Goal: Task Accomplishment & Management: Use online tool/utility

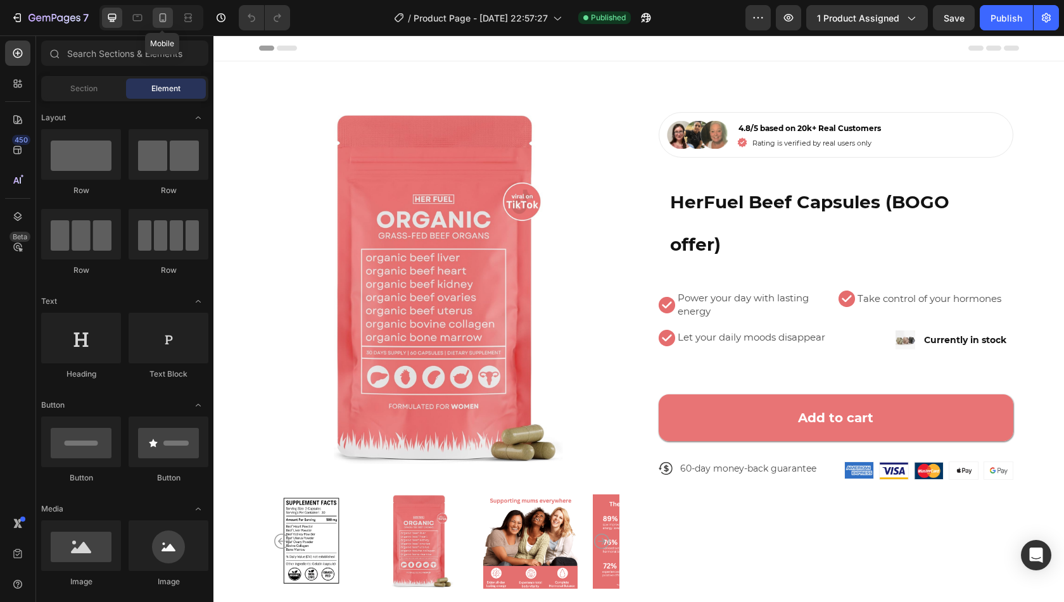
click at [165, 22] on icon at bounding box center [162, 17] width 13 height 13
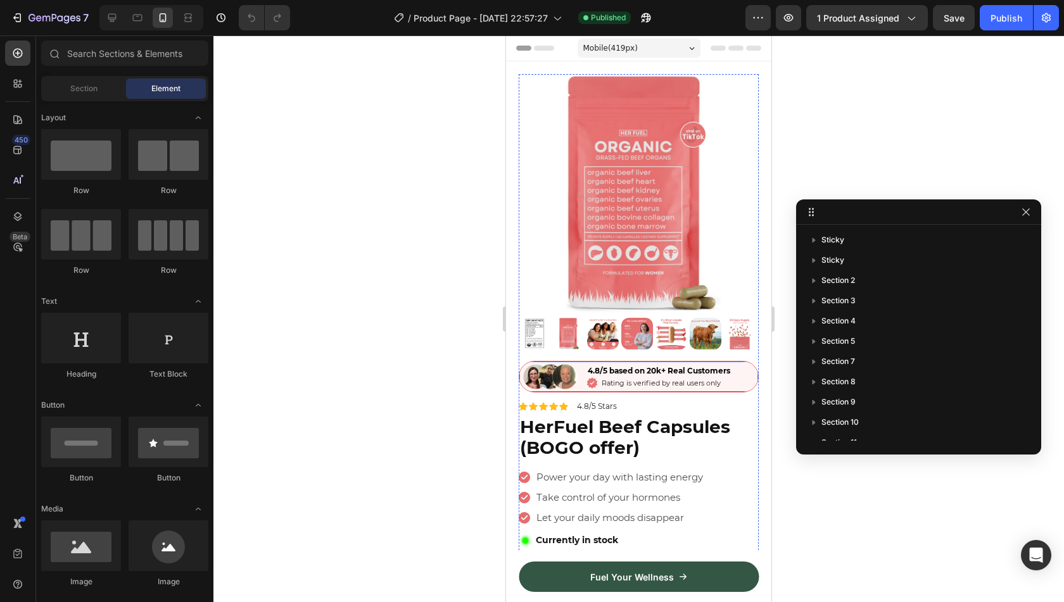
click at [582, 361] on div "Image 4.8/5 based on 20k+ Real Customers Text Block Icon Rating is verified by …" at bounding box center [639, 377] width 240 height 32
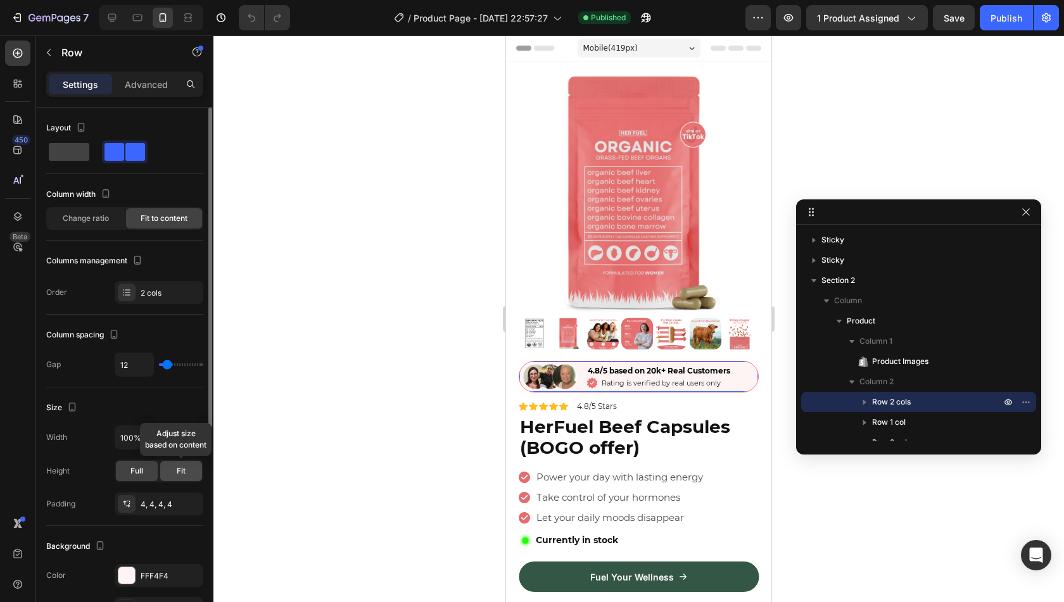
click at [174, 473] on div "Fit" at bounding box center [181, 471] width 42 height 20
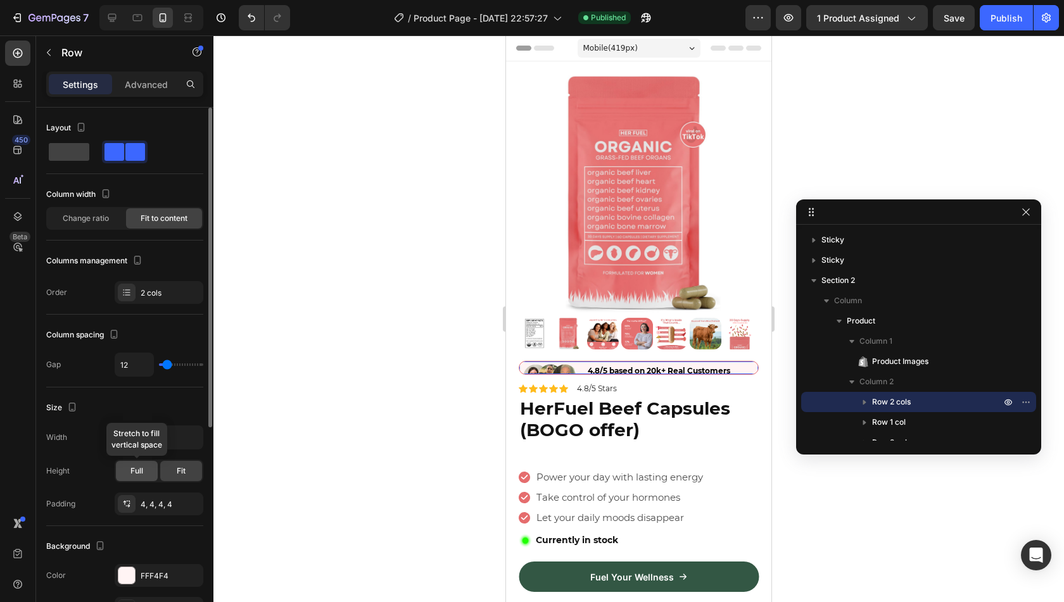
click at [139, 468] on span "Full" at bounding box center [136, 471] width 13 height 11
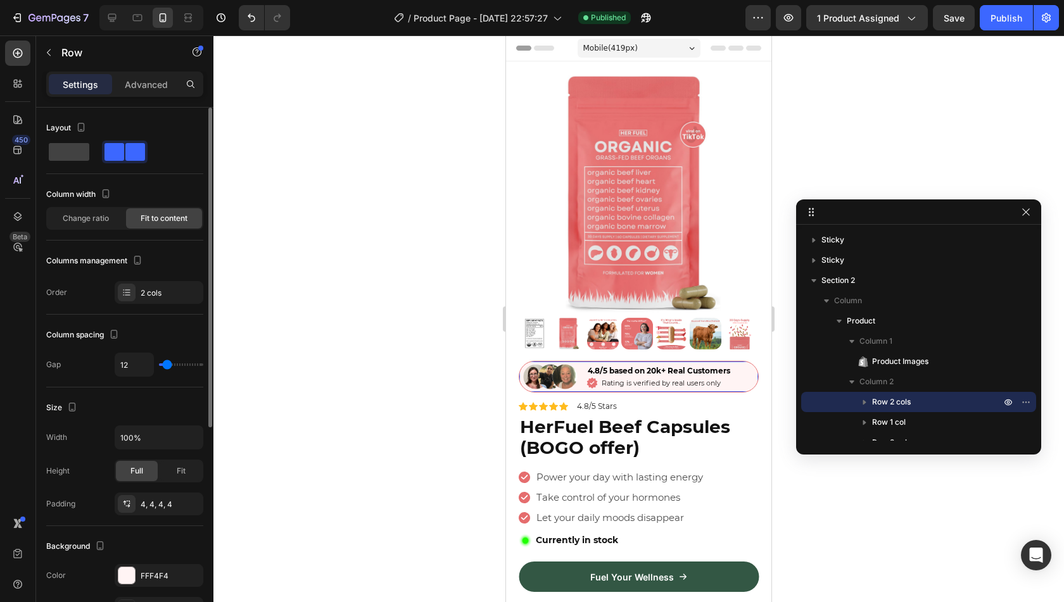
click at [96, 473] on div "Height Full Fit" at bounding box center [124, 471] width 157 height 23
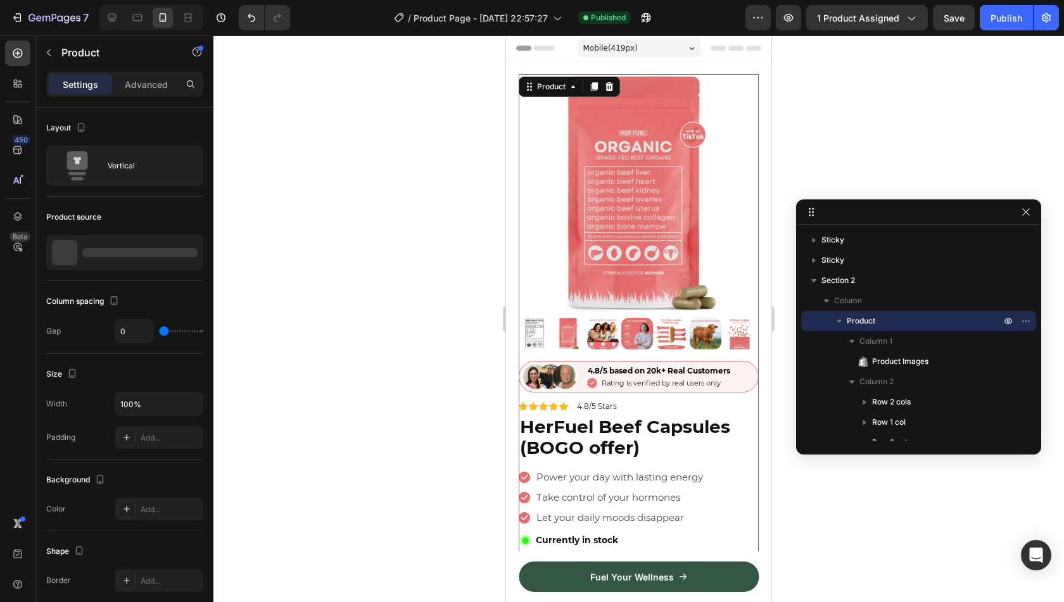
click at [549, 457] on div "Image 4.8/5 based on 20k+ Real Customers Text Block Icon Rating is verified by …" at bounding box center [639, 501] width 240 height 281
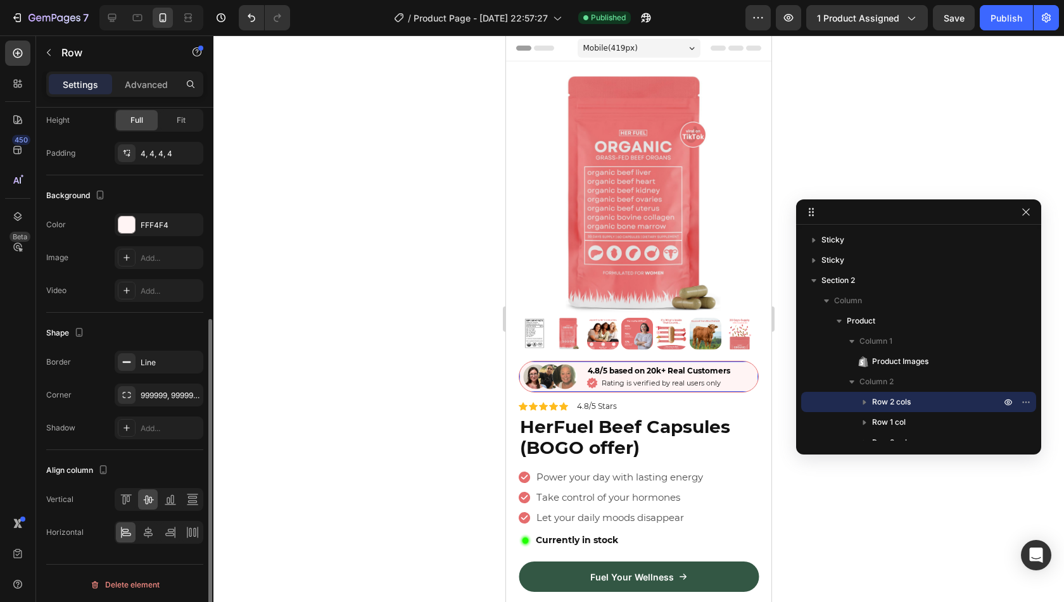
scroll to position [351, 0]
click at [155, 525] on div at bounding box center [148, 533] width 20 height 20
click at [123, 536] on div at bounding box center [126, 533] width 20 height 20
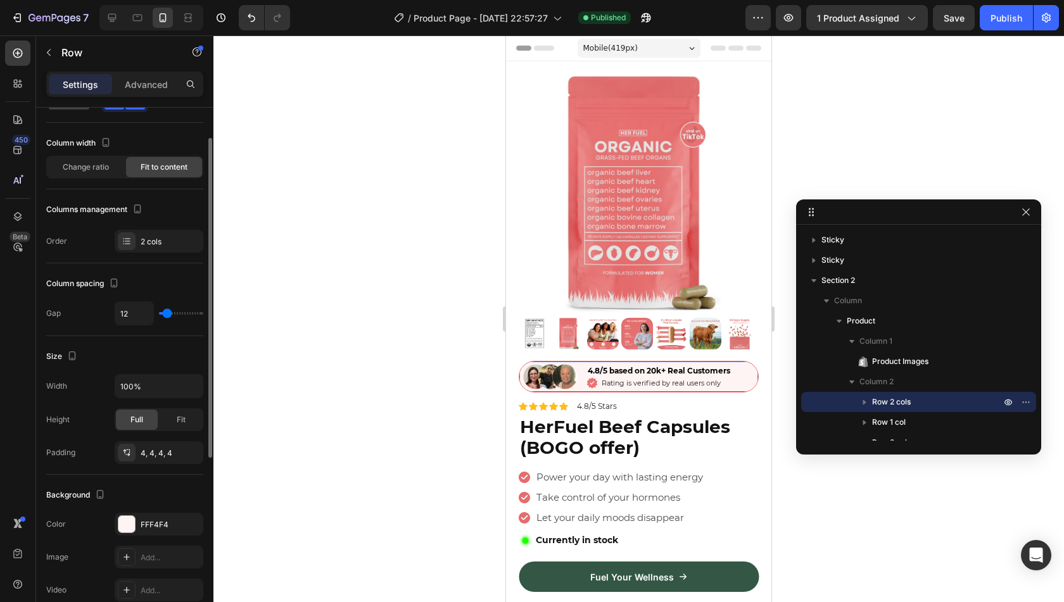
scroll to position [0, 0]
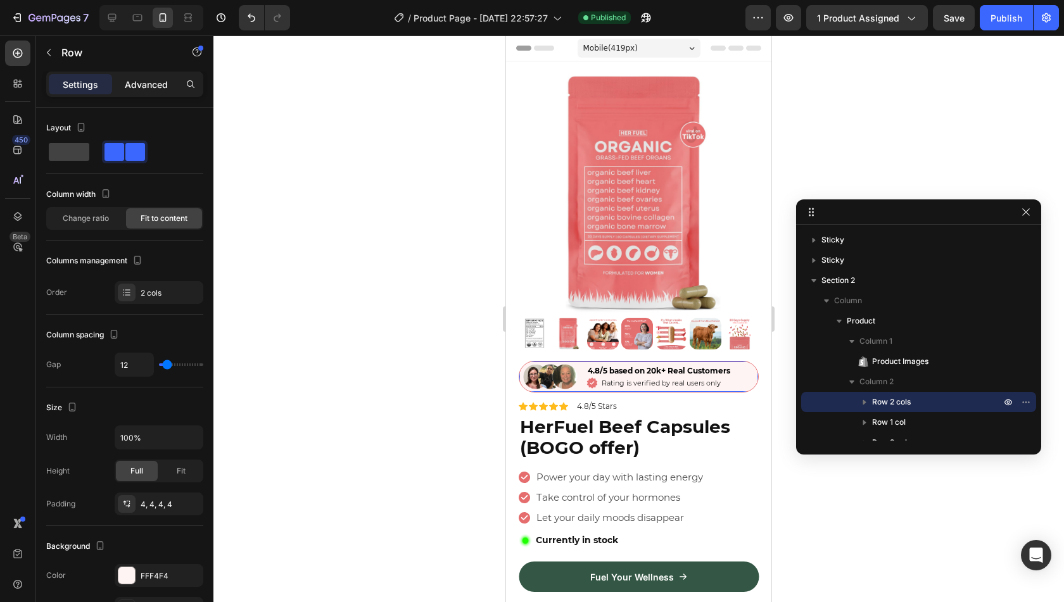
click at [154, 82] on p "Advanced" at bounding box center [146, 84] width 43 height 13
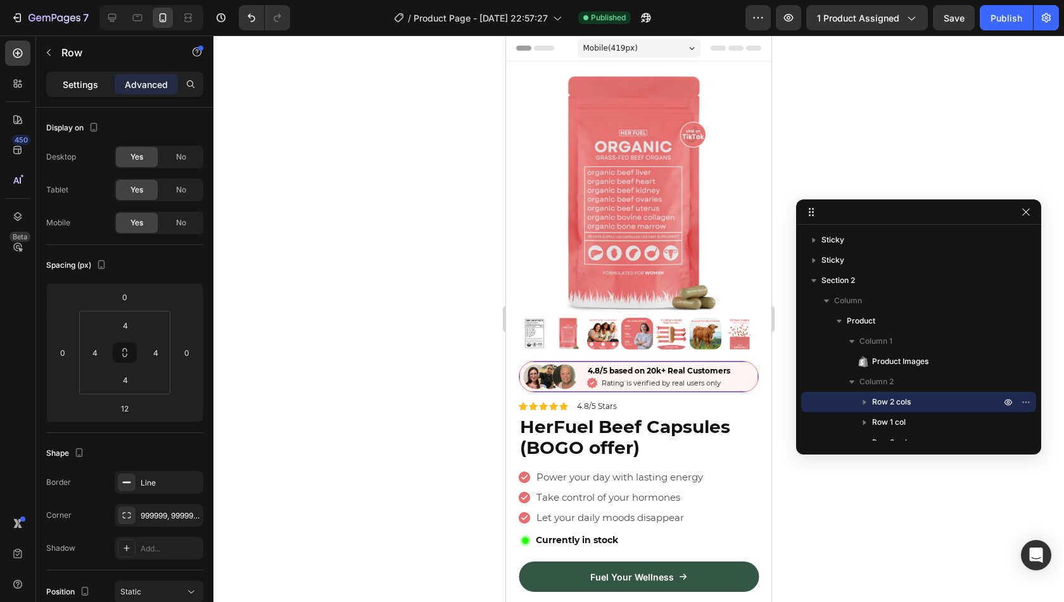
click at [82, 75] on div "Settings" at bounding box center [80, 84] width 63 height 20
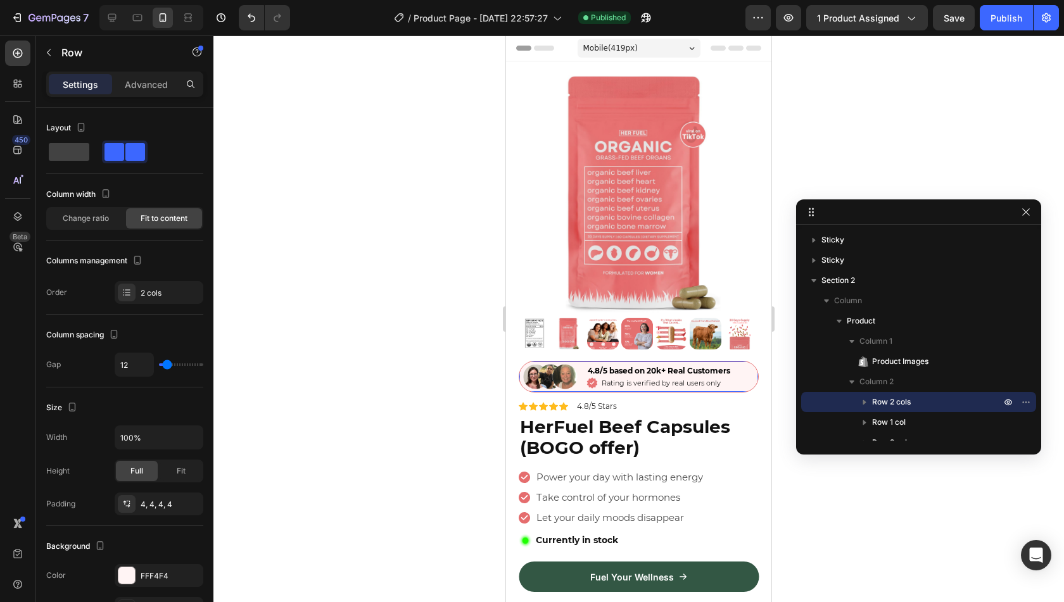
click at [579, 382] on div "Image 4.8/5 based on 20k+ Real Customers Text Block Icon Rating is verified by …" at bounding box center [639, 501] width 240 height 281
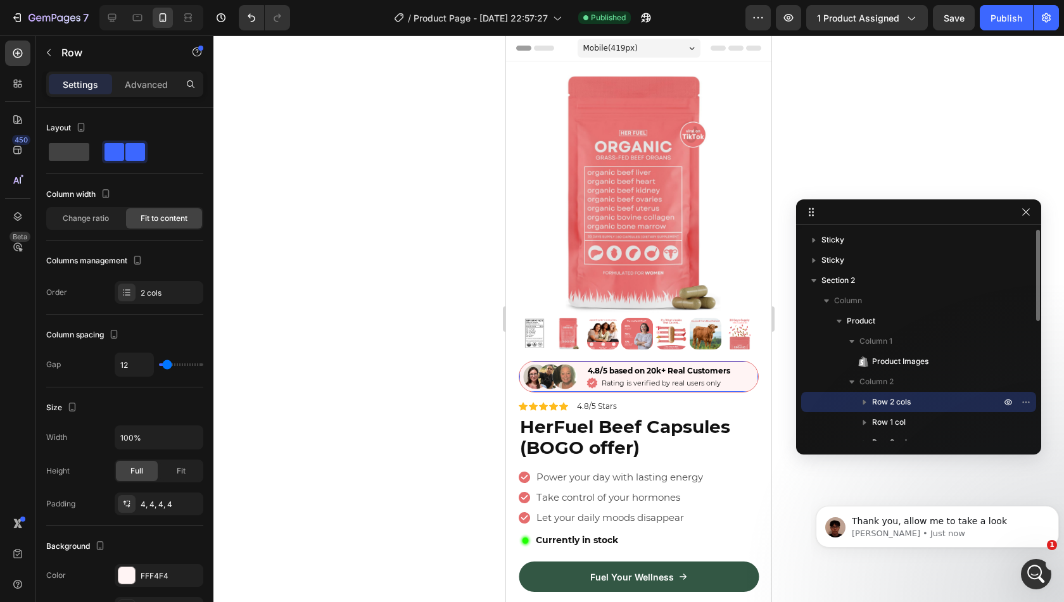
click at [903, 399] on span "Row 2 cols" at bounding box center [891, 402] width 39 height 13
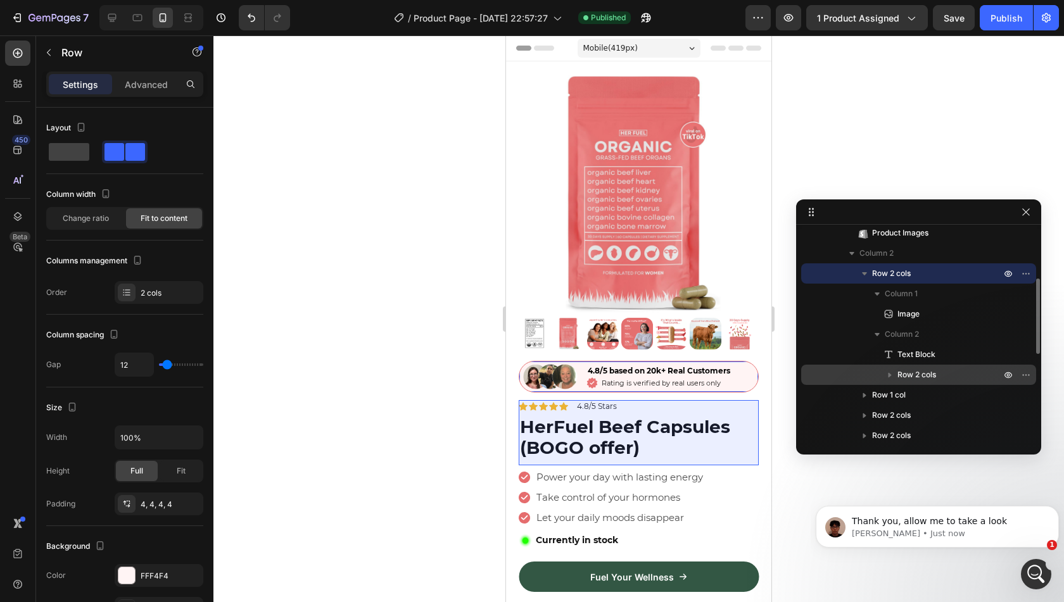
scroll to position [130, 0]
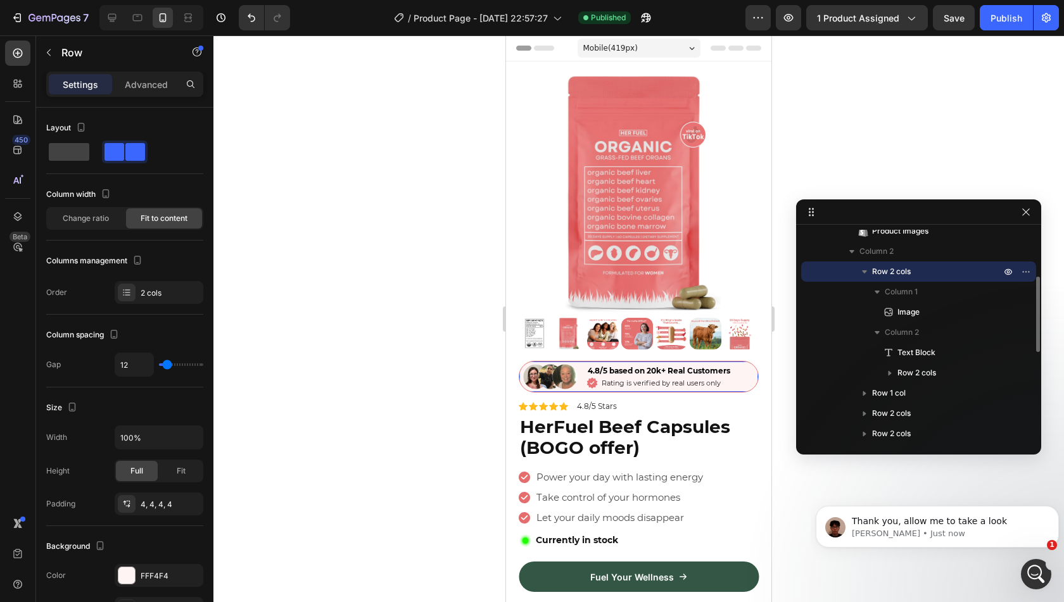
click at [925, 275] on p "Row 2 cols" at bounding box center [937, 271] width 131 height 13
click at [917, 269] on p "Row 2 cols" at bounding box center [937, 271] width 131 height 13
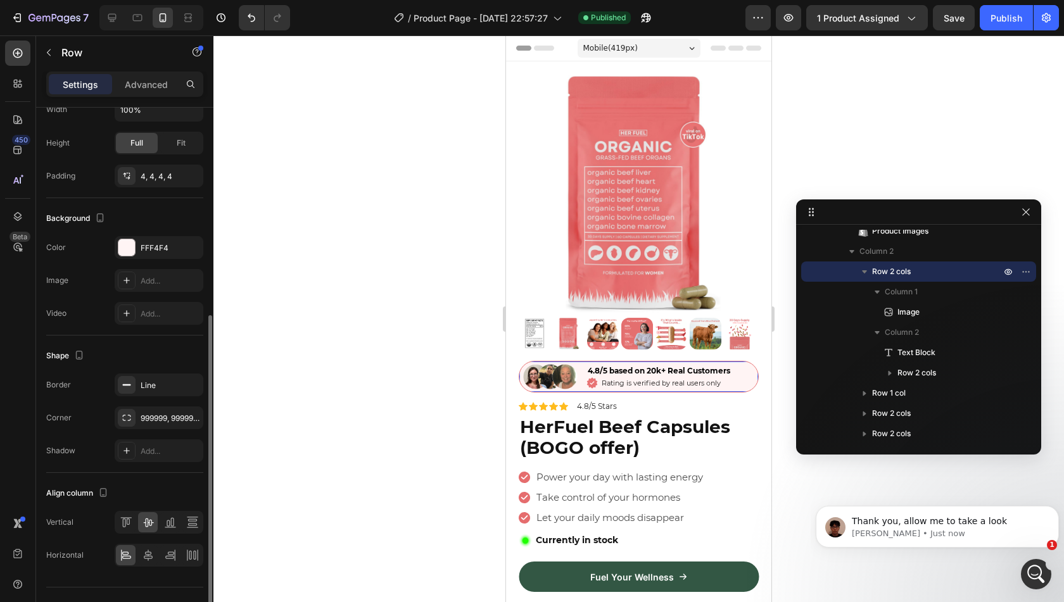
scroll to position [351, 0]
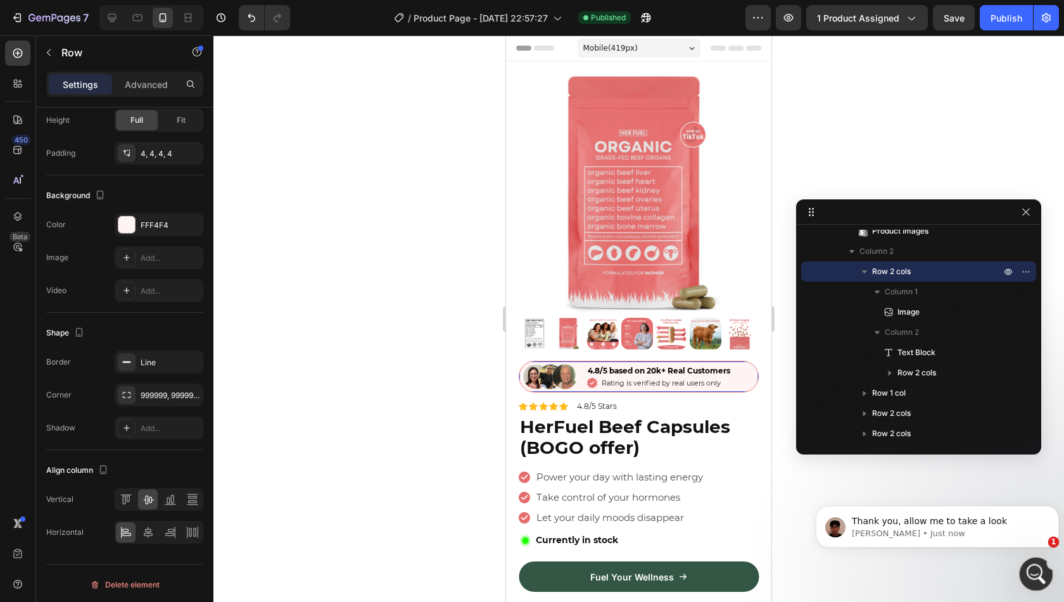
click at [1030, 573] on icon "Open Intercom Messenger" at bounding box center [1034, 572] width 21 height 21
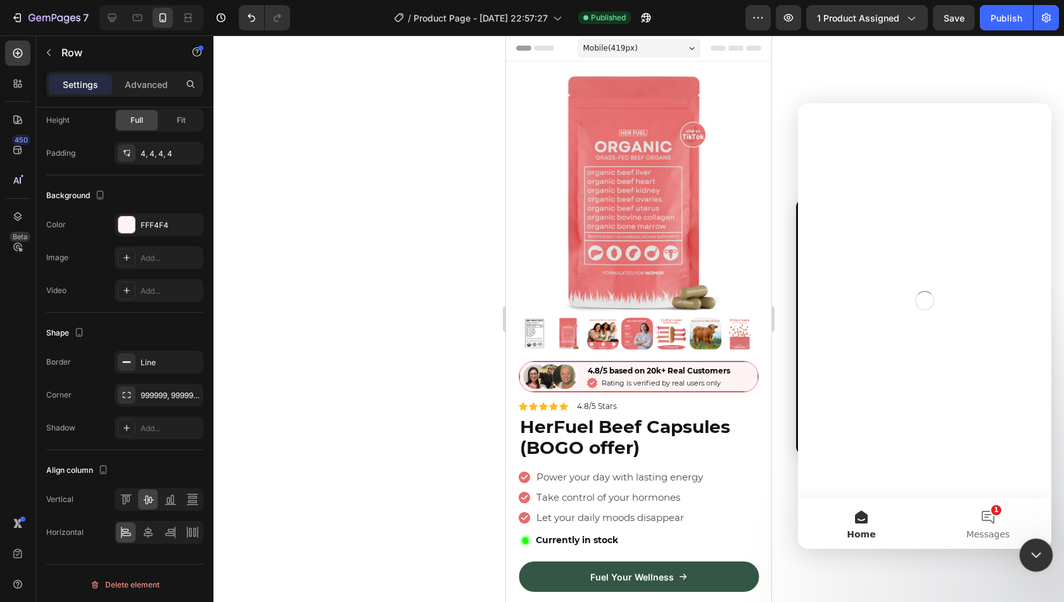
scroll to position [0, 0]
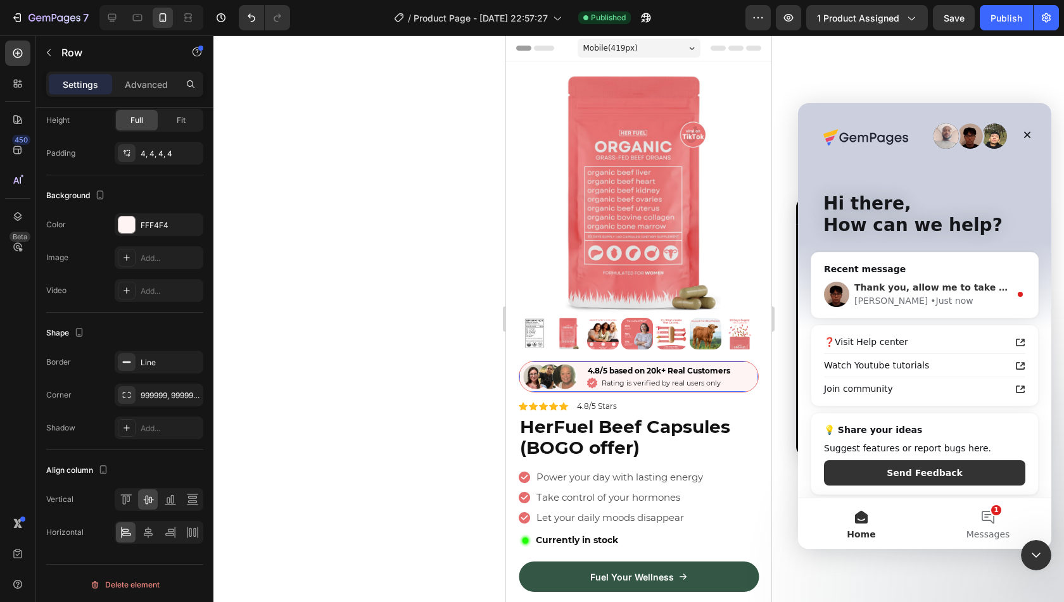
click at [955, 289] on span "Thank you, allow me to take a look" at bounding box center [941, 287] width 175 height 10
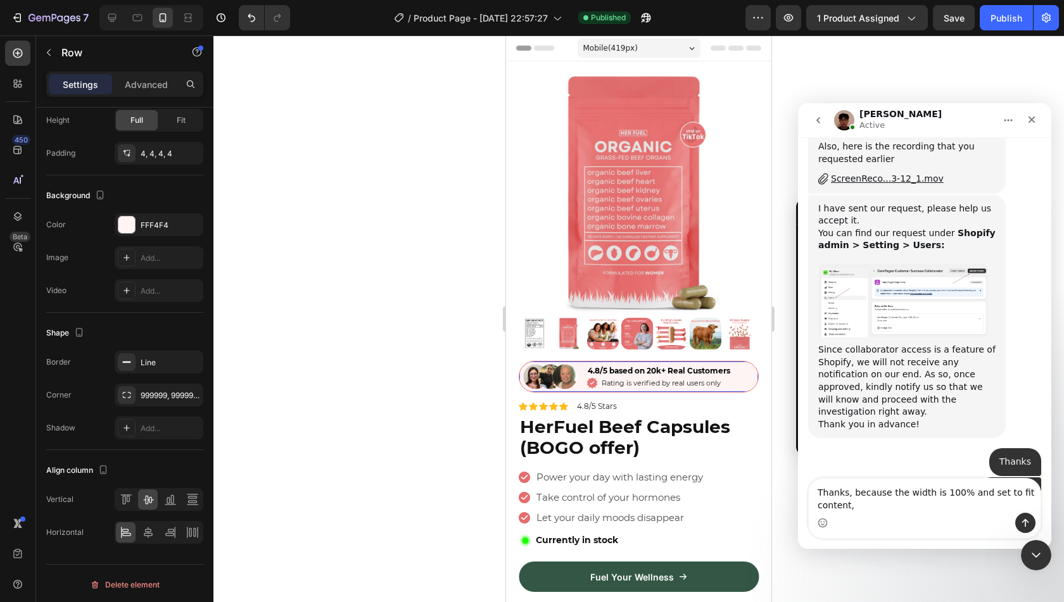
scroll to position [1733, 0]
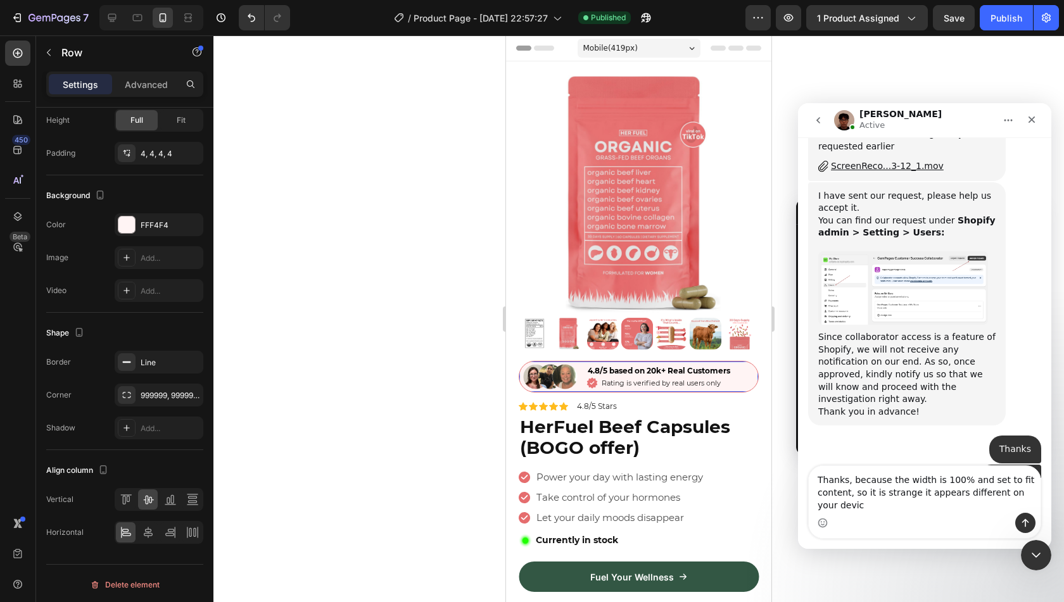
type textarea "Thanks, because the width is 100% and set to fit content, so it is strange it a…"
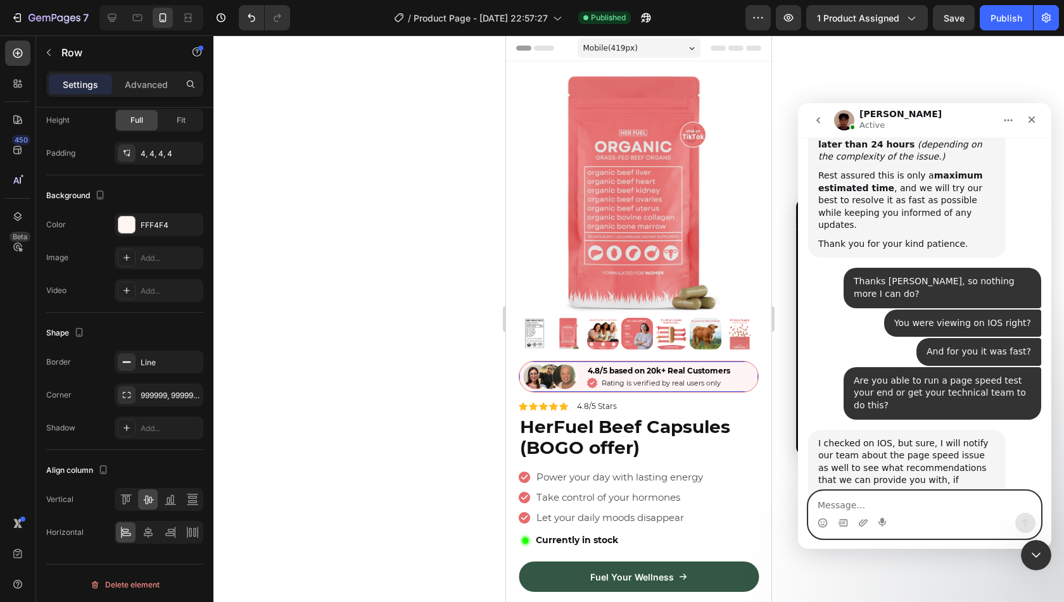
scroll to position [2338, 0]
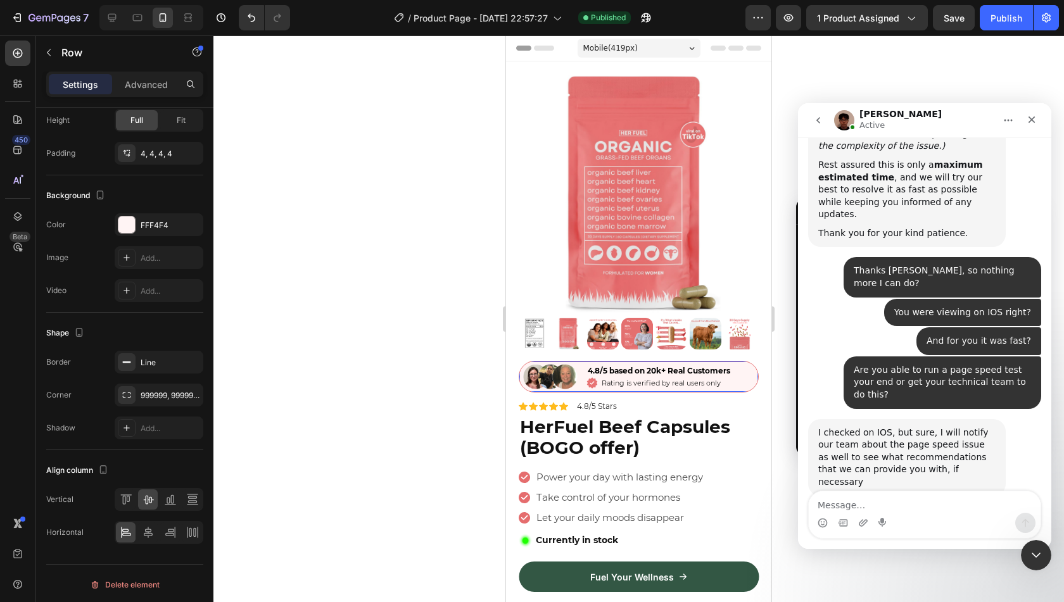
click at [915, 518] on div "Intercom messenger" at bounding box center [925, 523] width 232 height 20
click at [906, 505] on textarea "Message…" at bounding box center [925, 503] width 232 height 22
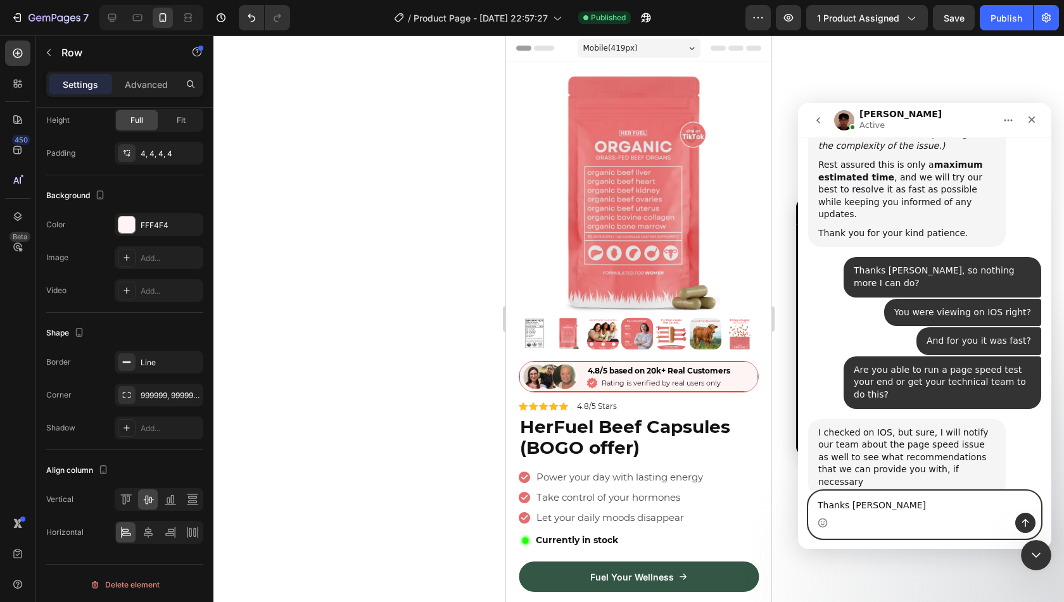
type textarea "Thanks [PERSON_NAME]"
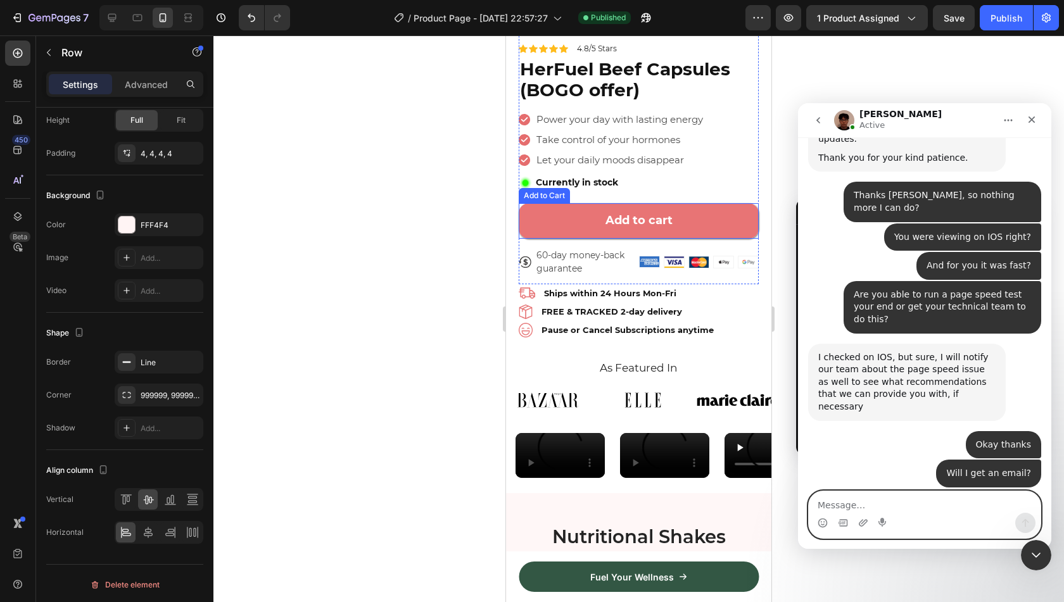
scroll to position [373, 0]
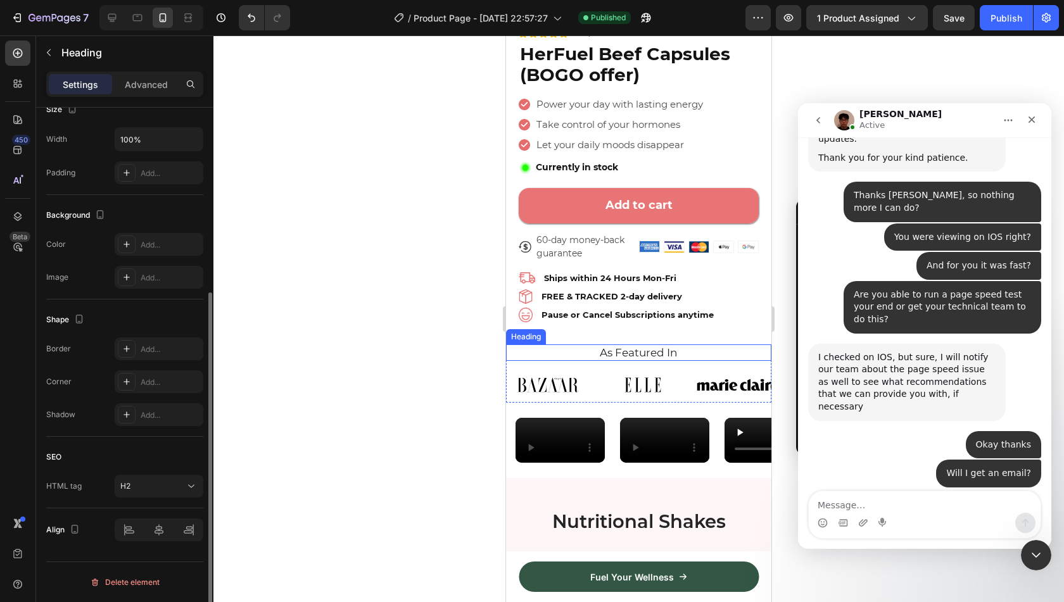
click at [579, 348] on h2 "As Featured In" at bounding box center [639, 353] width 246 height 16
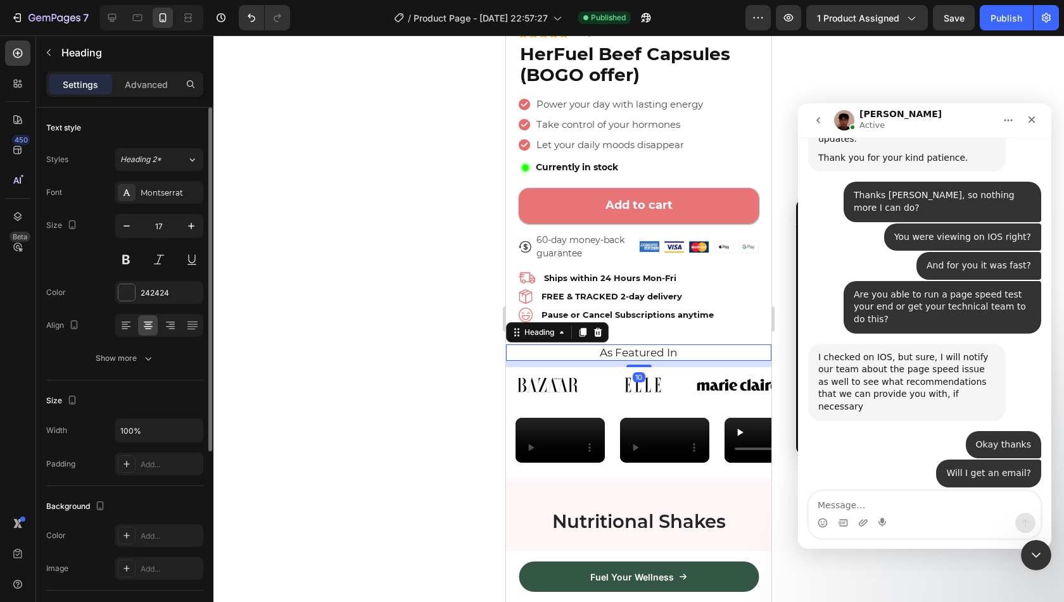
click at [620, 345] on h2 "As Featured In" at bounding box center [639, 353] width 246 height 16
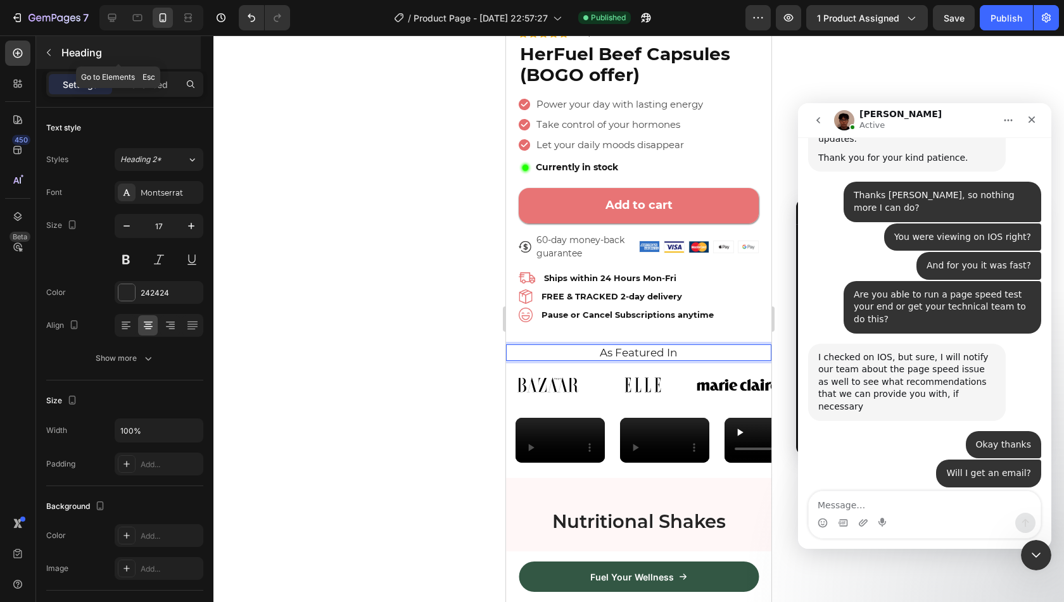
click at [70, 58] on p "Heading" at bounding box center [129, 52] width 137 height 15
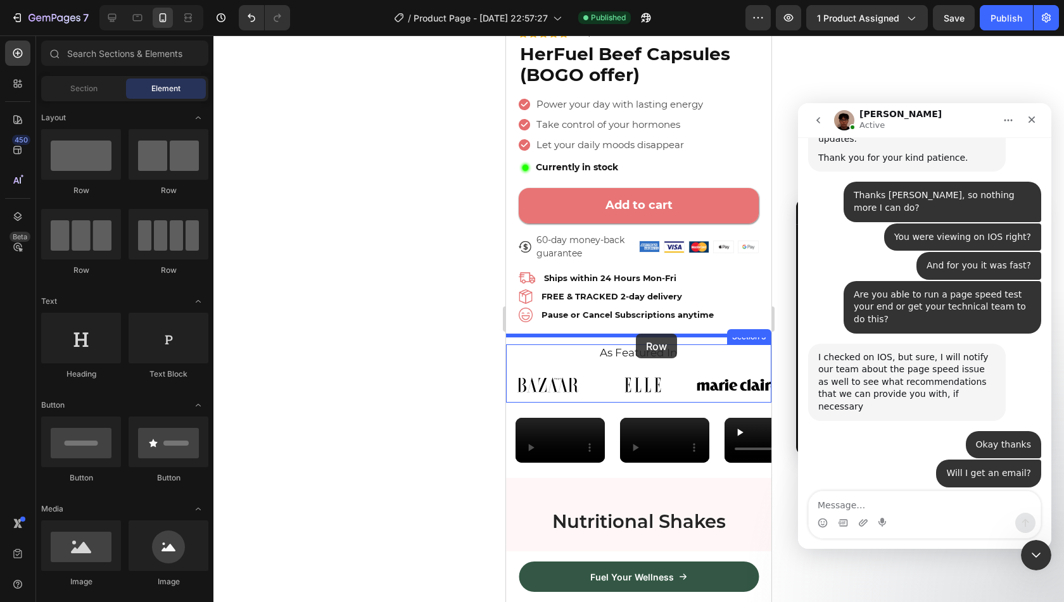
drag, startPoint x: 590, startPoint y: 203, endPoint x: 636, endPoint y: 334, distance: 139.0
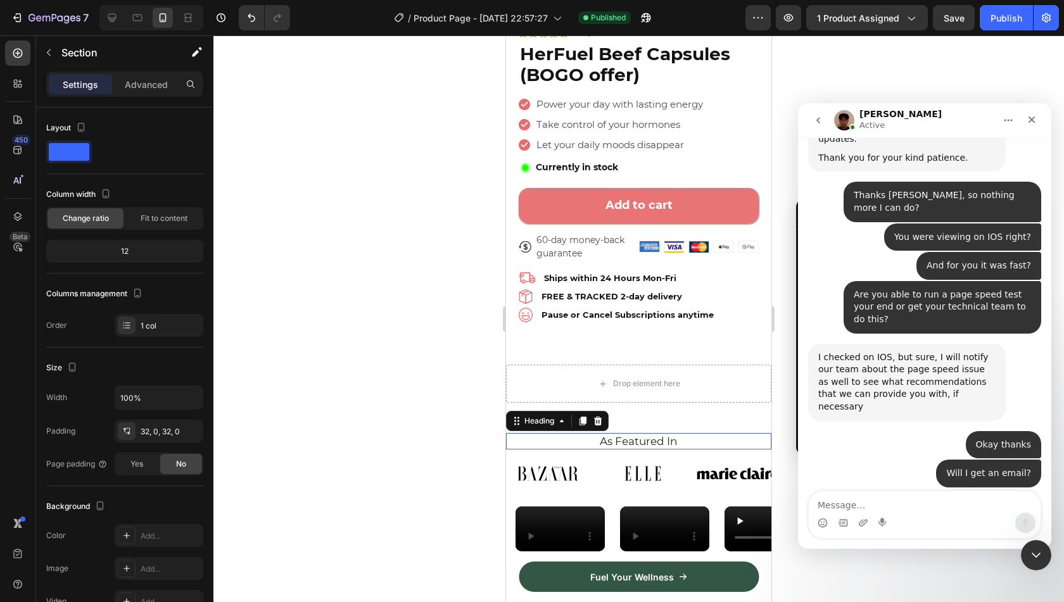
click at [608, 435] on p "As Featured In" at bounding box center [639, 442] width 244 height 14
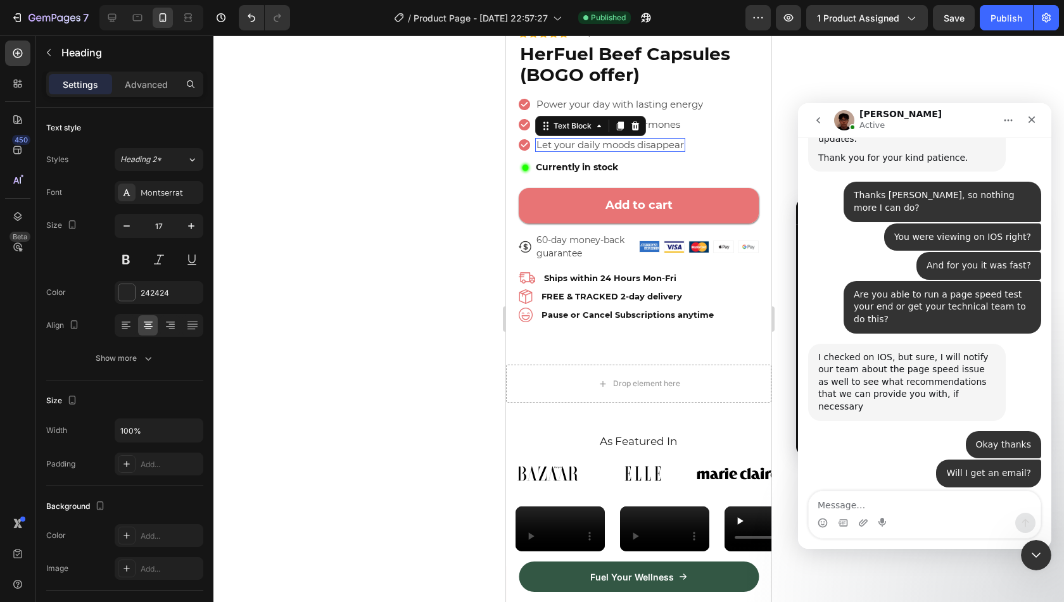
scroll to position [584, 0]
click at [621, 122] on icon at bounding box center [620, 126] width 7 height 9
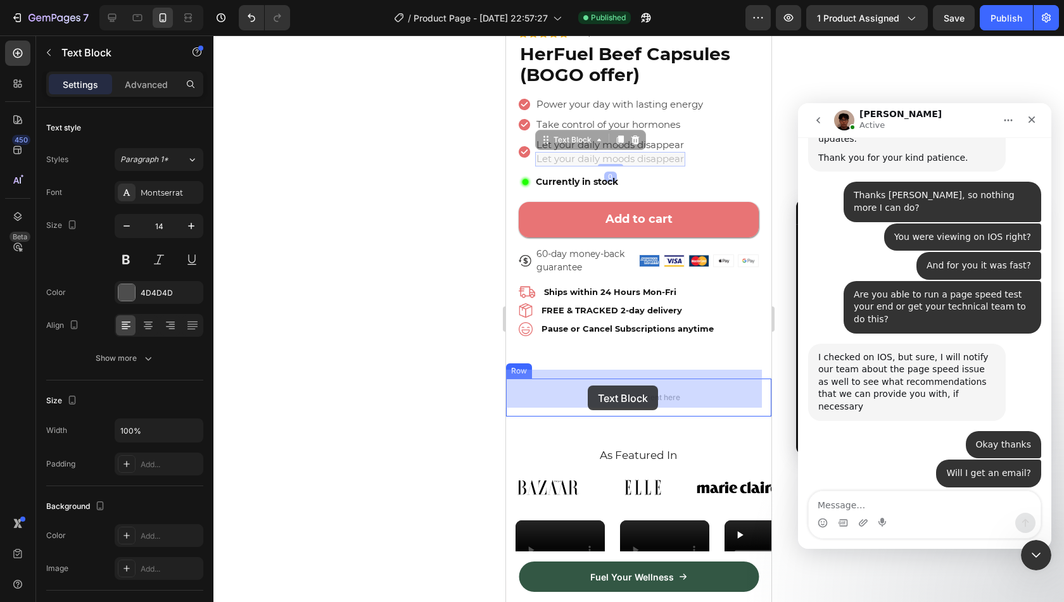
drag, startPoint x: 569, startPoint y: 132, endPoint x: 588, endPoint y: 386, distance: 254.1
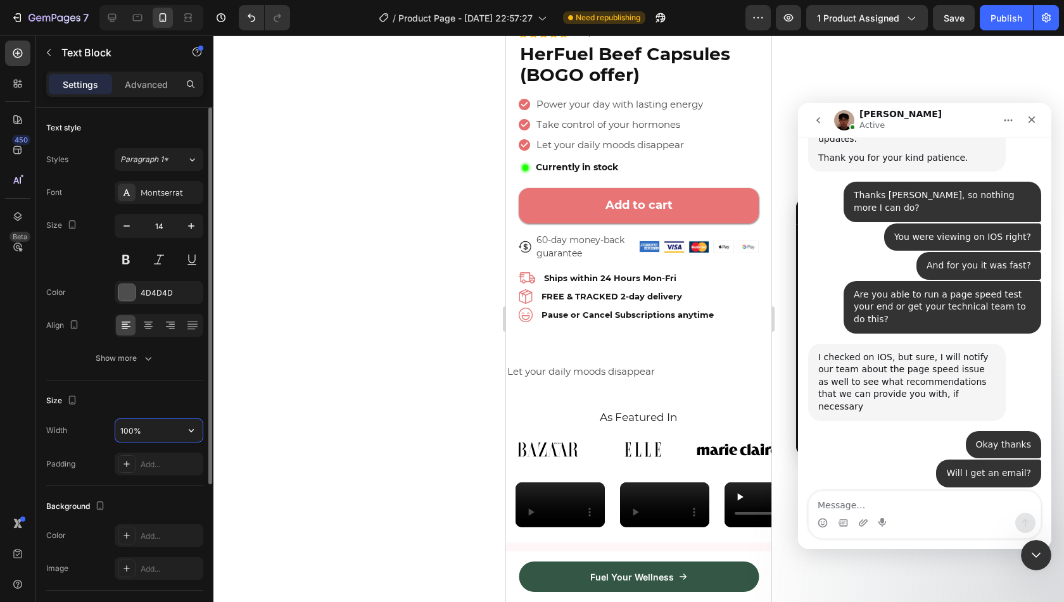
click at [156, 430] on input "100%" at bounding box center [158, 430] width 87 height 23
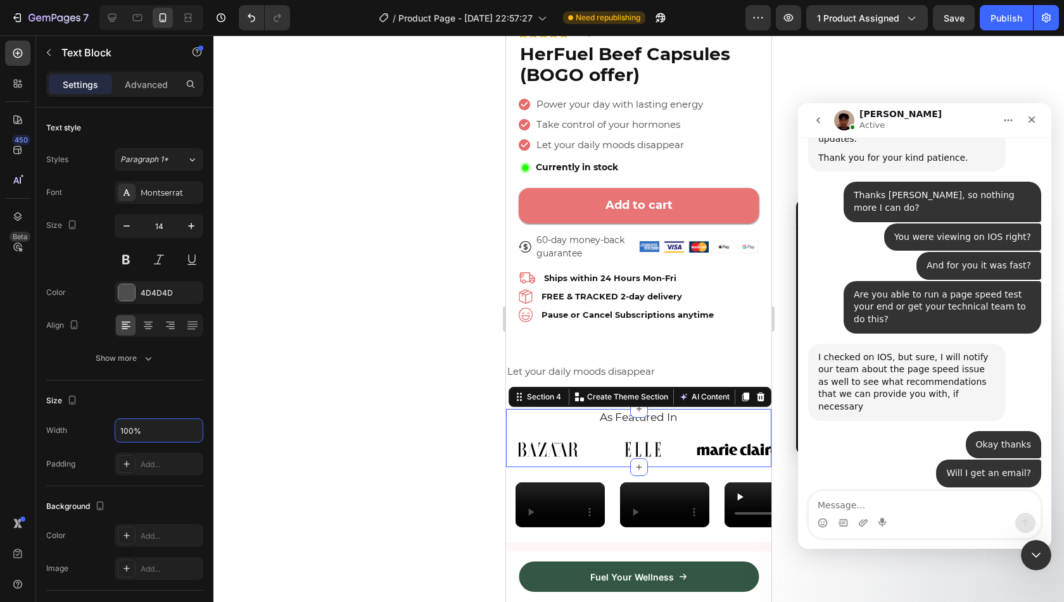
scroll to position [888, 0]
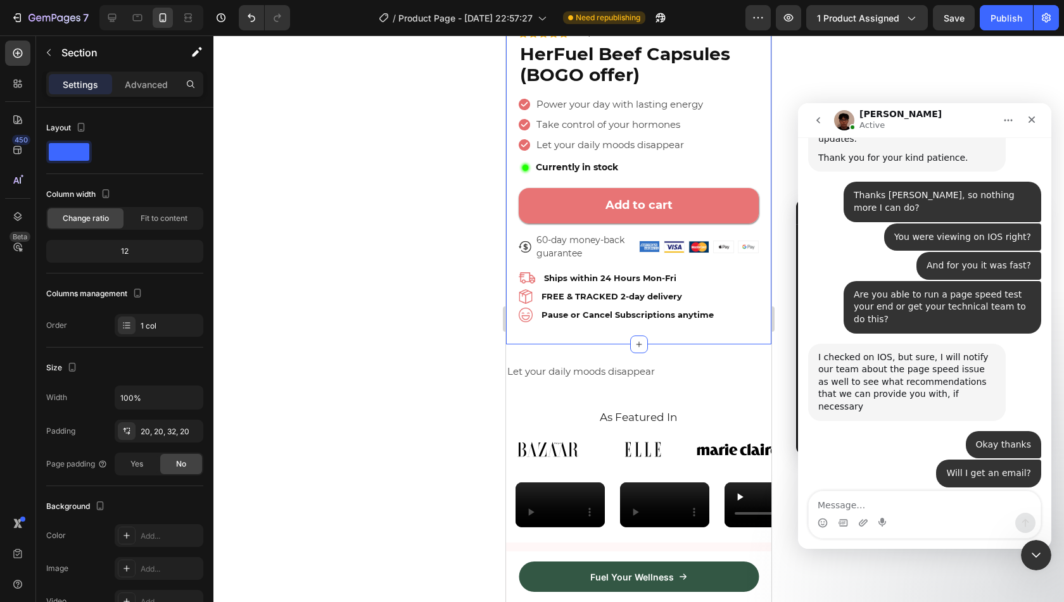
click at [756, 307] on div "Product Images Image 4.8/5 based on 20k+ Real Customers Text Block Icon Rating …" at bounding box center [638, 16] width 265 height 656
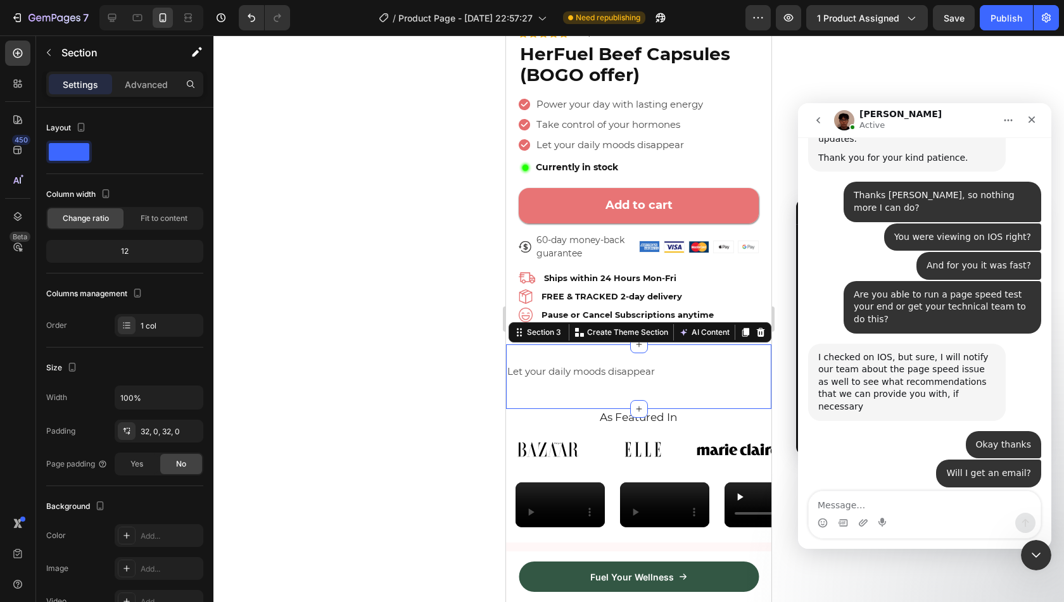
click at [737, 345] on div "Let your daily moods disappear Text Block Row Section 3 Create Theme Section AI…" at bounding box center [638, 377] width 265 height 65
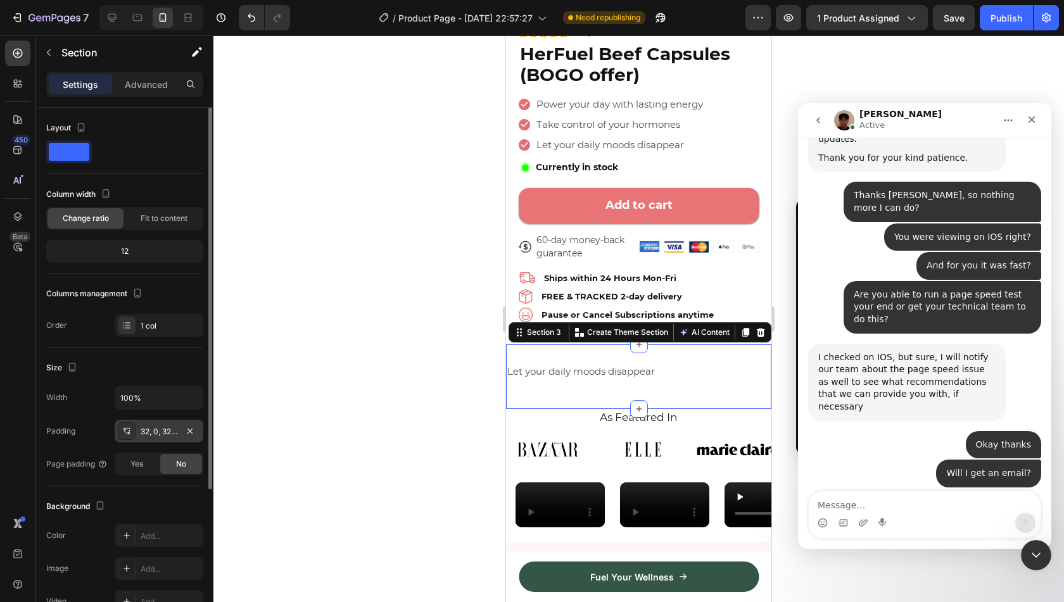
click at [163, 433] on div "32, 0, 32, 0" at bounding box center [159, 431] width 37 height 11
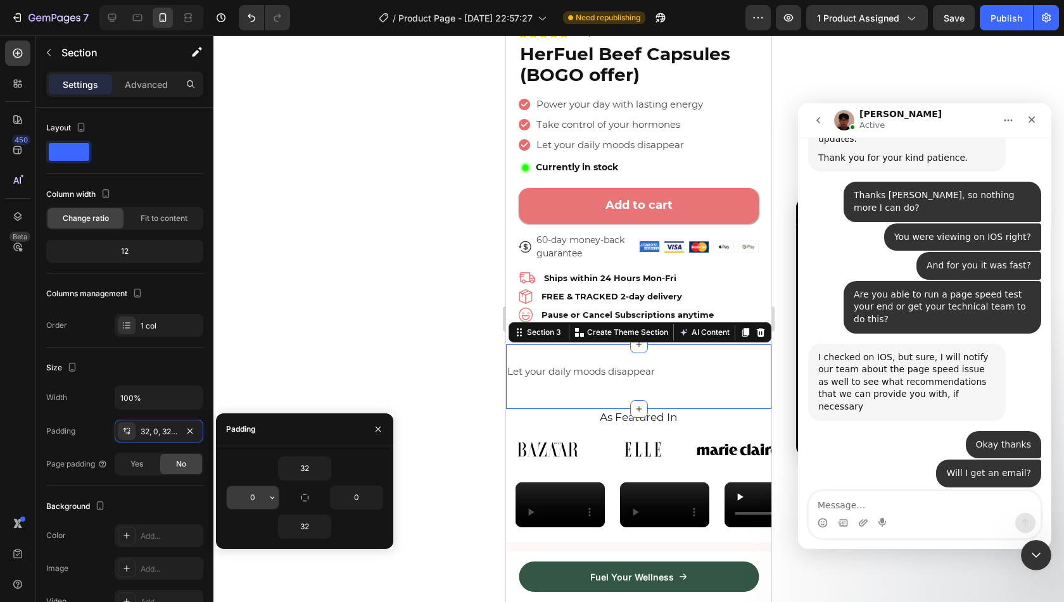
click at [262, 493] on input "0" at bounding box center [253, 497] width 52 height 23
type input "20"
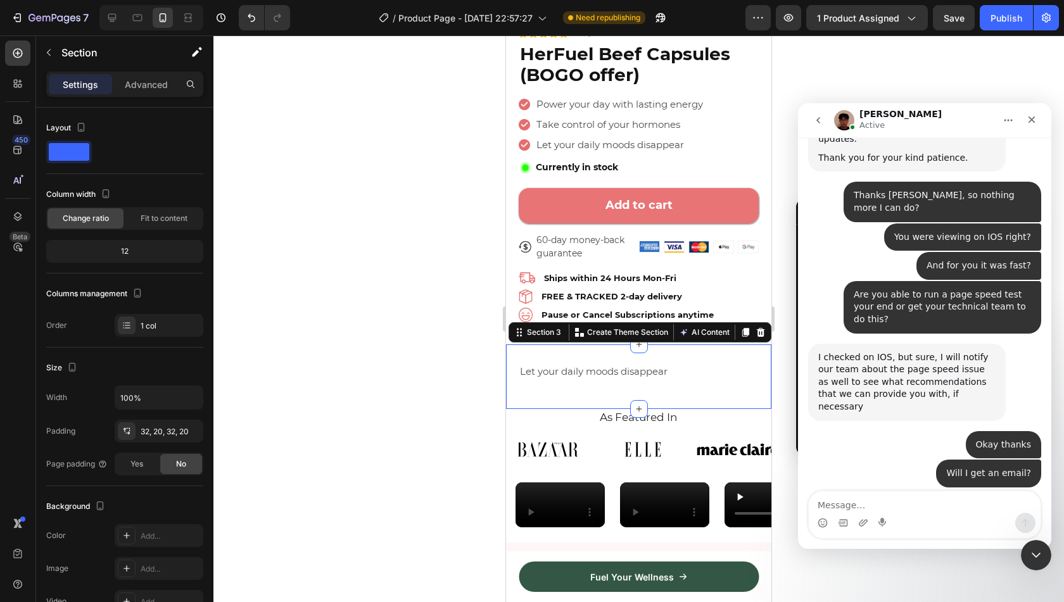
click at [587, 390] on div "Let your daily moods disappear Text Block Row Section 3 Create Theme Section AI…" at bounding box center [638, 377] width 265 height 65
click at [596, 365] on span "Let your daily moods disappear" at bounding box center [594, 371] width 148 height 12
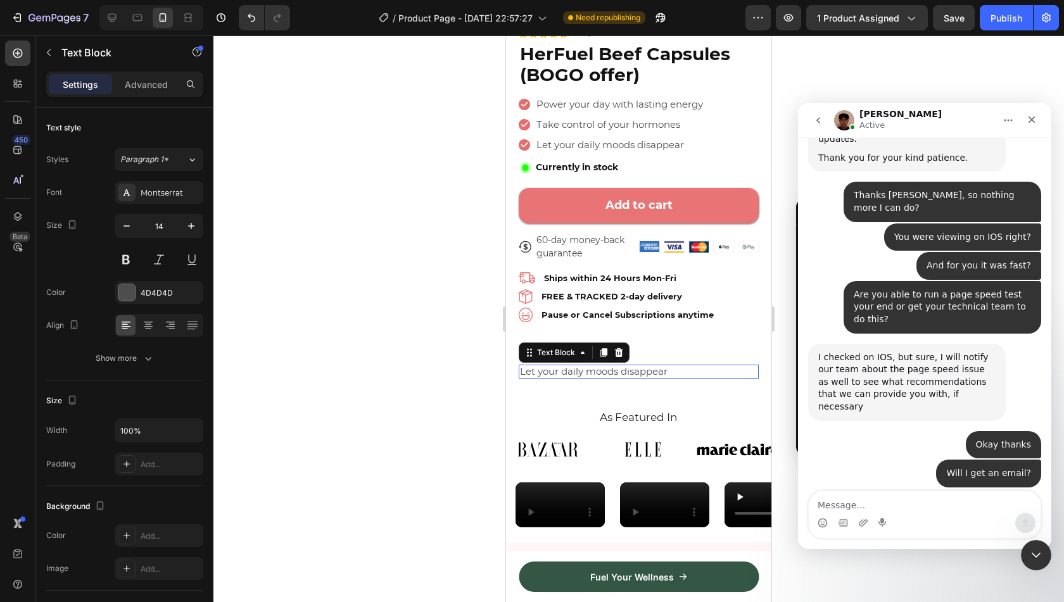
click at [596, 365] on span "Let your daily moods disappear" at bounding box center [594, 371] width 148 height 12
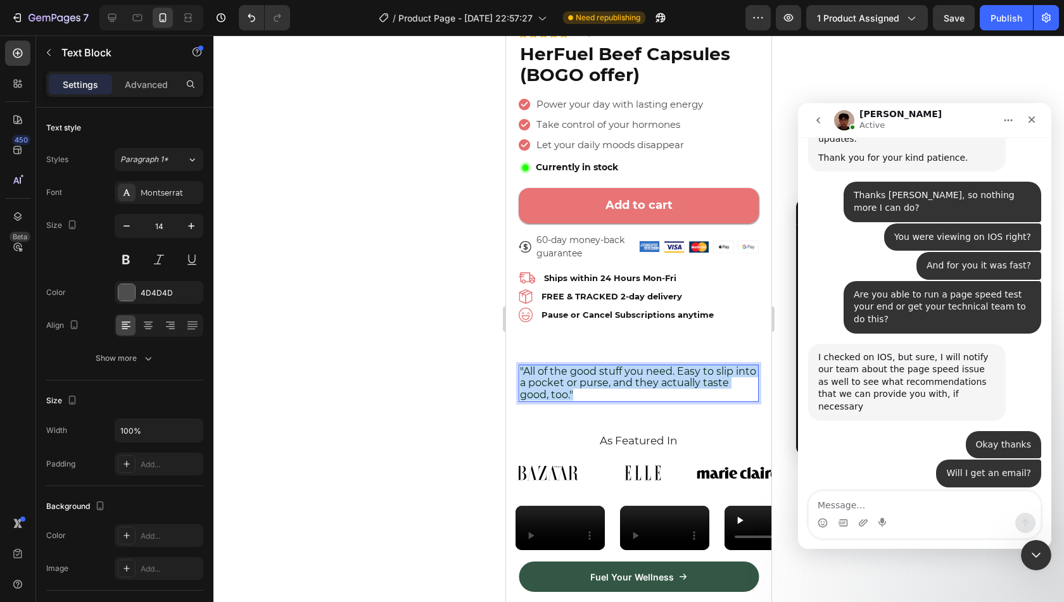
drag, startPoint x: 619, startPoint y: 382, endPoint x: 518, endPoint y: 362, distance: 102.7
click at [519, 365] on div ""All of the good stuff you need. Easy to slip into a pocket or purse, and they …" at bounding box center [639, 383] width 240 height 37
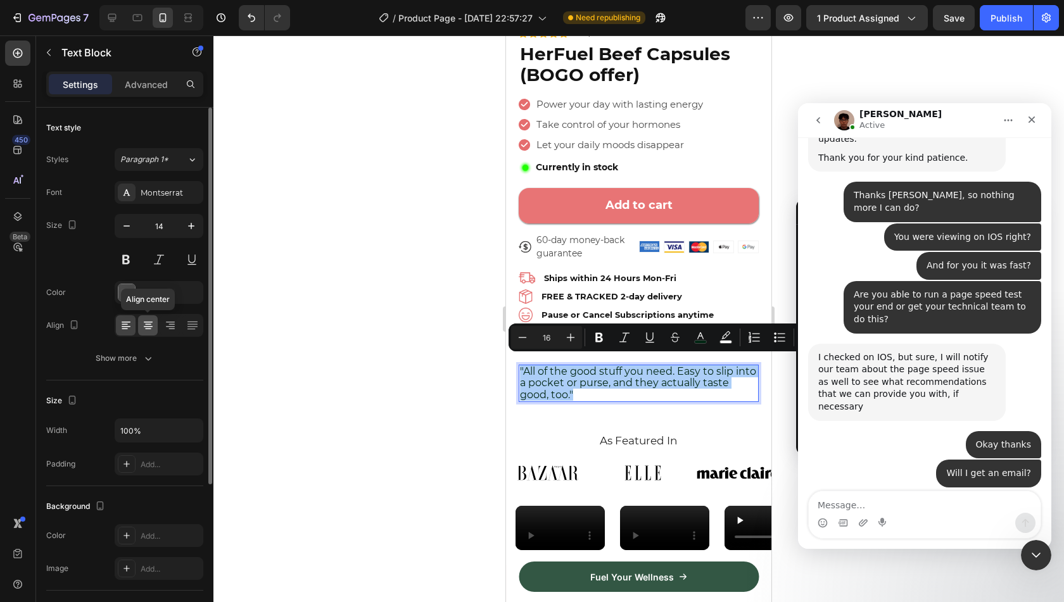
click at [143, 327] on icon at bounding box center [148, 325] width 13 height 13
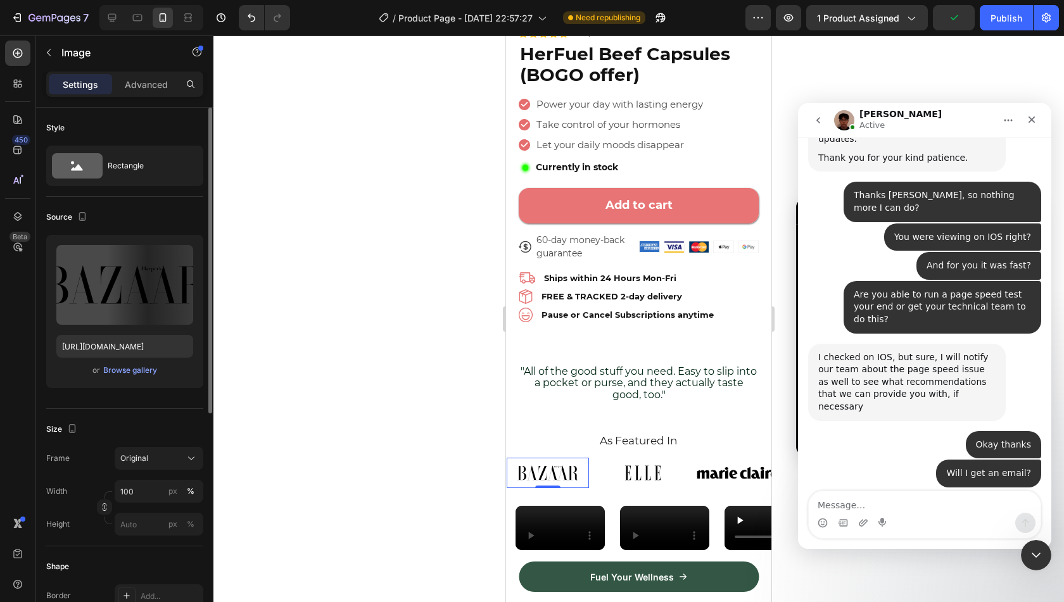
scroll to position [1962, 0]
click at [600, 471] on div "Image 0" at bounding box center [554, 473] width 95 height 30
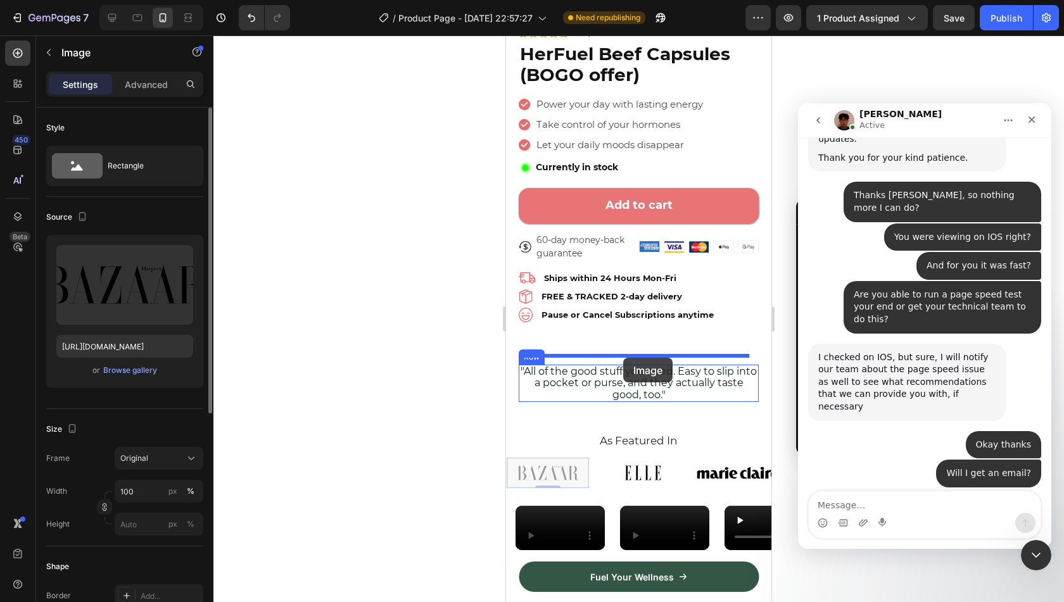
drag, startPoint x: 536, startPoint y: 464, endPoint x: 623, endPoint y: 358, distance: 136.8
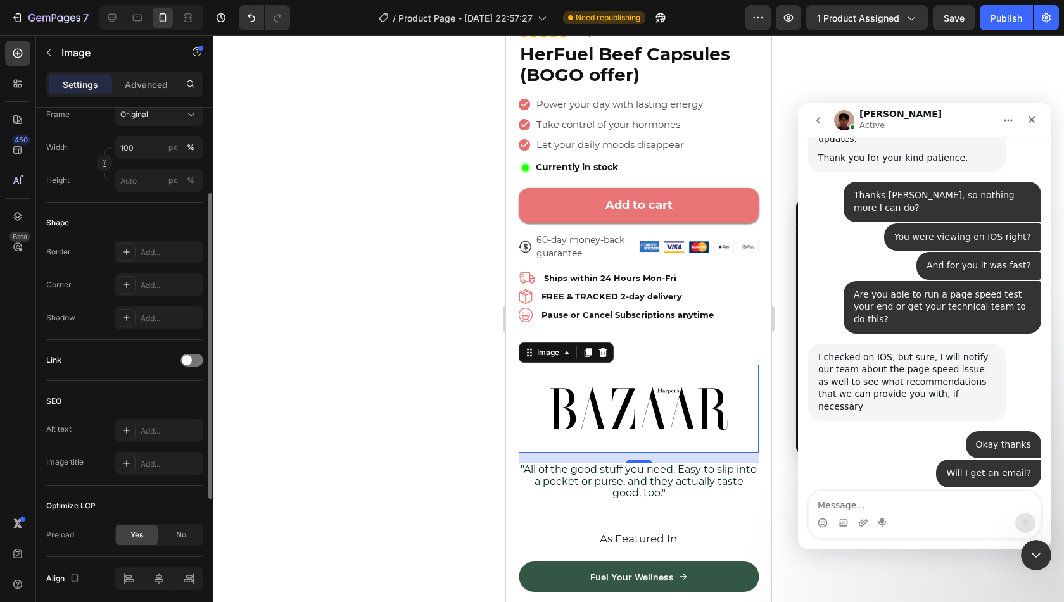
scroll to position [391, 0]
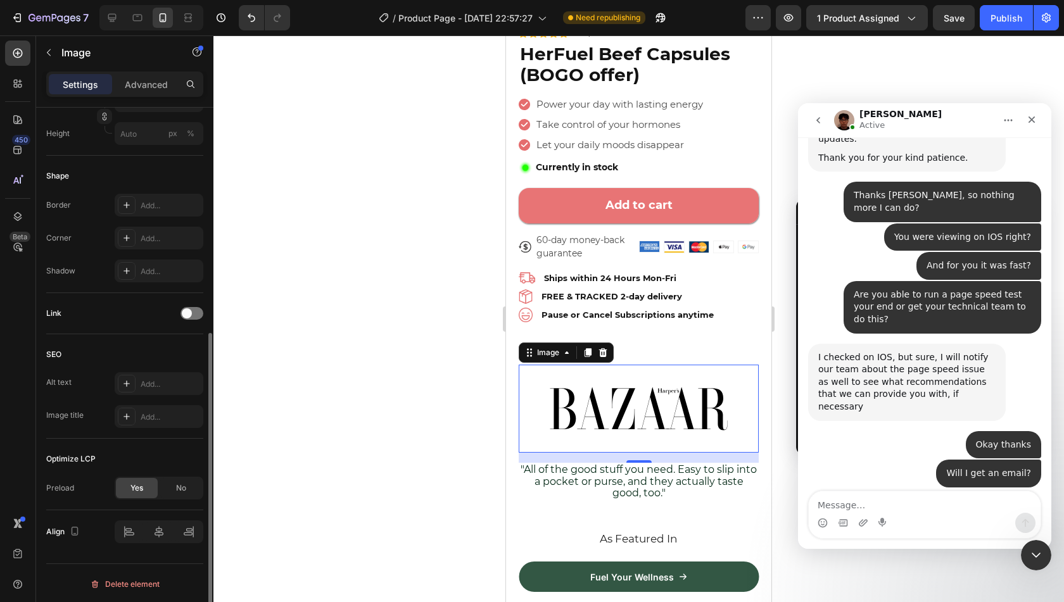
click at [157, 549] on div "Align" at bounding box center [124, 532] width 157 height 43
click at [160, 540] on div at bounding box center [159, 532] width 89 height 23
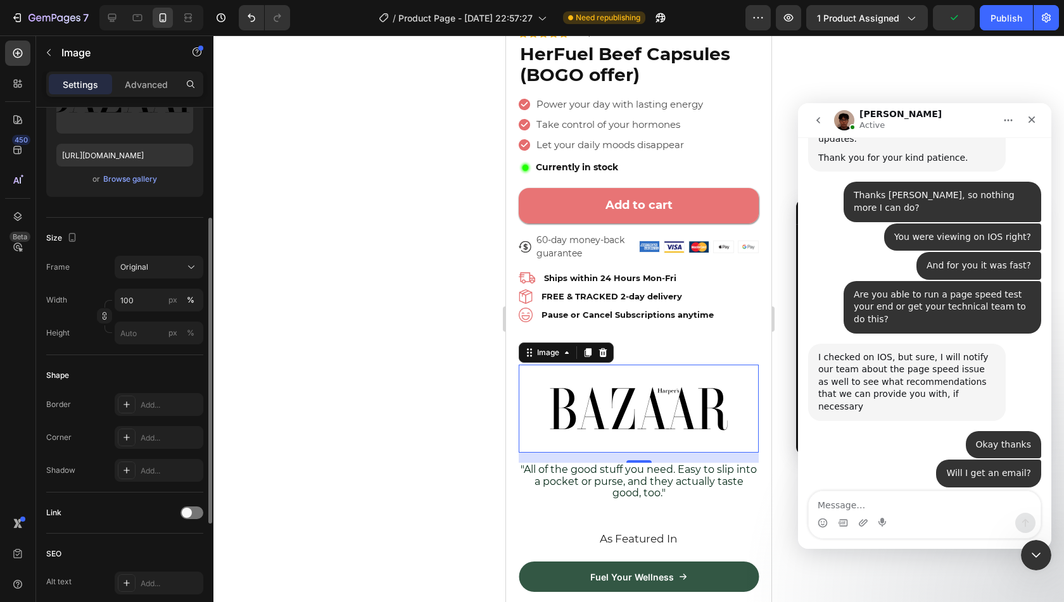
scroll to position [184, 0]
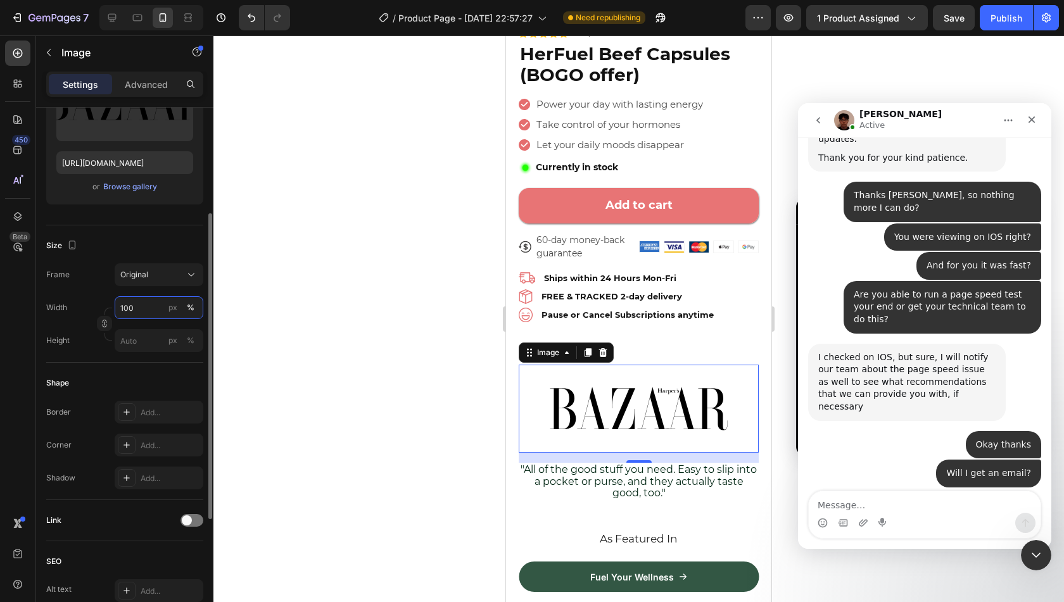
click at [144, 296] on input "100" at bounding box center [159, 307] width 89 height 23
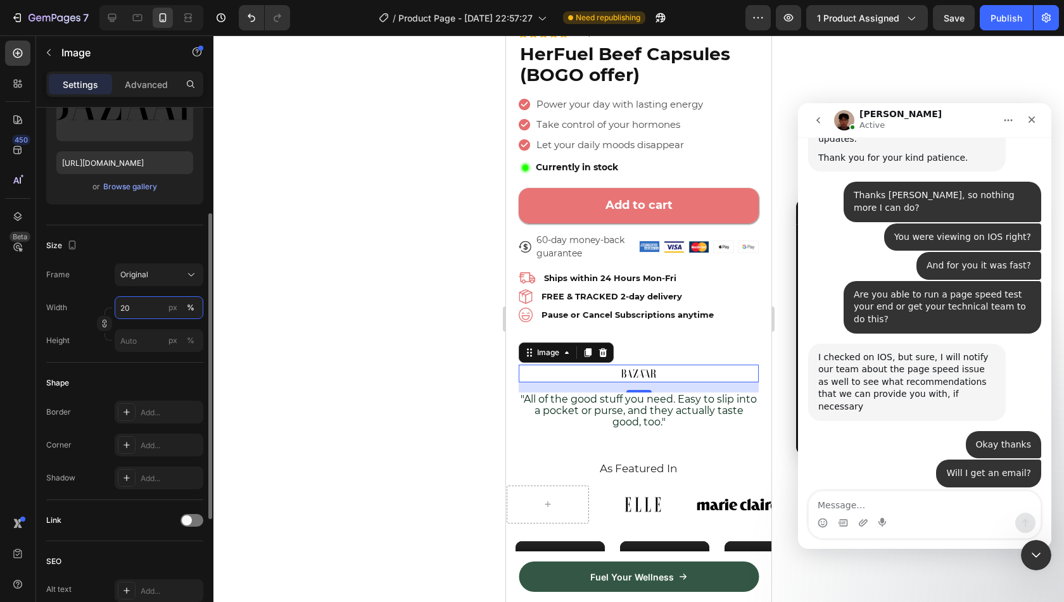
type input "2"
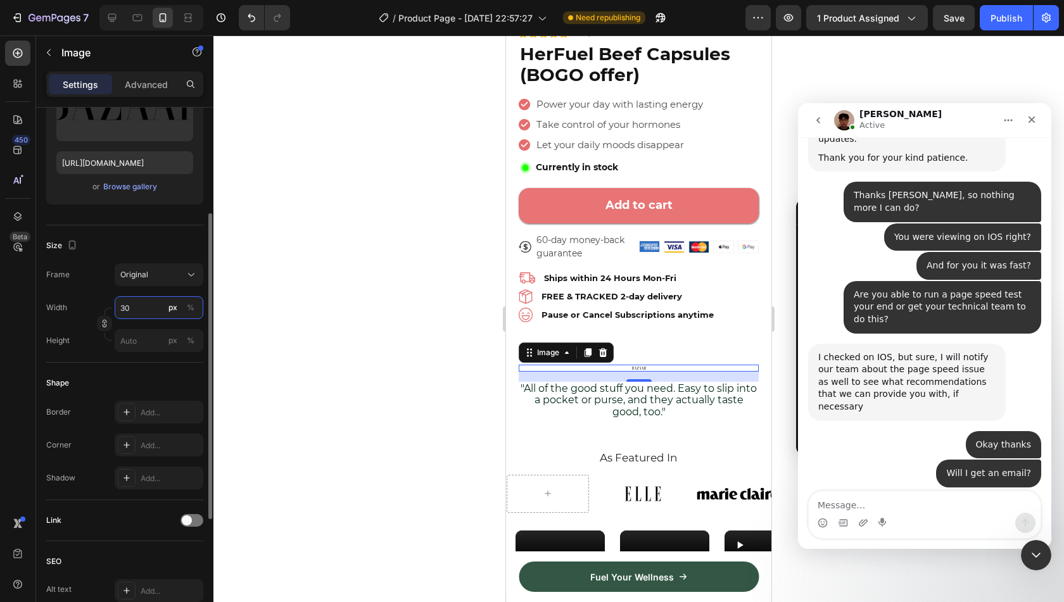
type input "3"
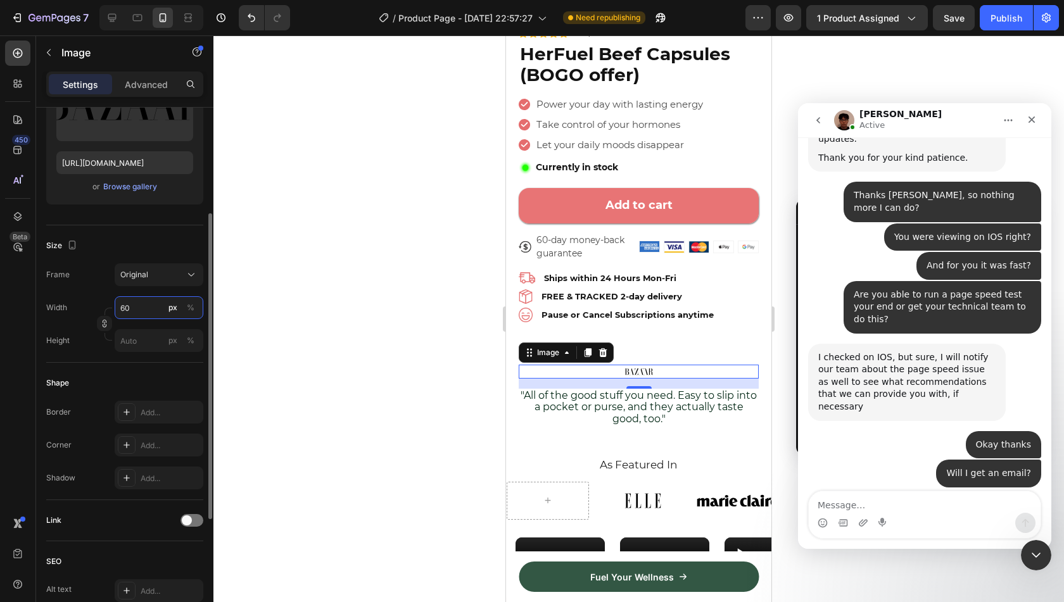
type input "6"
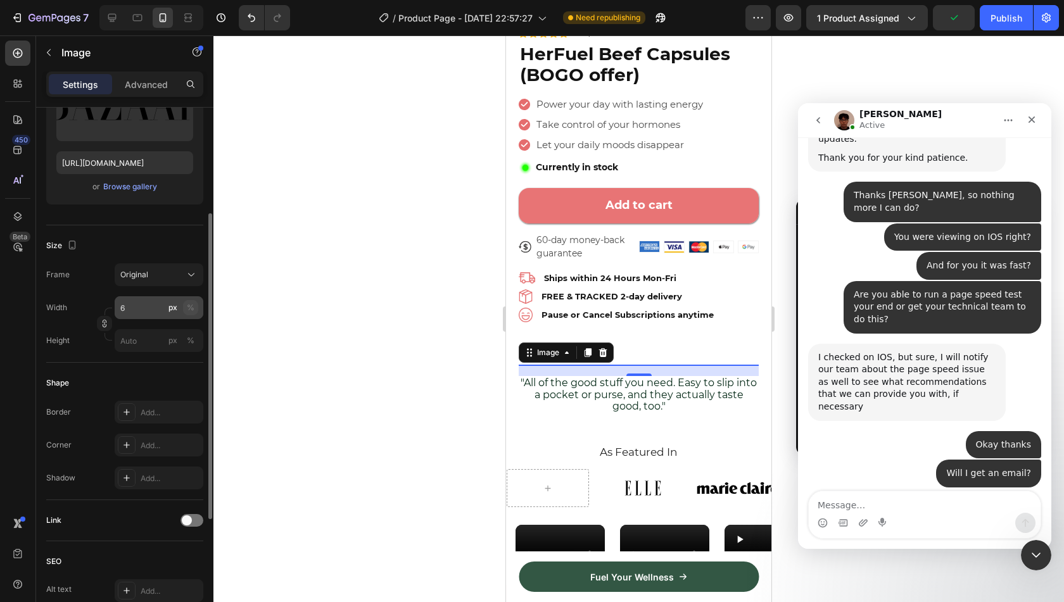
click at [195, 303] on button "%" at bounding box center [190, 307] width 15 height 15
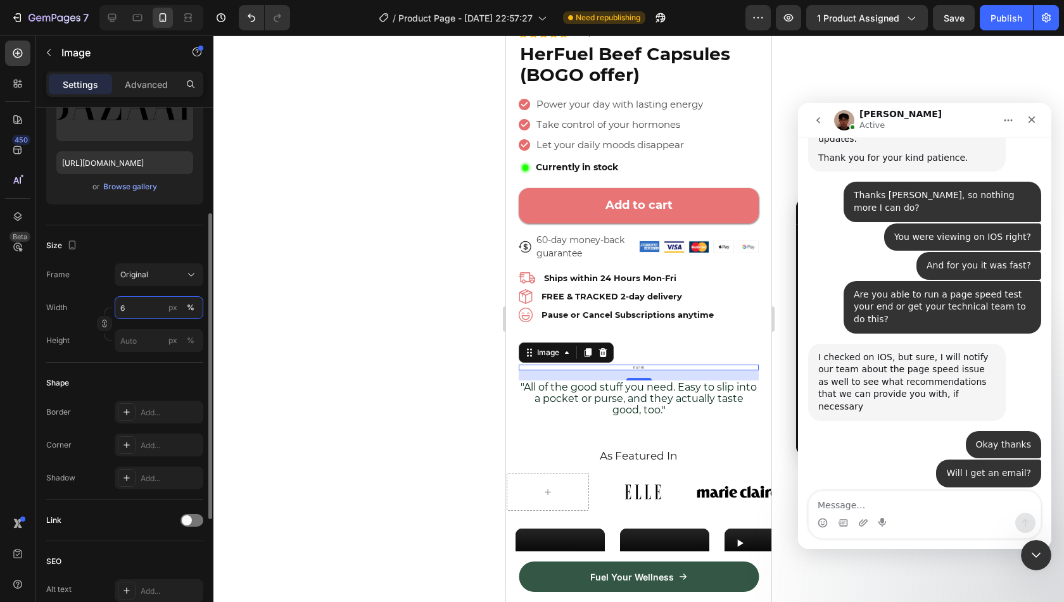
click at [157, 308] on input "6" at bounding box center [159, 307] width 89 height 23
click at [157, 308] on input "5" at bounding box center [159, 307] width 89 height 23
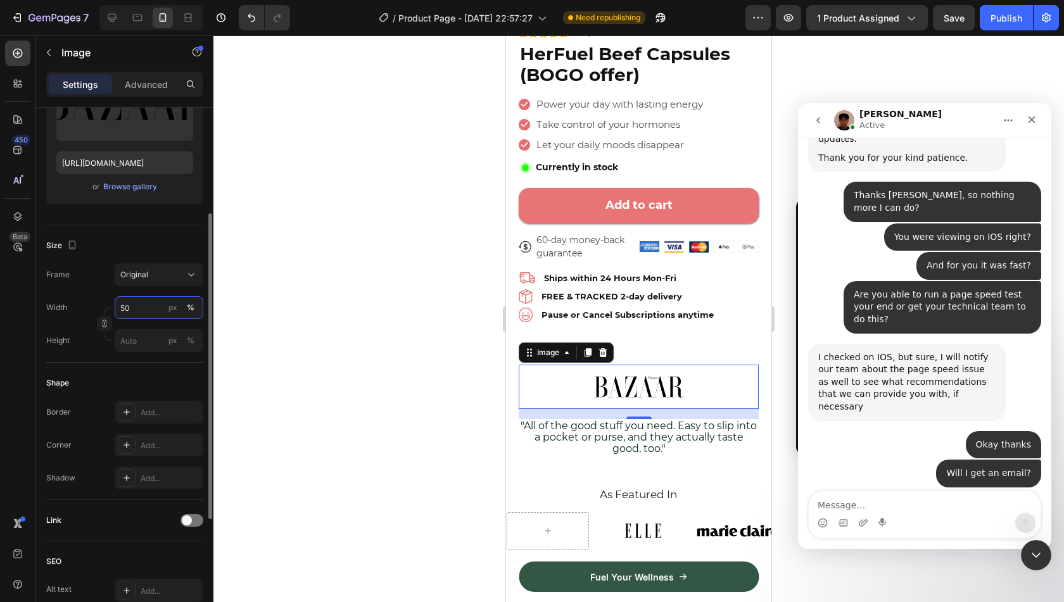
type input "5"
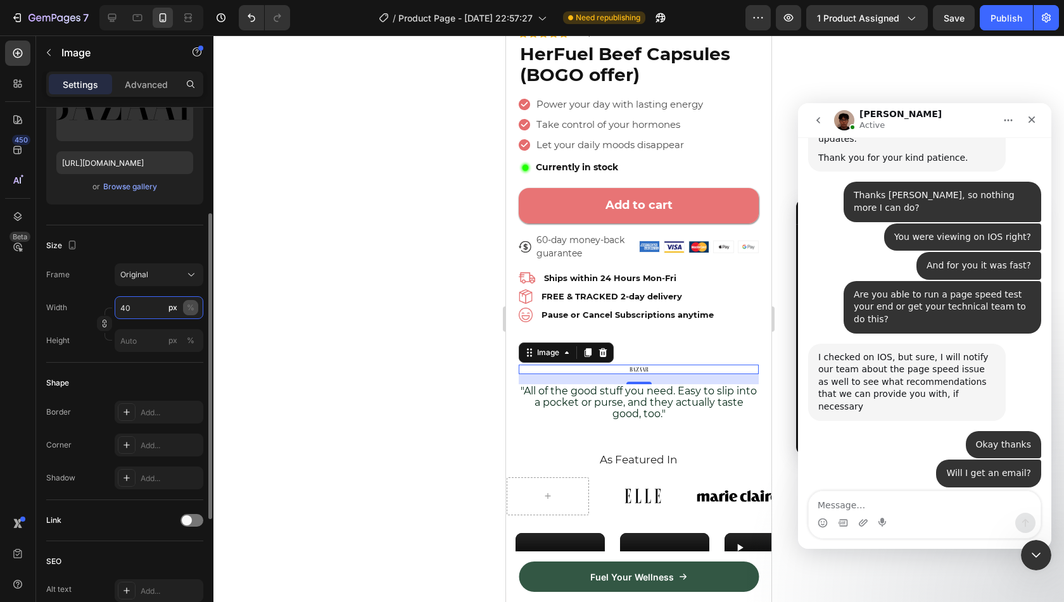
type input "40"
click at [191, 308] on div "%" at bounding box center [191, 307] width 8 height 11
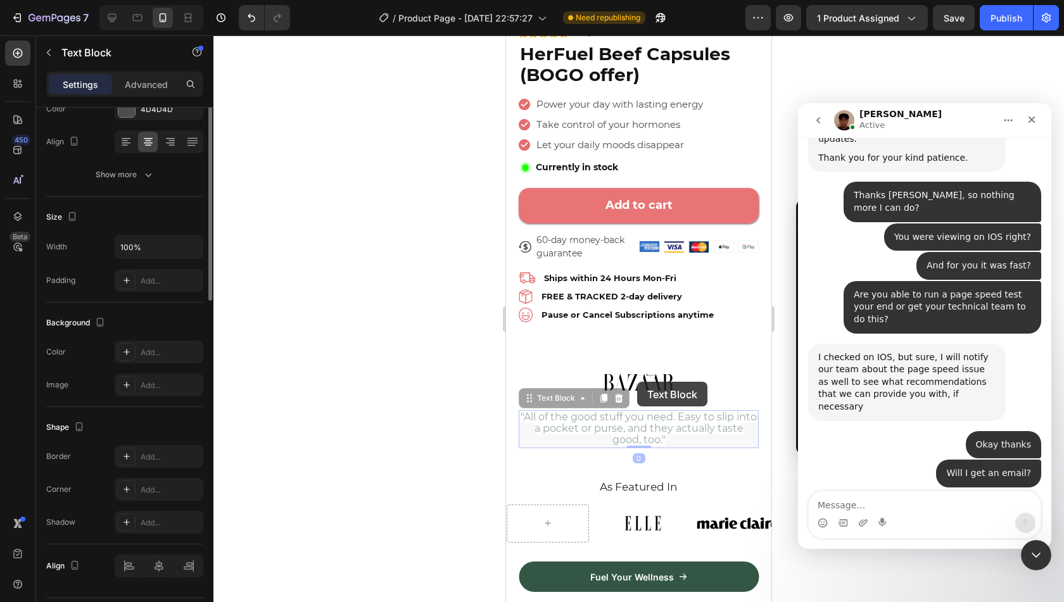
scroll to position [0, 0]
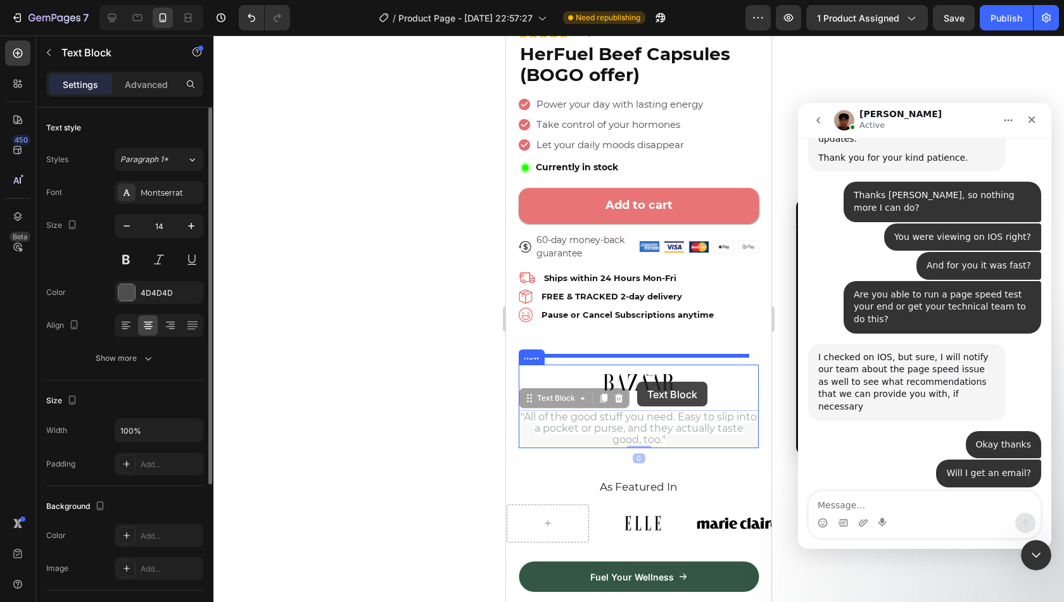
drag, startPoint x: 637, startPoint y: 400, endPoint x: 637, endPoint y: 381, distance: 18.4
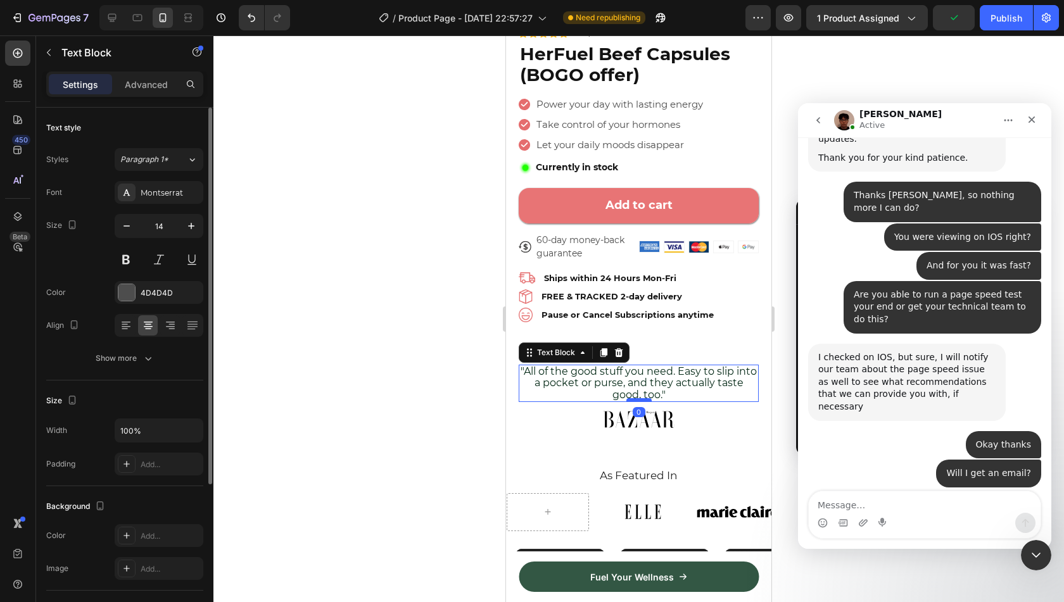
drag, startPoint x: 642, startPoint y: 402, endPoint x: 642, endPoint y: 391, distance: 11.4
click at [642, 398] on div at bounding box center [638, 400] width 25 height 4
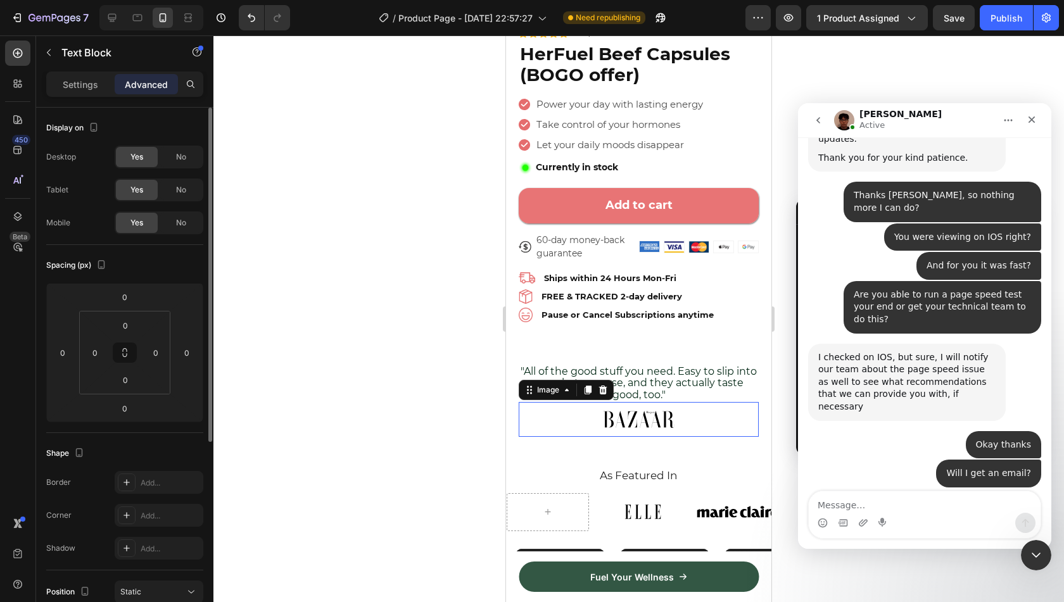
click at [703, 412] on div at bounding box center [639, 419] width 240 height 35
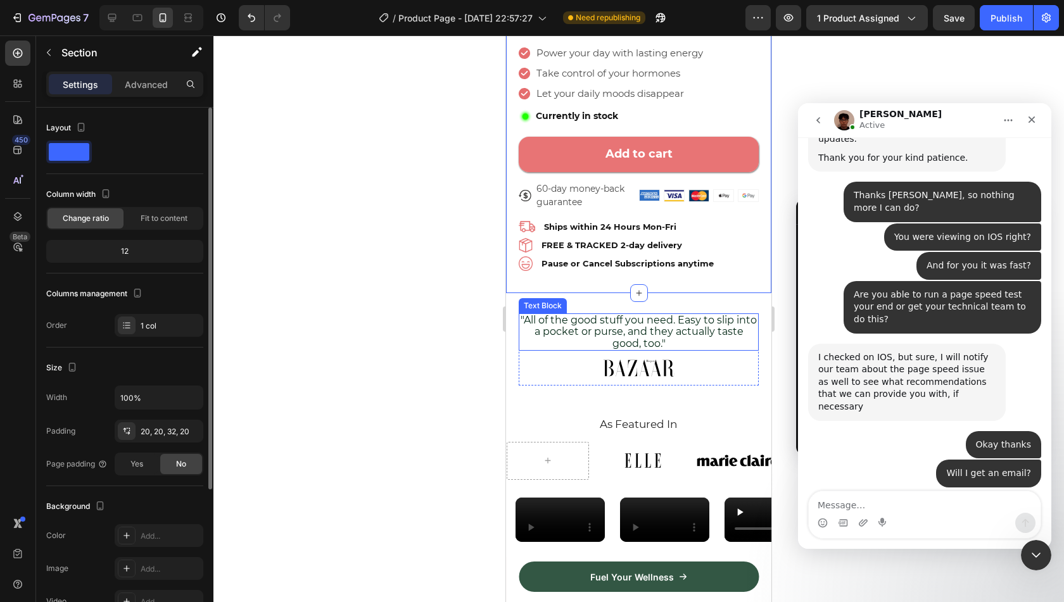
scroll to position [2043, 0]
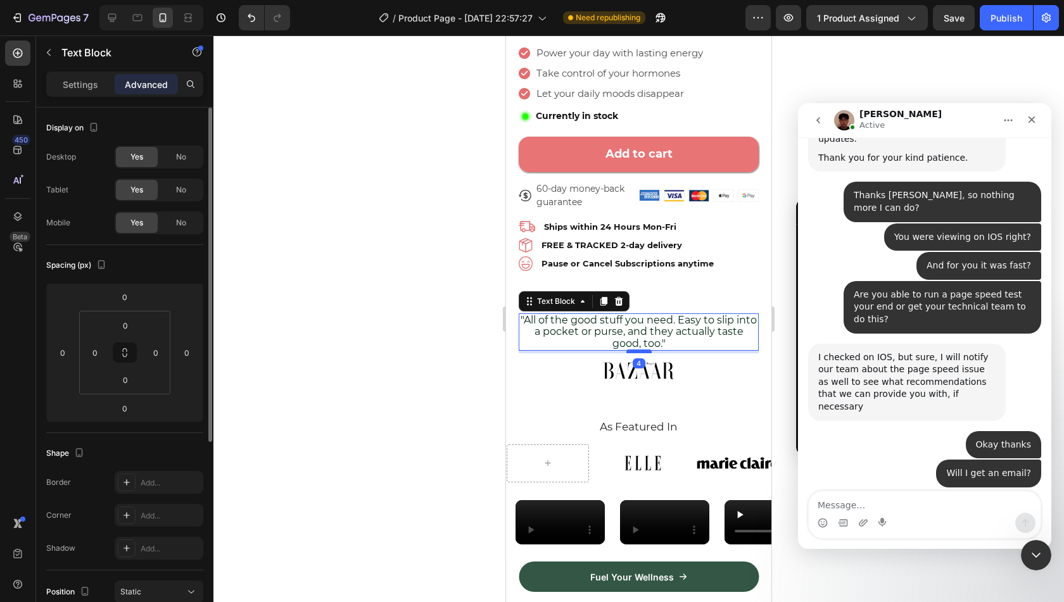
click at [638, 350] on div at bounding box center [638, 352] width 25 height 4
type input "4"
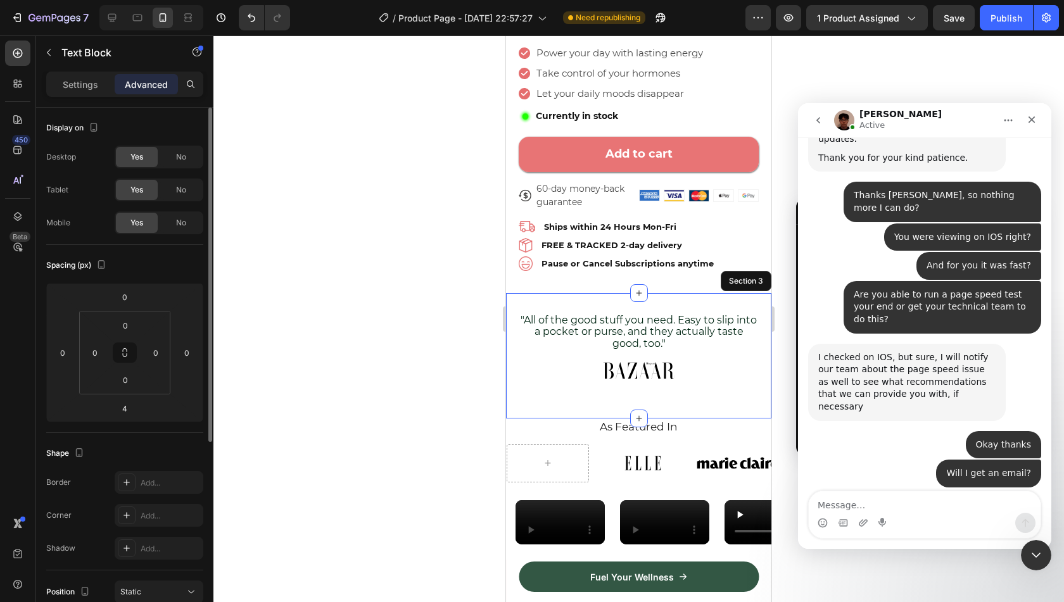
click at [756, 371] on div ""All of the good stuff you need. Easy to slip into a pocket or purse, and they …" at bounding box center [638, 355] width 265 height 125
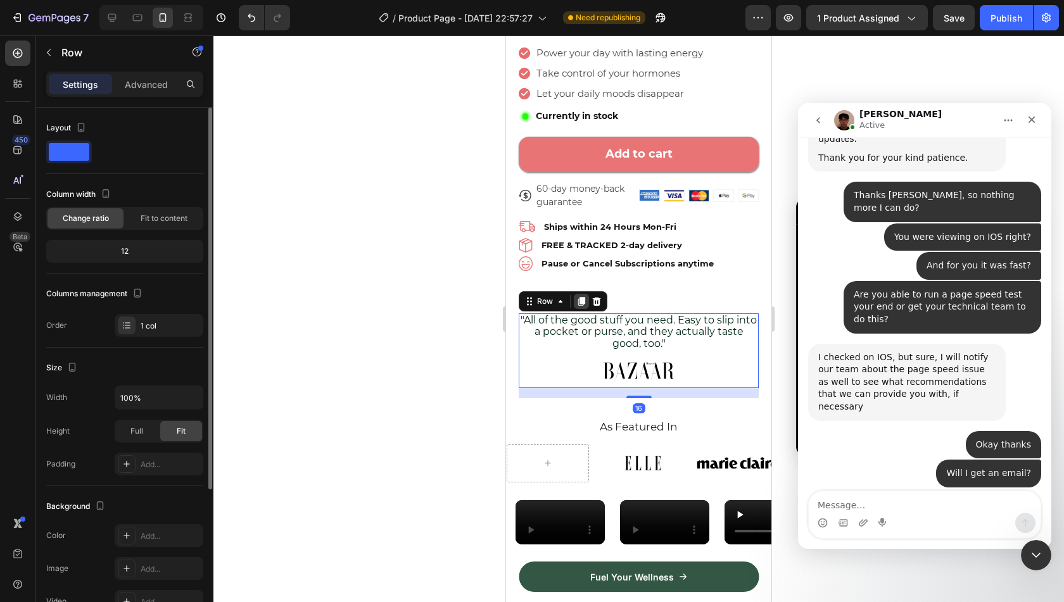
click at [578, 296] on icon at bounding box center [581, 301] width 10 height 10
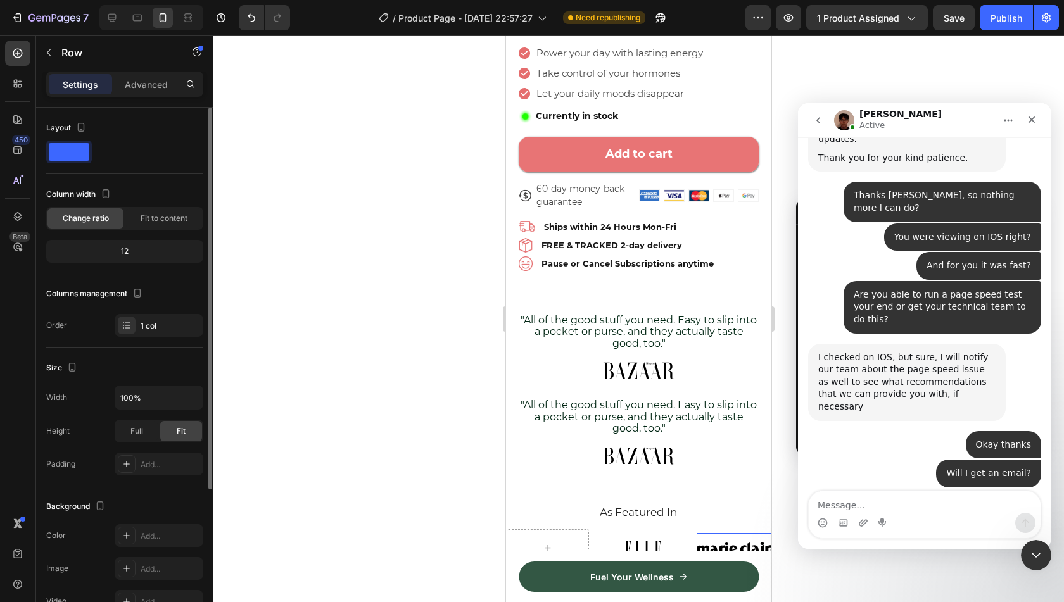
click at [700, 538] on img at bounding box center [738, 548] width 82 height 30
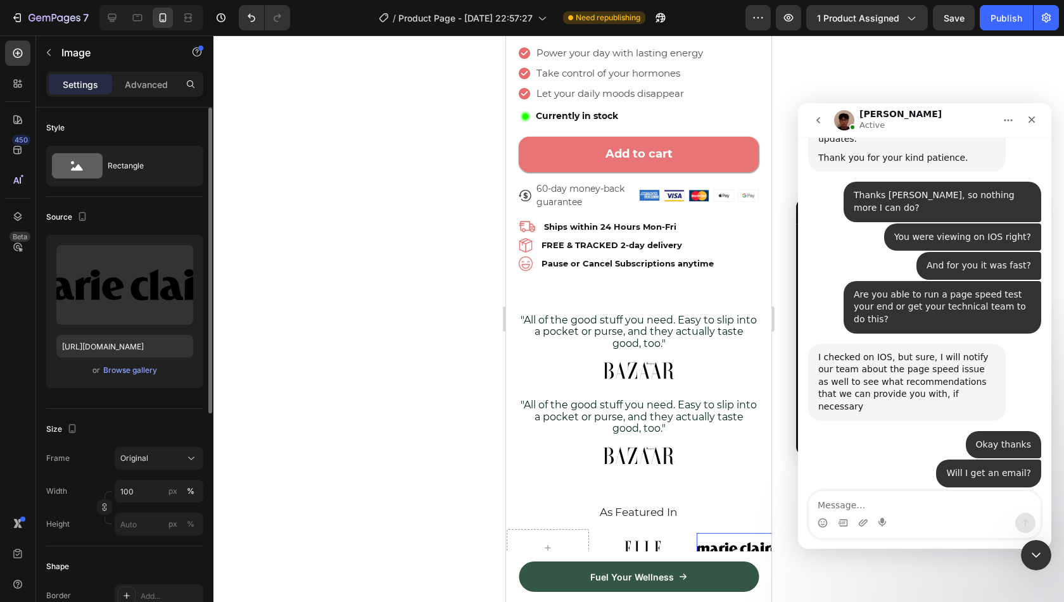
scroll to position [2266, 0]
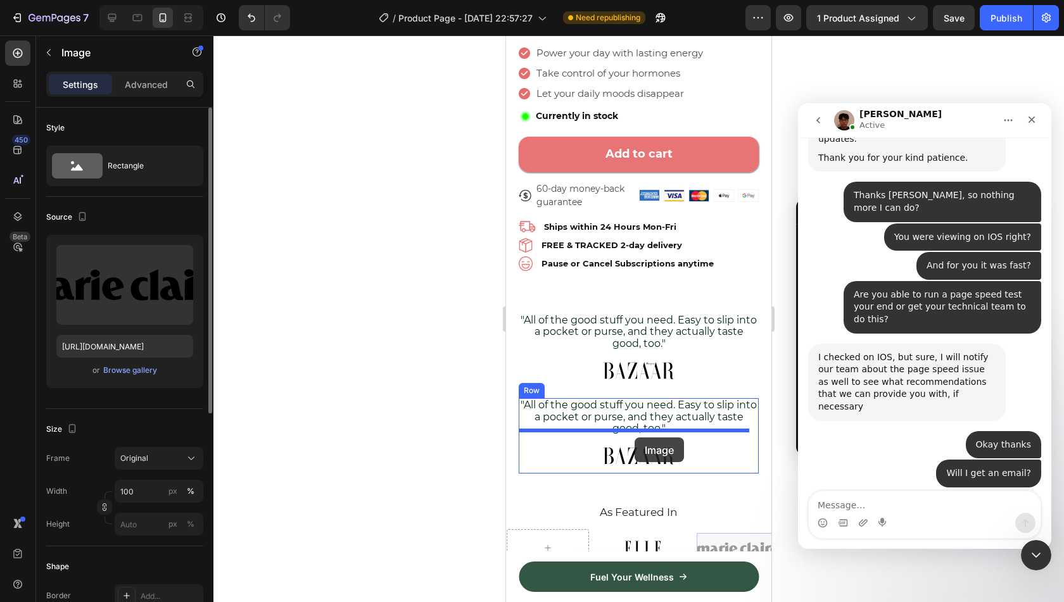
drag, startPoint x: 707, startPoint y: 538, endPoint x: 635, endPoint y: 438, distance: 123.9
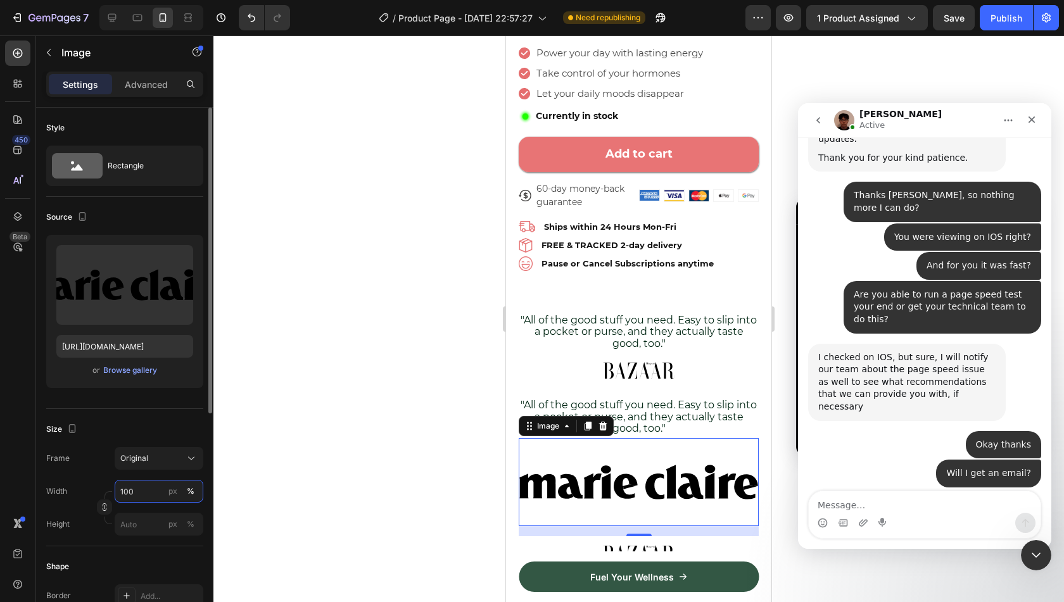
click at [151, 490] on input "100" at bounding box center [159, 491] width 89 height 23
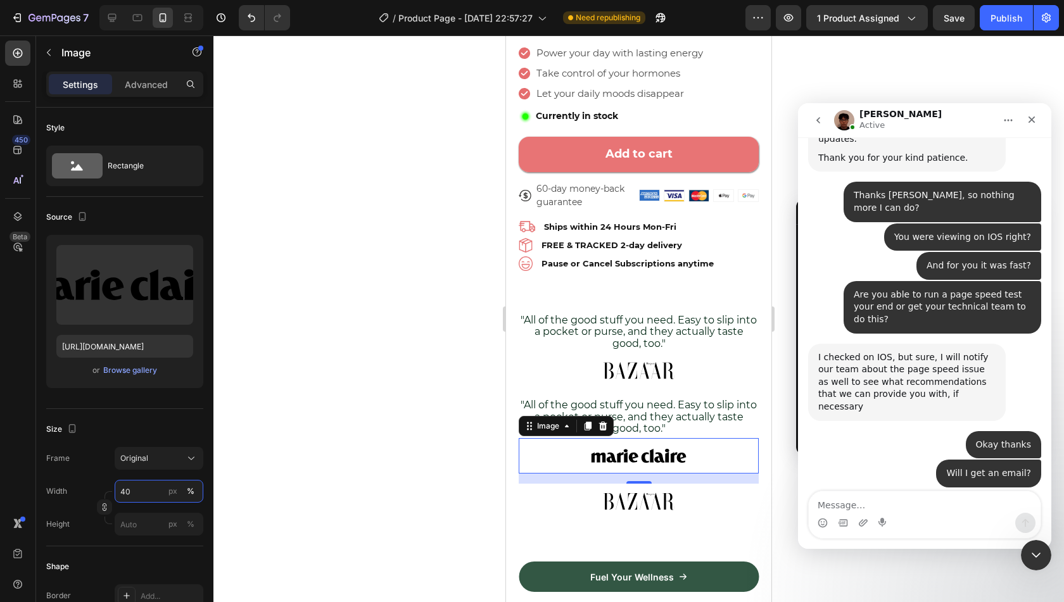
type input "40"
click at [633, 489] on div "16" at bounding box center [639, 494] width 13 height 10
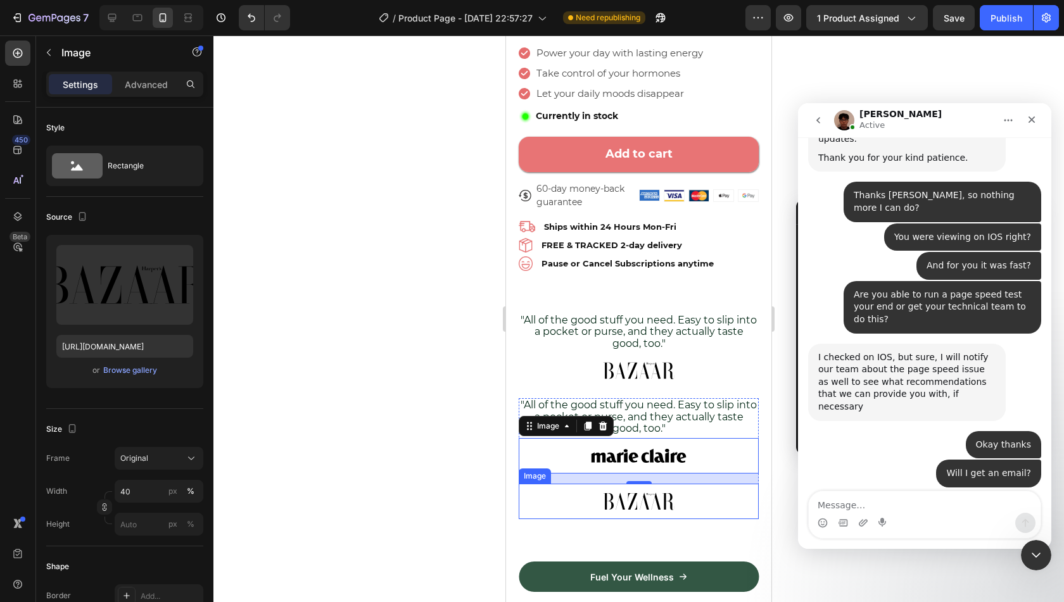
scroll to position [2165, 0]
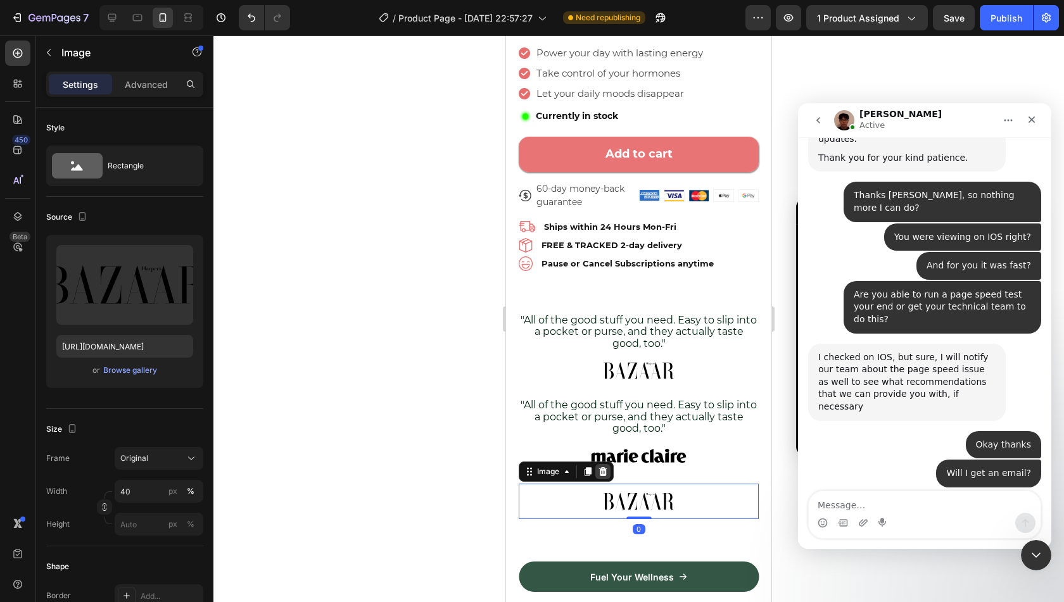
click at [602, 467] on icon at bounding box center [603, 472] width 10 height 10
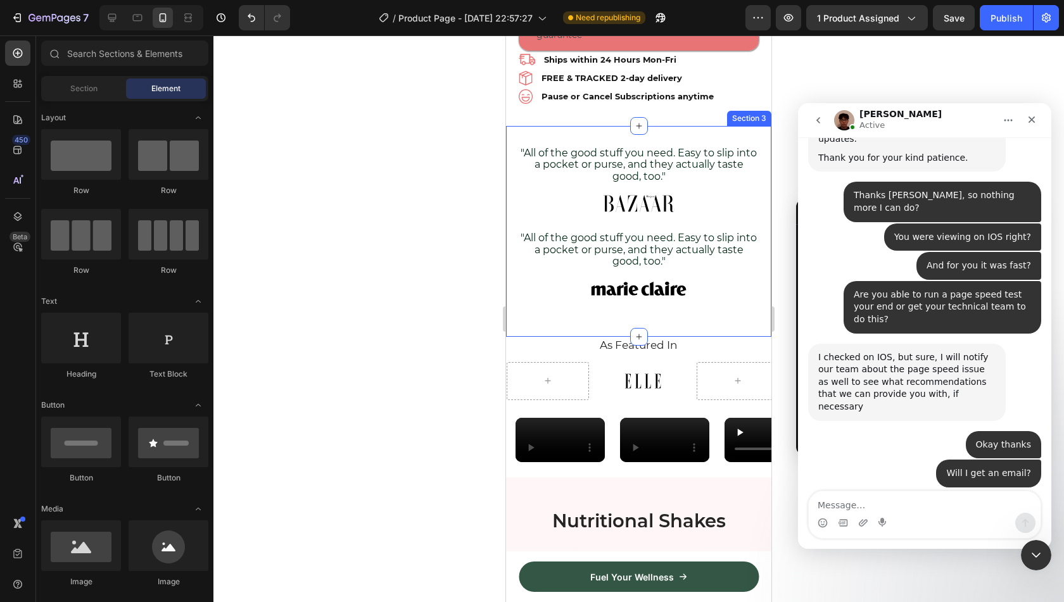
scroll to position [606, 0]
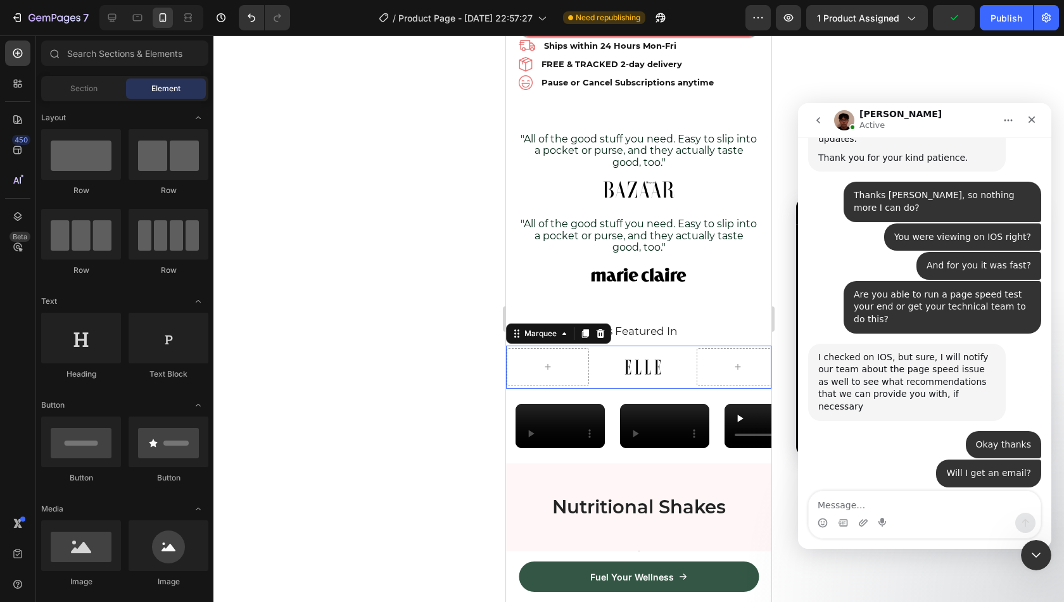
click at [686, 371] on div "Image" at bounding box center [649, 367] width 95 height 30
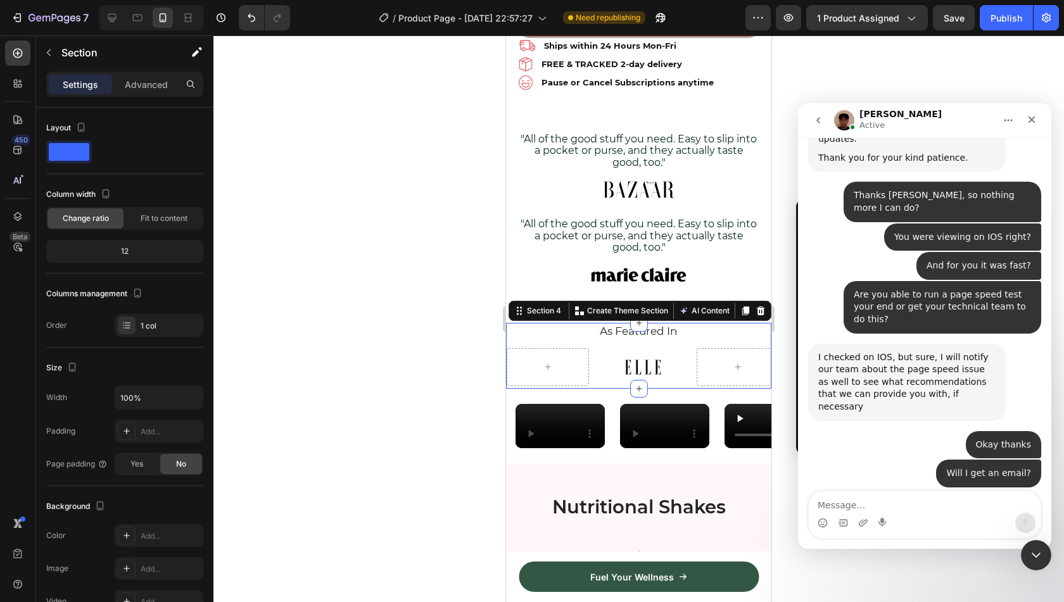
click at [686, 332] on div "As Featured In Heading Image Image Image Image Image Image Image Image Marquee" at bounding box center [638, 356] width 265 height 66
click at [757, 303] on div at bounding box center [760, 310] width 15 height 15
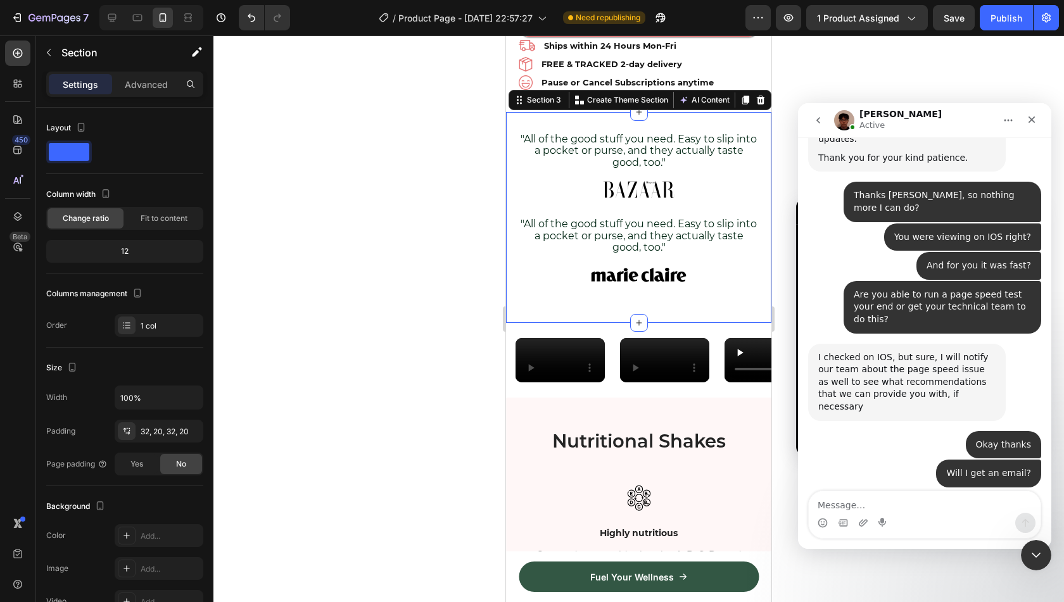
scroll to position [1962, 0]
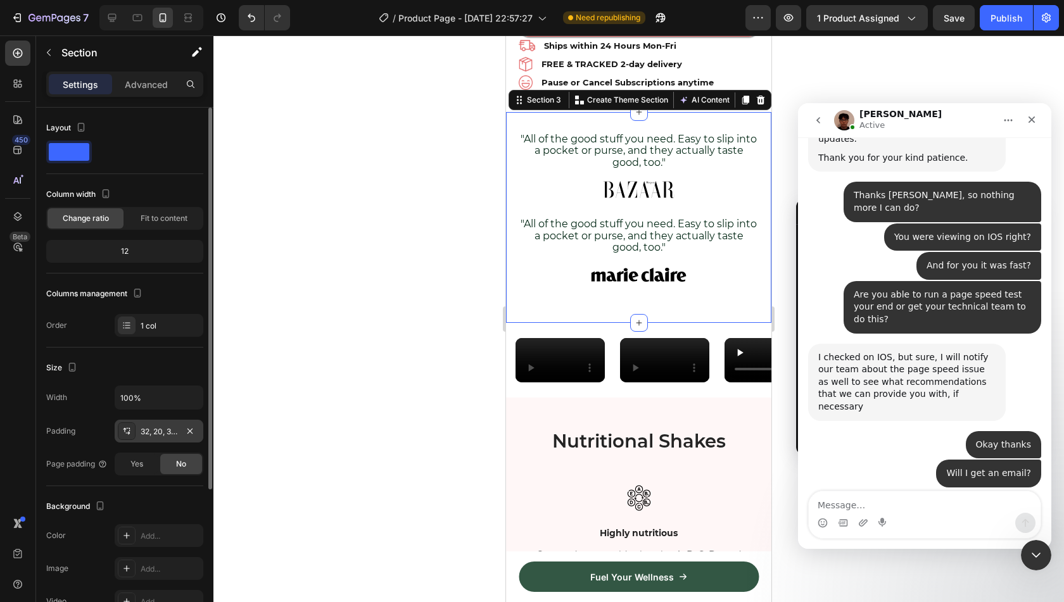
click at [155, 421] on div "32, 20, 32, 20" at bounding box center [159, 431] width 89 height 23
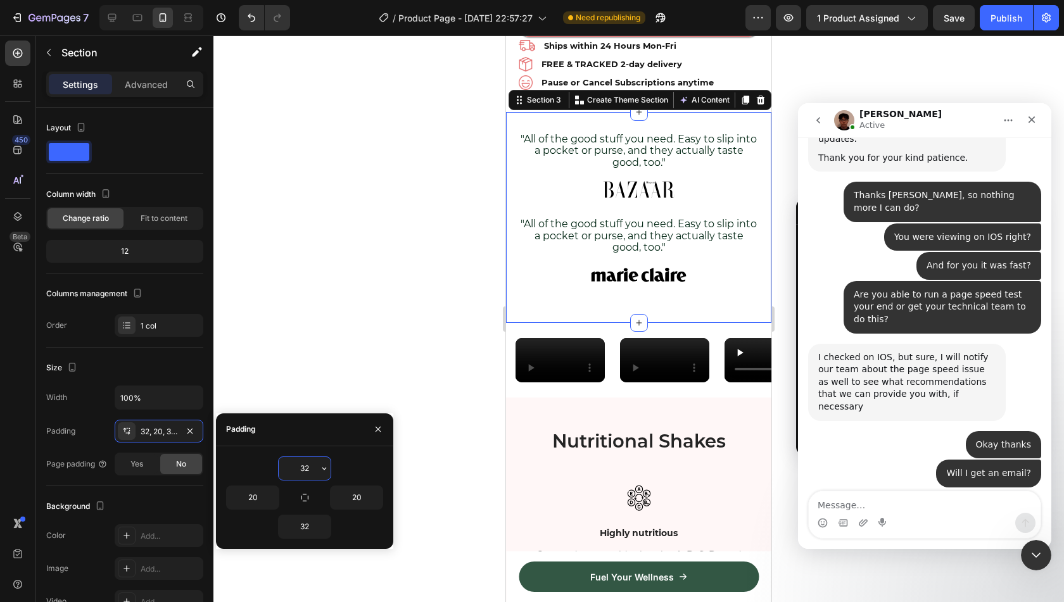
click at [279, 467] on input "32" at bounding box center [305, 468] width 52 height 23
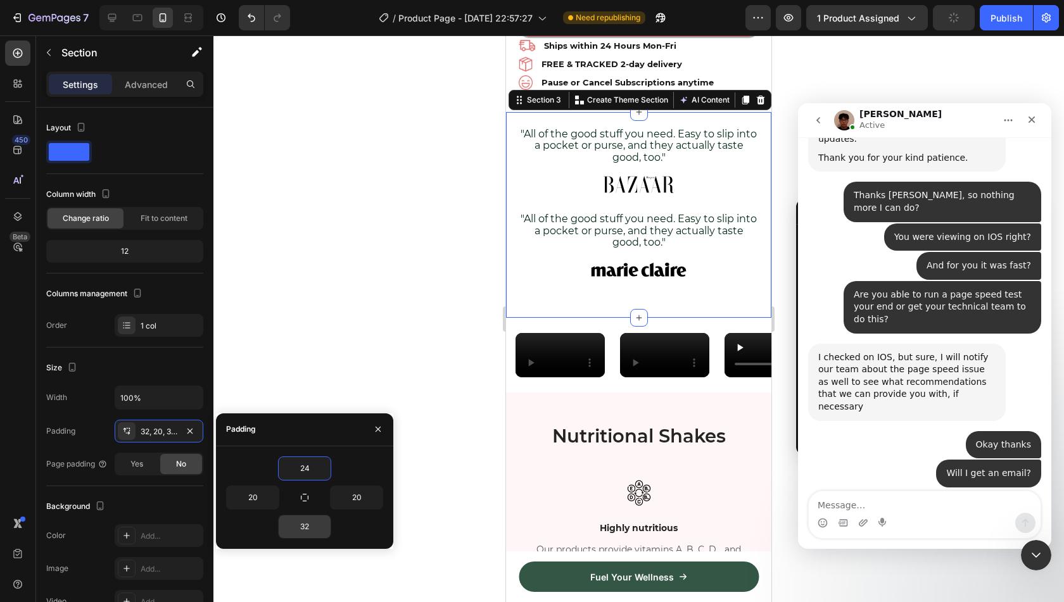
type input "24"
click at [308, 530] on input "32" at bounding box center [305, 527] width 52 height 23
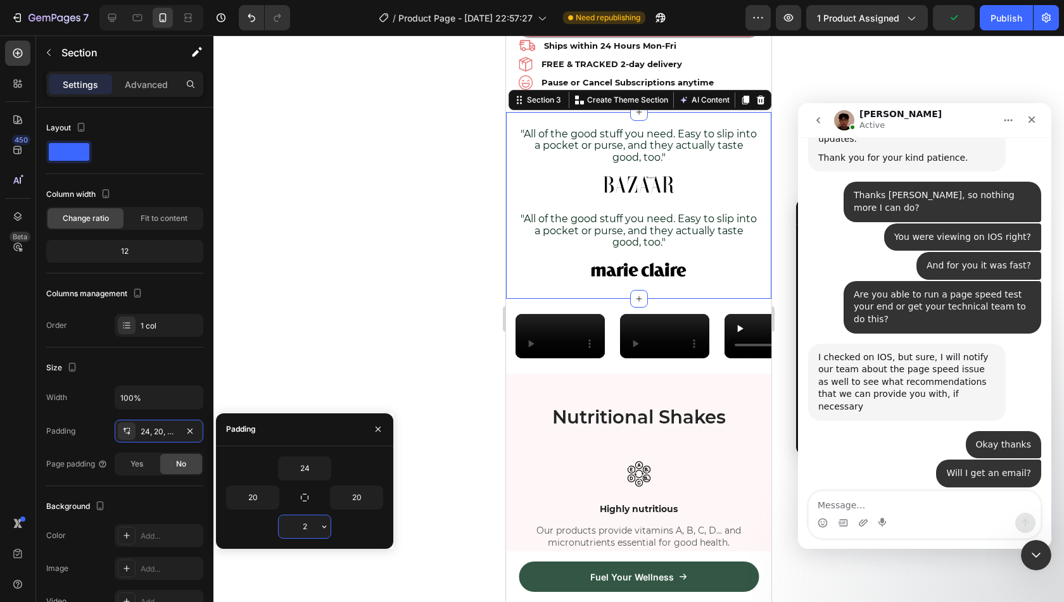
type input "24"
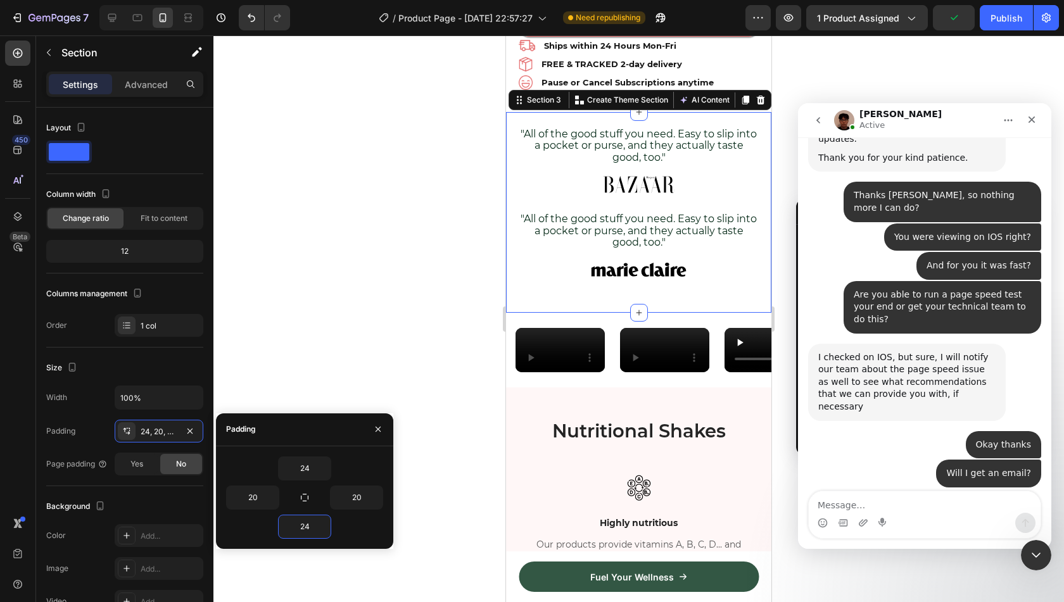
click at [424, 279] on div at bounding box center [638, 318] width 851 height 567
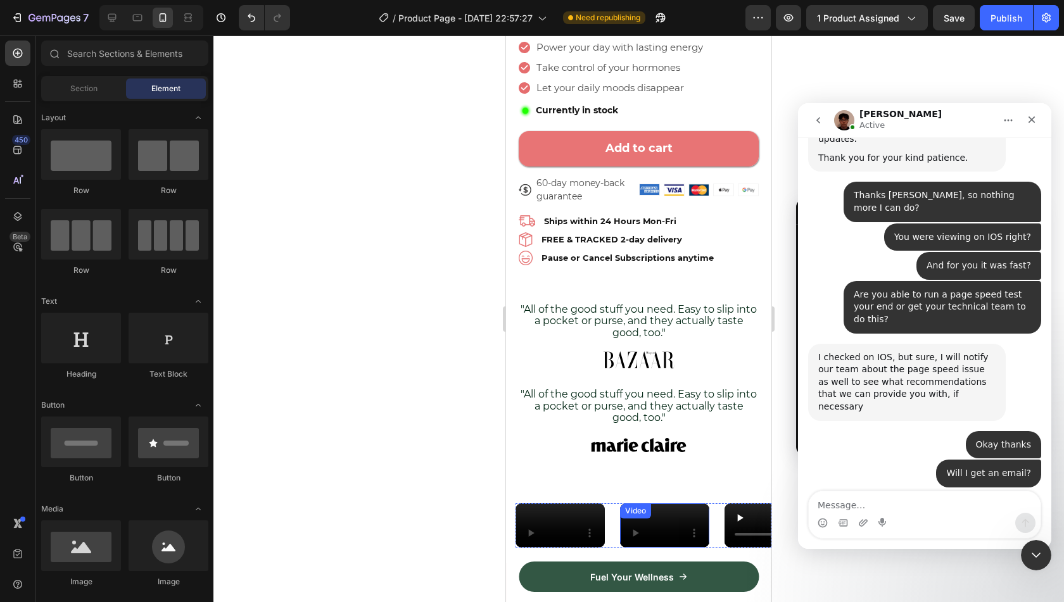
scroll to position [429, 0]
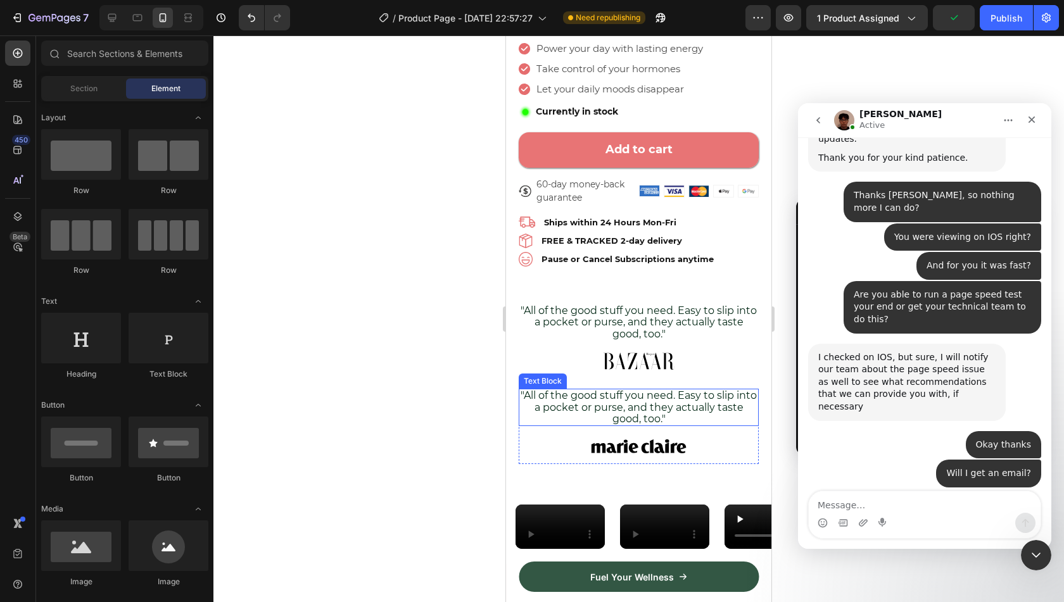
click at [635, 400] on span ""All of the good stuff you need. Easy to slip into a pocket or purse, and they …" at bounding box center [639, 407] width 236 height 35
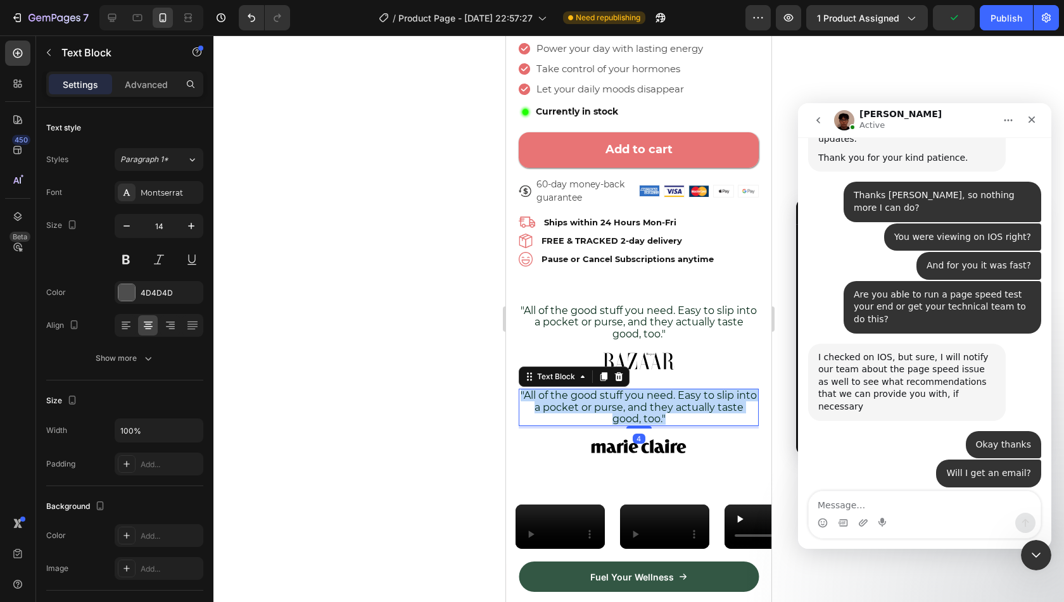
click at [635, 400] on span ""All of the good stuff you need. Easy to slip into a pocket or purse, and they …" at bounding box center [639, 407] width 236 height 35
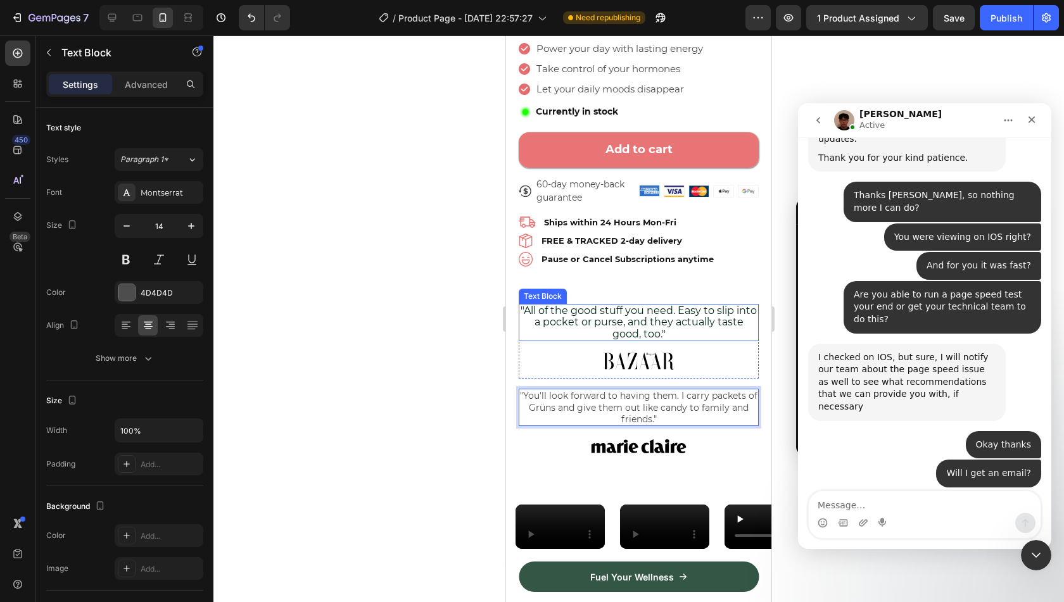
click at [644, 316] on span ""All of the good stuff you need. Easy to slip into a pocket or purse, and they …" at bounding box center [639, 322] width 236 height 35
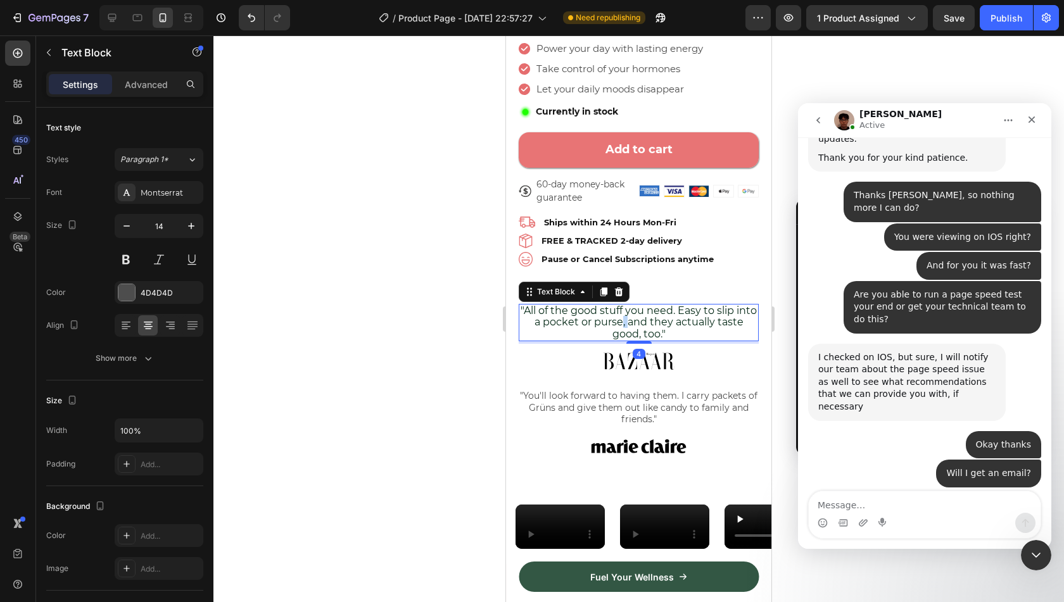
click at [644, 316] on span ""All of the good stuff you need. Easy to slip into a pocket or purse, and they …" at bounding box center [639, 322] width 236 height 35
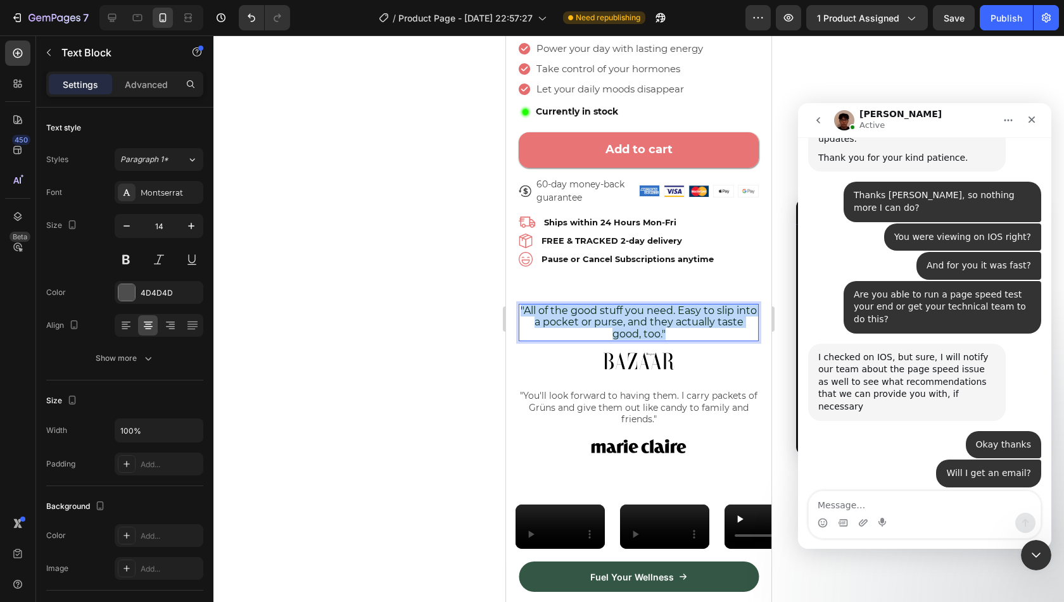
click at [644, 316] on span ""All of the good stuff you need. Easy to slip into a pocket or purse, and they …" at bounding box center [639, 322] width 236 height 35
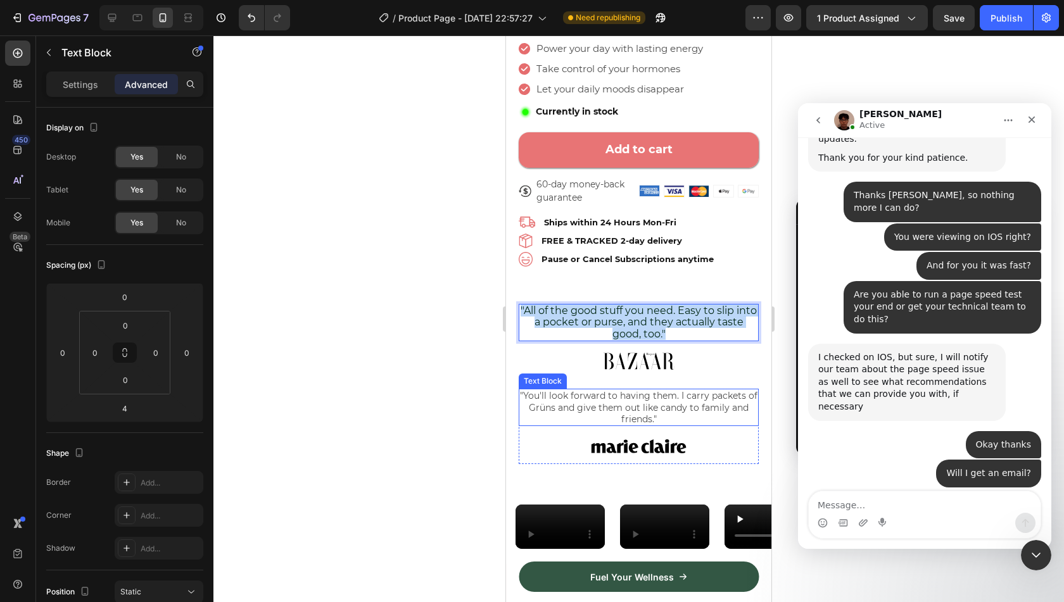
click at [644, 390] on p ""You'll look forward to having them. I carry packets of Grüns and give them out…" at bounding box center [639, 407] width 238 height 35
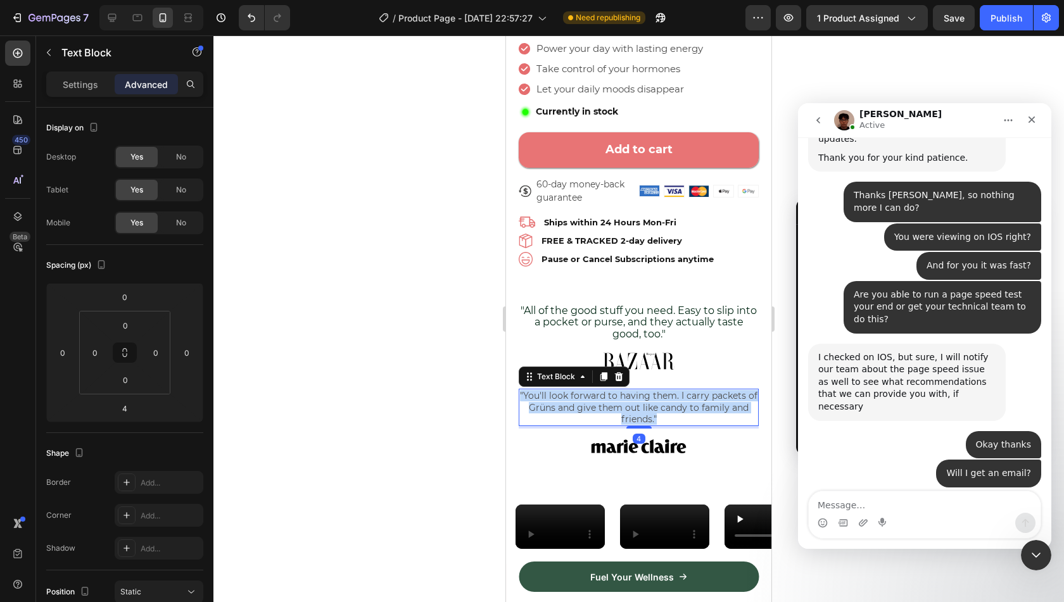
click at [644, 390] on p ""You'll look forward to having them. I carry packets of Grüns and give them out…" at bounding box center [639, 407] width 238 height 35
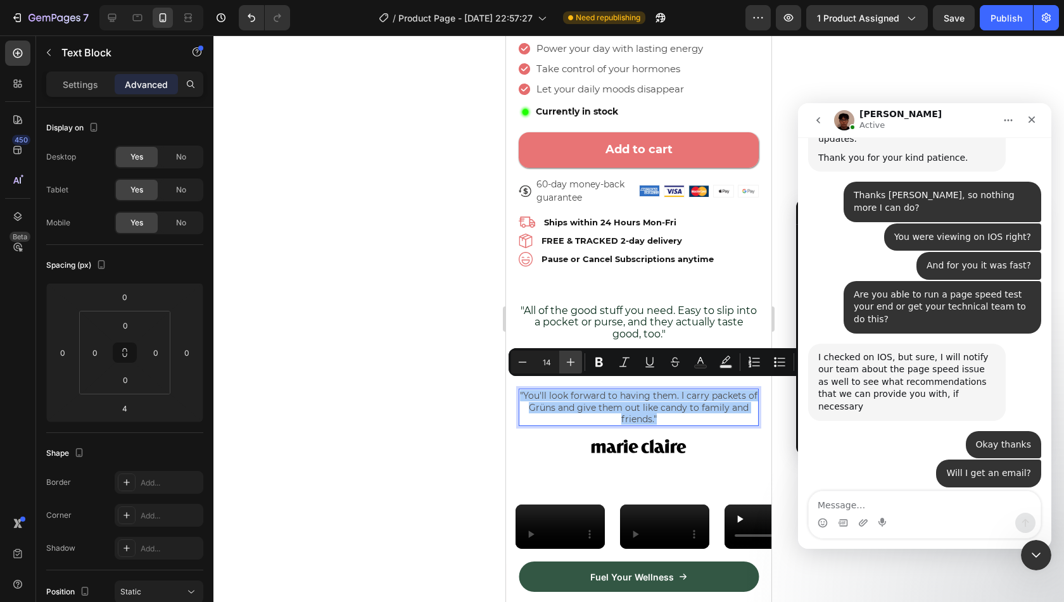
click at [565, 357] on icon "Editor contextual toolbar" at bounding box center [570, 362] width 13 height 13
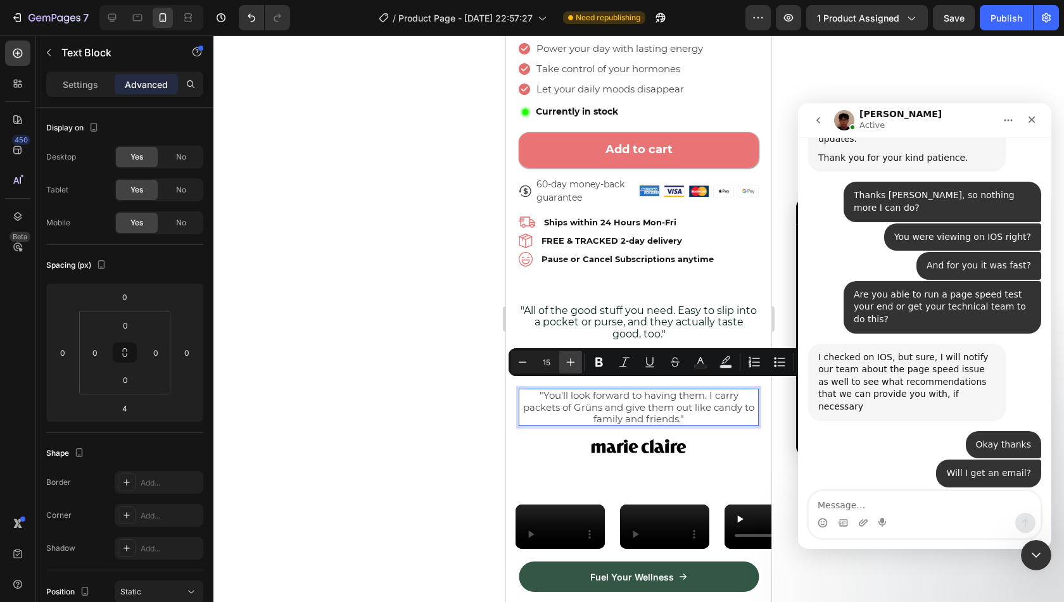
click at [565, 357] on icon "Editor contextual toolbar" at bounding box center [570, 362] width 13 height 13
type input "16"
click at [614, 412] on span ""You'll look forward to having them. I carry packets of Grüns and give them out…" at bounding box center [639, 407] width 237 height 35
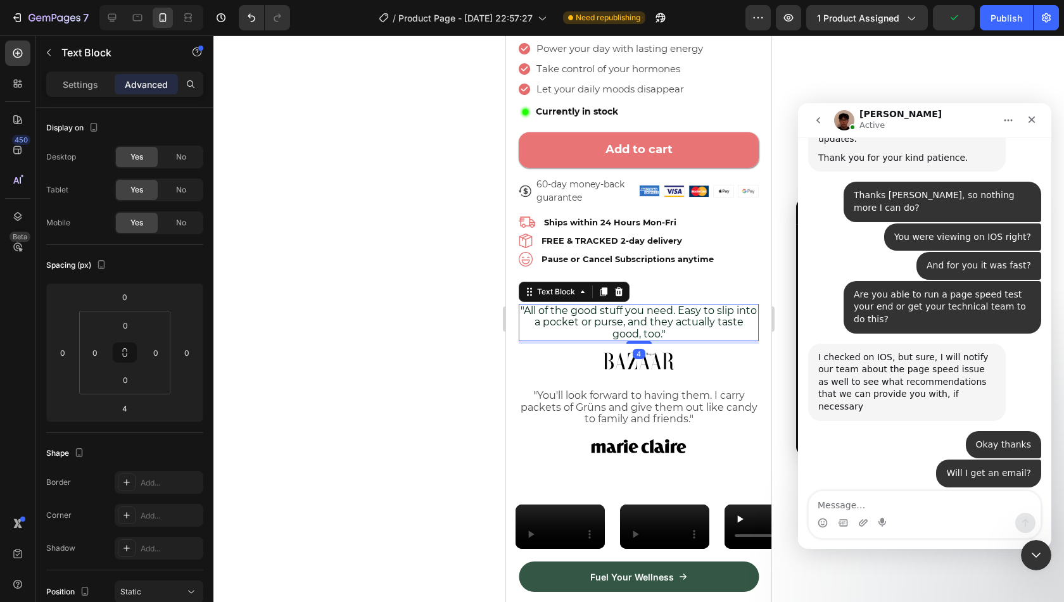
click at [638, 305] on span ""All of the good stuff you need. Easy to slip into a pocket or purse, and they …" at bounding box center [639, 322] width 236 height 35
click at [76, 80] on p "Settings" at bounding box center [80, 84] width 35 height 13
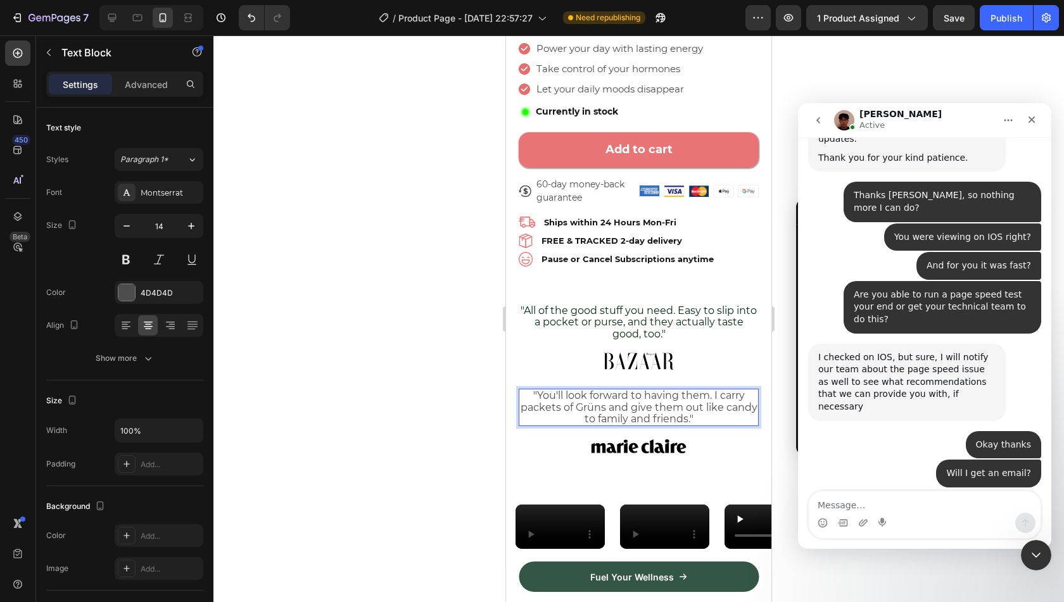
click at [706, 411] on p ""You'll look forward to having them. I carry packets of Grüns and give them out…" at bounding box center [639, 407] width 238 height 35
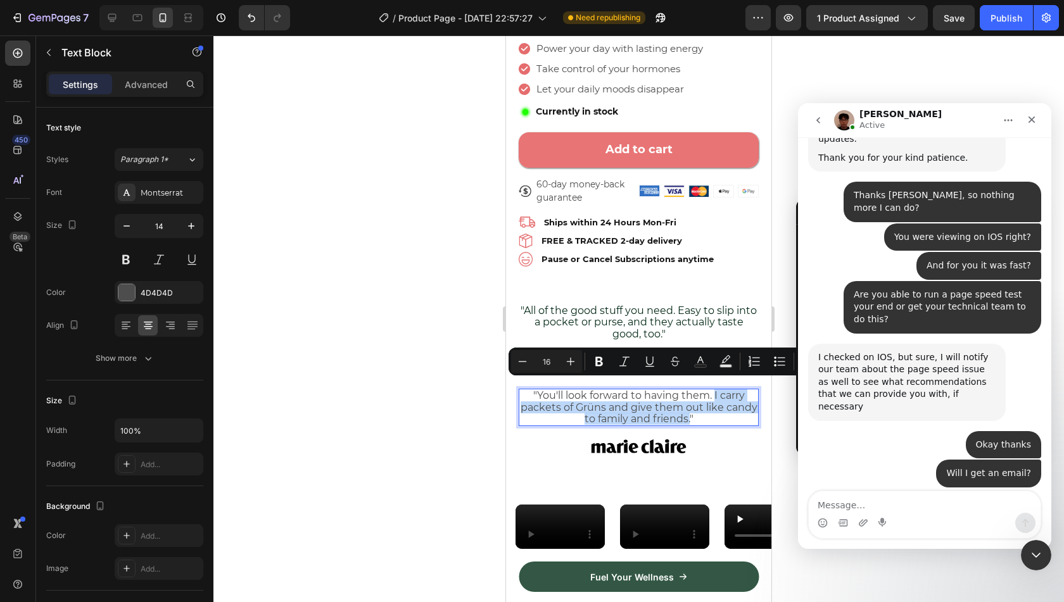
drag, startPoint x: 701, startPoint y: 412, endPoint x: 709, endPoint y: 389, distance: 24.8
click at [709, 390] on span ""You'll look forward to having them. I carry packets of Grüns and give them out…" at bounding box center [639, 407] width 237 height 35
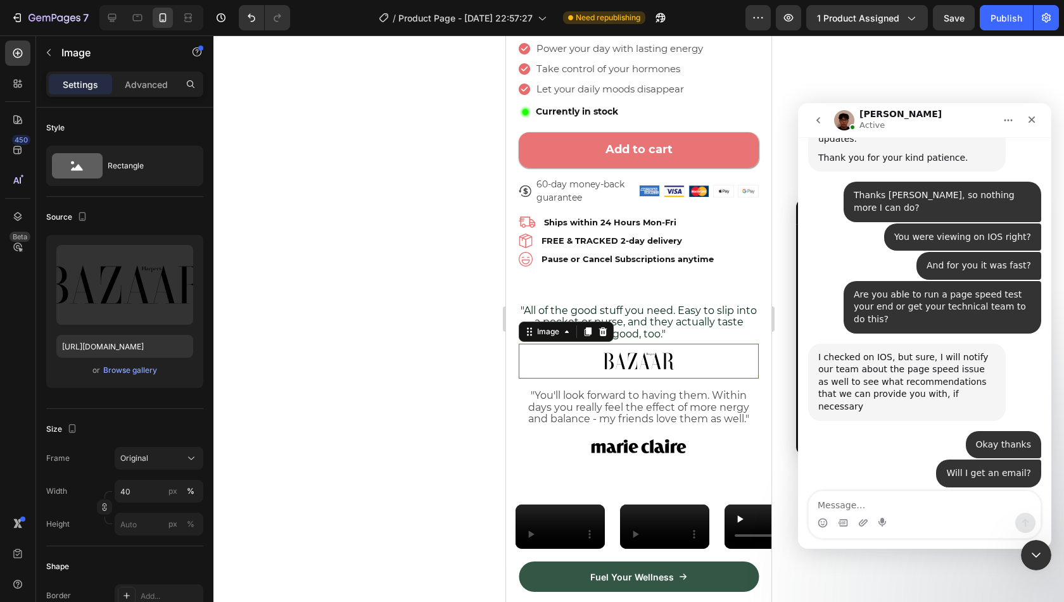
click at [728, 352] on div at bounding box center [639, 361] width 240 height 35
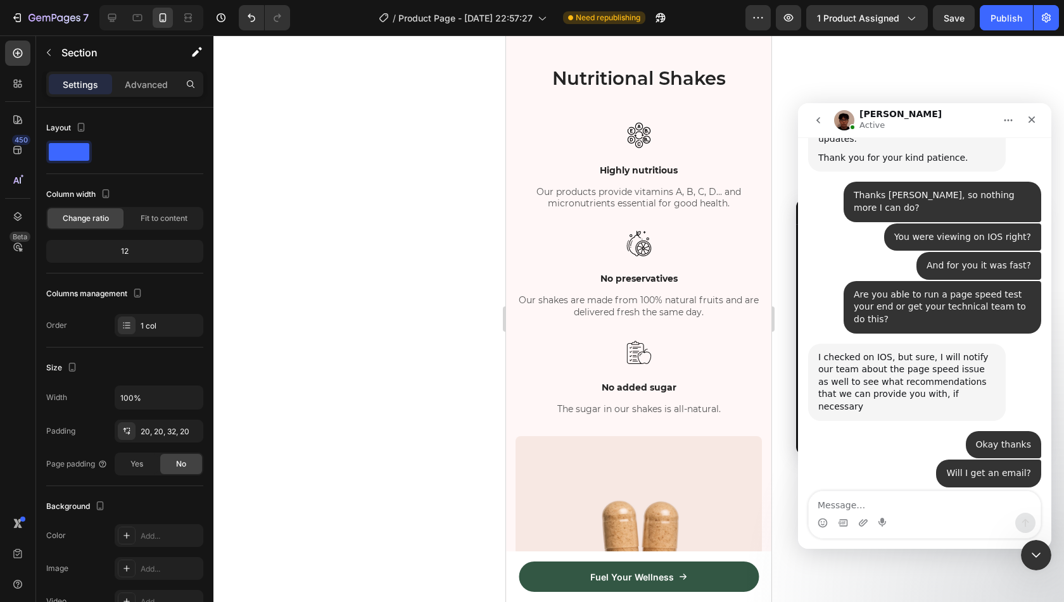
scroll to position [965, 0]
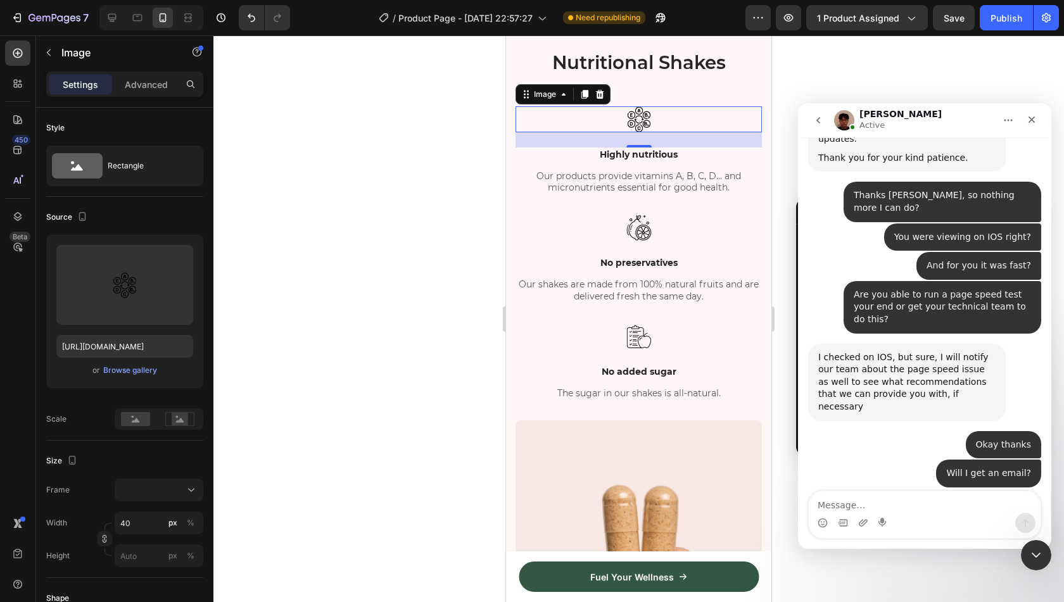
click at [633, 132] on img at bounding box center [638, 119] width 25 height 26
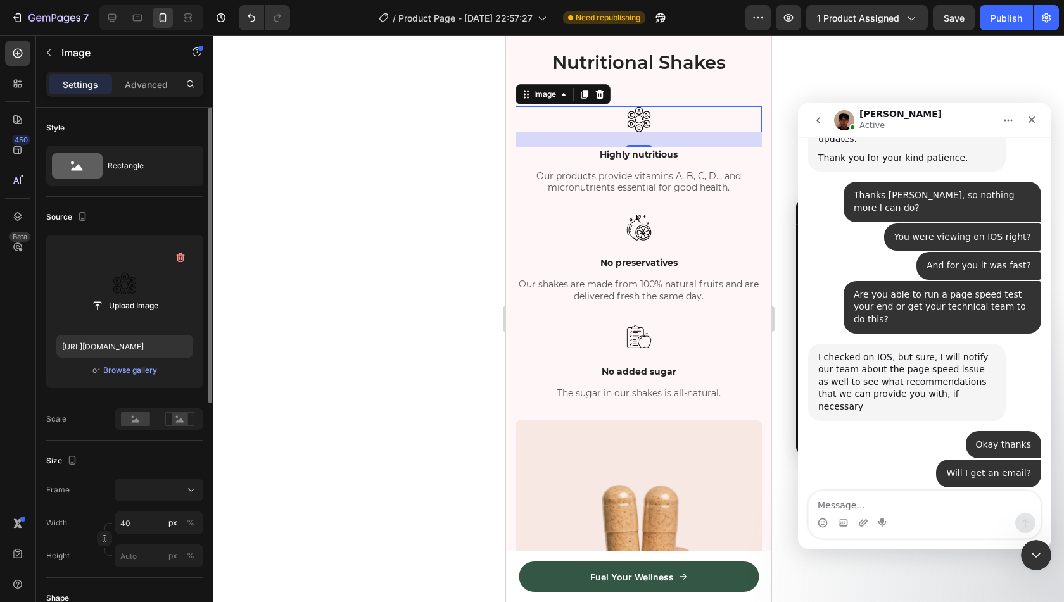
click at [146, 263] on label at bounding box center [124, 285] width 137 height 80
click at [146, 295] on input "file" at bounding box center [124, 306] width 87 height 22
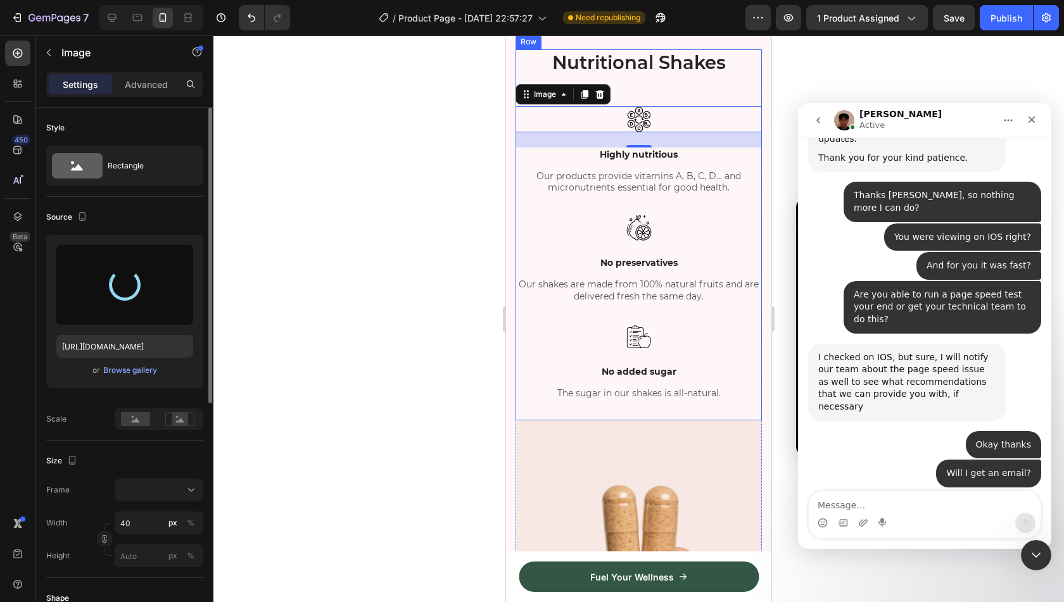
type input "[URL][DOMAIN_NAME]"
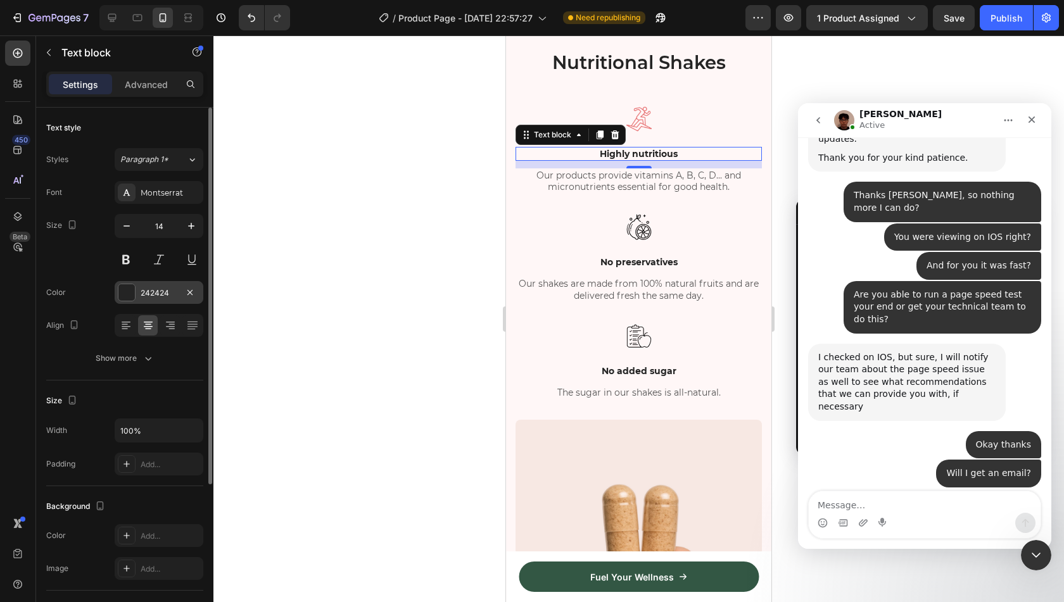
click at [146, 291] on div "242424" at bounding box center [159, 293] width 37 height 11
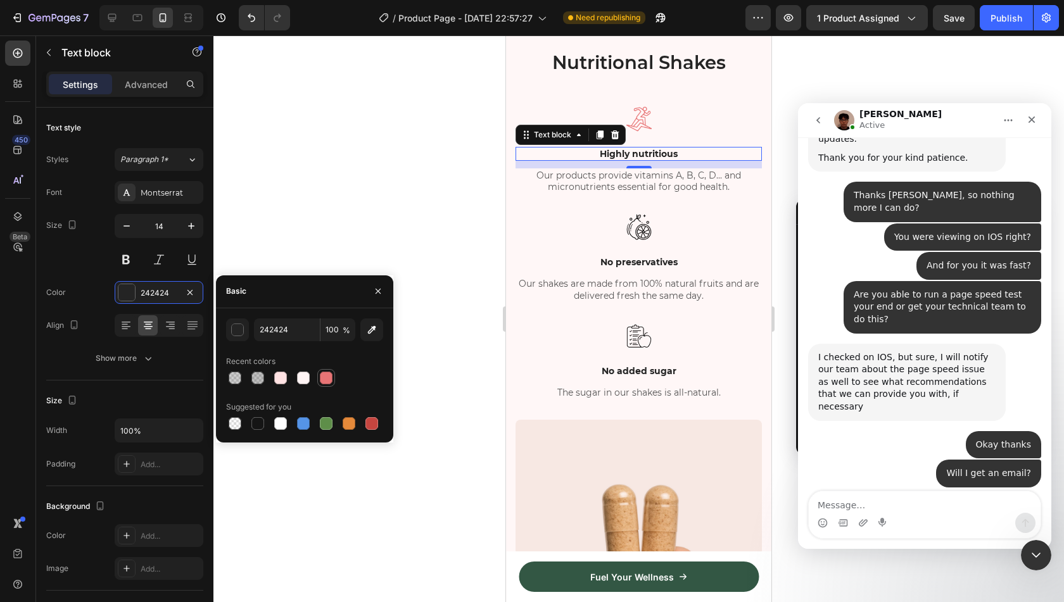
click at [327, 379] on div at bounding box center [326, 378] width 13 height 13
type input "E87475"
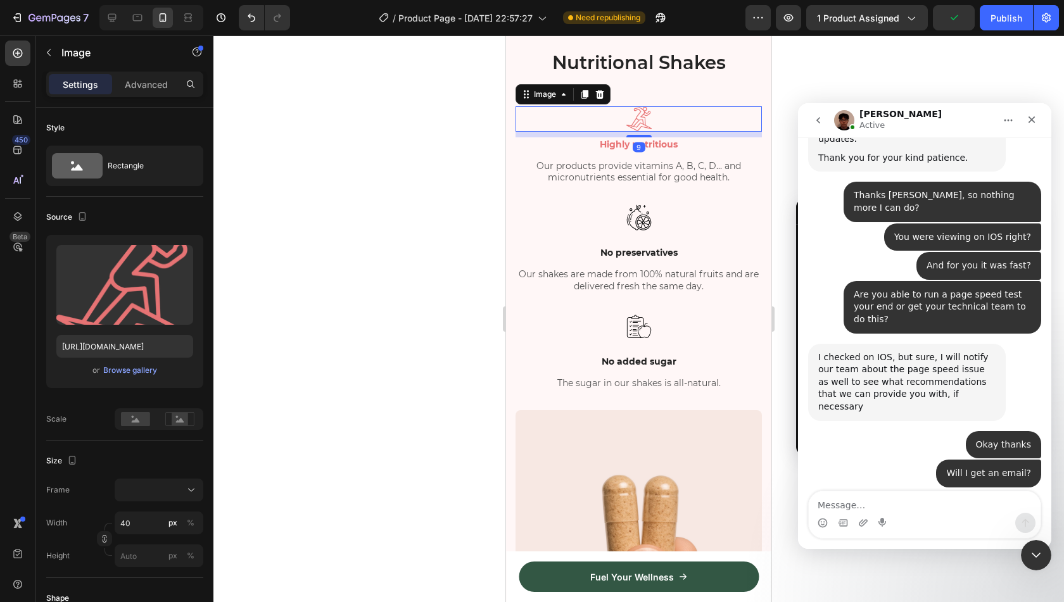
drag, startPoint x: 642, startPoint y: 260, endPoint x: 647, endPoint y: 250, distance: 11.1
click at [647, 132] on div "9" at bounding box center [639, 132] width 246 height 0
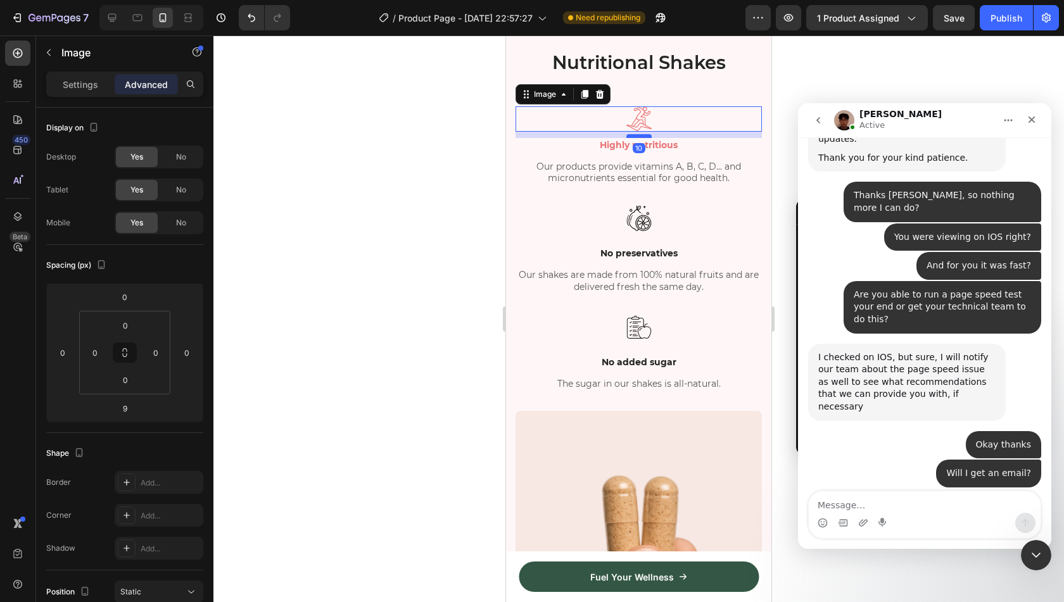
click at [635, 138] on div at bounding box center [638, 136] width 25 height 4
type input "10"
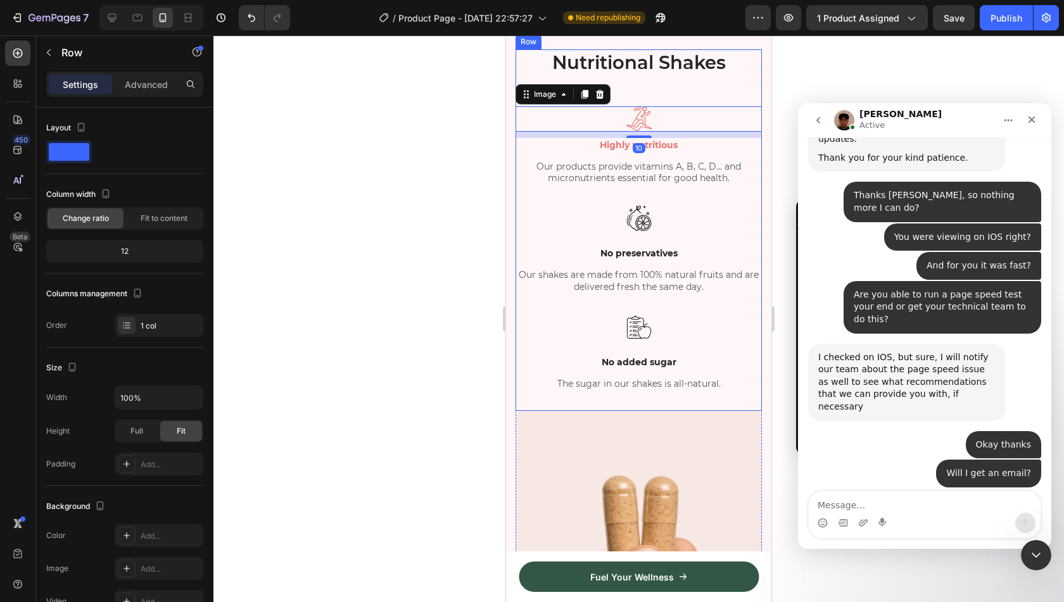
click at [673, 200] on div "Nutritional Shakes Heading Image 10 Highly nutritious Text block Our products p…" at bounding box center [639, 219] width 246 height 341
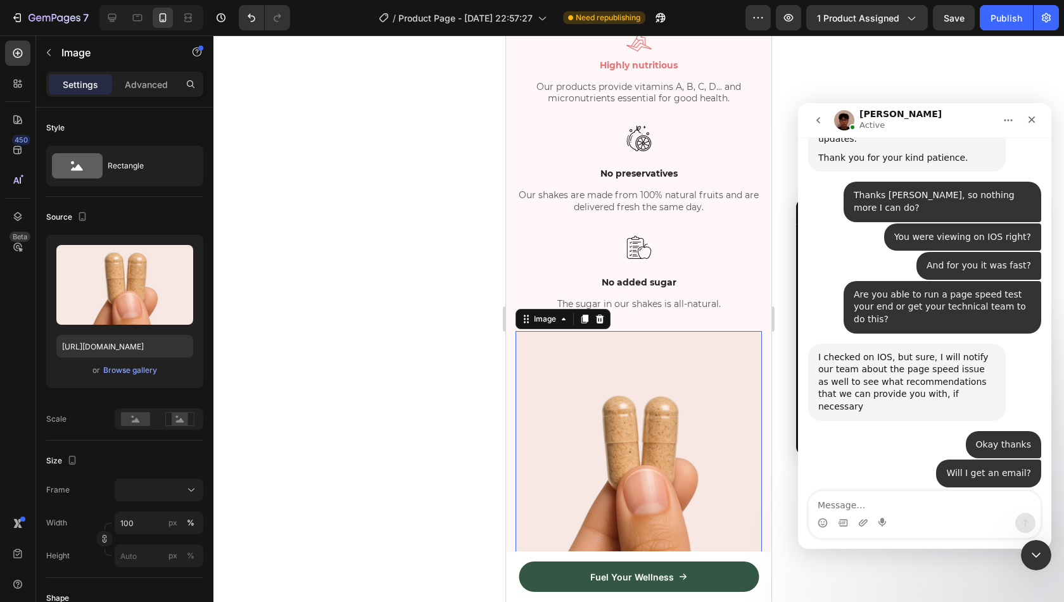
scroll to position [982, 0]
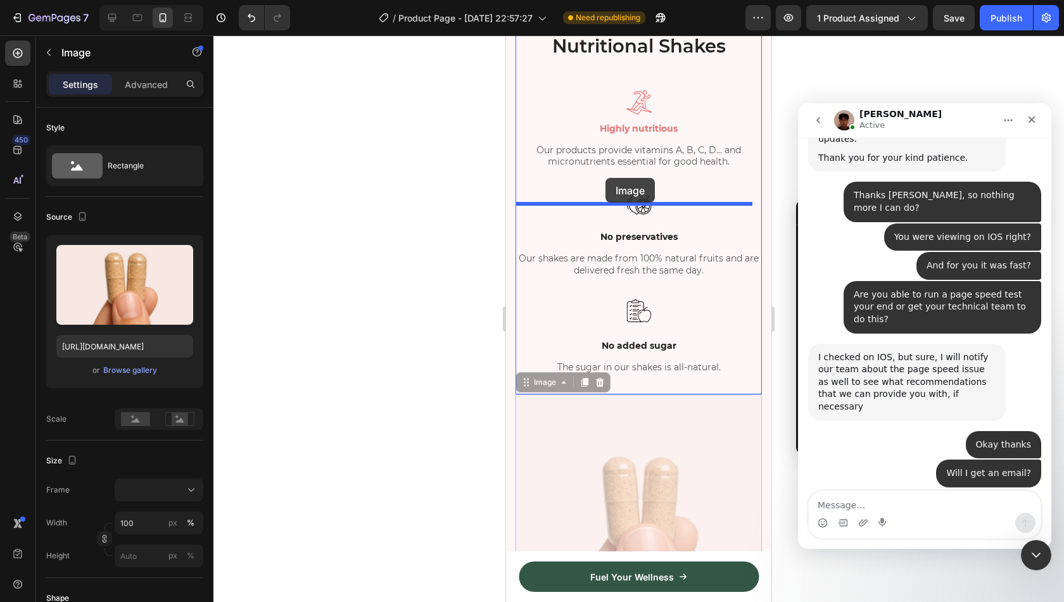
drag, startPoint x: 542, startPoint y: 492, endPoint x: 606, endPoint y: 178, distance: 319.9
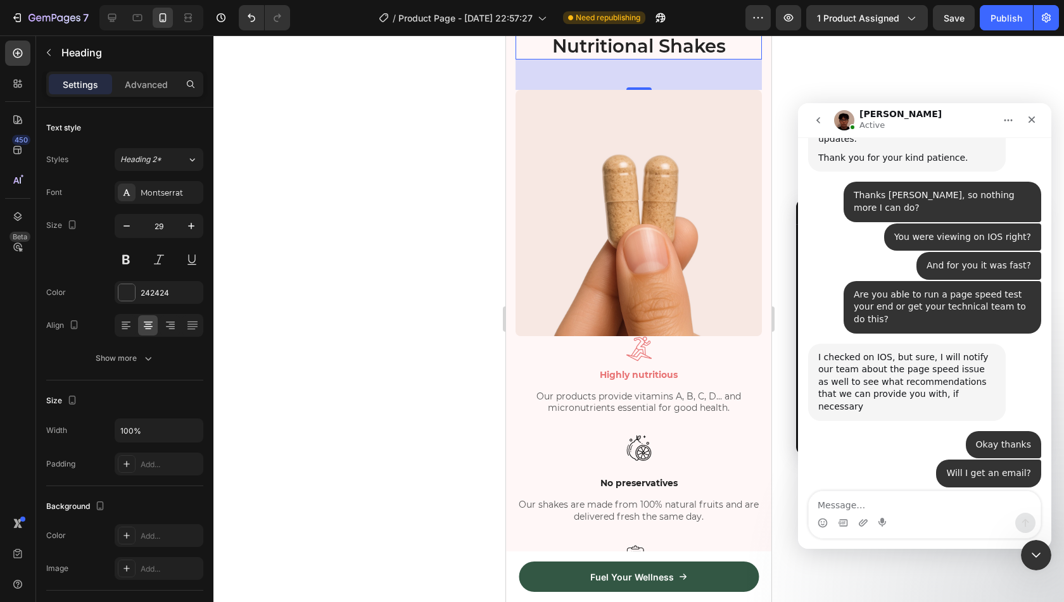
click at [657, 58] on p "Nutritional Shakes" at bounding box center [639, 46] width 244 height 24
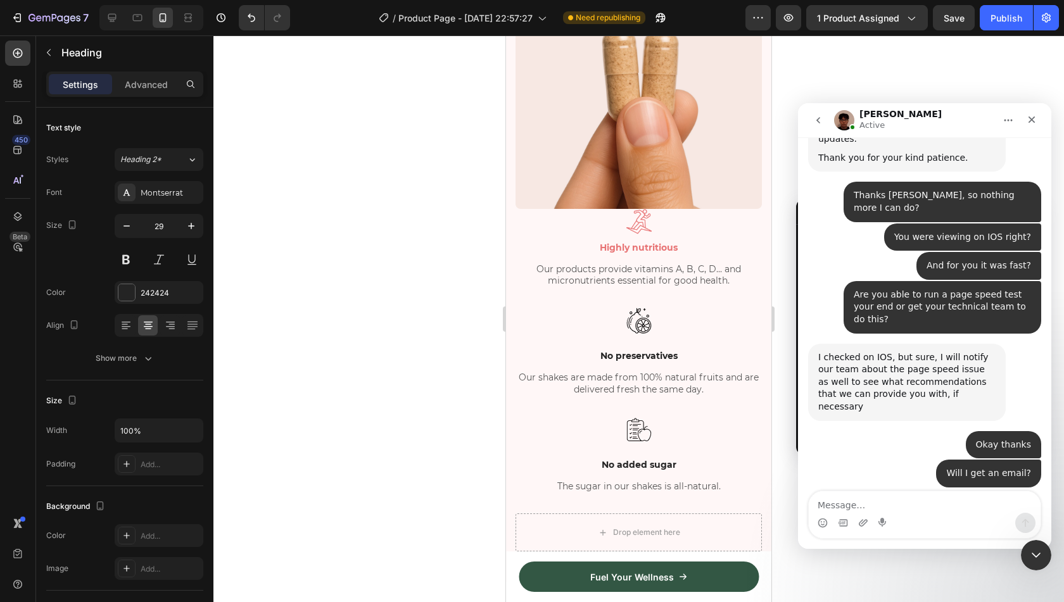
scroll to position [946, 0]
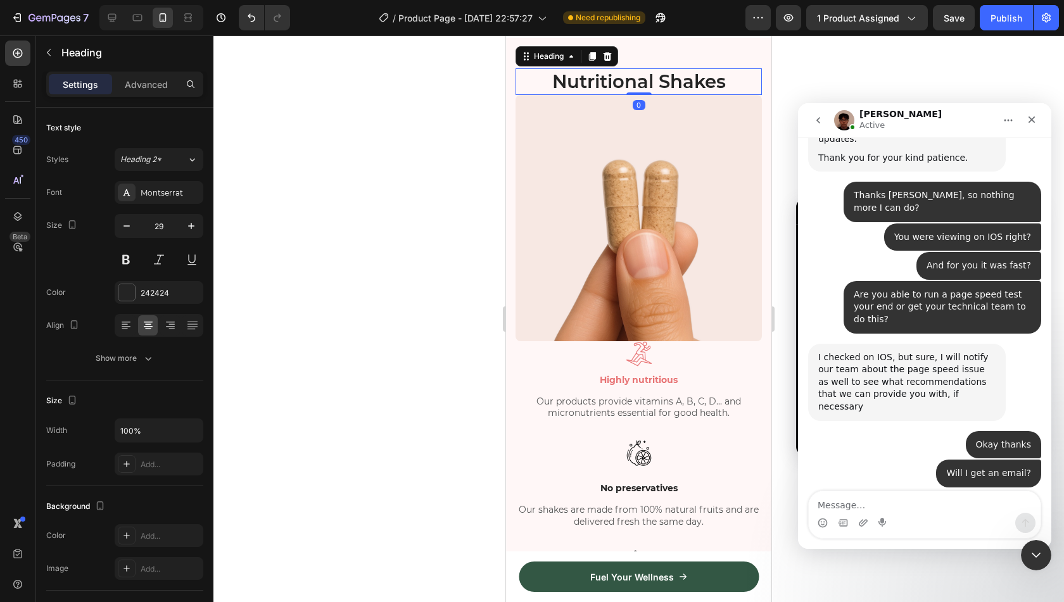
drag, startPoint x: 631, startPoint y: 238, endPoint x: 635, endPoint y: 196, distance: 42.0
click at [635, 95] on div "Nutritional Shakes Heading 0" at bounding box center [639, 81] width 246 height 27
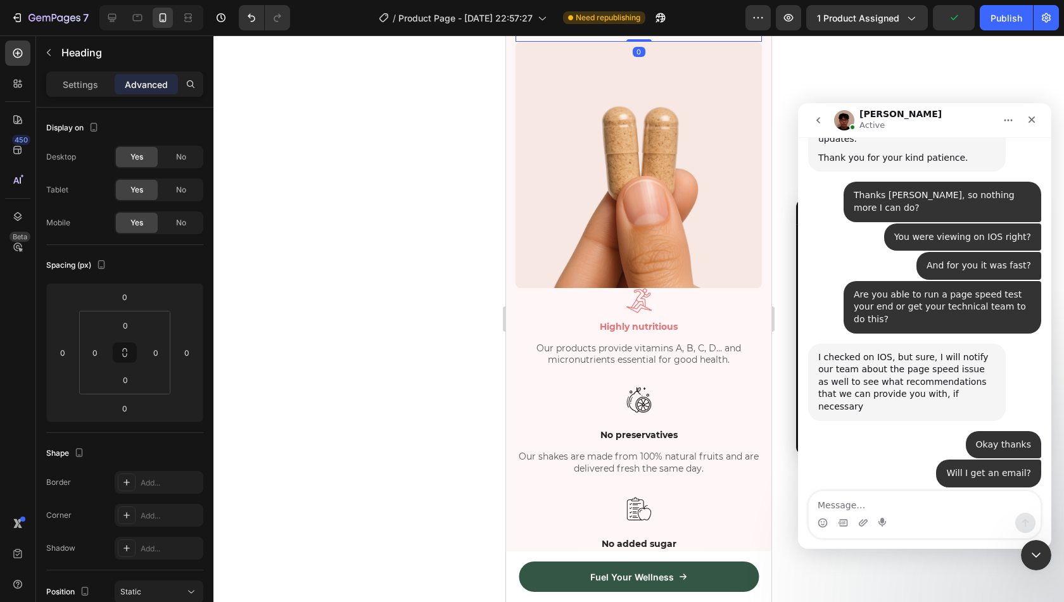
scroll to position [1000, 0]
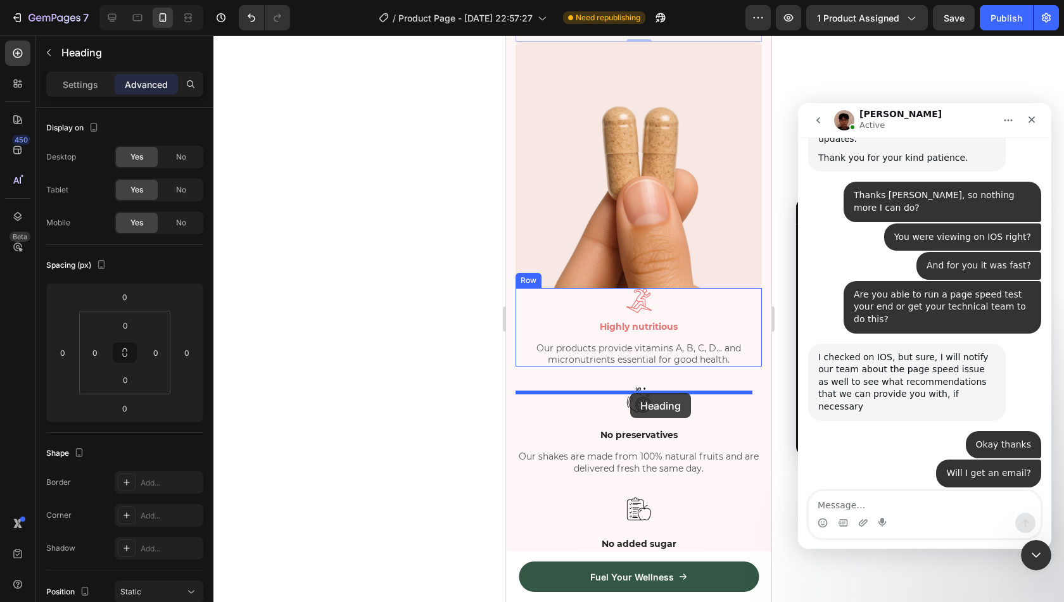
drag, startPoint x: 549, startPoint y: 118, endPoint x: 630, endPoint y: 393, distance: 286.8
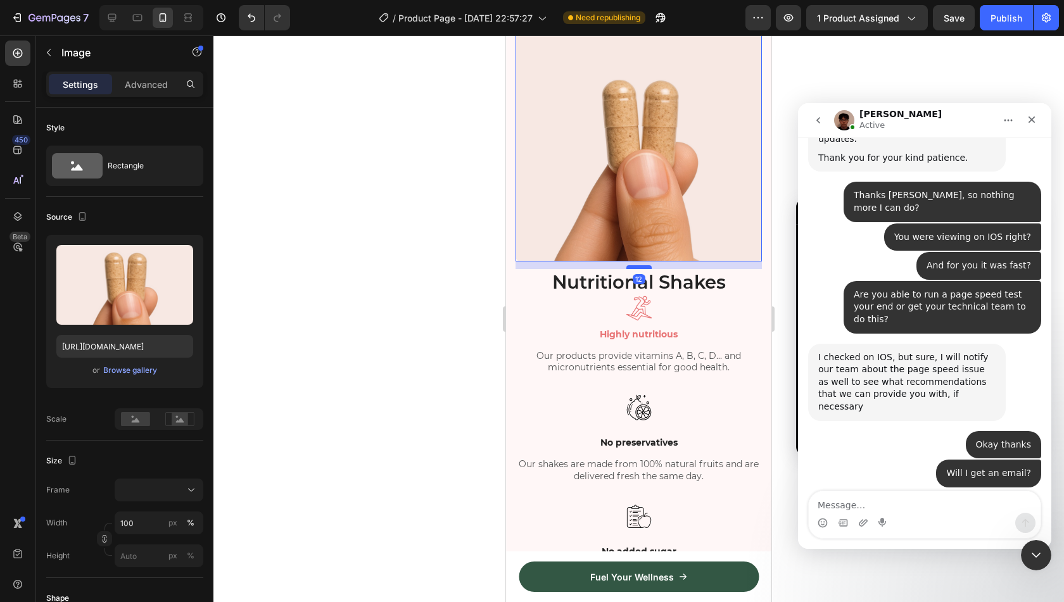
drag, startPoint x: 637, startPoint y: 364, endPoint x: 640, endPoint y: 371, distance: 8.5
click at [640, 269] on div at bounding box center [638, 267] width 25 height 4
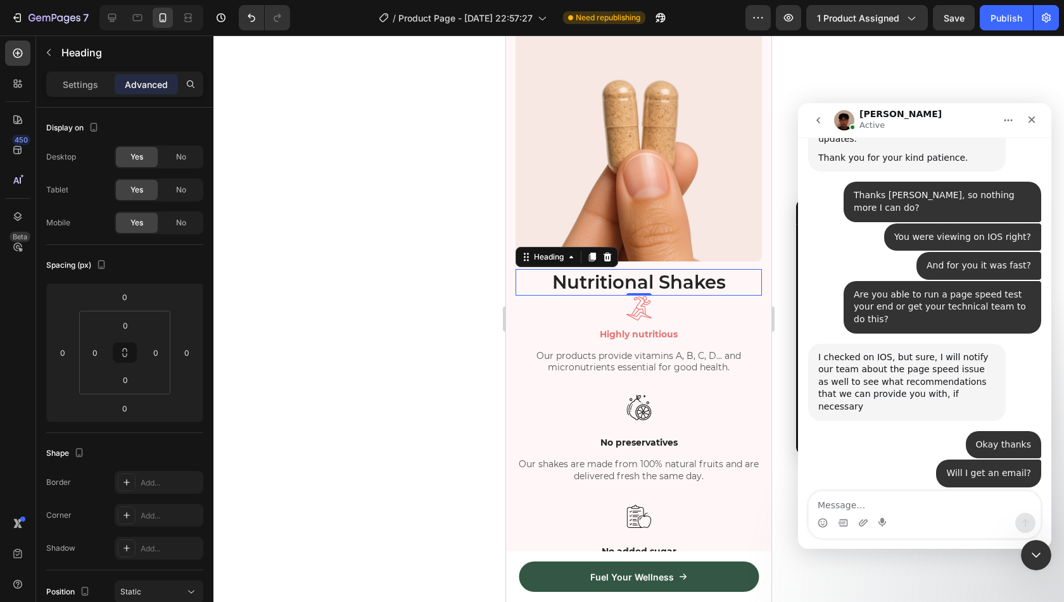
click at [652, 295] on p "Nutritional Shakes" at bounding box center [639, 282] width 244 height 24
click at [654, 295] on p "Nutritional Shakes" at bounding box center [639, 282] width 244 height 24
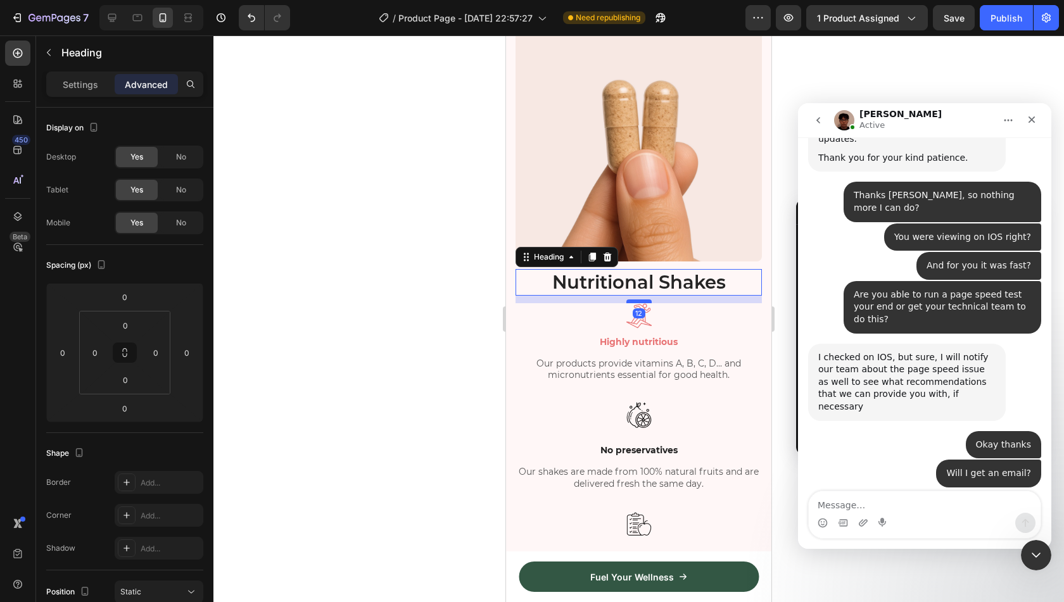
drag, startPoint x: 635, startPoint y: 399, endPoint x: 643, endPoint y: 407, distance: 10.7
click at [643, 303] on div at bounding box center [638, 302] width 25 height 4
type input "12"
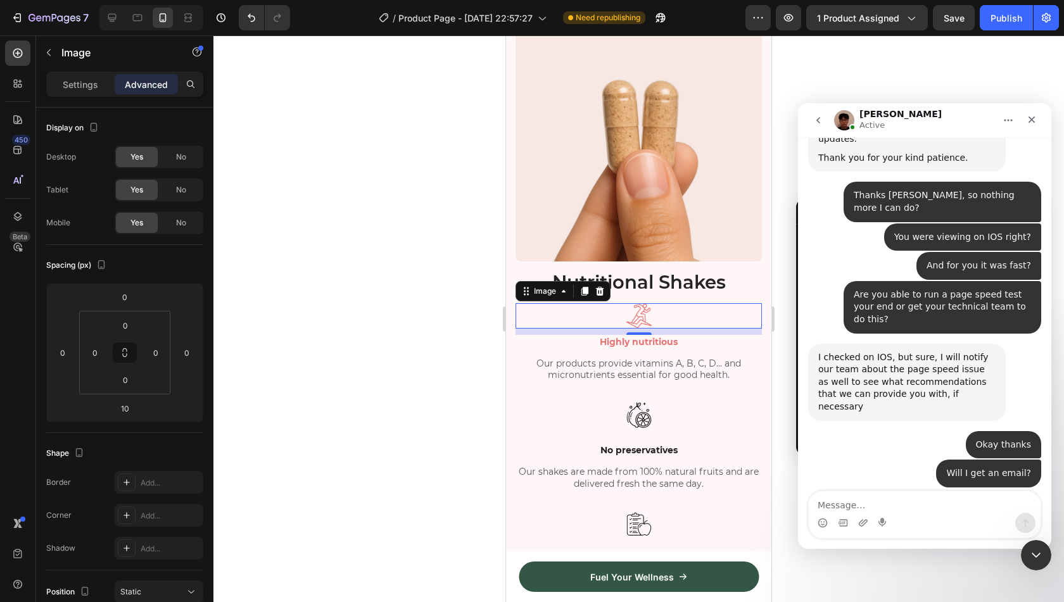
click at [653, 329] on div at bounding box center [639, 315] width 246 height 25
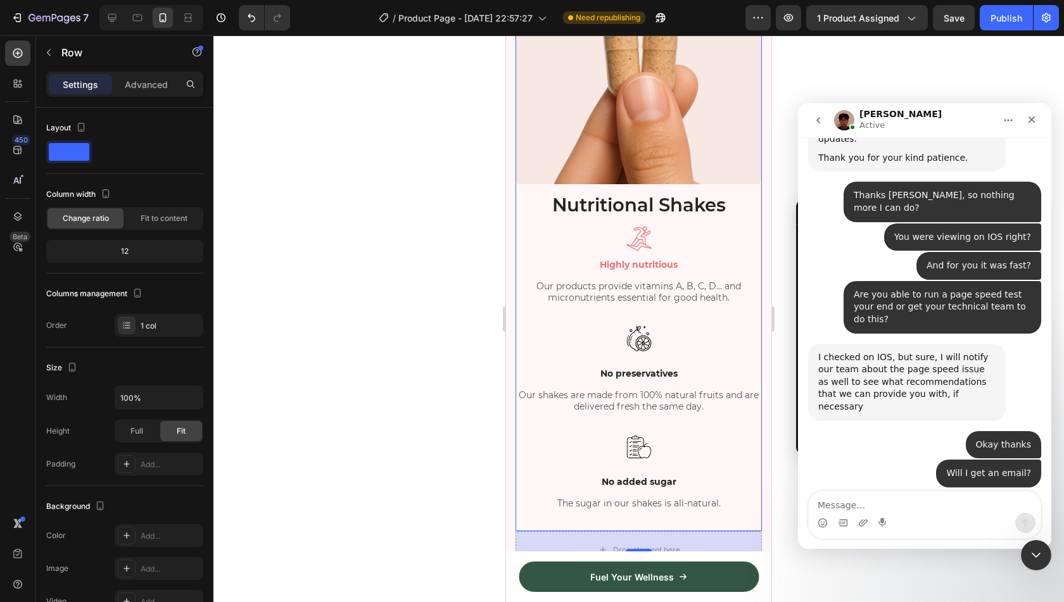
scroll to position [1191, 0]
click at [631, 230] on img at bounding box center [638, 238] width 25 height 25
click at [702, 315] on div "Image Nutritional Shakes Heading Image Highly nutritious Text block Our product…" at bounding box center [639, 224] width 246 height 573
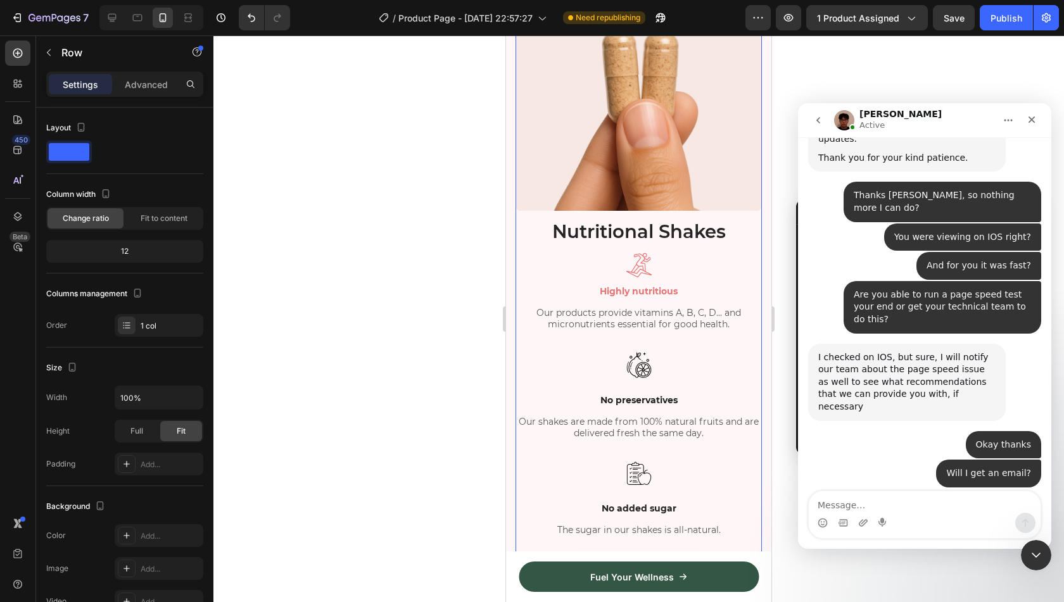
scroll to position [1164, 0]
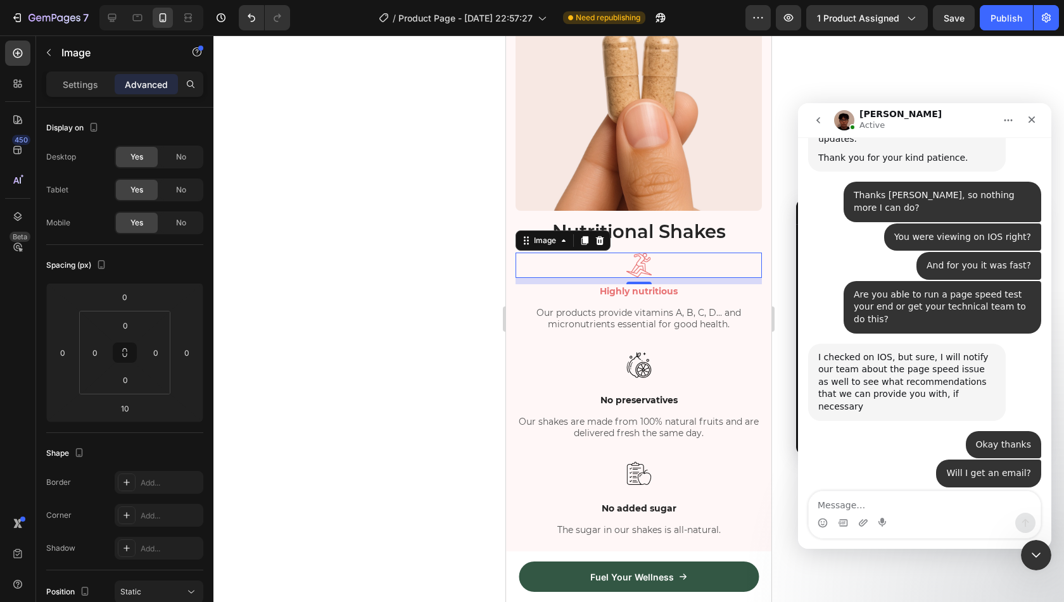
click at [84, 94] on div "Settings Advanced" at bounding box center [124, 84] width 157 height 25
click at [89, 84] on p "Settings" at bounding box center [80, 84] width 35 height 13
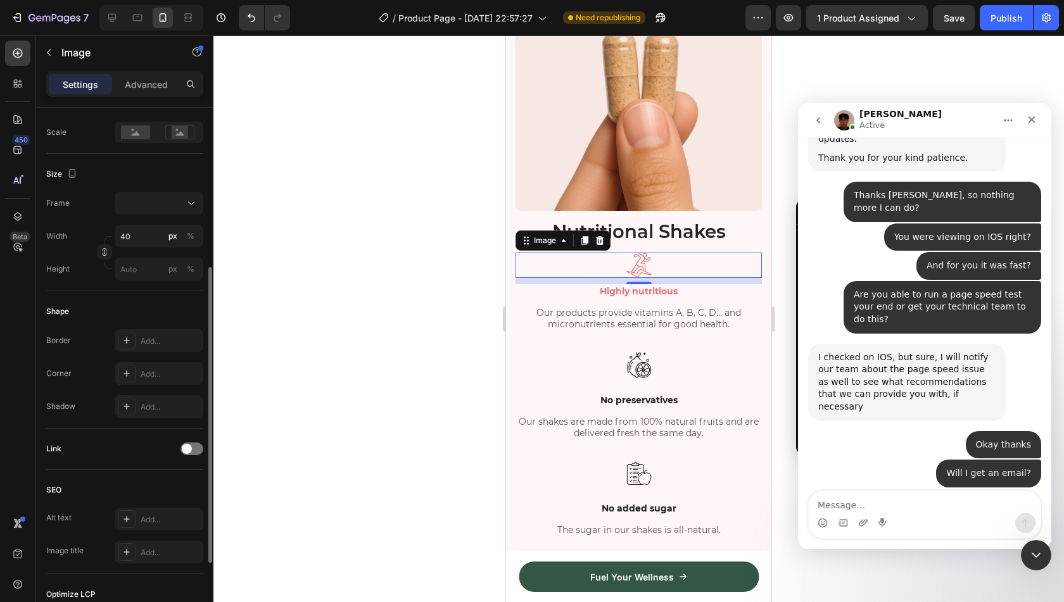
scroll to position [286, 0]
click at [144, 240] on input "40" at bounding box center [159, 236] width 89 height 23
type input "6"
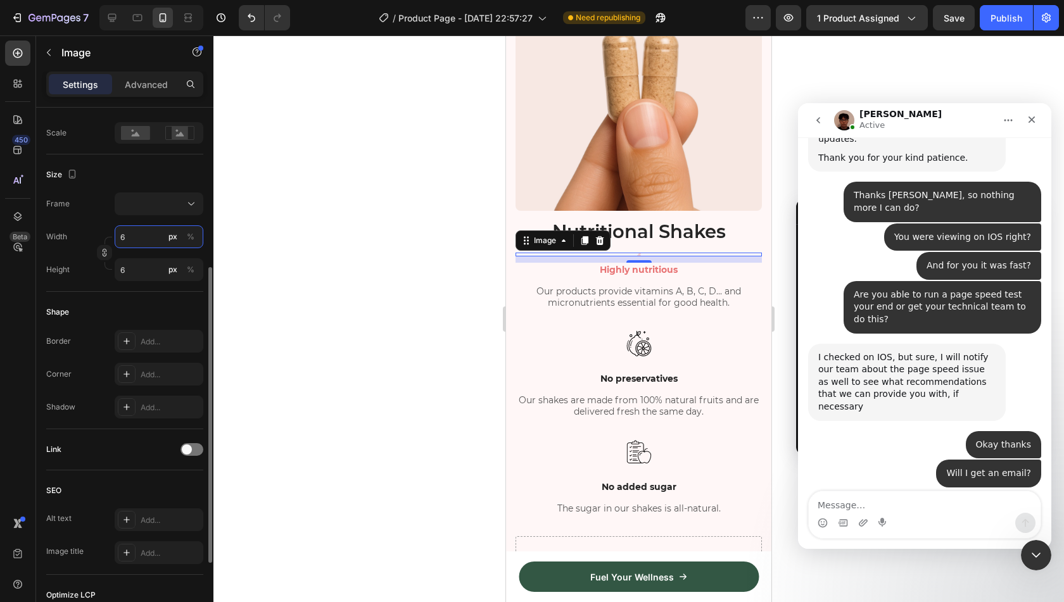
type input "60"
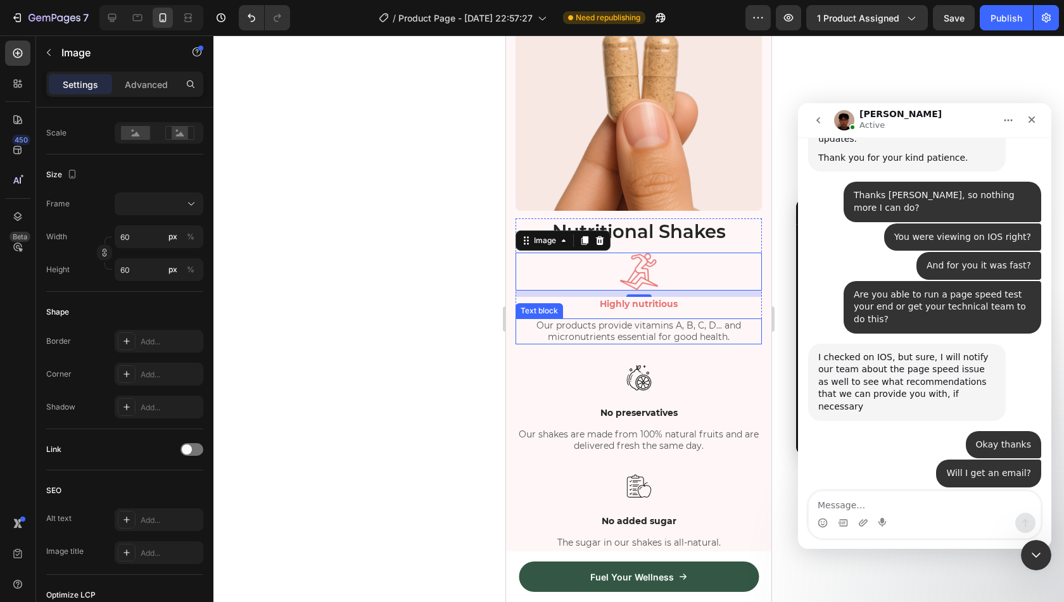
click at [536, 320] on p "Our products provide vitamins A, B, C, D... and micronutrients essential for go…" at bounding box center [639, 331] width 244 height 23
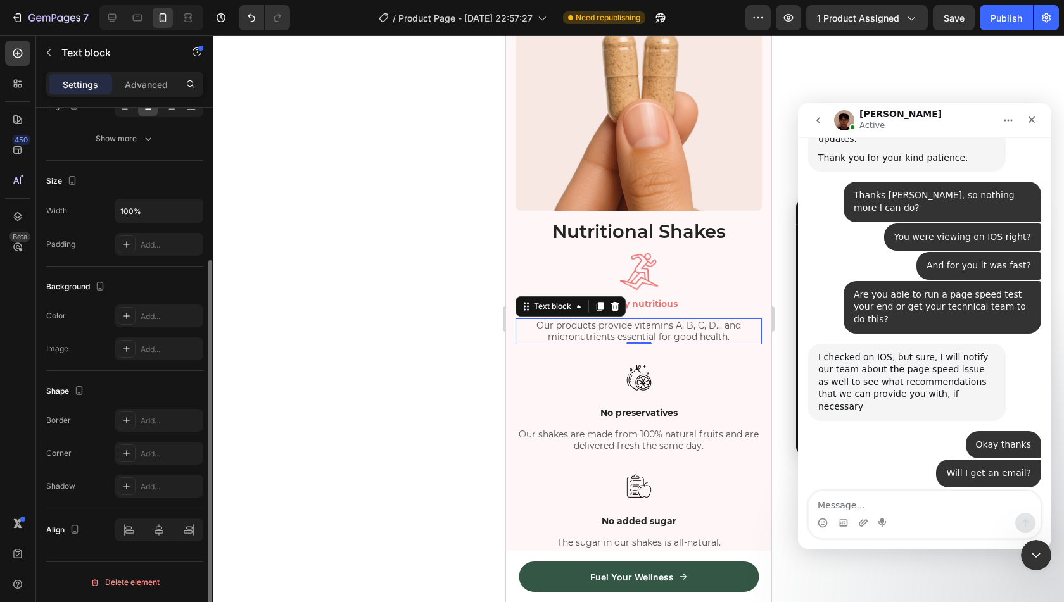
scroll to position [0, 0]
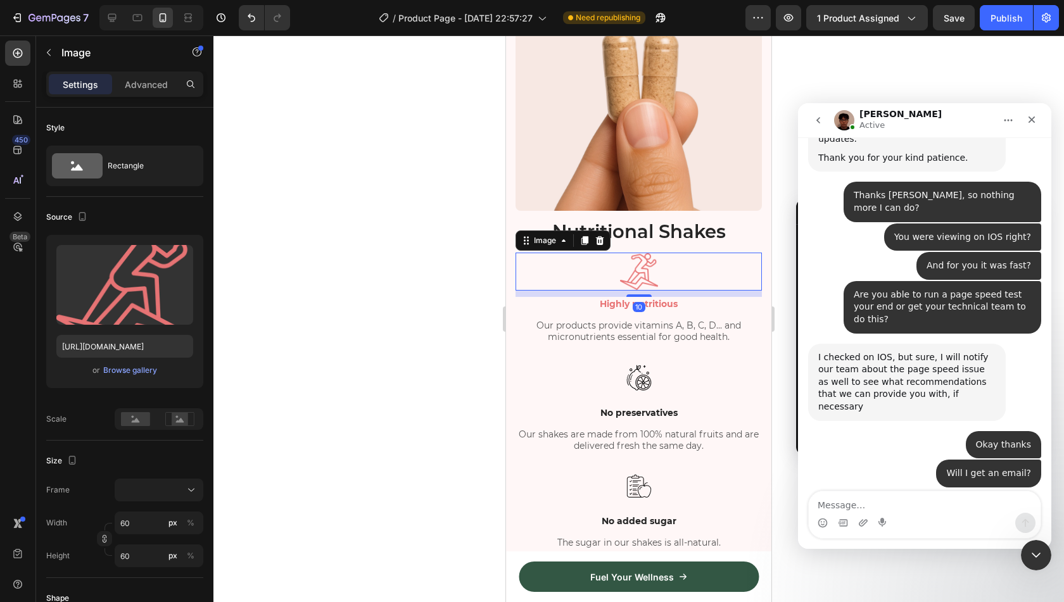
click at [663, 267] on div at bounding box center [639, 272] width 246 height 38
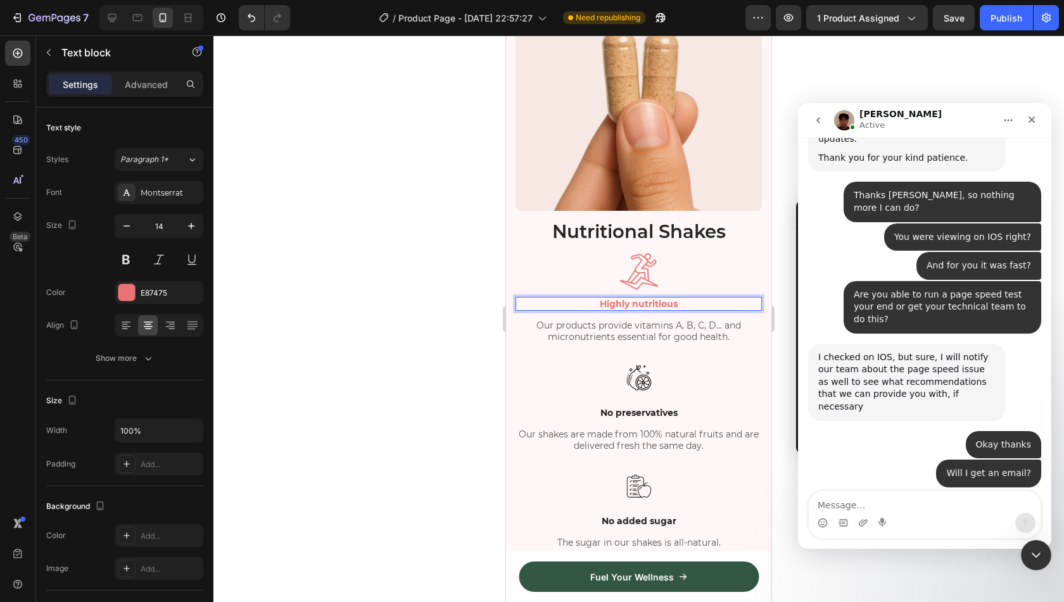
click at [661, 298] on p "Highly nutritious" at bounding box center [639, 303] width 244 height 11
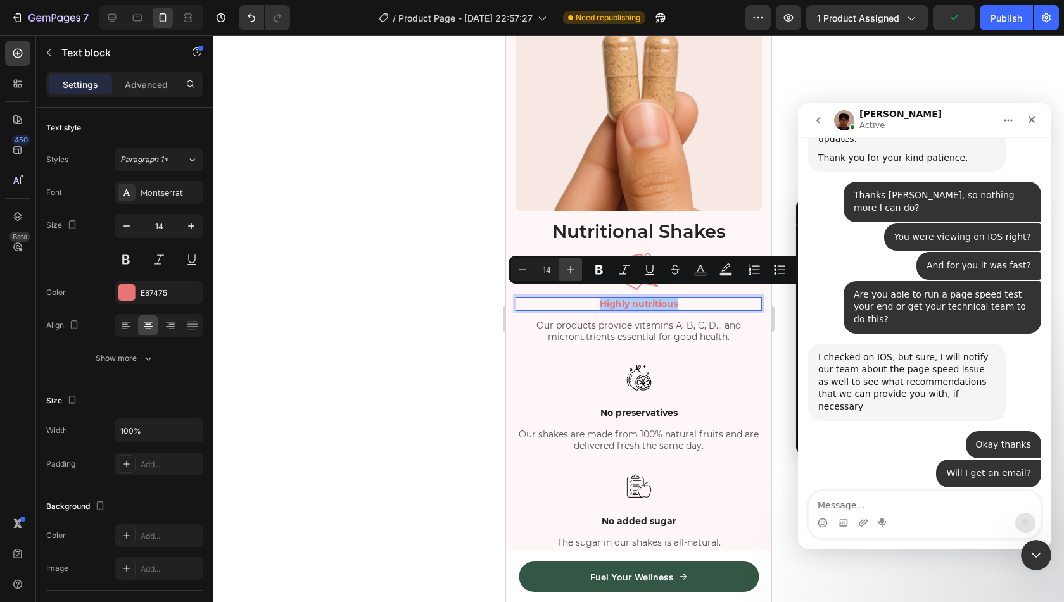
click at [568, 274] on icon "Editor contextual toolbar" at bounding box center [570, 269] width 13 height 13
type input "16"
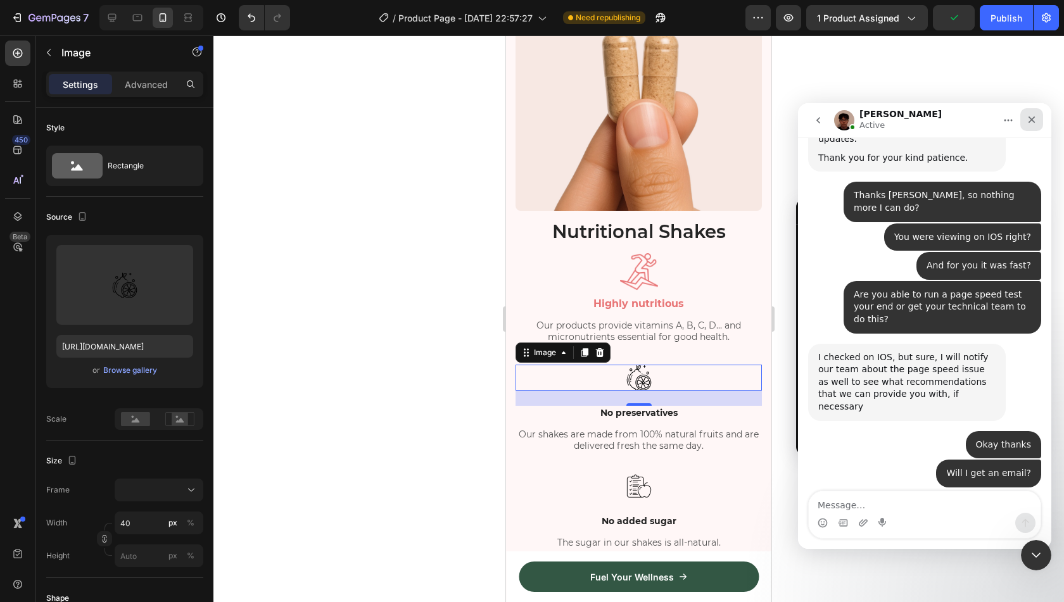
click at [1032, 120] on icon "Close" at bounding box center [1032, 120] width 7 height 7
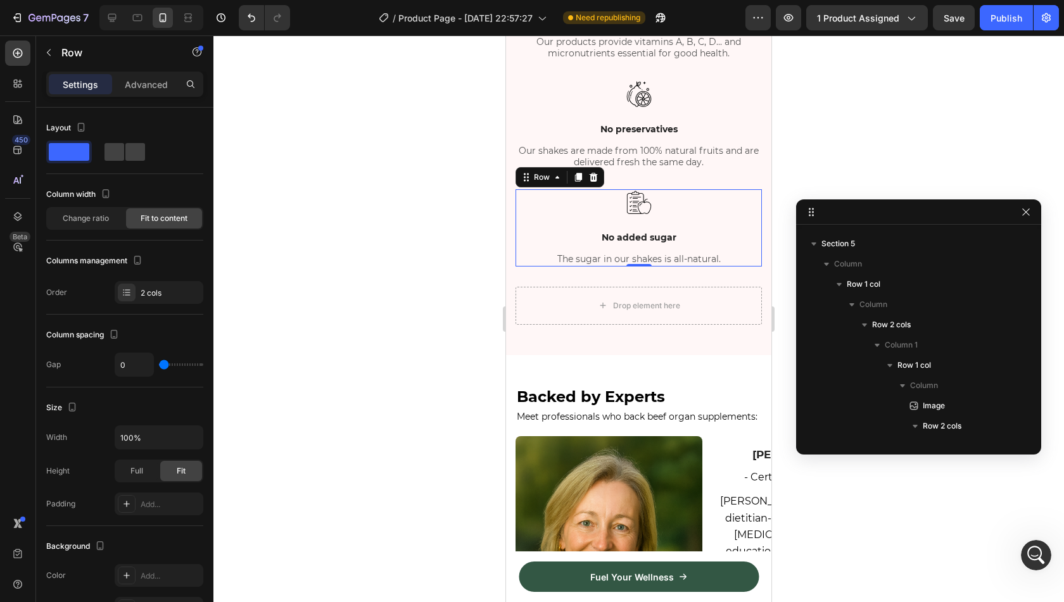
scroll to position [2874, 0]
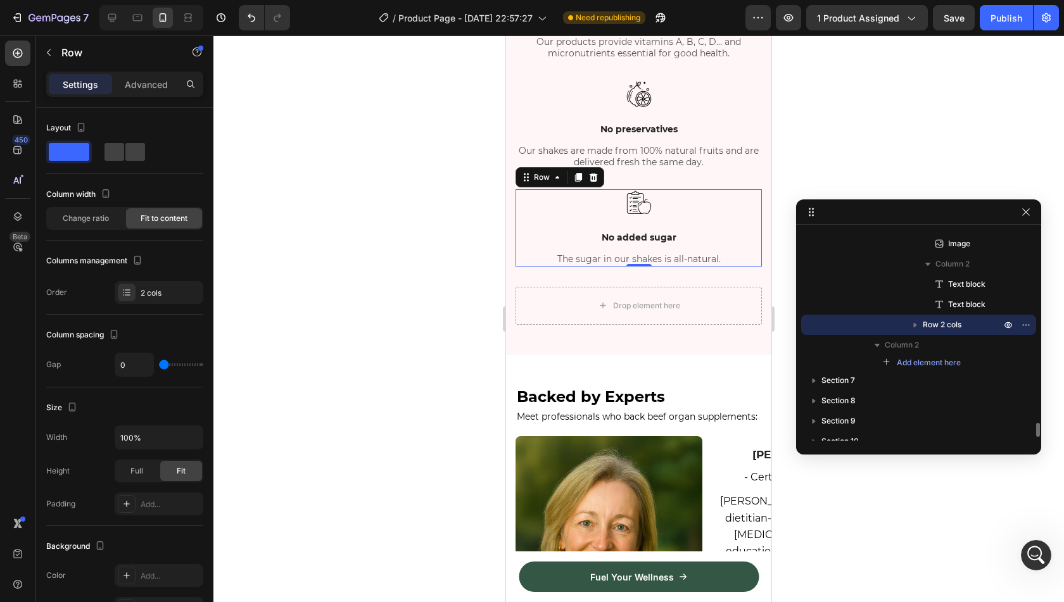
click at [728, 239] on div "Image No added sugar Text block The sugar in our shakes is all-natural. Text bl…" at bounding box center [639, 227] width 246 height 77
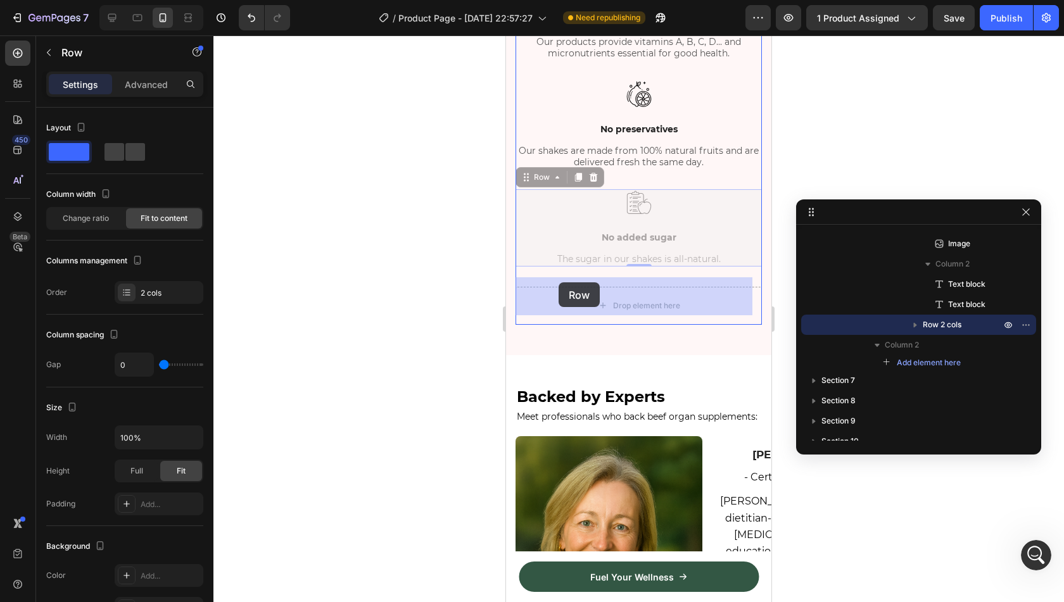
drag, startPoint x: 538, startPoint y: 175, endPoint x: 560, endPoint y: 286, distance: 112.9
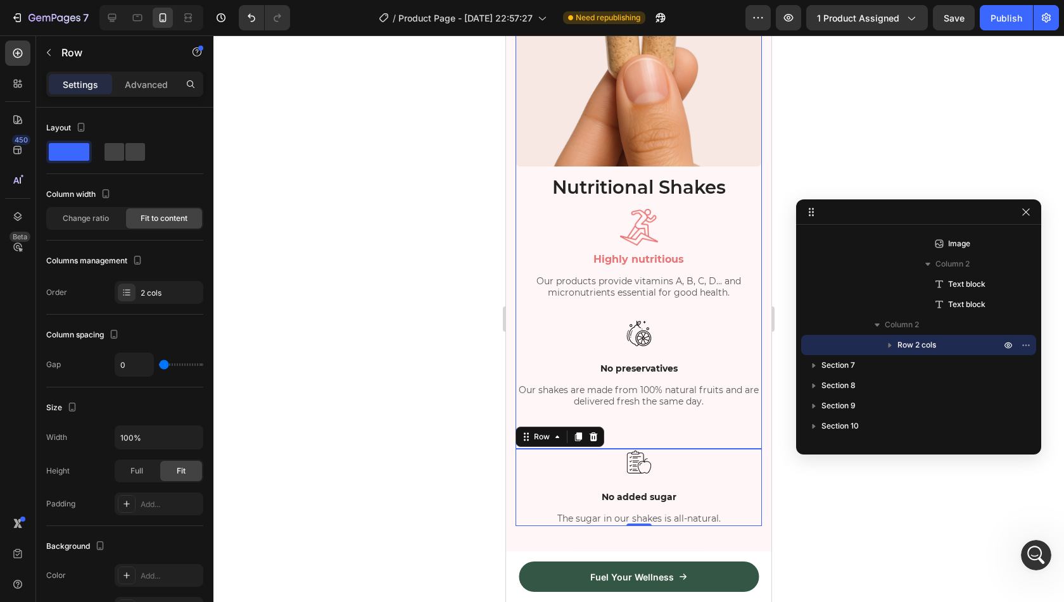
scroll to position [1206, 0]
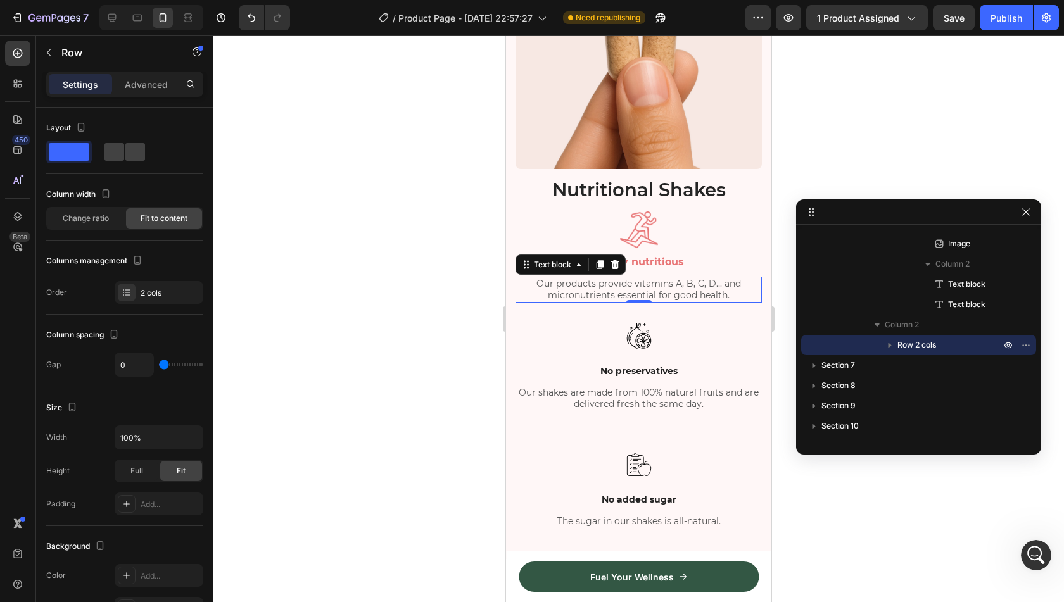
click at [598, 278] on p "Our products provide vitamins A, B, C, D... and micronutrients essential for go…" at bounding box center [639, 289] width 244 height 23
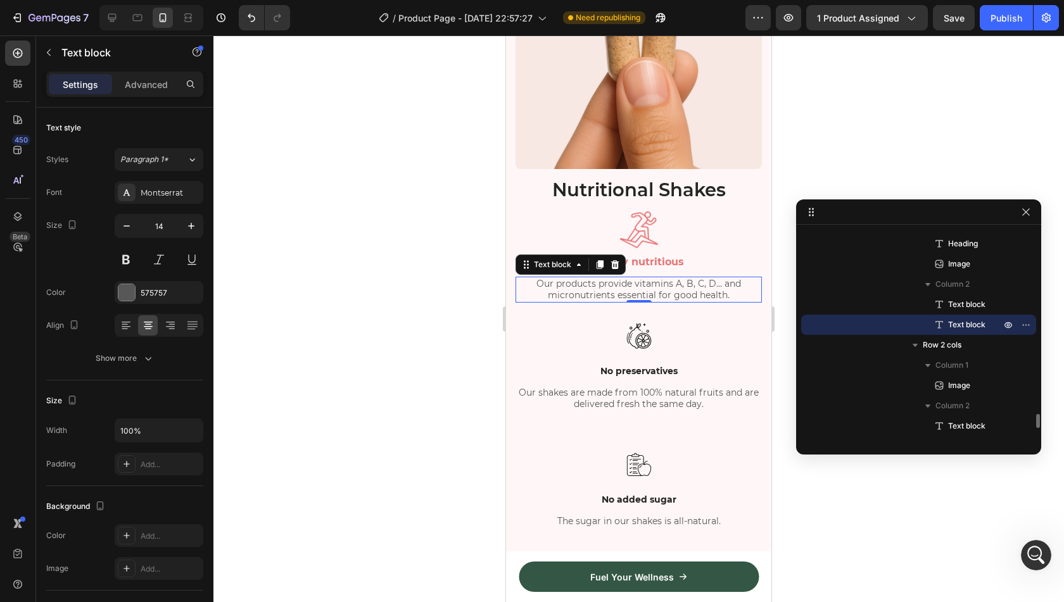
click at [598, 278] on p "Our products provide vitamins A, B, C, D... and micronutrients essential for go…" at bounding box center [639, 289] width 244 height 23
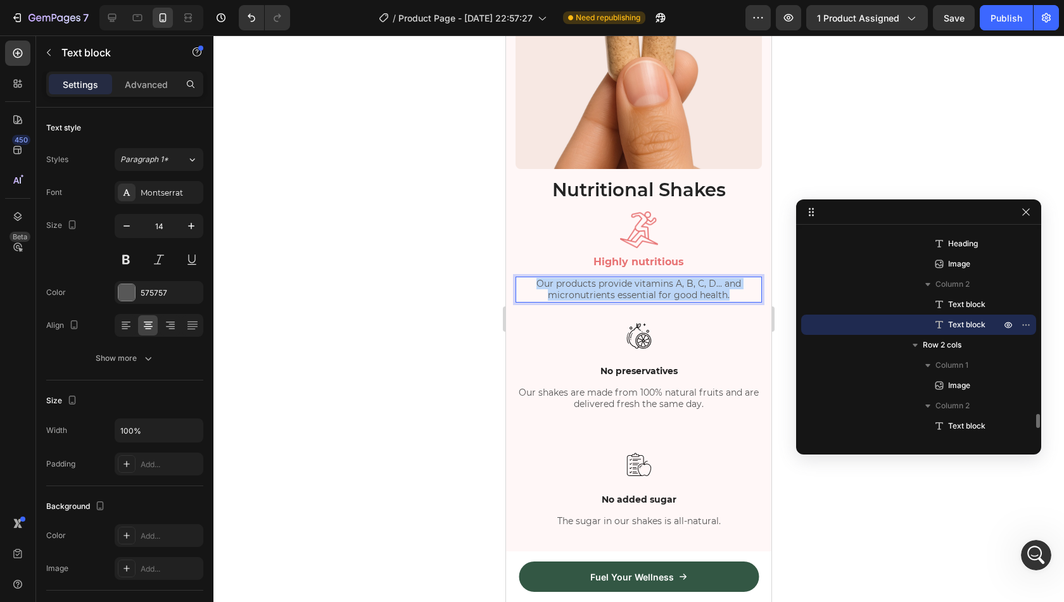
click at [598, 278] on p "Our products provide vitamins A, B, C, D... and micronutrients essential for go…" at bounding box center [639, 289] width 244 height 23
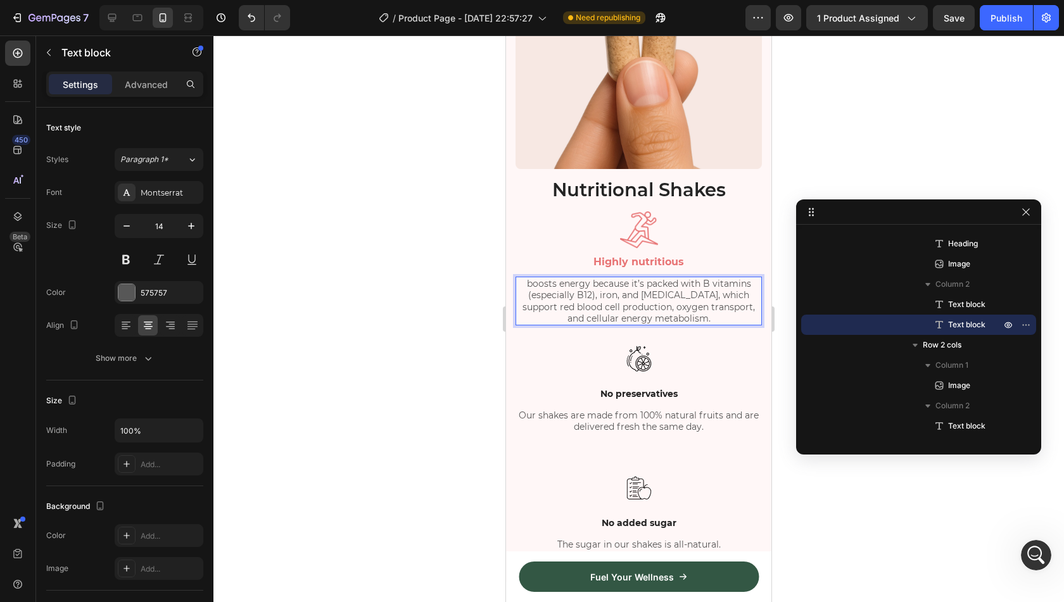
click at [527, 278] on p "boosts energy because it’s packed with B vitamins (especially B12), iron, and C…" at bounding box center [639, 301] width 244 height 46
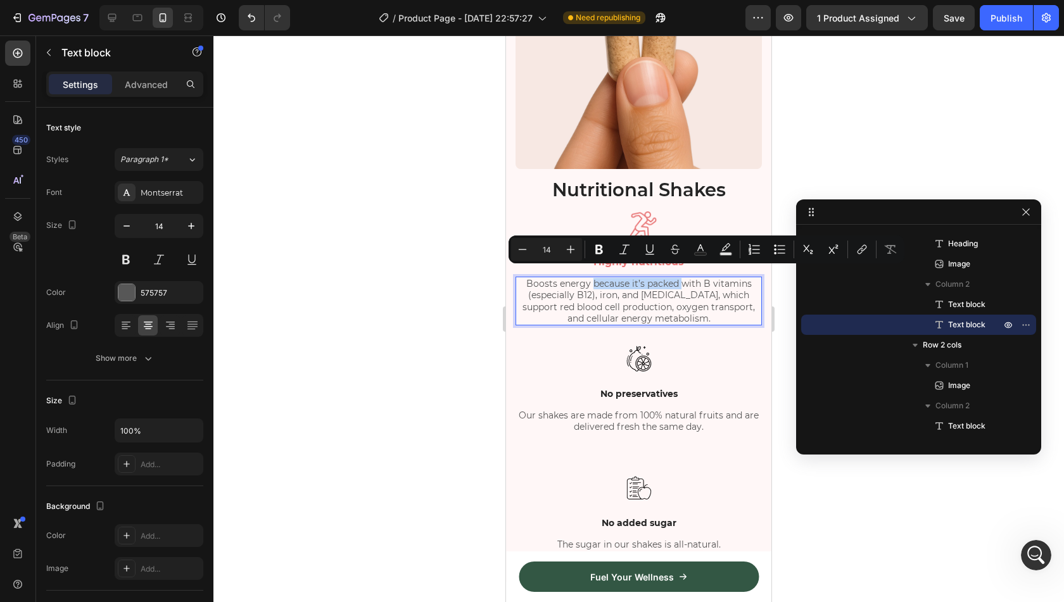
drag, startPoint x: 676, startPoint y: 274, endPoint x: 588, endPoint y: 276, distance: 88.7
click at [588, 278] on p "Boosts energy because it’s packed with B vitamins (especially B12), iron, and C…" at bounding box center [639, 301] width 244 height 46
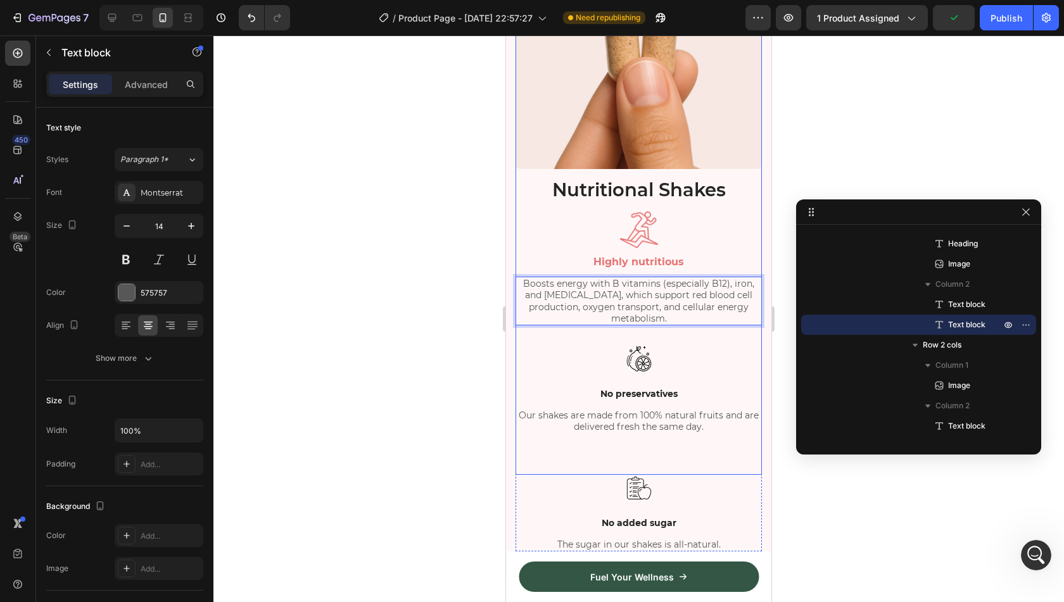
scroll to position [2550, 0]
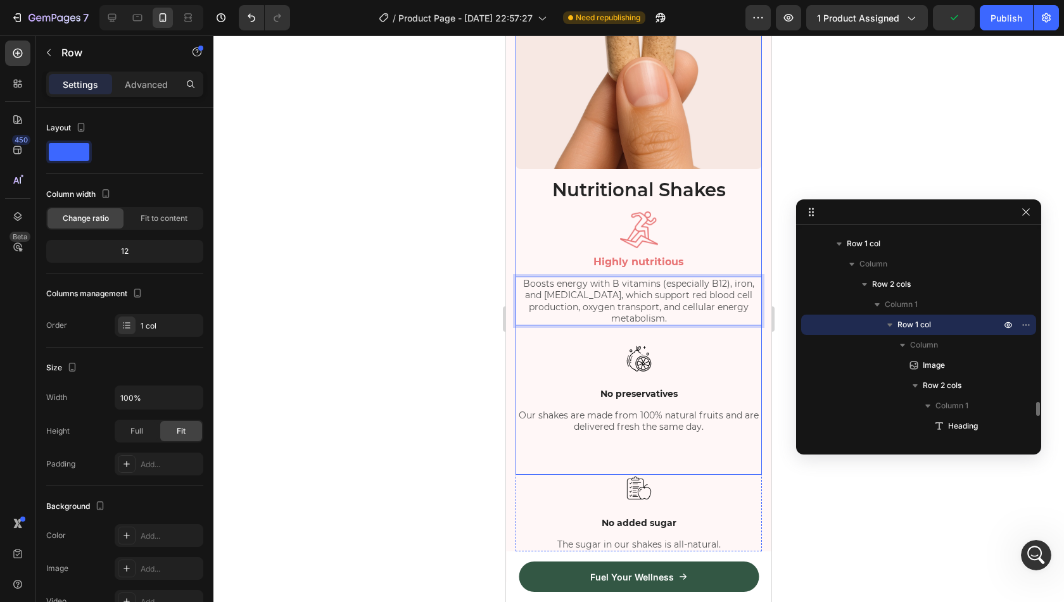
click at [730, 309] on div "Image Nutritional Shakes Heading Image Highly nutritious Text block Boosts ener…" at bounding box center [639, 188] width 246 height 531
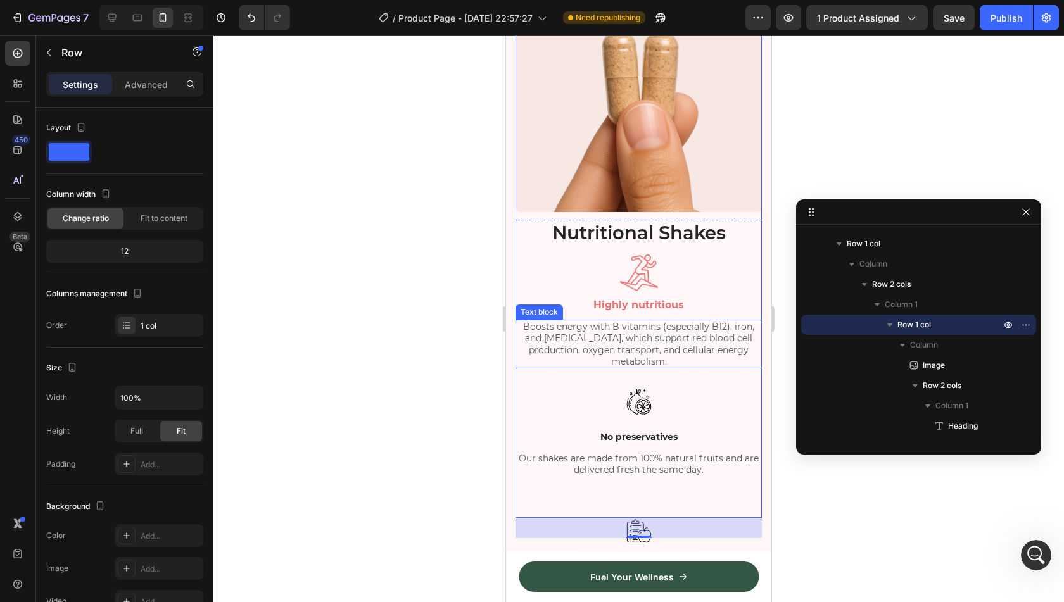
scroll to position [1140, 0]
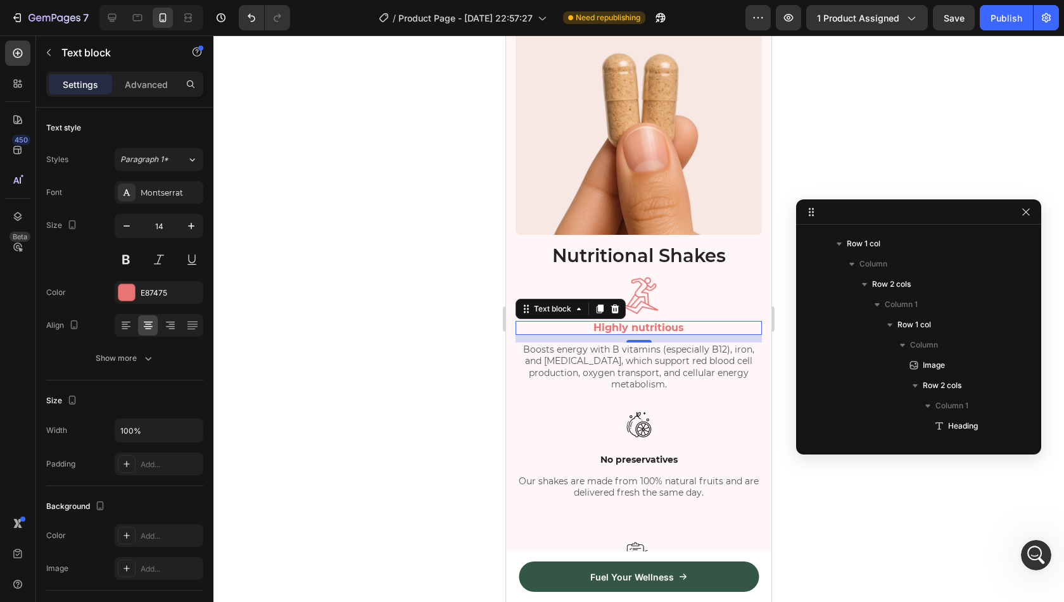
click at [680, 322] on p "Highly nutritious" at bounding box center [639, 327] width 244 height 11
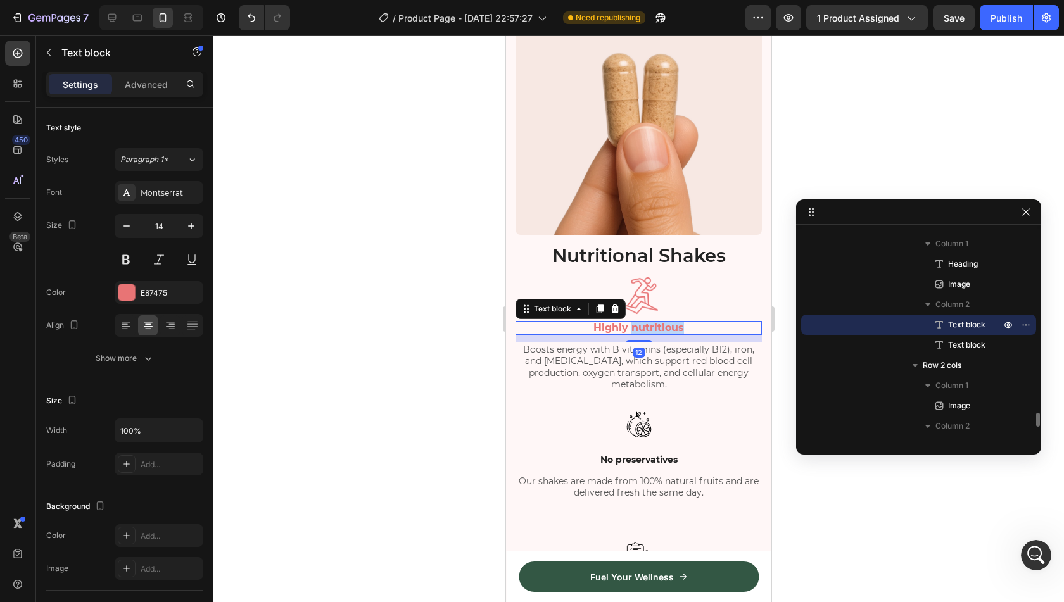
click at [668, 322] on span "Highly nutritious" at bounding box center [639, 328] width 91 height 12
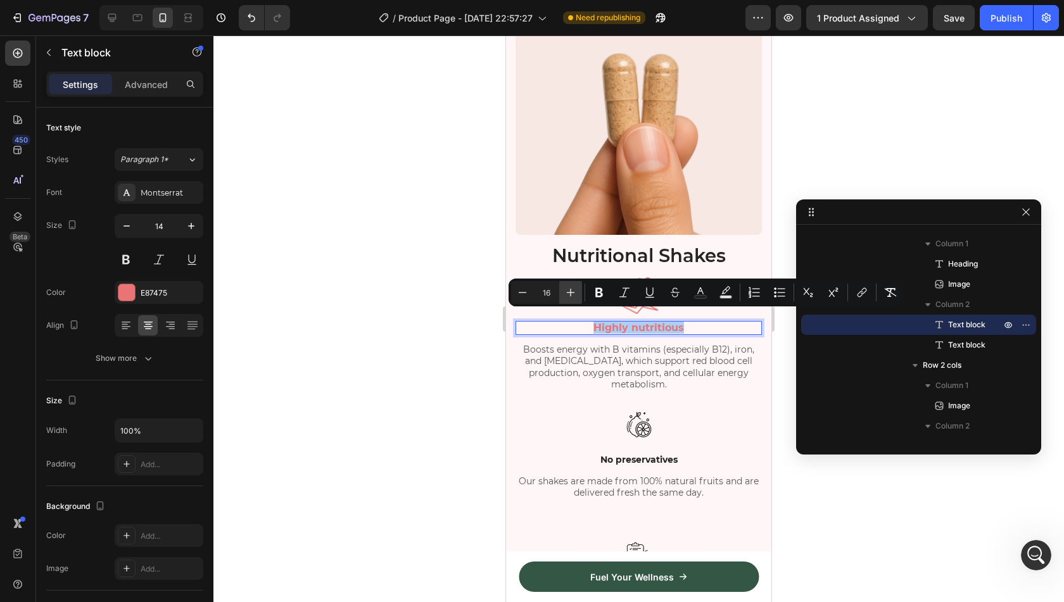
click at [564, 296] on button "Plus" at bounding box center [570, 292] width 23 height 23
type input "18"
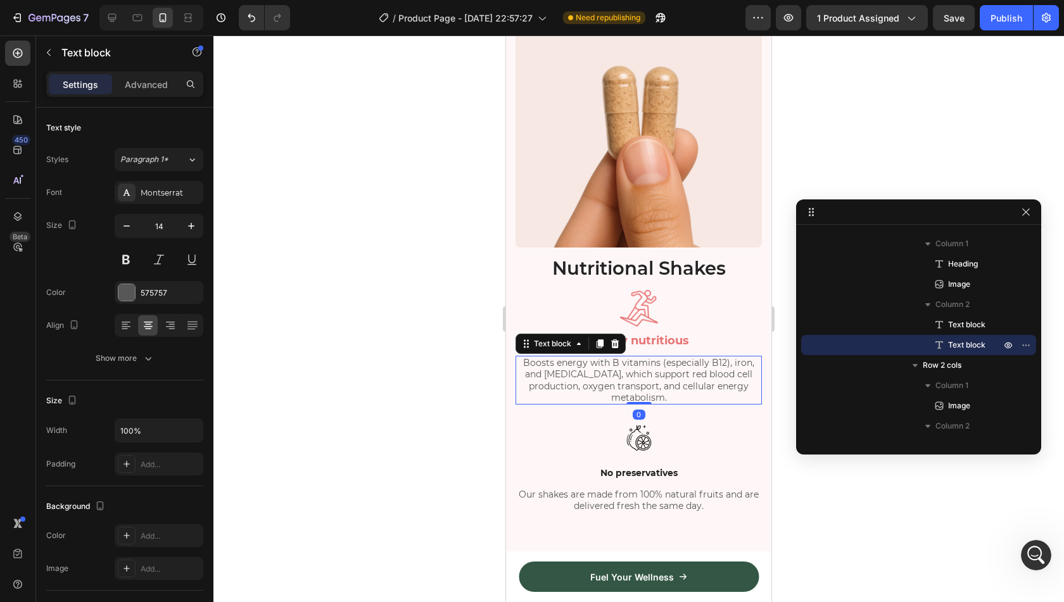
scroll to position [1127, 0]
click at [675, 258] on p "Nutritional Shakes" at bounding box center [639, 269] width 244 height 24
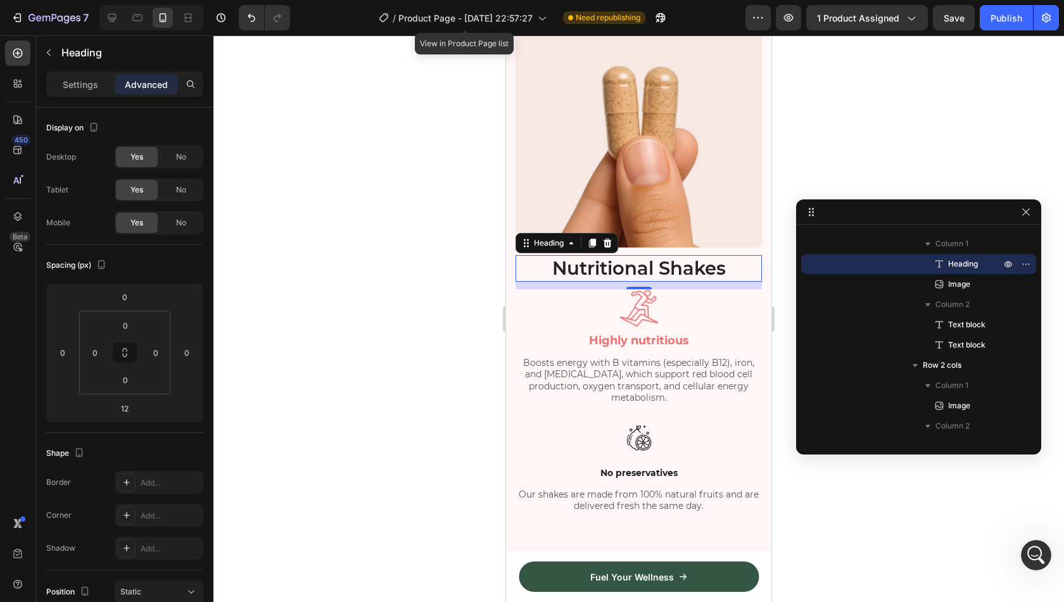
click at [675, 258] on p "Nutritional Shakes" at bounding box center [639, 269] width 244 height 24
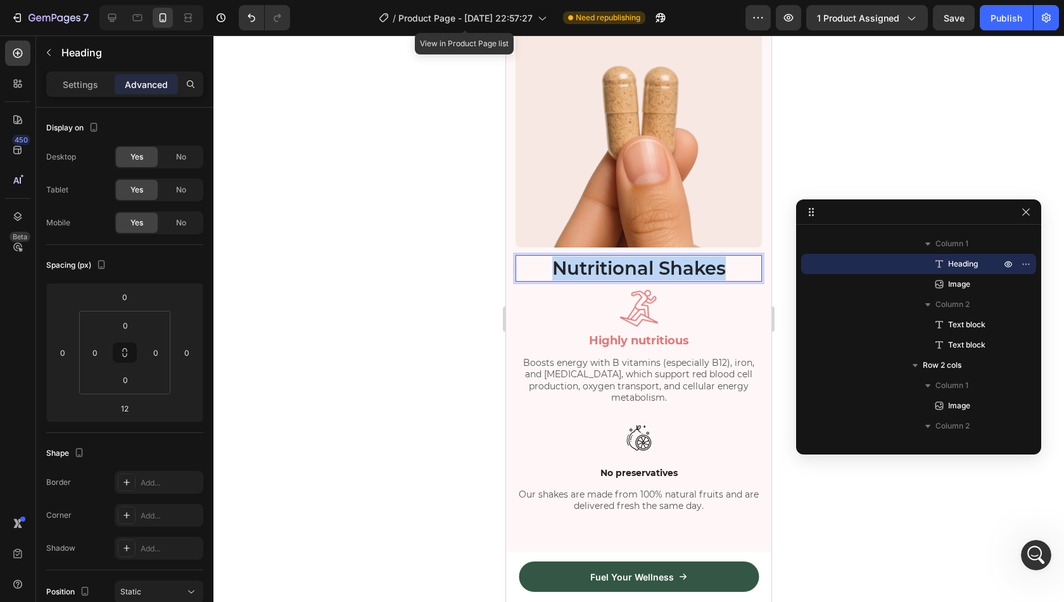
click at [675, 258] on p "Nutritional Shakes" at bounding box center [639, 269] width 244 height 24
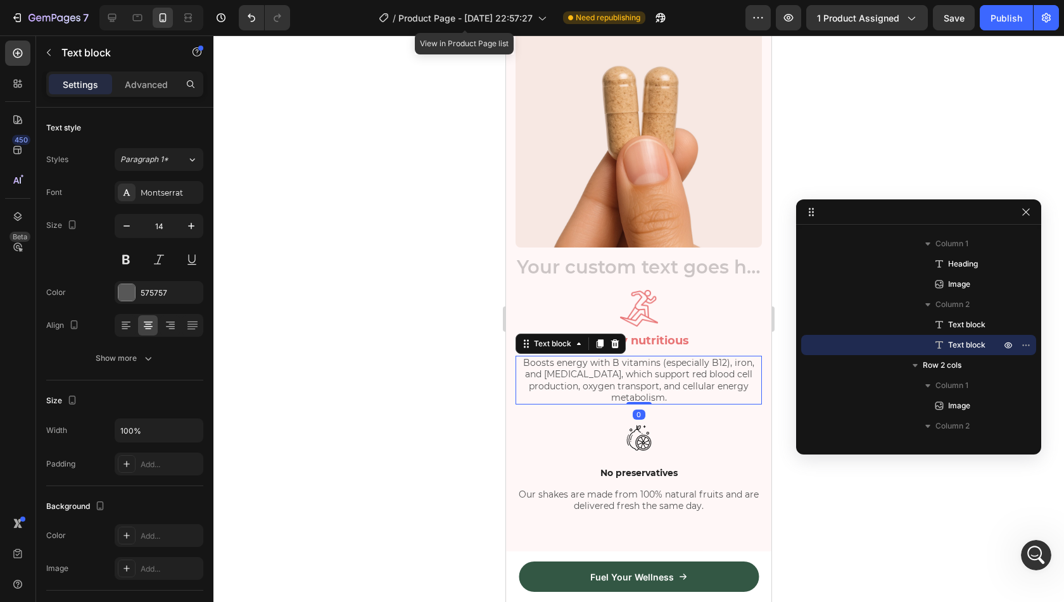
click at [707, 357] on p "Boosts energy with B vitamins (especially B12), iron, and [MEDICAL_DATA], which…" at bounding box center [639, 380] width 244 height 46
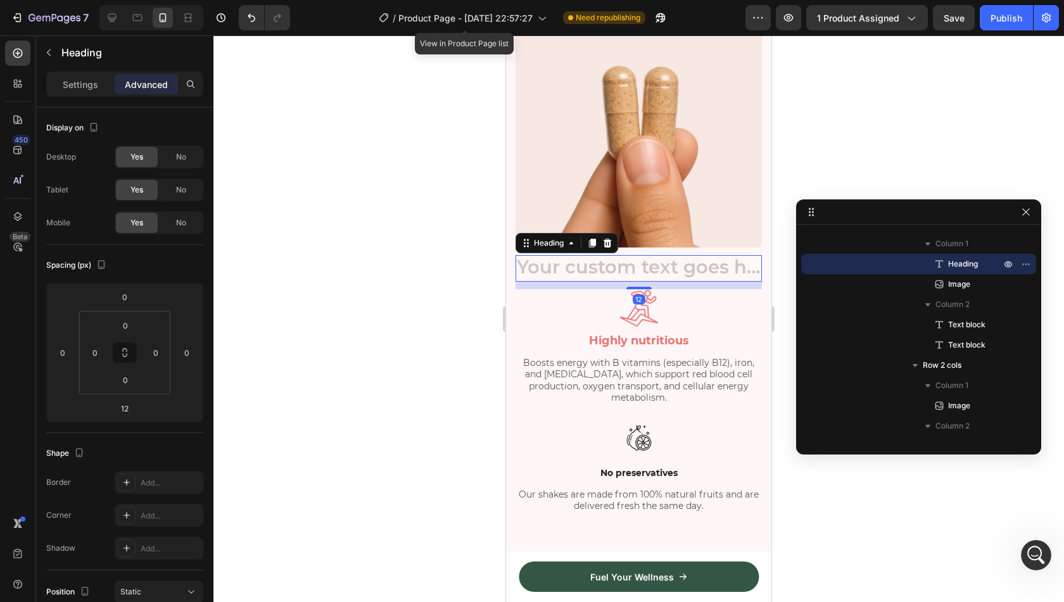
click at [694, 255] on h2 "Rich Text Editor. Editing area: main" at bounding box center [639, 268] width 246 height 27
click at [606, 239] on icon at bounding box center [608, 243] width 8 height 9
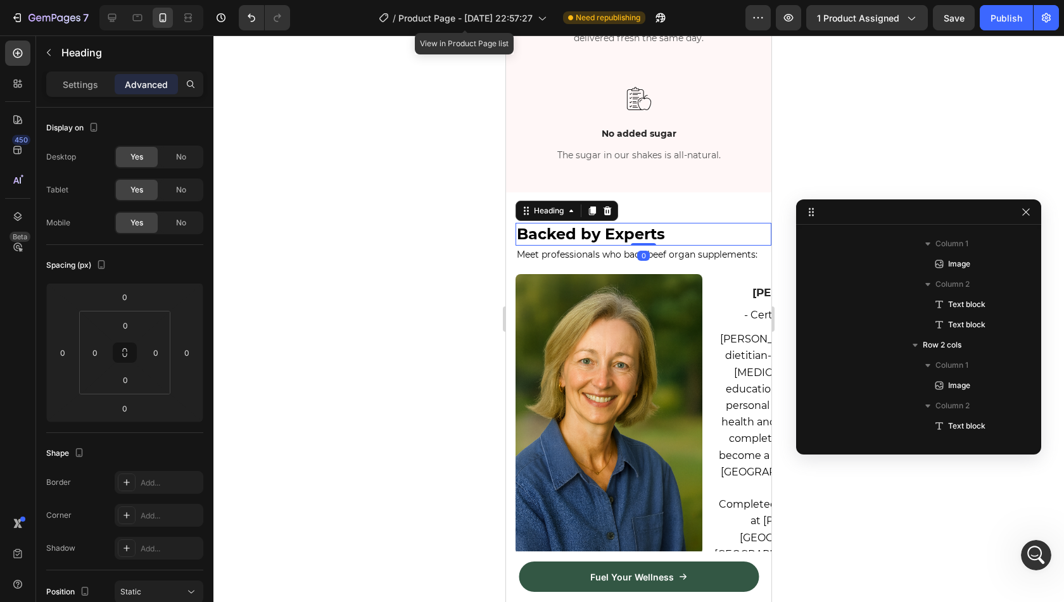
scroll to position [2976, 0]
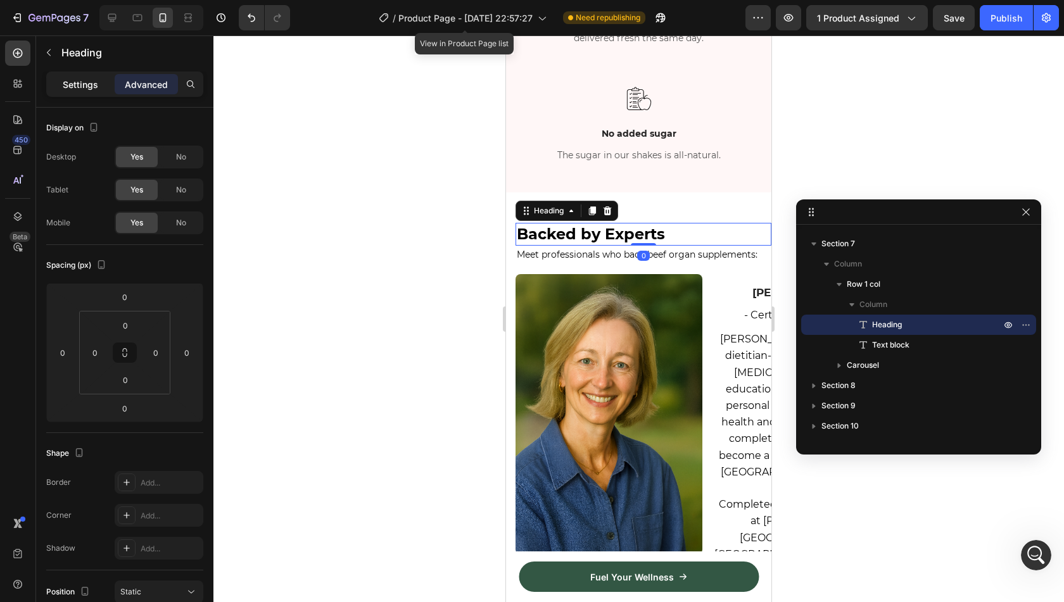
click at [67, 85] on p "Settings" at bounding box center [80, 84] width 35 height 13
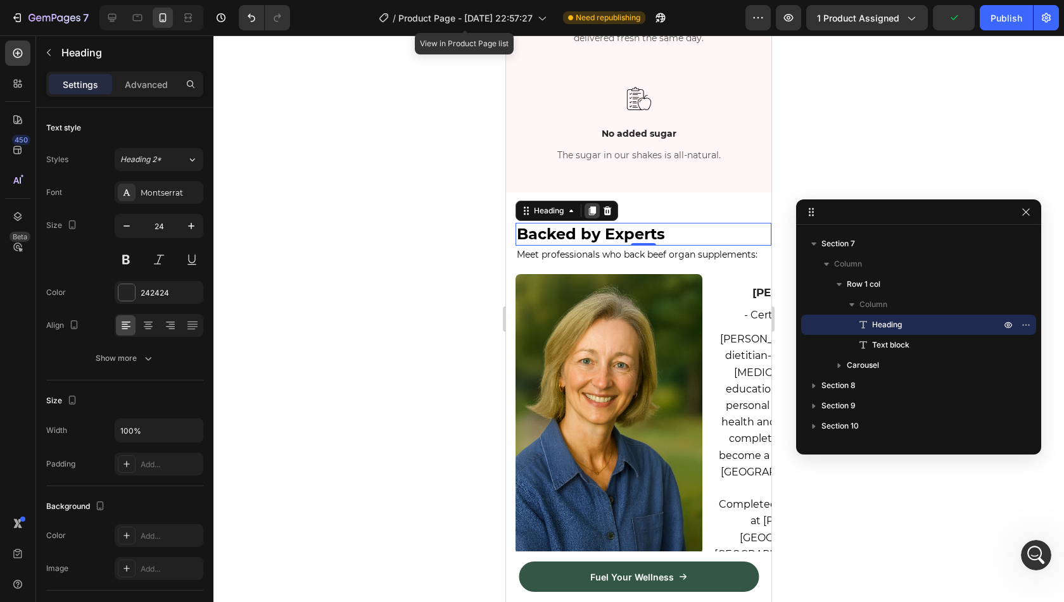
click at [592, 207] on icon at bounding box center [592, 211] width 7 height 9
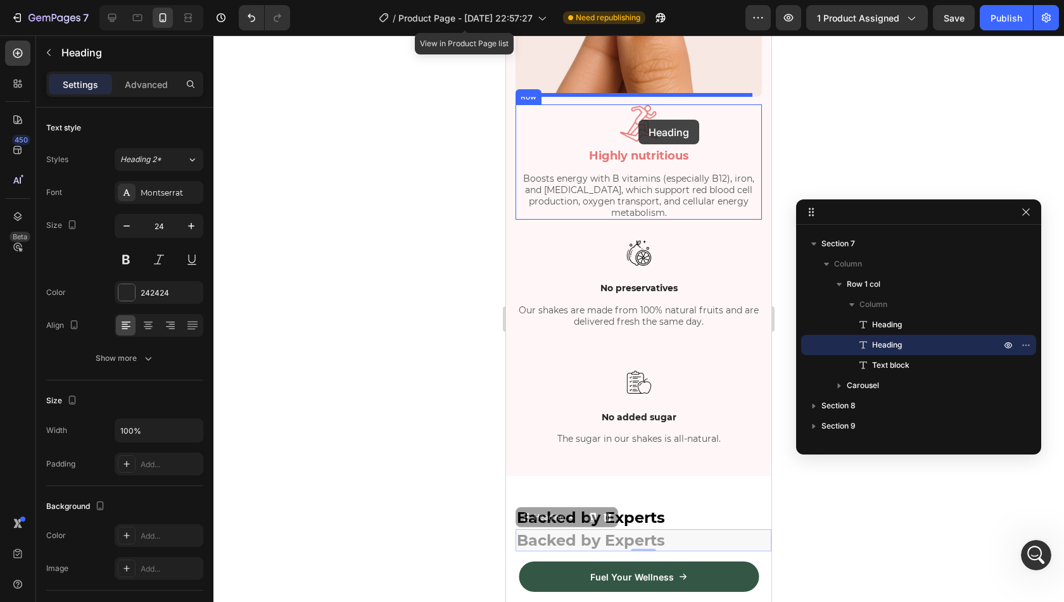
scroll to position [1273, 0]
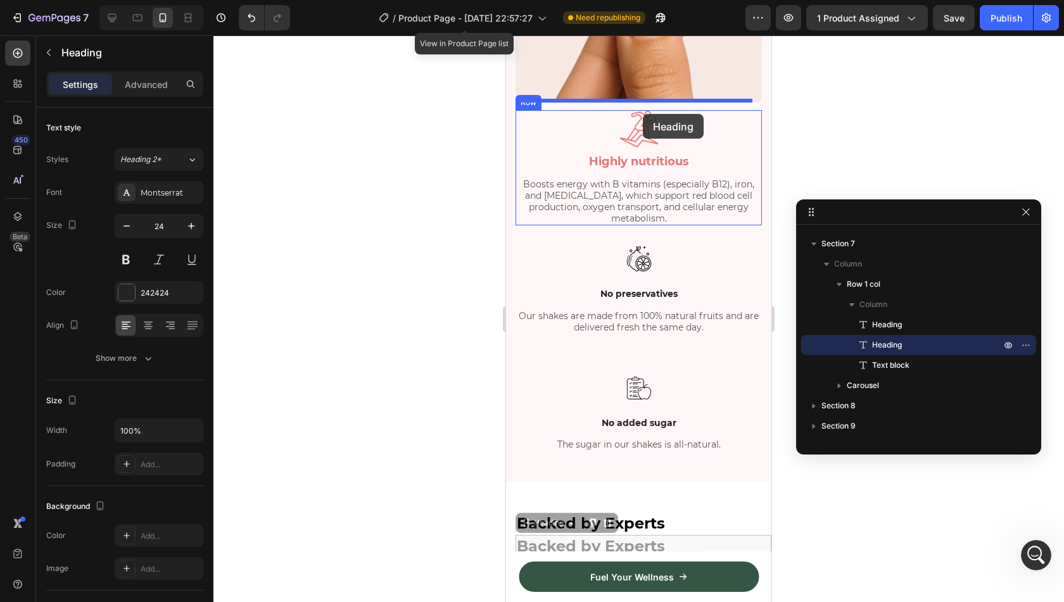
drag, startPoint x: 549, startPoint y: 374, endPoint x: 643, endPoint y: 114, distance: 276.9
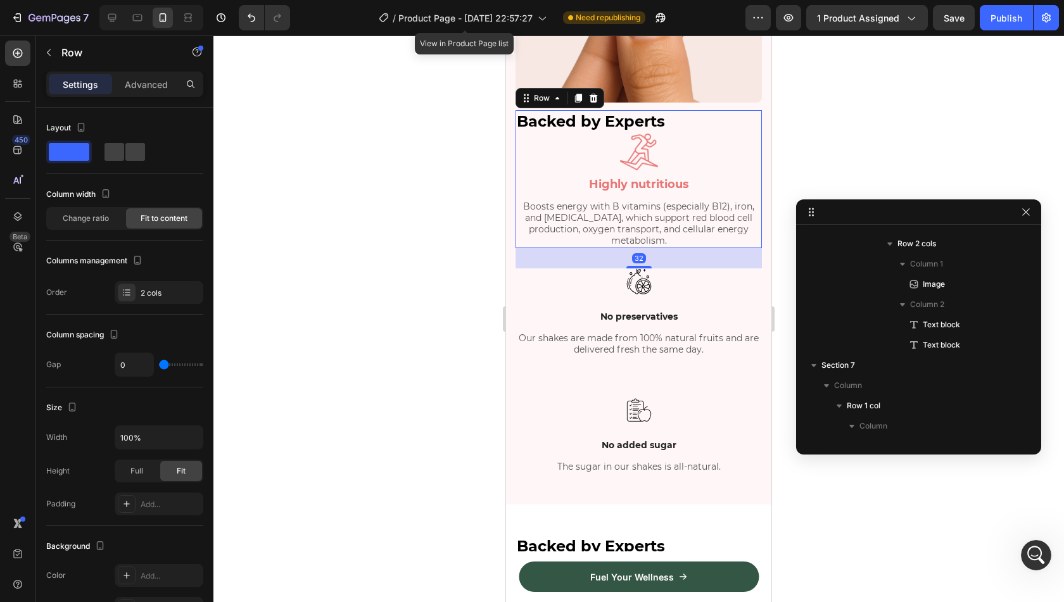
click at [580, 188] on div "Highly nutritious Text block Boosts energy with B vitamins (especially B12), ir…" at bounding box center [639, 212] width 246 height 71
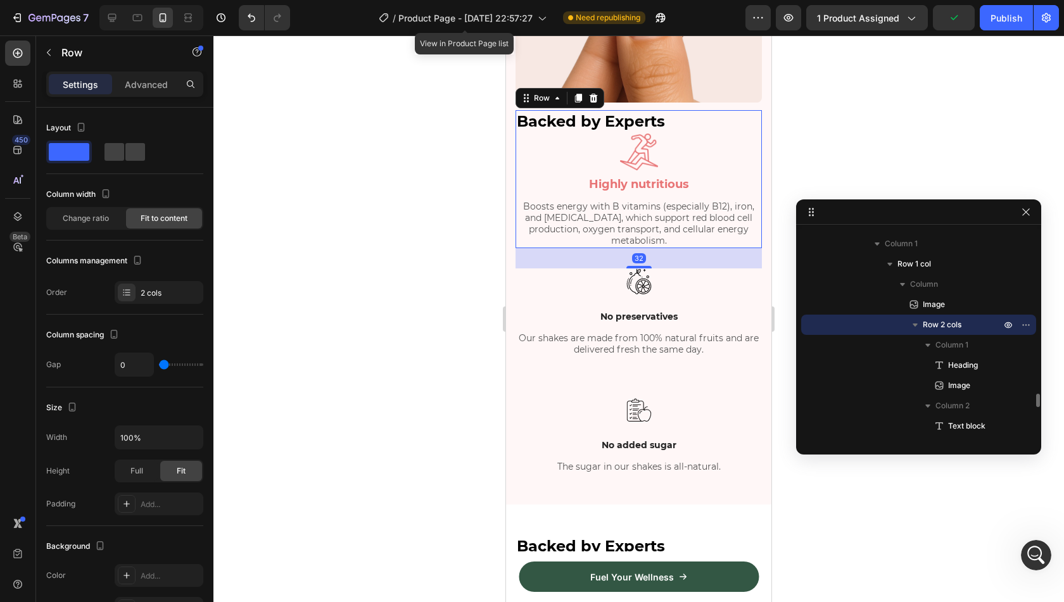
scroll to position [1162, 0]
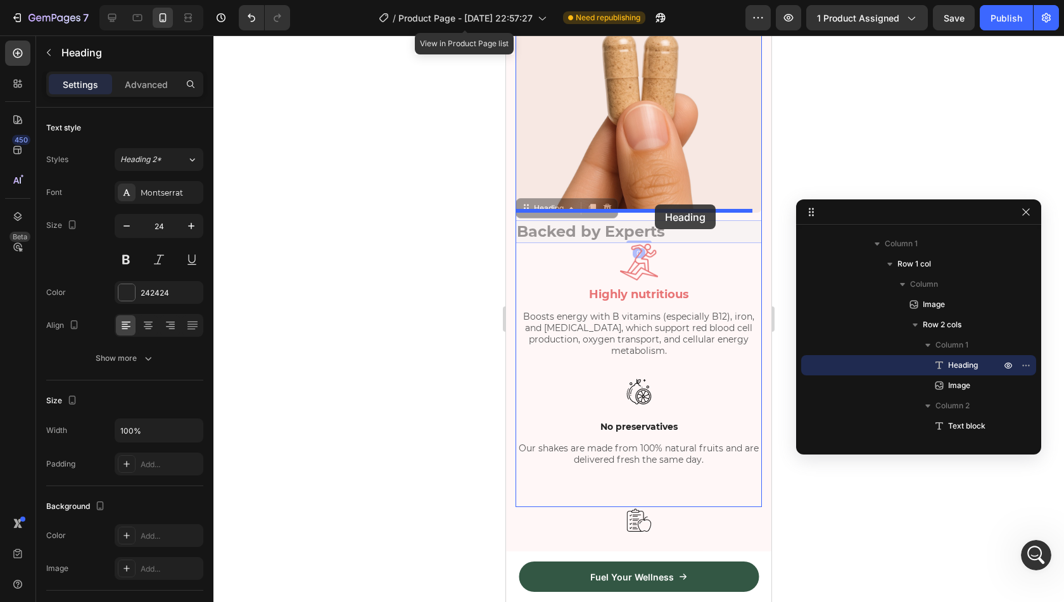
drag, startPoint x: 547, startPoint y: 200, endPoint x: 655, endPoint y: 205, distance: 107.8
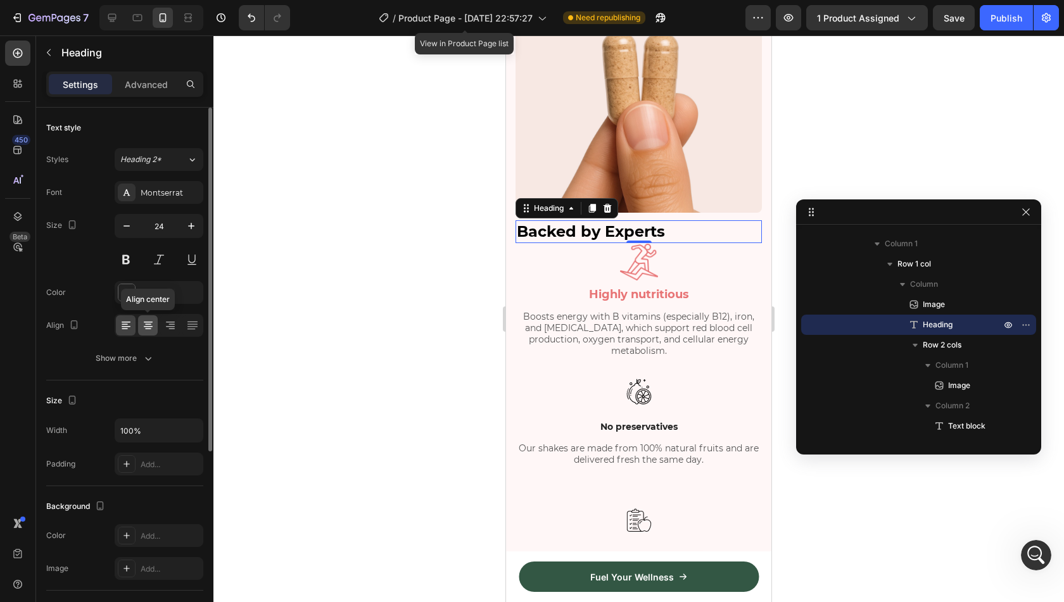
click at [149, 322] on icon at bounding box center [148, 322] width 9 height 1
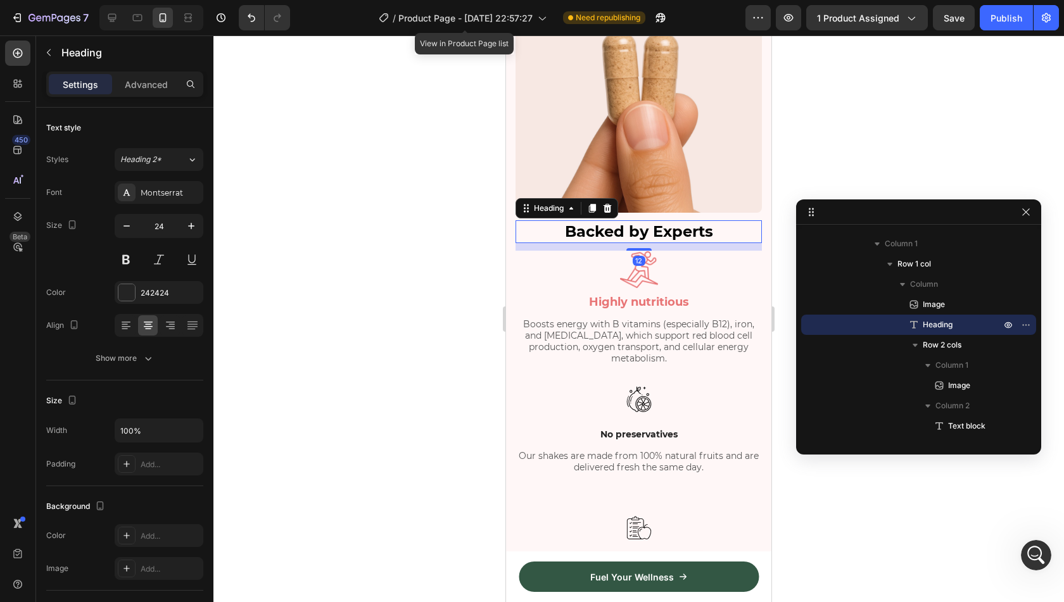
drag, startPoint x: 642, startPoint y: 232, endPoint x: 649, endPoint y: 240, distance: 9.9
click at [649, 243] on div "12" at bounding box center [639, 243] width 246 height 0
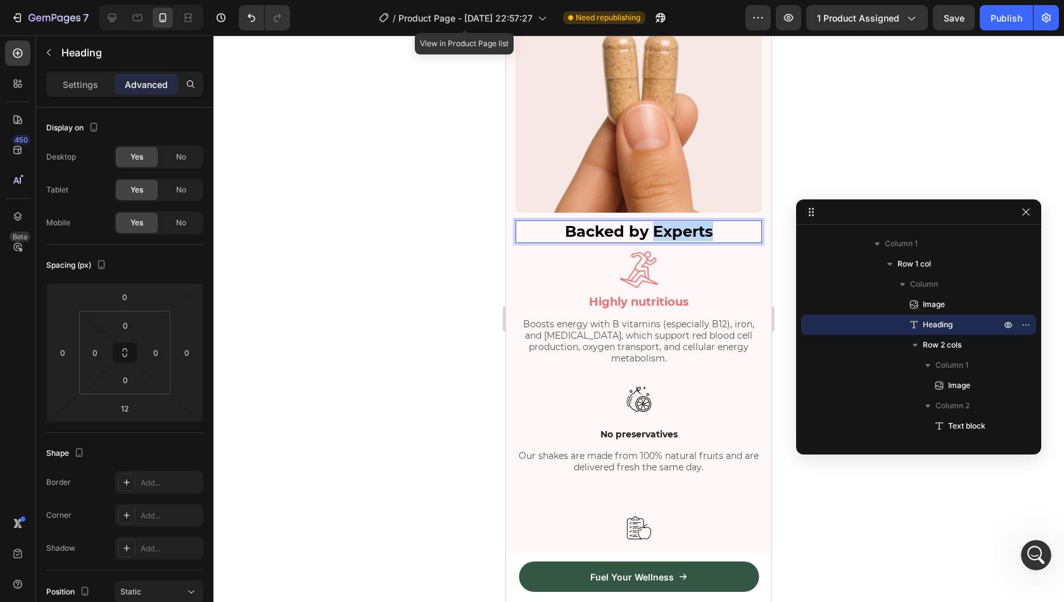
click at [659, 222] on strong "Backed by Experts" at bounding box center [639, 231] width 148 height 18
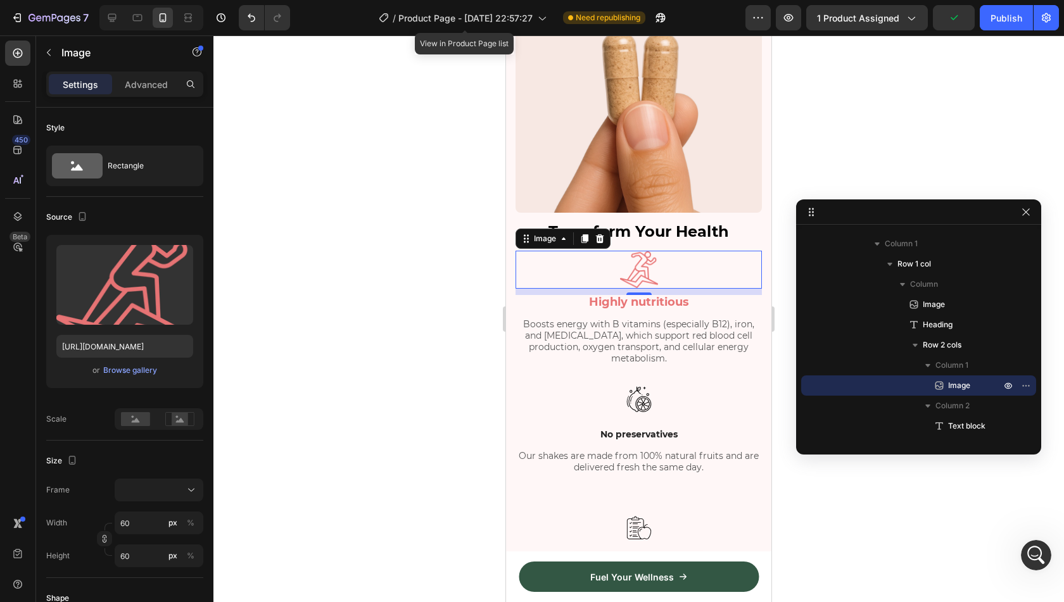
click at [695, 277] on div at bounding box center [639, 270] width 246 height 38
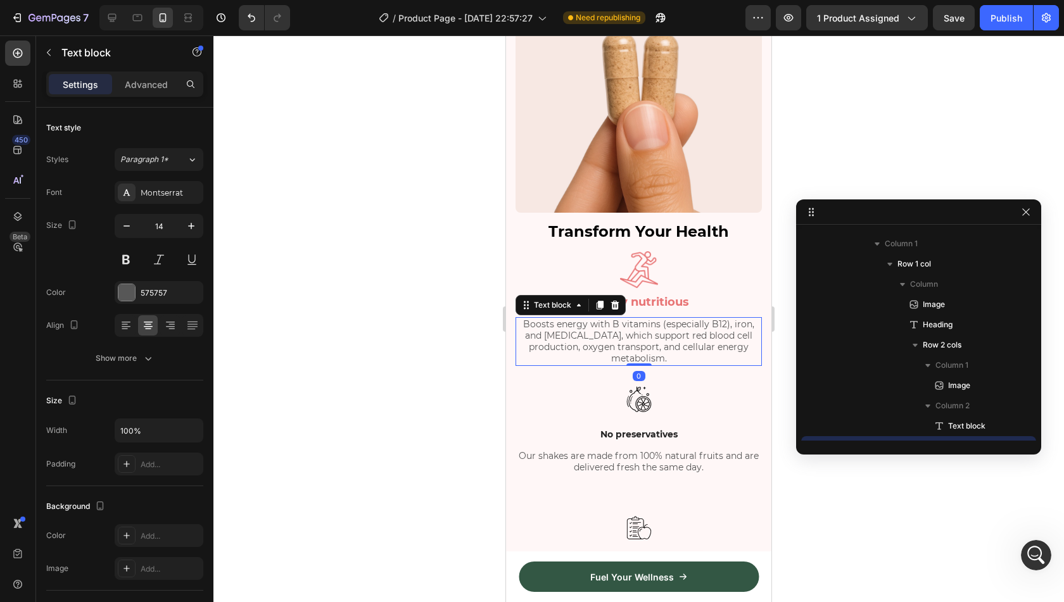
scroll to position [2733, 0]
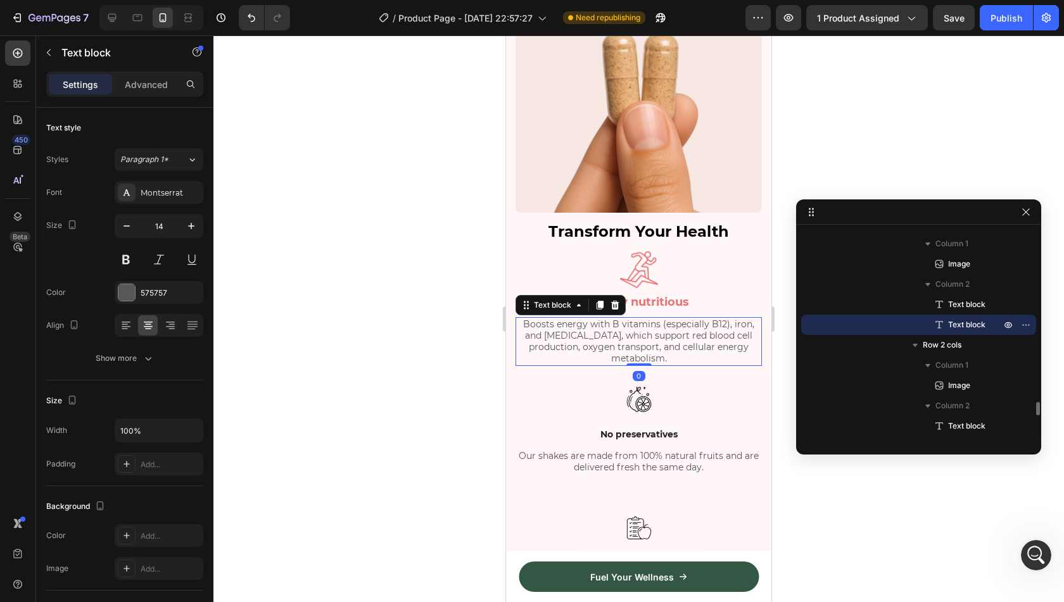
click at [588, 324] on p "Boosts energy with B vitamins (especially B12), iron, and [MEDICAL_DATA], which…" at bounding box center [639, 342] width 244 height 46
click at [604, 300] on icon at bounding box center [600, 305] width 10 height 10
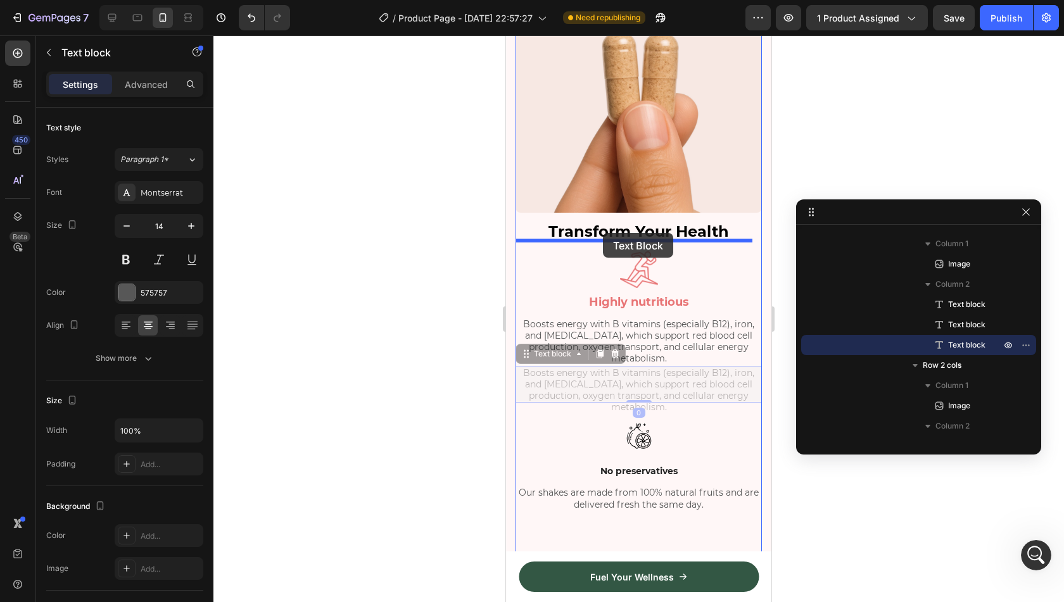
drag, startPoint x: 560, startPoint y: 329, endPoint x: 603, endPoint y: 233, distance: 104.9
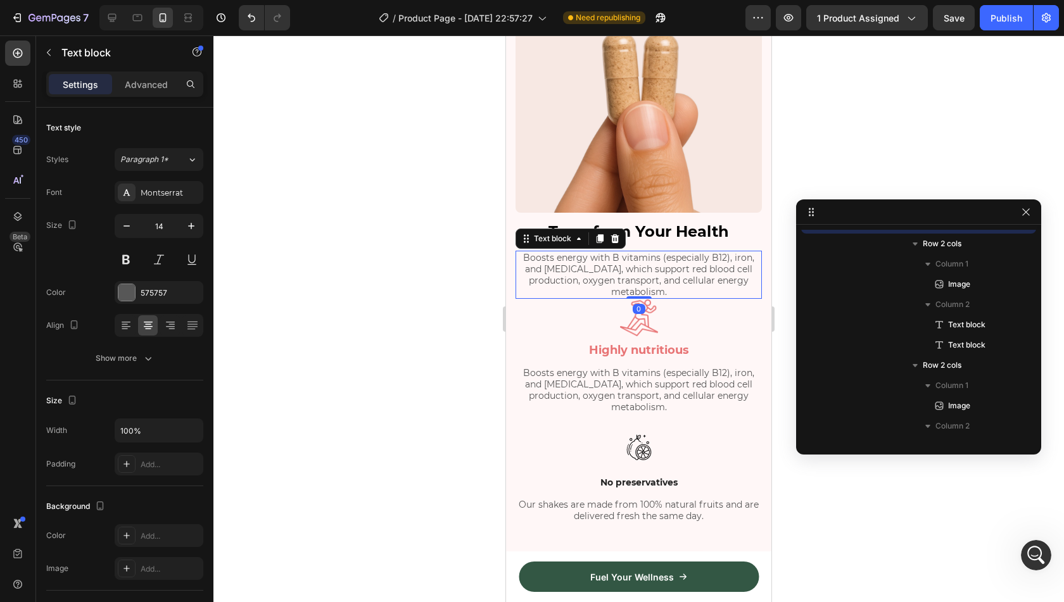
click at [657, 252] on p "Boosts energy with B vitamins (especially B12), iron, and [MEDICAL_DATA], which…" at bounding box center [639, 275] width 244 height 46
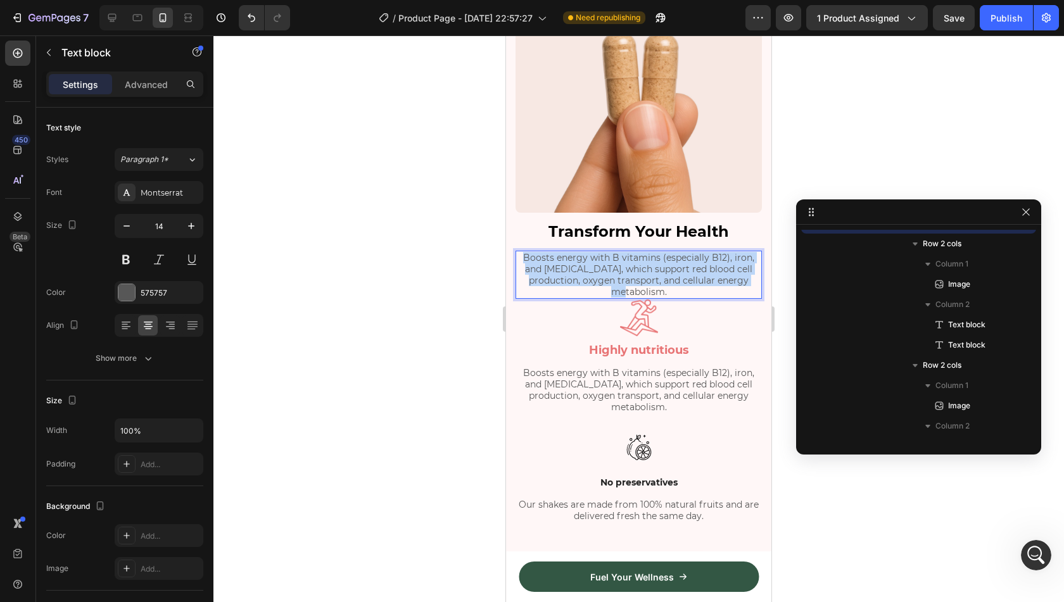
click at [657, 252] on p "Boosts energy with B vitamins (especially B12), iron, and [MEDICAL_DATA], which…" at bounding box center [639, 275] width 244 height 46
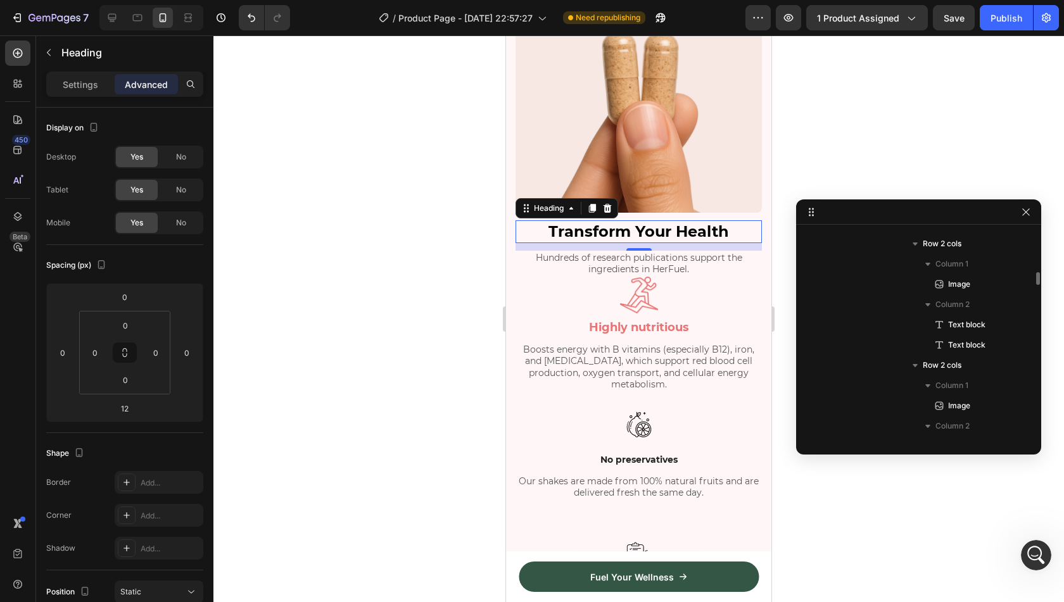
click at [656, 226] on strong "Transform Your Health" at bounding box center [639, 231] width 181 height 18
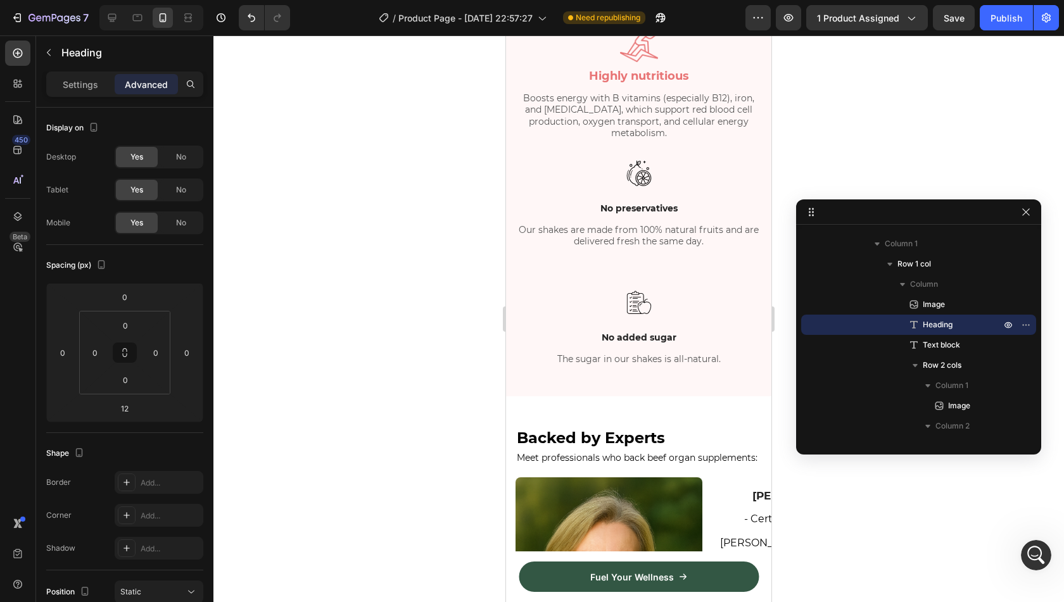
scroll to position [2413, 0]
type input "4"
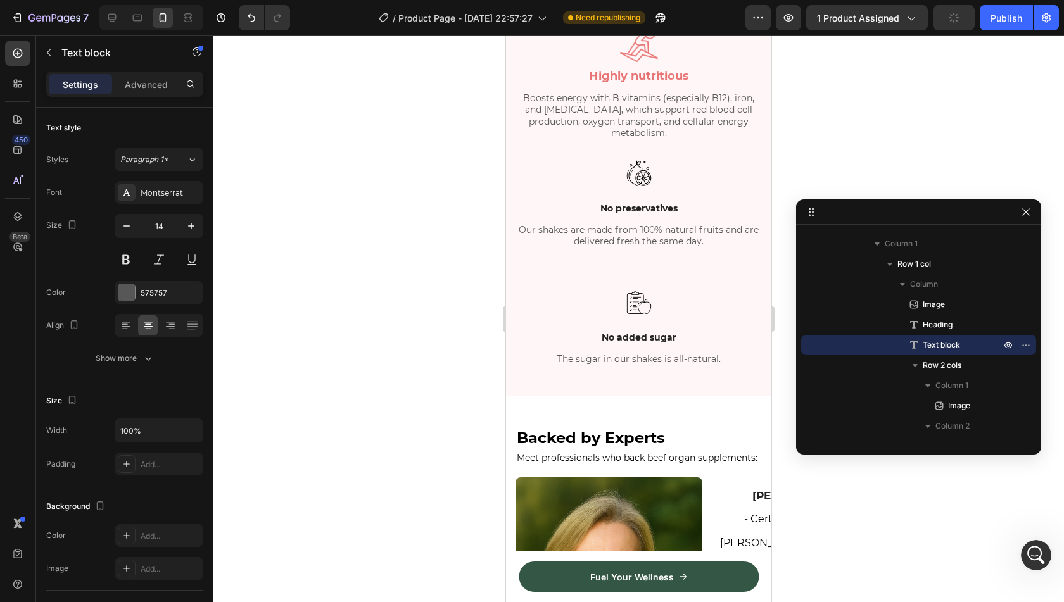
click at [668, 23] on p "Hundreds of research publications support the ingredients in HerFuel." at bounding box center [639, 12] width 244 height 23
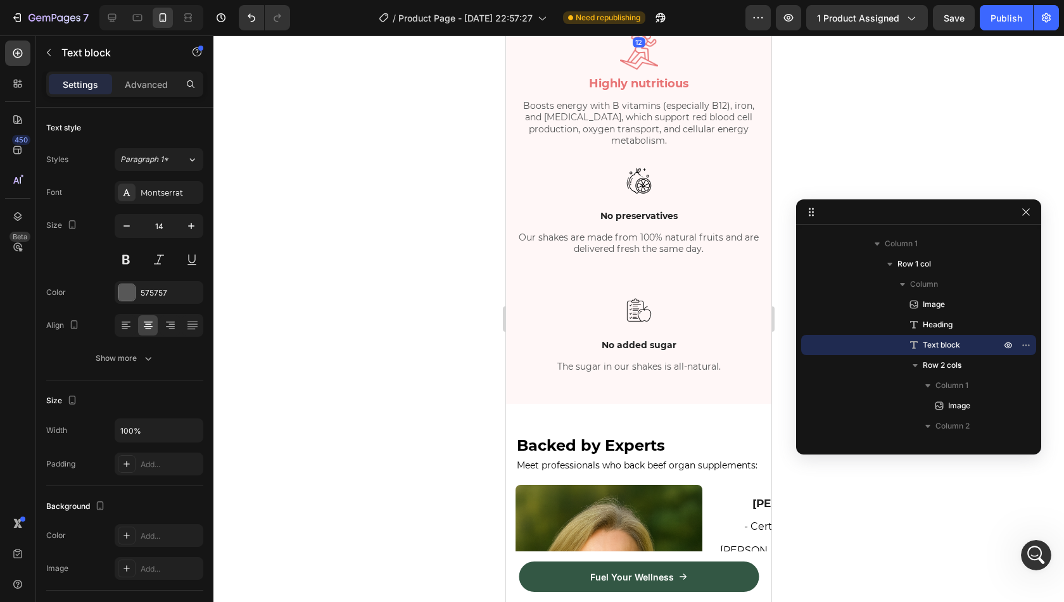
drag, startPoint x: 640, startPoint y: 259, endPoint x: 644, endPoint y: 267, distance: 8.2
click at [644, 32] on div at bounding box center [638, 31] width 25 height 4
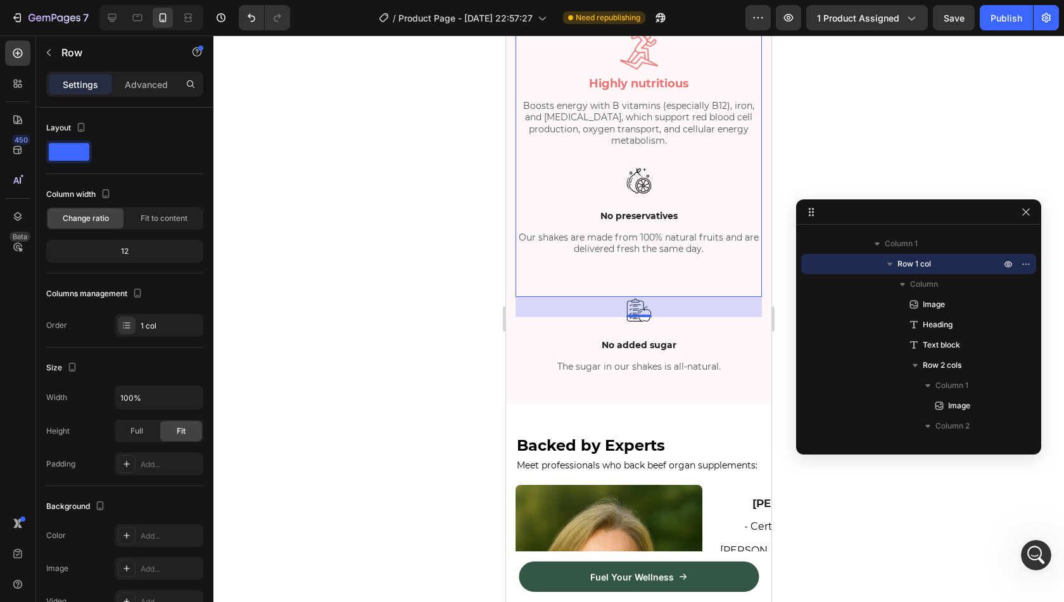
click at [706, 276] on div "Image ⁠⁠⁠⁠⁠⁠⁠ Transform Your Health Heading Hundreds of research publications s…" at bounding box center [639, 121] width 246 height 310
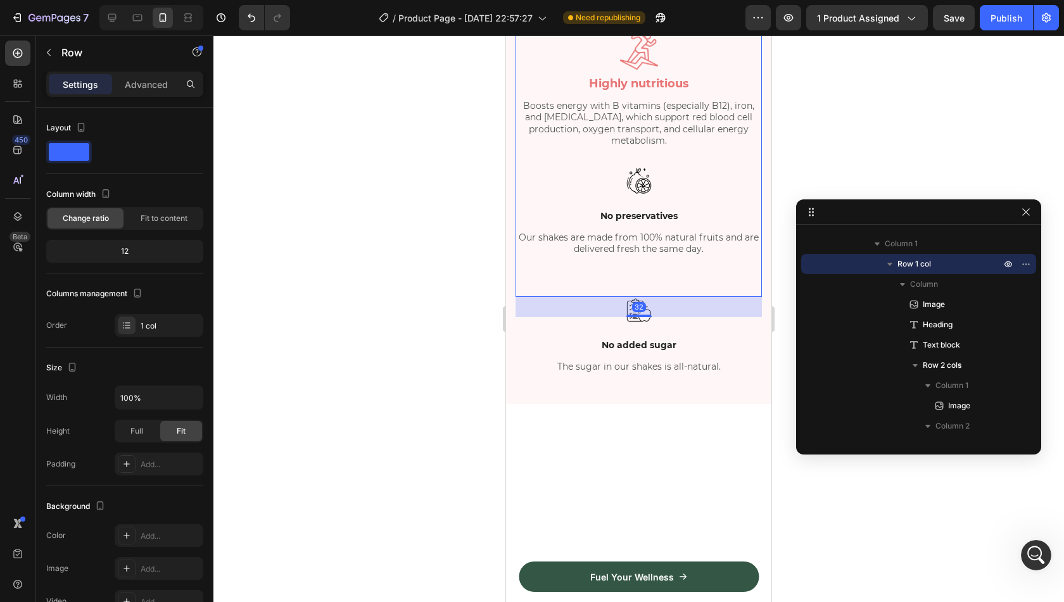
scroll to position [1117, 0]
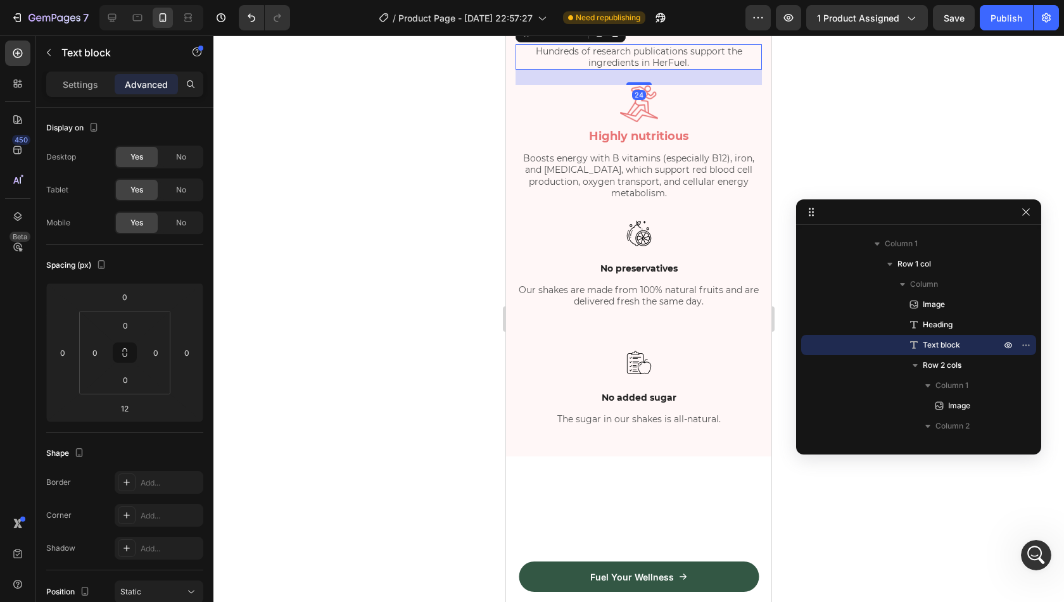
drag, startPoint x: 643, startPoint y: 312, endPoint x: 647, endPoint y: 319, distance: 8.5
click at [647, 70] on div "24" at bounding box center [639, 70] width 246 height 0
type input "24"
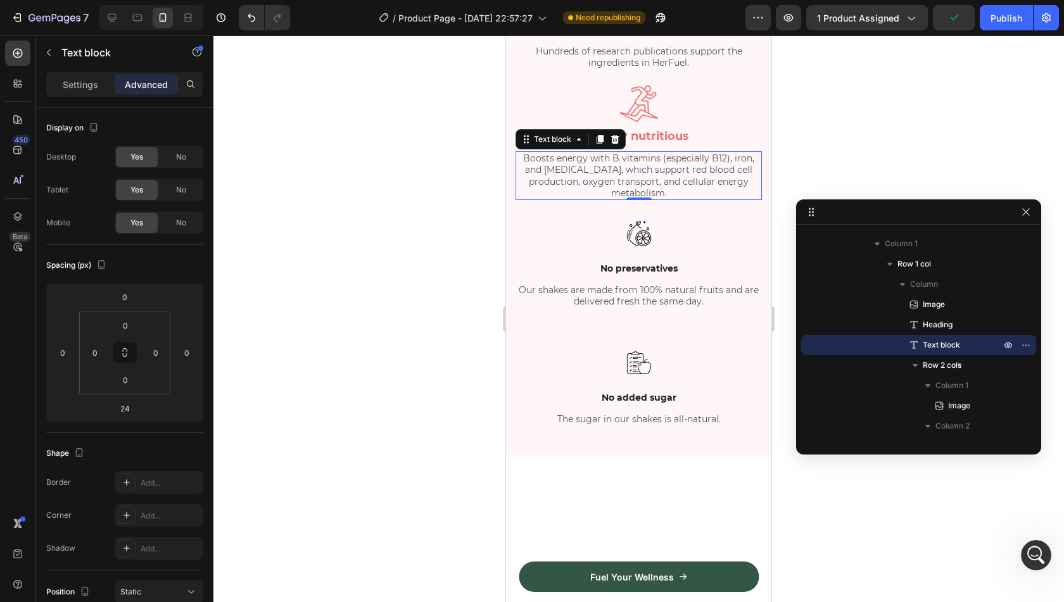
click at [682, 199] on p "Boosts energy with B vitamins (especially B12), iron, and [MEDICAL_DATA], which…" at bounding box center [639, 176] width 244 height 46
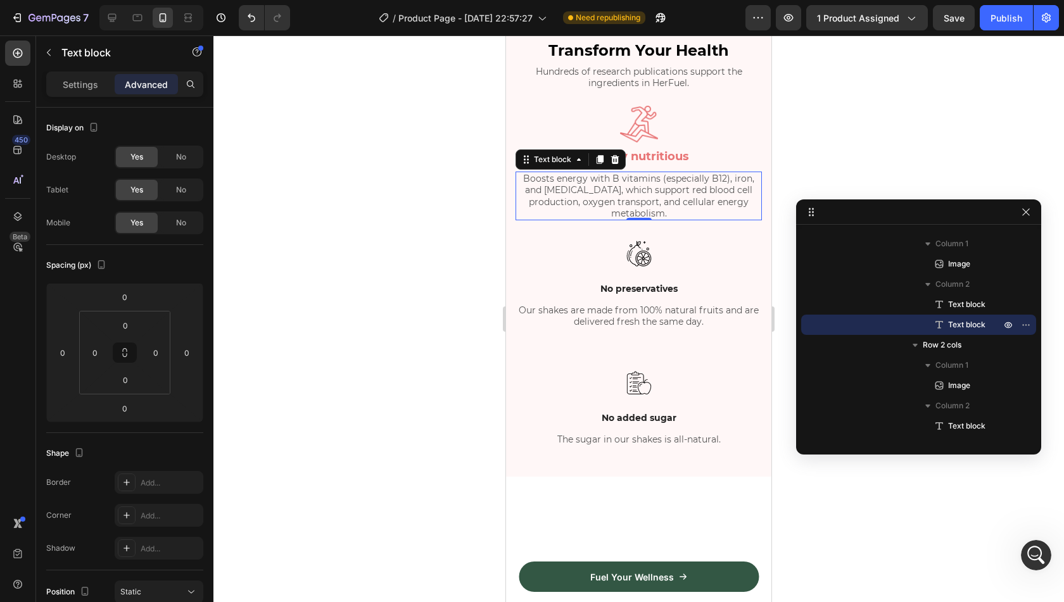
scroll to position [1109, 0]
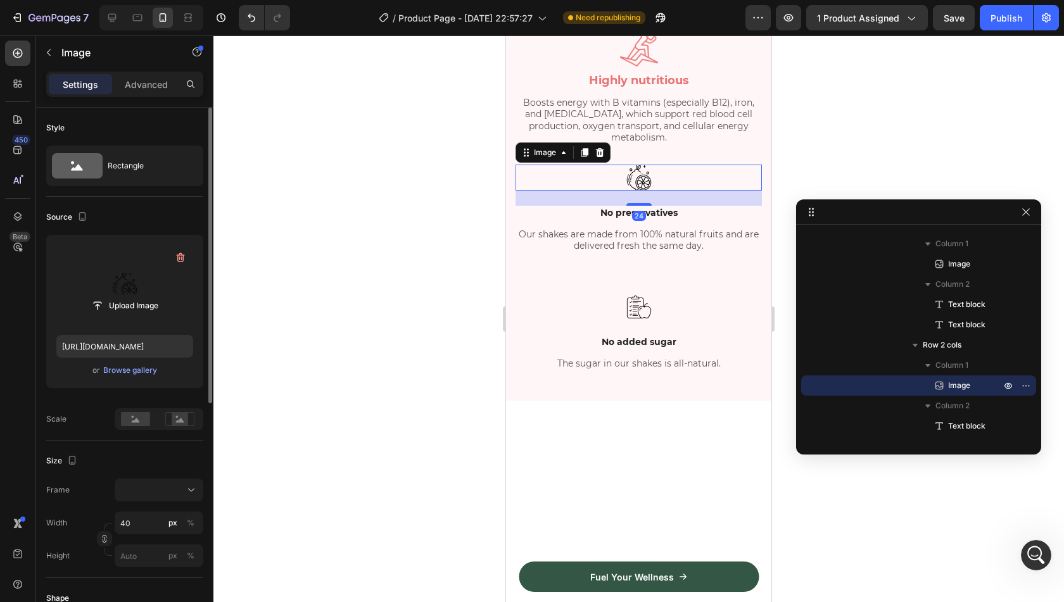
click at [137, 270] on label at bounding box center [124, 285] width 137 height 80
click at [137, 295] on input "file" at bounding box center [124, 306] width 87 height 22
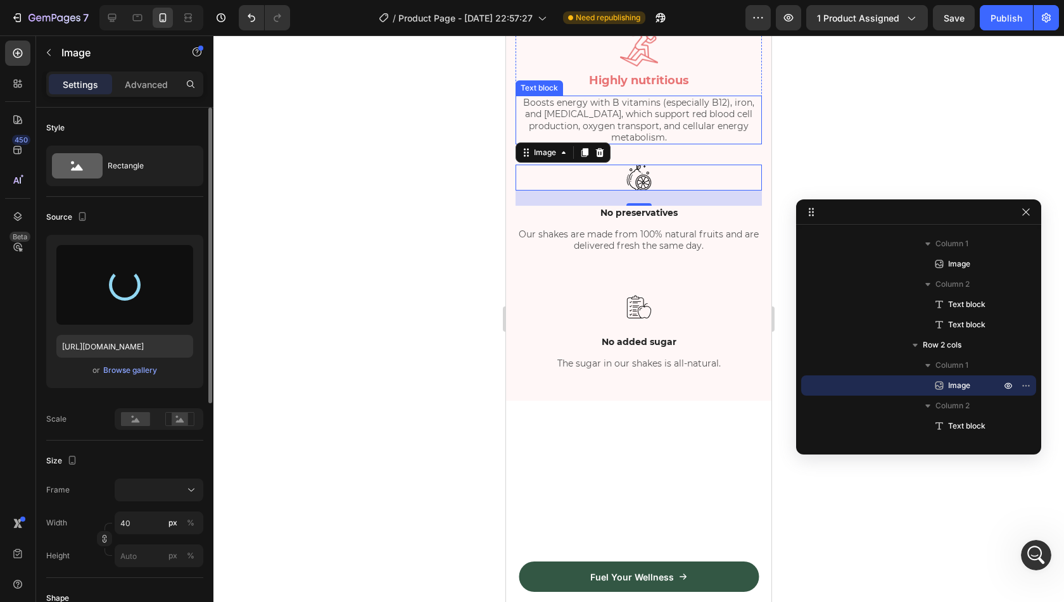
type input "https://cdn.shopify.com/s/files/1/0850/7536/2129/files/gempages_521087081116599…"
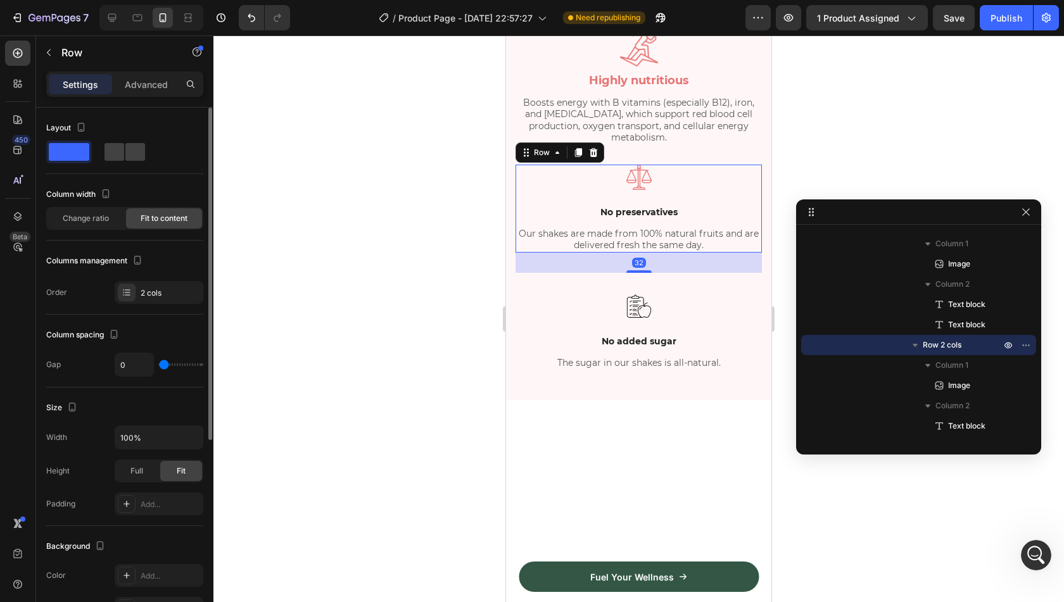
click at [641, 205] on div "Image" at bounding box center [639, 185] width 246 height 41
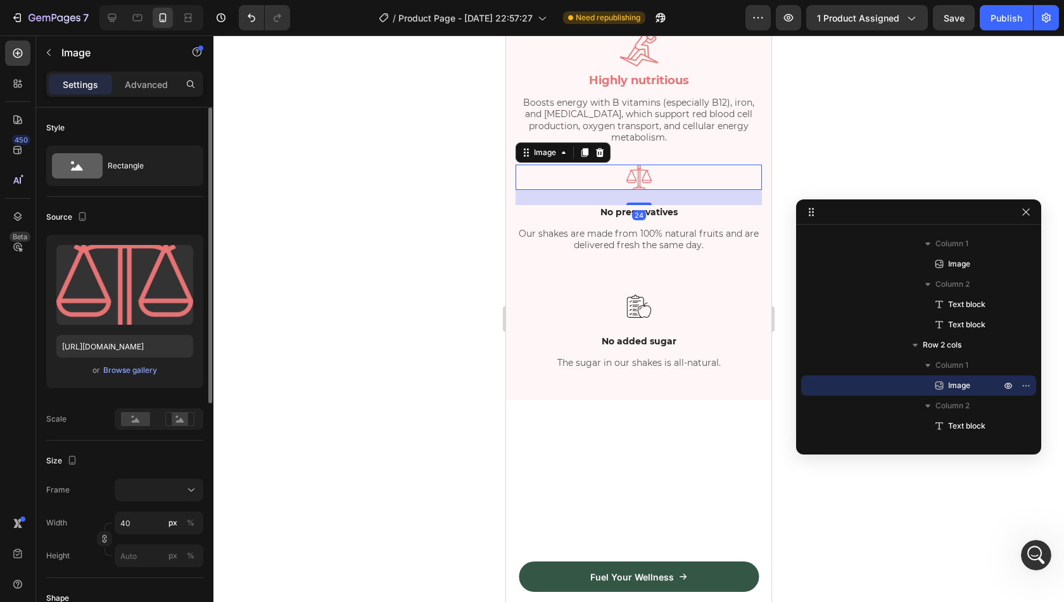
click at [640, 190] on img at bounding box center [638, 177] width 25 height 25
click at [147, 528] on input "40" at bounding box center [159, 523] width 89 height 23
type input "6"
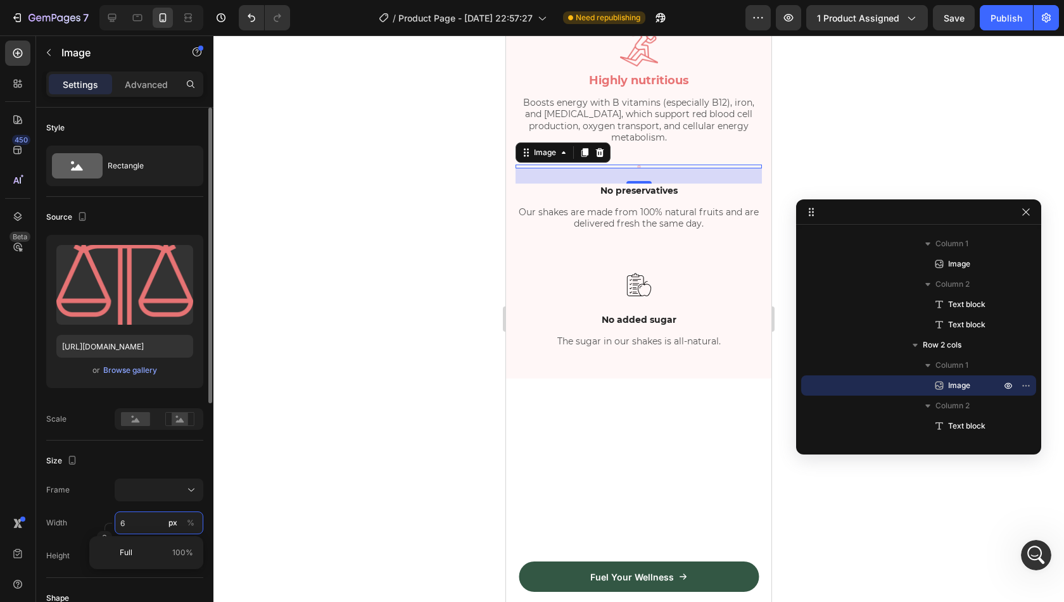
type input "60"
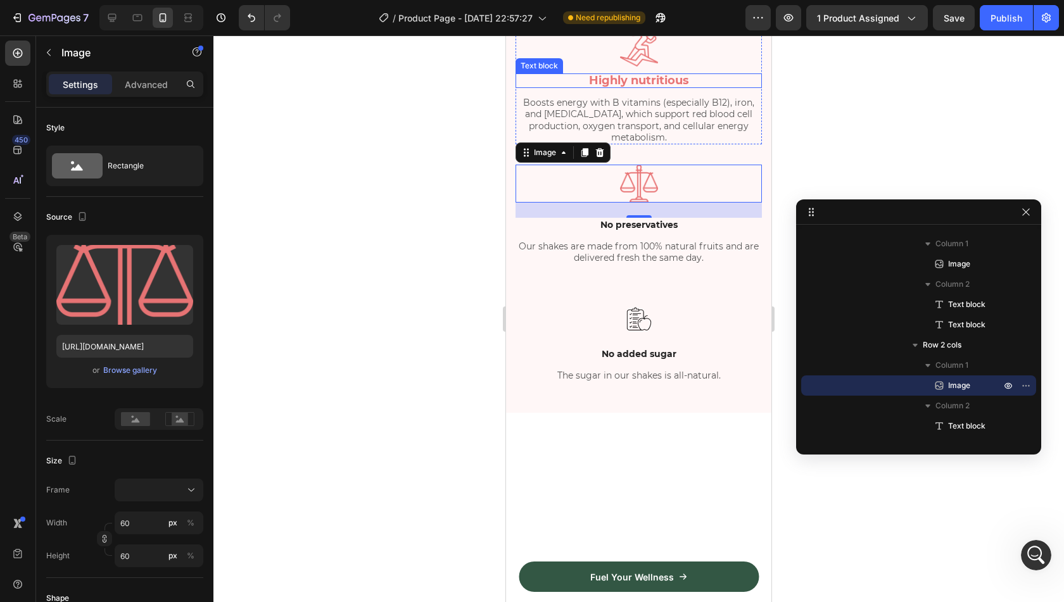
click at [660, 87] on span "Highly nutritious" at bounding box center [639, 80] width 100 height 14
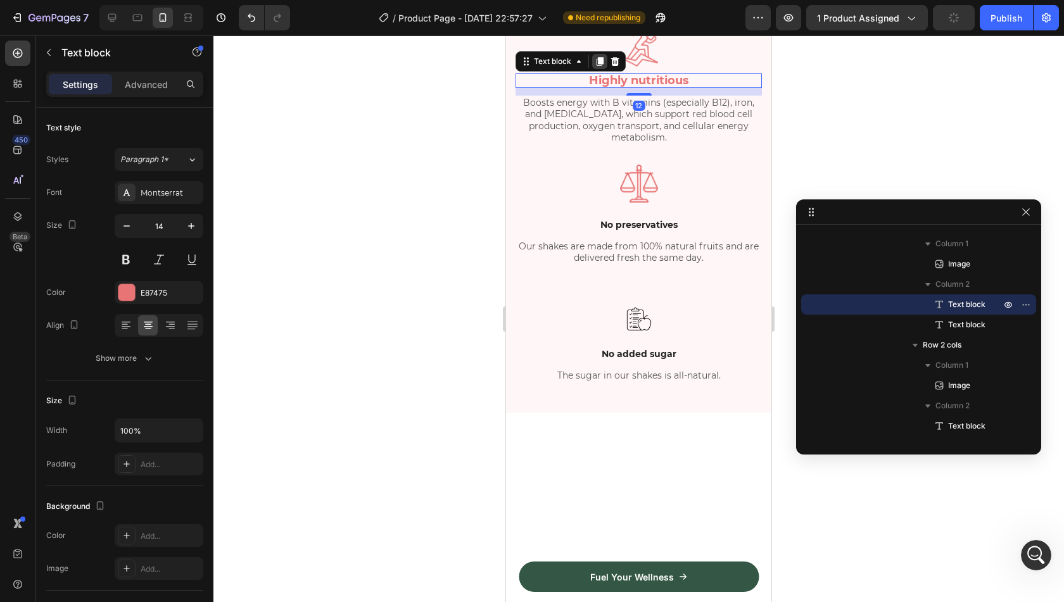
click at [597, 67] on icon at bounding box center [600, 61] width 10 height 10
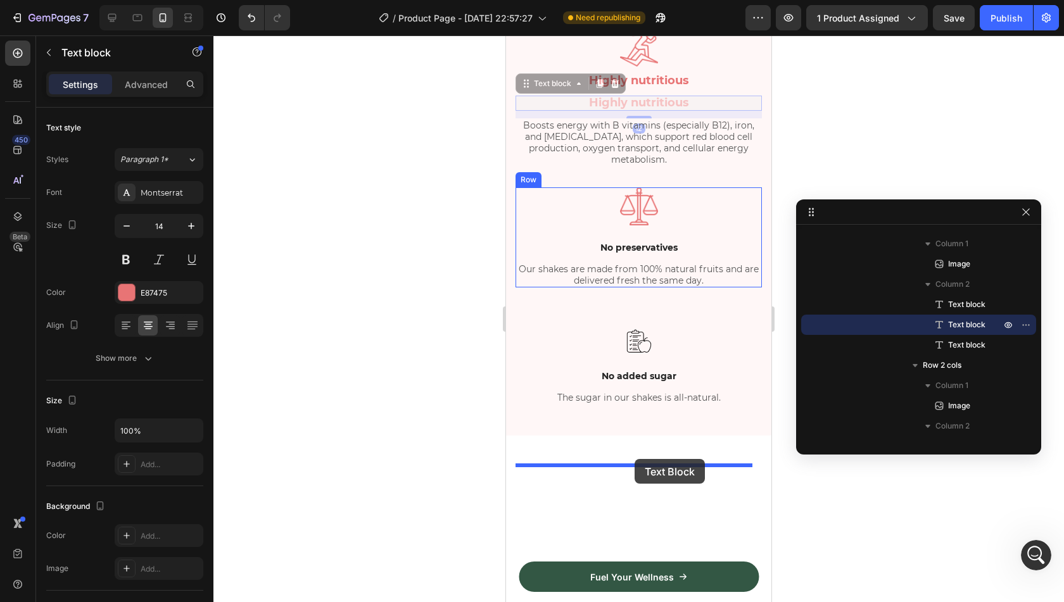
drag, startPoint x: 561, startPoint y: 319, endPoint x: 635, endPoint y: 459, distance: 158.1
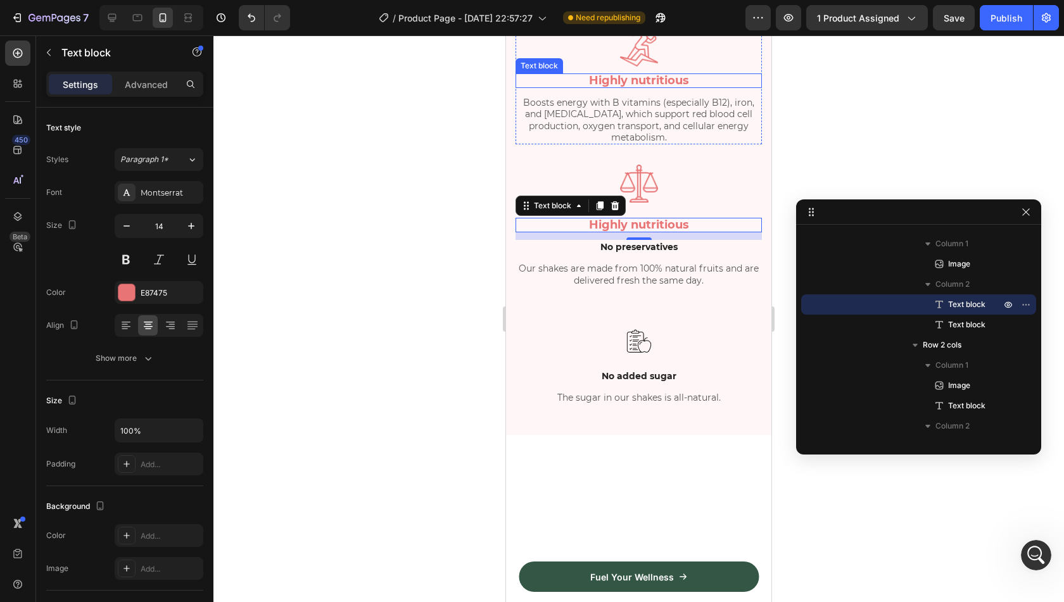
click at [641, 87] on span "Highly nutritious" at bounding box center [639, 80] width 100 height 14
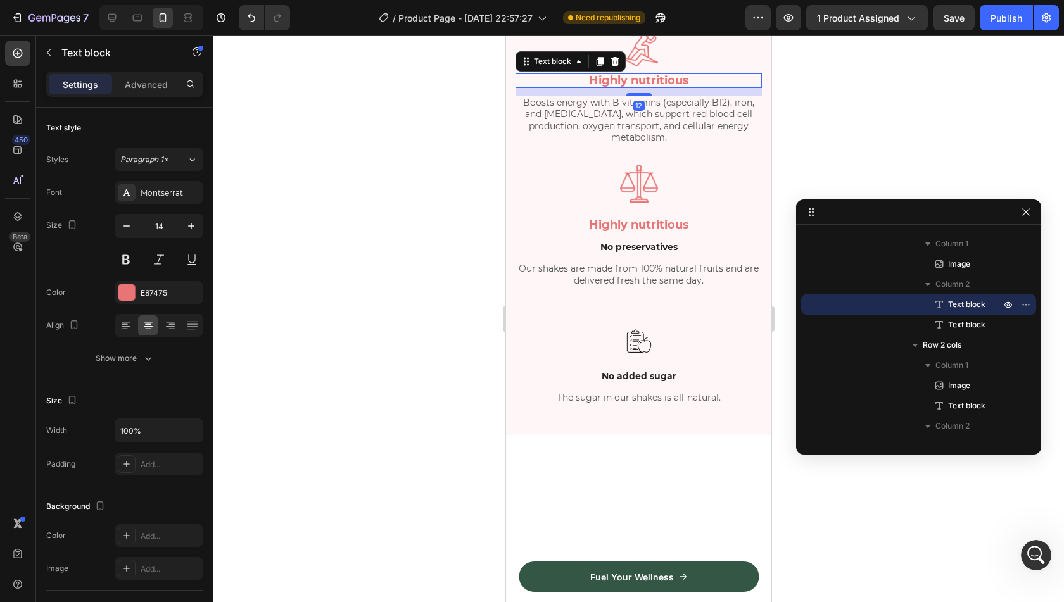
click at [641, 87] on span "Highly nutritious" at bounding box center [639, 80] width 100 height 14
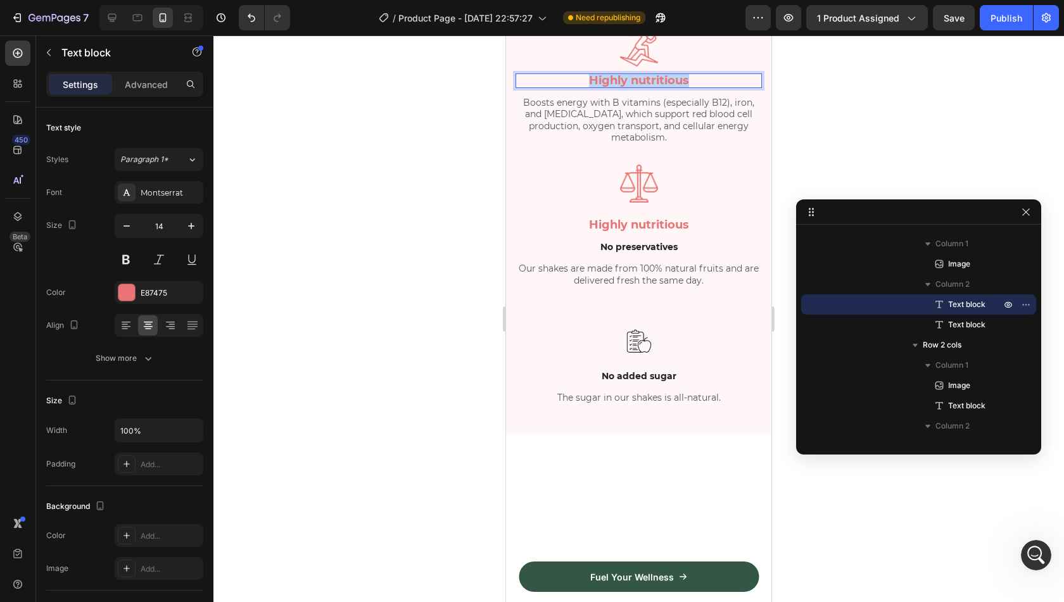
click at [641, 87] on span "Highly nutritious" at bounding box center [639, 80] width 100 height 14
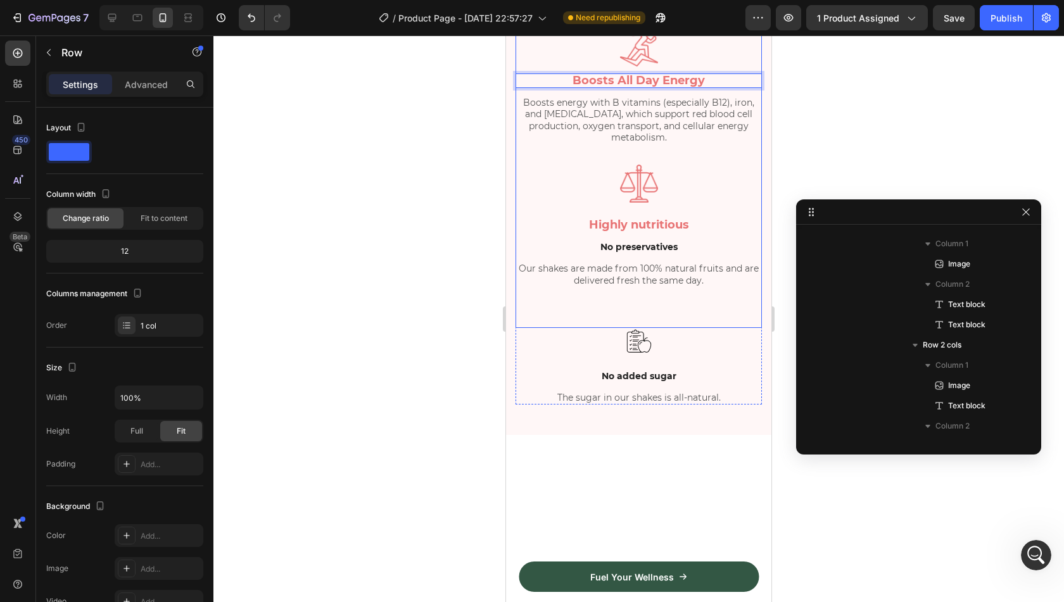
scroll to position [2550, 0]
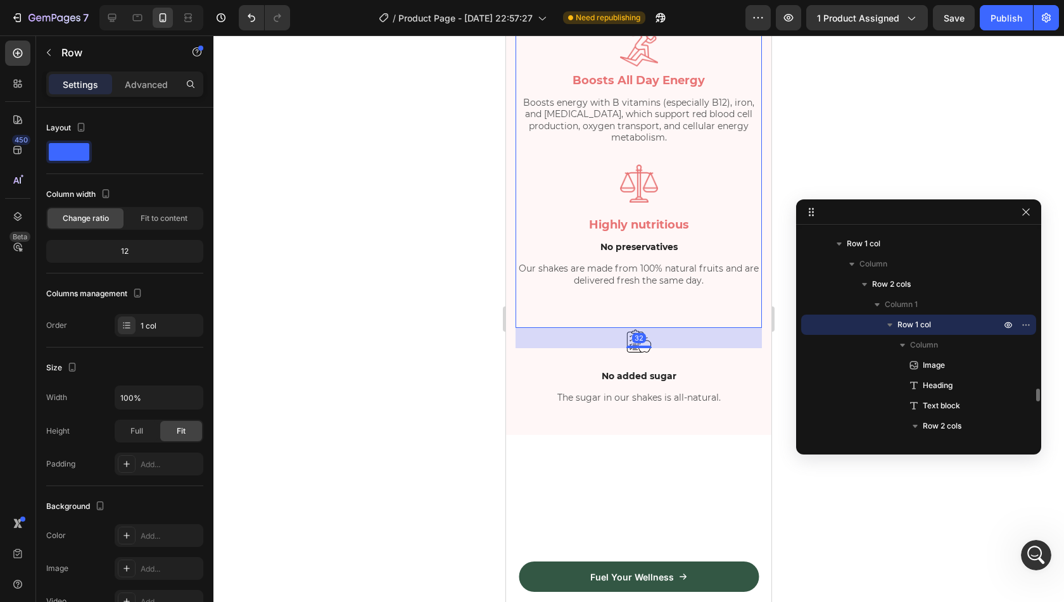
click at [651, 307] on div "Image ⁠⁠⁠⁠⁠⁠⁠ Transform Your Health Heading Hundreds of research publications s…" at bounding box center [639, 132] width 246 height 352
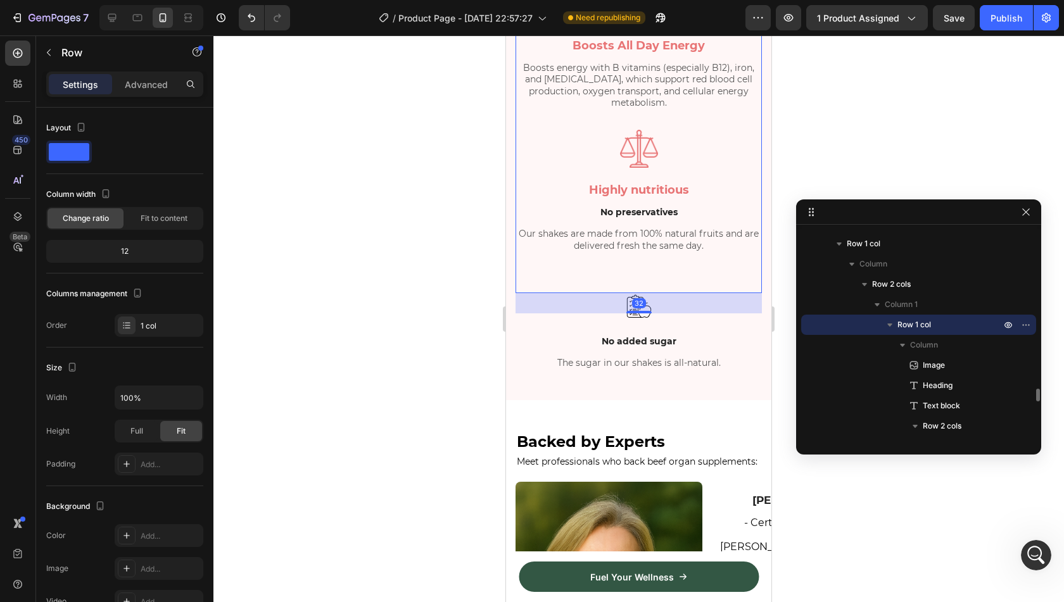
scroll to position [1179, 0]
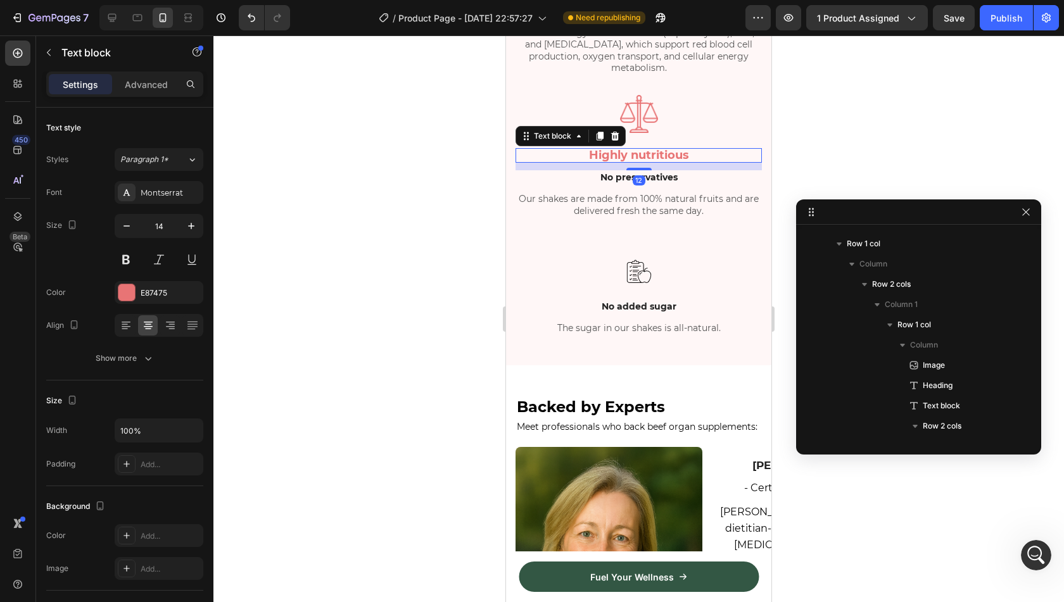
click at [641, 162] on span "Highly nutritious" at bounding box center [639, 155] width 100 height 14
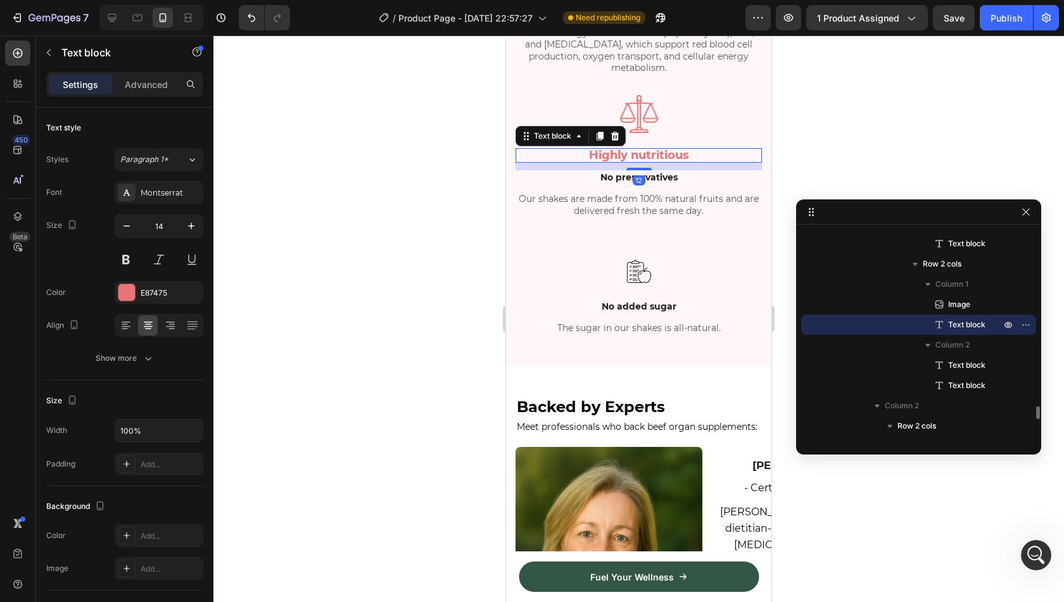
click at [641, 162] on span "Highly nutritious" at bounding box center [639, 155] width 100 height 14
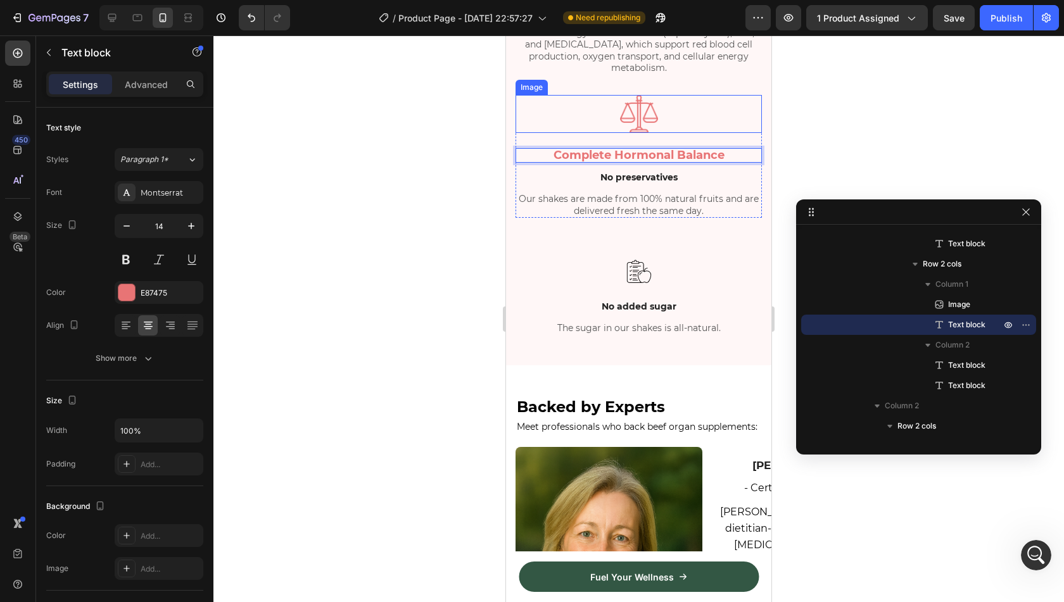
scroll to position [1311, 0]
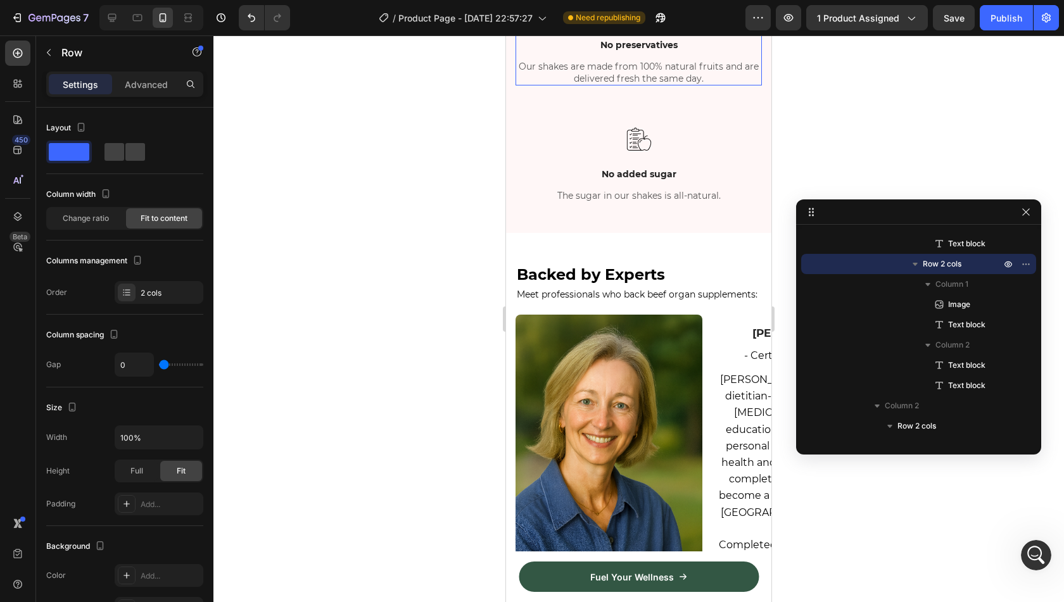
click at [733, 38] on div "Image Complete Hormonal Balance Text block 12" at bounding box center [639, 0] width 246 height 75
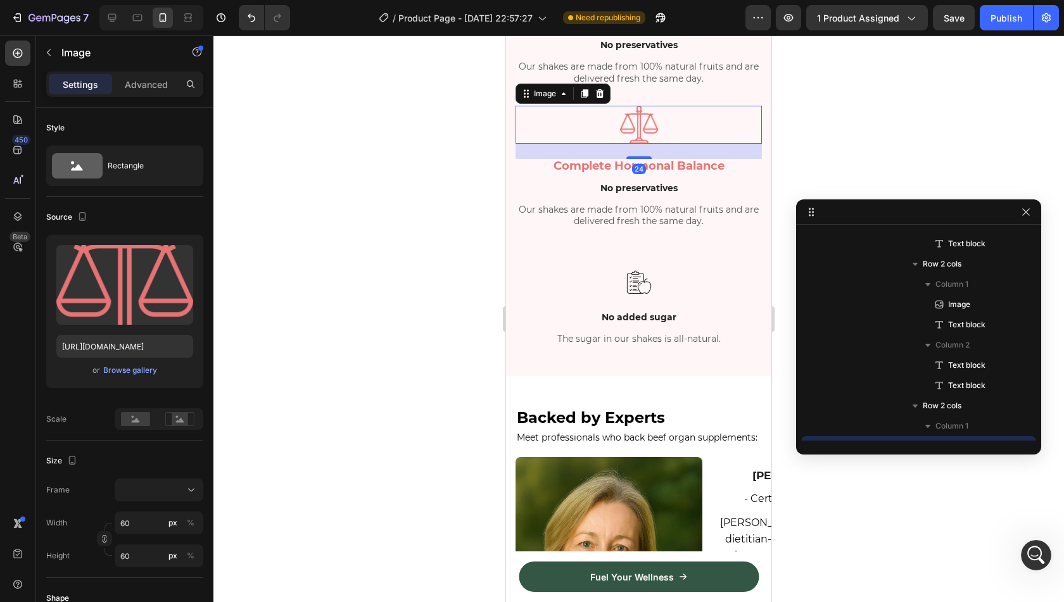
scroll to position [2955, 0]
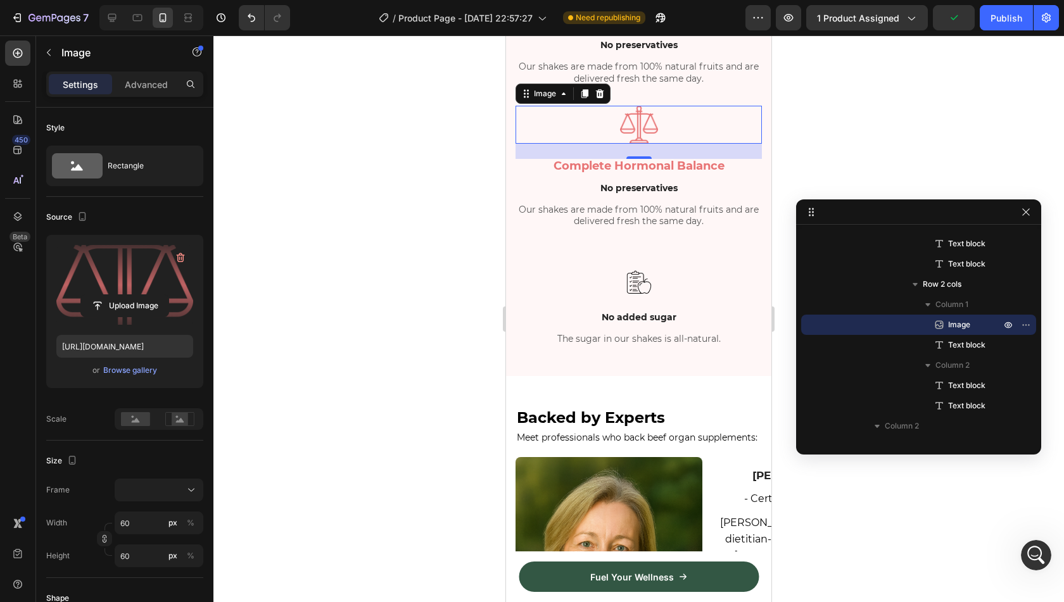
click at [130, 275] on label at bounding box center [124, 285] width 137 height 80
click at [130, 295] on input "file" at bounding box center [124, 306] width 87 height 22
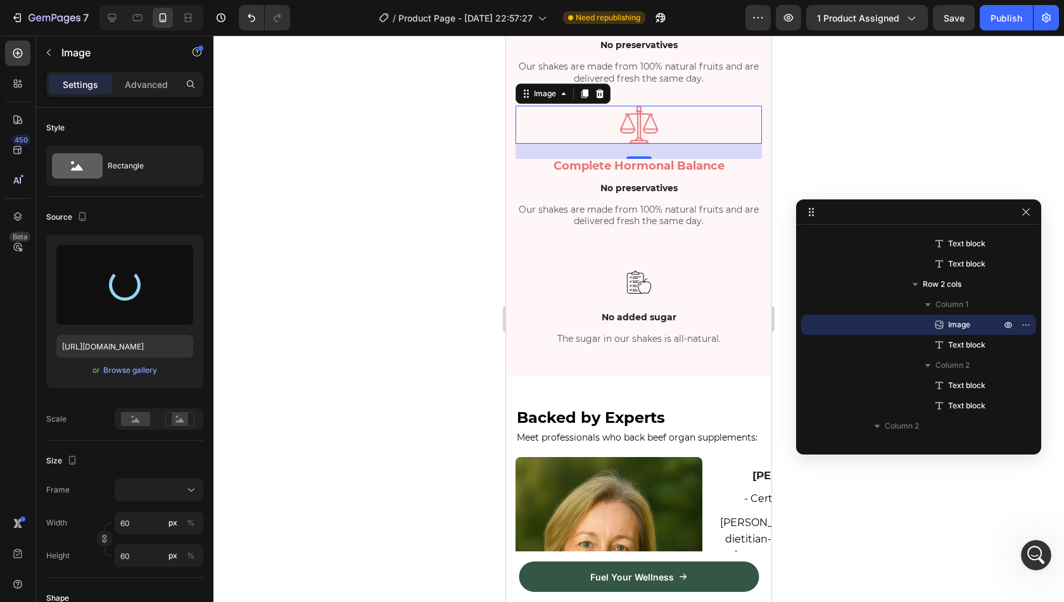
type input "https://cdn.shopify.com/s/files/1/0850/7536/2129/files/gempages_521087081116599…"
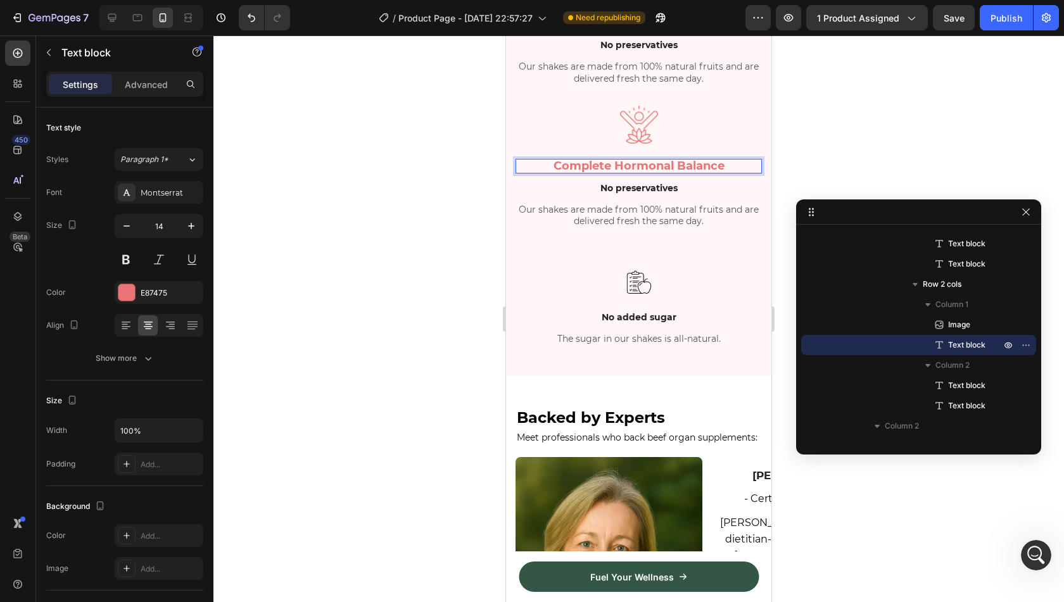
click at [691, 173] on span "Complete Hormonal Balance" at bounding box center [639, 166] width 171 height 14
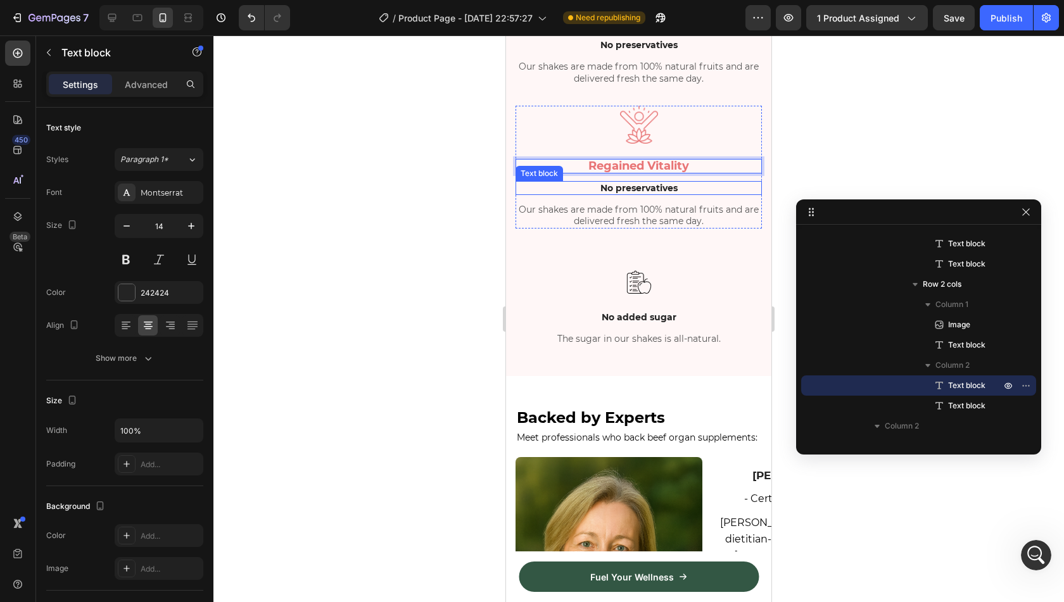
click at [679, 194] on p "No preservatives" at bounding box center [639, 187] width 244 height 11
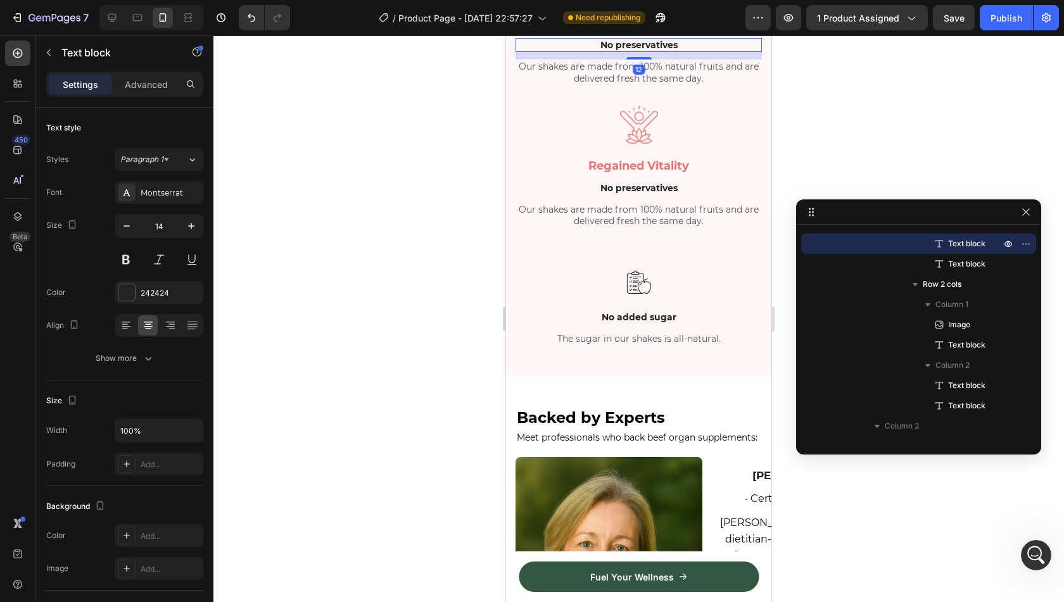
click at [636, 52] on div "No preservatives" at bounding box center [639, 45] width 246 height 14
click at [619, 31] on icon at bounding box center [615, 26] width 10 height 10
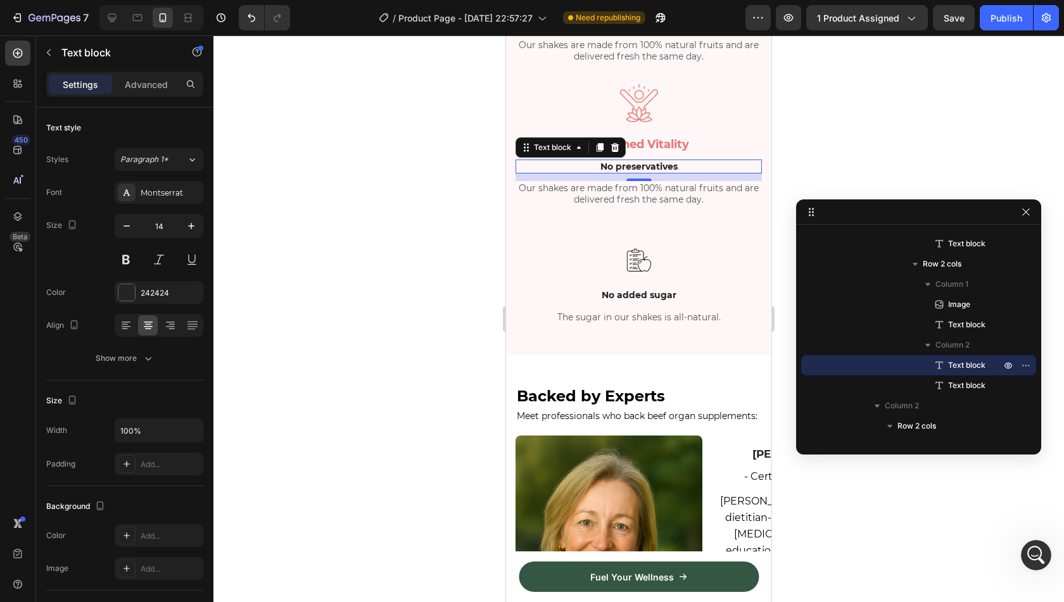
click at [649, 172] on p "No preservatives" at bounding box center [639, 166] width 244 height 11
click at [621, 155] on div at bounding box center [614, 147] width 15 height 15
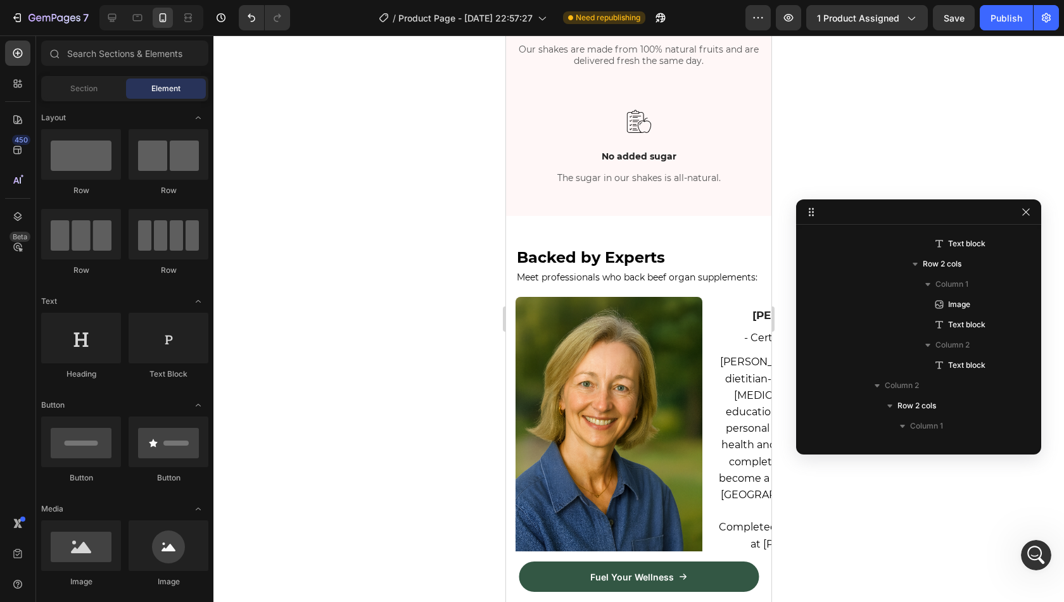
scroll to position [1445, 0]
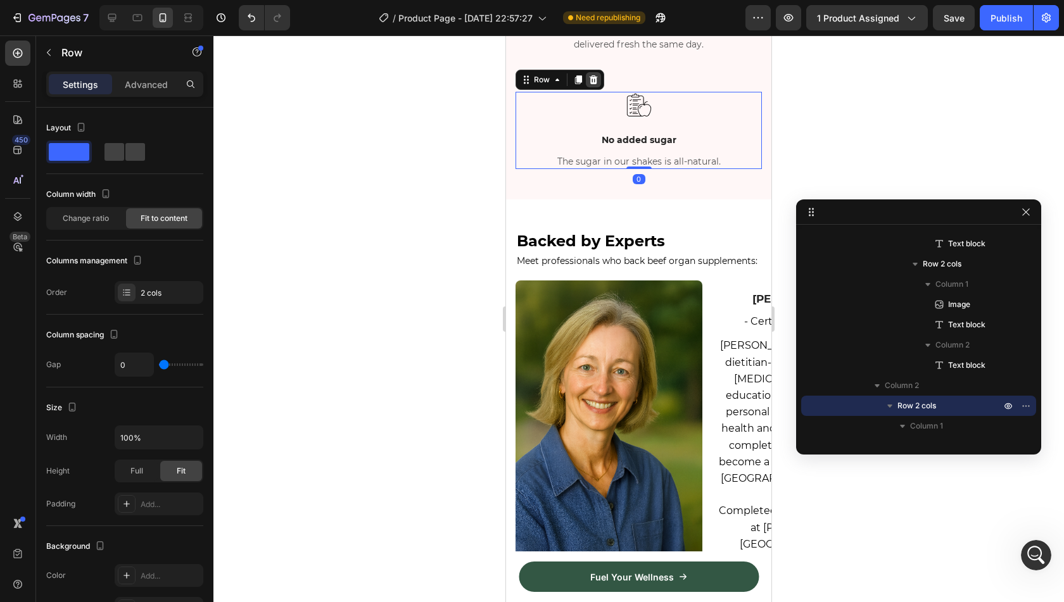
click at [598, 85] on icon at bounding box center [593, 80] width 10 height 10
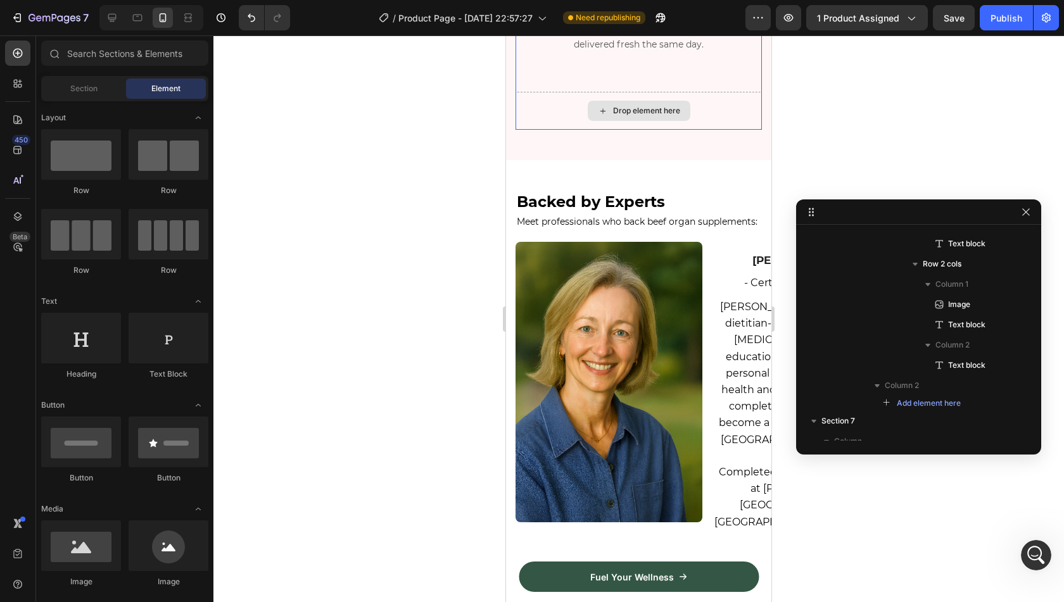
click at [649, 116] on div "Drop element here" at bounding box center [646, 111] width 67 height 10
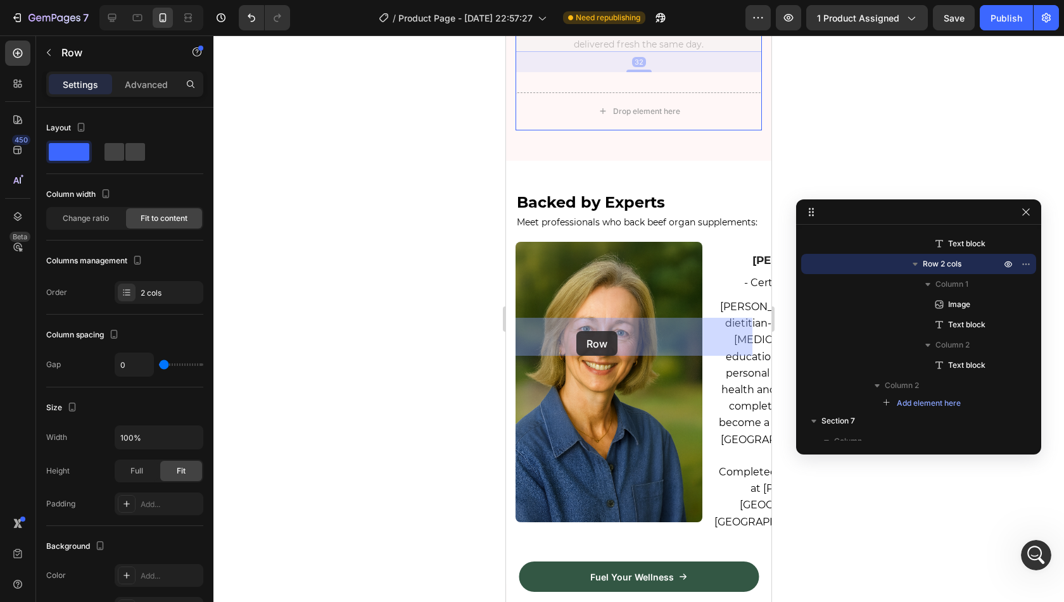
drag, startPoint x: 534, startPoint y: 165, endPoint x: 576, endPoint y: 332, distance: 171.9
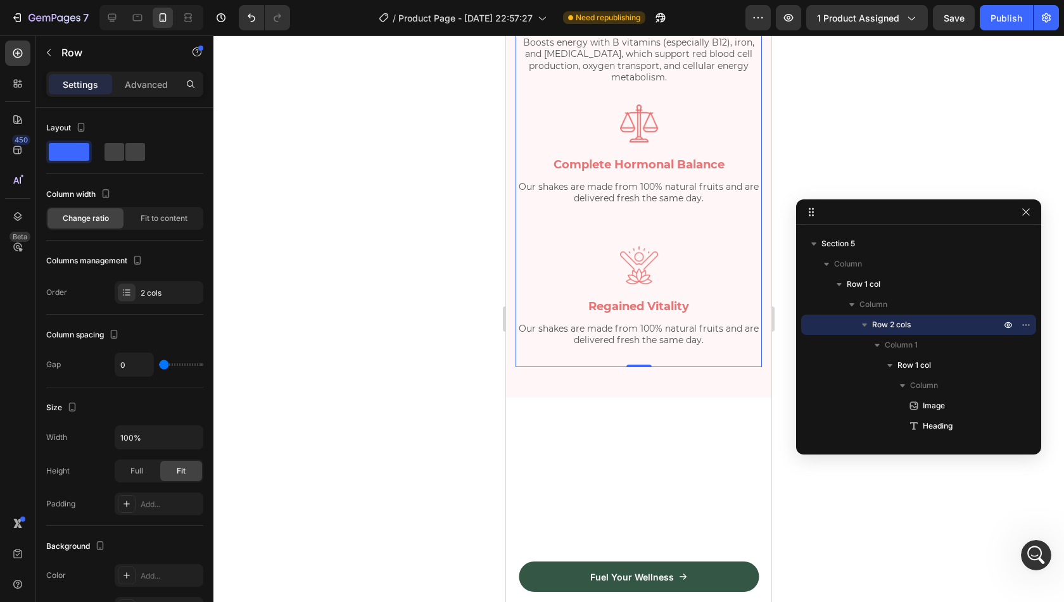
scroll to position [1169, 0]
click at [627, 205] on p "Our shakes are made from 100% natural fruits and are delivered fresh the same d…" at bounding box center [639, 193] width 244 height 23
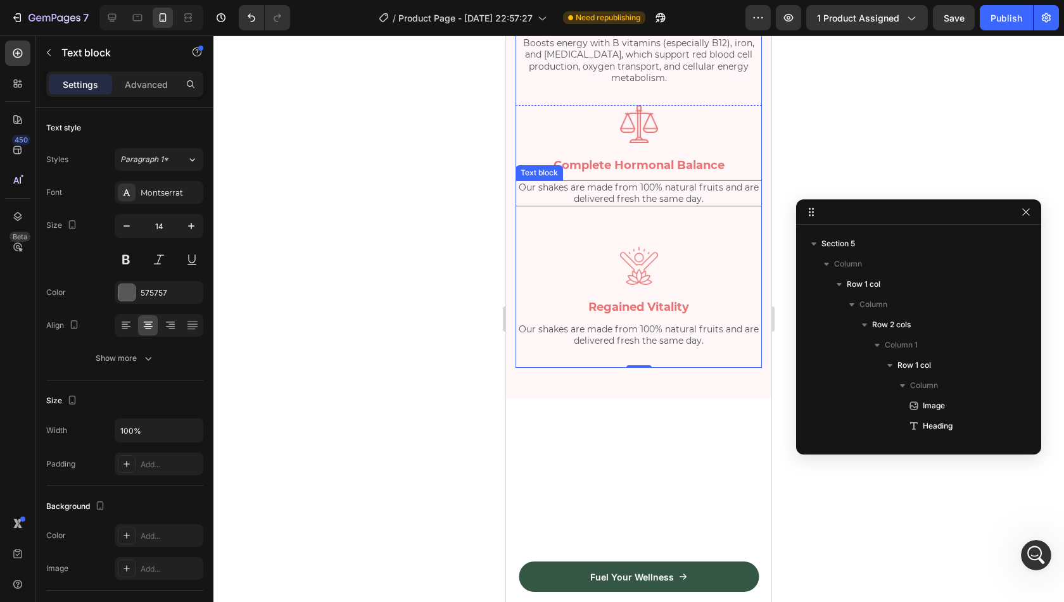
scroll to position [2874, 0]
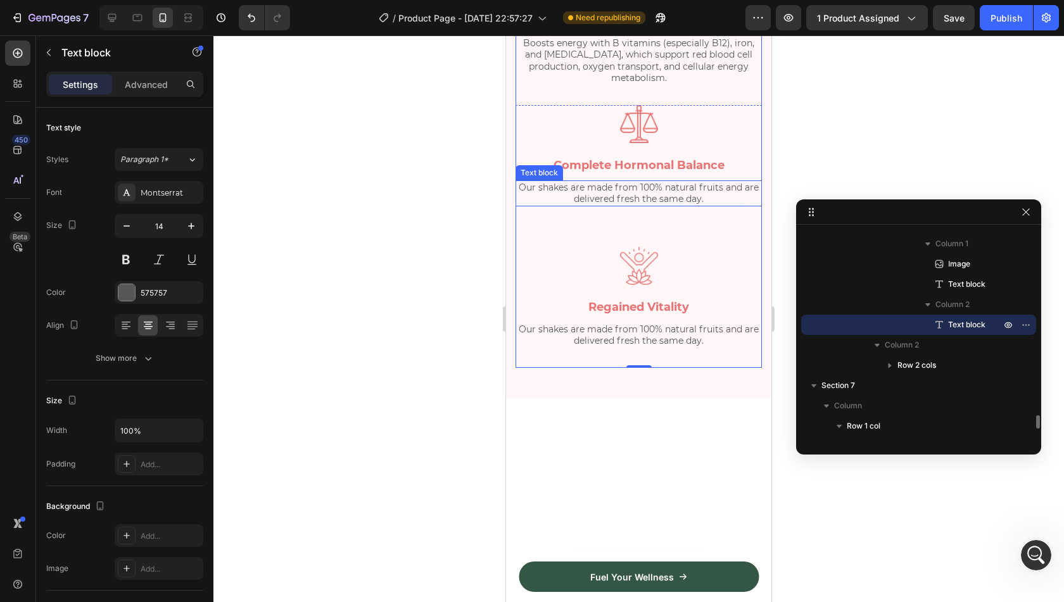
click at [627, 205] on p "Our shakes are made from 100% natural fruits and are delivered fresh the same d…" at bounding box center [639, 193] width 244 height 23
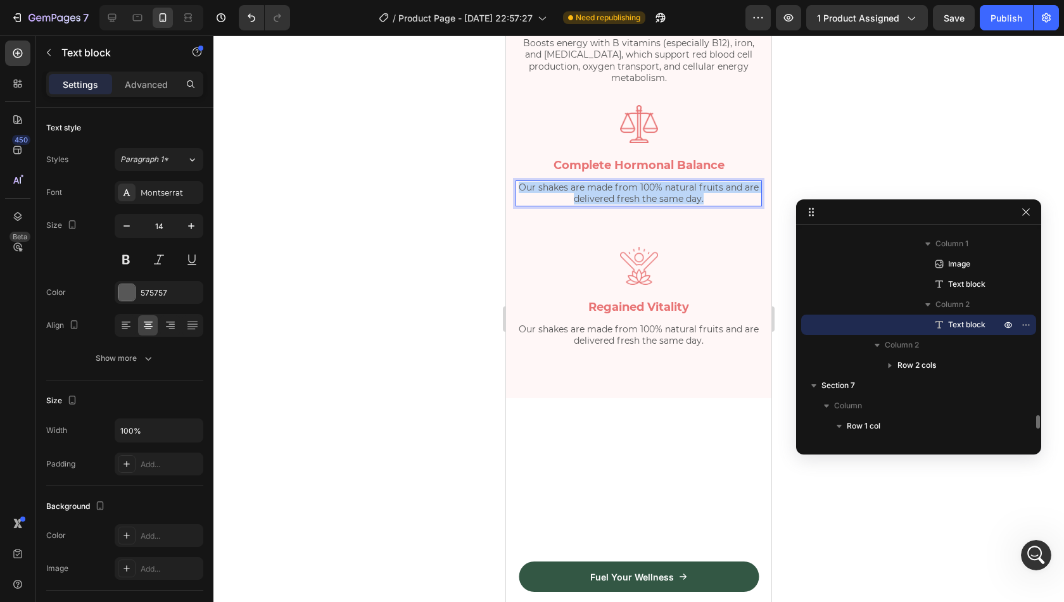
click at [627, 205] on p "Our shakes are made from 100% natural fruits and are delivered fresh the same d…" at bounding box center [639, 193] width 244 height 23
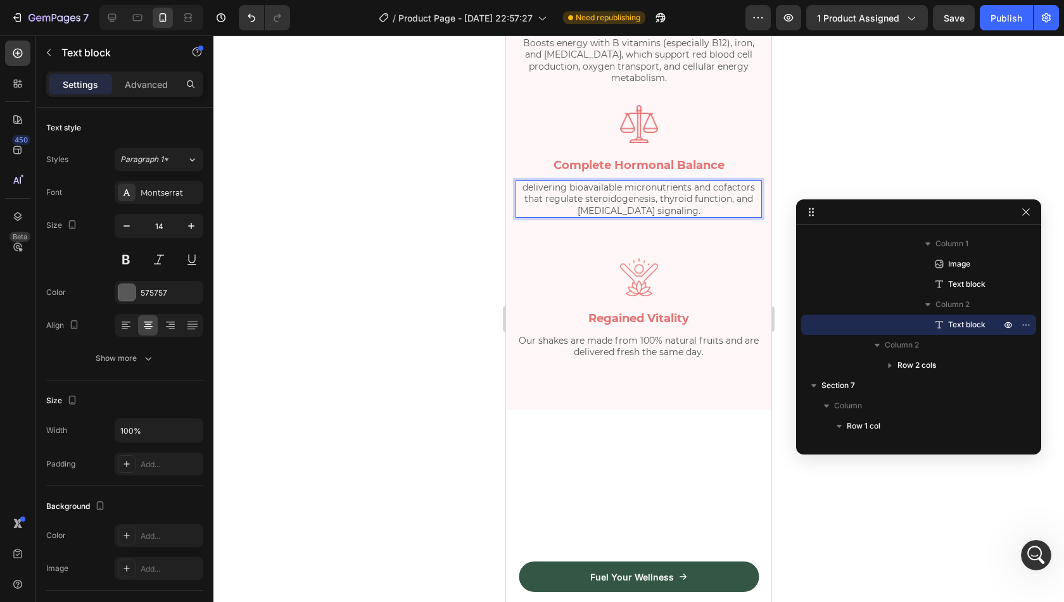
click at [526, 217] on p "delivering bioavailable micronutrients and cofactors that regulate steroidogene…" at bounding box center [639, 199] width 244 height 35
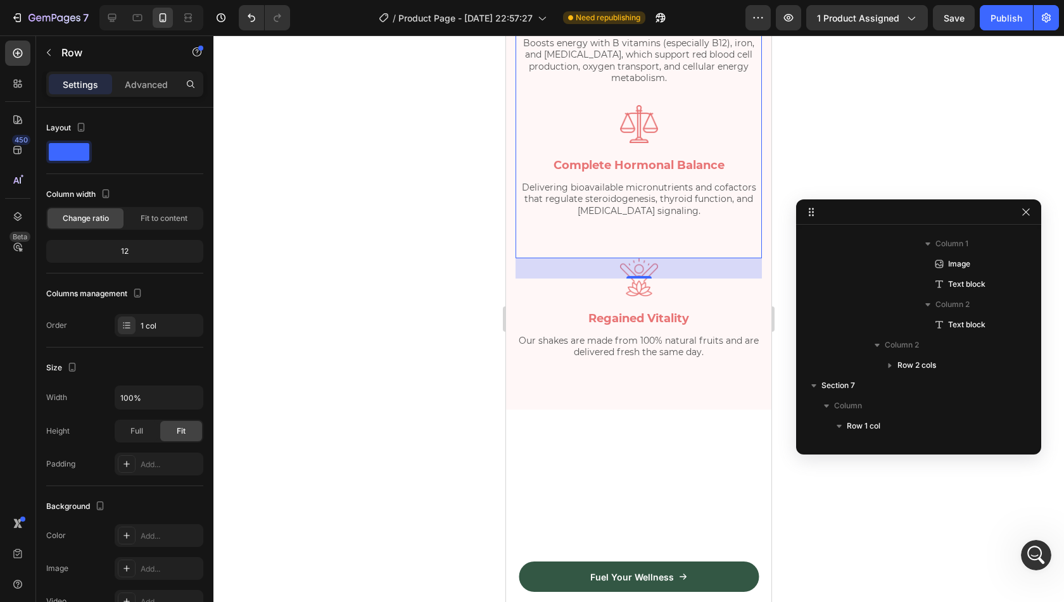
scroll to position [2550, 0]
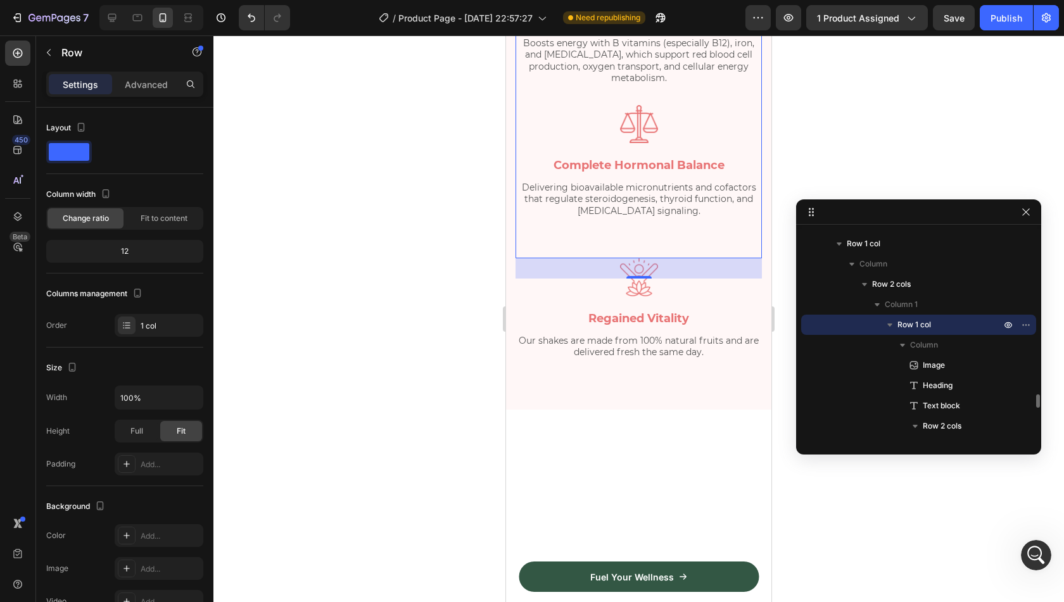
click at [560, 238] on div "Image ⁠⁠⁠⁠⁠⁠⁠ Transform Your Health Heading Hundreds of research publications s…" at bounding box center [639, 66] width 246 height 341
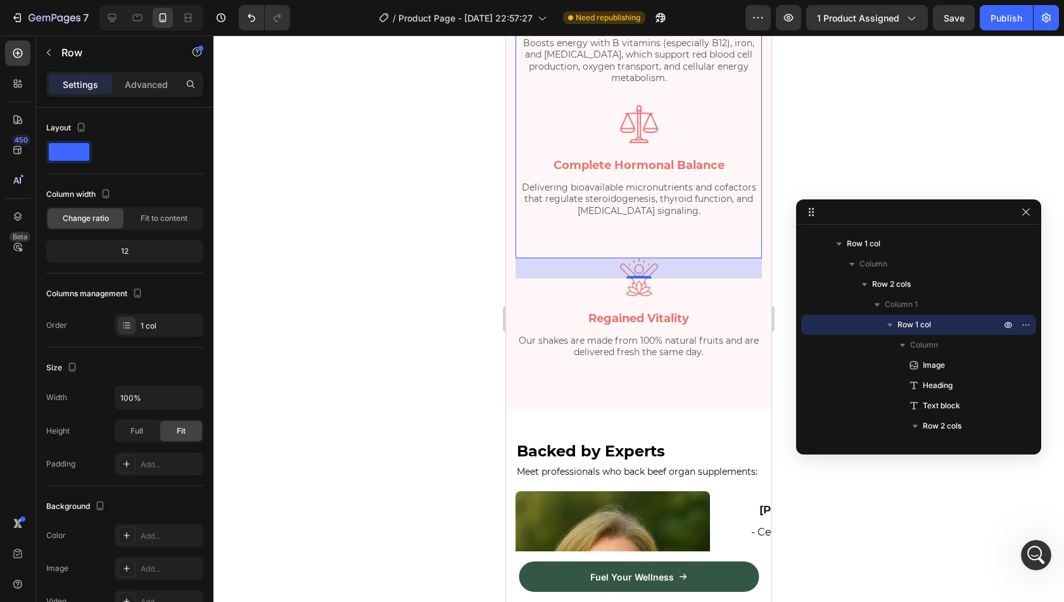
scroll to position [1270, 0]
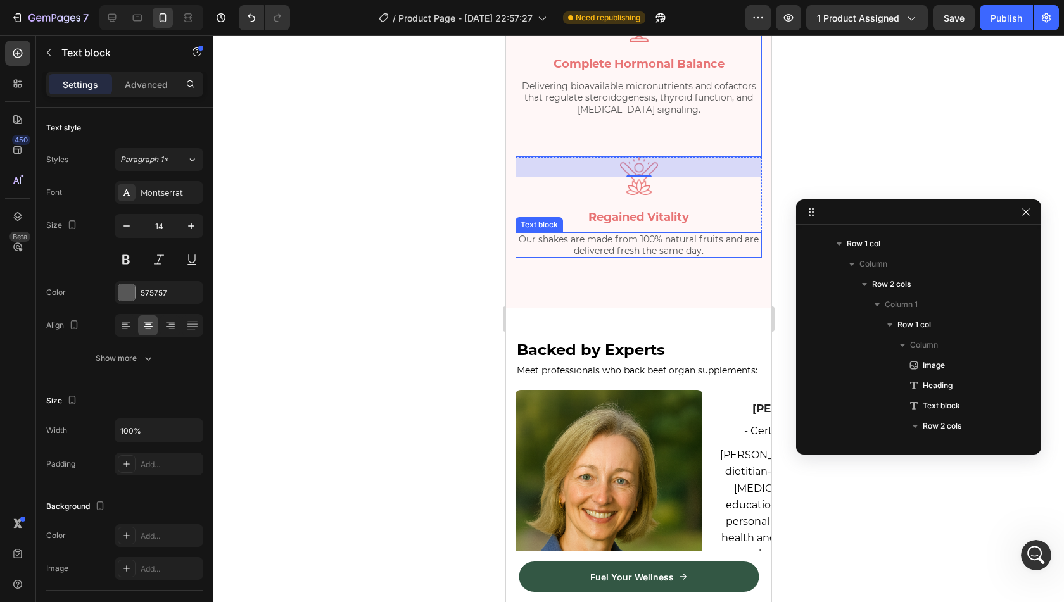
click at [557, 257] on p "Our shakes are made from 100% natural fruits and are delivered fresh the same d…" at bounding box center [639, 245] width 244 height 23
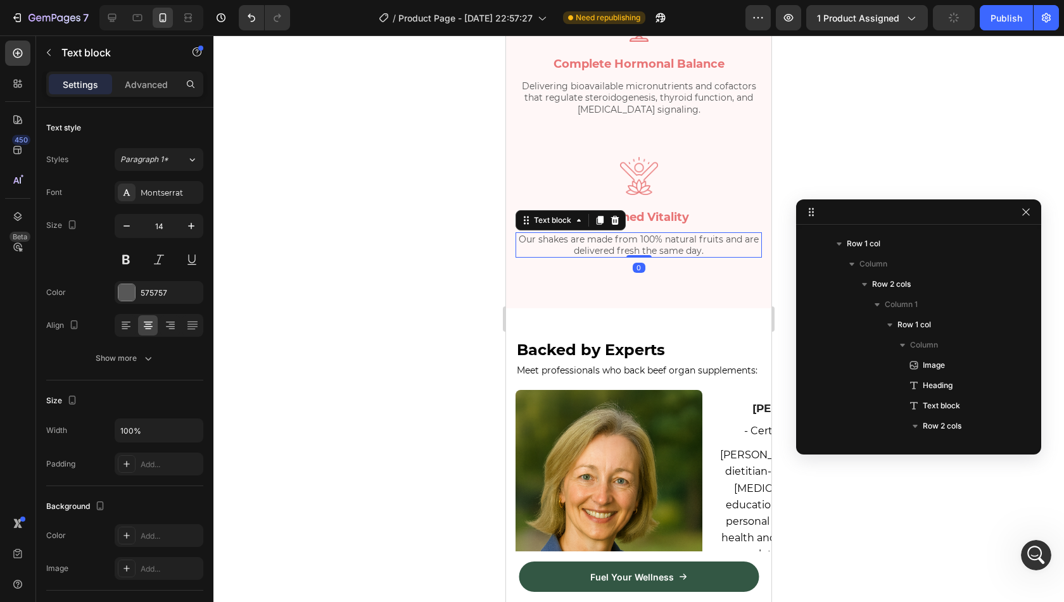
scroll to position [3016, 0]
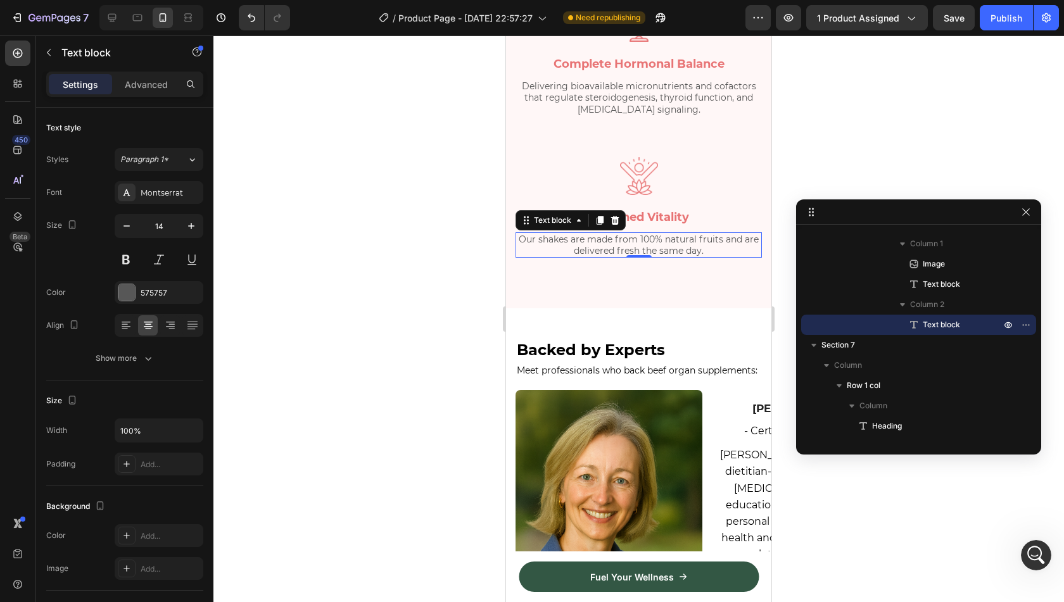
click at [557, 257] on p "Our shakes are made from 100% natural fruits and are delivered fresh the same d…" at bounding box center [639, 245] width 244 height 23
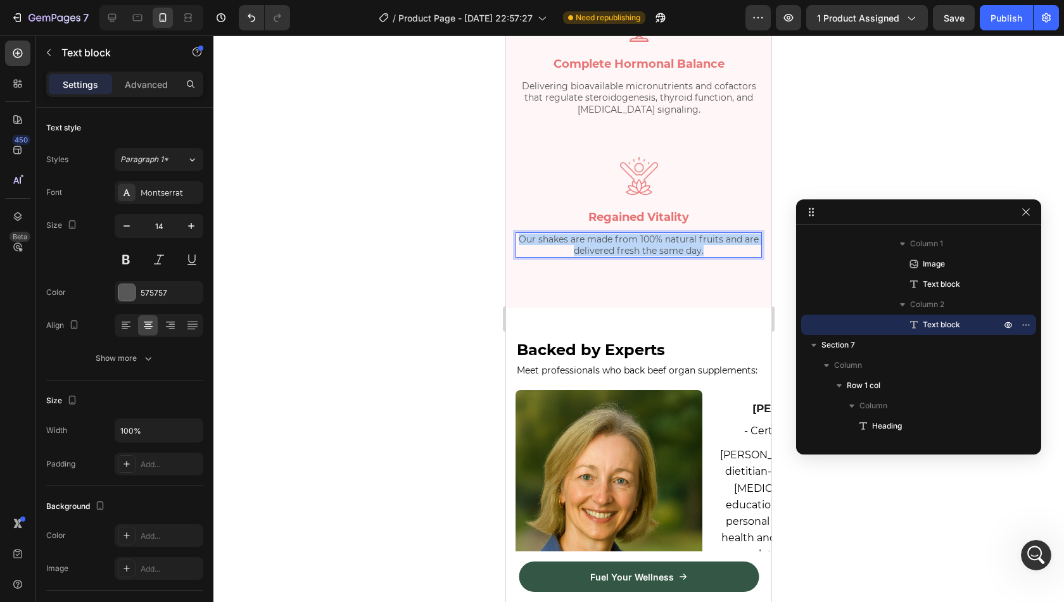
click at [557, 257] on p "Our shakes are made from 100% natural fruits and are delivered fresh the same d…" at bounding box center [639, 245] width 244 height 23
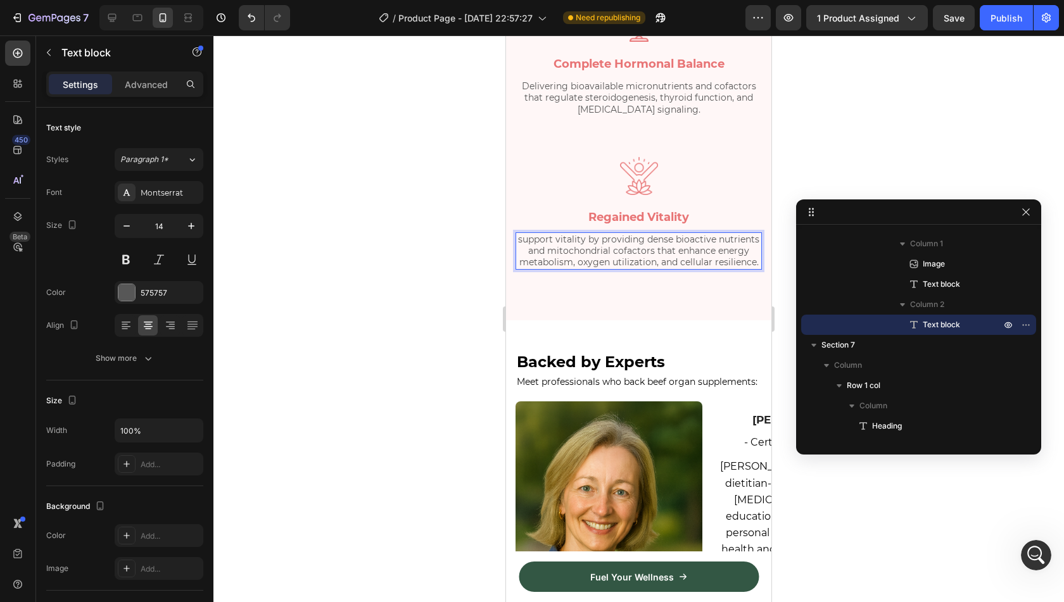
click at [536, 269] on p "support vitality by providing dense bioactive nutrients and mitochondrial cofac…" at bounding box center [639, 251] width 244 height 35
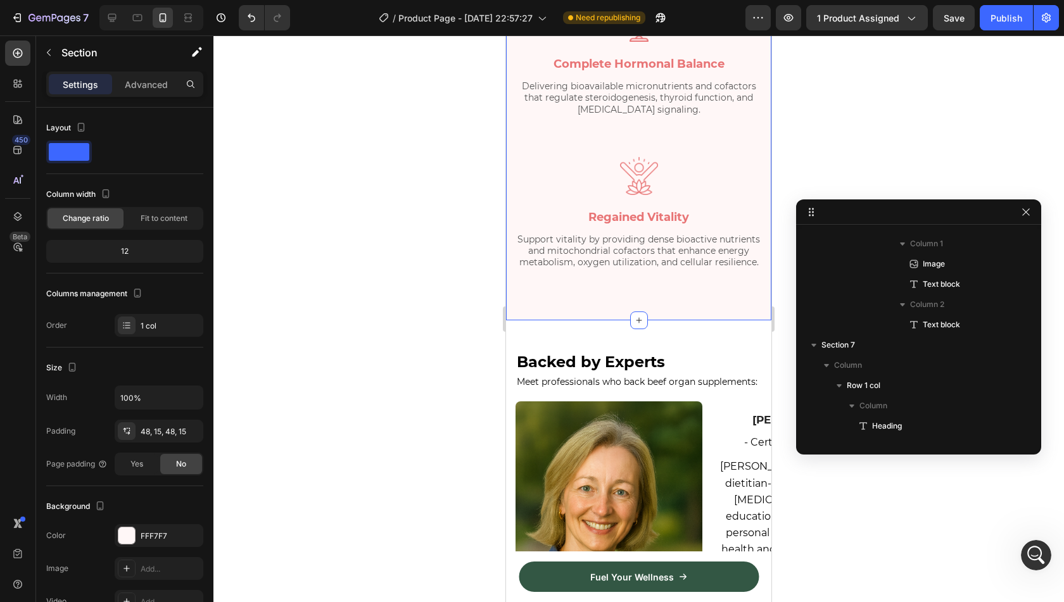
scroll to position [2428, 0]
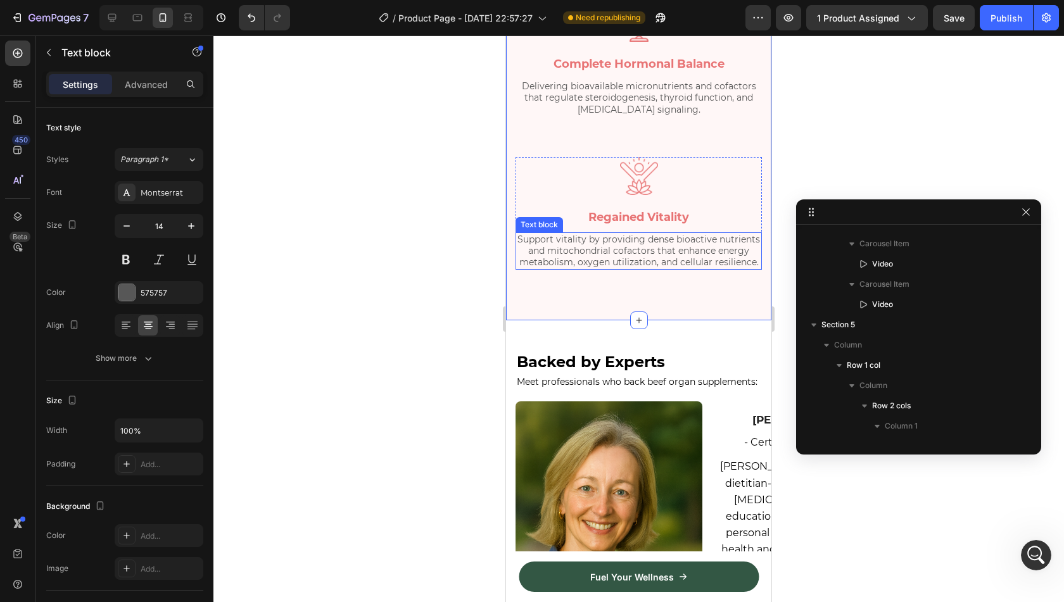
click at [636, 269] on p "Support vitality by providing dense bioactive nutrients and mitochondrial cofac…" at bounding box center [639, 251] width 244 height 35
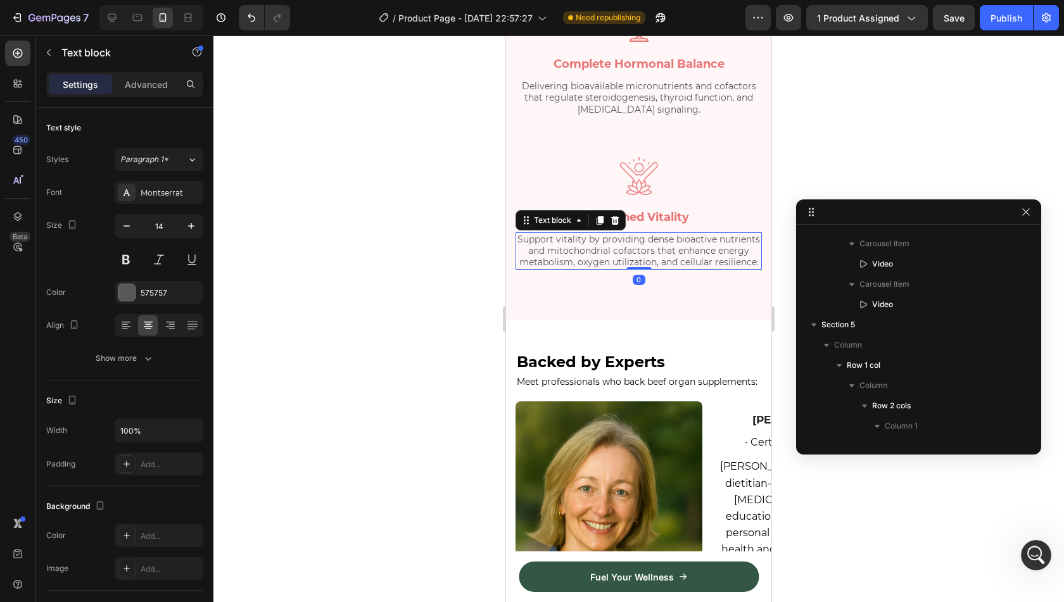
scroll to position [3016, 0]
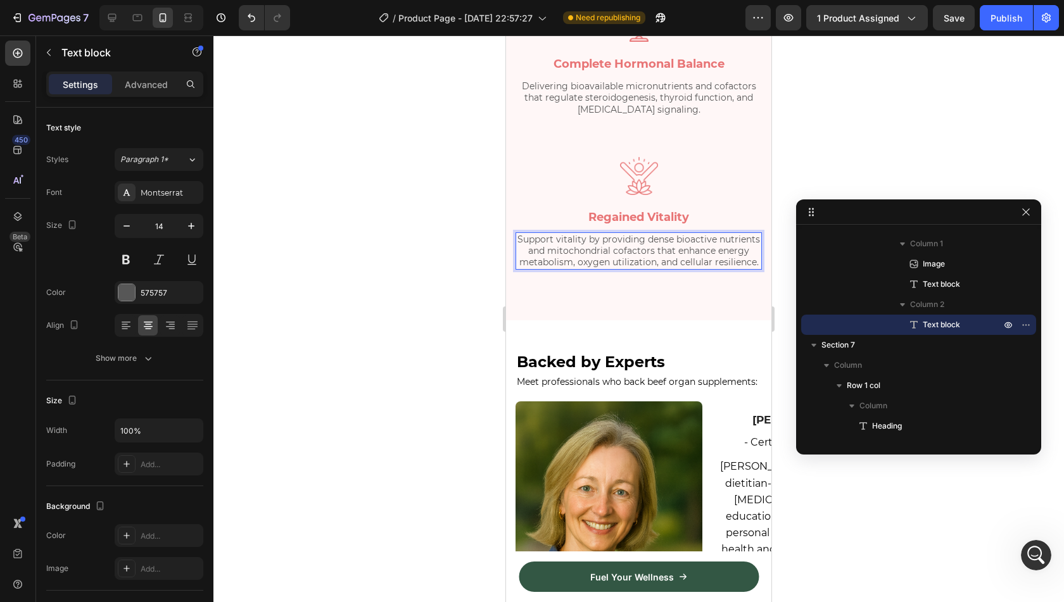
click at [656, 269] on p "Support vitality by providing dense bioactive nutrients and mitochondrial cofac…" at bounding box center [639, 251] width 244 height 35
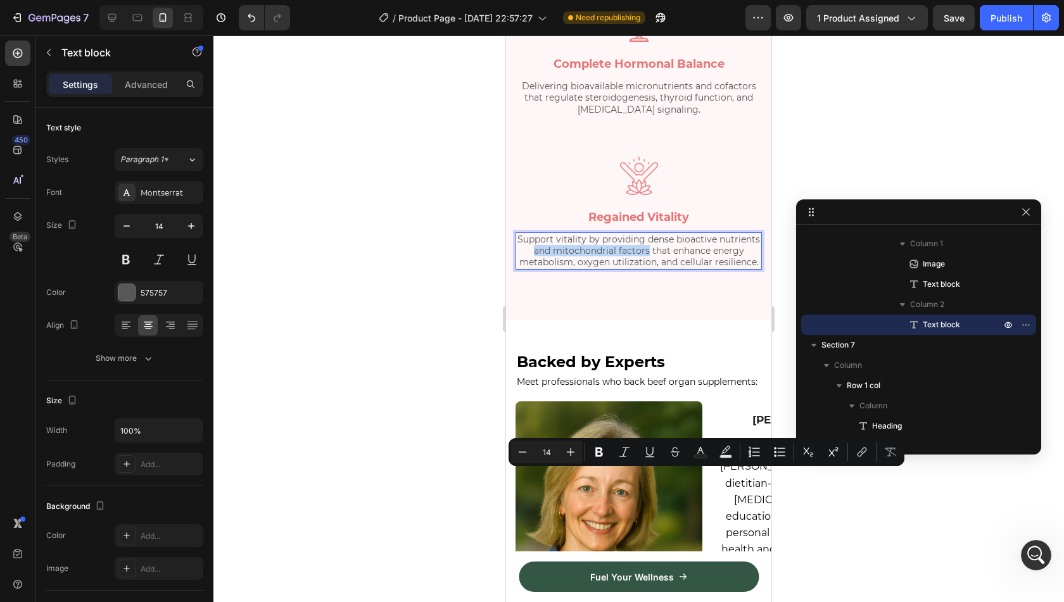
drag, startPoint x: 569, startPoint y: 478, endPoint x: 682, endPoint y: 479, distance: 112.7
click at [682, 269] on p "Support vitality by providing dense bioactive nutrients and mitochondrial facto…" at bounding box center [639, 251] width 244 height 35
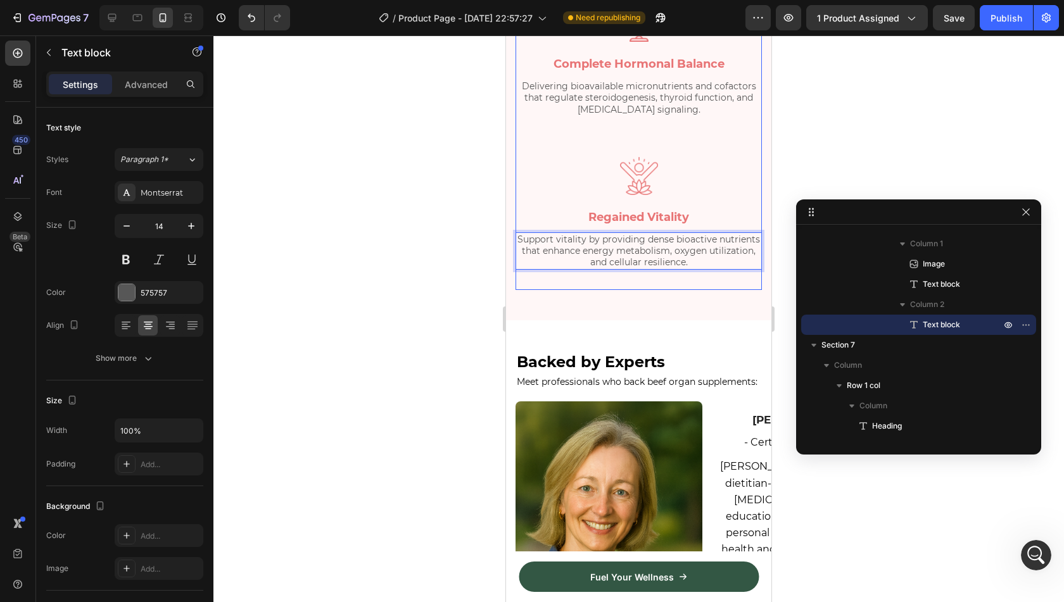
click at [675, 290] on div "Image Regained Vitality Text block Support vitality by providing dense bioactiv…" at bounding box center [639, 223] width 246 height 133
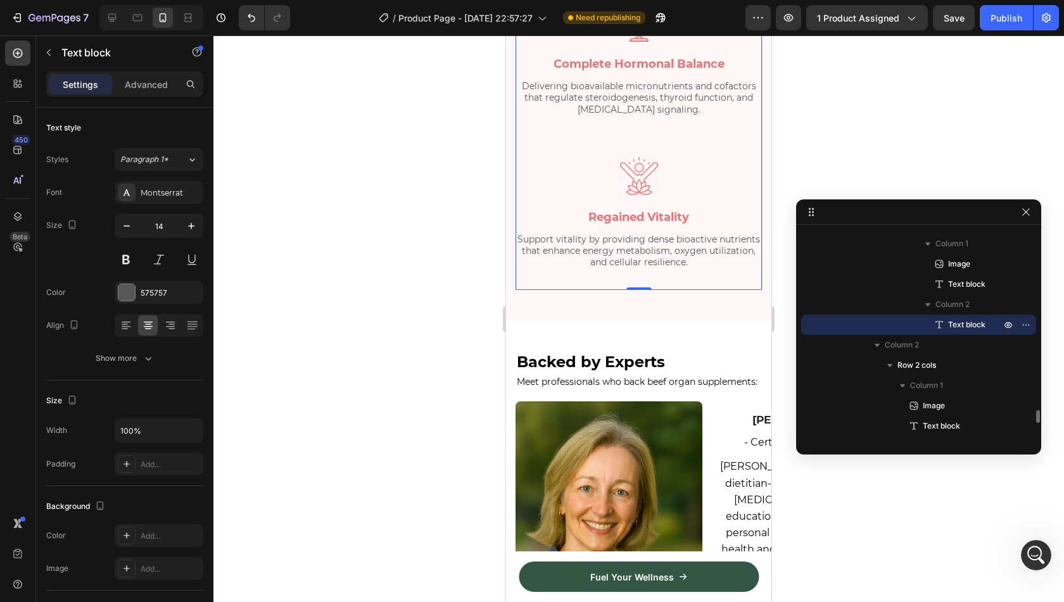
scroll to position [2510, 0]
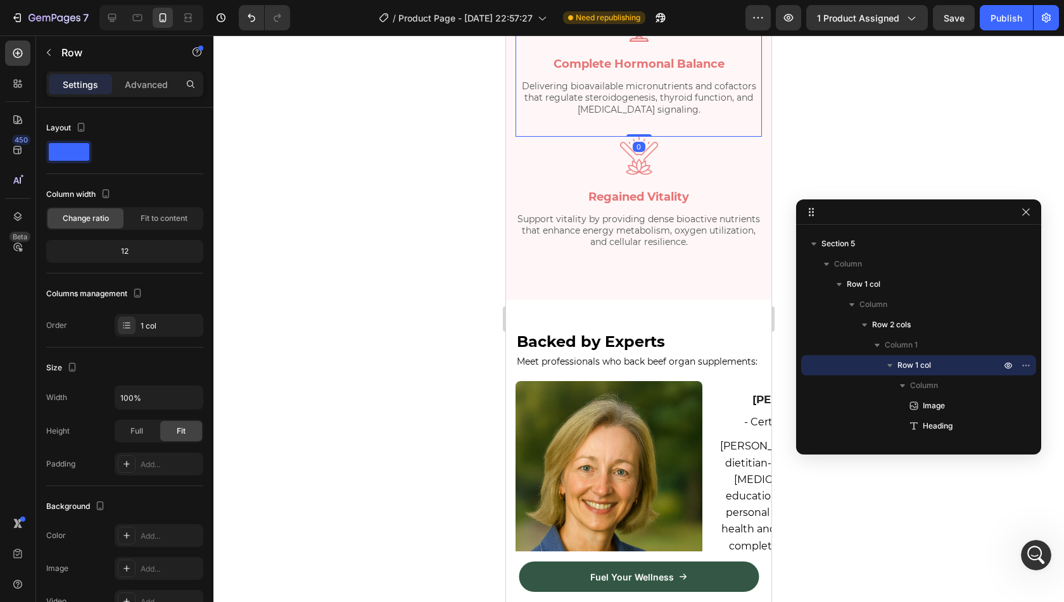
drag, startPoint x: 644, startPoint y: 402, endPoint x: 644, endPoint y: 373, distance: 29.1
click at [644, 269] on div "Image ⁠⁠⁠⁠⁠⁠⁠ Transform Your Health Heading Hundreds of research publications s…" at bounding box center [639, 32] width 246 height 474
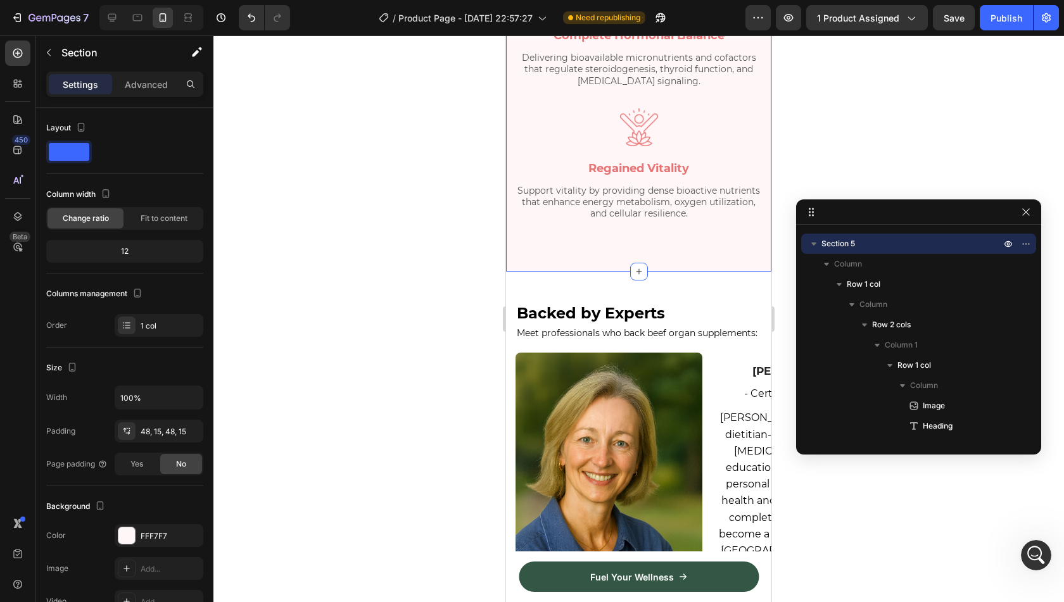
scroll to position [1299, 0]
click at [49, 54] on icon "button" at bounding box center [49, 53] width 10 height 10
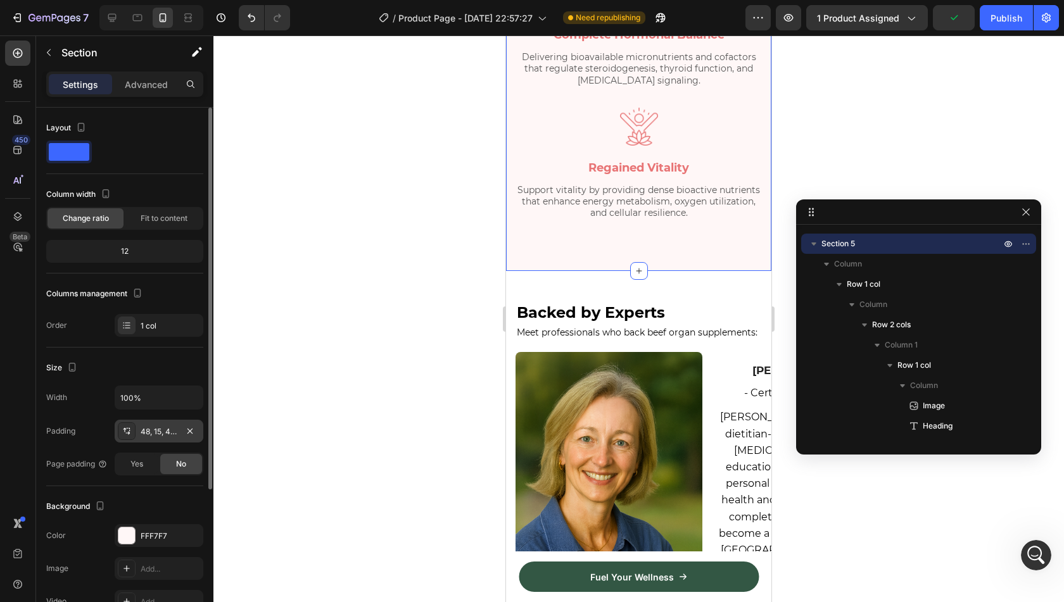
click at [156, 428] on div "48, 15, 48, 15" at bounding box center [159, 431] width 37 height 11
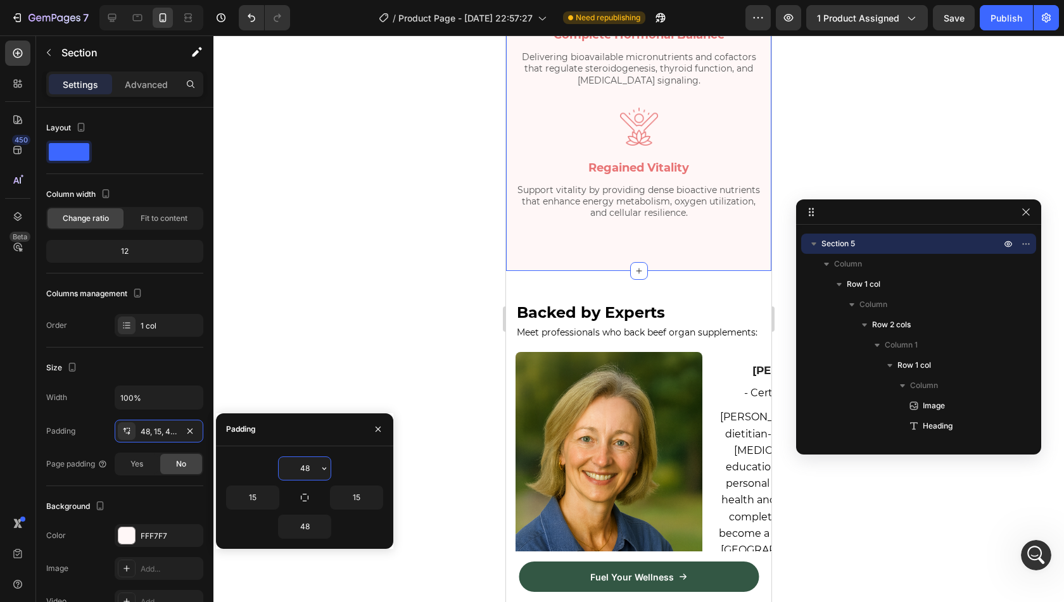
click at [314, 476] on input "48" at bounding box center [305, 468] width 52 height 23
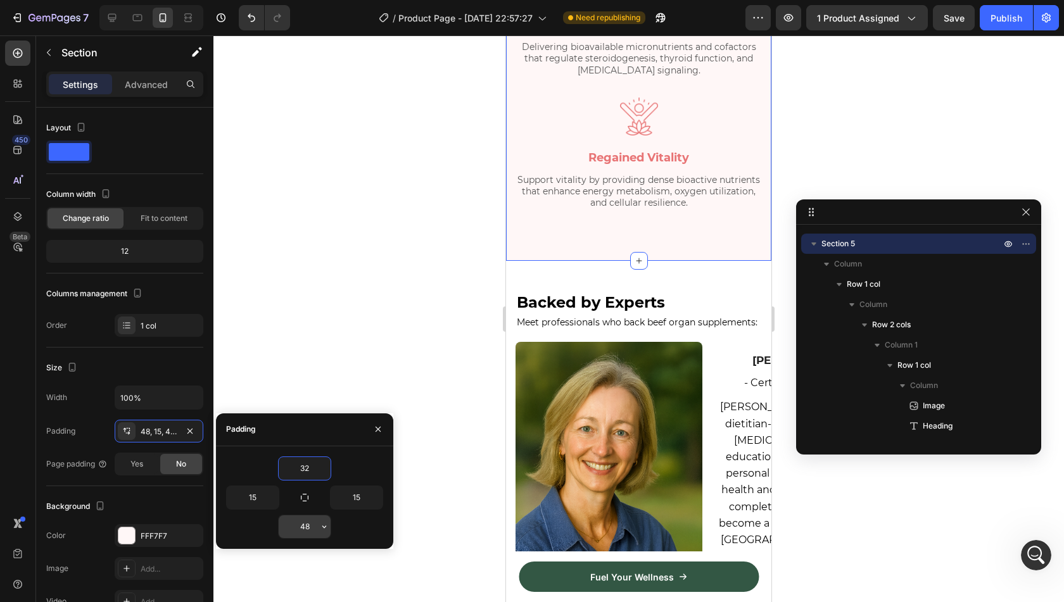
type input "32"
click at [307, 523] on input "48" at bounding box center [305, 527] width 52 height 23
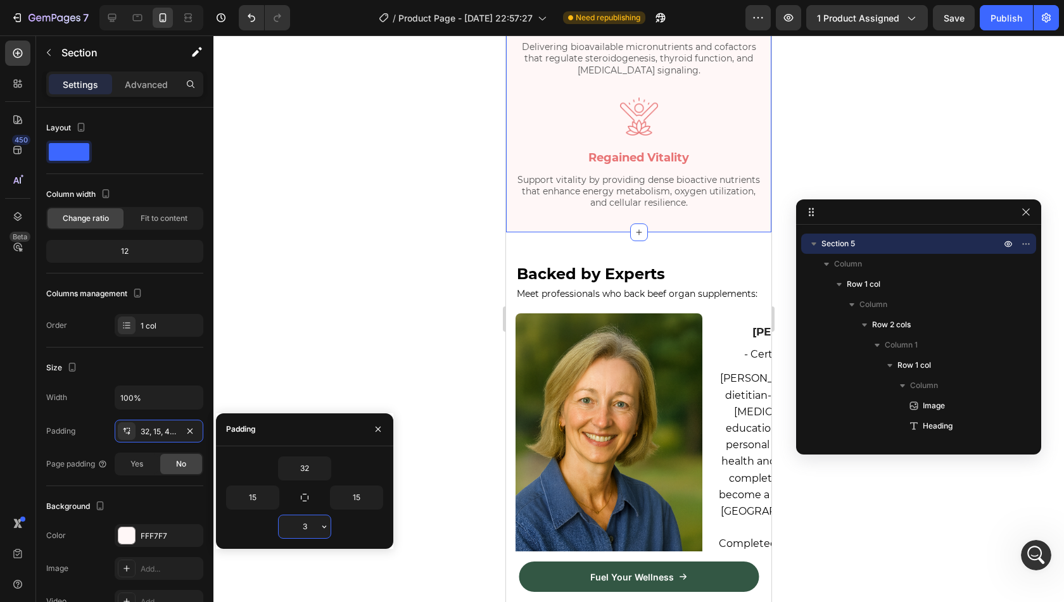
type input "32"
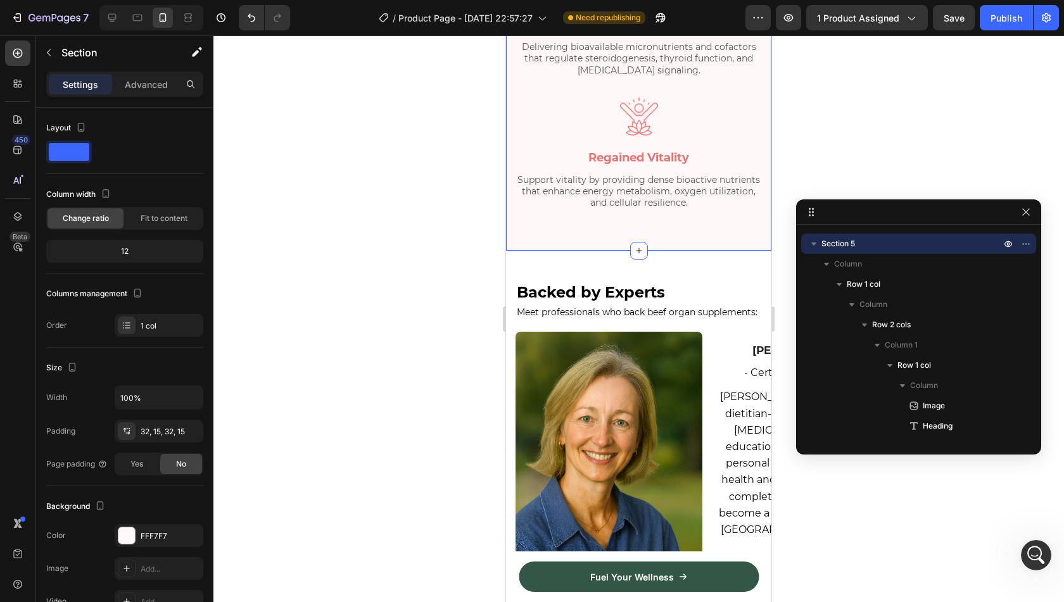
click at [446, 460] on div at bounding box center [638, 318] width 851 height 567
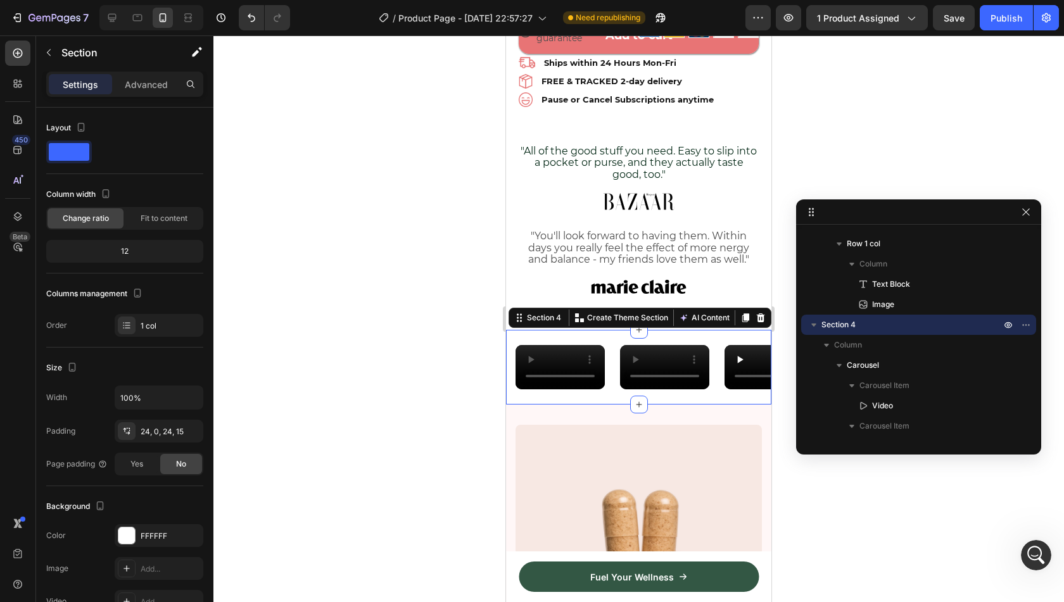
scroll to position [585, 0]
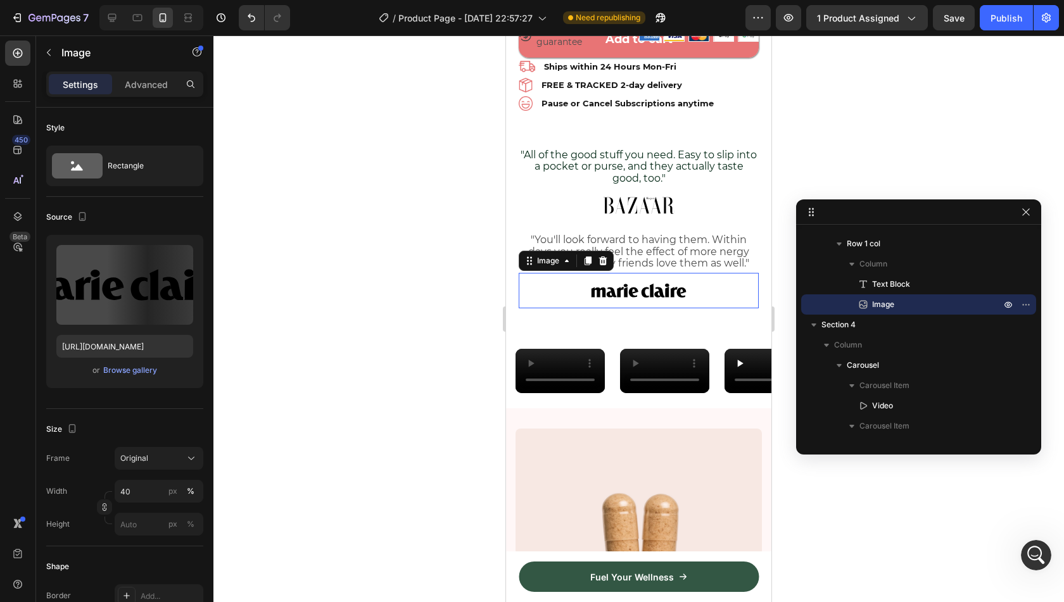
click at [566, 292] on div at bounding box center [639, 290] width 240 height 35
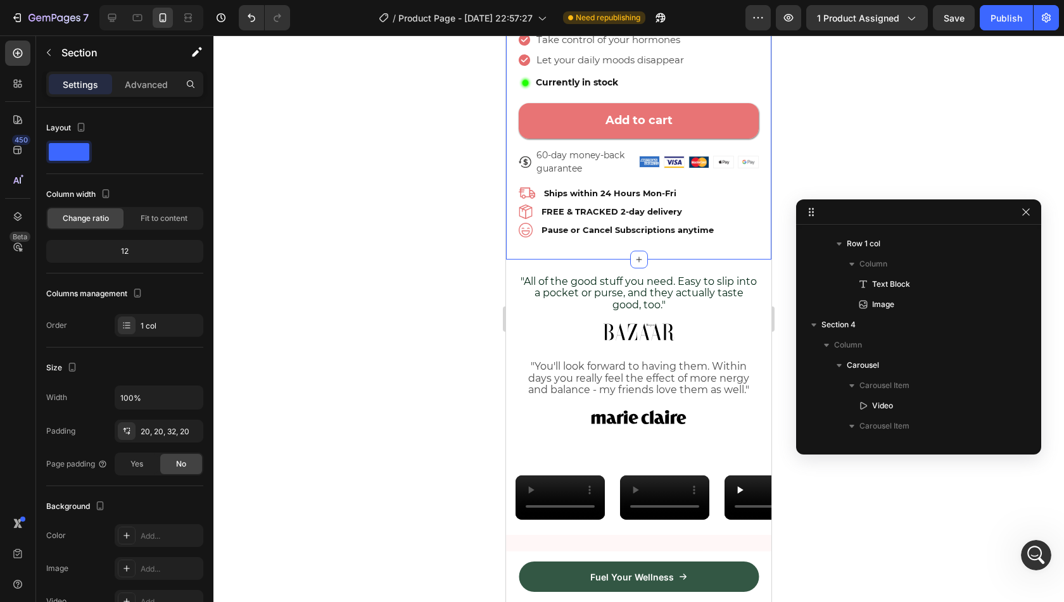
scroll to position [0, 0]
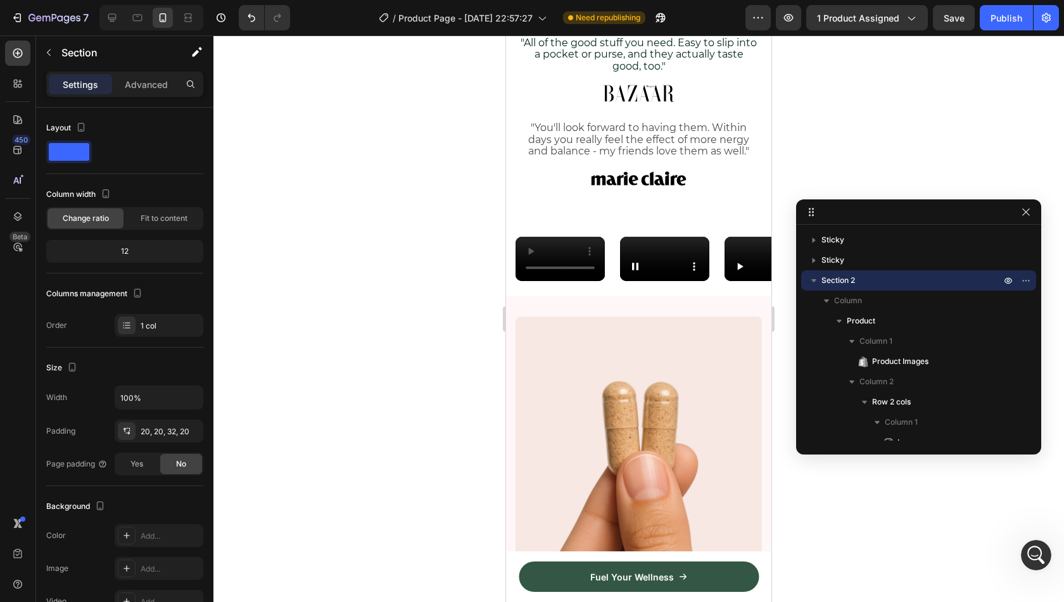
scroll to position [689, 0]
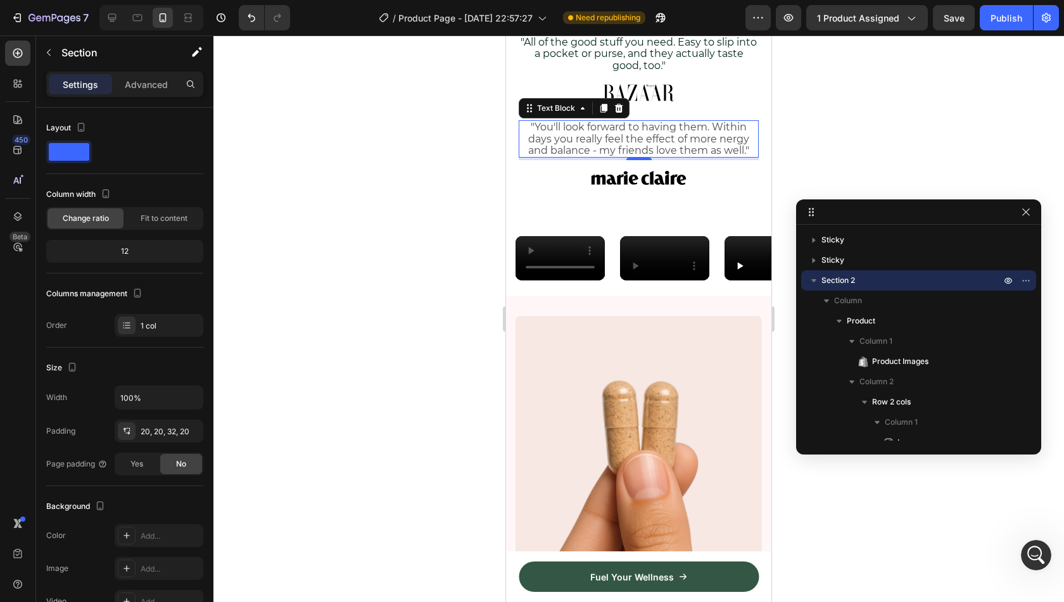
click at [591, 151] on span ""You'll look forward to having them. Within days you really feel the effect of …" at bounding box center [638, 138] width 221 height 35
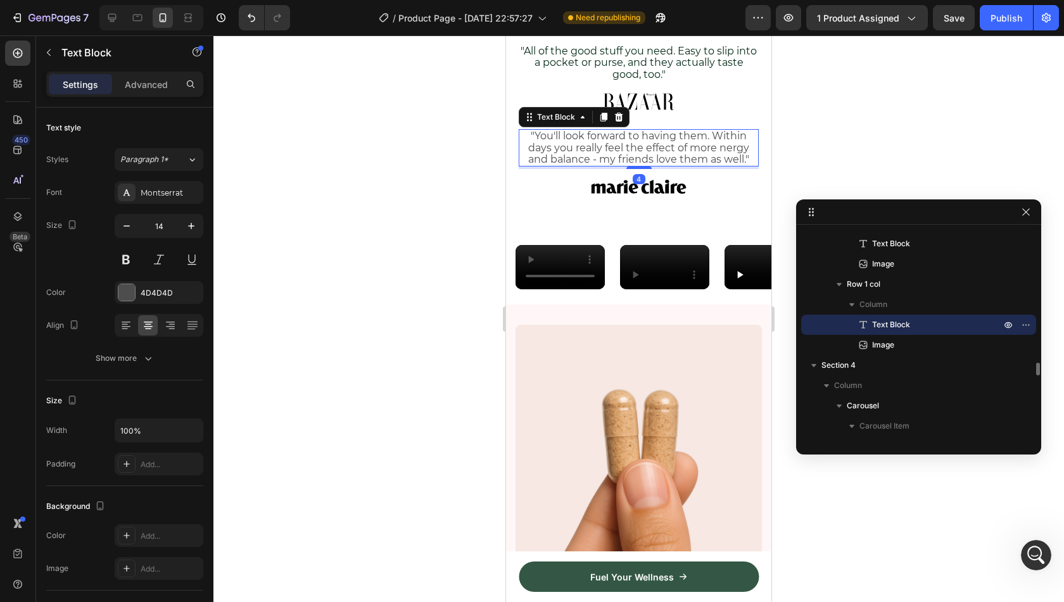
scroll to position [629, 0]
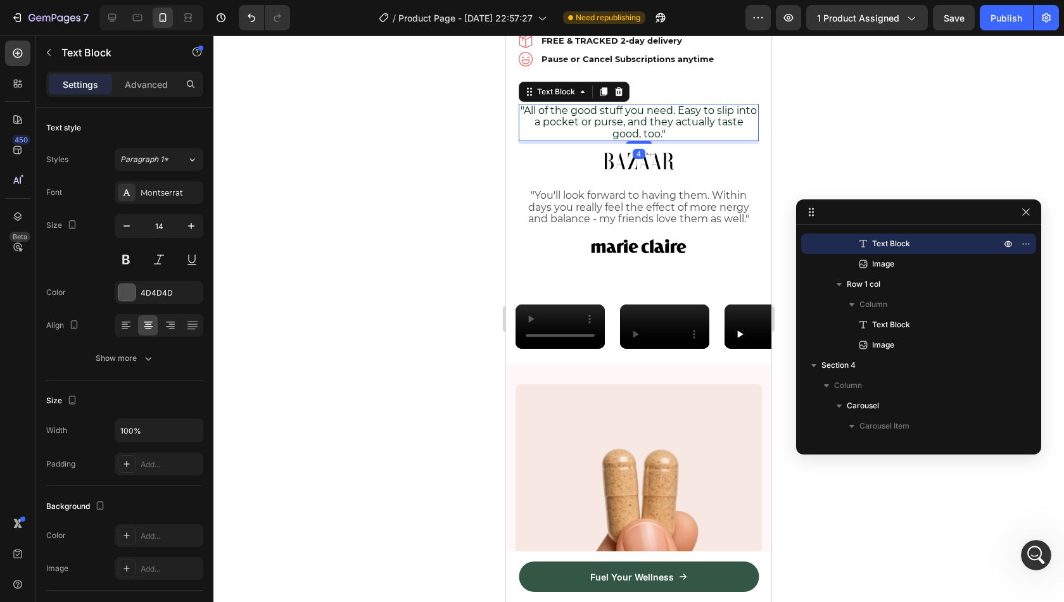
click at [602, 110] on span ""All of the good stuff you need. Easy to slip into a pocket or purse, and they …" at bounding box center [639, 122] width 236 height 35
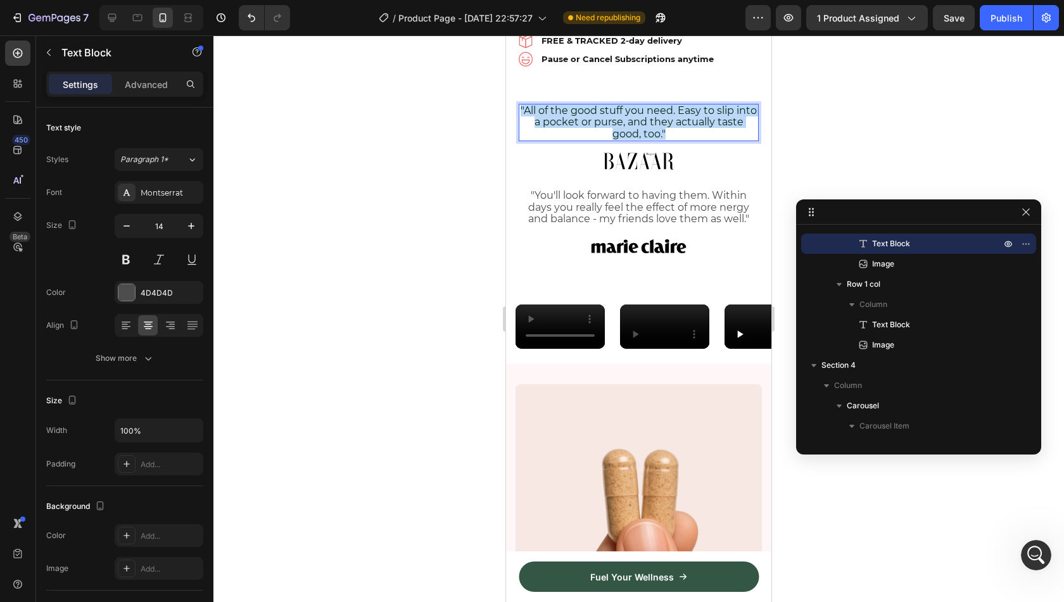
click at [602, 110] on span ""All of the good stuff you need. Easy to slip into a pocket or purse, and they …" at bounding box center [639, 122] width 236 height 35
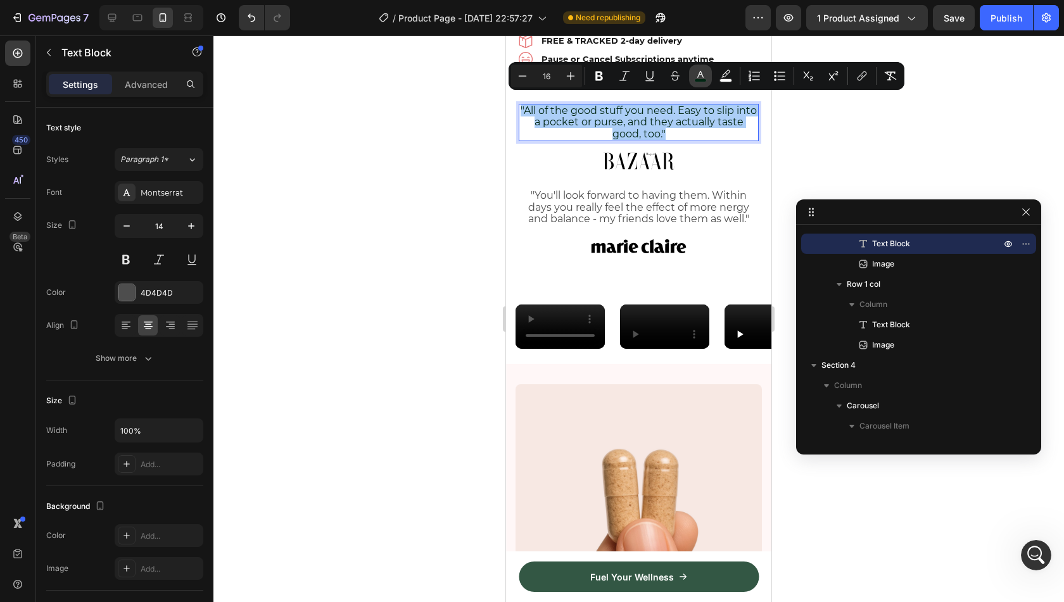
click at [700, 76] on icon "Editor contextual toolbar" at bounding box center [700, 76] width 13 height 13
type input "002613"
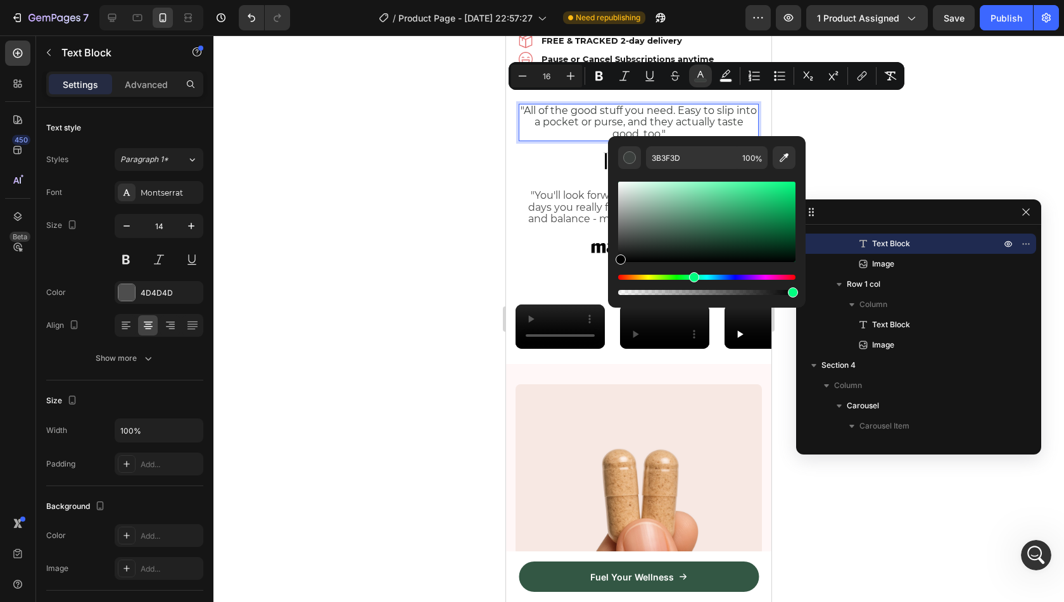
type input "000000"
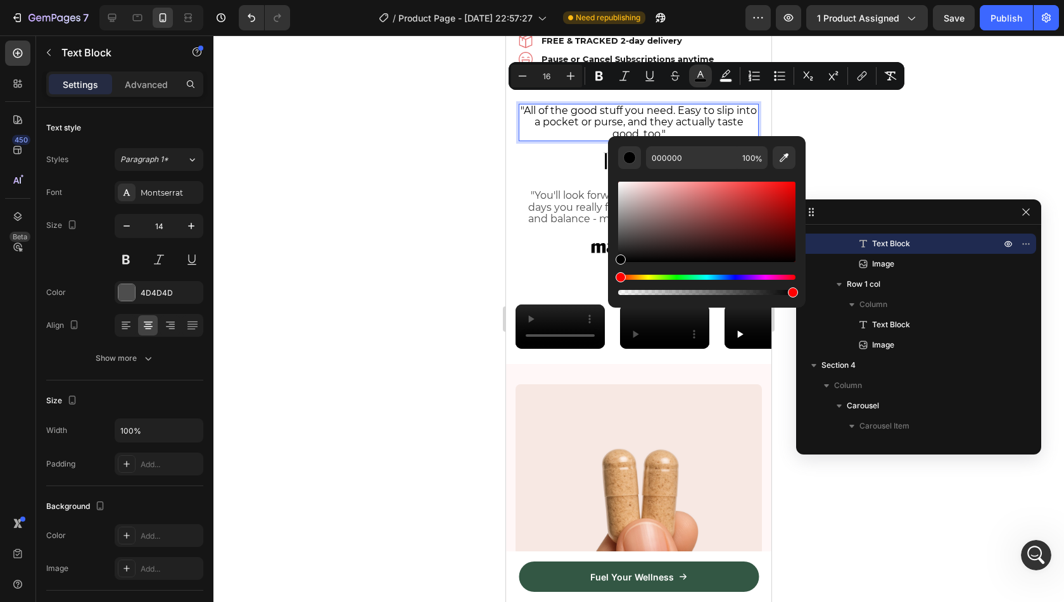
drag, startPoint x: 630, startPoint y: 242, endPoint x: 613, endPoint y: 282, distance: 43.4
click at [613, 282] on div "000000 100 %" at bounding box center [707, 217] width 198 height 162
click at [545, 189] on span ""You'll look forward to having them. Within days you really feel the effect of …" at bounding box center [638, 206] width 221 height 35
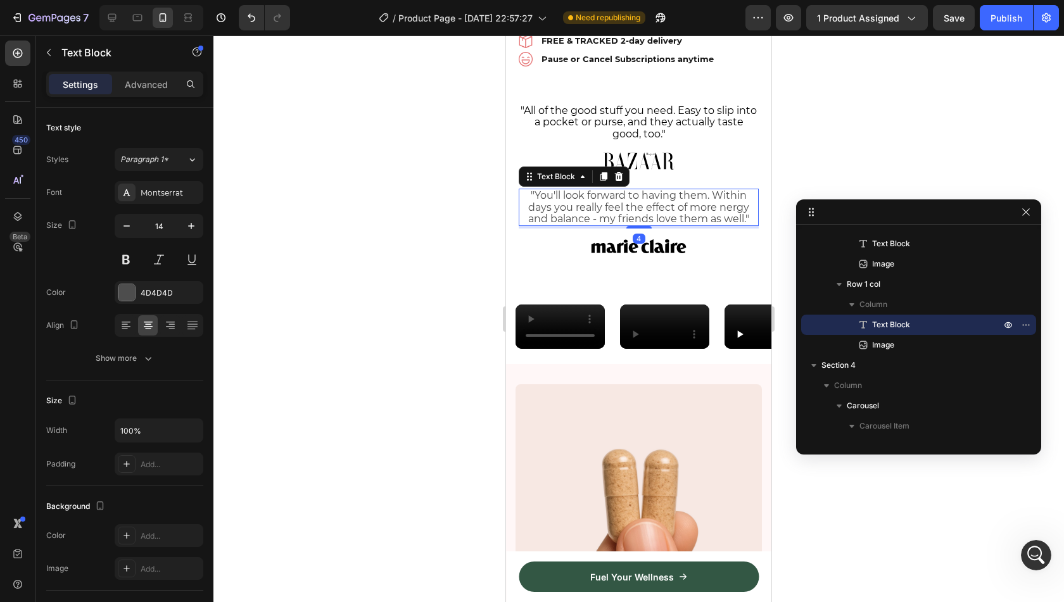
click at [545, 189] on span ""You'll look forward to having them. Within days you really feel the effect of …" at bounding box center [638, 206] width 221 height 35
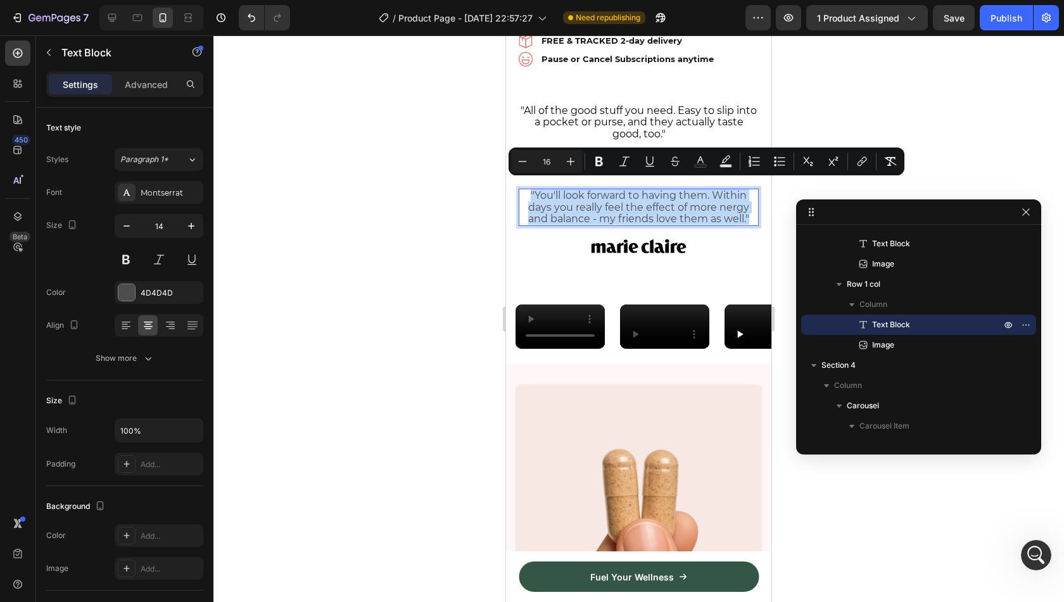
click at [545, 189] on span ""You'll look forward to having them. Within days you really feel the effect of …" at bounding box center [638, 206] width 221 height 35
click at [695, 167] on rect "Editor contextual toolbar" at bounding box center [701, 166] width 12 height 3
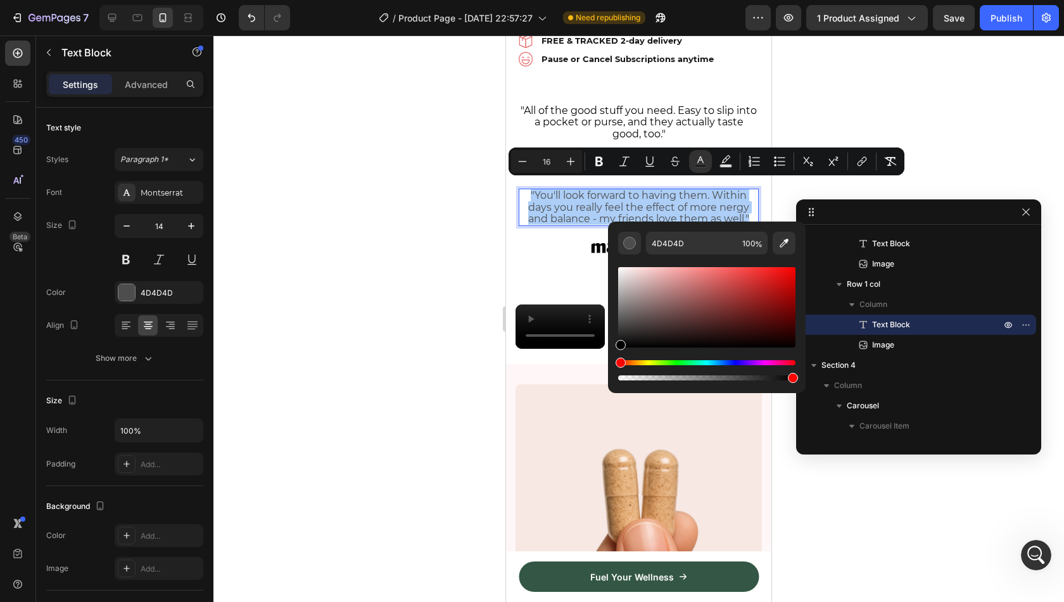
drag, startPoint x: 631, startPoint y: 335, endPoint x: 611, endPoint y: 360, distance: 32.0
click at [611, 360] on div "4D4D4D 100 %" at bounding box center [707, 303] width 198 height 162
type input "000000"
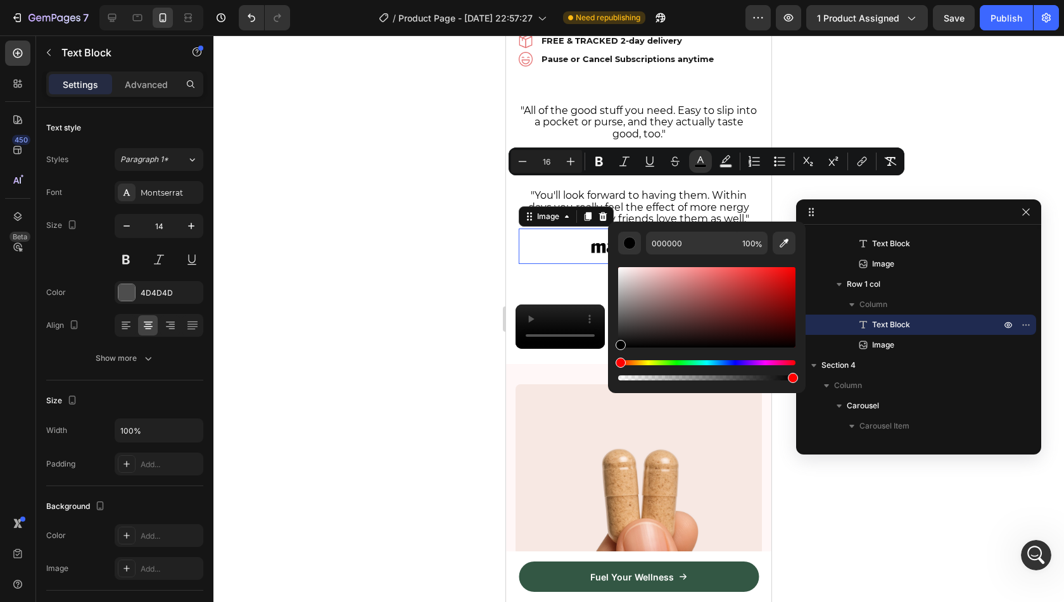
click at [536, 244] on div at bounding box center [639, 246] width 240 height 35
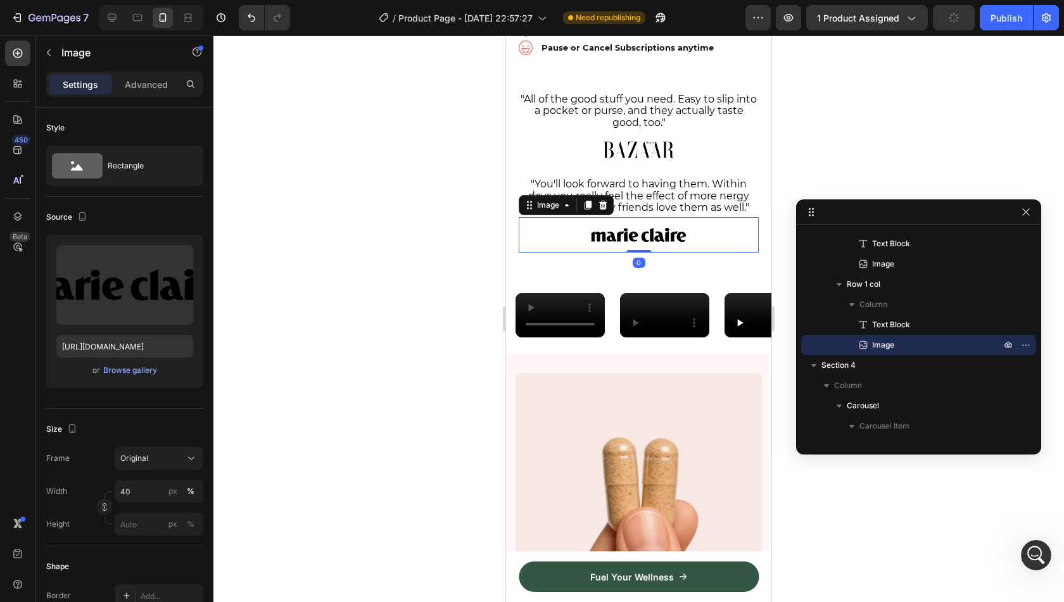
scroll to position [594, 0]
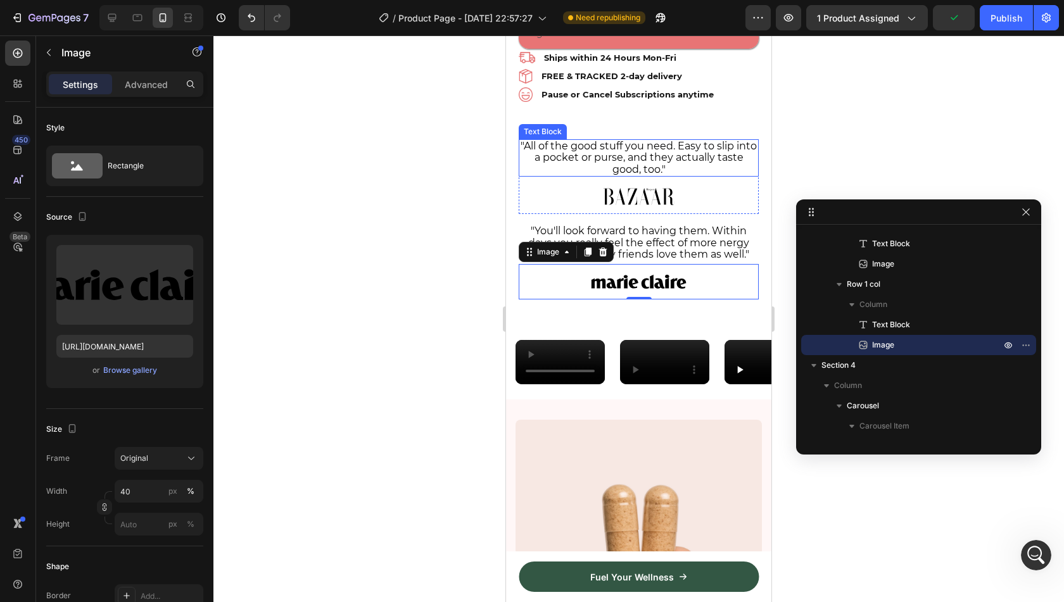
click at [580, 140] on span ""All of the good stuff you need. Easy to slip into a pocket or purse, and they …" at bounding box center [639, 157] width 236 height 35
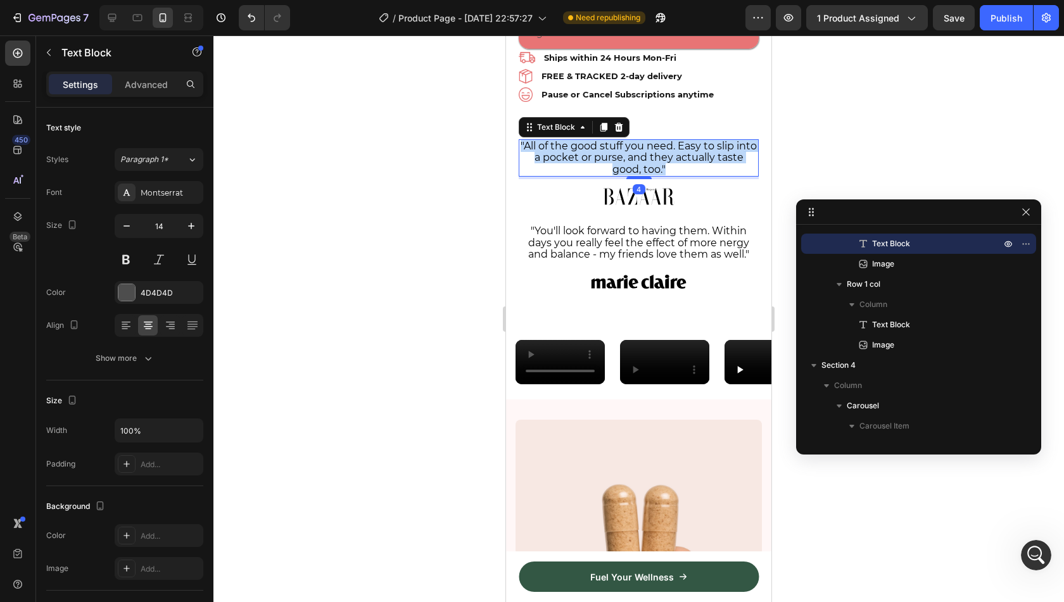
click at [580, 140] on span ""All of the good stuff you need. Easy to slip into a pocket or purse, and they …" at bounding box center [639, 157] width 236 height 35
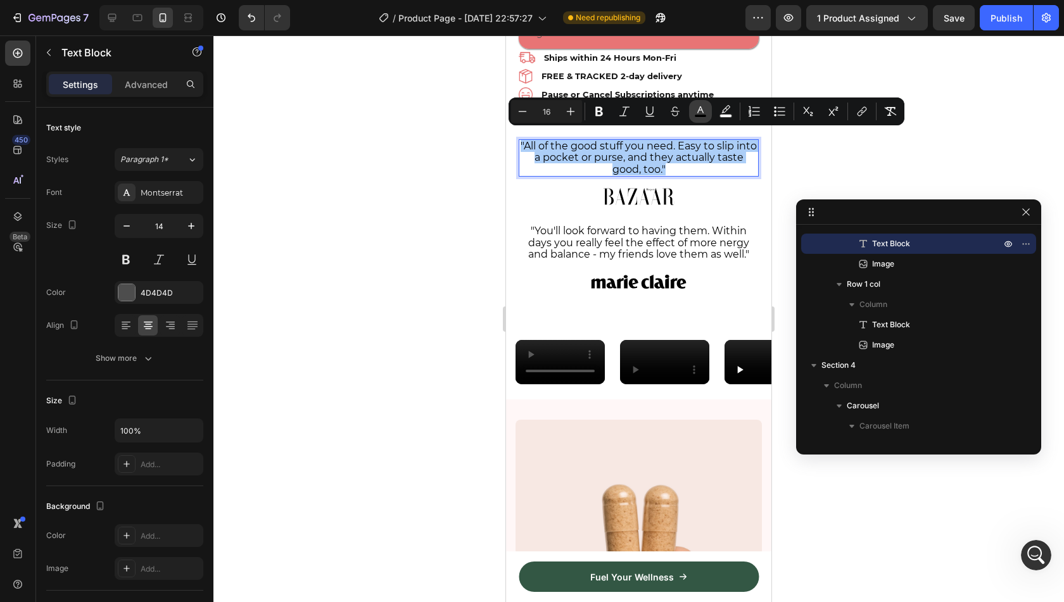
click at [693, 107] on button "color" at bounding box center [700, 111] width 23 height 23
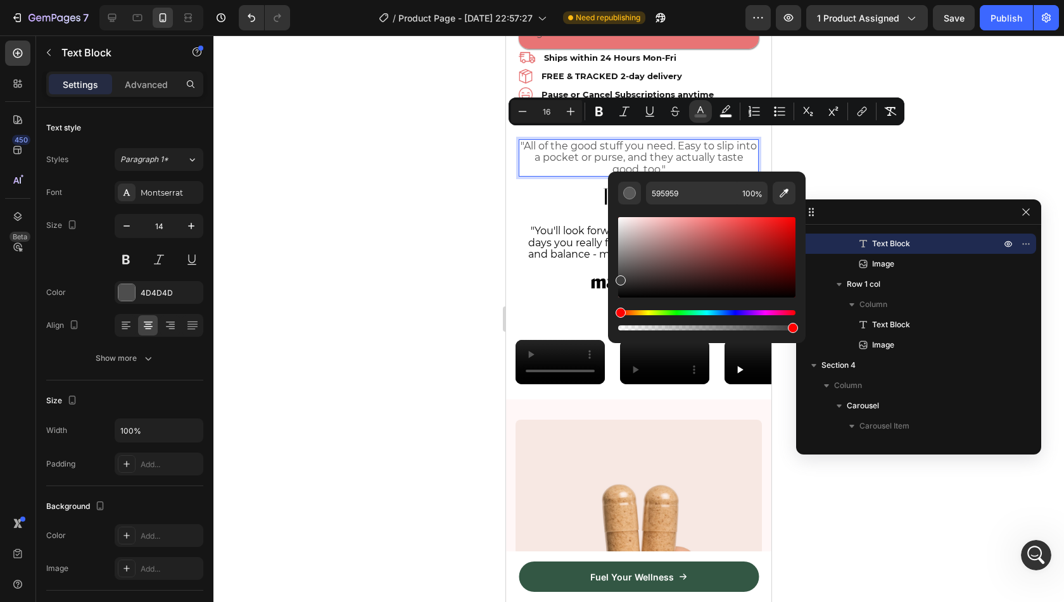
type input "3D3D3D"
drag, startPoint x: 627, startPoint y: 278, endPoint x: 611, endPoint y: 278, distance: 16.5
click at [611, 278] on div "3D3D3D 100 %" at bounding box center [707, 253] width 198 height 162
click at [670, 200] on input "3D3D3D" at bounding box center [691, 193] width 91 height 23
click at [580, 226] on span ""You'll look forward to having them. Within days you really feel the effect of …" at bounding box center [638, 242] width 221 height 35
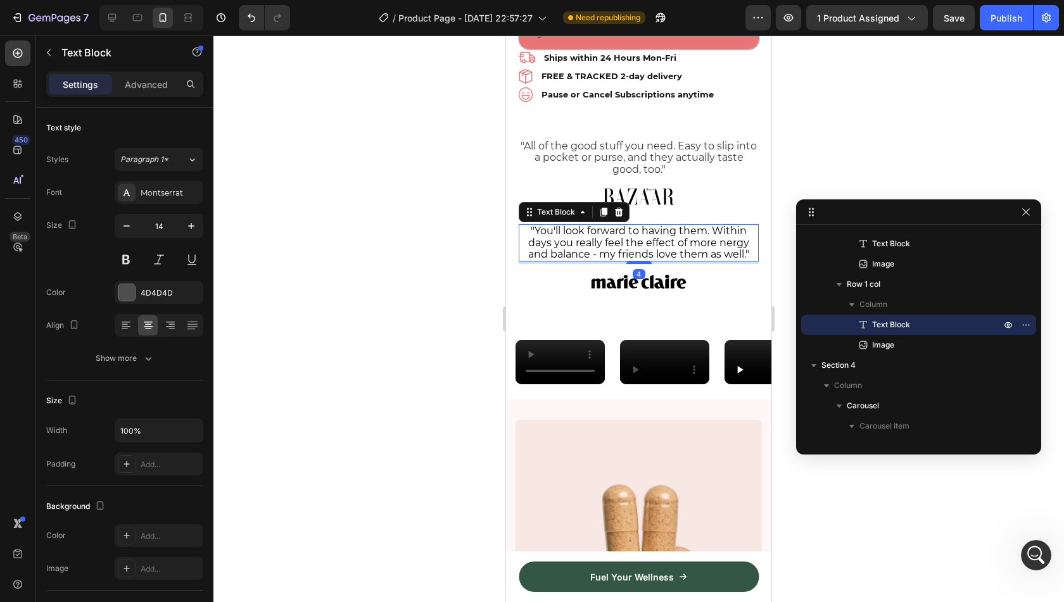
click at [580, 226] on span ""You'll look forward to having them. Within days you really feel the effect of …" at bounding box center [638, 242] width 221 height 35
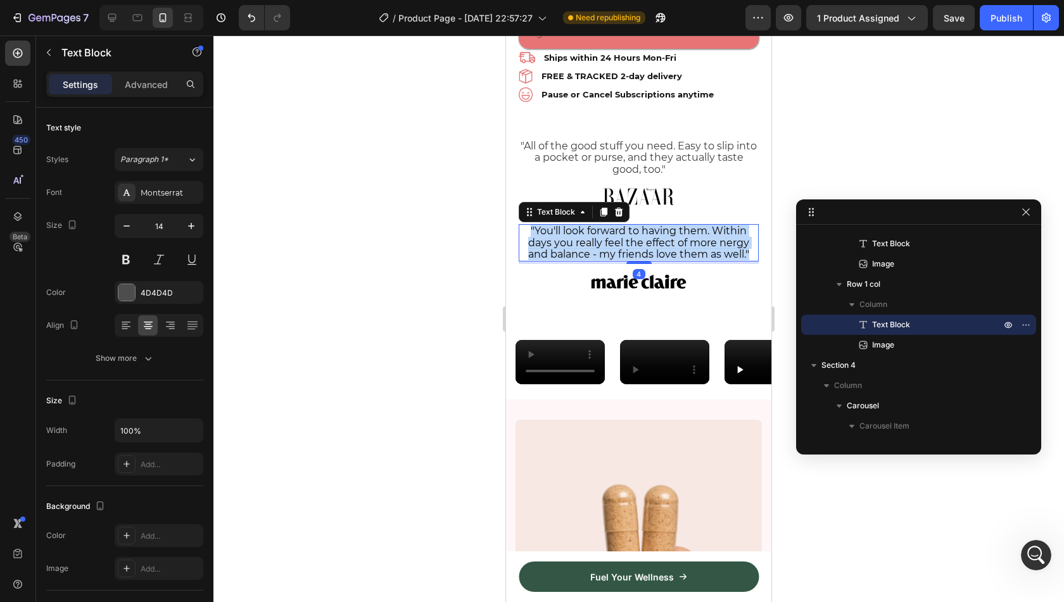
click at [580, 226] on span ""You'll look forward to having them. Within days you really feel the effect of …" at bounding box center [638, 242] width 221 height 35
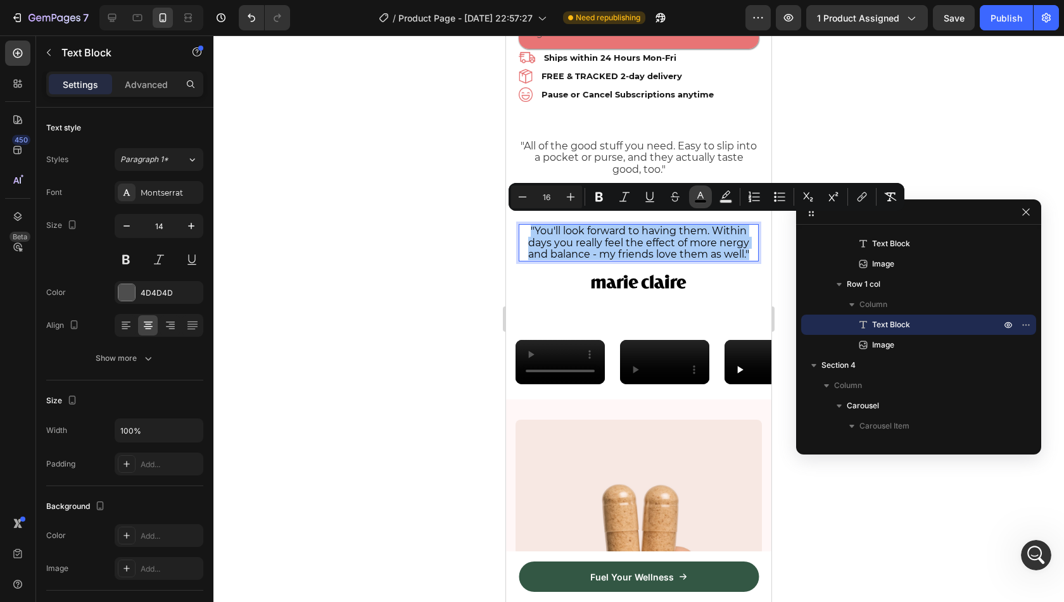
click at [695, 192] on icon "Editor contextual toolbar" at bounding box center [700, 197] width 13 height 13
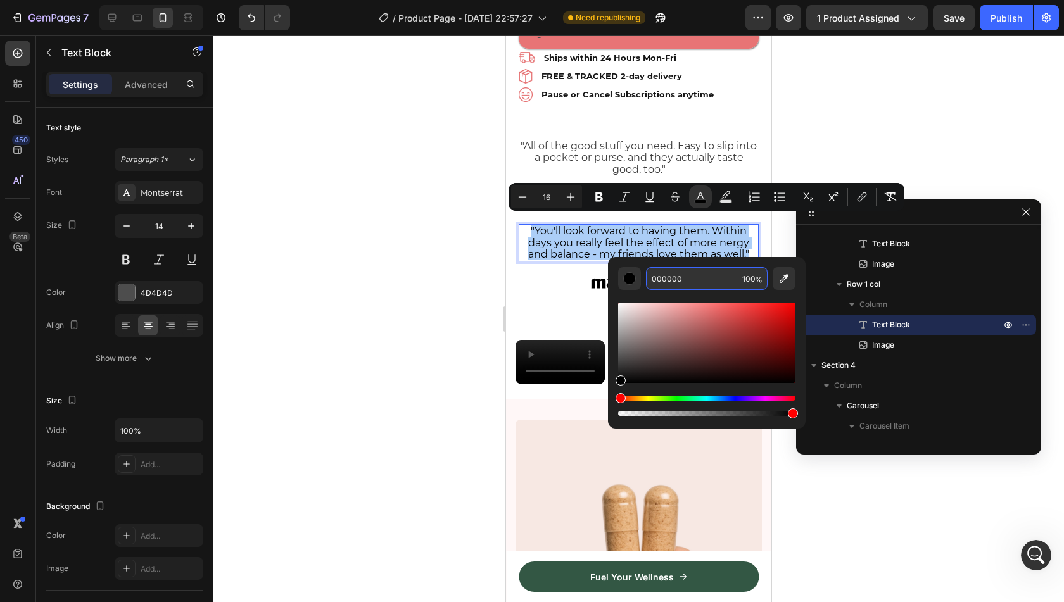
click at [682, 269] on input "000000" at bounding box center [691, 278] width 91 height 23
paste input "3D3D3D"
type input "3D3D3D"
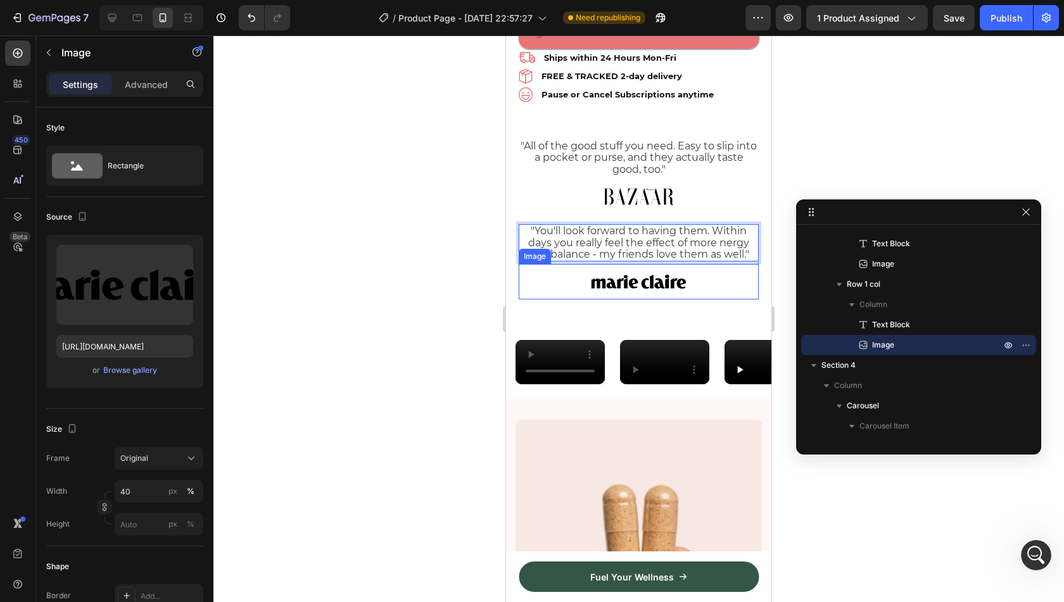
click at [521, 287] on div at bounding box center [639, 281] width 240 height 35
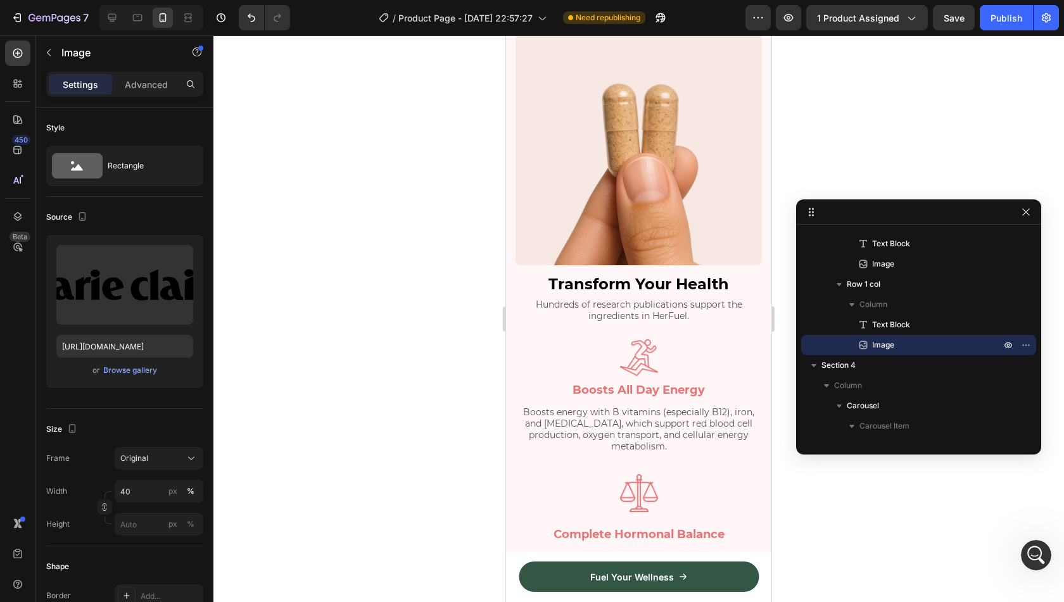
scroll to position [985, 0]
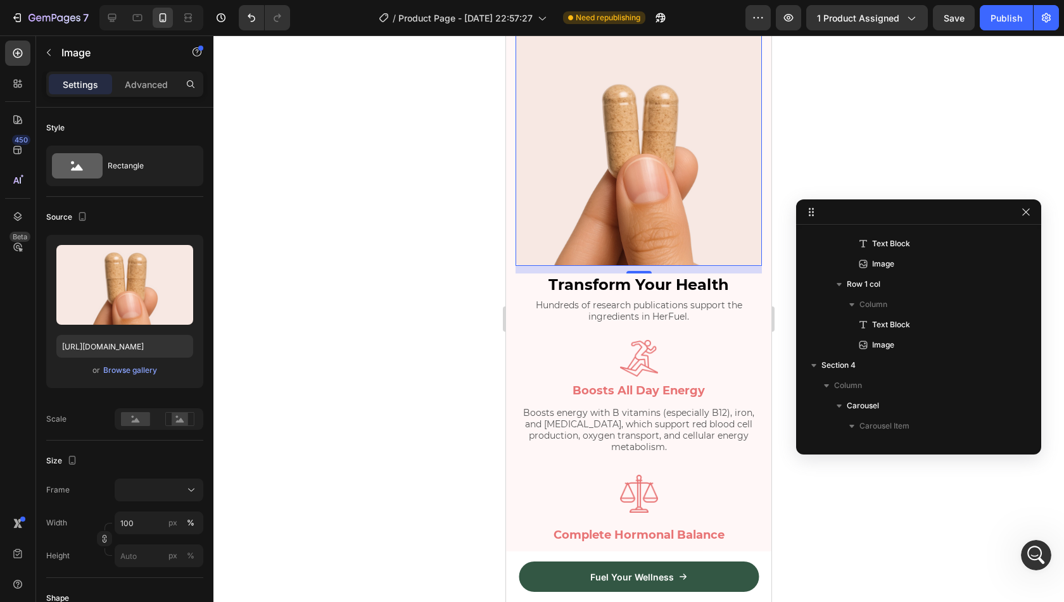
click at [557, 266] on img at bounding box center [639, 143] width 246 height 246
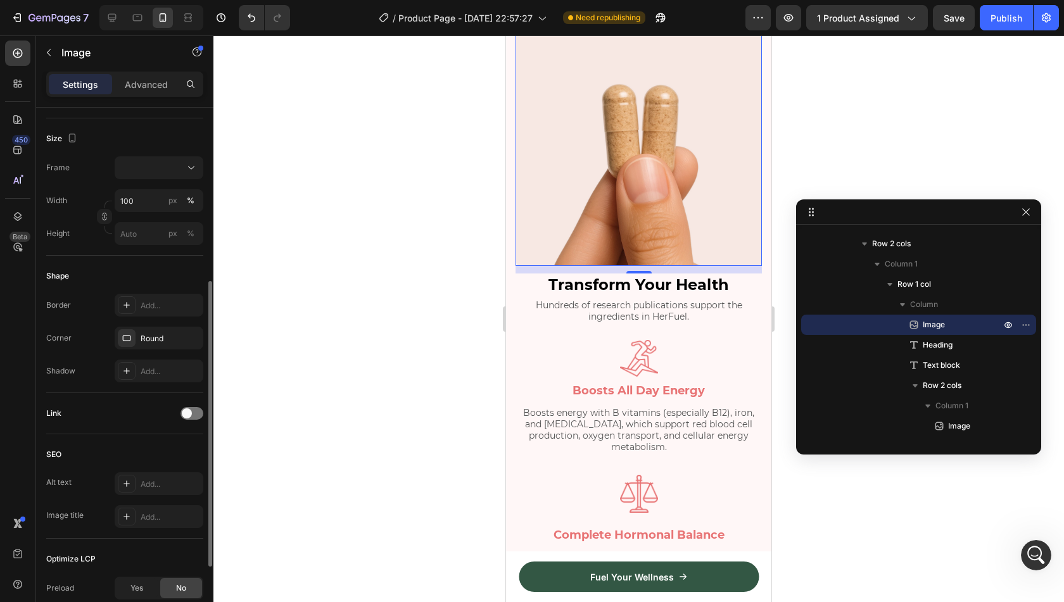
scroll to position [323, 0]
click at [161, 360] on div "Add..." at bounding box center [159, 370] width 89 height 23
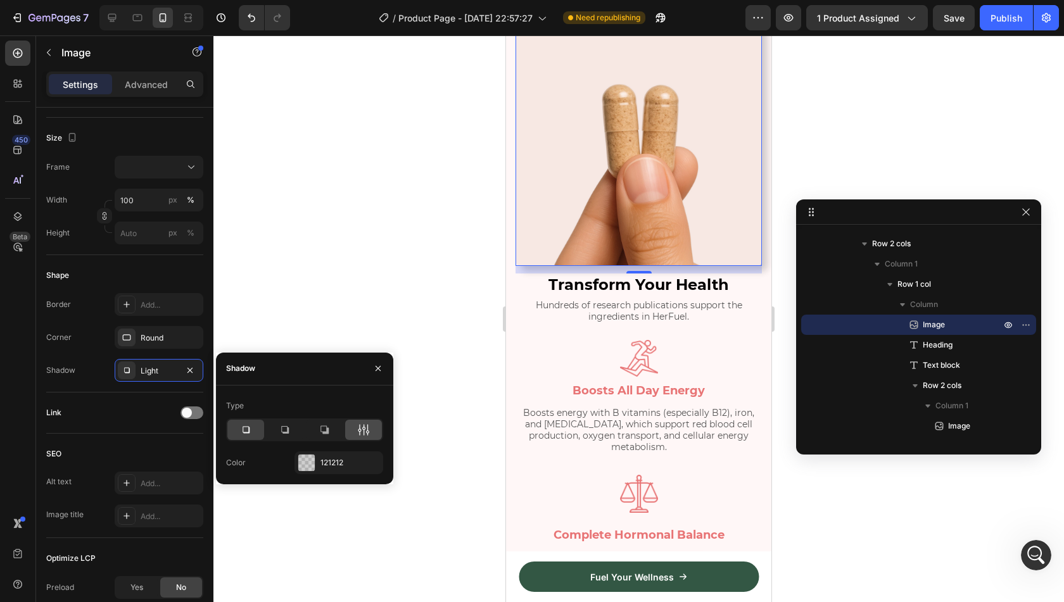
click at [353, 430] on div at bounding box center [363, 430] width 37 height 20
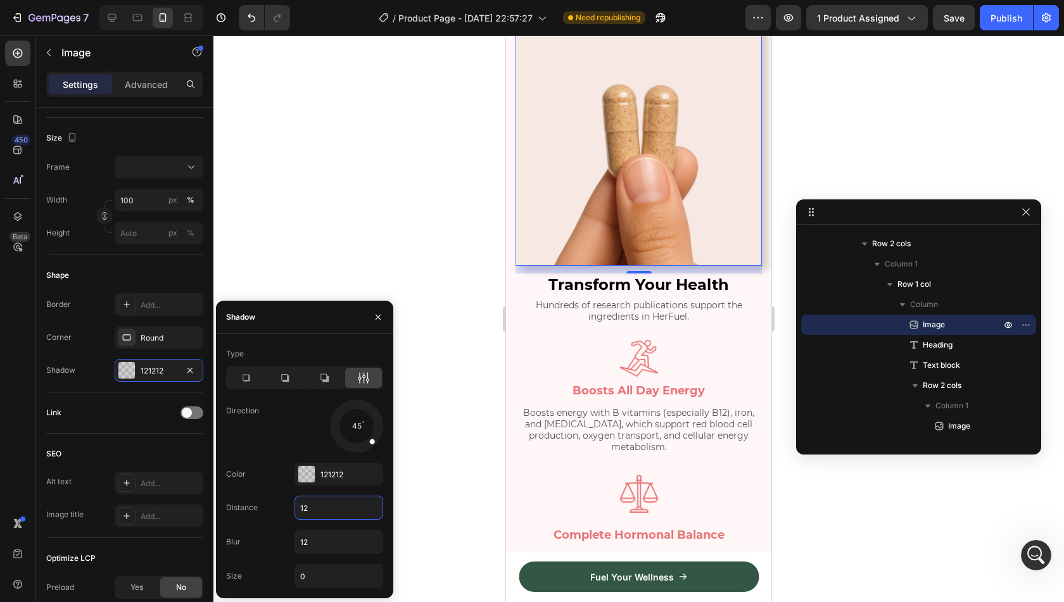
click at [327, 507] on input "12" at bounding box center [338, 508] width 87 height 23
type input "2"
click at [436, 514] on div at bounding box center [638, 318] width 851 height 567
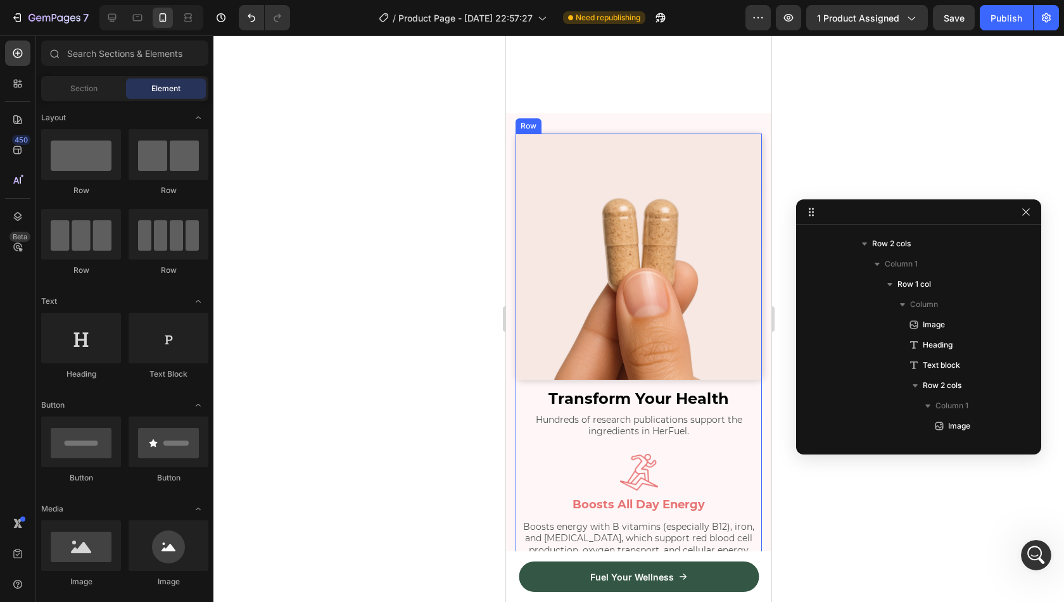
scroll to position [1170, 0]
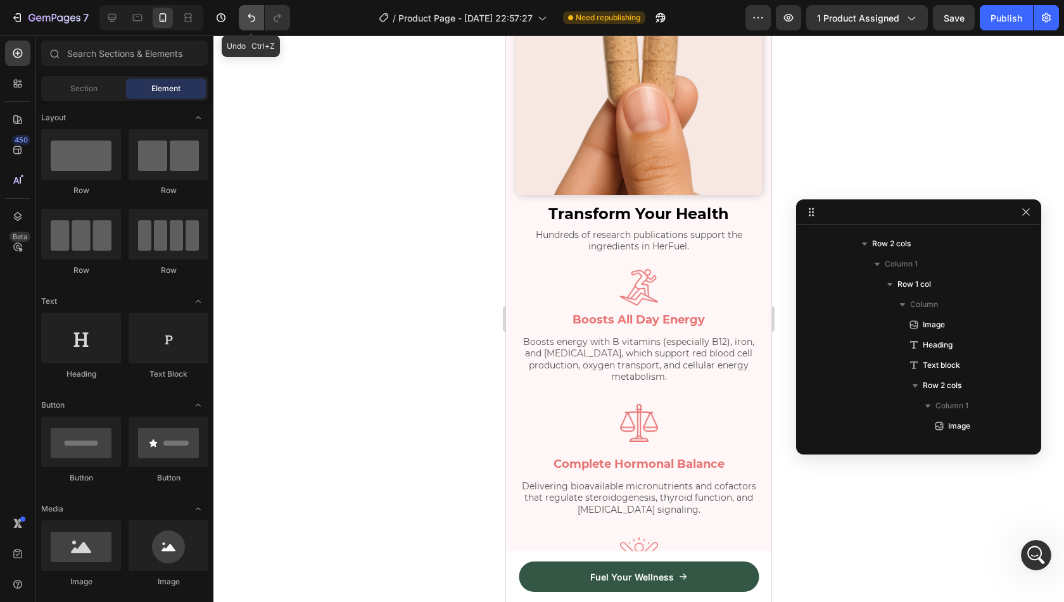
click at [245, 23] on icon "Undo/Redo" at bounding box center [251, 17] width 13 height 13
click at [251, 23] on icon "Undo/Redo" at bounding box center [251, 17] width 13 height 13
click at [981, 18] on button "Publish" at bounding box center [1006, 17] width 53 height 25
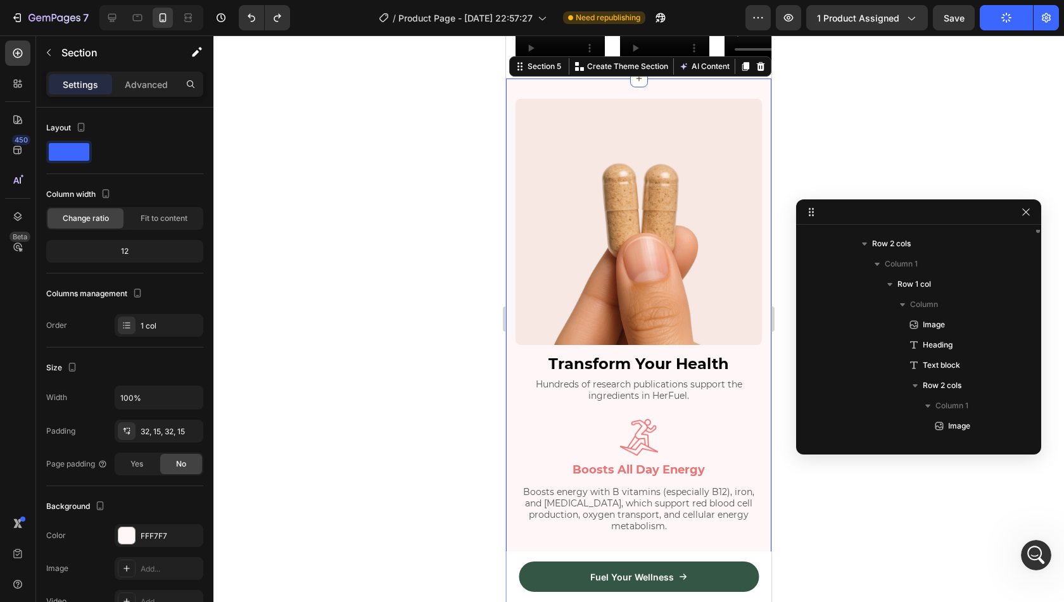
scroll to position [2428, 0]
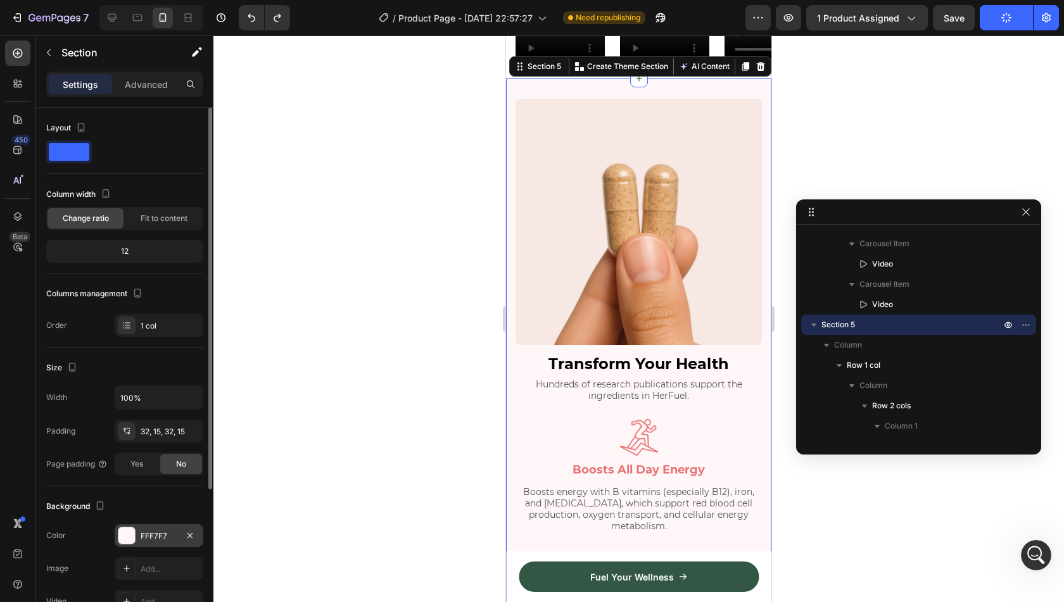
click at [155, 538] on div "FFF7F7" at bounding box center [159, 536] width 37 height 11
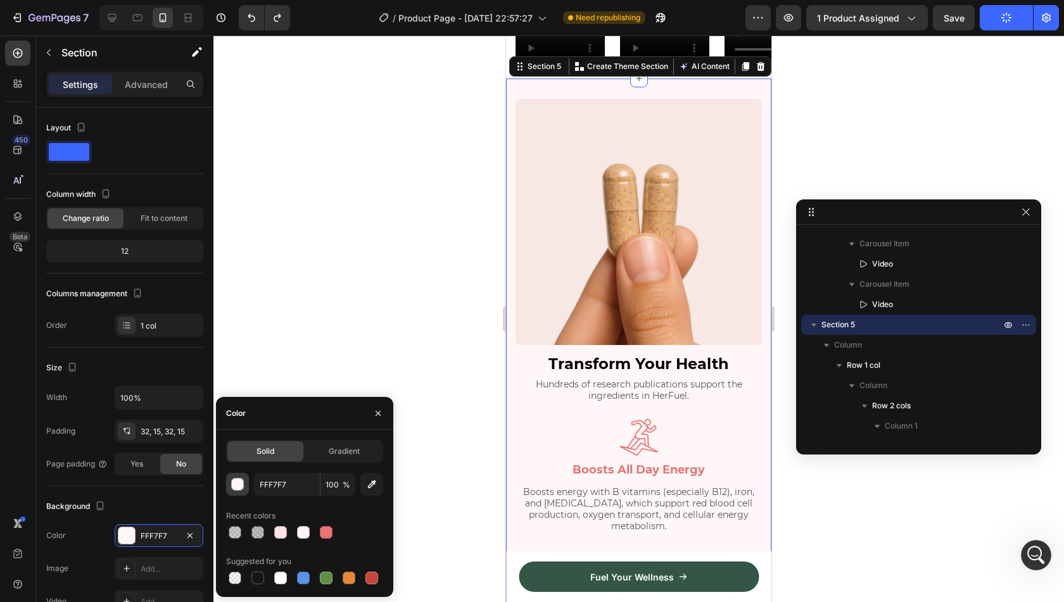
click at [241, 489] on div "button" at bounding box center [238, 485] width 13 height 13
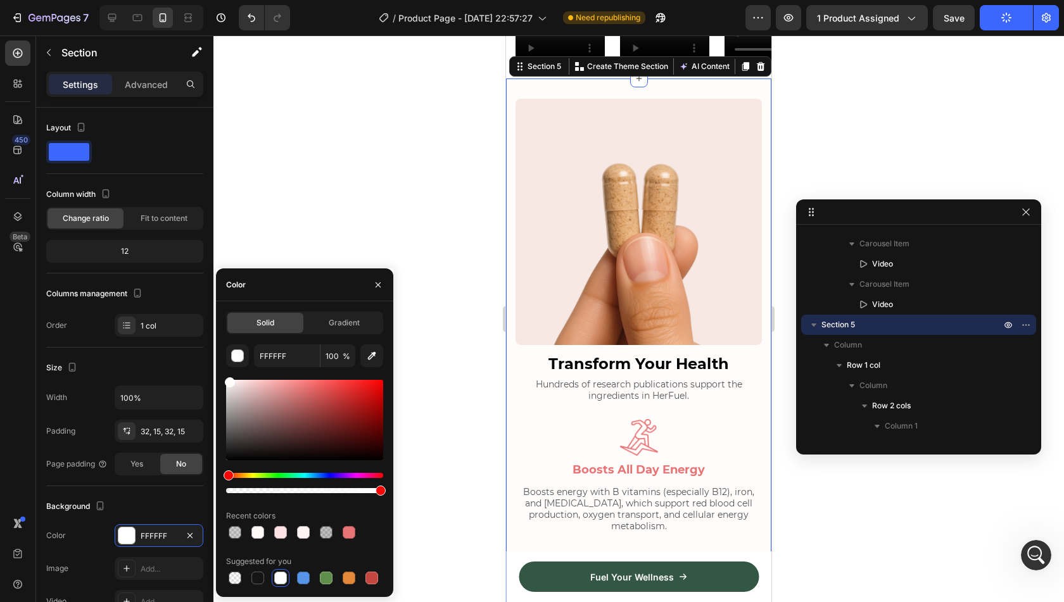
type input "FFFCFC"
click at [228, 378] on div at bounding box center [230, 383] width 10 height 10
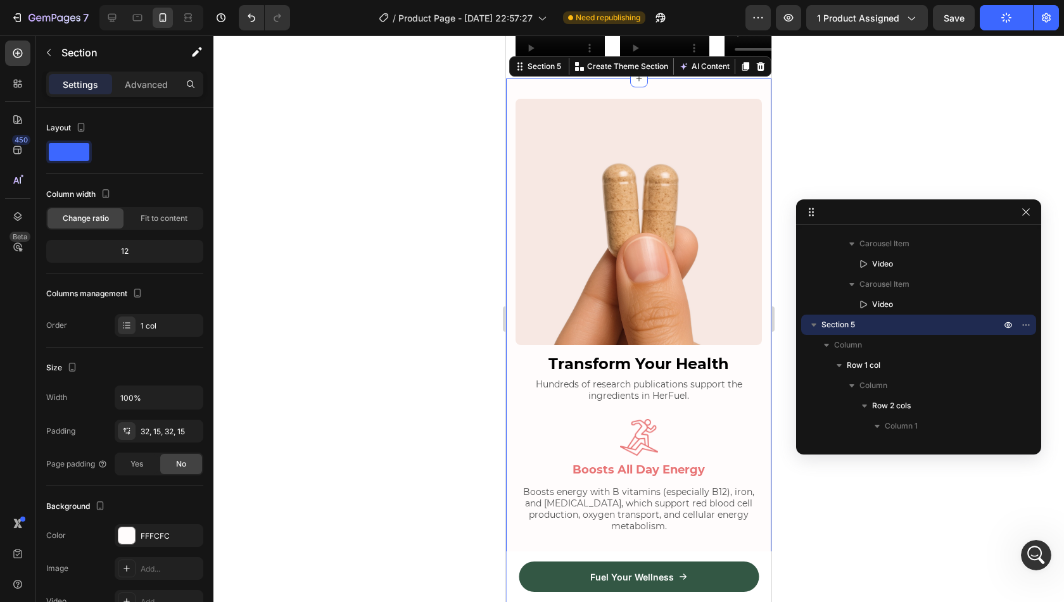
click at [356, 183] on div at bounding box center [638, 318] width 851 height 567
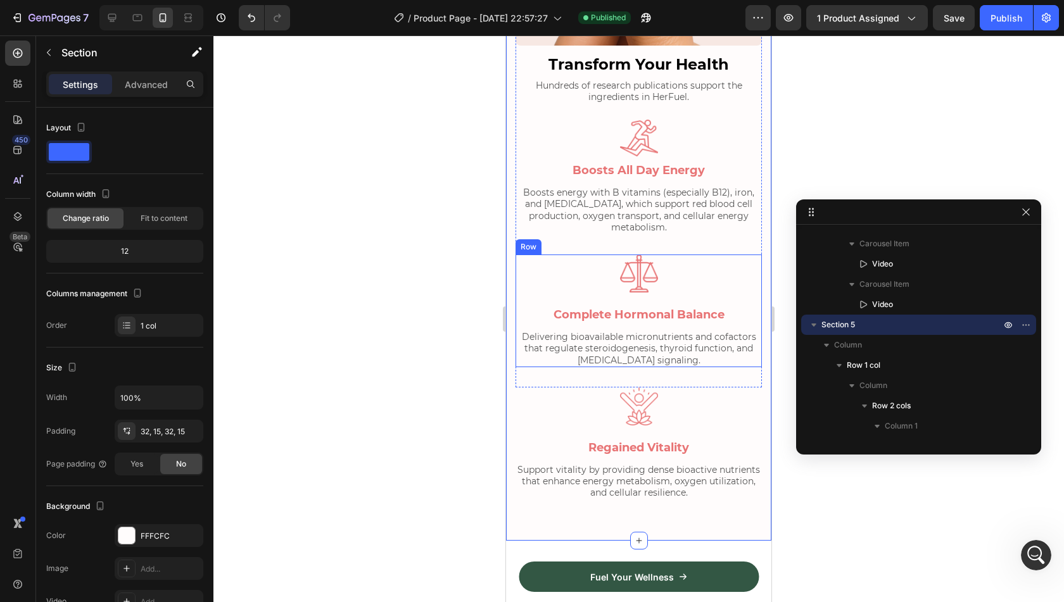
scroll to position [1215, 0]
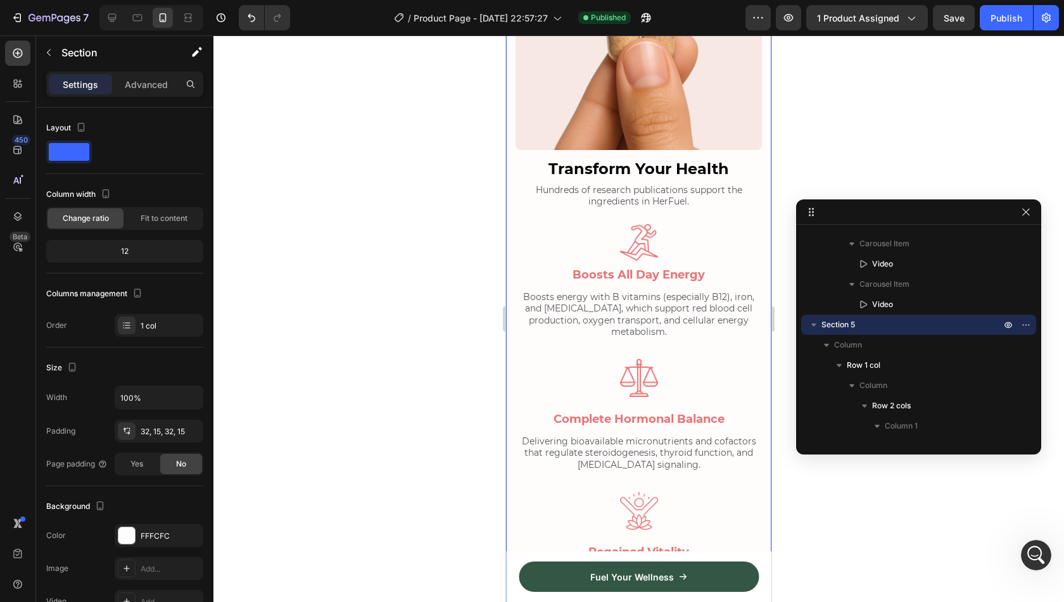
click at [456, 272] on div at bounding box center [638, 318] width 851 height 567
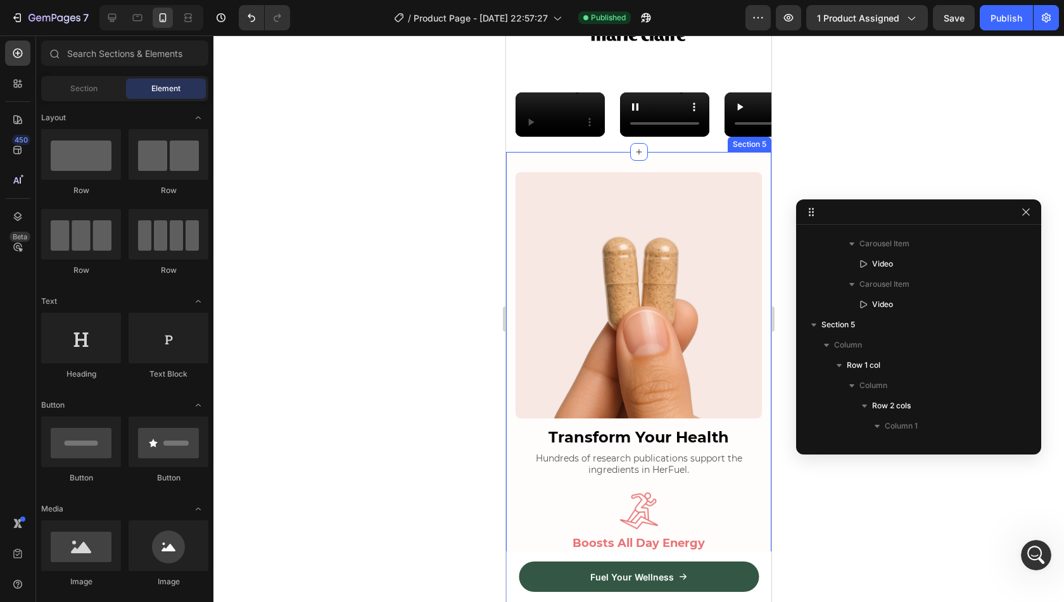
scroll to position [829, 0]
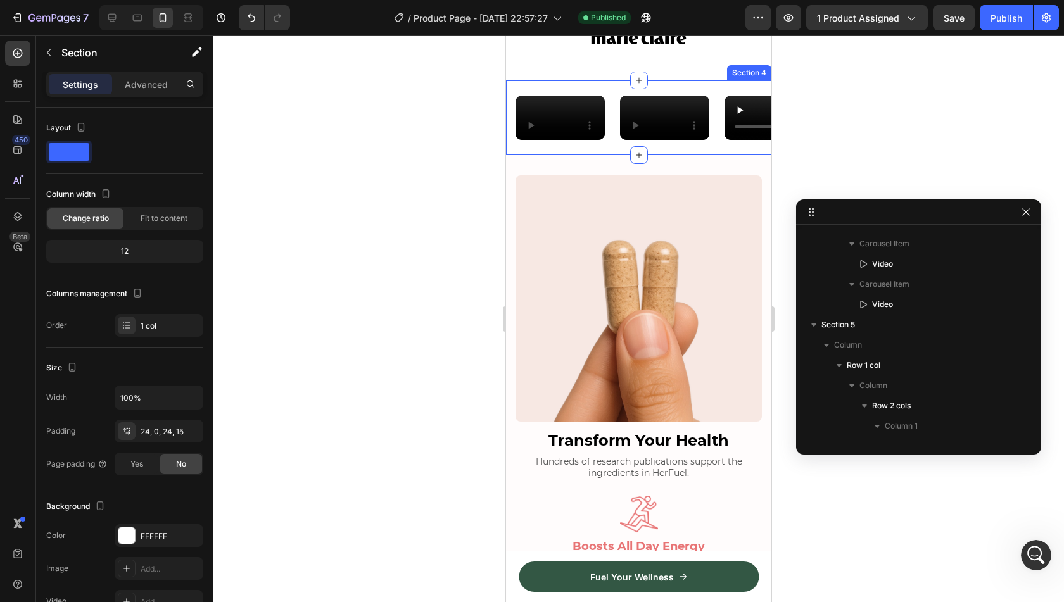
click at [511, 156] on div "Video Video Video Video Video Carousel Section 4" at bounding box center [638, 117] width 265 height 75
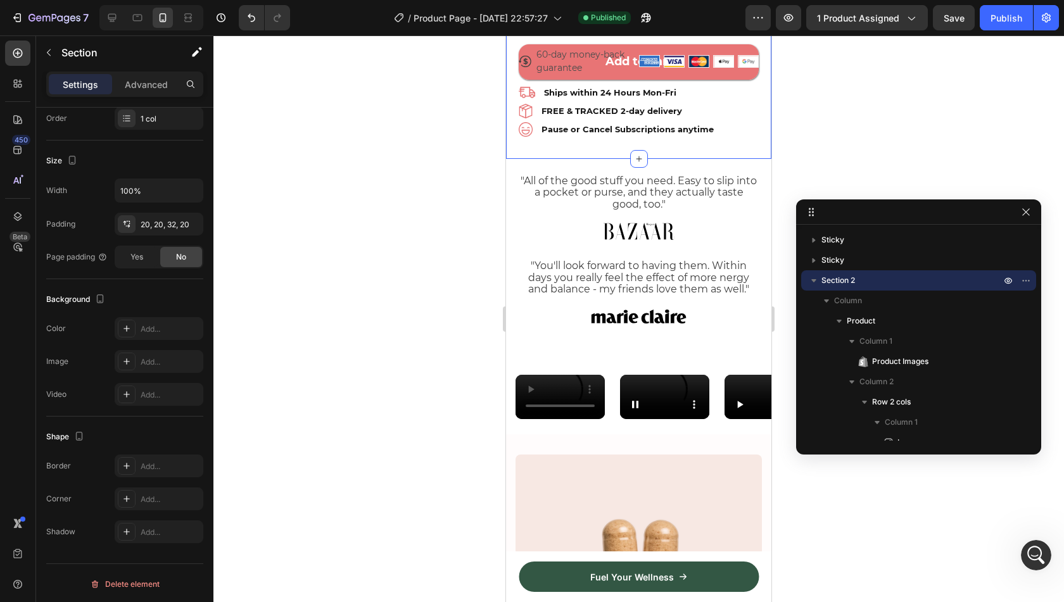
scroll to position [561, 0]
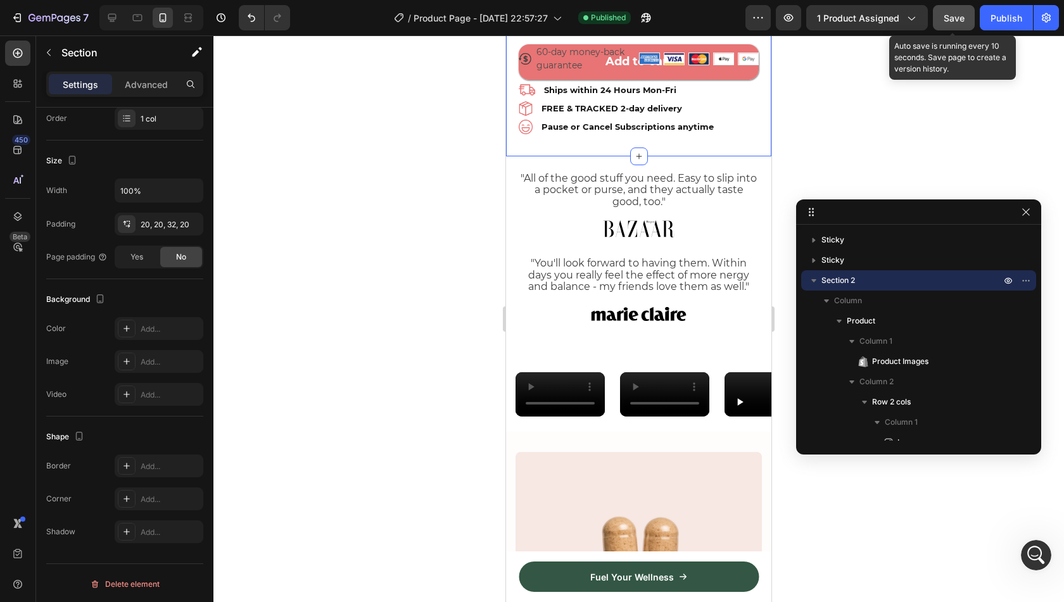
click at [944, 23] on div "Save" at bounding box center [954, 17] width 21 height 13
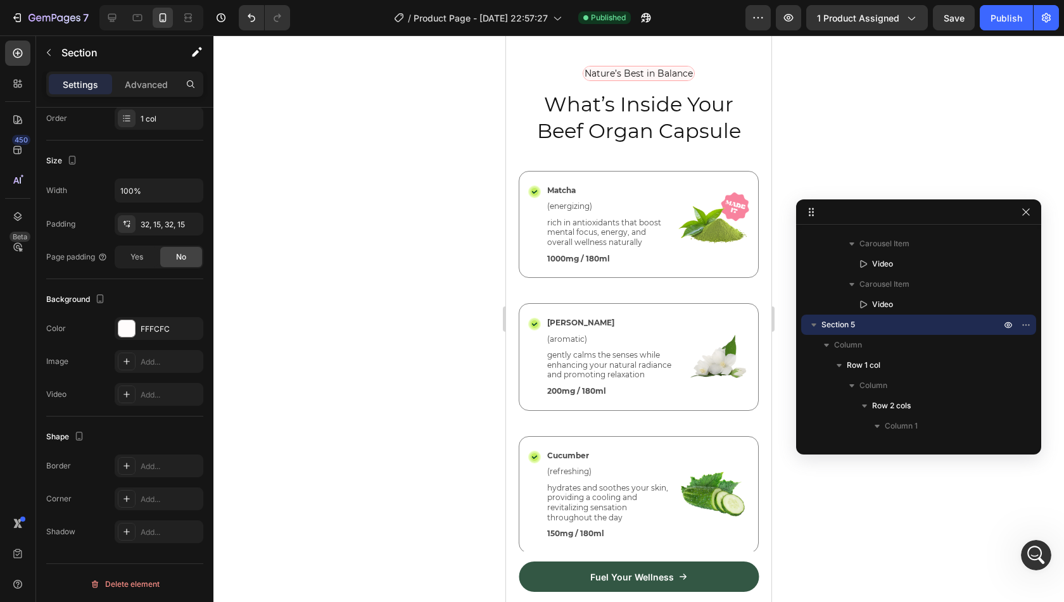
scroll to position [2688, 0]
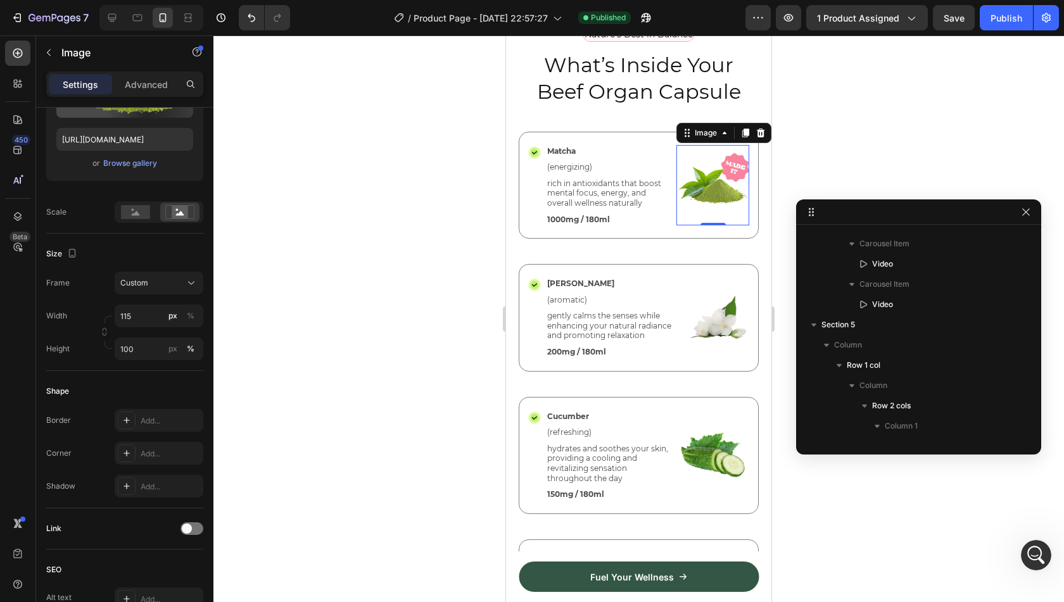
click at [701, 170] on img at bounding box center [712, 185] width 73 height 81
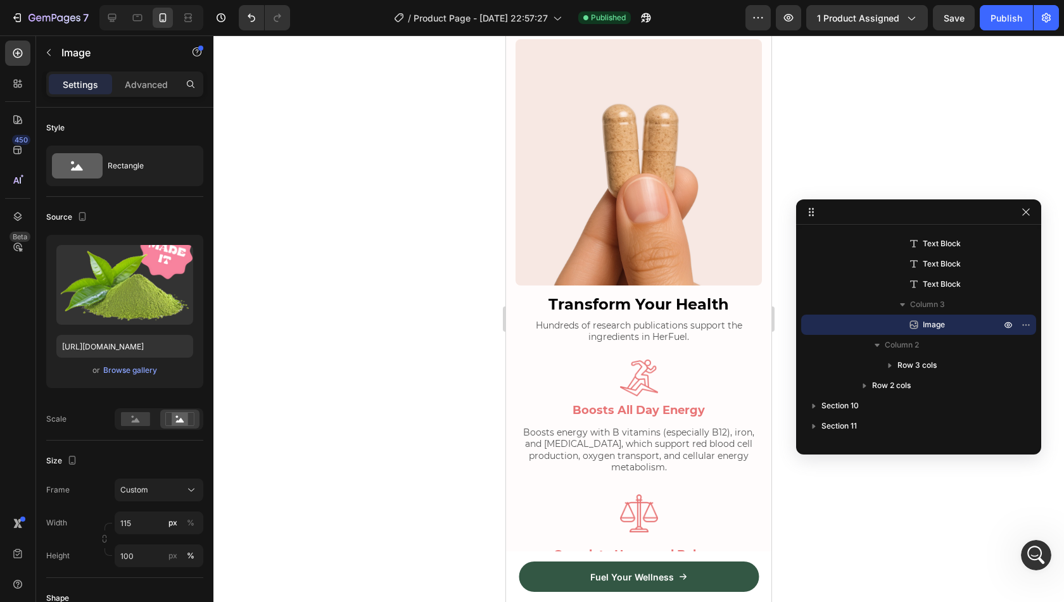
scroll to position [1076, 0]
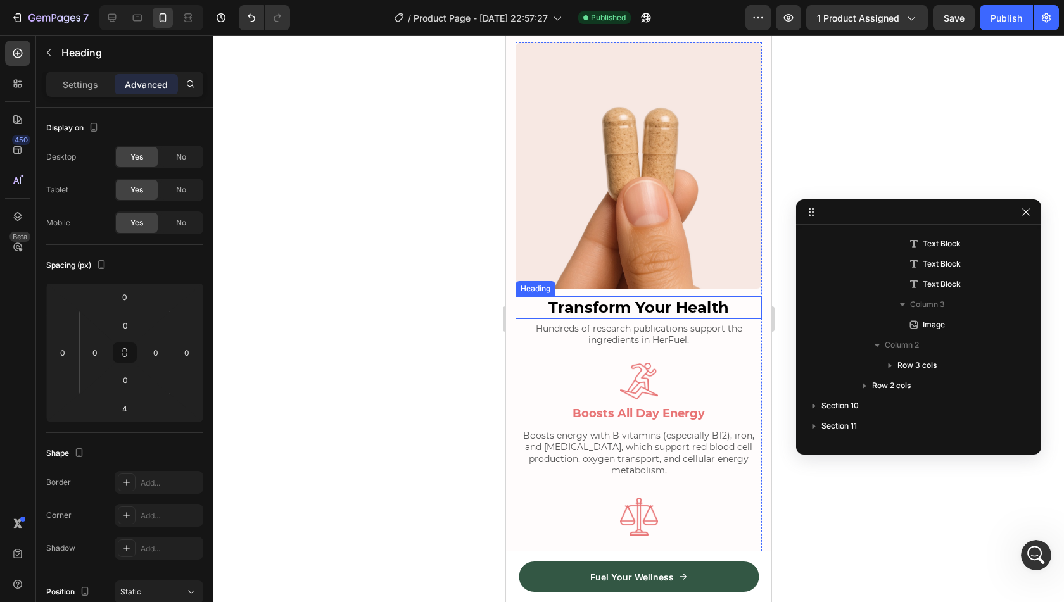
click at [588, 302] on strong "Transform Your Health" at bounding box center [639, 307] width 181 height 18
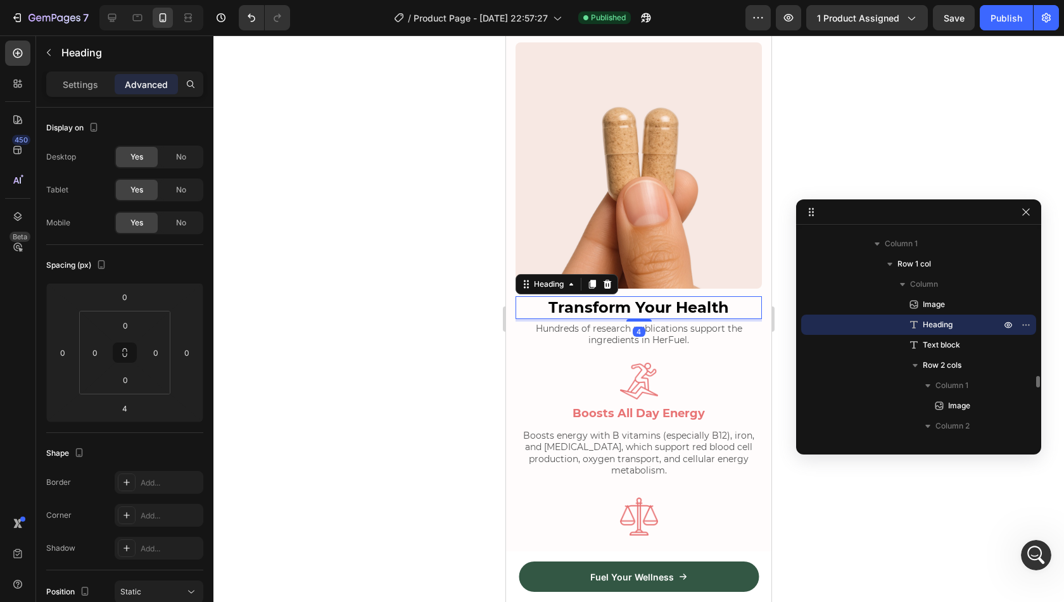
click at [588, 302] on strong "Transform Your Health" at bounding box center [639, 307] width 181 height 18
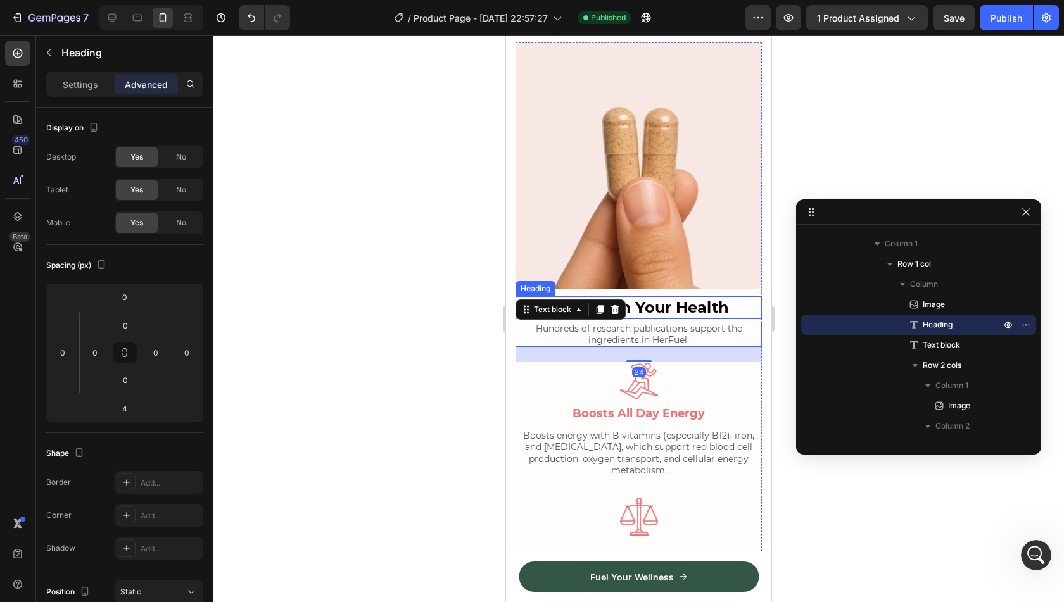
click at [702, 298] on strong "Transform Your Health" at bounding box center [639, 307] width 181 height 18
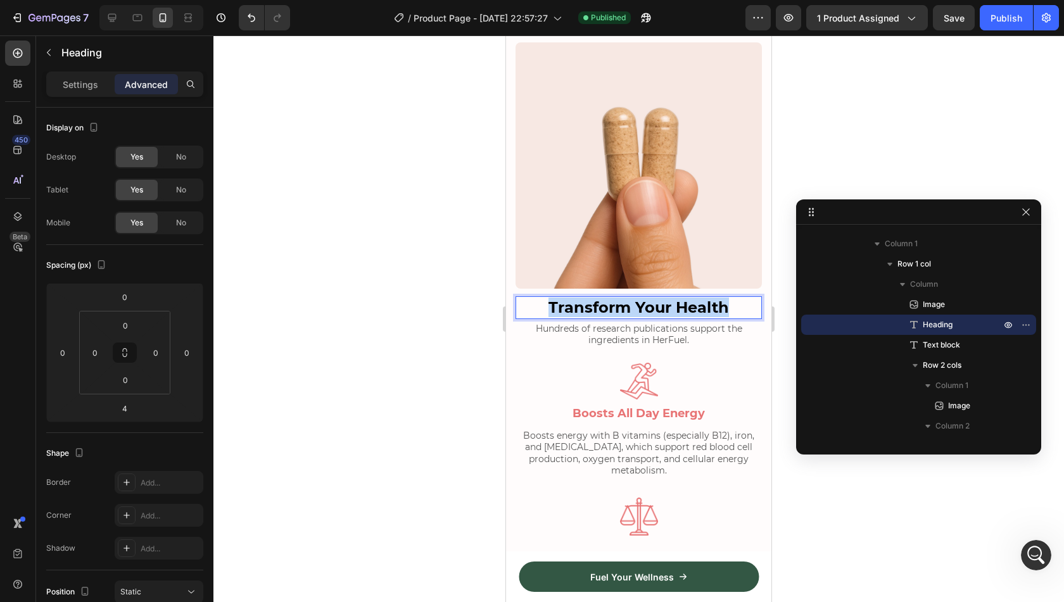
click at [702, 298] on strong "Transform Your Health" at bounding box center [639, 307] width 181 height 18
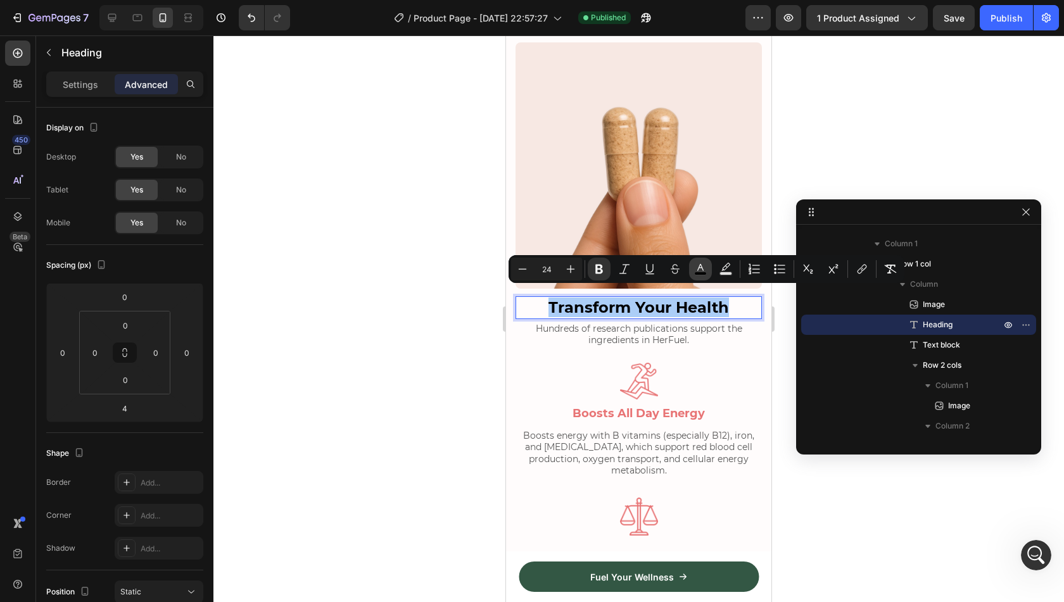
click at [695, 268] on icon "Editor contextual toolbar" at bounding box center [700, 269] width 13 height 13
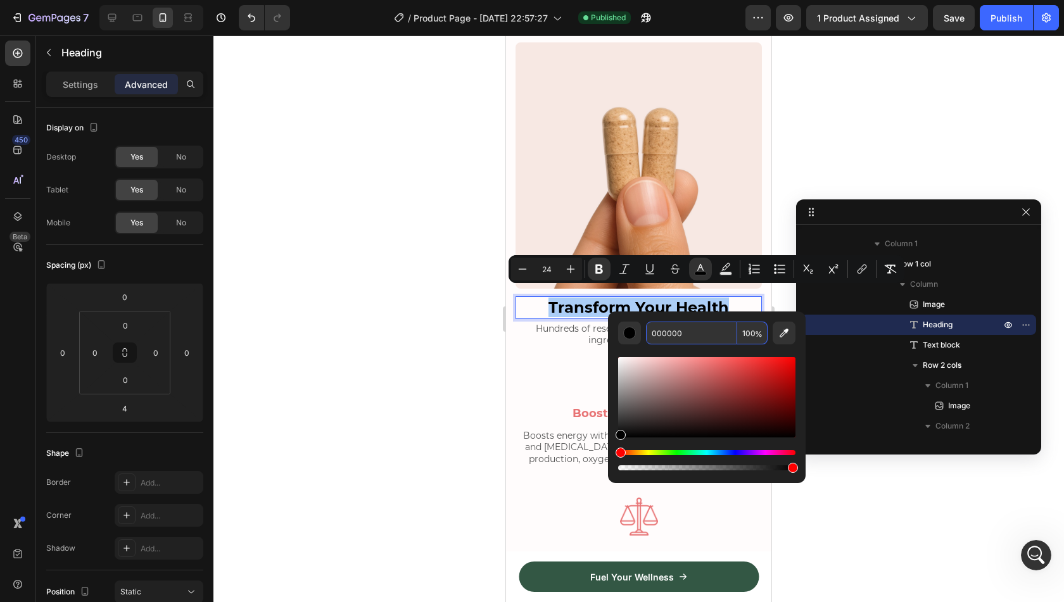
click at [680, 338] on input "000000" at bounding box center [691, 333] width 91 height 23
paste input "3D3D3D"
type input "3D3D3D"
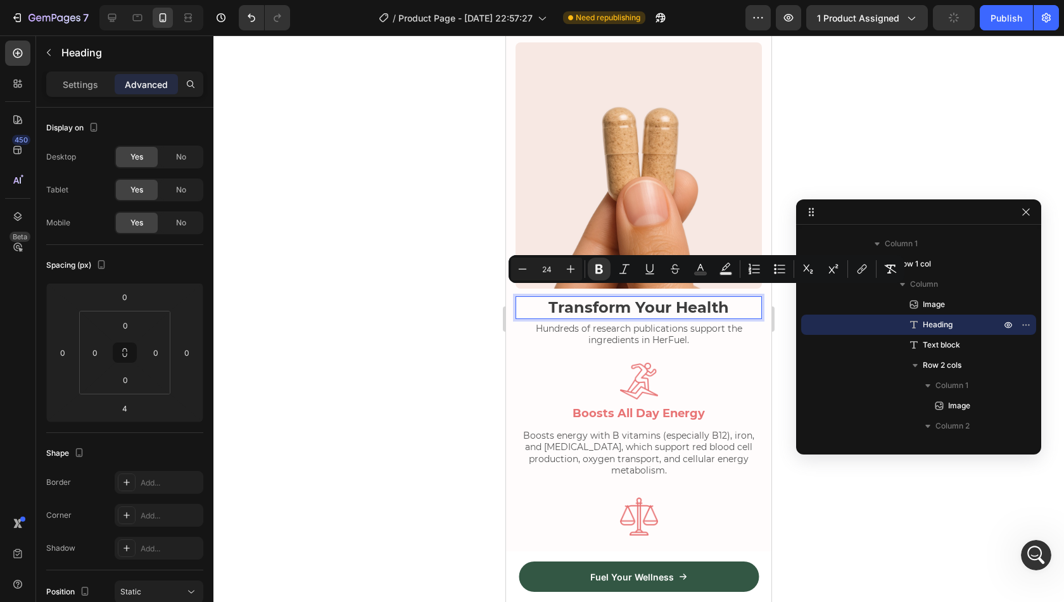
click at [640, 300] on strong "Transform Your Health" at bounding box center [639, 307] width 181 height 18
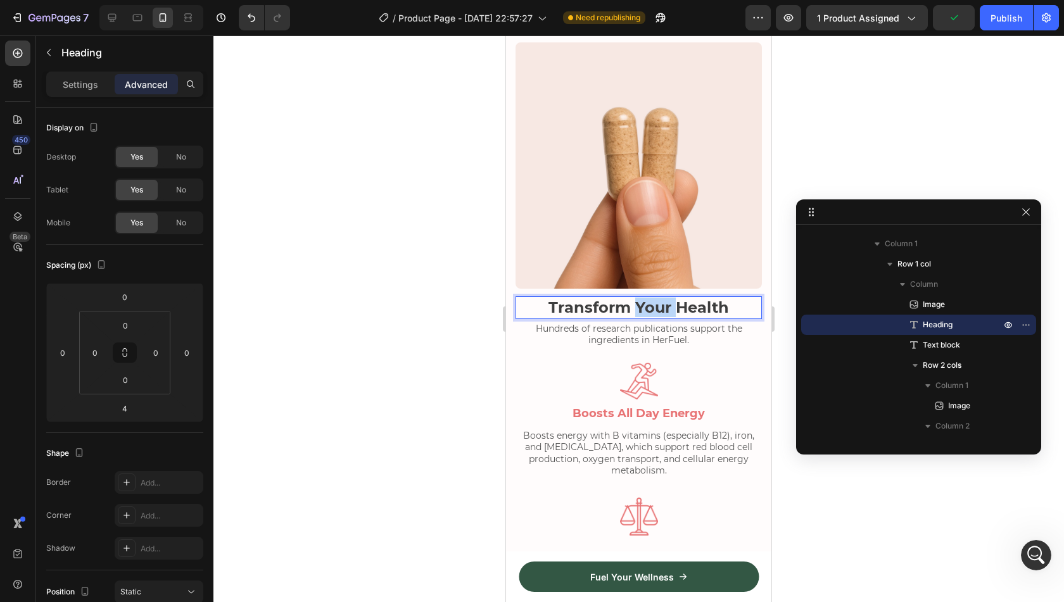
click at [640, 300] on strong "Transform Your Health" at bounding box center [639, 307] width 181 height 18
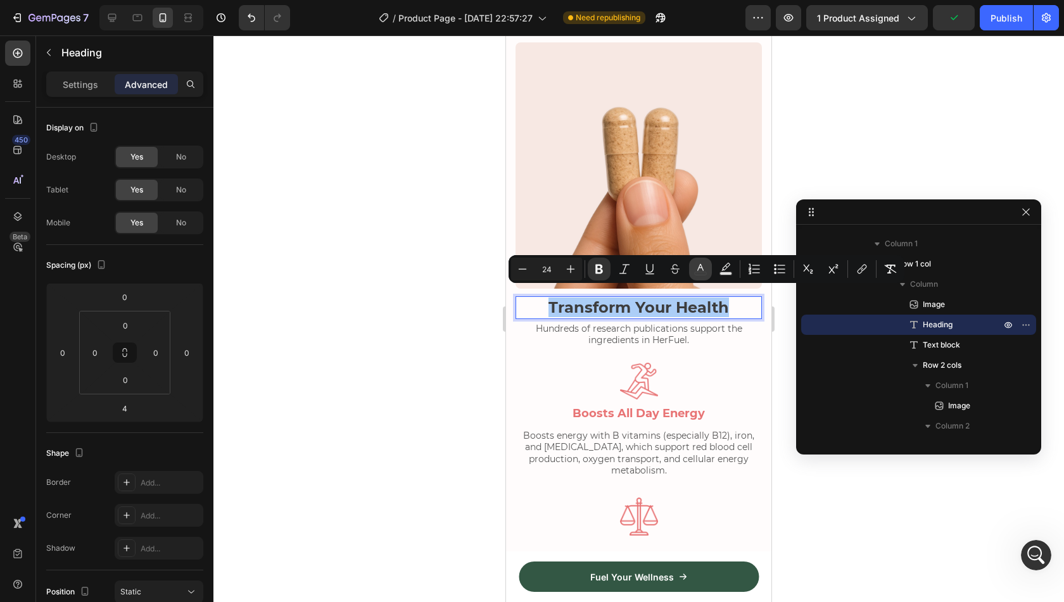
click at [695, 274] on rect "Editor contextual toolbar" at bounding box center [701, 273] width 12 height 3
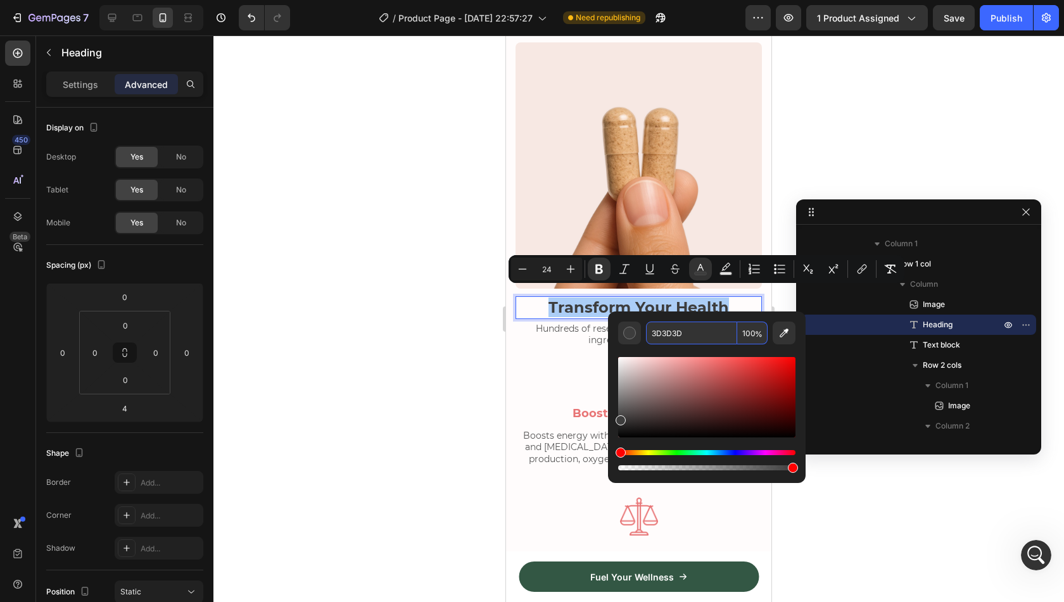
click at [678, 339] on input "3D3D3D" at bounding box center [691, 333] width 91 height 23
paste input "#E87475"
type input "E87475"
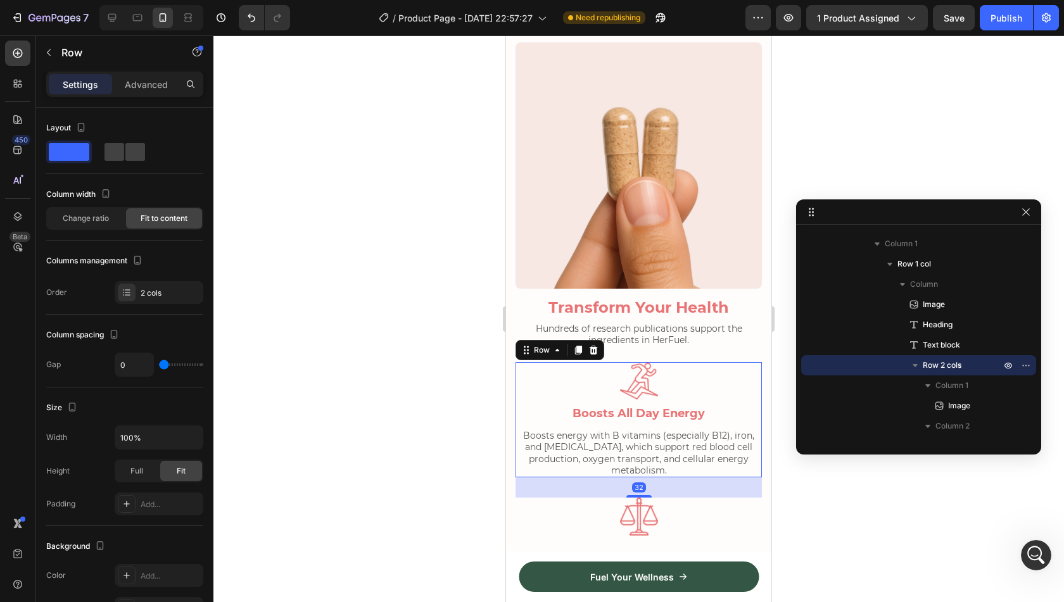
click at [547, 390] on div "Image" at bounding box center [639, 384] width 246 height 44
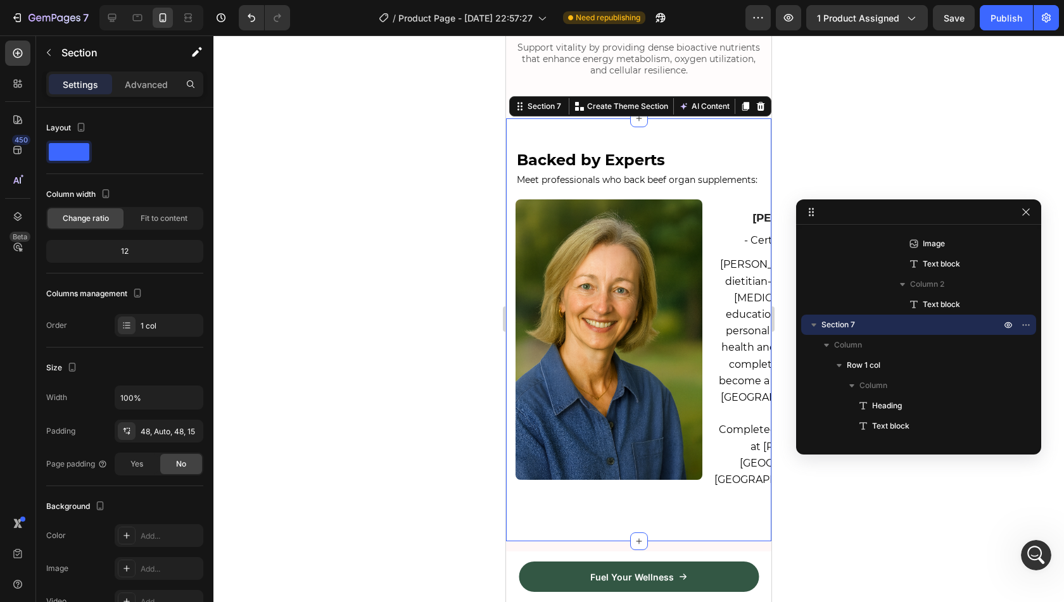
scroll to position [1741, 0]
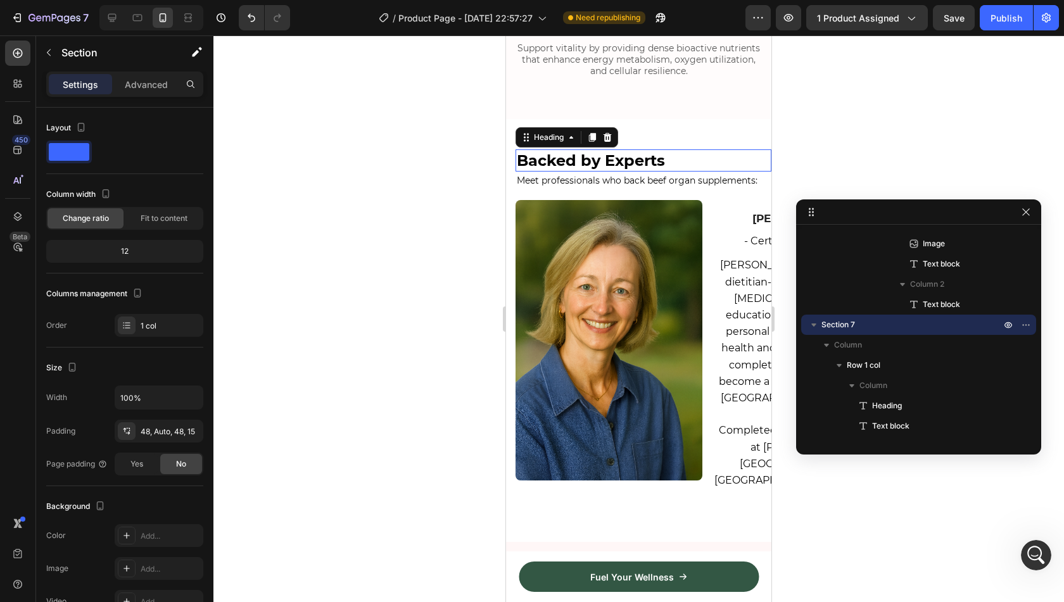
click at [678, 149] on h2 "Backed by Experts" at bounding box center [644, 160] width 256 height 22
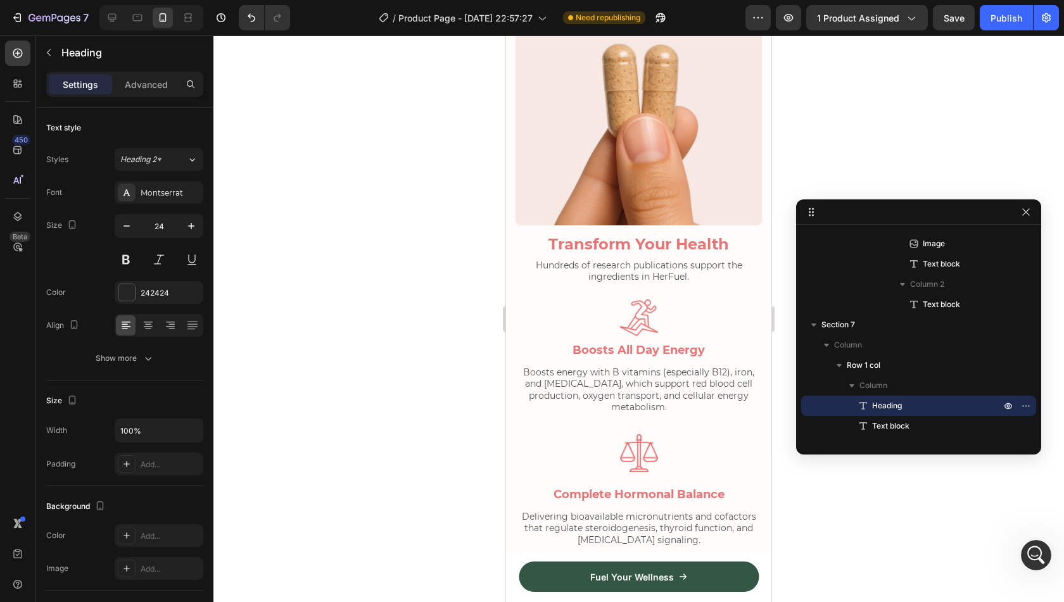
scroll to position [1138, 0]
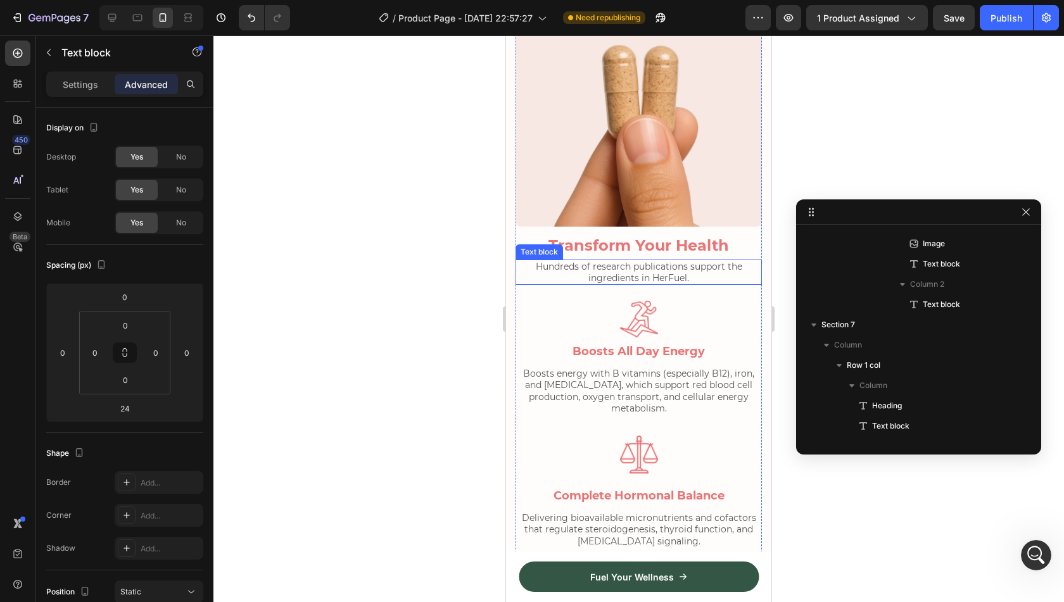
click at [571, 262] on p "Hundreds of research publications support the ingredients in HerFuel." at bounding box center [639, 272] width 244 height 23
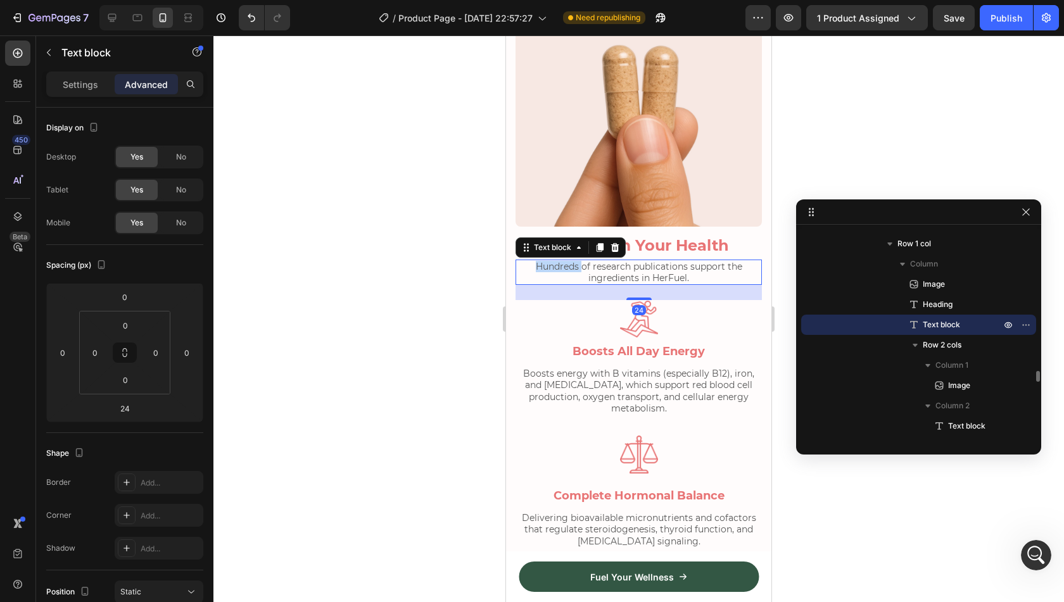
click at [571, 262] on p "Hundreds of research publications support the ingredients in HerFuel." at bounding box center [639, 272] width 244 height 23
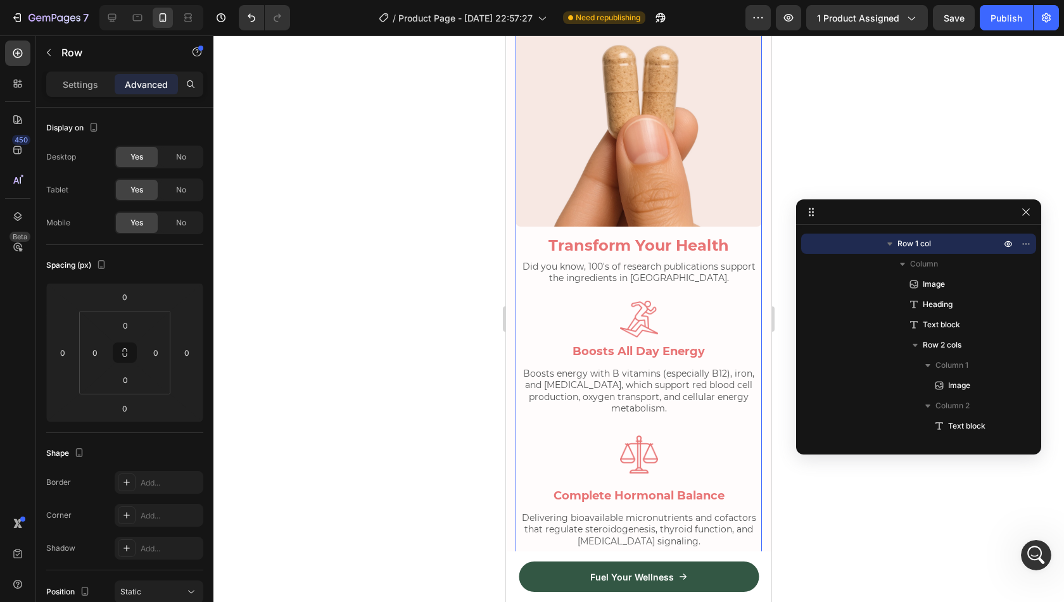
click at [546, 287] on div "Image Transform Your Health Heading Did you know, 100's of research publication…" at bounding box center [639, 274] width 246 height 588
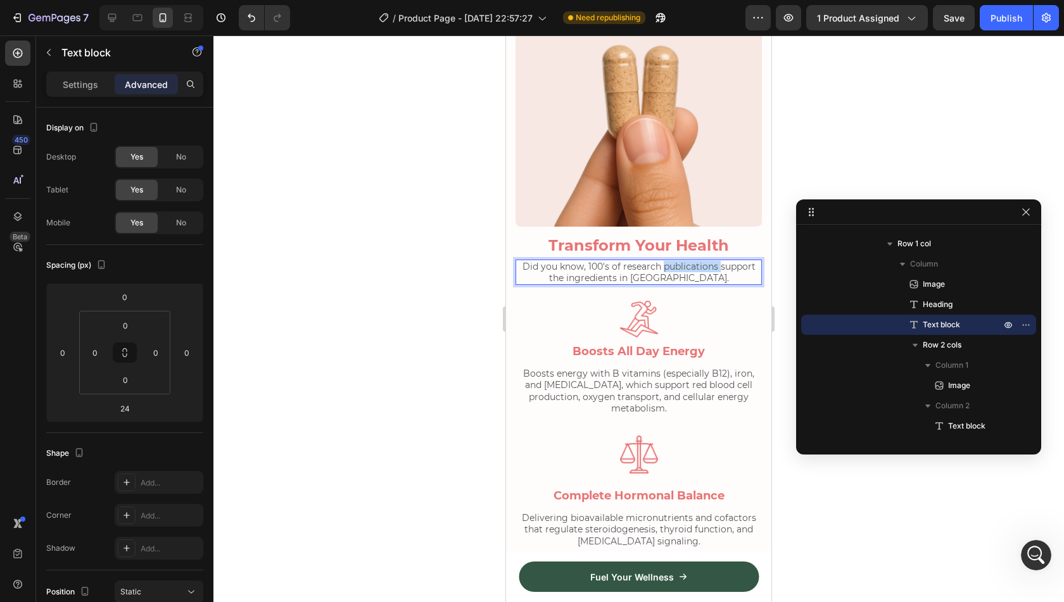
click at [679, 261] on p "Did you know, 100's of research publications support the ingredients in [GEOGRA…" at bounding box center [639, 272] width 244 height 23
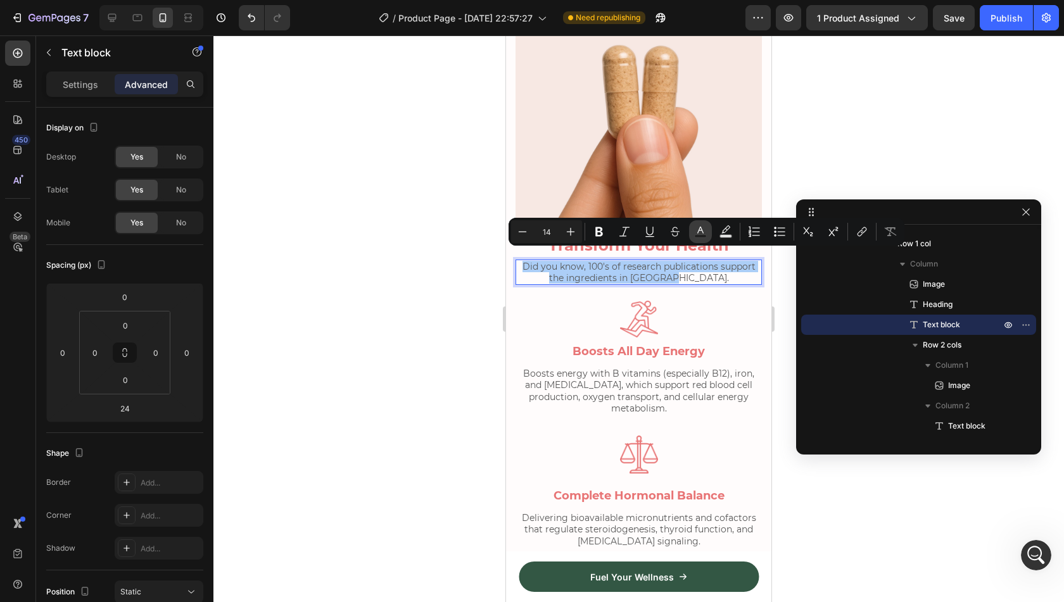
click at [697, 236] on rect "Editor contextual toolbar" at bounding box center [701, 236] width 12 height 3
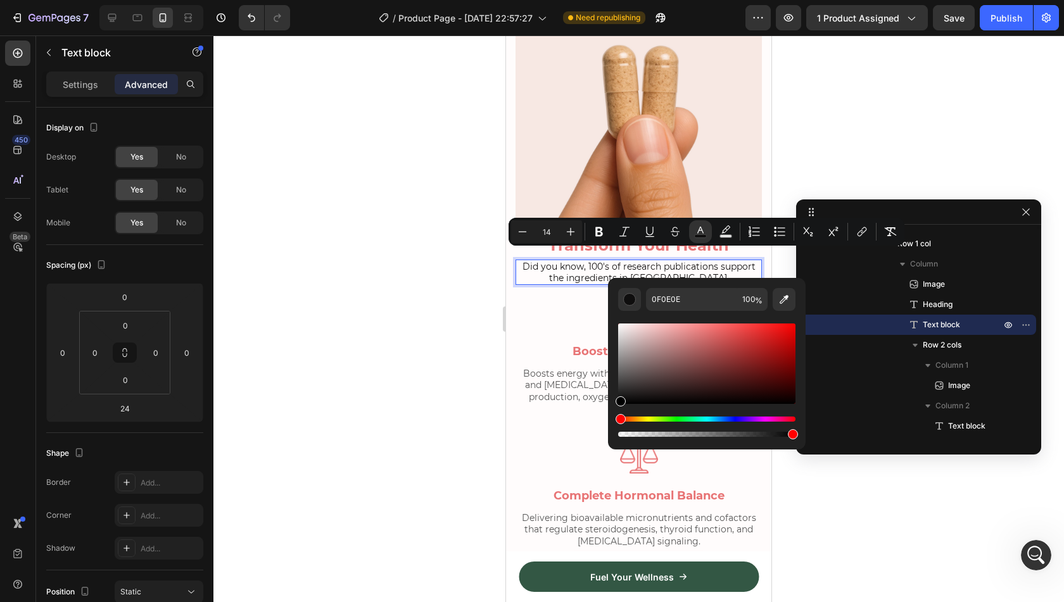
drag, startPoint x: 1130, startPoint y: 434, endPoint x: 603, endPoint y: 417, distance: 527.3
type input "000000"
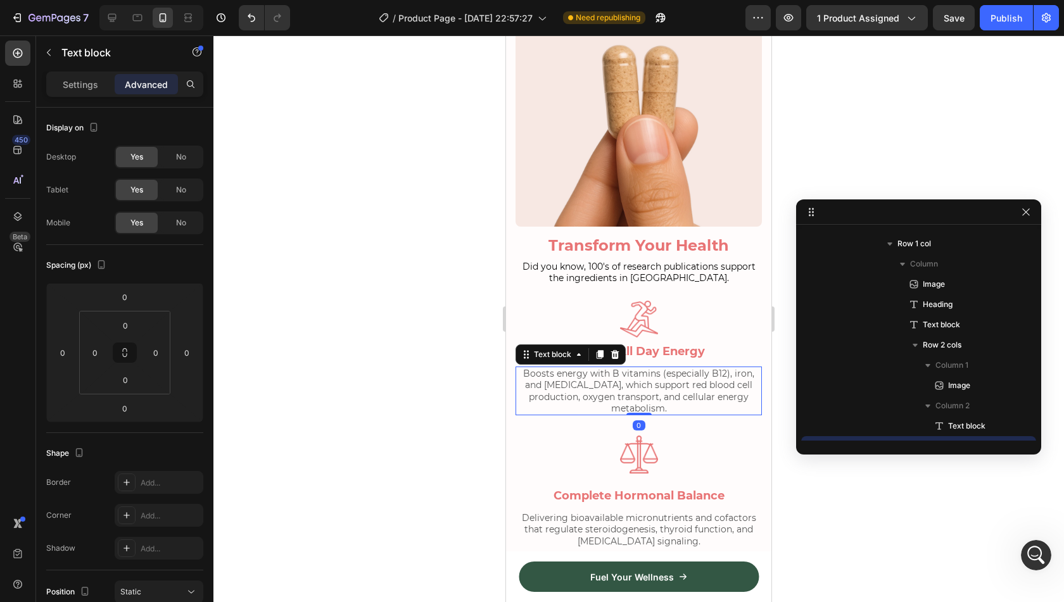
scroll to position [2753, 0]
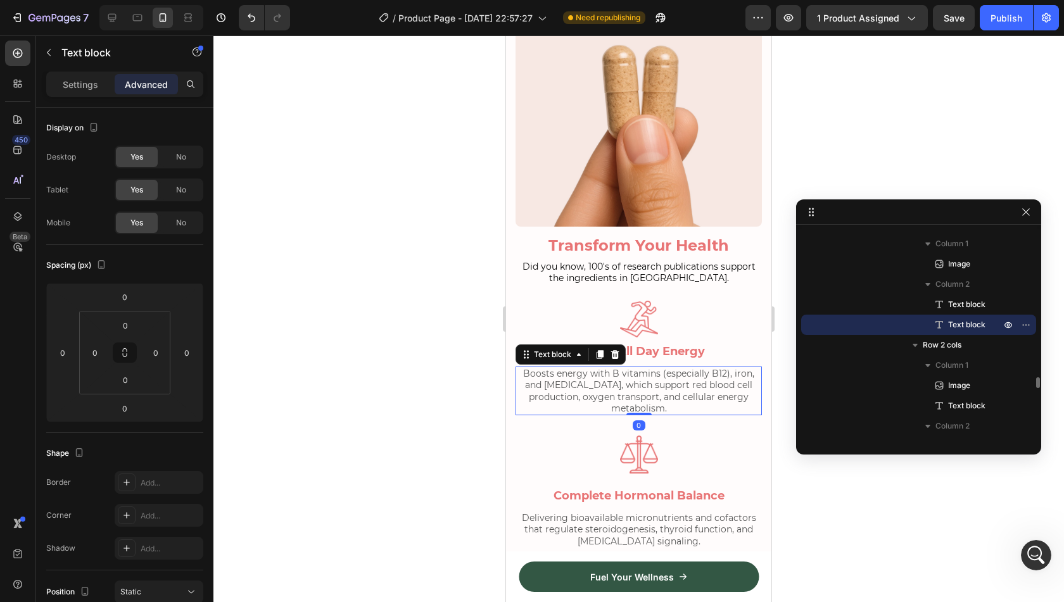
click at [564, 386] on p "Boosts energy with B vitamins (especially B12), iron, and [MEDICAL_DATA], which…" at bounding box center [639, 391] width 244 height 46
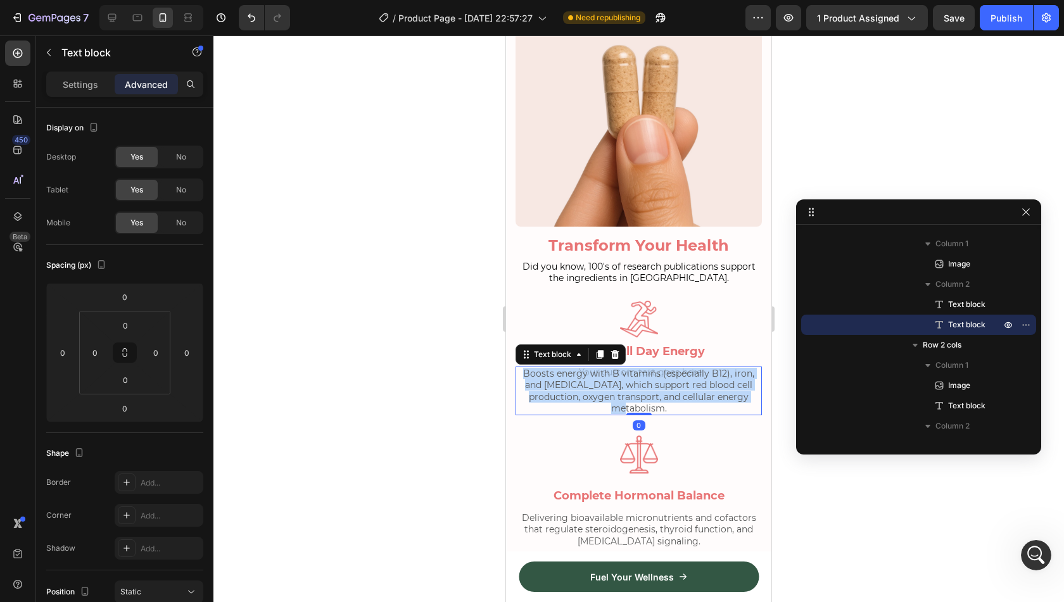
click at [564, 386] on p "Boosts energy with B vitamins (especially B12), iron, and [MEDICAL_DATA], which…" at bounding box center [639, 391] width 244 height 46
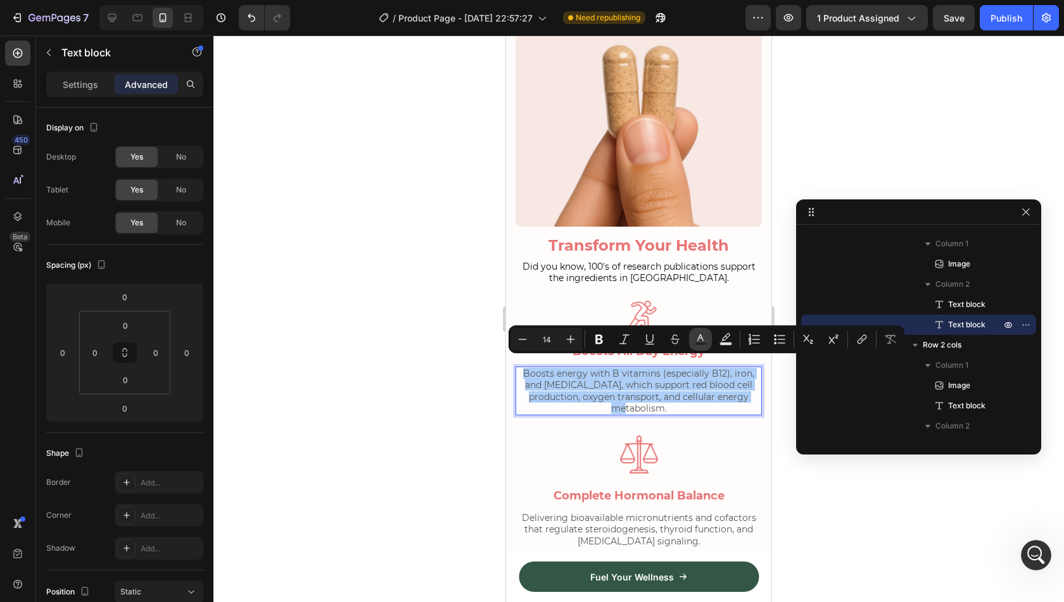
click at [699, 340] on icon "Editor contextual toolbar" at bounding box center [700, 339] width 13 height 13
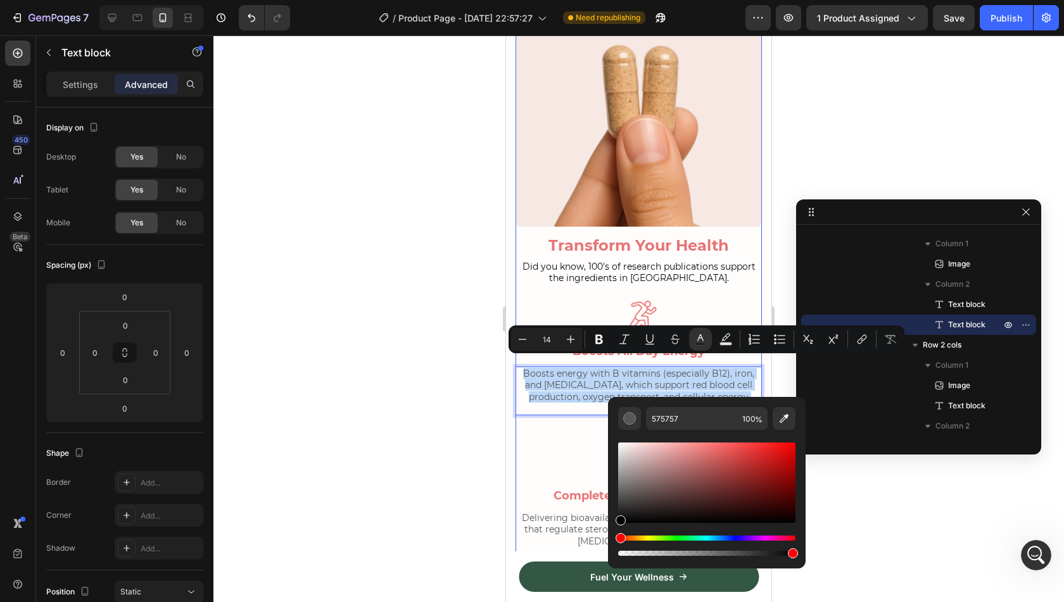
drag, startPoint x: 1164, startPoint y: 535, endPoint x: 600, endPoint y: 547, distance: 563.2
type input "000000"
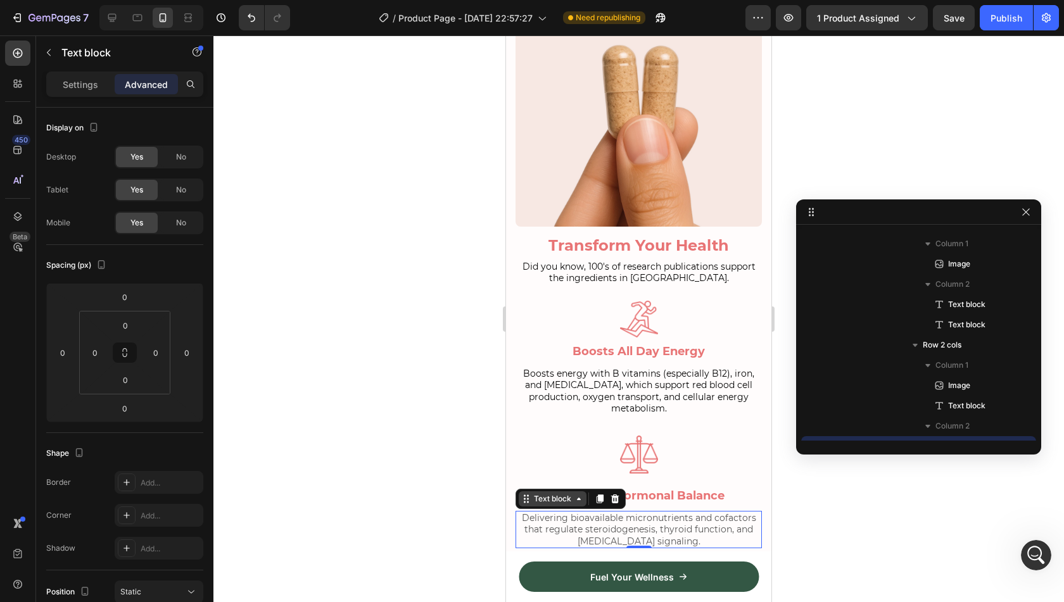
click at [536, 493] on div "Text block" at bounding box center [552, 498] width 42 height 11
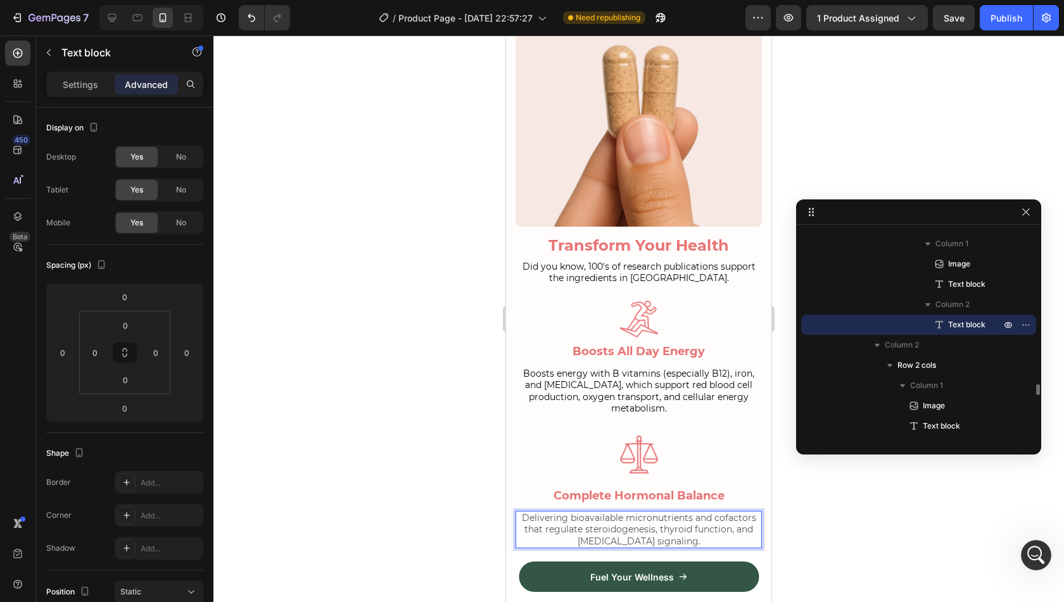
click at [560, 512] on p "Delivering bioavailable micronutrients and cofactors that regulate steroidogene…" at bounding box center [639, 529] width 244 height 35
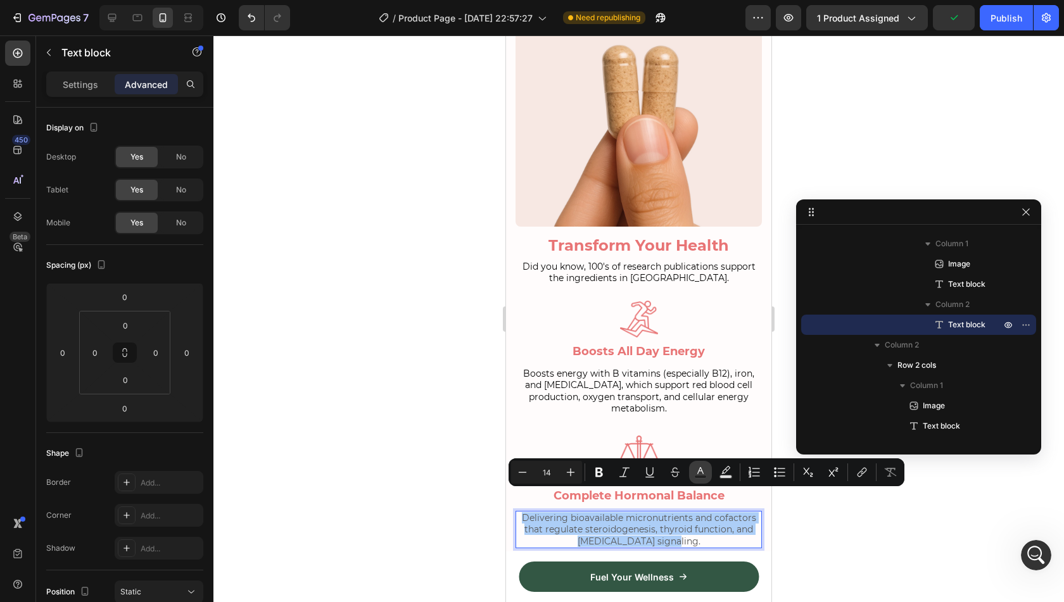
click at [701, 474] on icon "Editor contextual toolbar" at bounding box center [700, 472] width 13 height 13
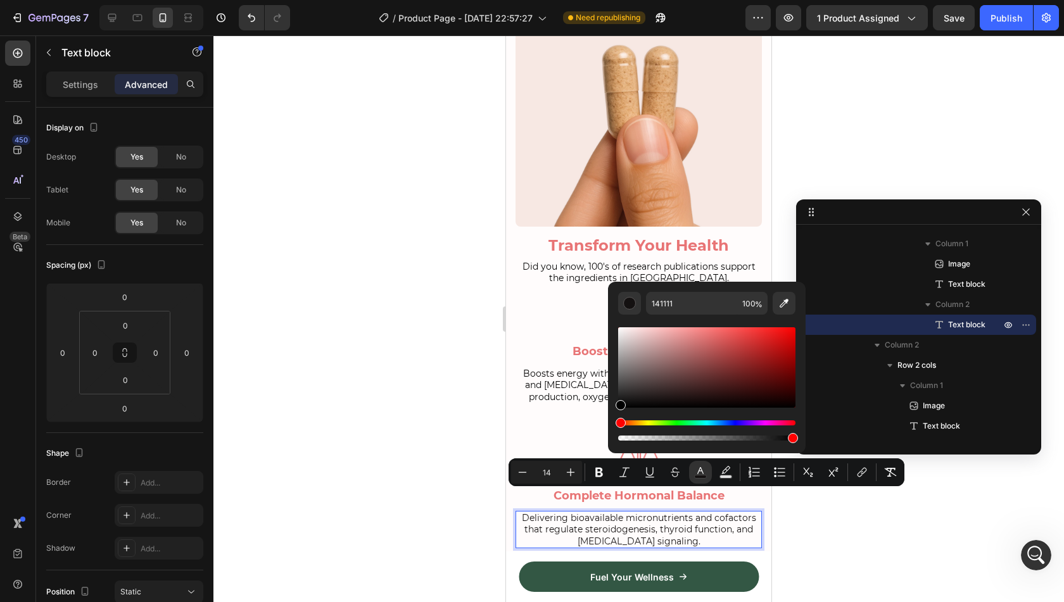
drag, startPoint x: 640, startPoint y: 401, endPoint x: 610, endPoint y: 422, distance: 36.4
click at [610, 422] on div "141111 100 %" at bounding box center [707, 363] width 198 height 162
type input "000000"
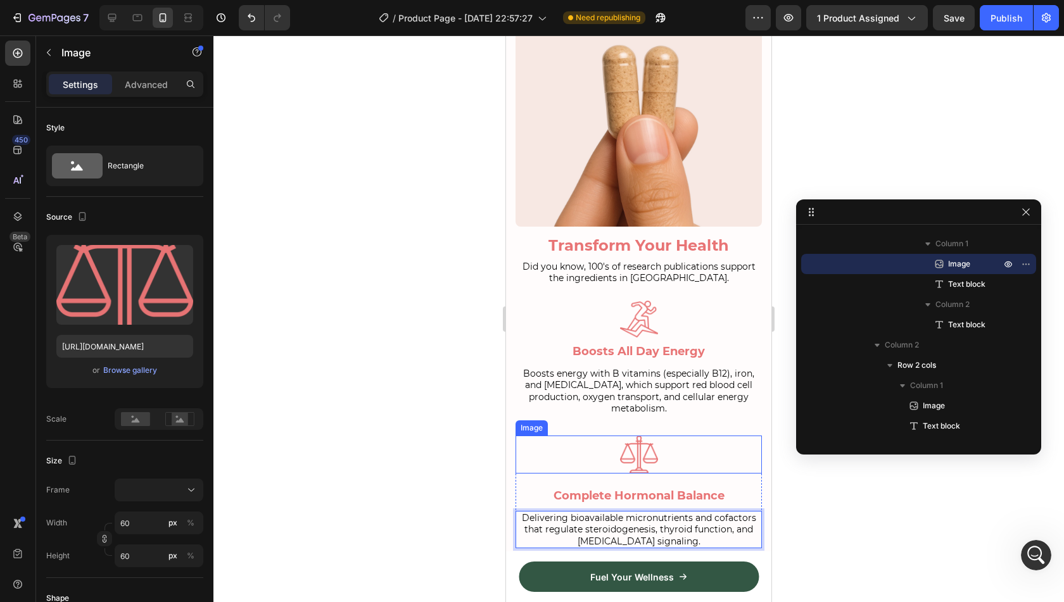
click at [585, 436] on div at bounding box center [639, 455] width 246 height 38
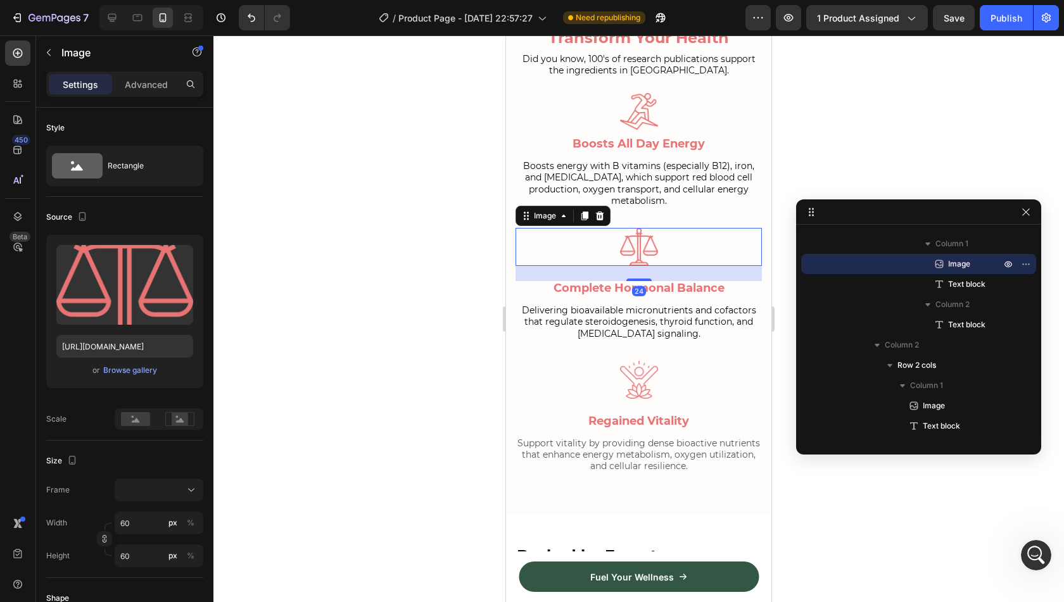
scroll to position [1347, 0]
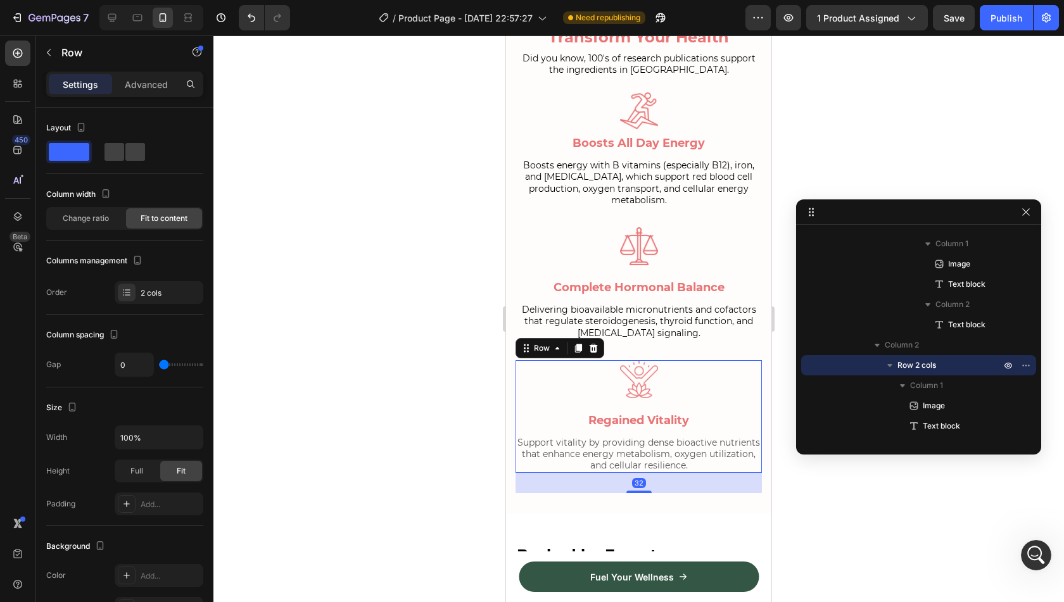
click at [595, 412] on div "Image Regained Vitality Text block" at bounding box center [639, 397] width 246 height 75
click at [597, 437] on p "Support vitality by providing dense bioactive nutrients that enhance energy met…" at bounding box center [639, 454] width 244 height 35
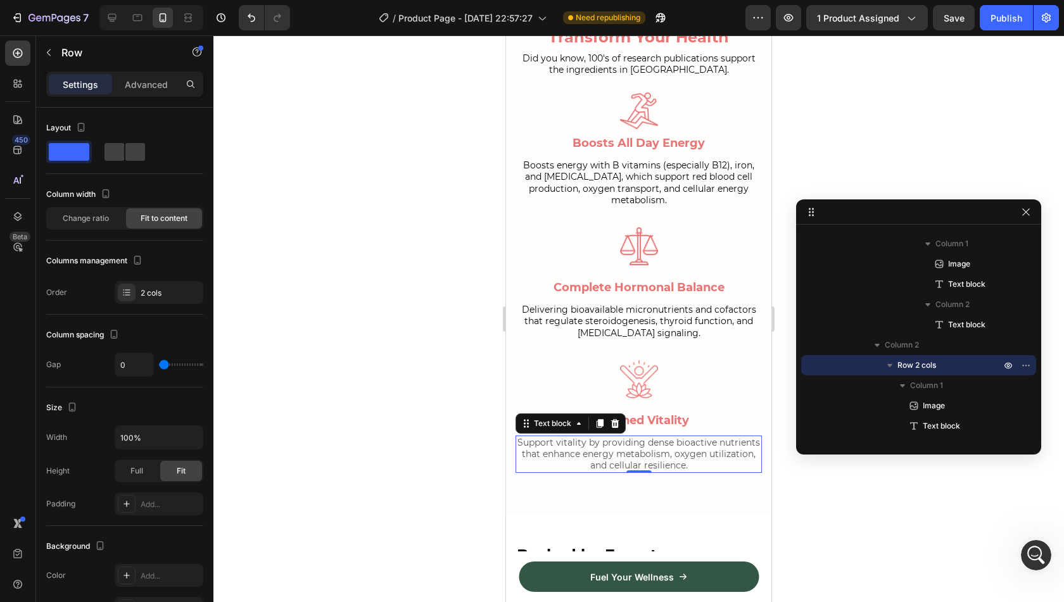
scroll to position [3016, 0]
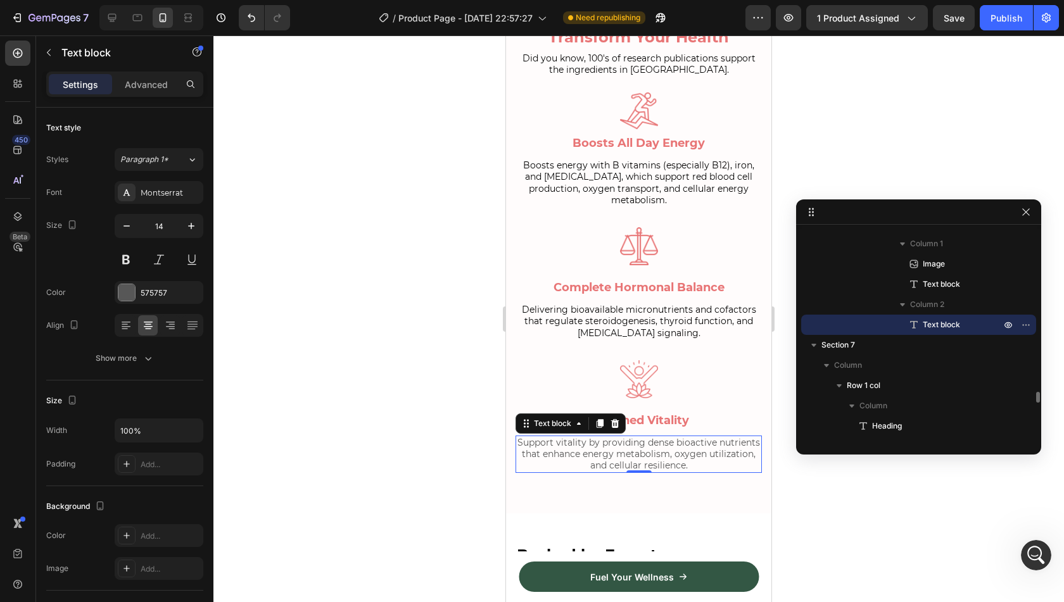
click at [597, 437] on p "Support vitality by providing dense bioactive nutrients that enhance energy met…" at bounding box center [639, 454] width 244 height 35
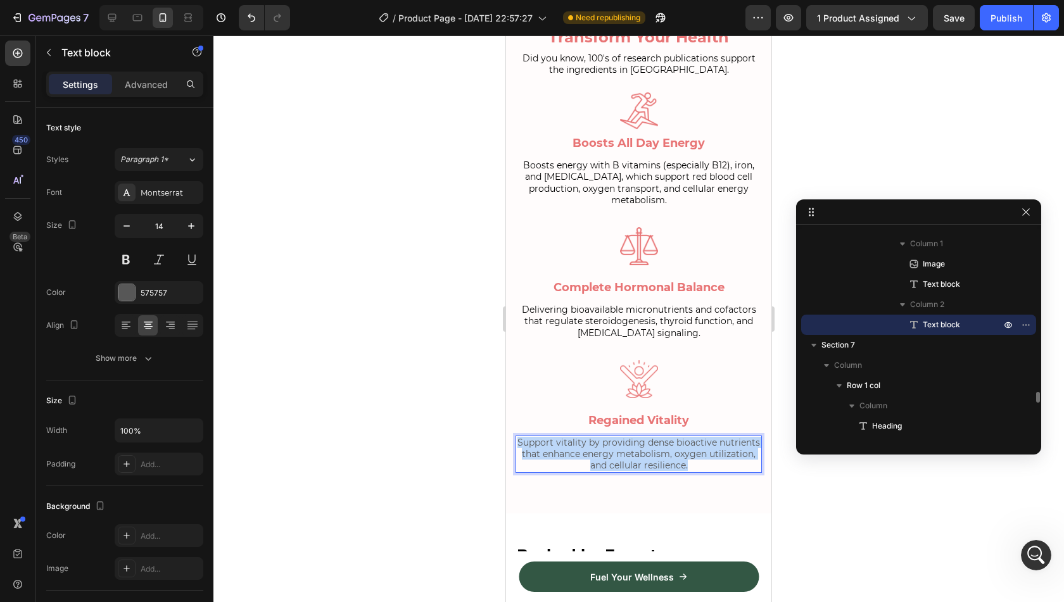
click at [597, 437] on p "Support vitality by providing dense bioactive nutrients that enhance energy met…" at bounding box center [639, 454] width 244 height 35
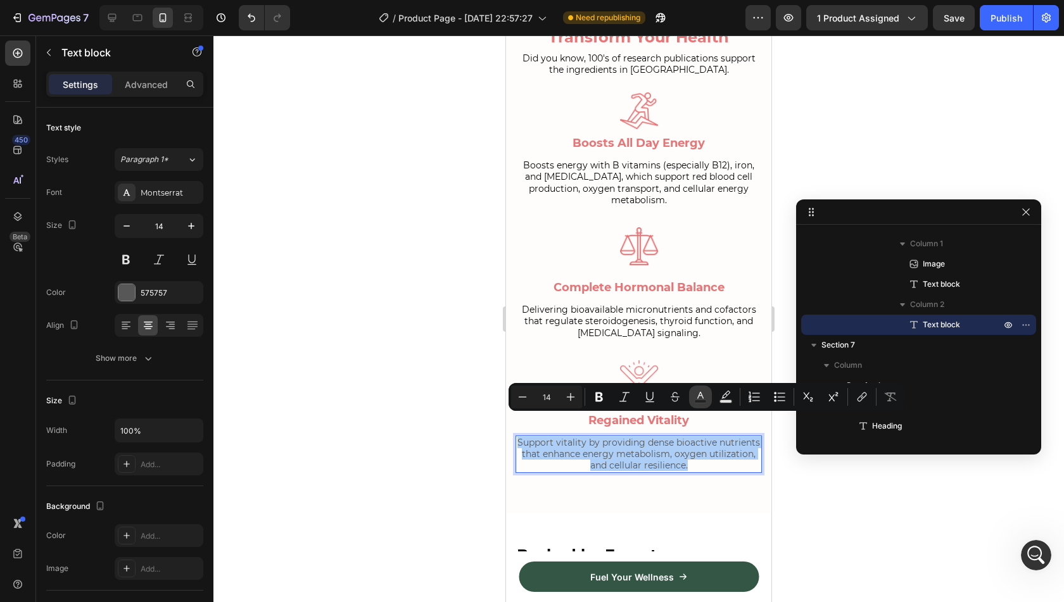
click at [702, 396] on icon "Editor contextual toolbar" at bounding box center [700, 395] width 6 height 7
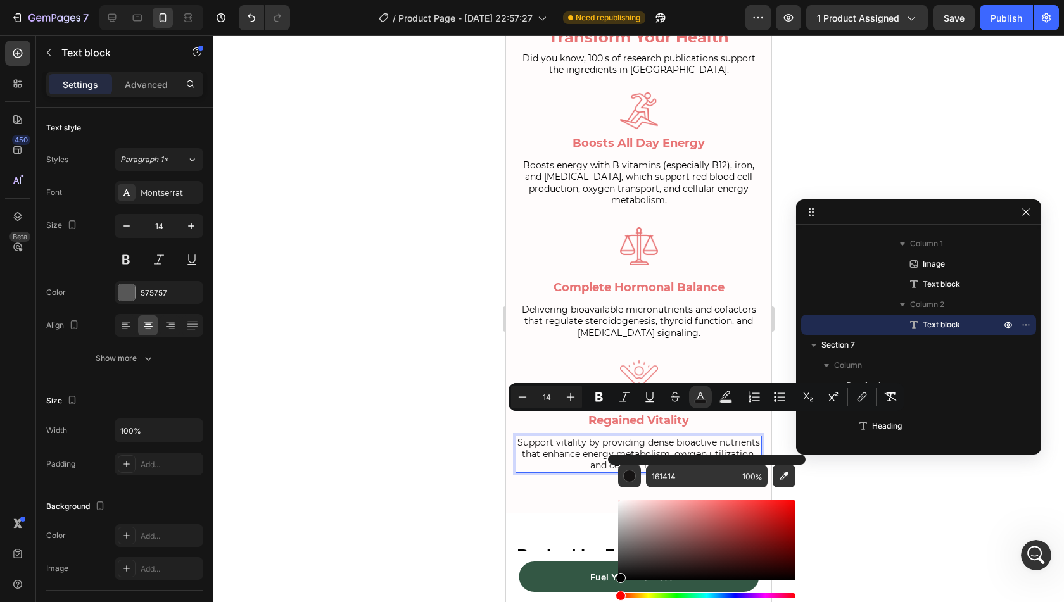
drag, startPoint x: 640, startPoint y: 573, endPoint x: 614, endPoint y: 587, distance: 29.5
click at [614, 587] on div "161414 100 %" at bounding box center [707, 536] width 198 height 162
type input "000000"
click at [535, 529] on div "Heading" at bounding box center [536, 536] width 40 height 15
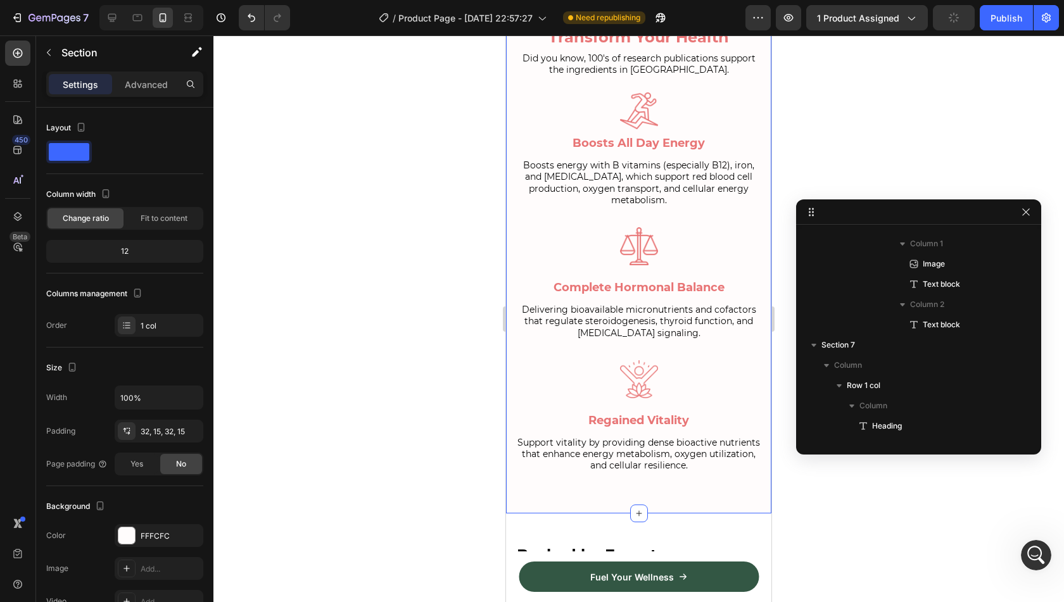
click at [652, 476] on div "Image Transform Your Health Heading Did you know, 100's of research publication…" at bounding box center [638, 132] width 265 height 761
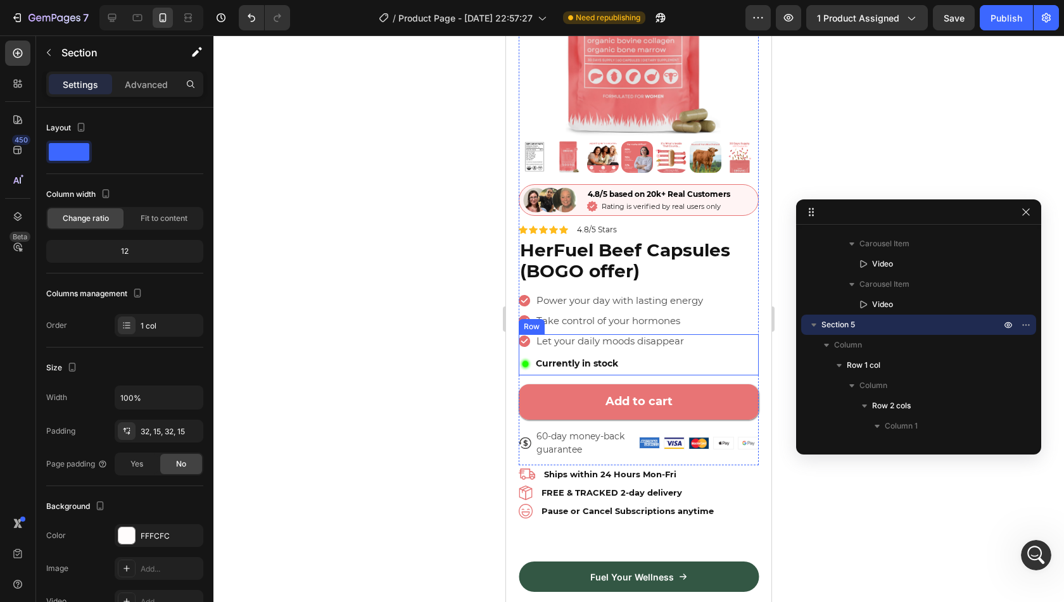
scroll to position [175, 0]
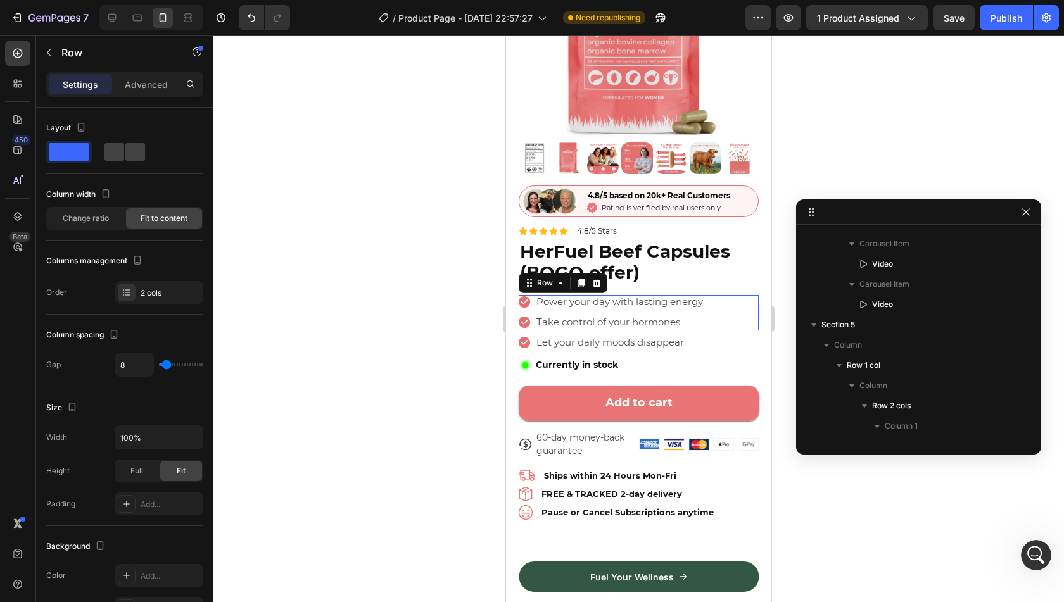
click at [744, 295] on div "Icon Power your day with lasting energy Text Block Row Icon Take control of you…" at bounding box center [639, 312] width 240 height 35
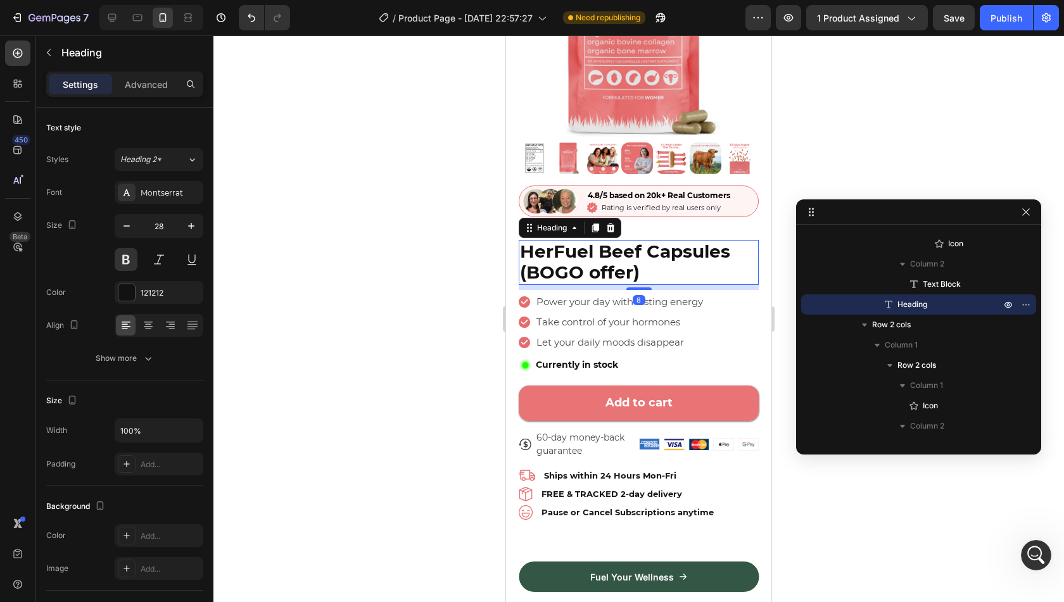
click at [744, 274] on h2 "HerFuel Beef Capsules (BOGO offer)" at bounding box center [639, 262] width 240 height 45
click at [648, 244] on span "HerFuel Beef Capsules (BOGO offer)" at bounding box center [625, 262] width 210 height 43
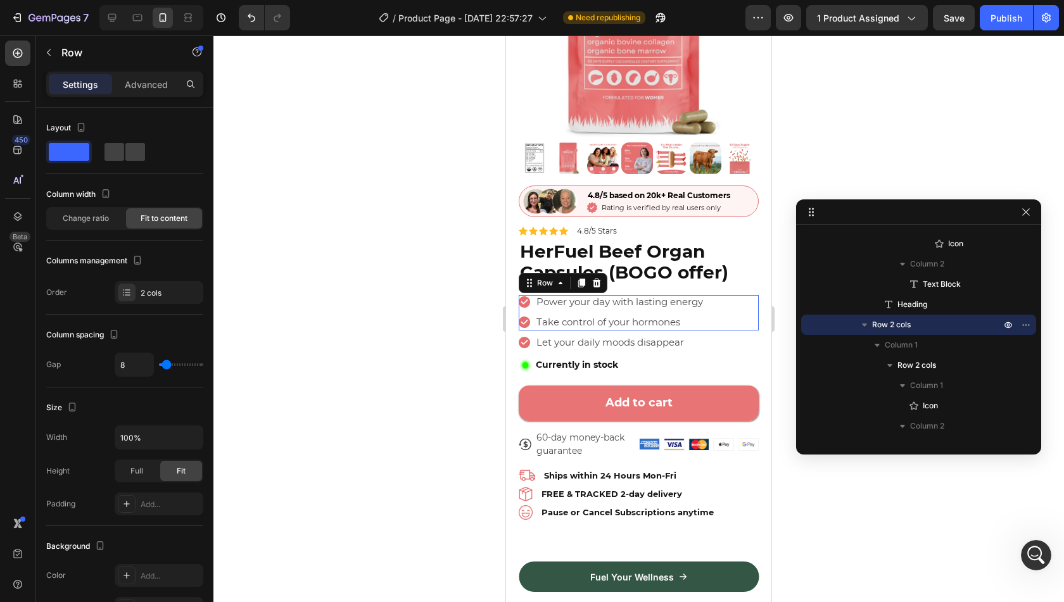
click at [711, 295] on div "Icon Power your day with lasting energy Text Block Row Icon Take control of you…" at bounding box center [639, 312] width 240 height 35
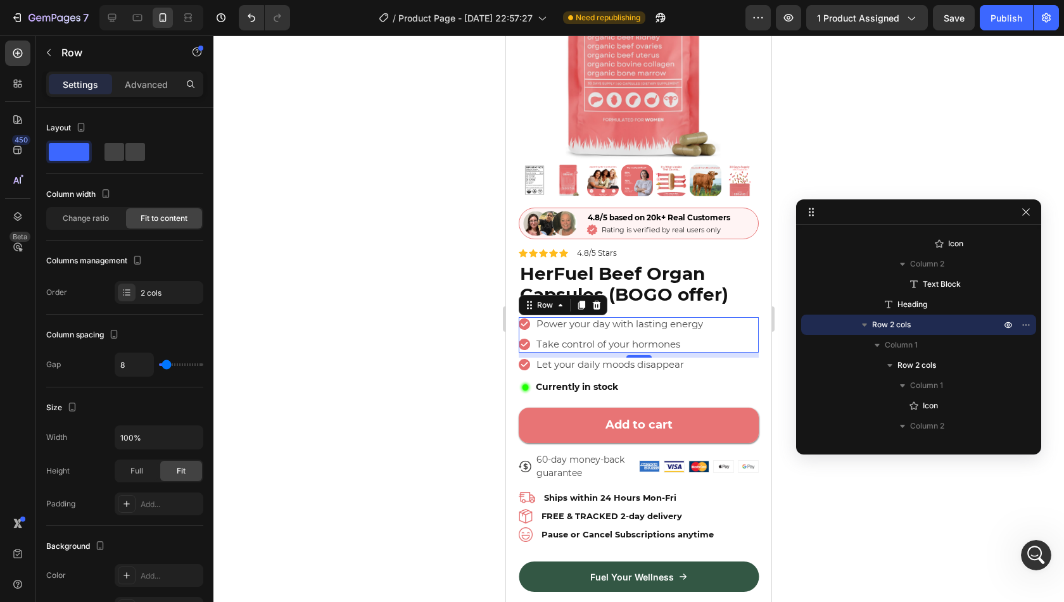
scroll to position [153, 0]
click at [986, 22] on button "Publish" at bounding box center [1006, 17] width 53 height 25
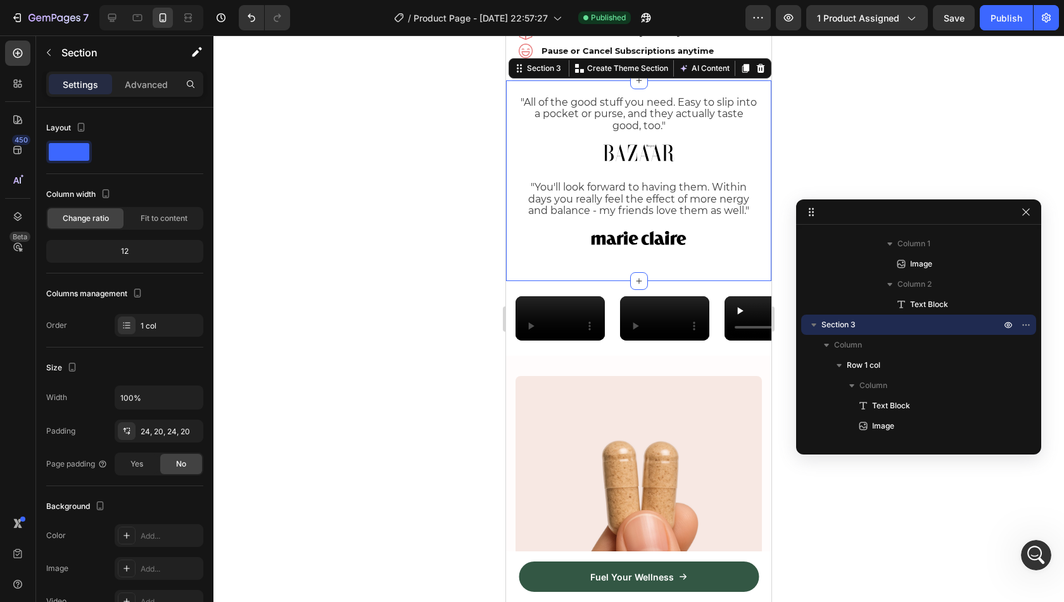
scroll to position [644, 0]
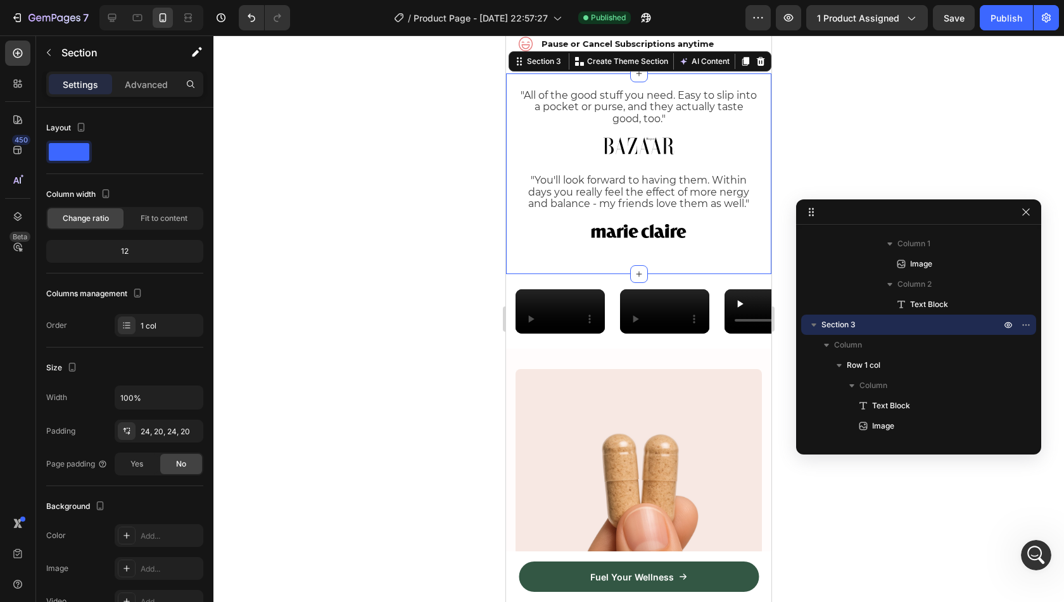
click at [814, 463] on div at bounding box center [638, 318] width 851 height 567
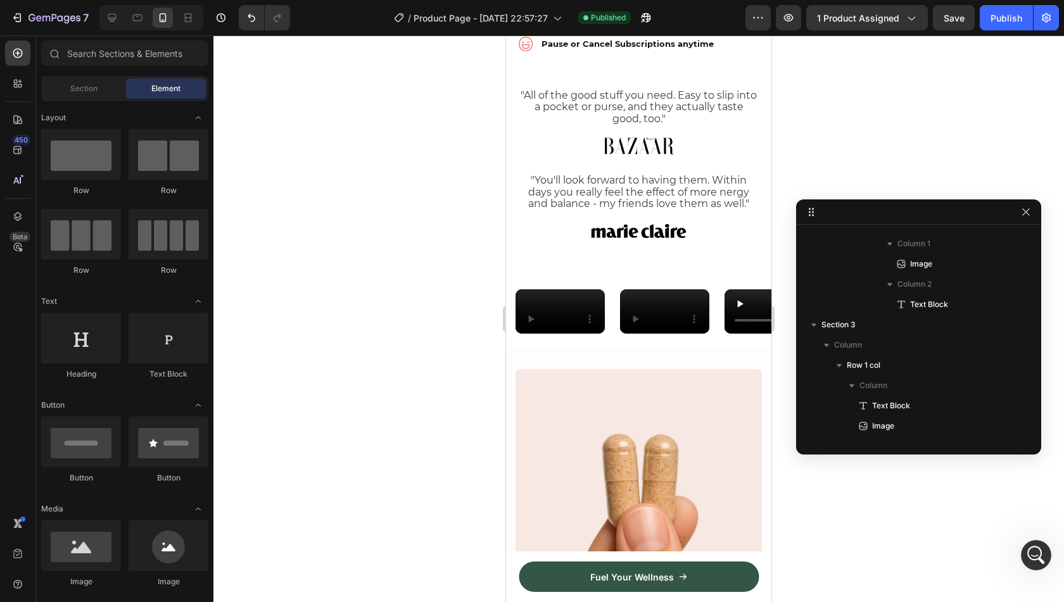
click at [814, 463] on div at bounding box center [638, 318] width 851 height 567
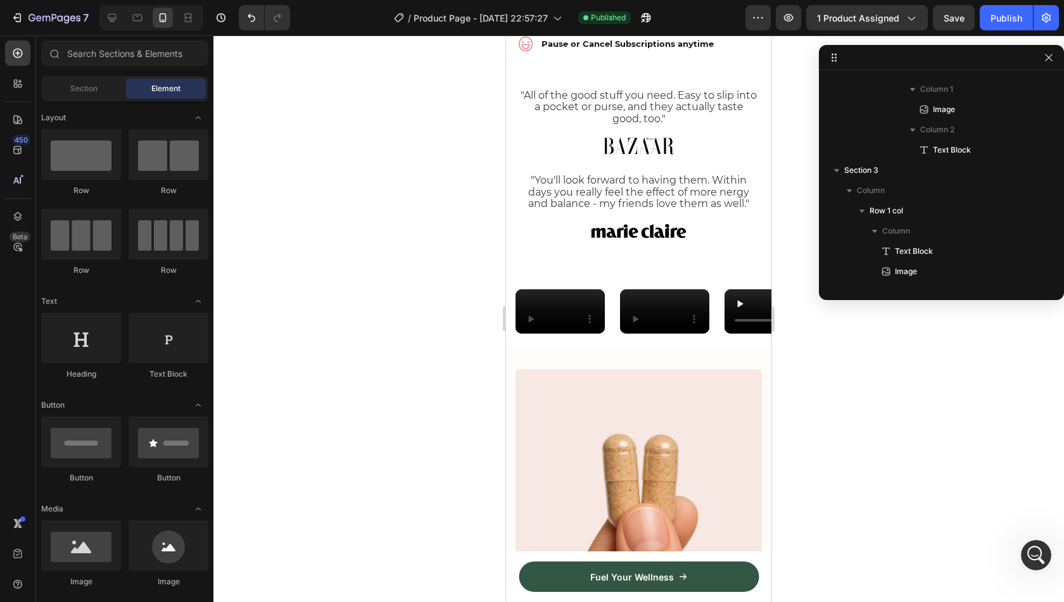
drag, startPoint x: 815, startPoint y: 213, endPoint x: 865, endPoint y: 54, distance: 166.9
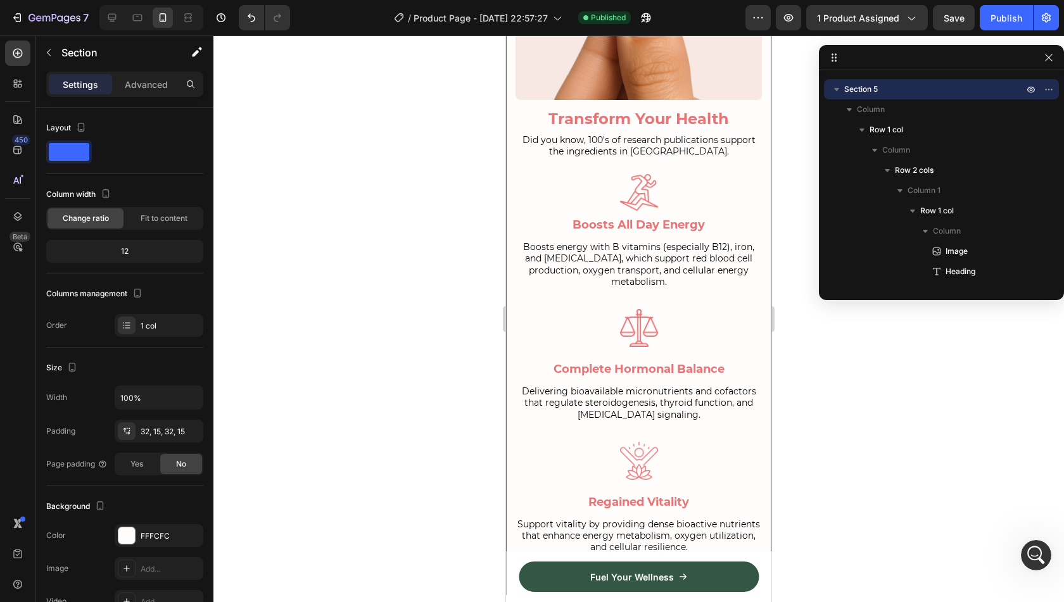
scroll to position [1295, 0]
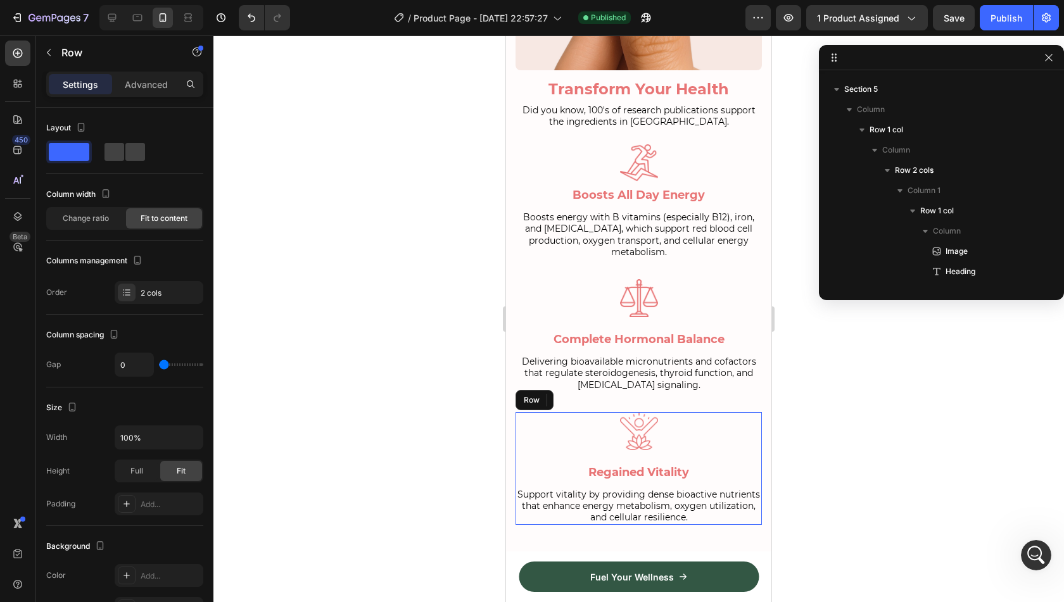
click at [700, 464] on div "Image Regained Vitality Text block" at bounding box center [639, 449] width 246 height 75
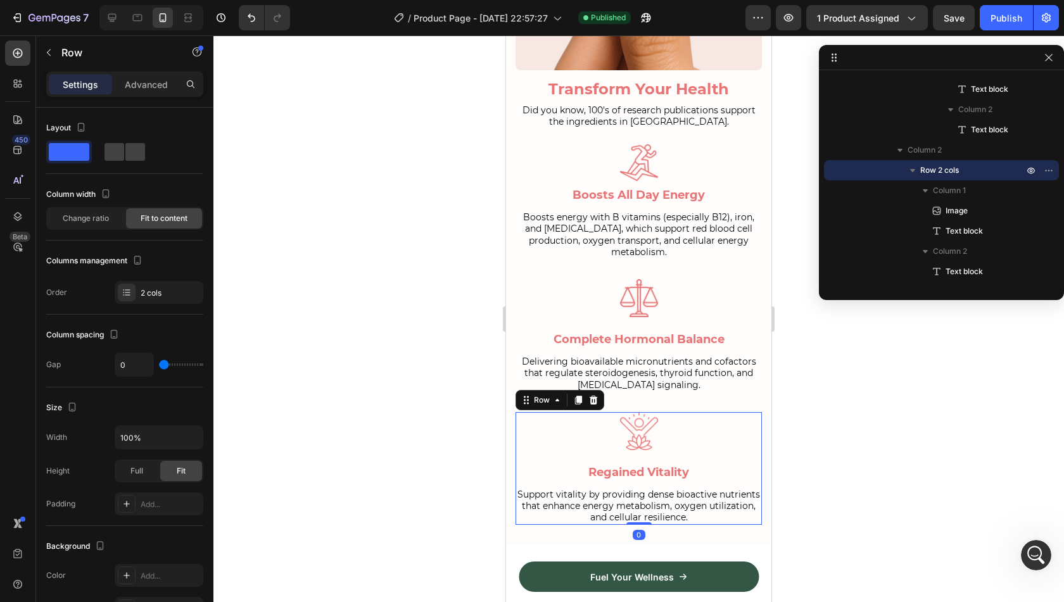
drag, startPoint x: 641, startPoint y: 521, endPoint x: 651, endPoint y: 496, distance: 27.3
click at [651, 496] on div "Image Regained Vitality Text block Support vitality by providing dense bioactiv…" at bounding box center [639, 468] width 246 height 113
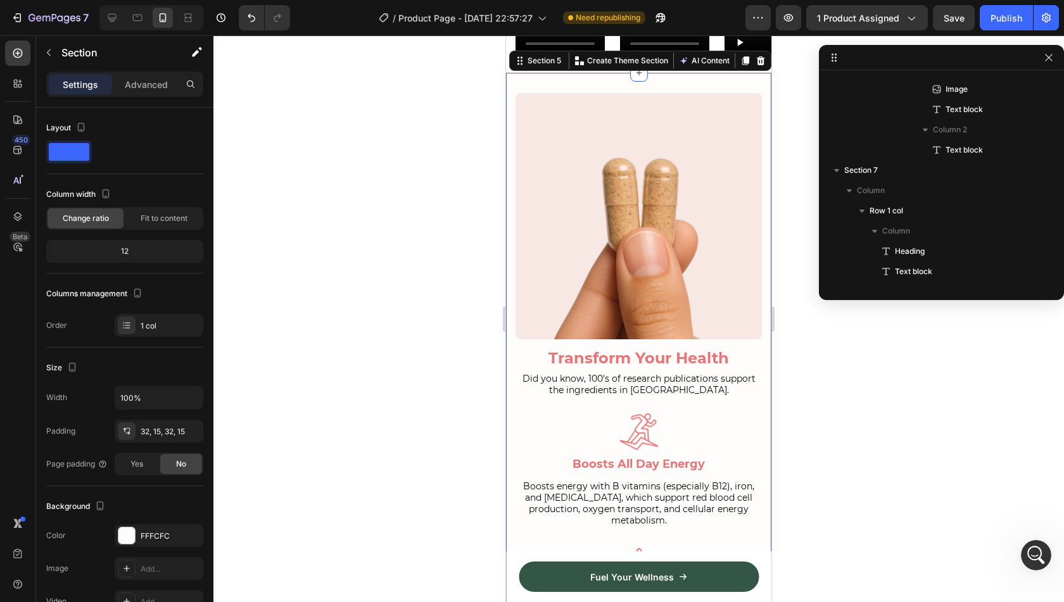
scroll to position [2428, 0]
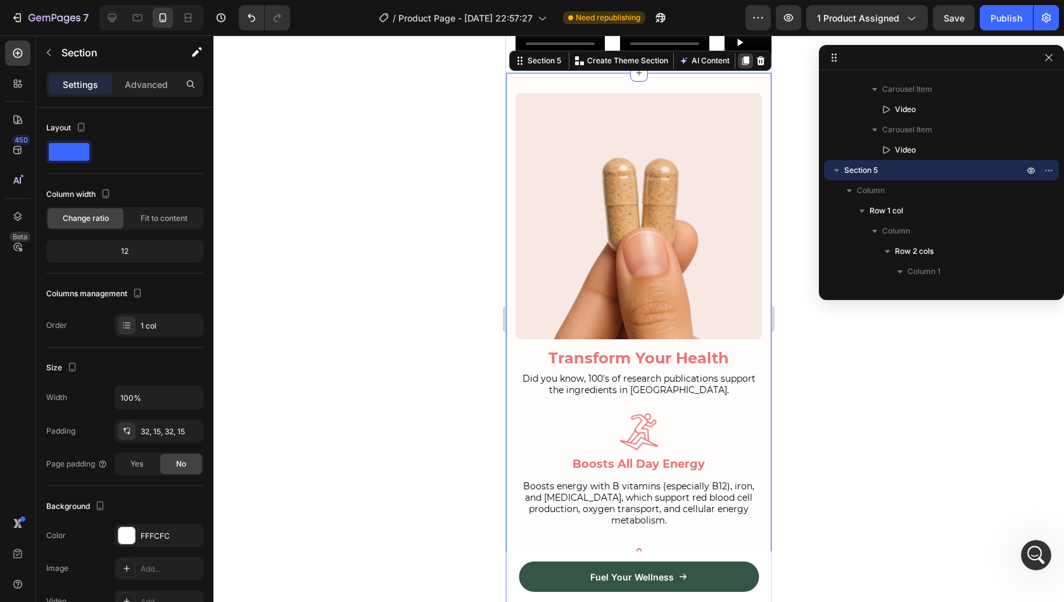
click at [742, 65] on icon at bounding box center [745, 60] width 7 height 9
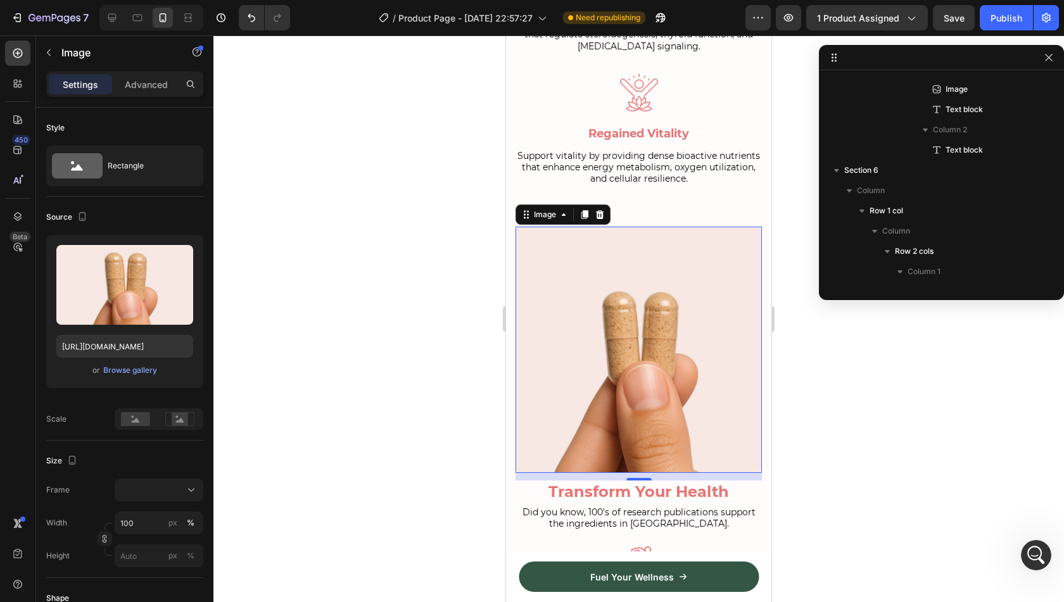
scroll to position [3199, 0]
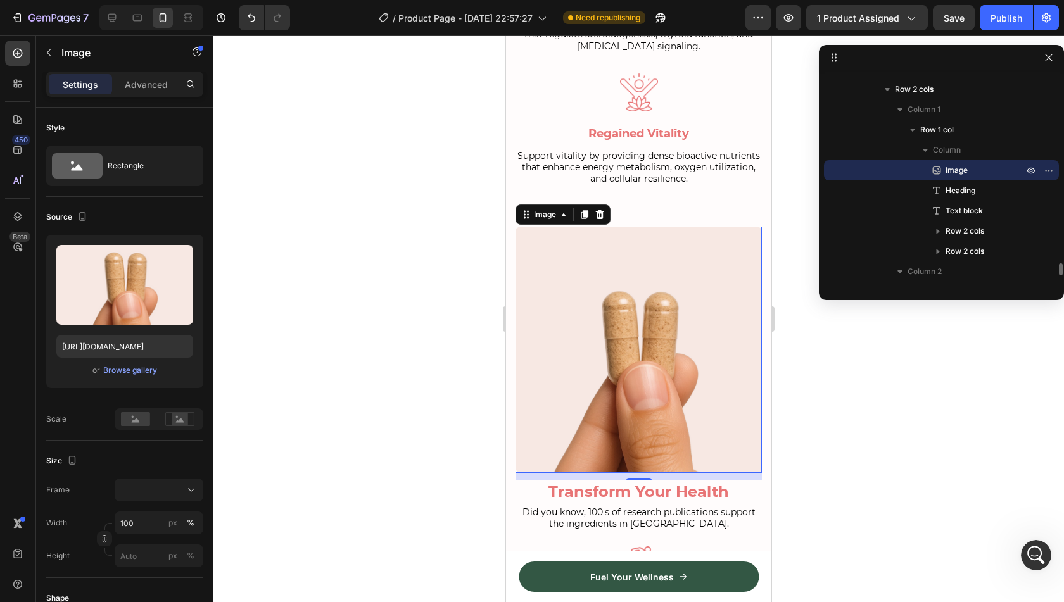
click at [660, 227] on img at bounding box center [639, 350] width 246 height 246
click at [597, 210] on icon at bounding box center [600, 214] width 8 height 9
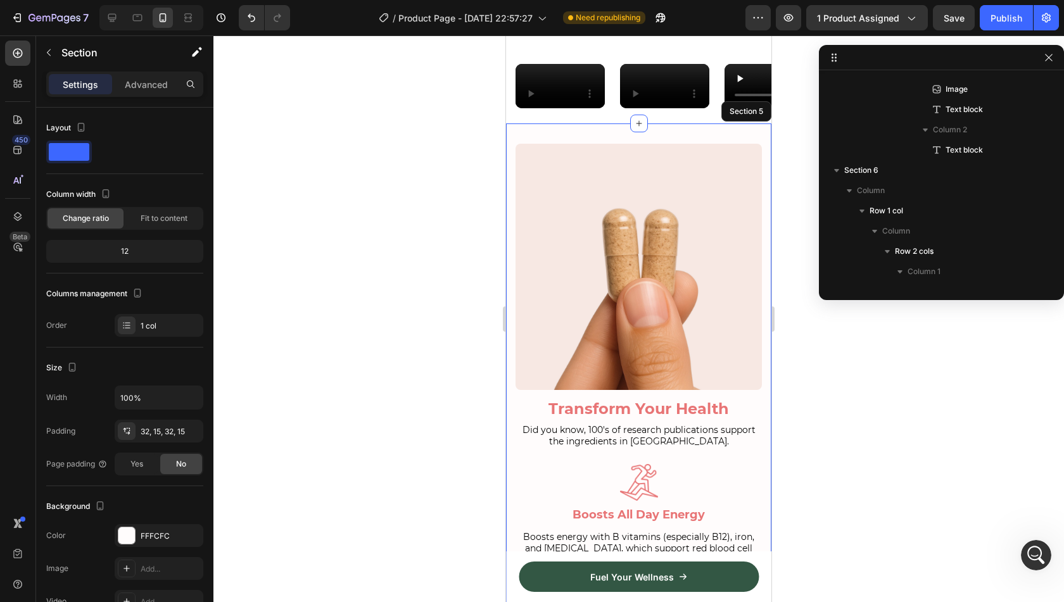
scroll to position [2428, 0]
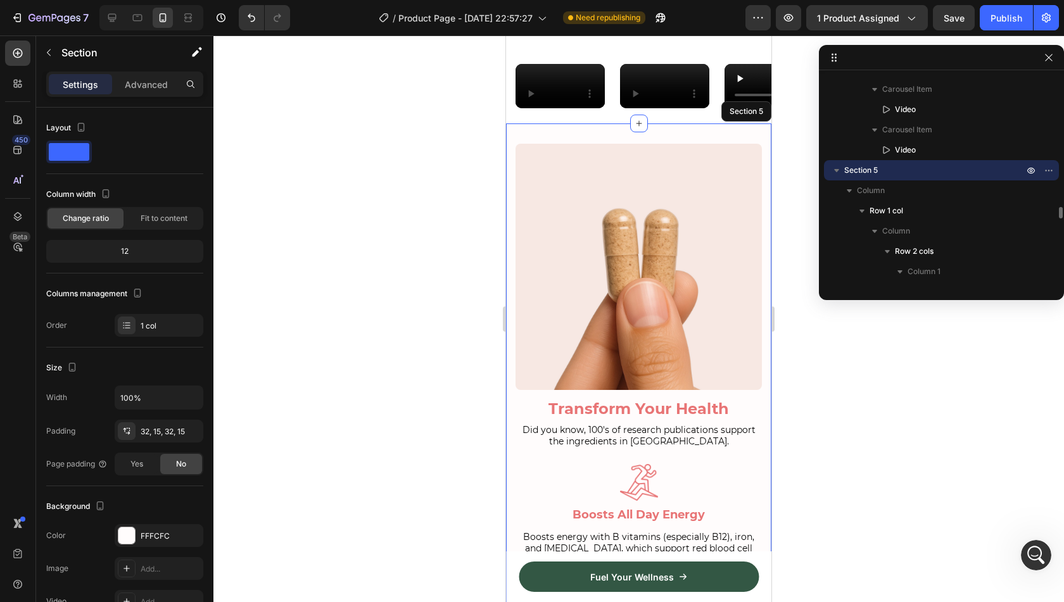
click at [514, 267] on div "Image Transform Your Health Heading Did you know, 100's of research publication…" at bounding box center [638, 494] width 265 height 741
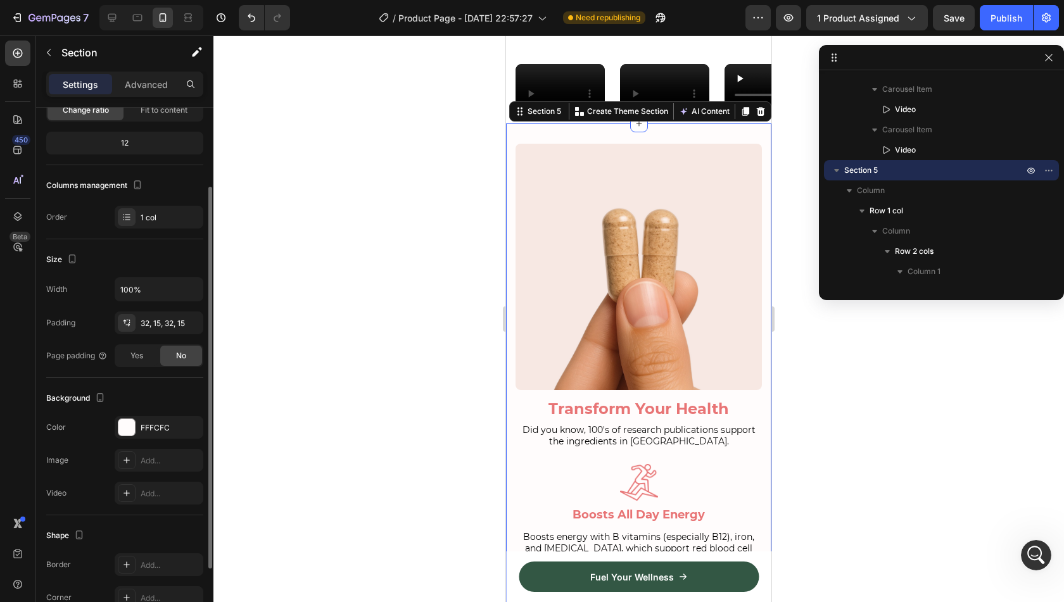
scroll to position [109, 0]
click at [160, 416] on div "FFFCFC" at bounding box center [159, 427] width 89 height 23
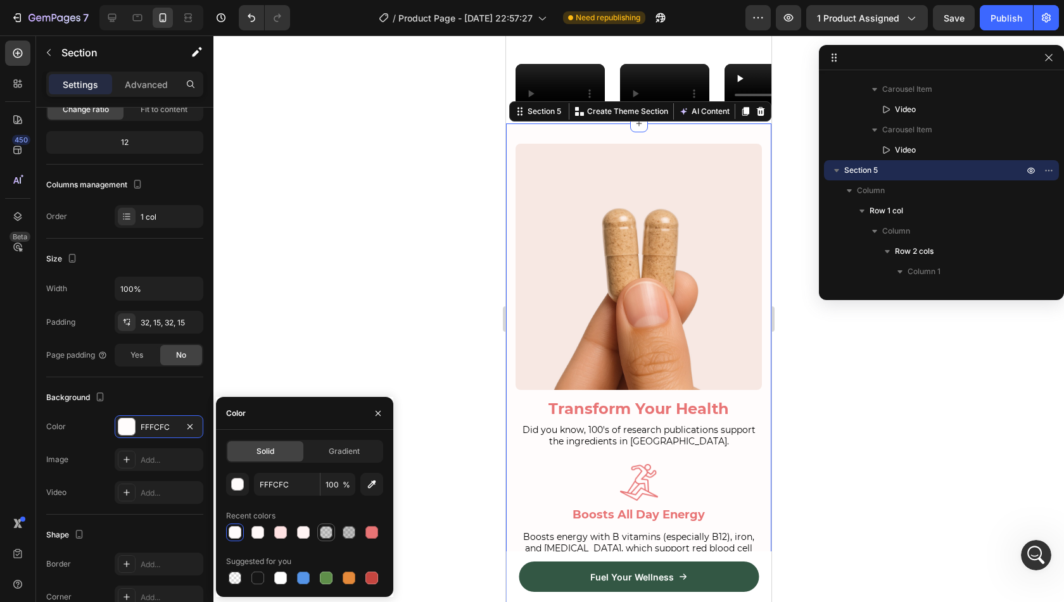
click at [320, 531] on div at bounding box center [326, 532] width 13 height 13
type input "151515"
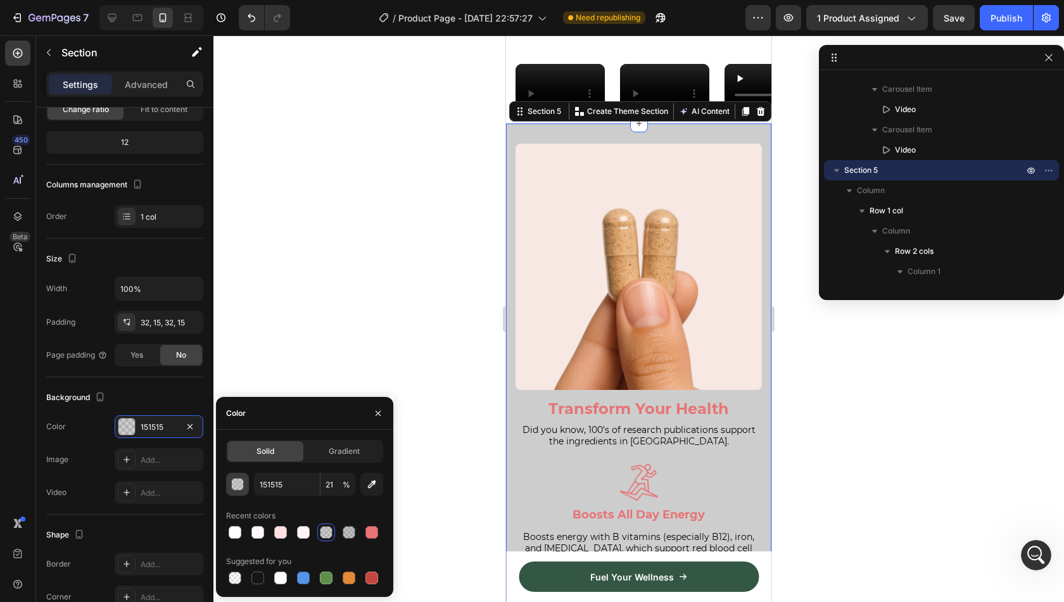
click at [232, 484] on div "button" at bounding box center [238, 485] width 13 height 13
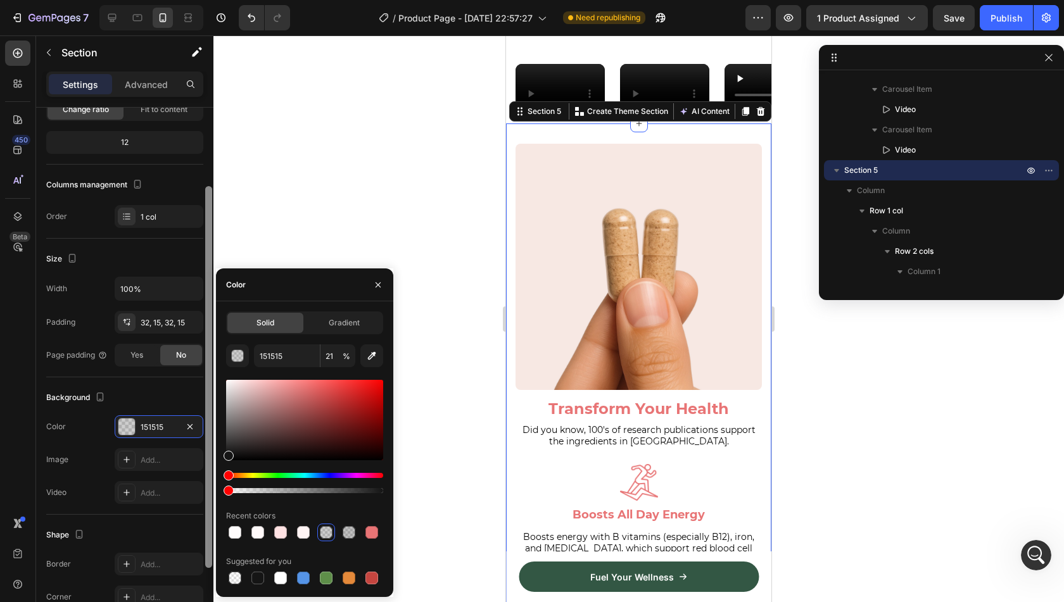
drag, startPoint x: 259, startPoint y: 490, endPoint x: 212, endPoint y: 490, distance: 46.9
click at [212, 490] on div "450 Beta Sections(18) Elements(84) Section Element Hero Section Product Detail …" at bounding box center [106, 318] width 213 height 567
type input "0"
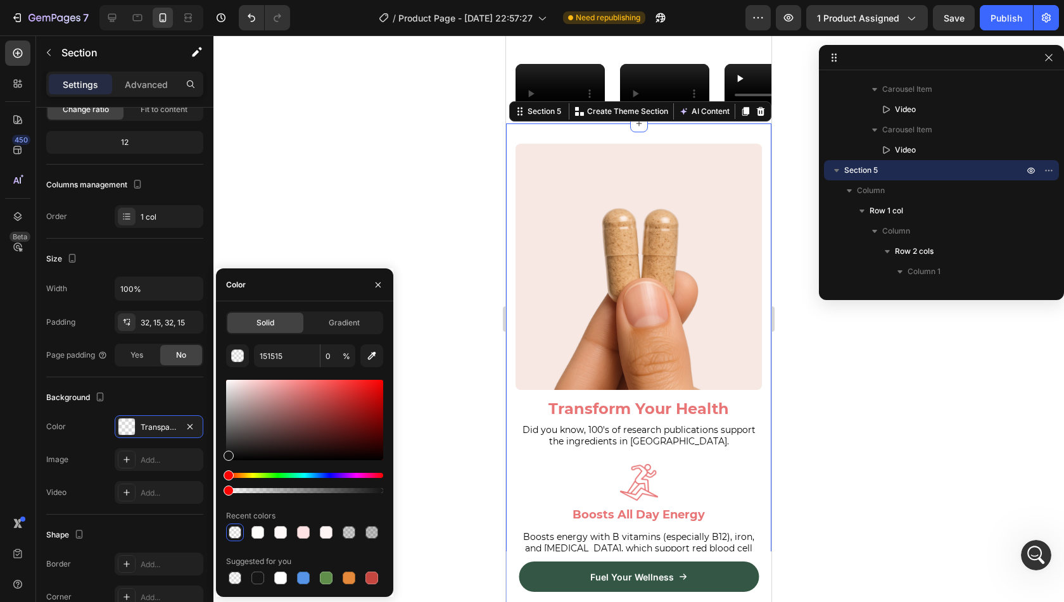
click at [308, 143] on div at bounding box center [638, 318] width 851 height 567
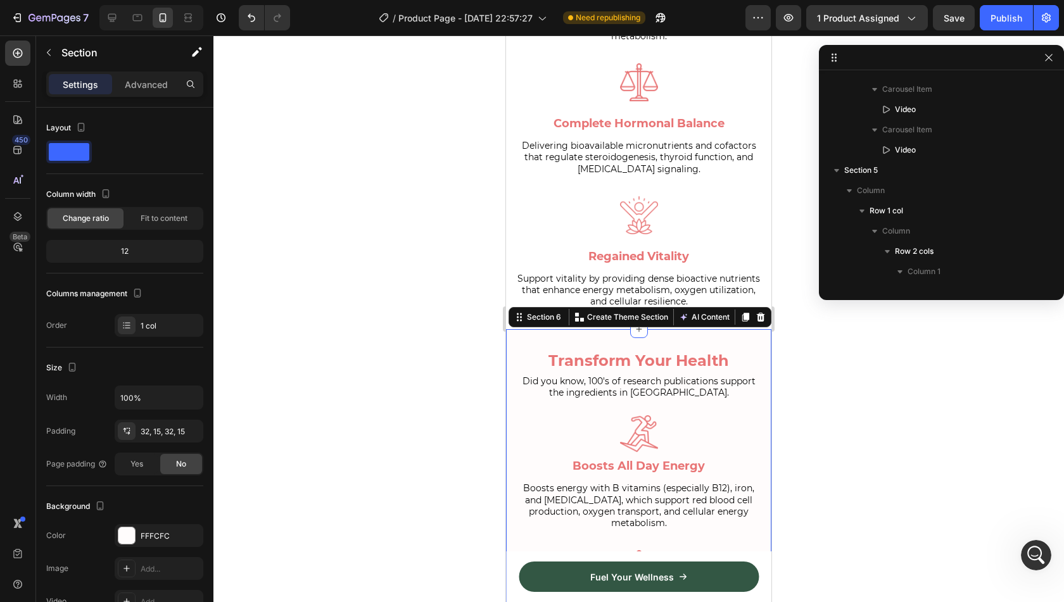
scroll to position [3037, 0]
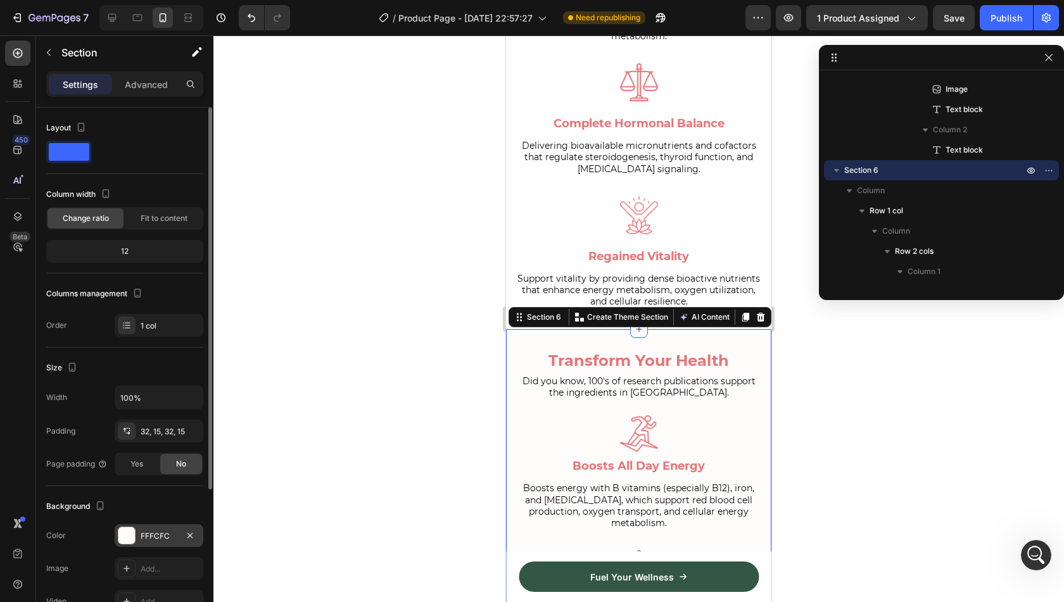
click at [151, 533] on div "FFFCFC" at bounding box center [159, 536] width 37 height 11
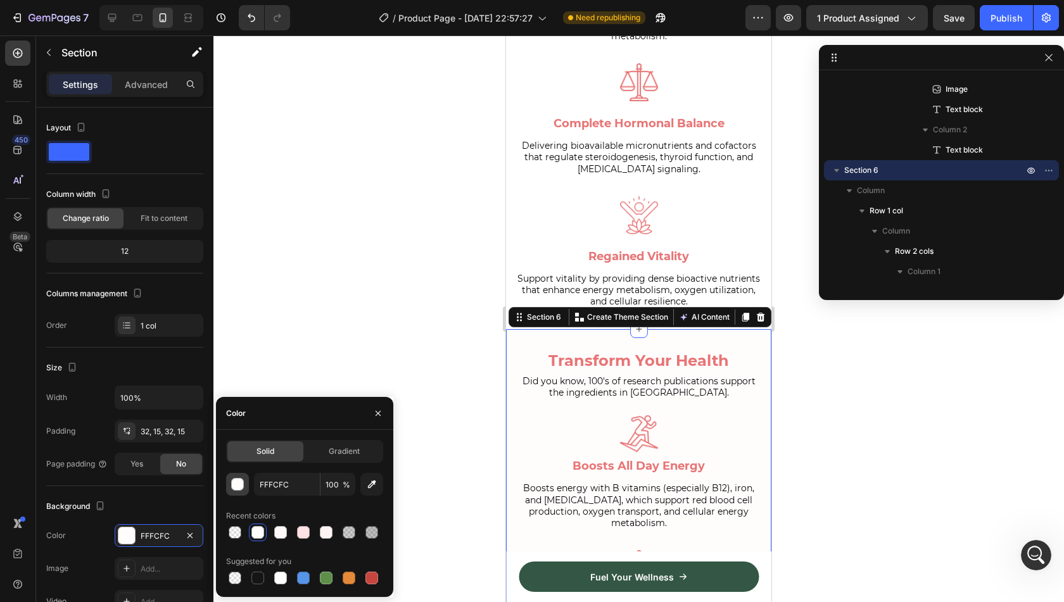
click at [236, 482] on div "button" at bounding box center [238, 485] width 13 height 13
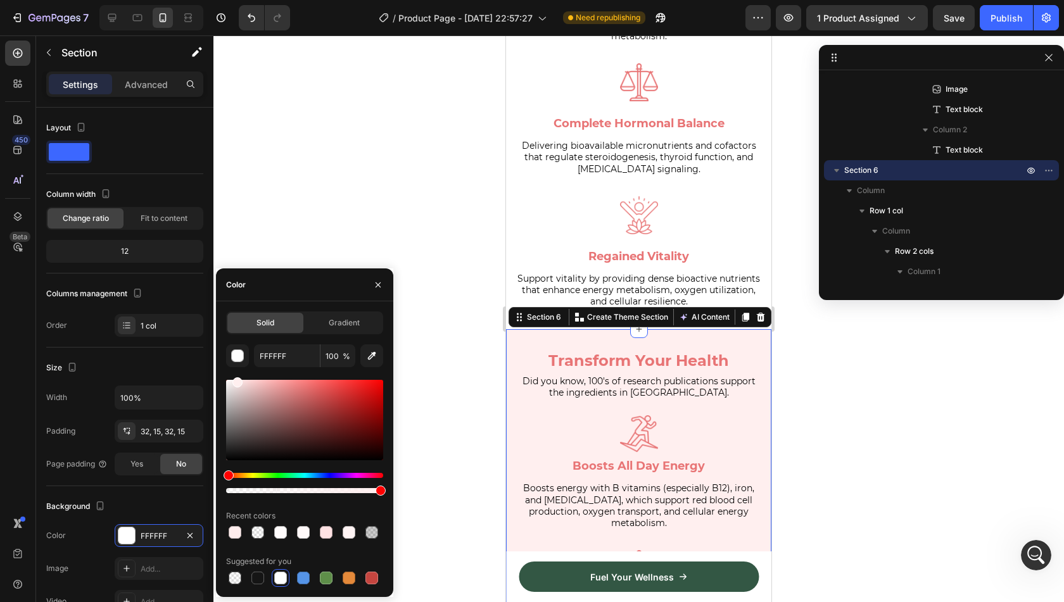
type input "FFEFEF"
drag, startPoint x: 231, startPoint y: 381, endPoint x: 236, endPoint y: 370, distance: 11.9
click at [236, 370] on div "FFEFEF 100 % Recent colors Suggested for you" at bounding box center [304, 466] width 157 height 243
click at [341, 319] on span "Gradient" at bounding box center [344, 322] width 31 height 11
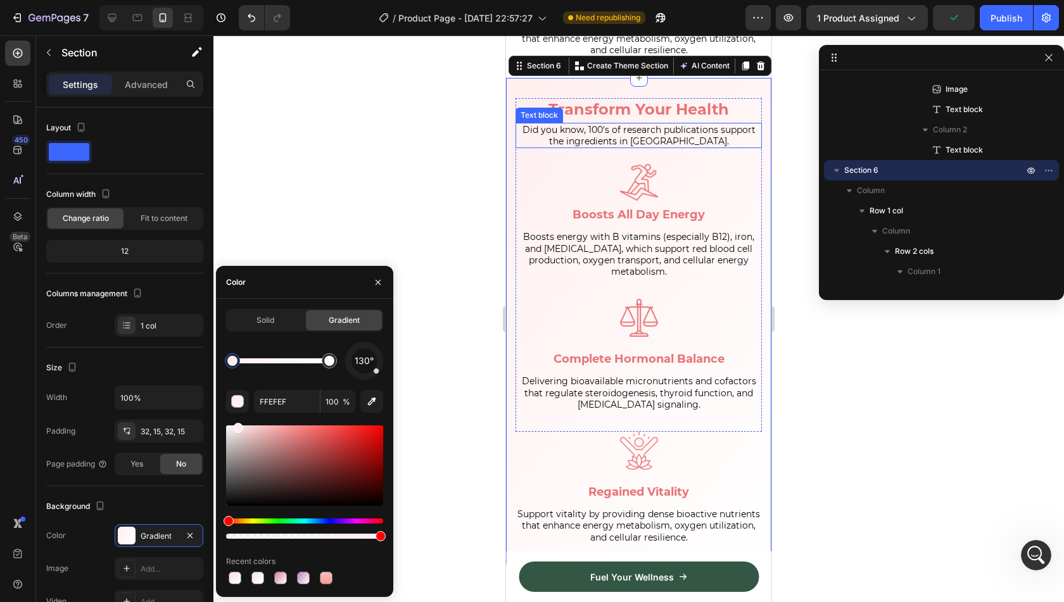
scroll to position [1763, 0]
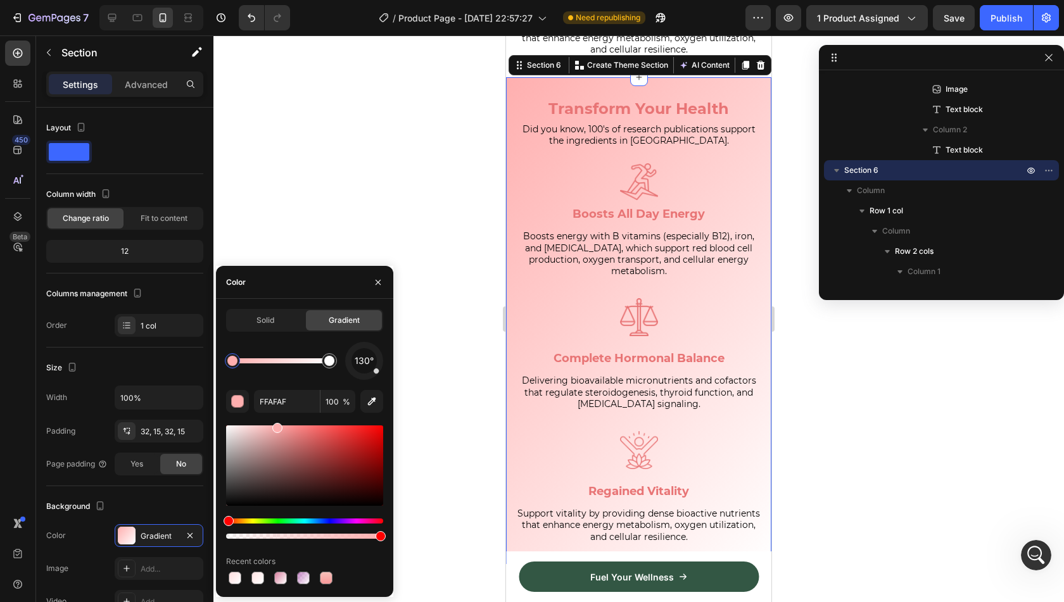
drag, startPoint x: 237, startPoint y: 429, endPoint x: 322, endPoint y: 431, distance: 85.5
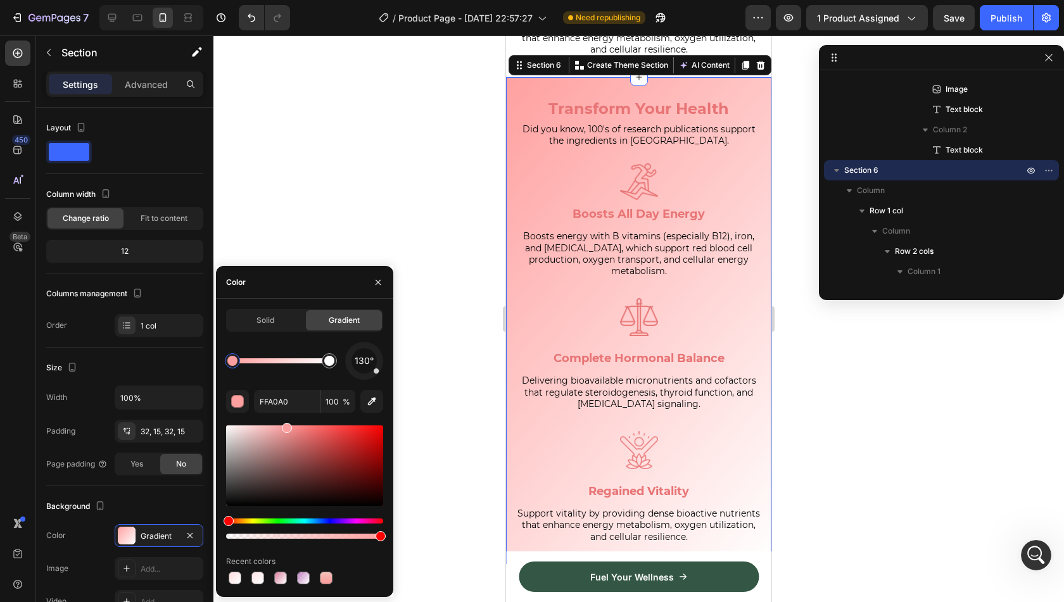
drag, startPoint x: 322, startPoint y: 431, endPoint x: 345, endPoint y: 425, distance: 23.7
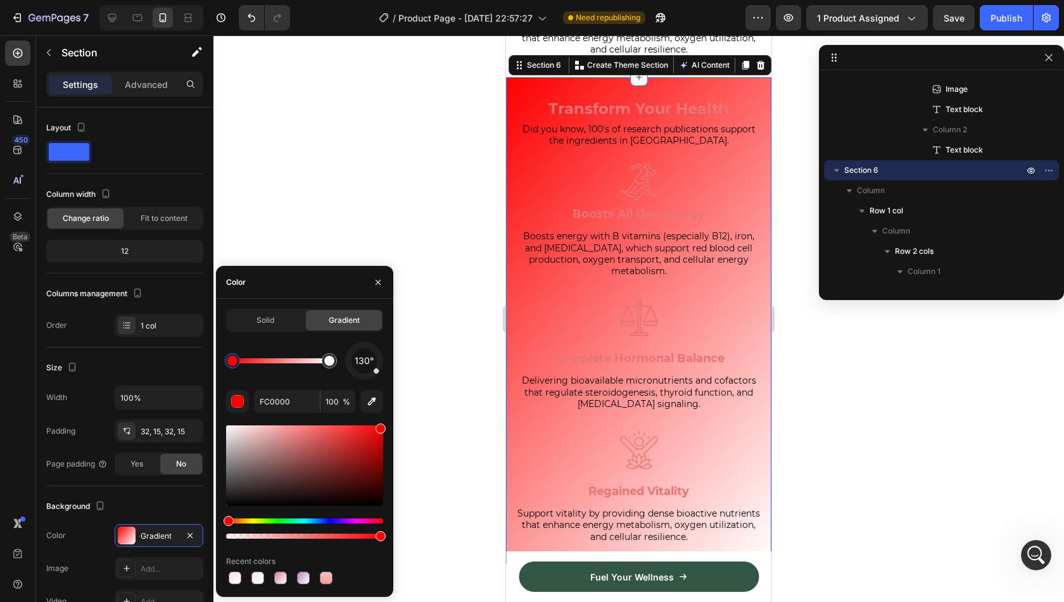
drag, startPoint x: 345, startPoint y: 425, endPoint x: 288, endPoint y: 427, distance: 57.7
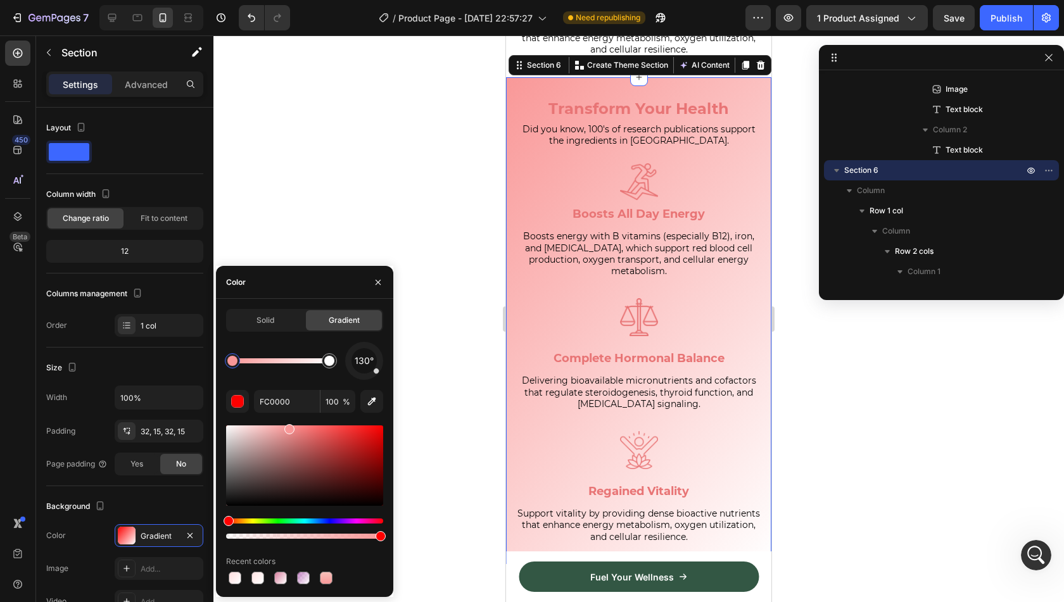
click at [288, 427] on div at bounding box center [304, 466] width 157 height 80
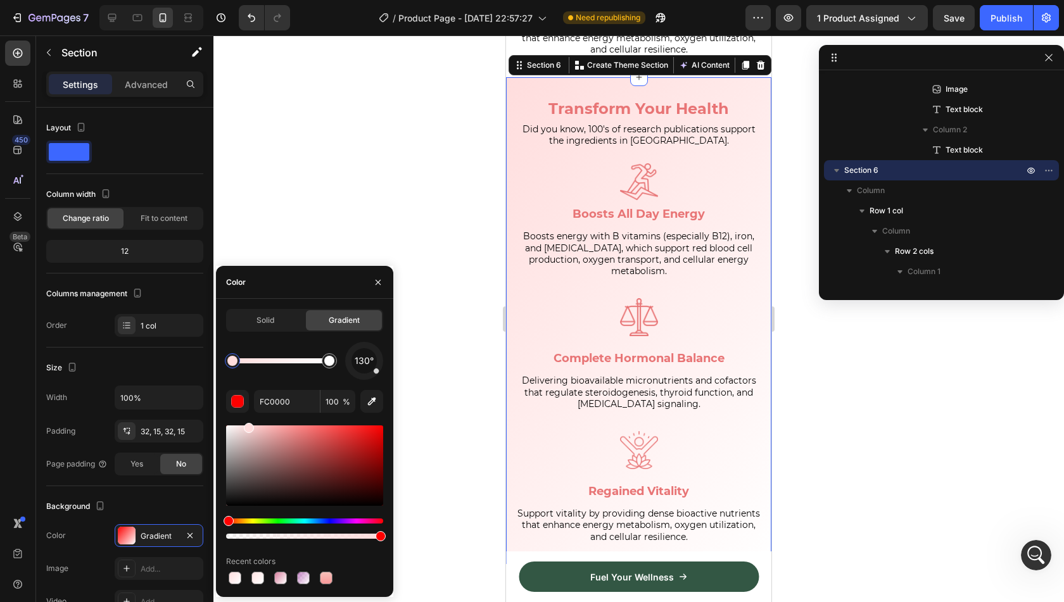
type input "FFDDDD"
drag, startPoint x: 288, startPoint y: 427, endPoint x: 229, endPoint y: 415, distance: 59.5
click at [247, 326] on div "Solid" at bounding box center [265, 320] width 76 height 20
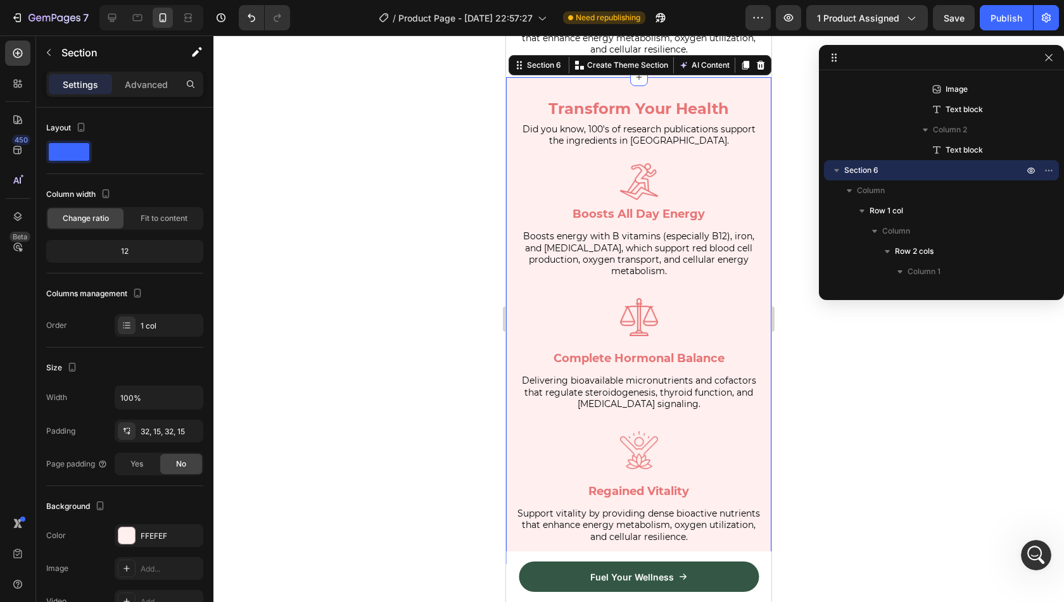
click at [336, 253] on div at bounding box center [638, 318] width 851 height 567
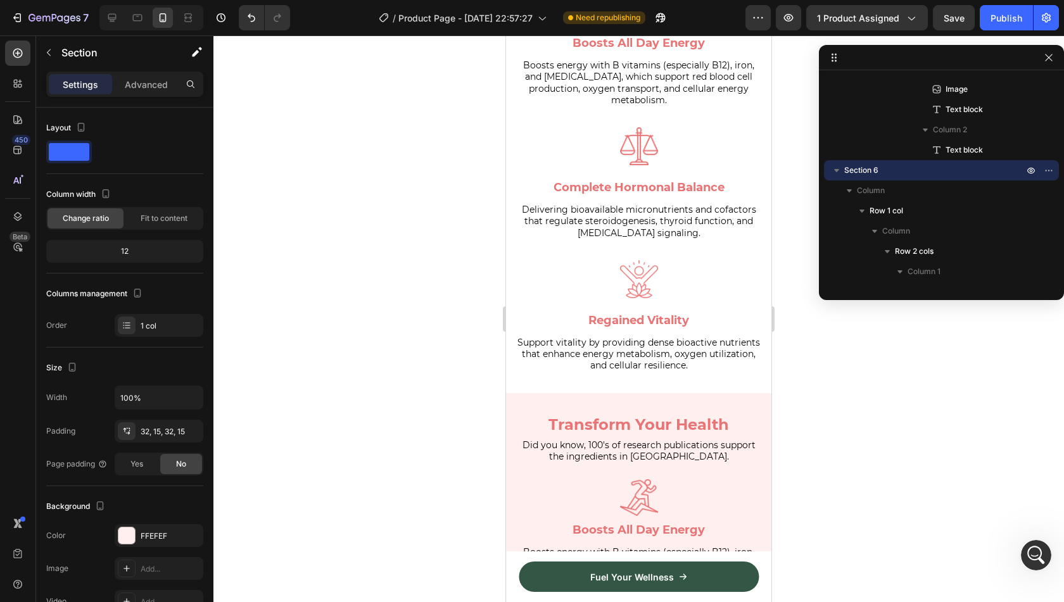
scroll to position [1470, 0]
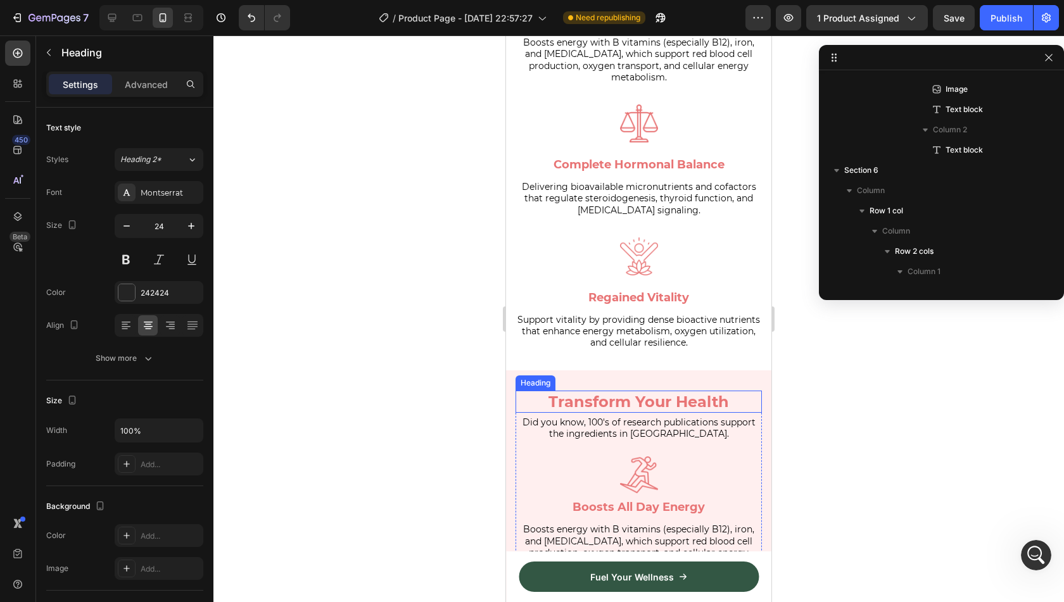
click at [611, 393] on strong "Transform Your Health" at bounding box center [639, 402] width 181 height 18
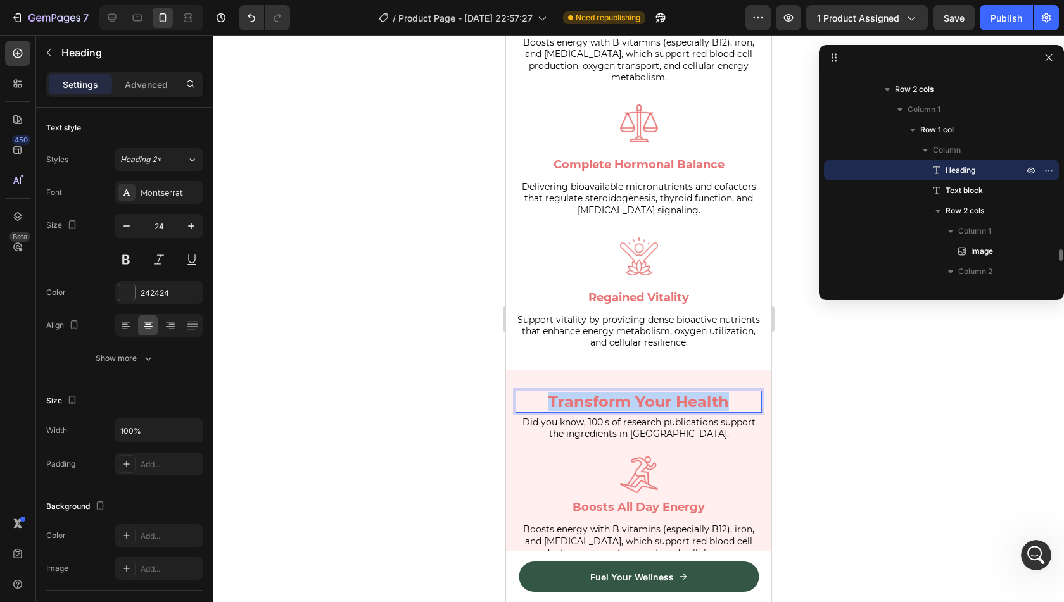
click at [611, 393] on strong "Transform Your Health" at bounding box center [639, 402] width 181 height 18
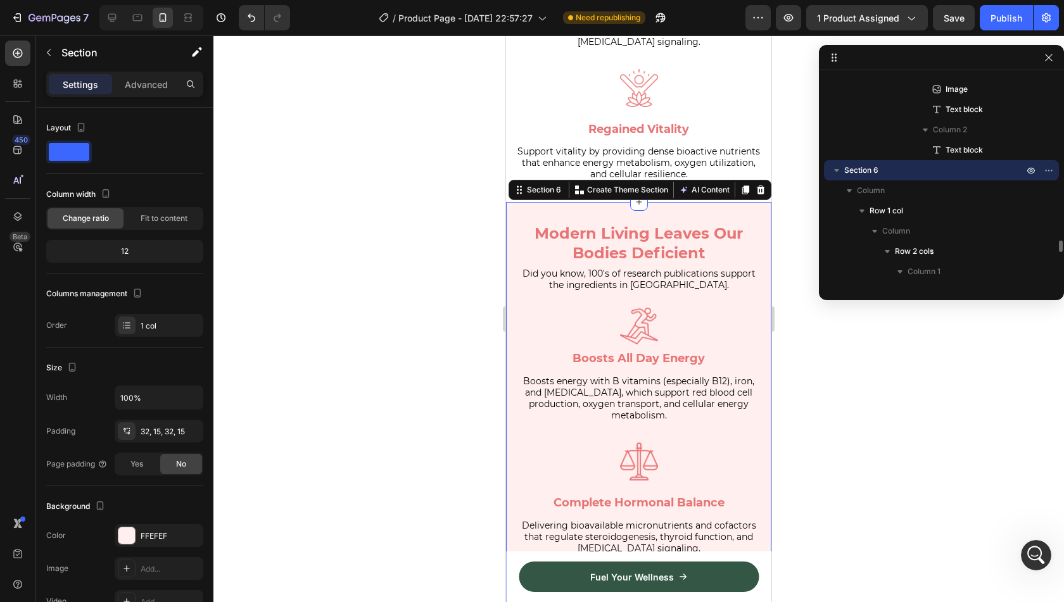
scroll to position [1647, 0]
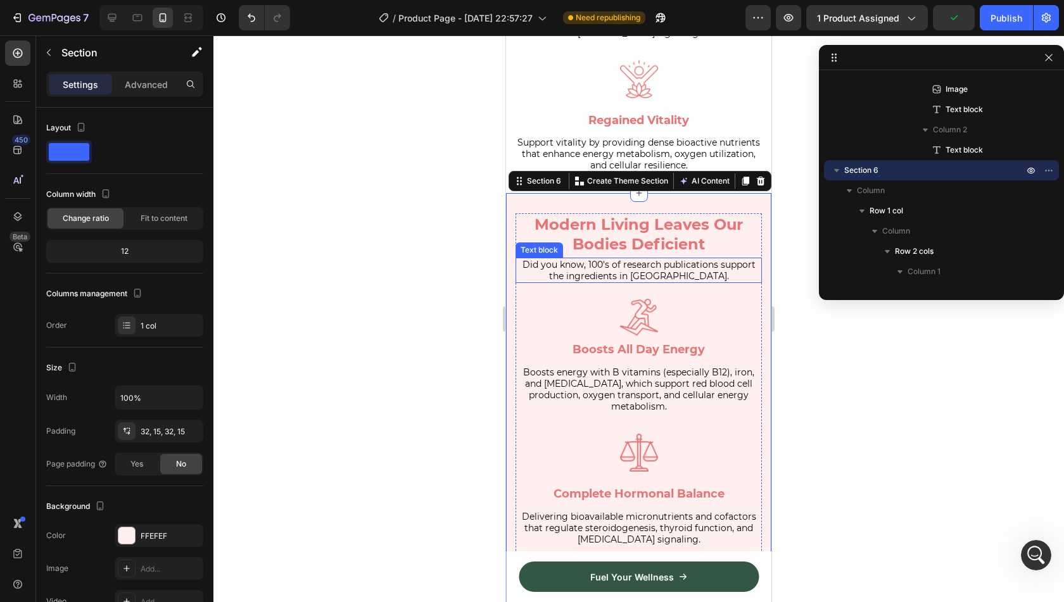
click at [594, 259] on span "Did you know, 100's of research publications support the ingredients in [GEOGRA…" at bounding box center [639, 270] width 233 height 23
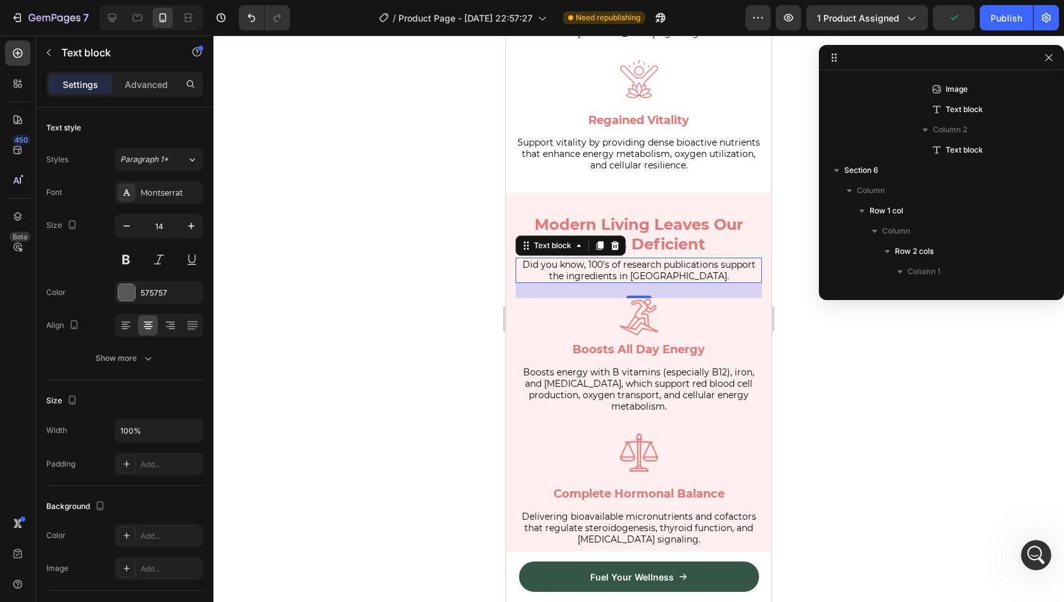
scroll to position [3219, 0]
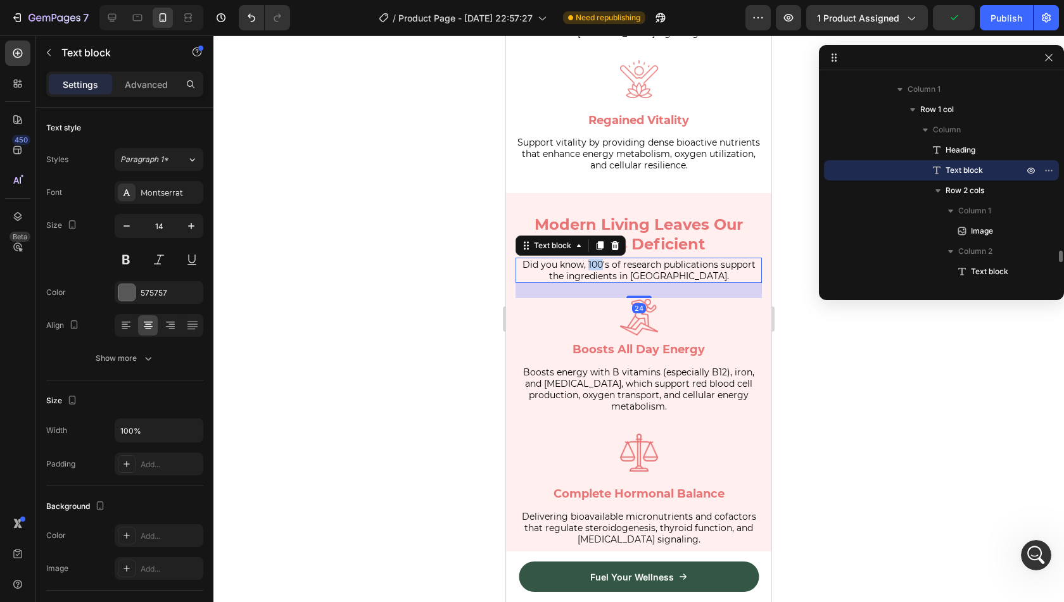
click at [594, 259] on span "Did you know, 100's of research publications support the ingredients in [GEOGRA…" at bounding box center [639, 270] width 233 height 23
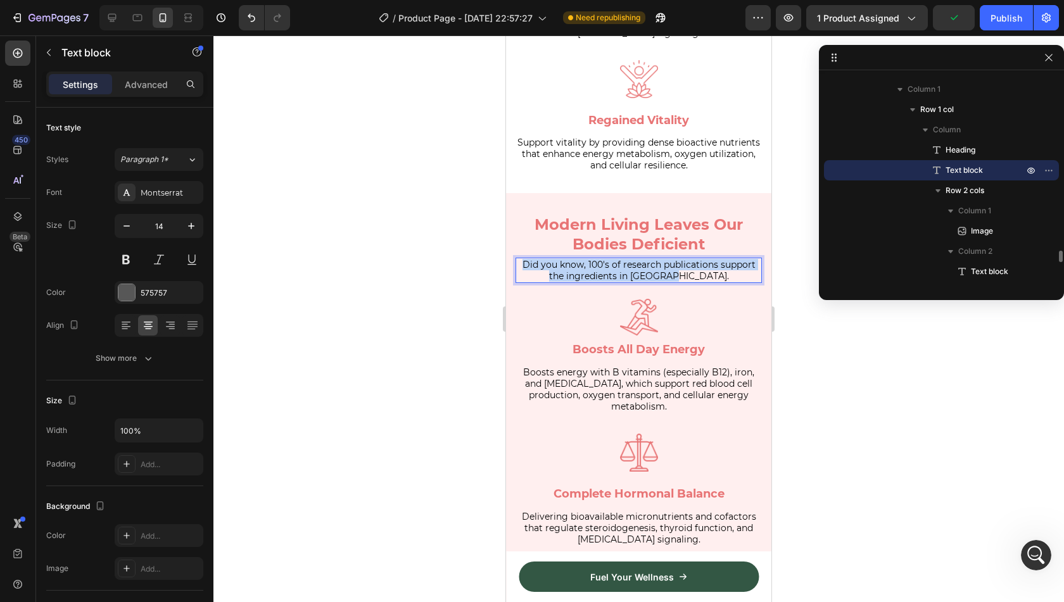
click at [594, 259] on span "Did you know, 100's of research publications support the ingredients in [GEOGRA…" at bounding box center [639, 270] width 233 height 23
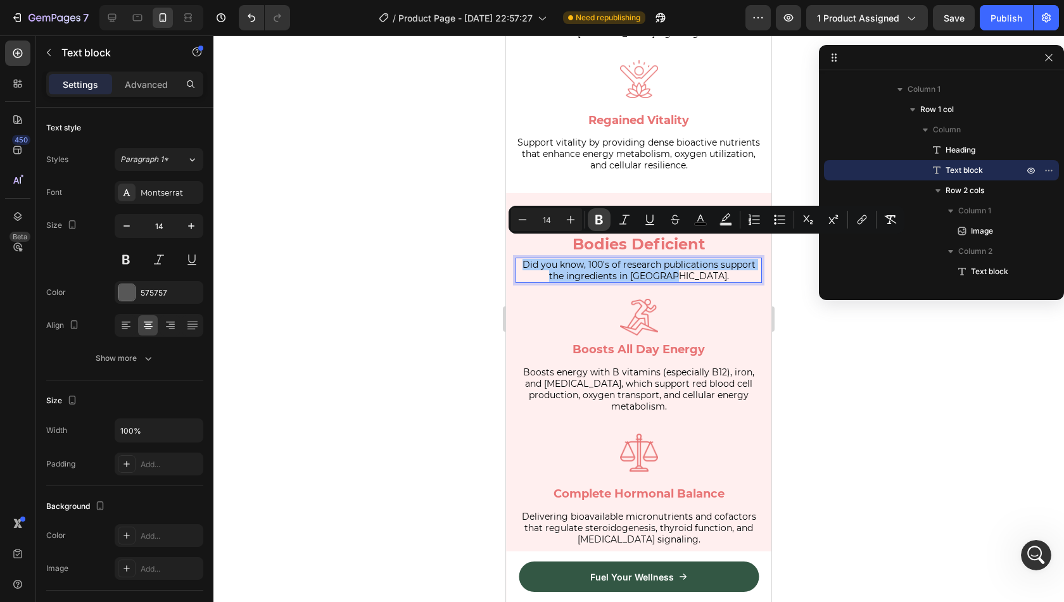
click at [598, 222] on icon "Editor contextual toolbar" at bounding box center [599, 219] width 13 height 13
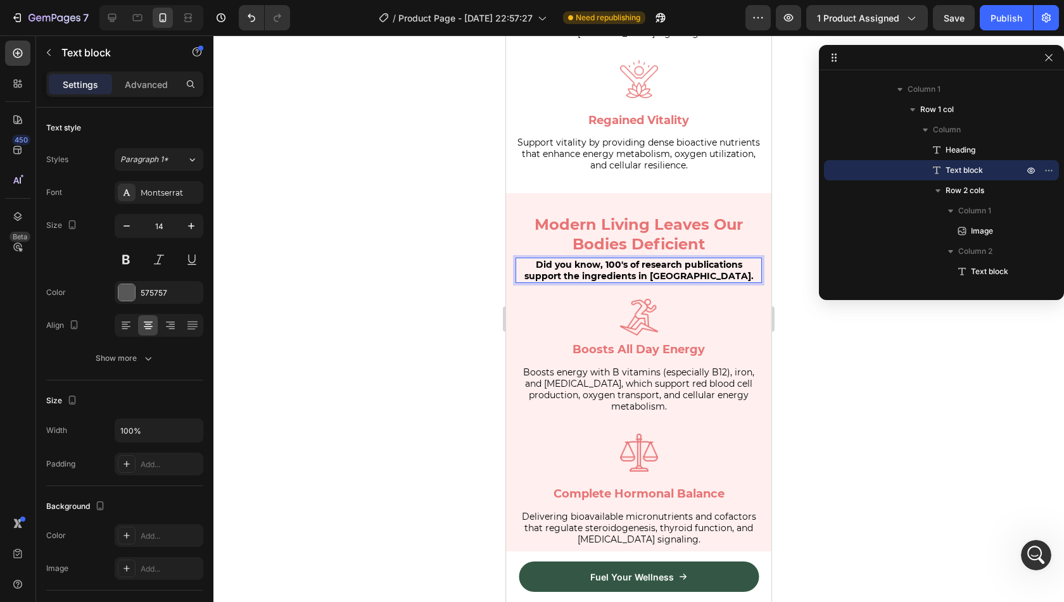
click at [607, 259] on strong "Did you know, 100's of research publications support the ingredients in [GEOGRA…" at bounding box center [638, 270] width 229 height 23
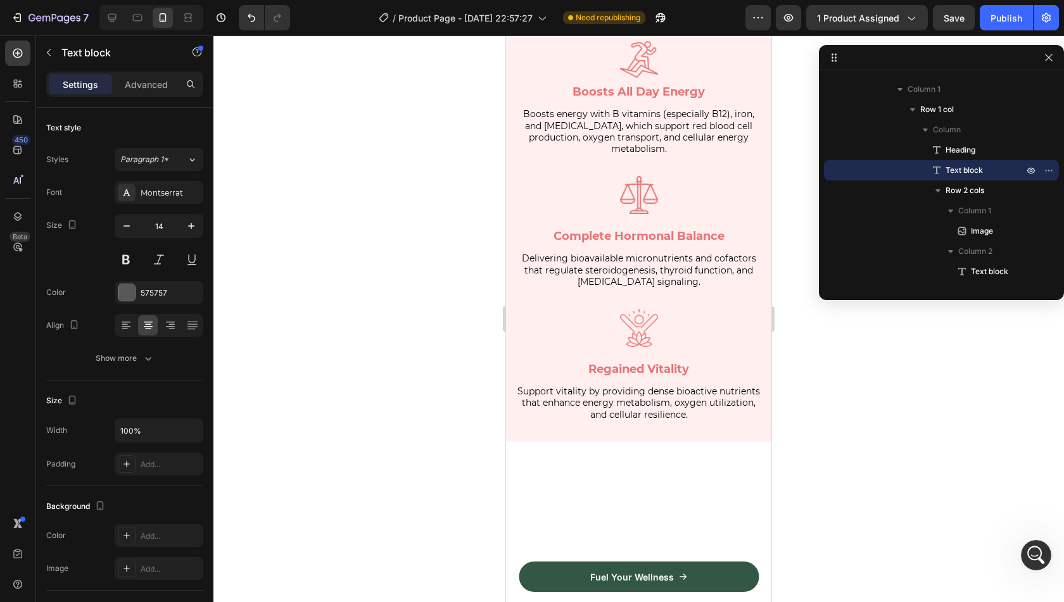
scroll to position [2413, 0]
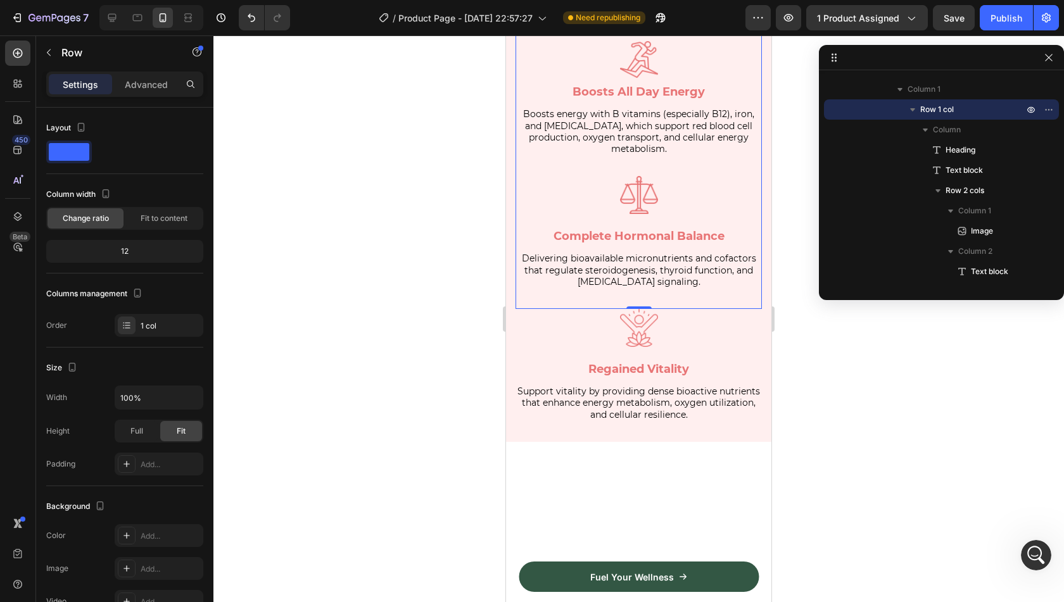
click at [649, 309] on div "⁠⁠⁠⁠⁠⁠⁠ Modern Living Leaves Our Bodies Deficient Heading reH Text block Image …" at bounding box center [639, 138] width 246 height 342
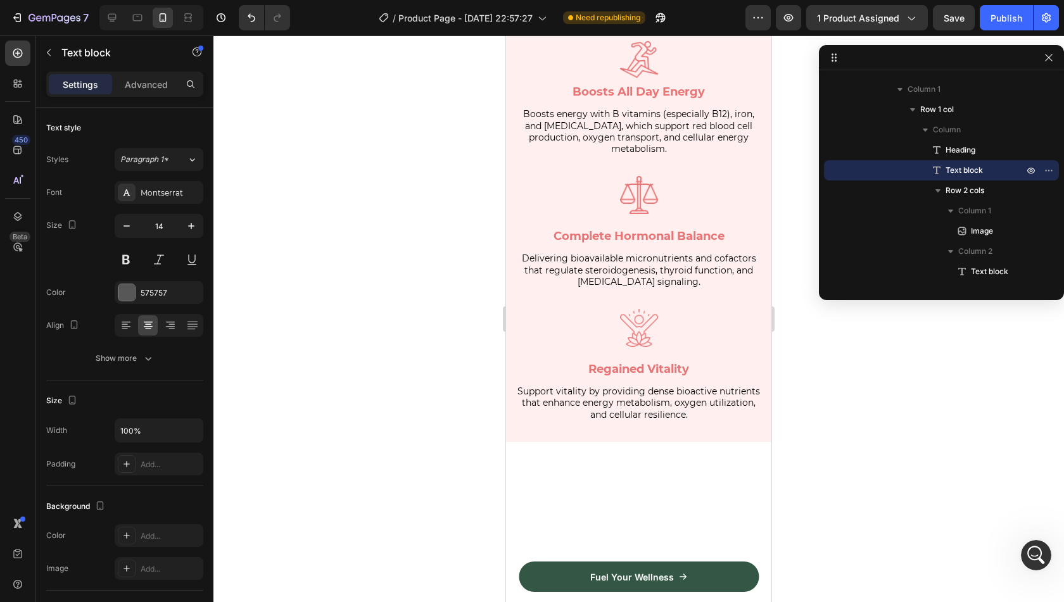
click at [656, 24] on p "reH" at bounding box center [639, 18] width 244 height 11
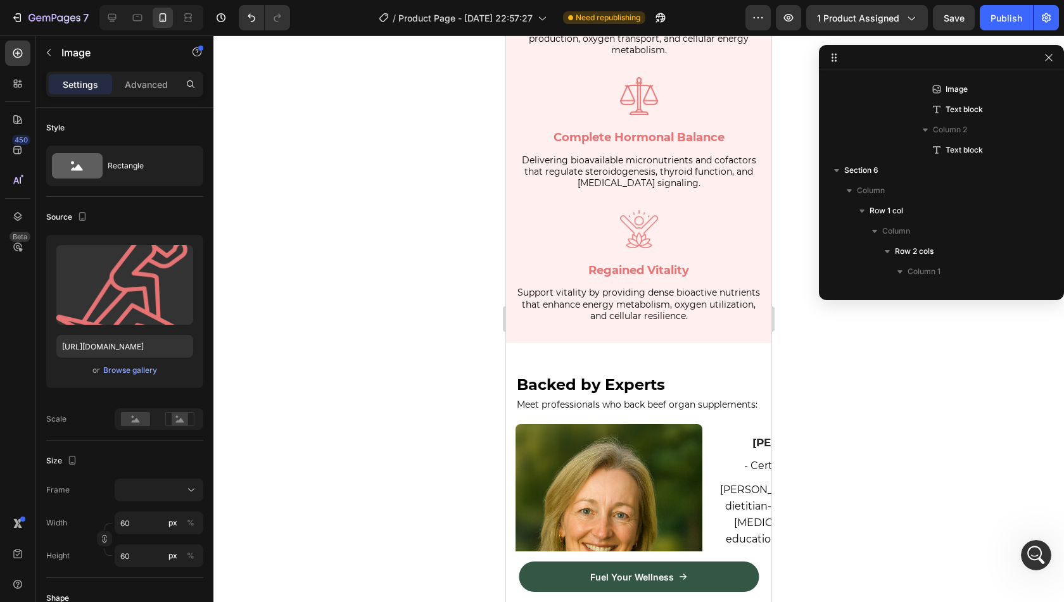
scroll to position [3280, 0]
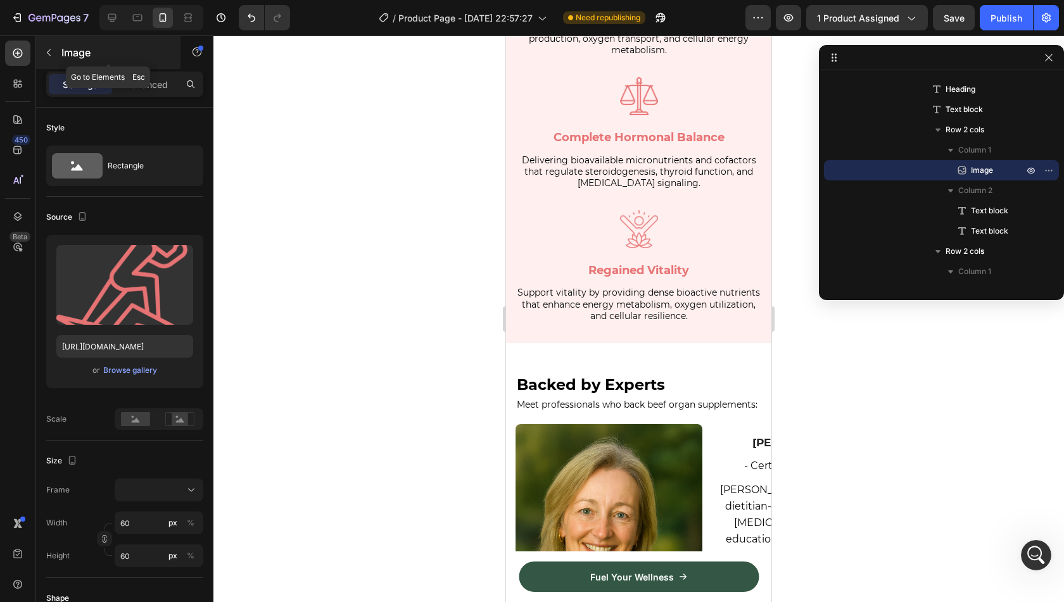
click at [63, 45] on p "Image" at bounding box center [115, 52] width 108 height 15
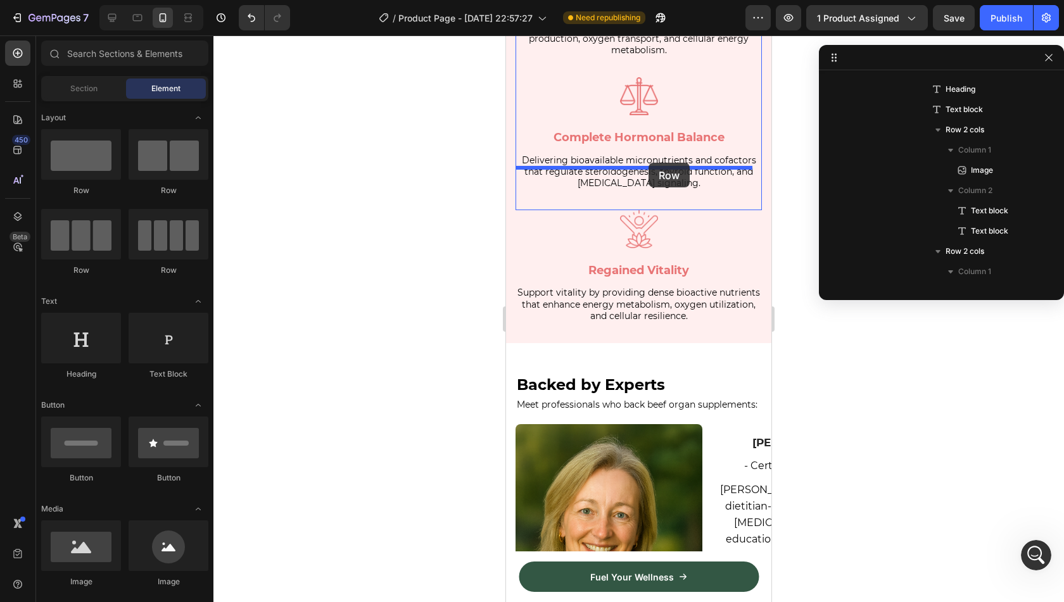
drag, startPoint x: 667, startPoint y: 198, endPoint x: 649, endPoint y: 163, distance: 39.9
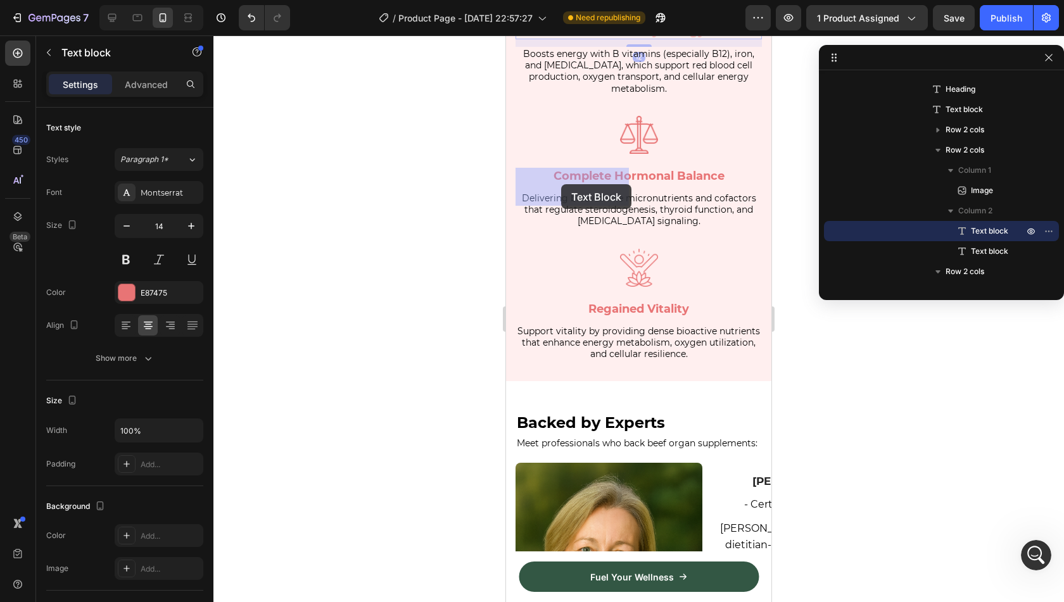
drag, startPoint x: 569, startPoint y: 241, endPoint x: 561, endPoint y: 184, distance: 57.6
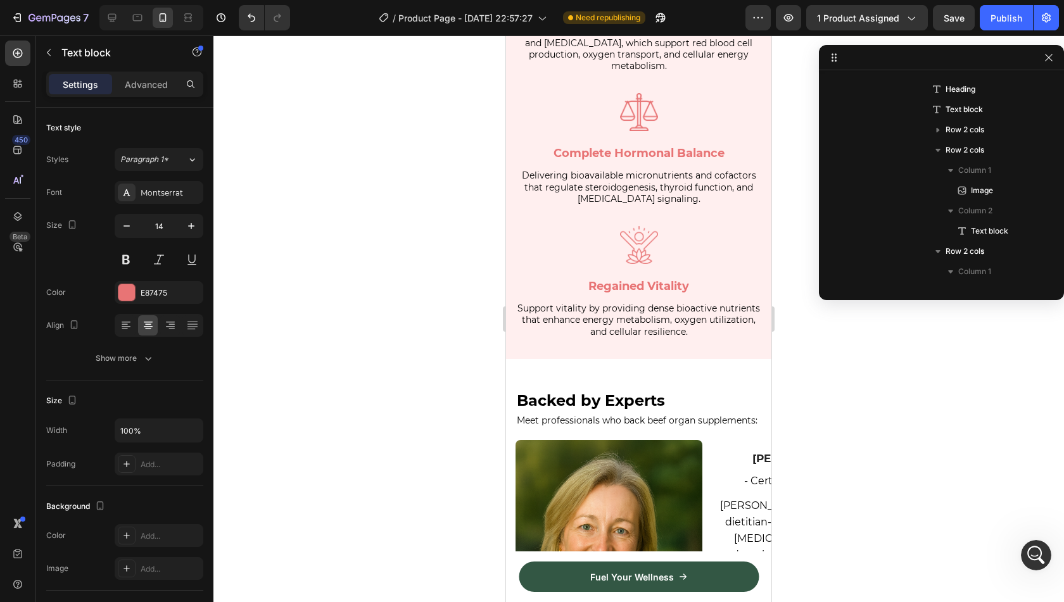
click at [604, 24] on div "Image" at bounding box center [639, 2] width 246 height 44
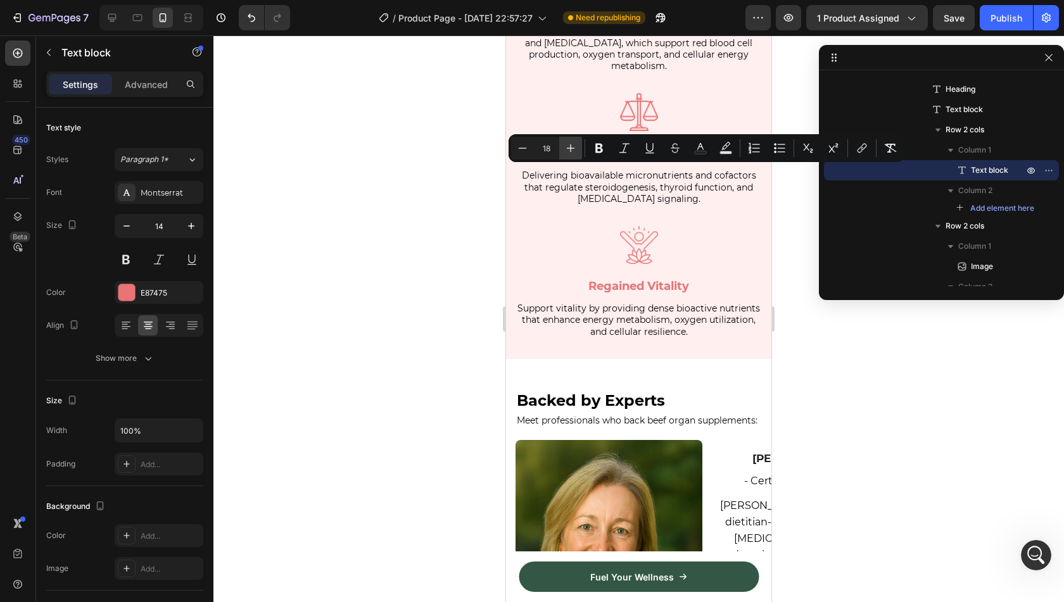
click at [568, 151] on icon "Editor contextual toolbar" at bounding box center [570, 148] width 13 height 13
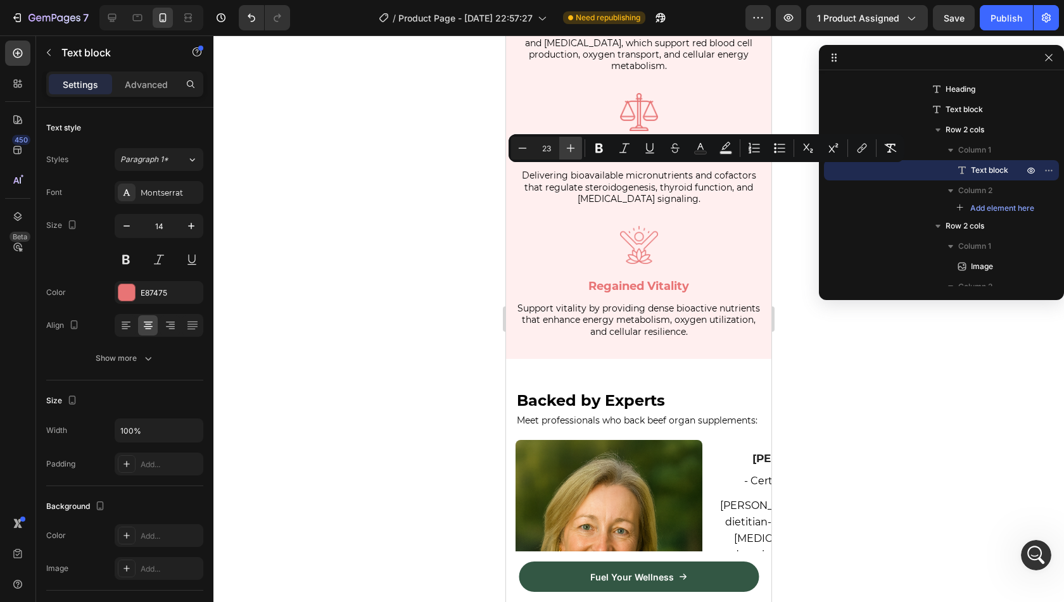
click at [568, 151] on icon "Editor contextual toolbar" at bounding box center [570, 148] width 13 height 13
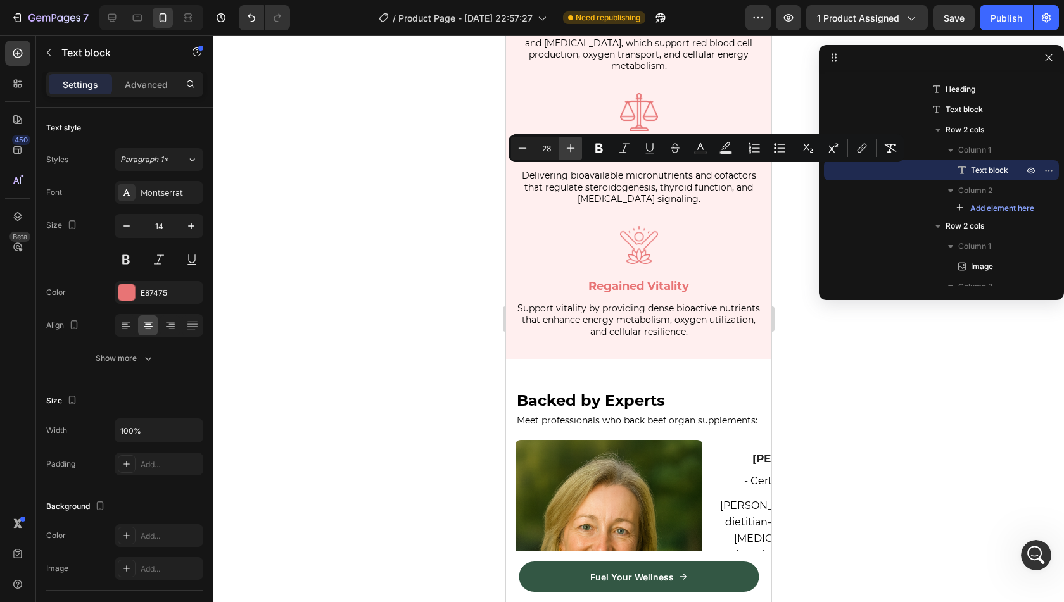
click at [568, 151] on icon "Editor contextual toolbar" at bounding box center [570, 148] width 13 height 13
type input "32"
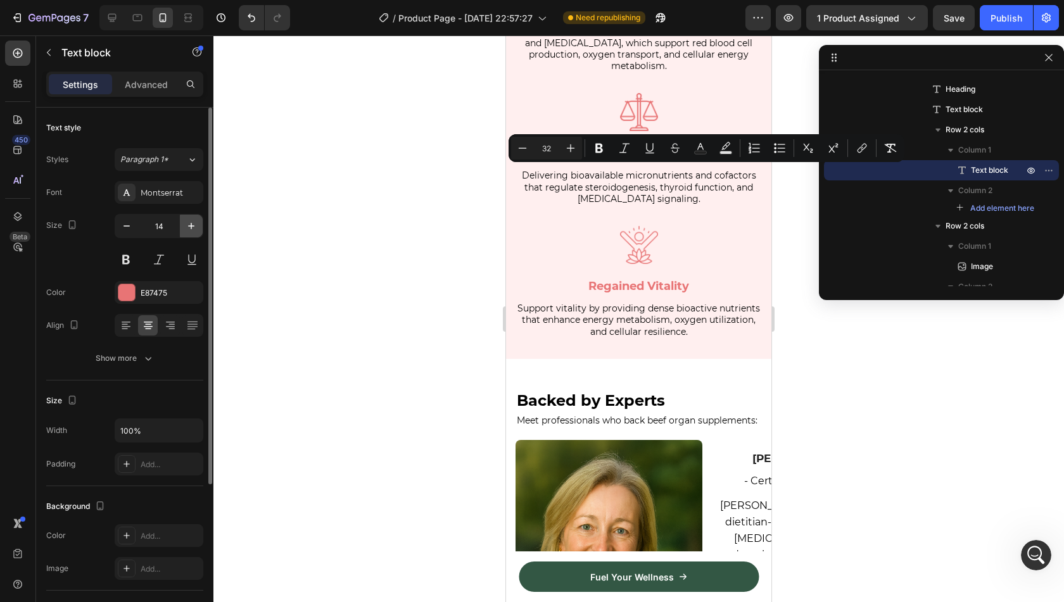
click at [194, 227] on icon "button" at bounding box center [191, 226] width 13 height 13
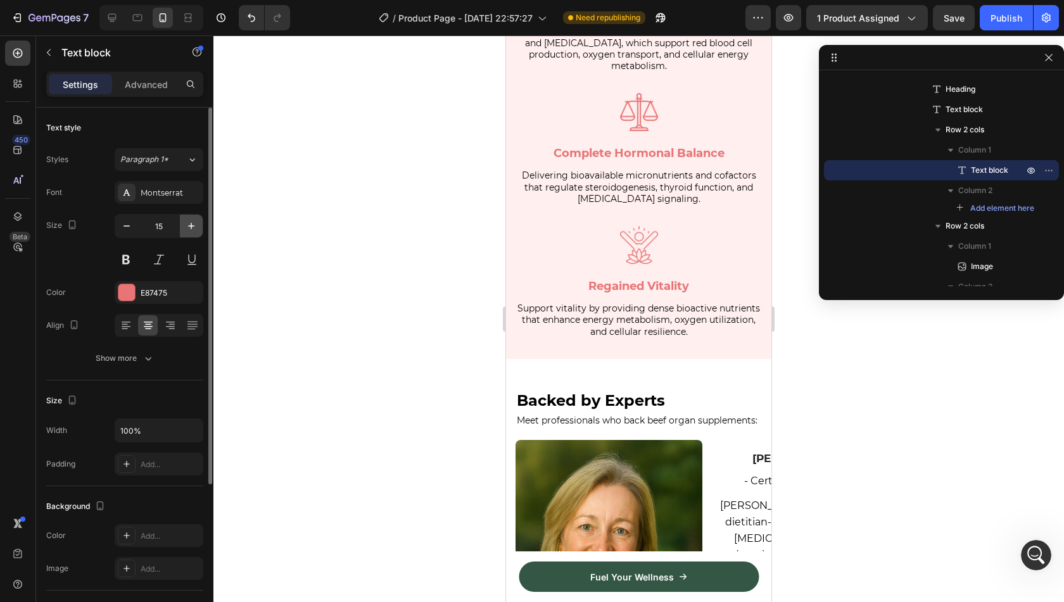
click at [194, 227] on icon "button" at bounding box center [191, 226] width 13 height 13
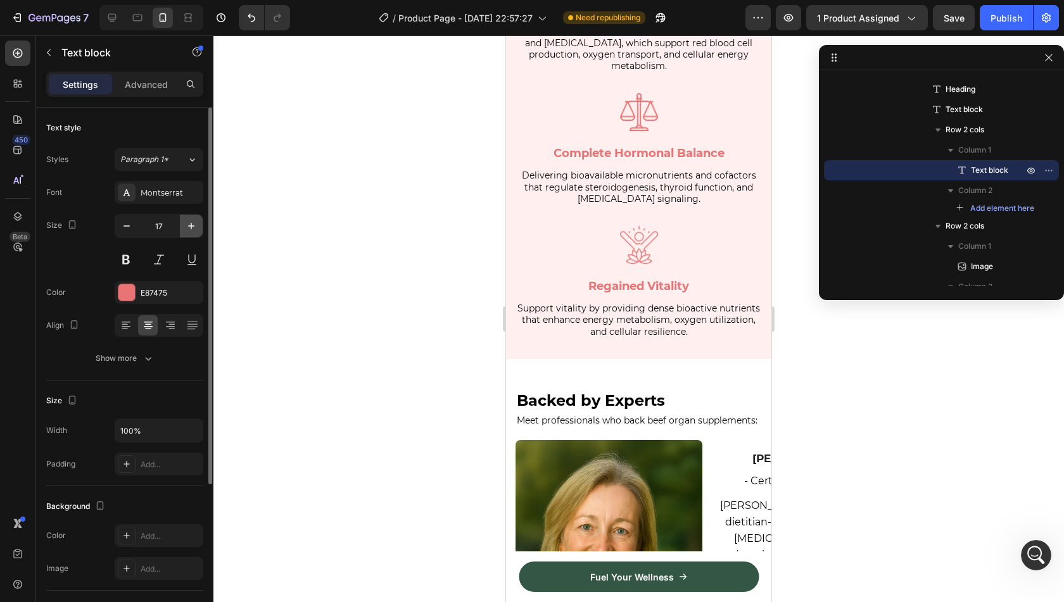
click at [194, 227] on icon "button" at bounding box center [191, 226] width 13 height 13
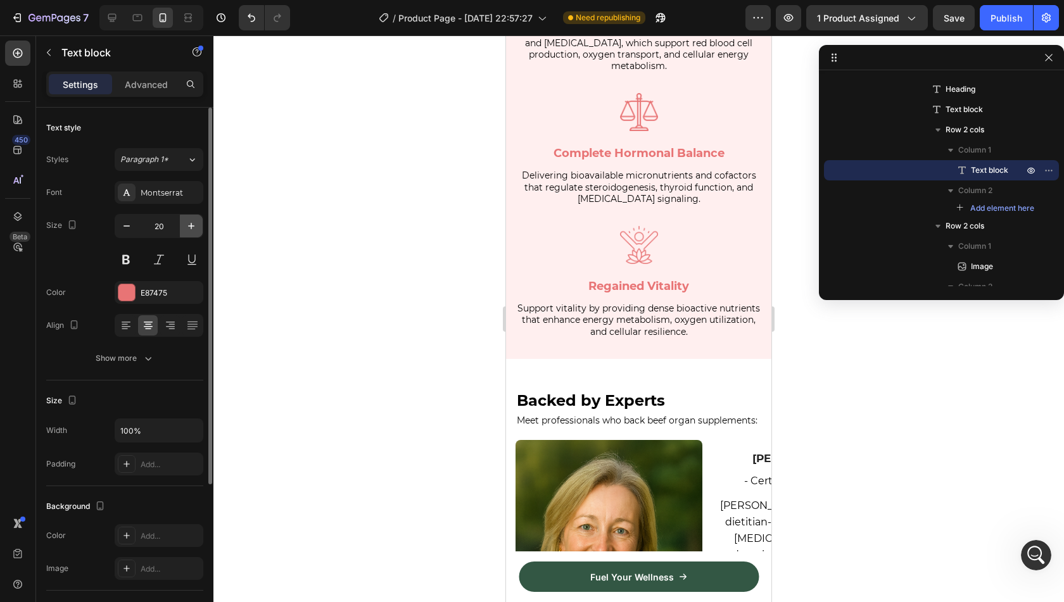
click at [194, 227] on icon "button" at bounding box center [191, 226] width 13 height 13
type input "22"
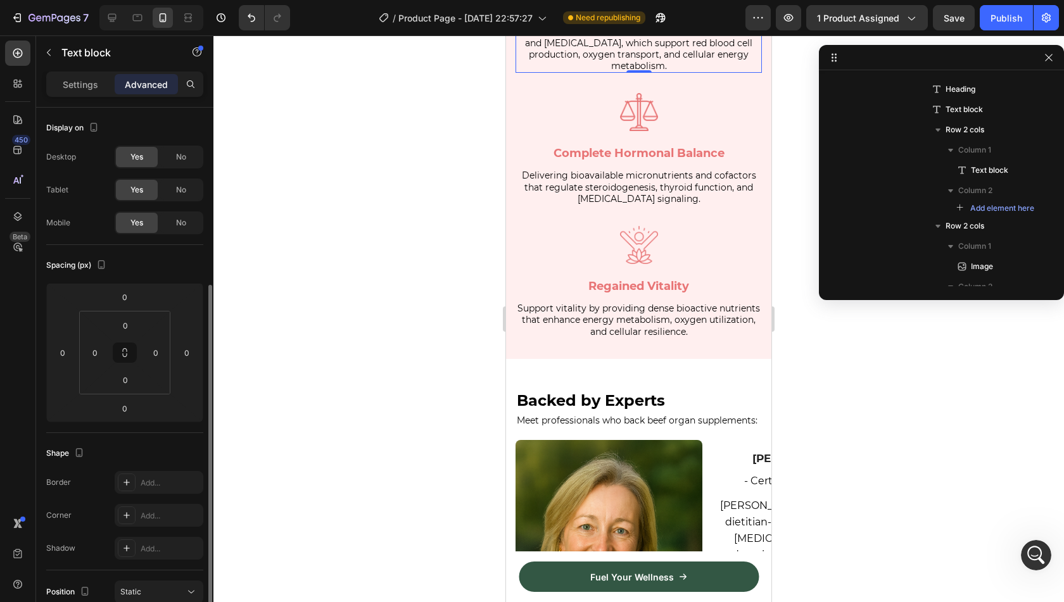
scroll to position [3417, 0]
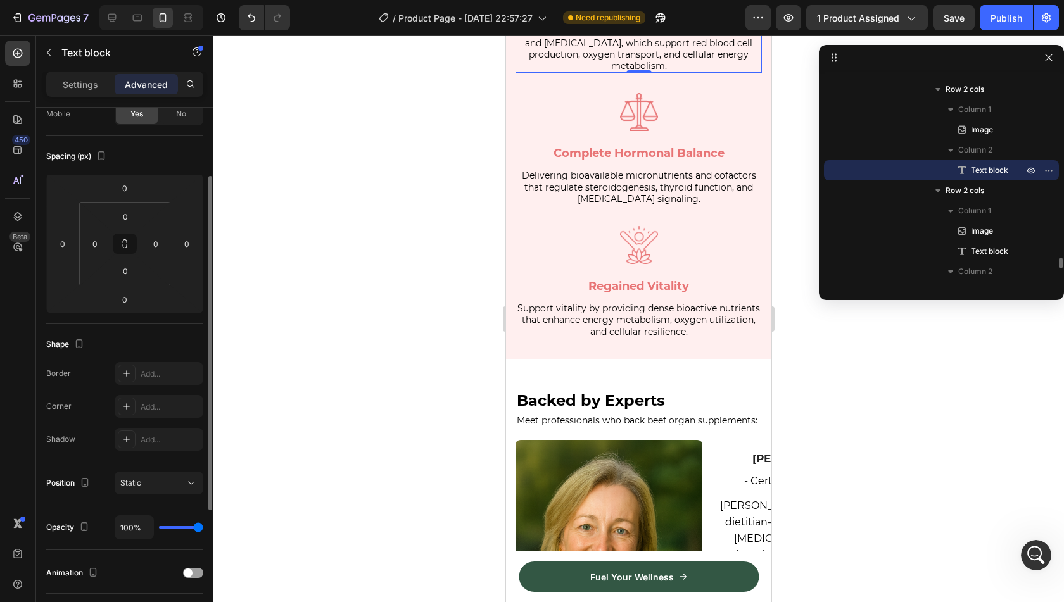
click at [598, 72] on span "Boosts energy with B vitamins (especially B12), iron, and [MEDICAL_DATA], which…" at bounding box center [638, 48] width 231 height 46
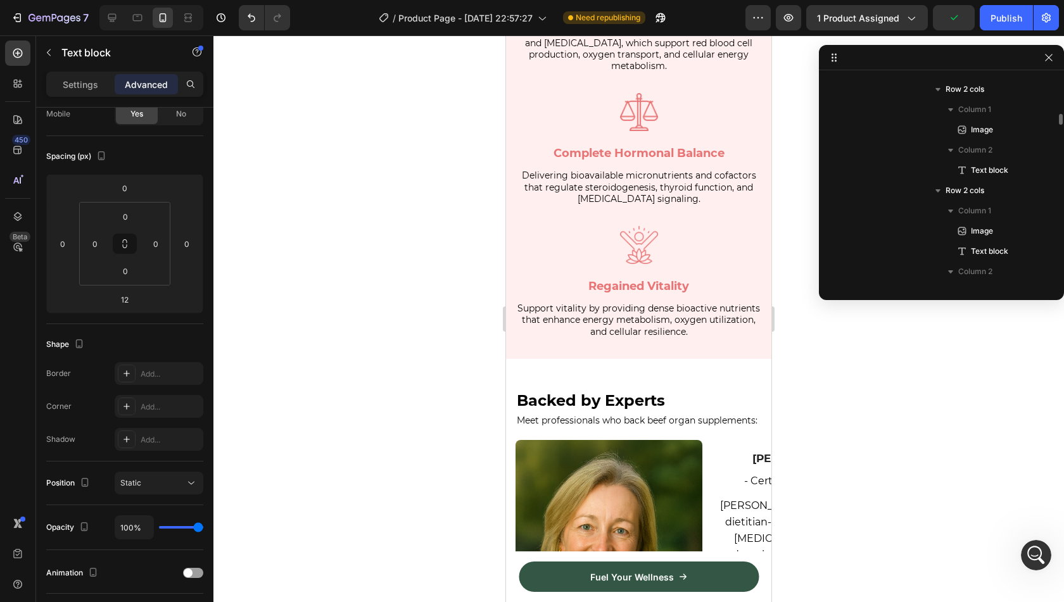
scroll to position [3280, 0]
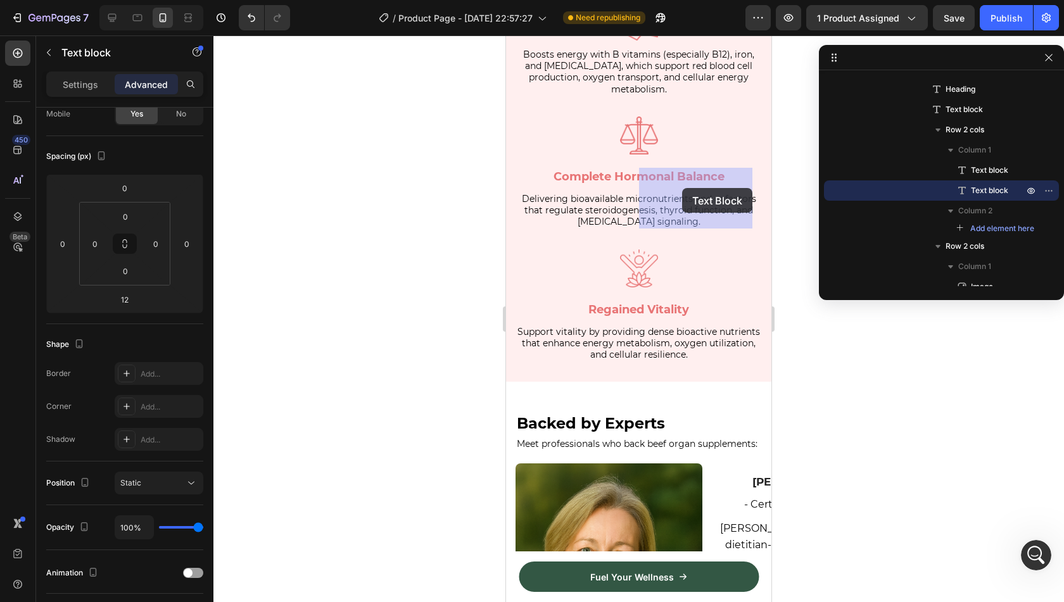
drag, startPoint x: 552, startPoint y: 183, endPoint x: 669, endPoint y: 187, distance: 117.2
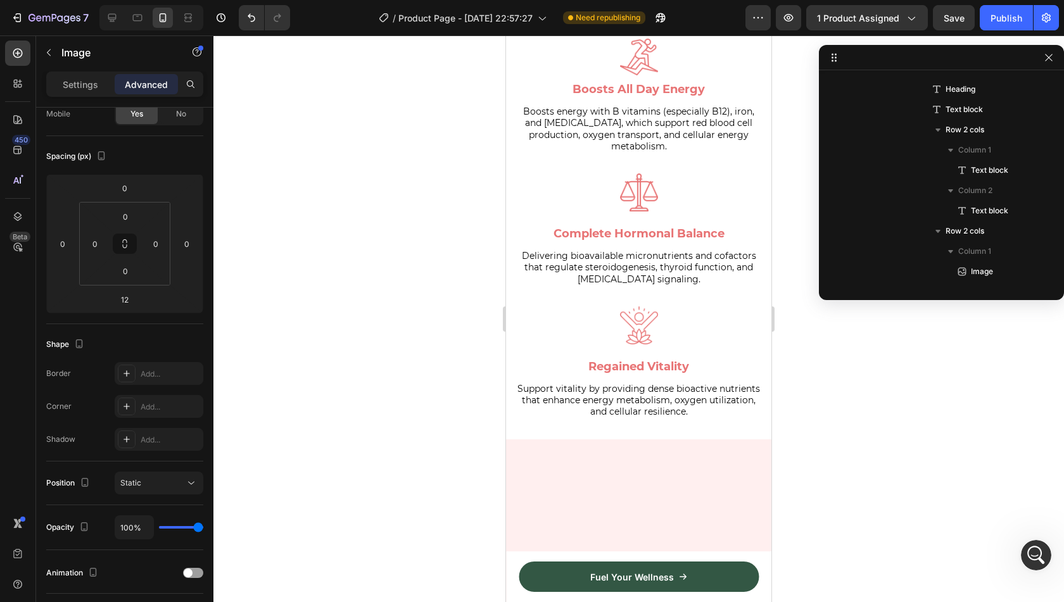
scroll to position [2591, 0]
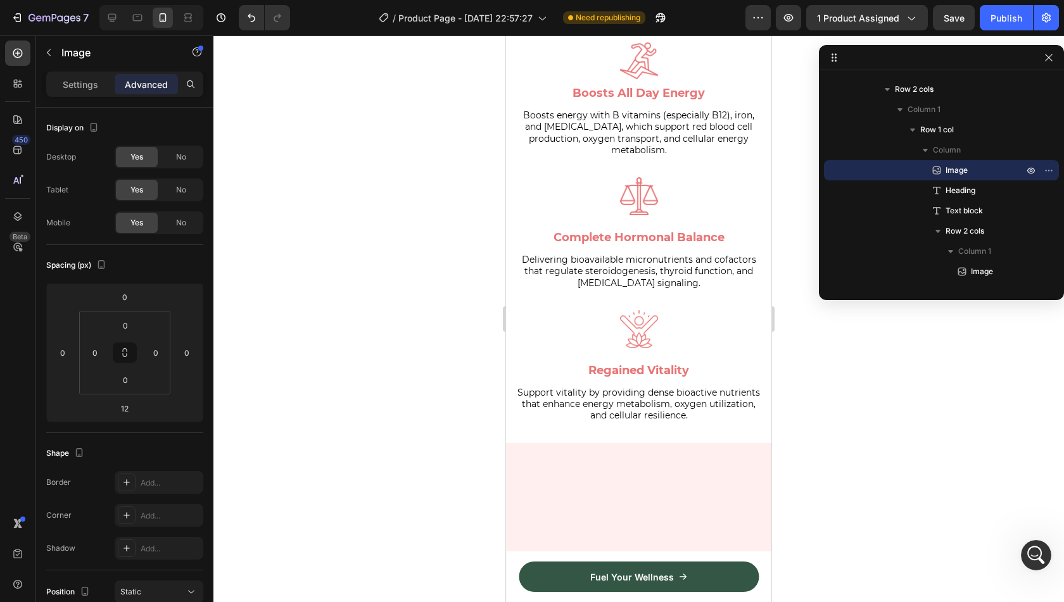
drag, startPoint x: 635, startPoint y: 206, endPoint x: 641, endPoint y: 210, distance: 7.4
type input "18"
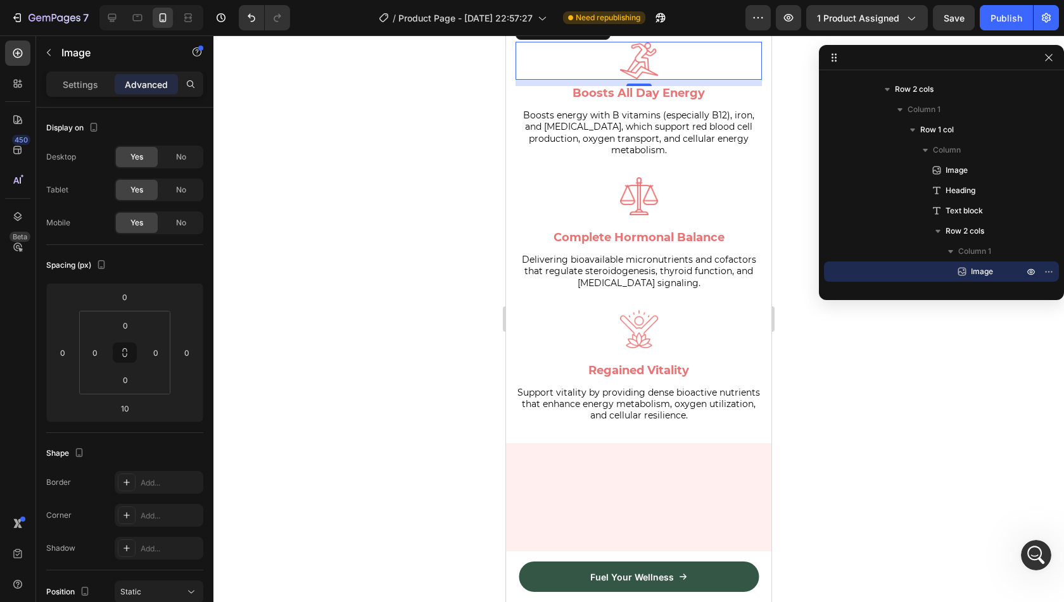
click at [730, 80] on div at bounding box center [639, 61] width 246 height 38
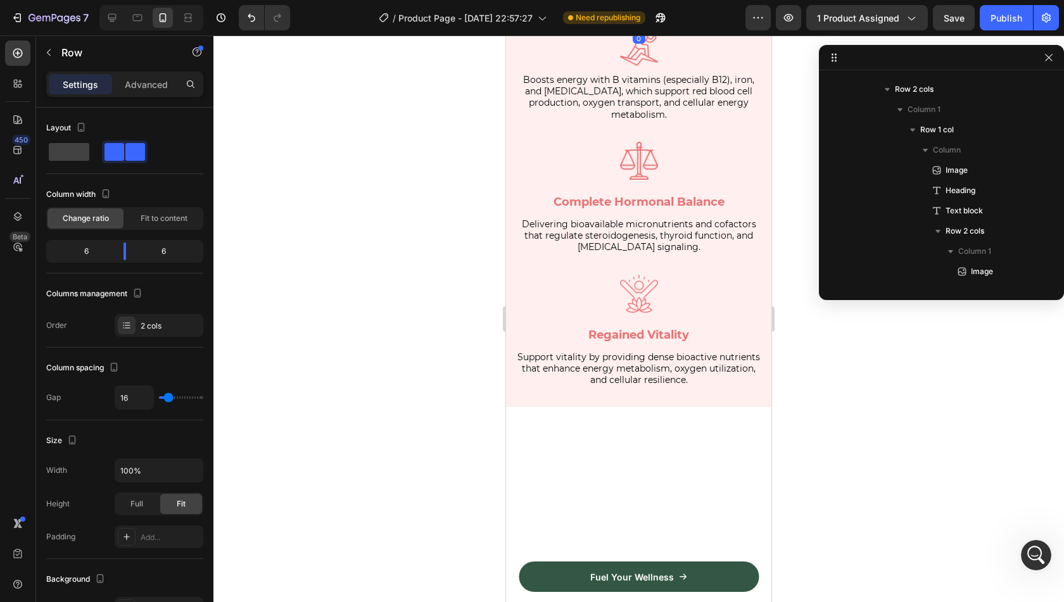
scroll to position [3239, 0]
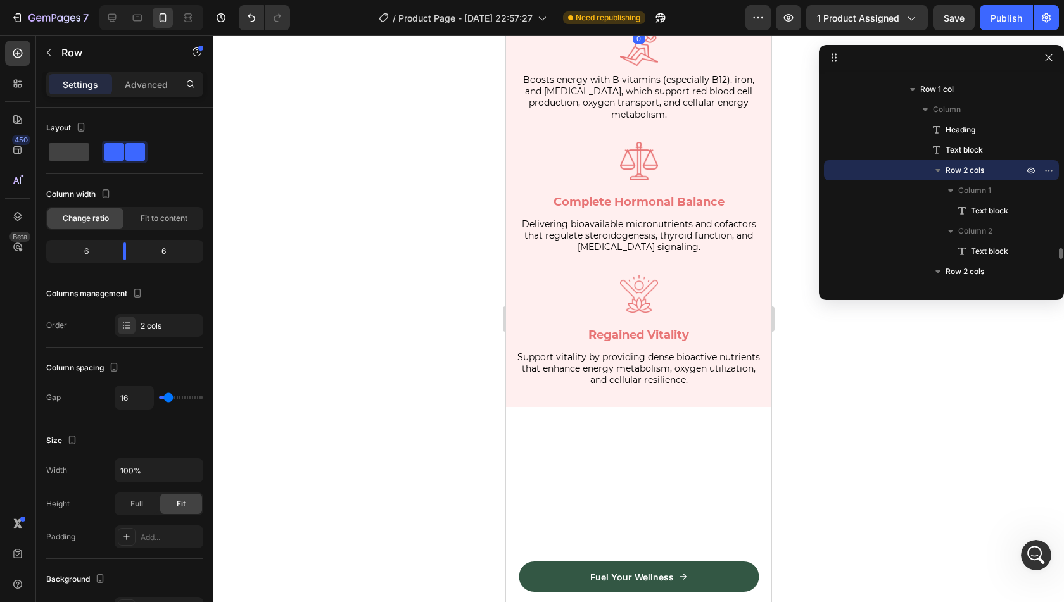
click at [695, 29] on div "92% Text block" at bounding box center [703, 12] width 118 height 31
click at [568, 20] on span "92%" at bounding box center [575, 7] width 42 height 25
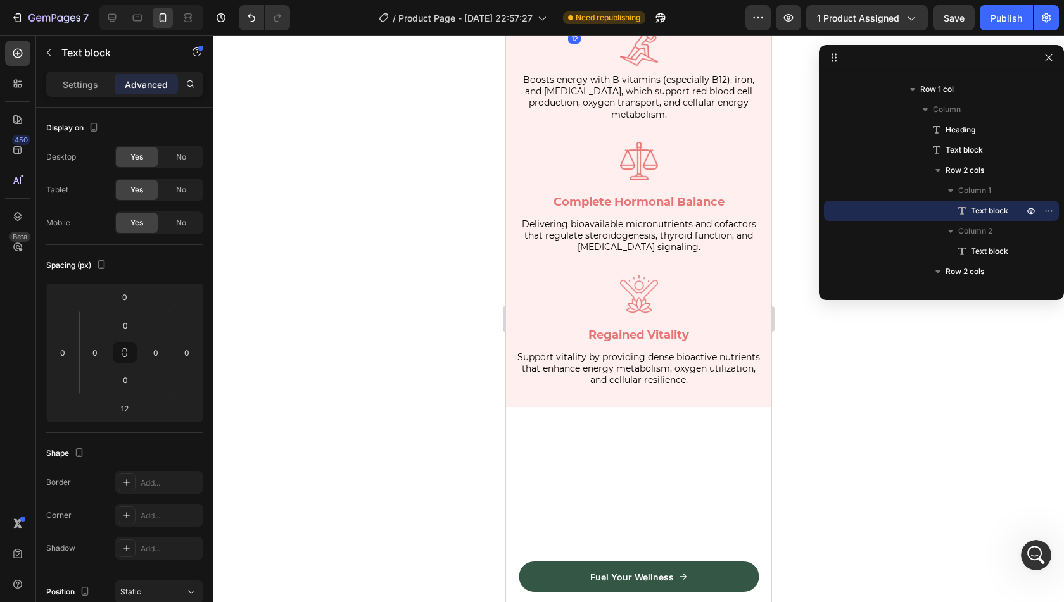
click at [568, 20] on span "92%" at bounding box center [575, 7] width 42 height 25
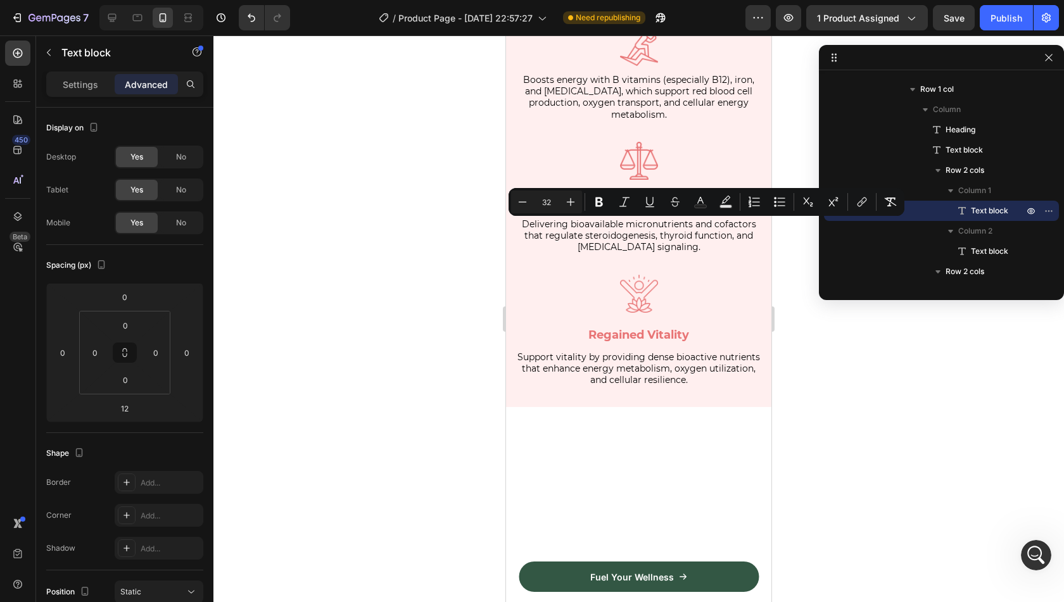
click at [619, 213] on div "Minus 32 Plus Bold Italic Underline Strikethrough Text Color Text Background Co…" at bounding box center [707, 202] width 396 height 28
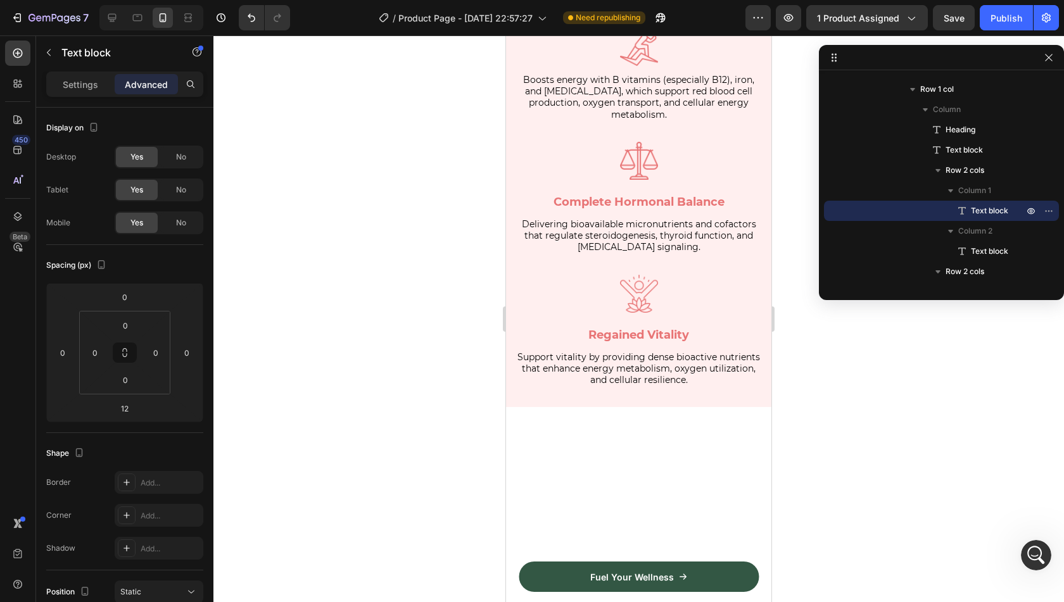
click at [576, 20] on span "92%" at bounding box center [575, 7] width 42 height 25
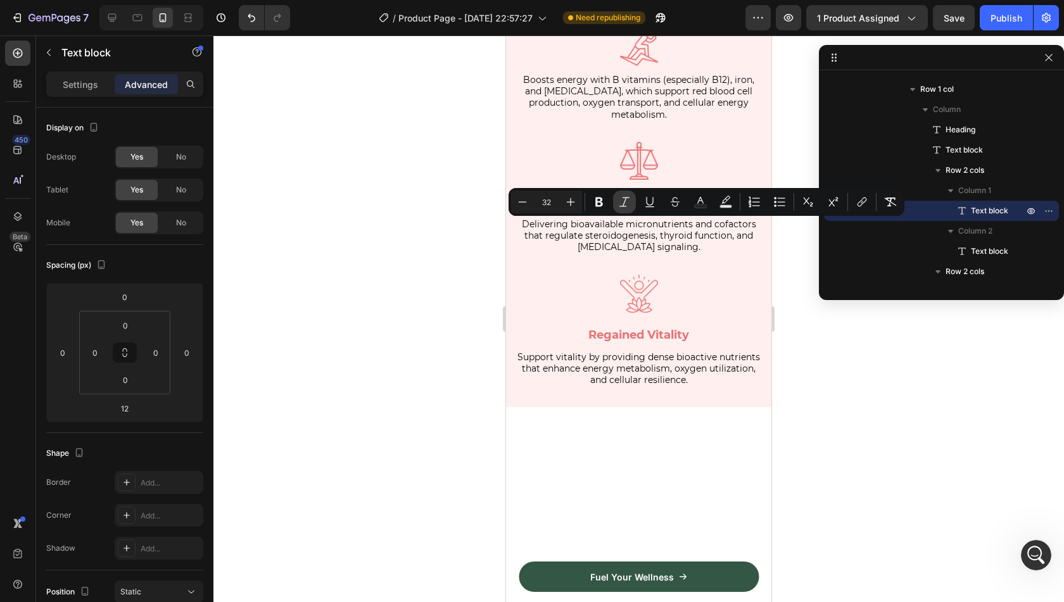
click at [627, 207] on icon "Editor contextual toolbar" at bounding box center [624, 202] width 13 height 13
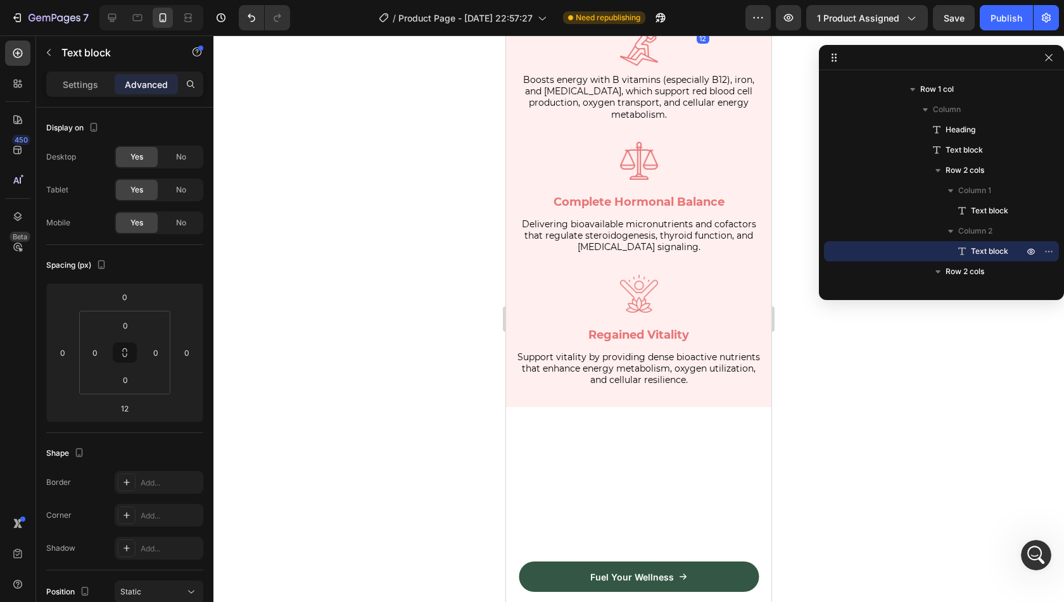
click at [699, 20] on span "92%" at bounding box center [703, 7] width 42 height 25
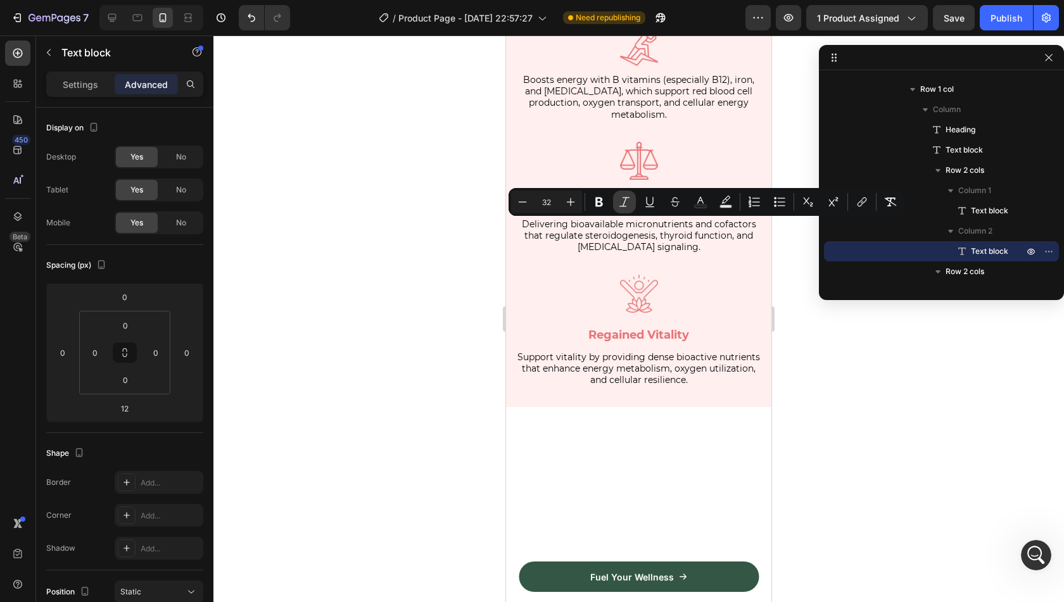
click at [616, 203] on button "Italic" at bounding box center [624, 202] width 23 height 23
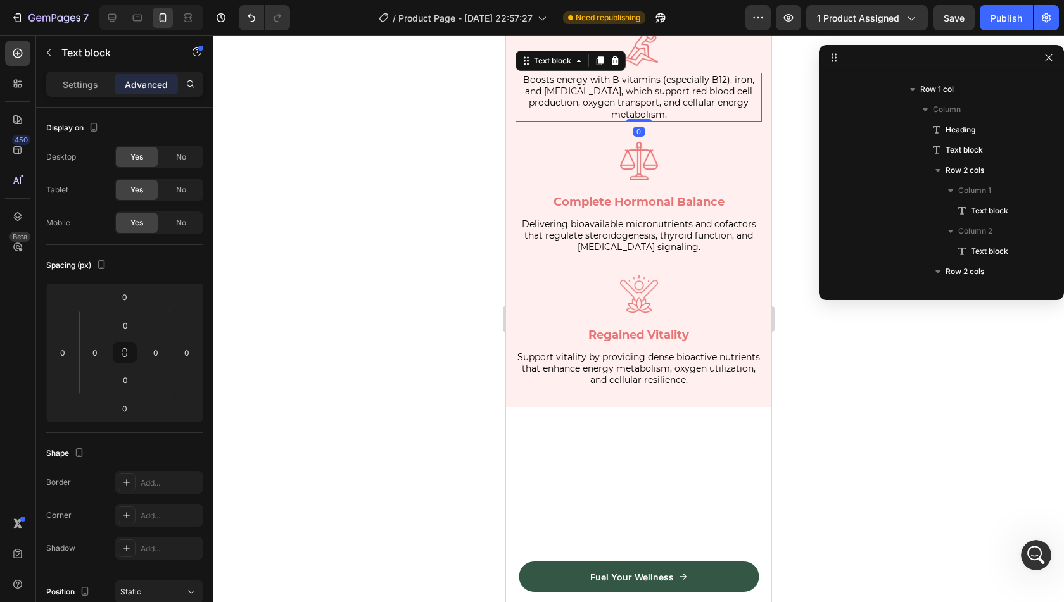
scroll to position [3422, 0]
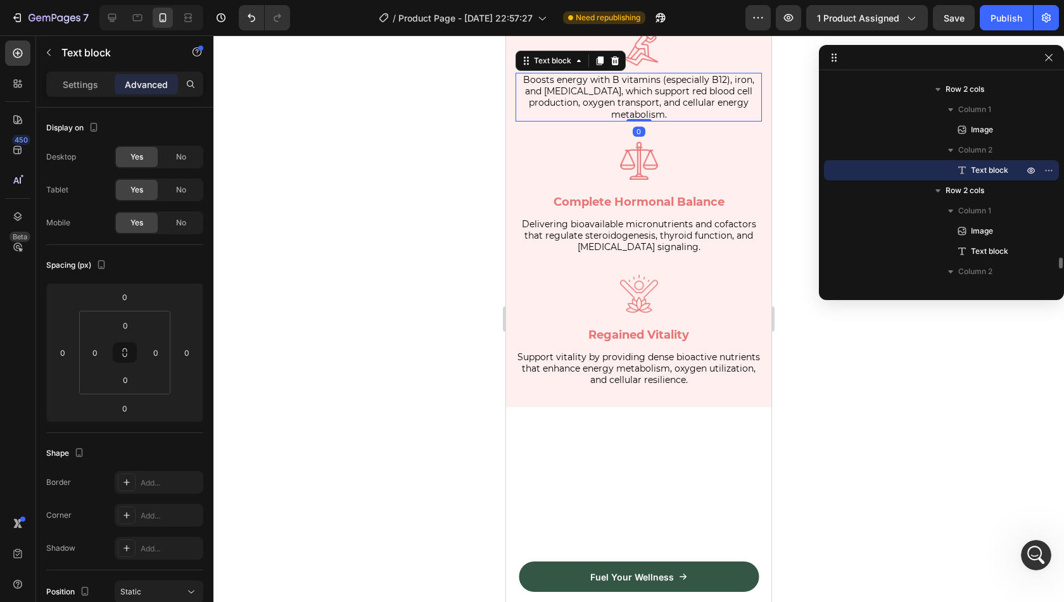
click at [646, 120] on span "Boosts energy with B vitamins (especially B12), iron, and [MEDICAL_DATA], which…" at bounding box center [638, 97] width 231 height 46
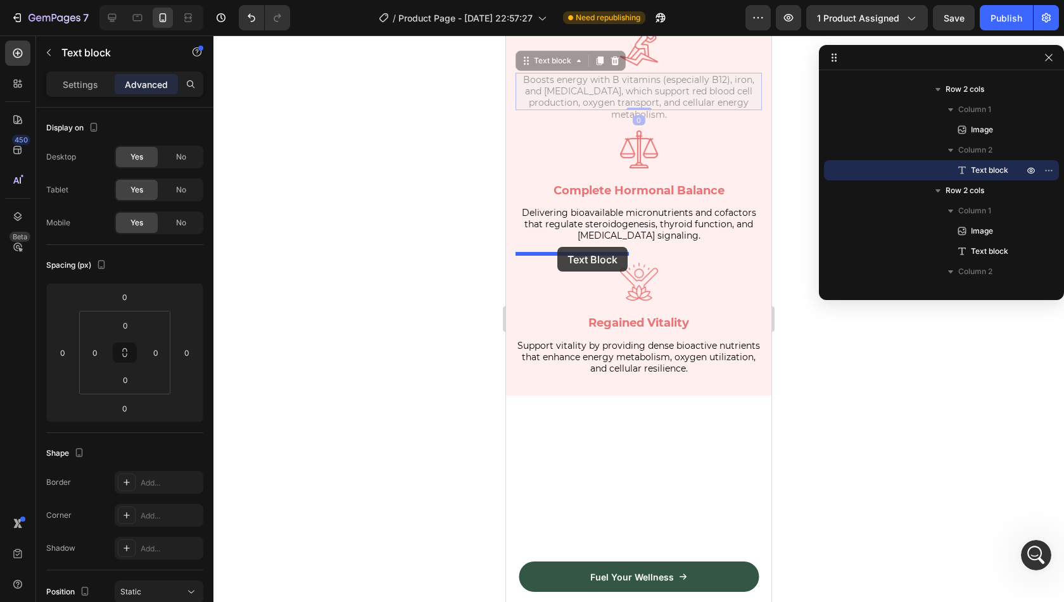
drag, startPoint x: 561, startPoint y: 284, endPoint x: 557, endPoint y: 247, distance: 37.5
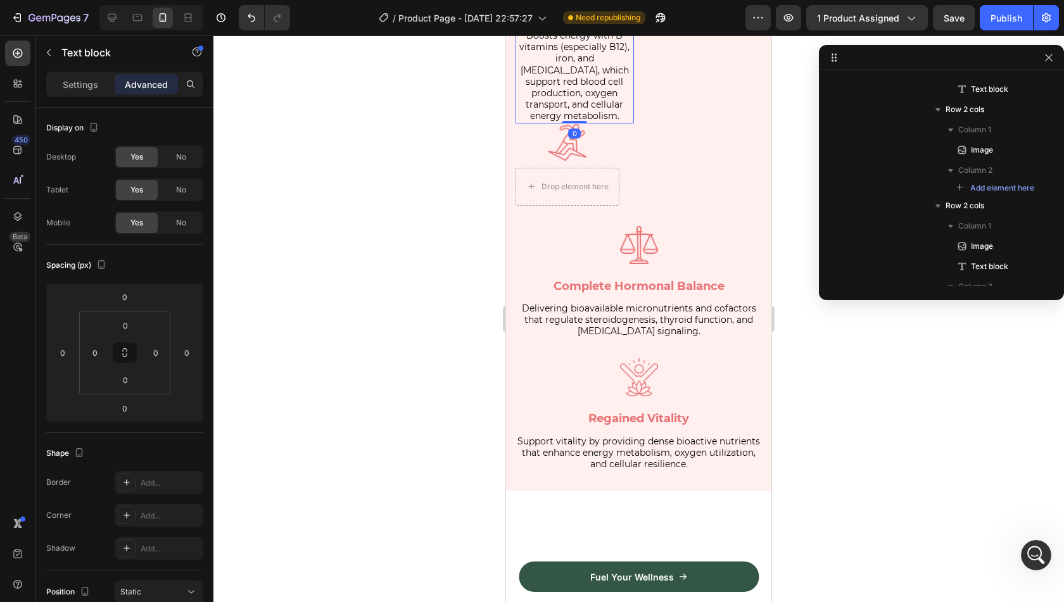
click at [569, 122] on span "Boosts energy with B vitamins (especially B12), iron, and [MEDICAL_DATA], which…" at bounding box center [574, 76] width 110 height 92
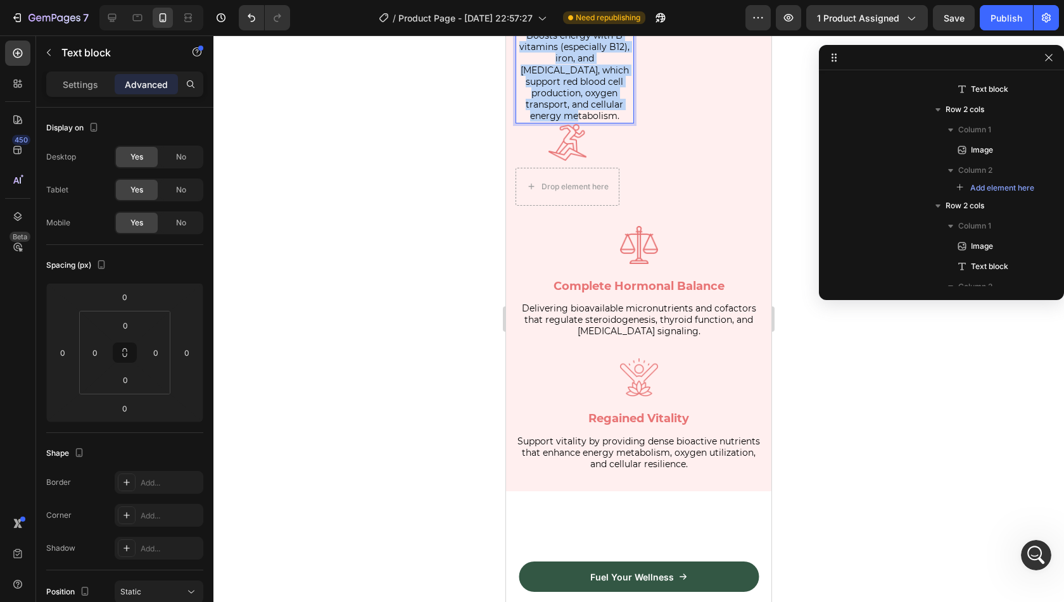
click at [569, 122] on span "Boosts energy with B vitamins (especially B12), iron, and [MEDICAL_DATA], which…" at bounding box center [574, 76] width 110 height 92
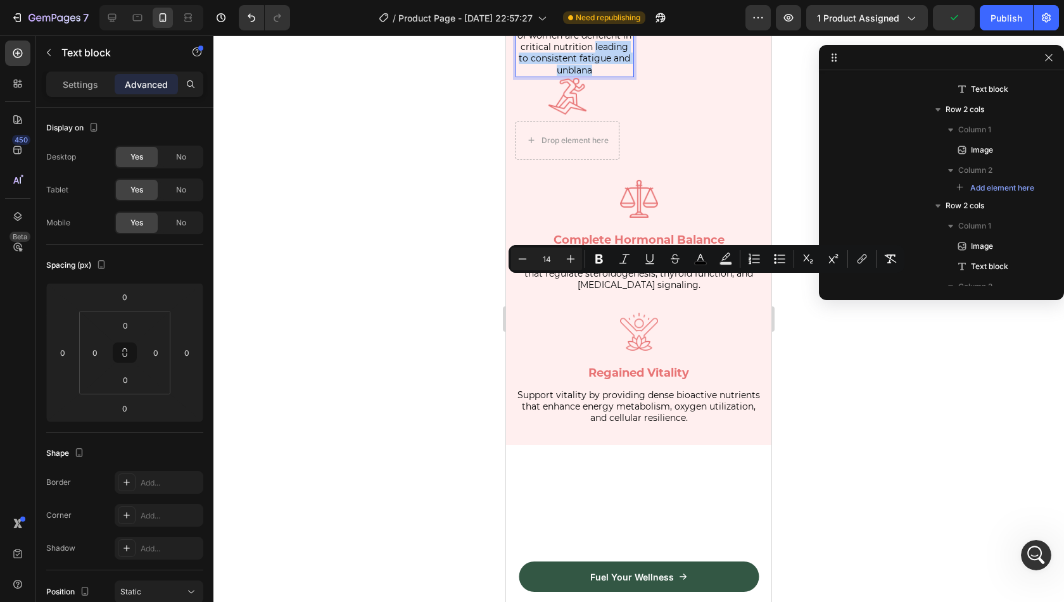
drag, startPoint x: 616, startPoint y: 296, endPoint x: 526, endPoint y: 282, distance: 91.5
click at [526, 76] on span "of women are deficient in critical nutrition leading to consistent fatigue and …" at bounding box center [574, 53] width 114 height 46
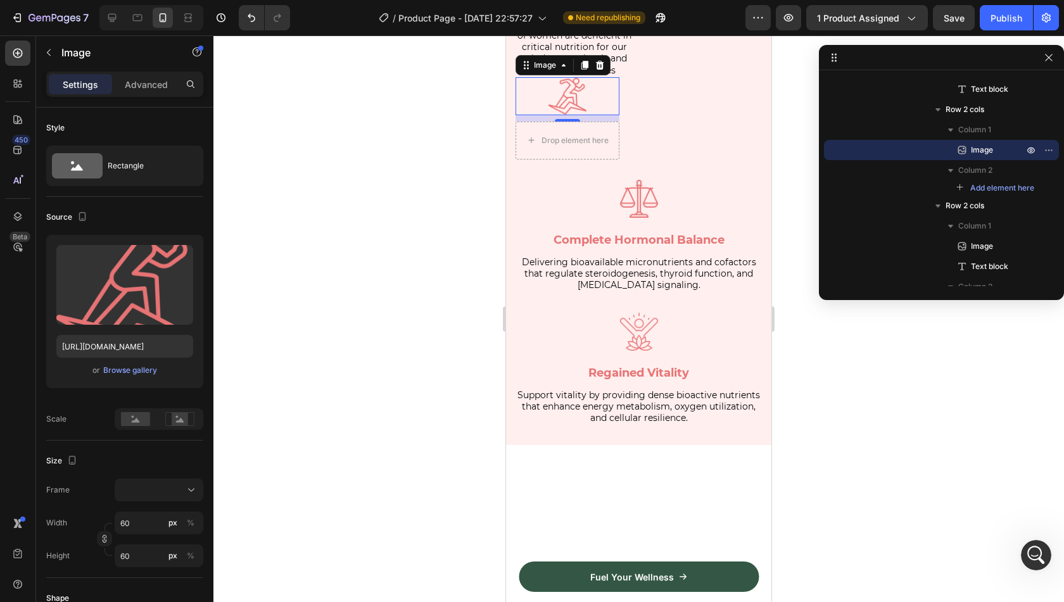
click at [607, 115] on div at bounding box center [568, 96] width 104 height 38
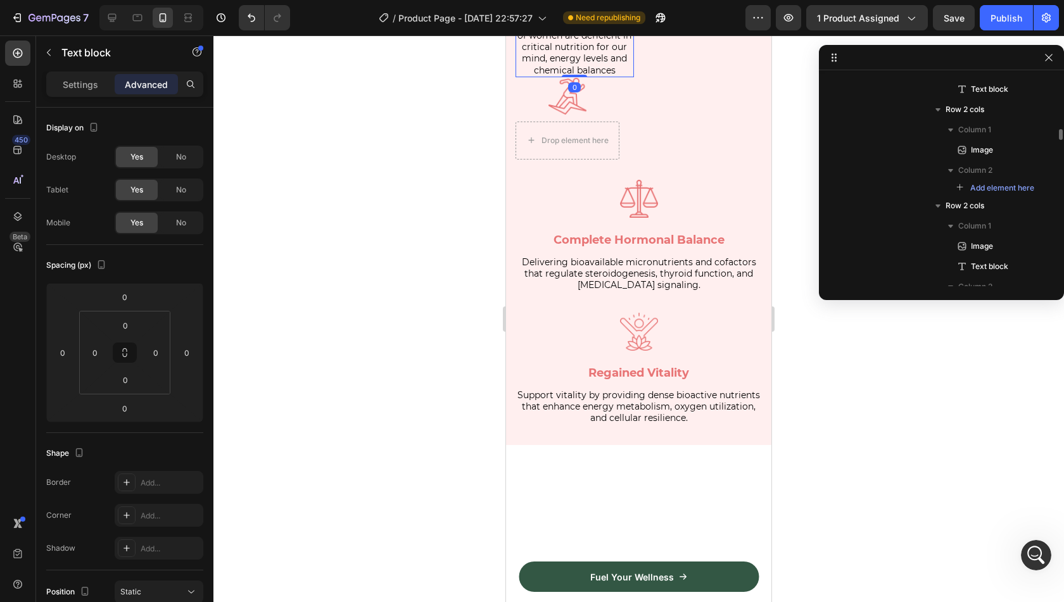
scroll to position [3300, 0]
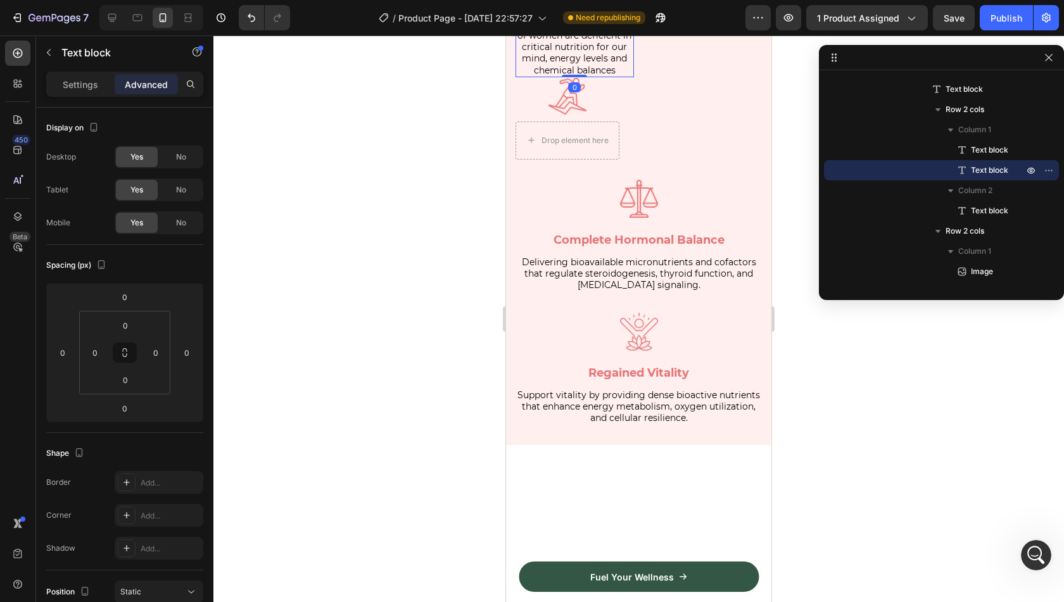
click at [601, 22] on icon at bounding box center [600, 16] width 10 height 10
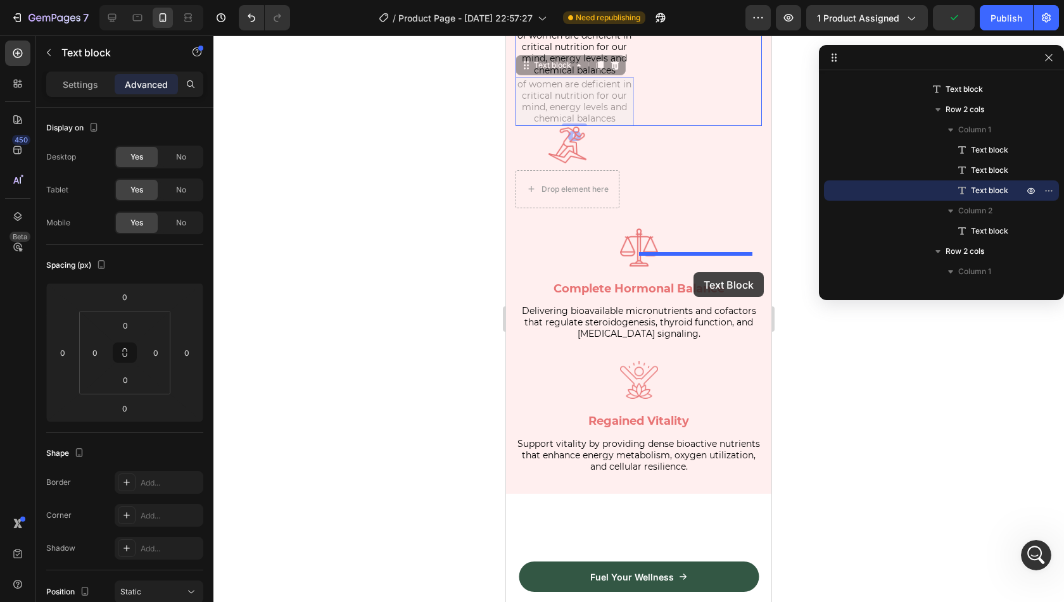
drag, startPoint x: 555, startPoint y: 291, endPoint x: 694, endPoint y: 272, distance: 139.4
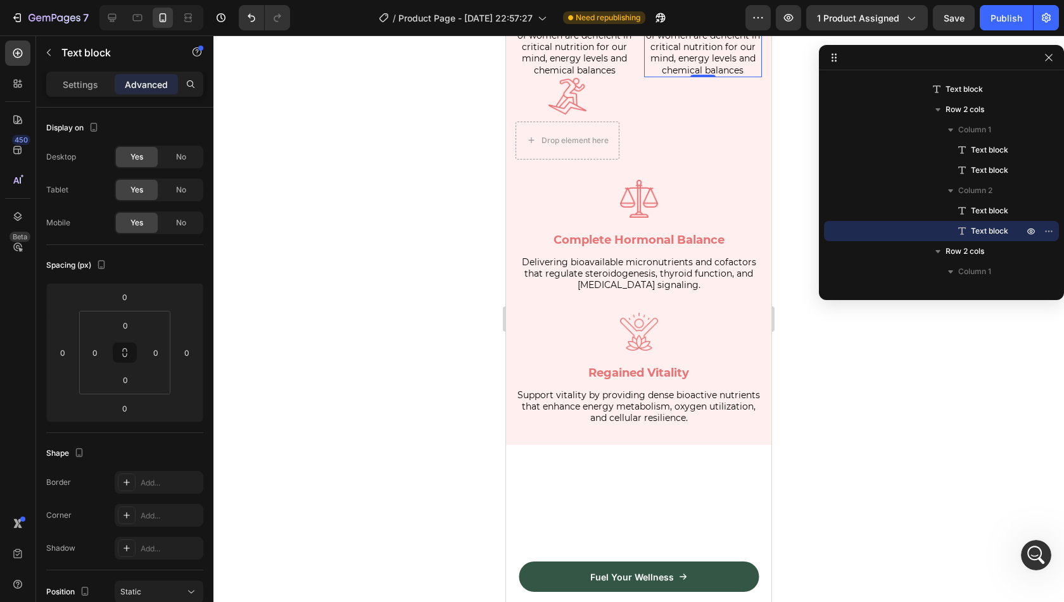
click at [660, 76] on span "of women are deficient in critical nutrition for our mind, energy levels and ch…" at bounding box center [703, 53] width 114 height 46
drag, startPoint x: 747, startPoint y: 297, endPoint x: 693, endPoint y: 264, distance: 63.1
click at [693, 76] on p "of women are deficient in critical nutrition for our mind, energy levels and ch…" at bounding box center [703, 53] width 116 height 46
drag, startPoint x: 733, startPoint y: 270, endPoint x: 720, endPoint y: 272, distance: 14.1
click at [720, 65] on p "of women suffer from daily fatigue and inconsistent mood" at bounding box center [703, 47] width 116 height 35
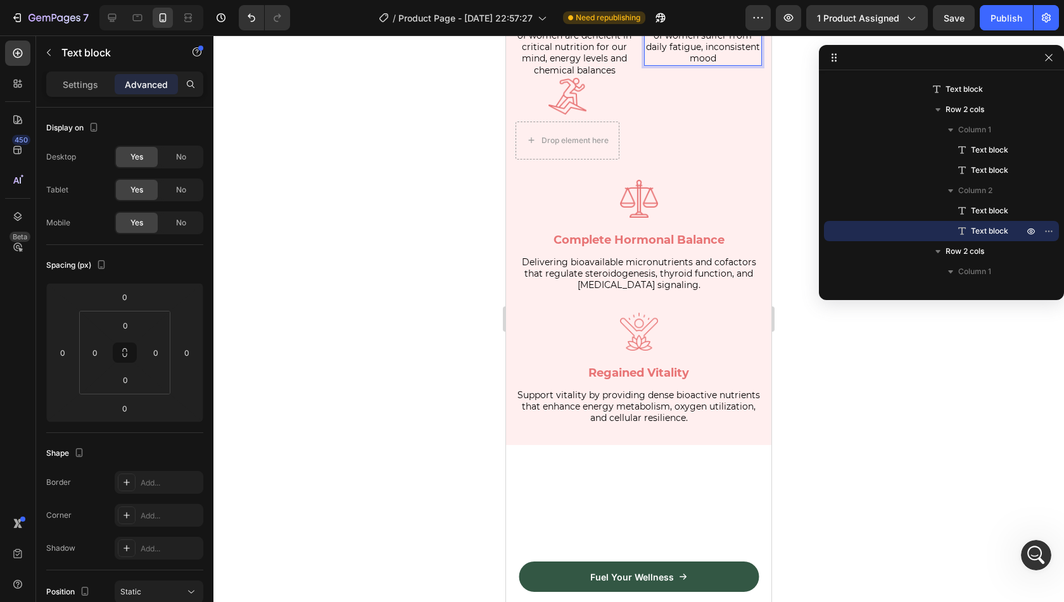
click at [746, 65] on p "of women suffer from daily fatigue, inconsistent mood" at bounding box center [703, 47] width 116 height 35
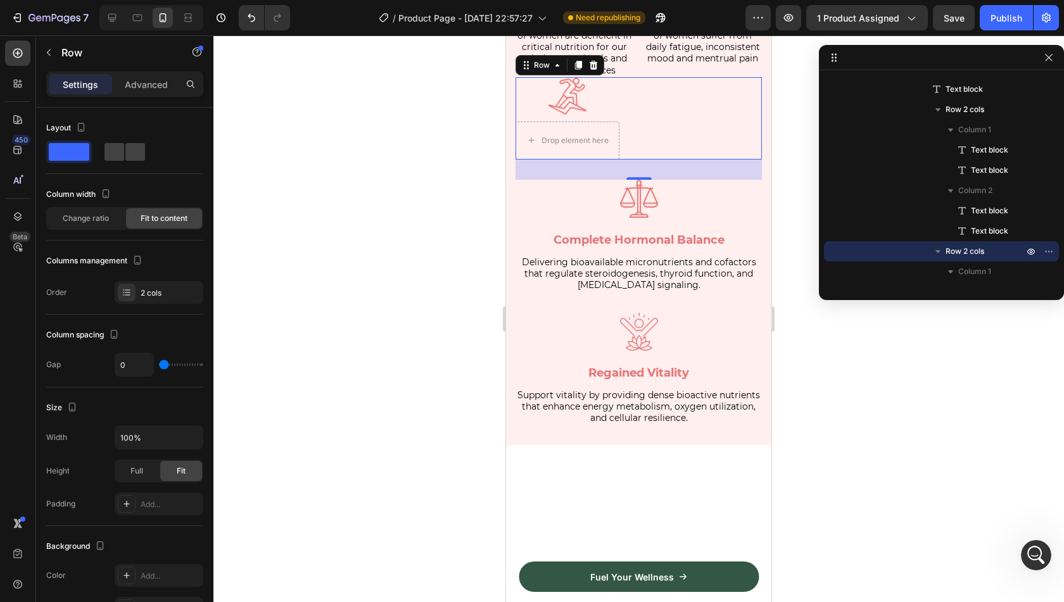
click at [732, 160] on div "Image Drop element here Row 0" at bounding box center [639, 118] width 246 height 82
click at [593, 70] on icon at bounding box center [594, 65] width 8 height 9
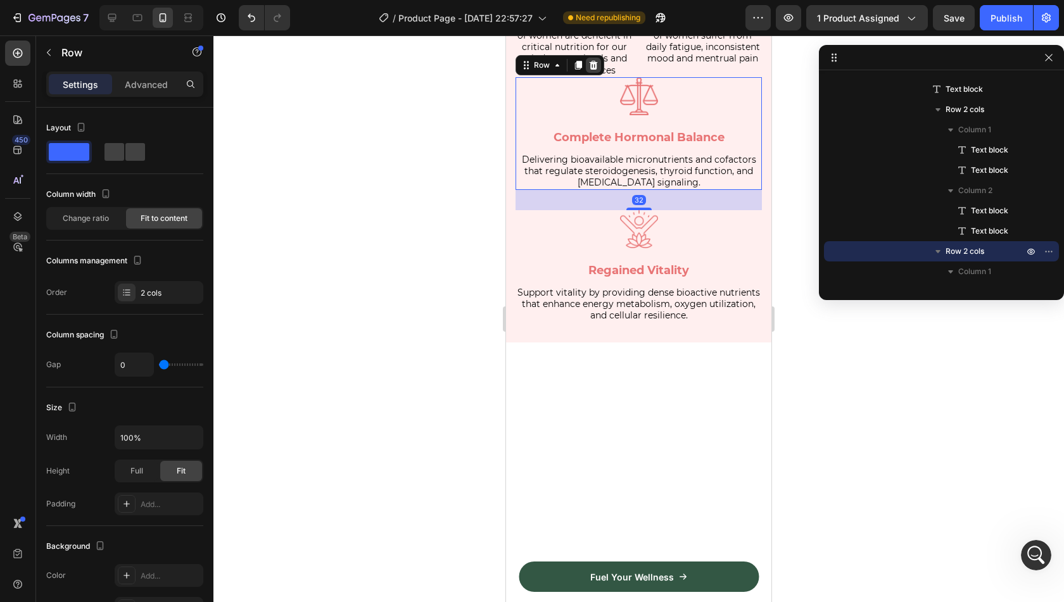
click at [594, 70] on icon at bounding box center [593, 65] width 10 height 10
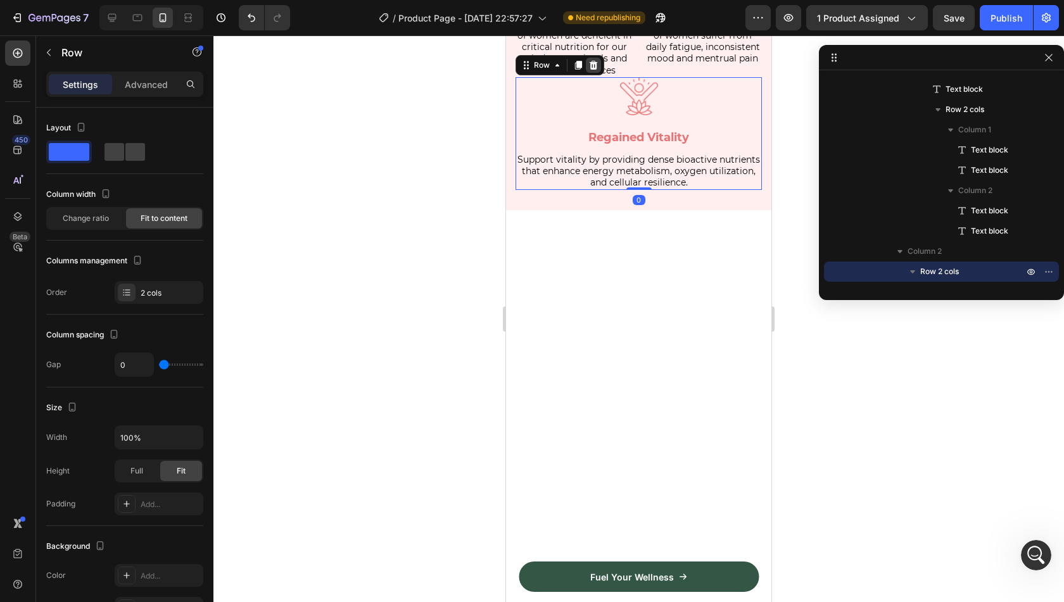
click at [590, 70] on icon at bounding box center [594, 65] width 8 height 9
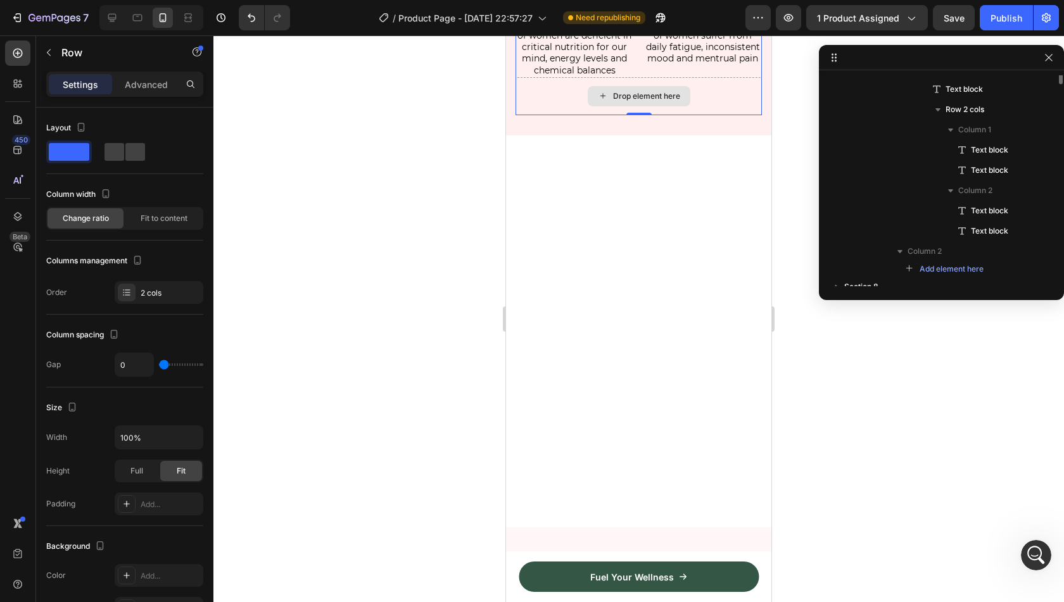
scroll to position [3118, 0]
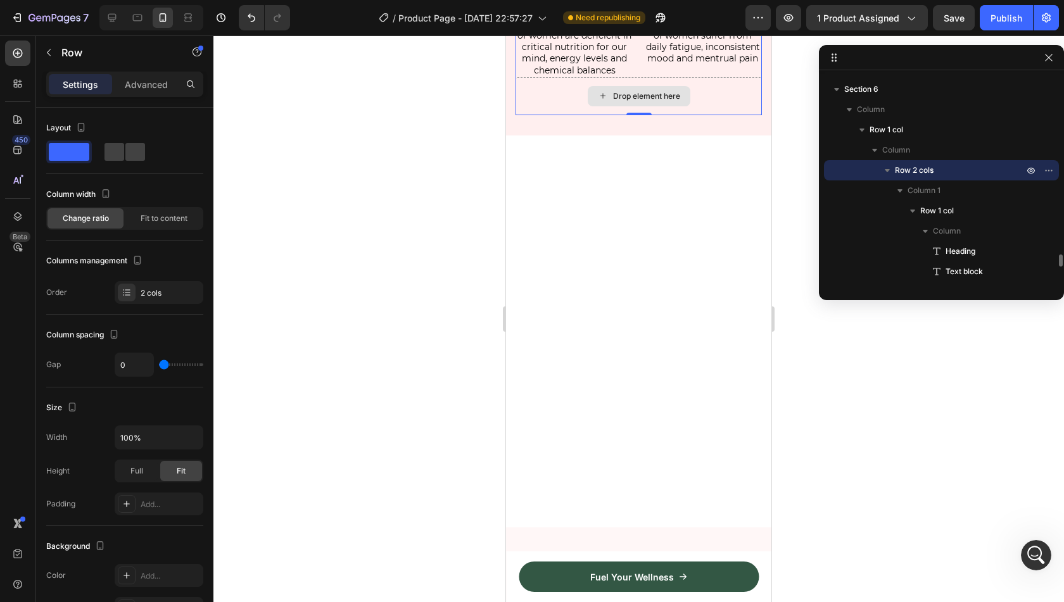
click at [559, 115] on div "Drop element here" at bounding box center [639, 96] width 246 height 38
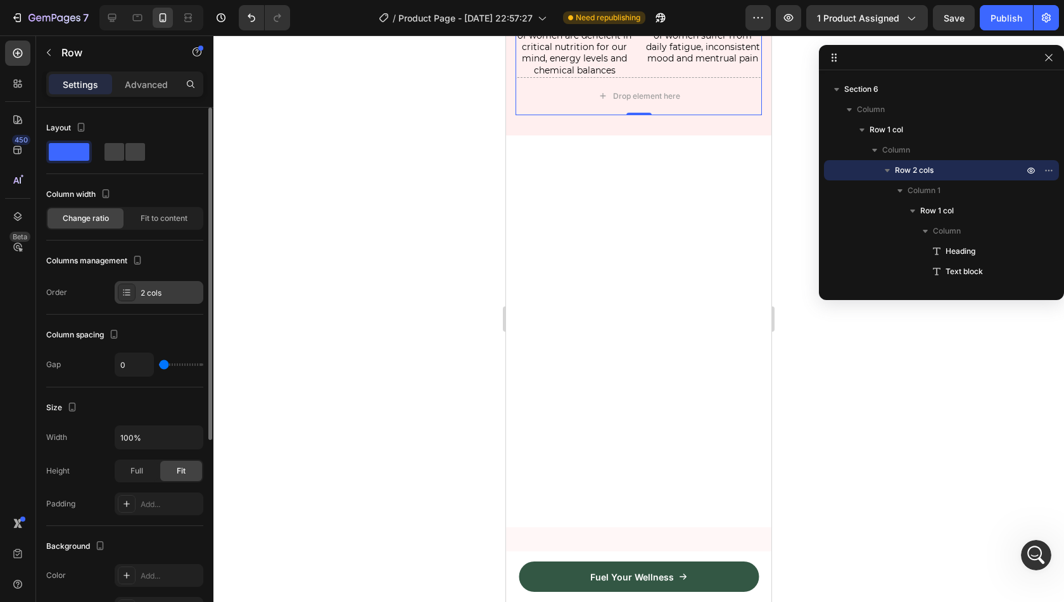
click at [170, 296] on div "2 cols" at bounding box center [171, 293] width 60 height 11
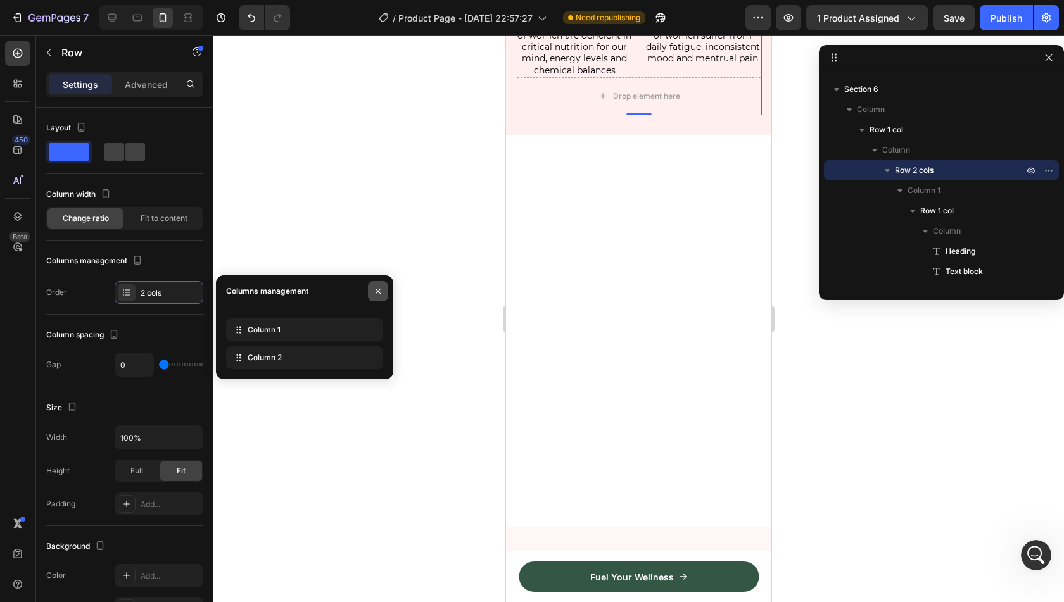
click at [382, 287] on icon "button" at bounding box center [378, 291] width 10 height 10
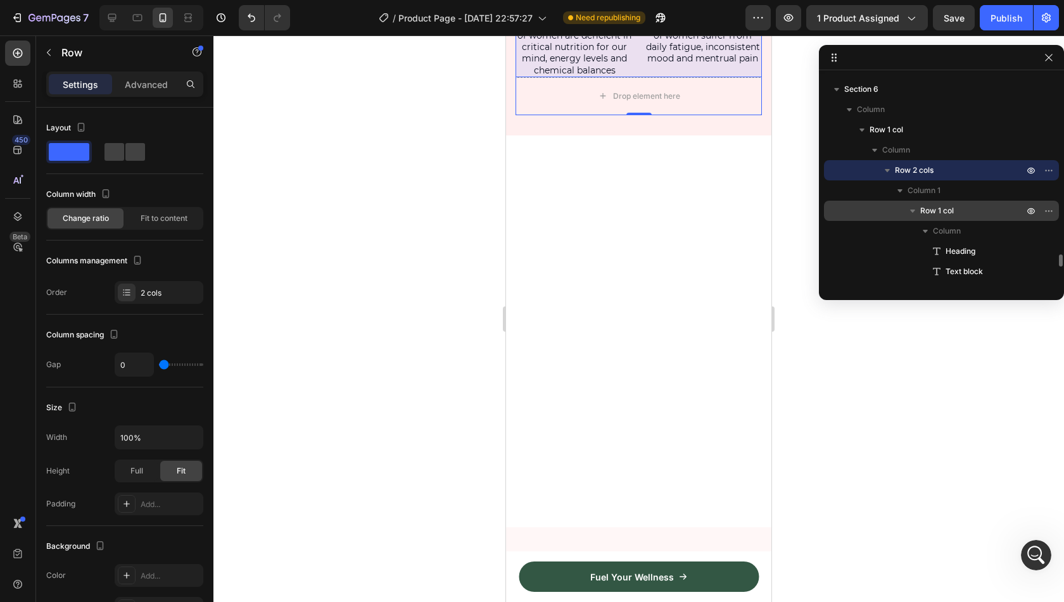
click at [937, 202] on div "Row 1 col" at bounding box center [941, 211] width 225 height 20
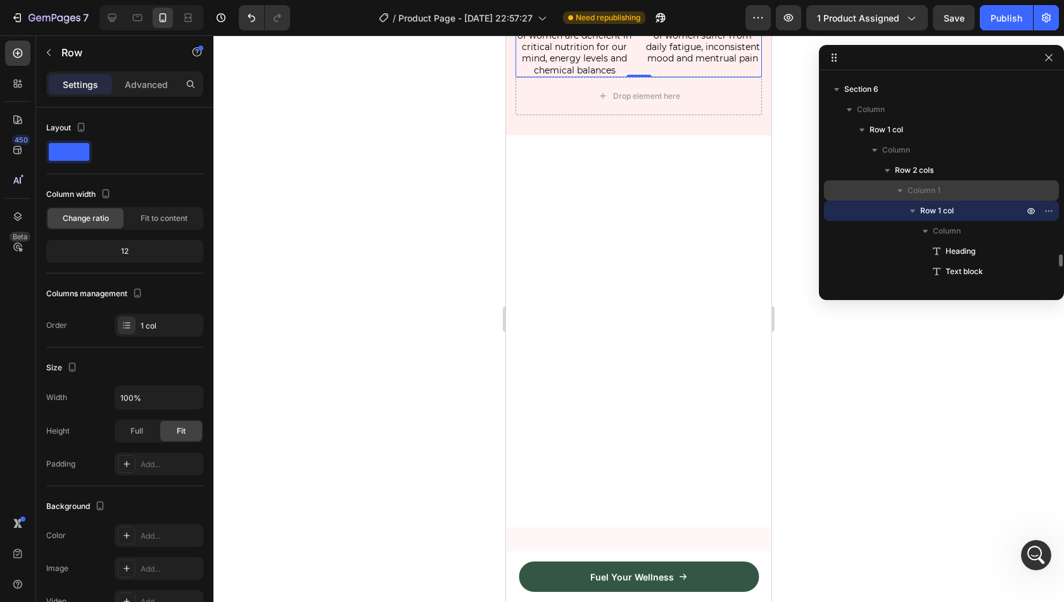
click at [940, 196] on span "Column 1" at bounding box center [924, 190] width 33 height 13
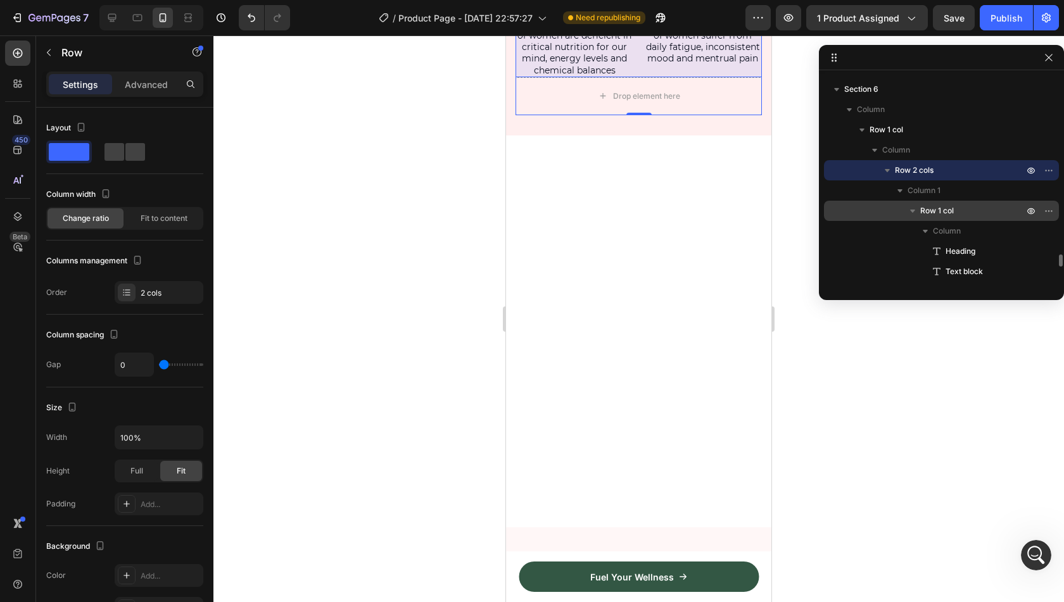
click at [959, 215] on p "Row 1 col" at bounding box center [973, 211] width 106 height 13
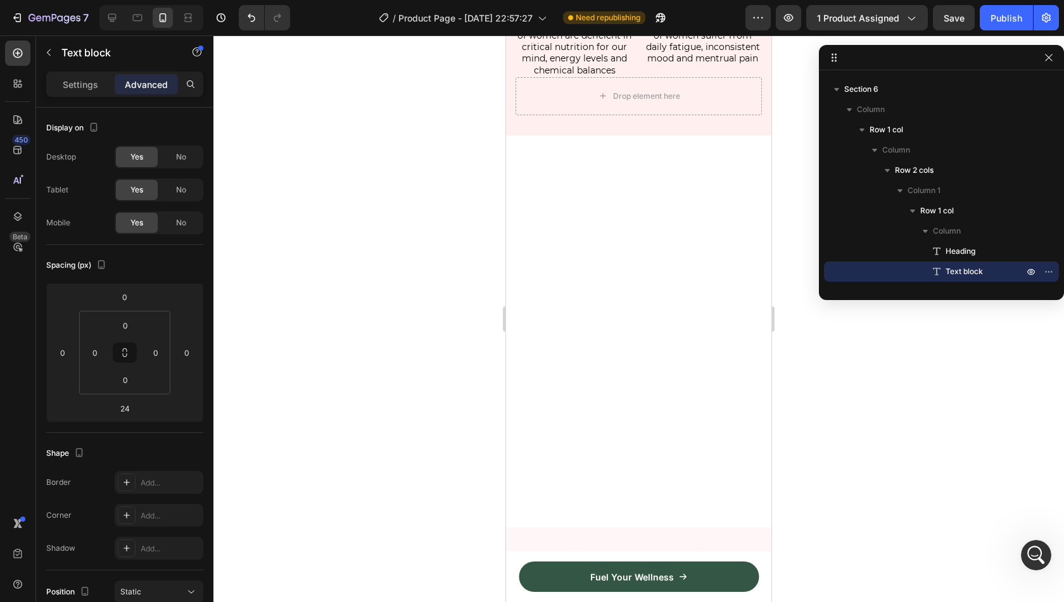
click at [634, 141] on icon at bounding box center [639, 135] width 10 height 10
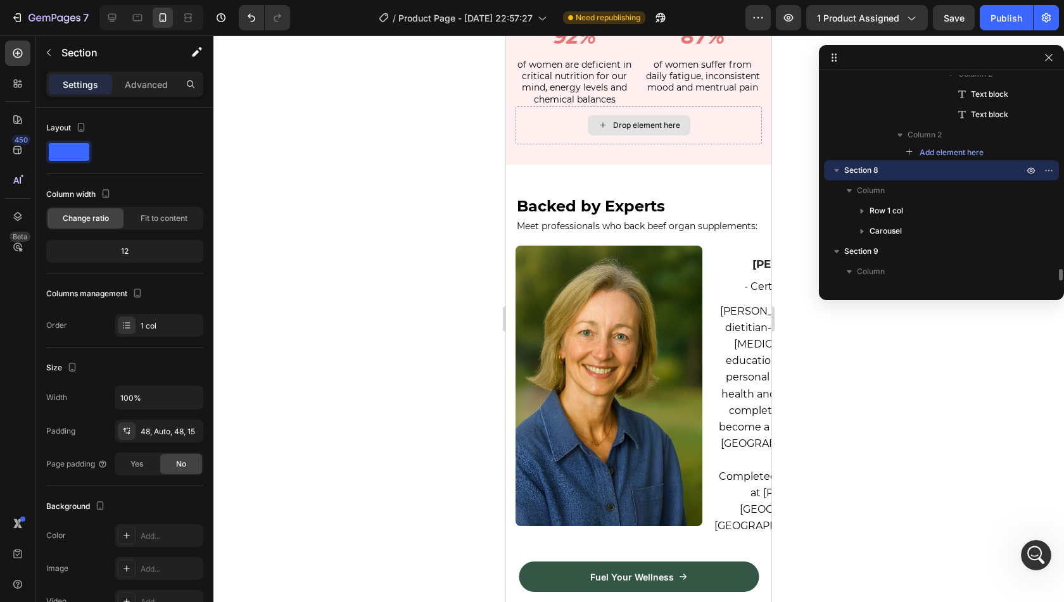
scroll to position [1676, 0]
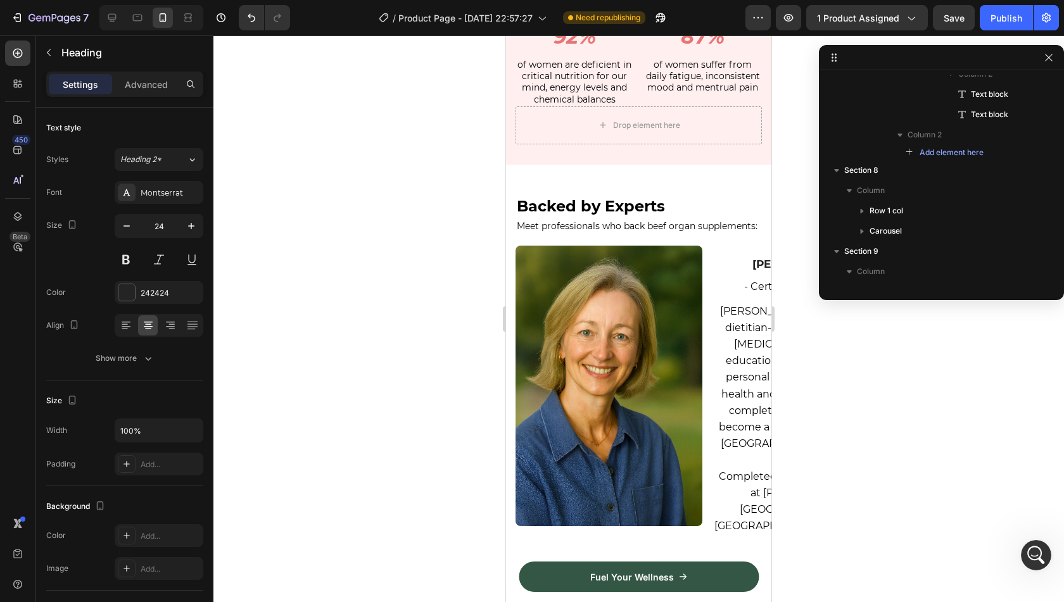
scroll to position [3199, 0]
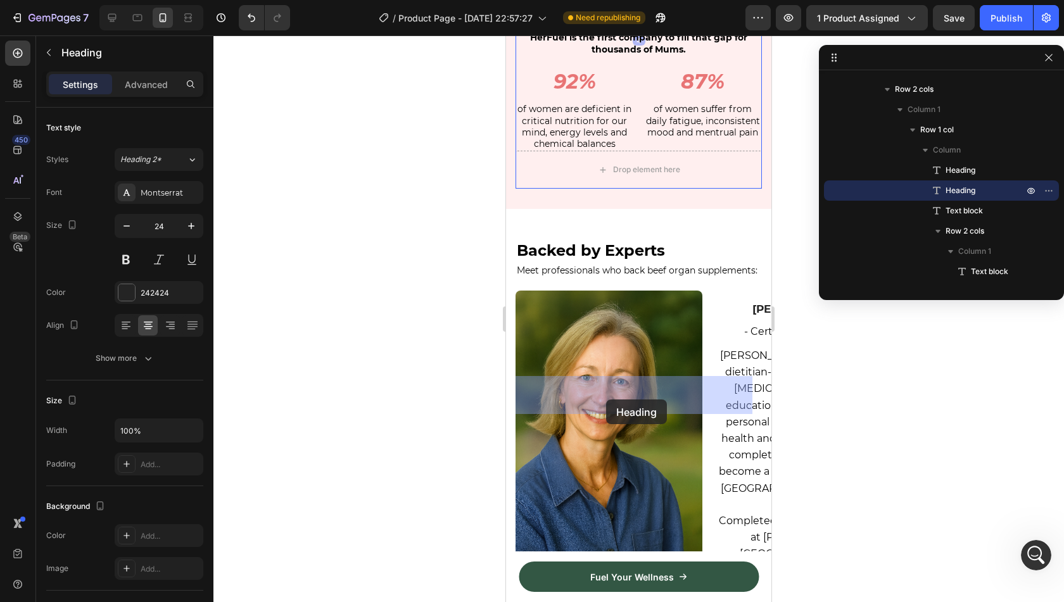
drag, startPoint x: 550, startPoint y: 191, endPoint x: 606, endPoint y: 400, distance: 216.3
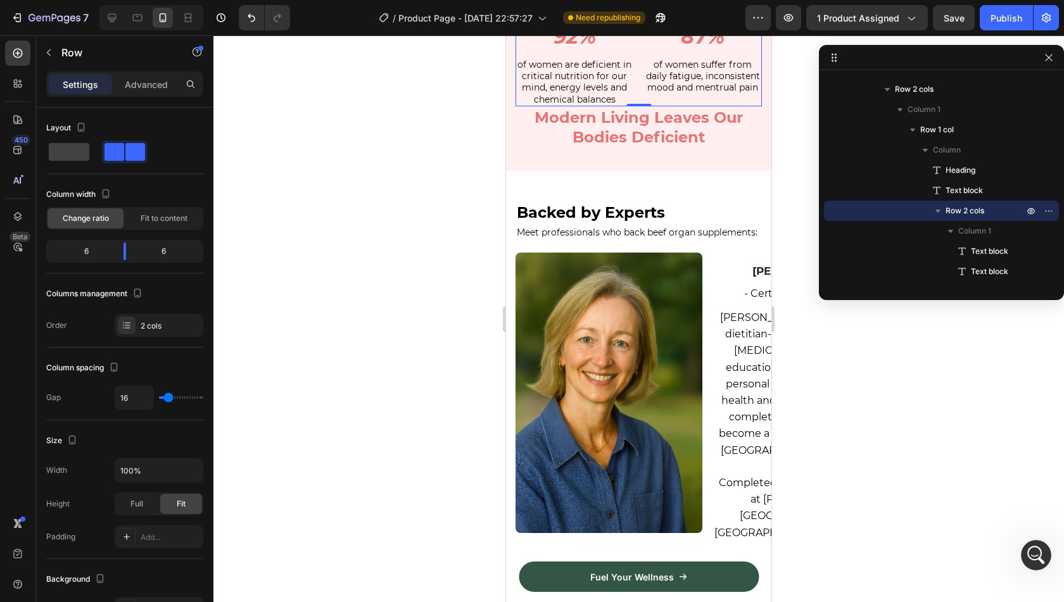
click at [637, 106] on div "92% Text block of women are deficient in critical nutrition for our mind, energ…" at bounding box center [639, 66] width 246 height 79
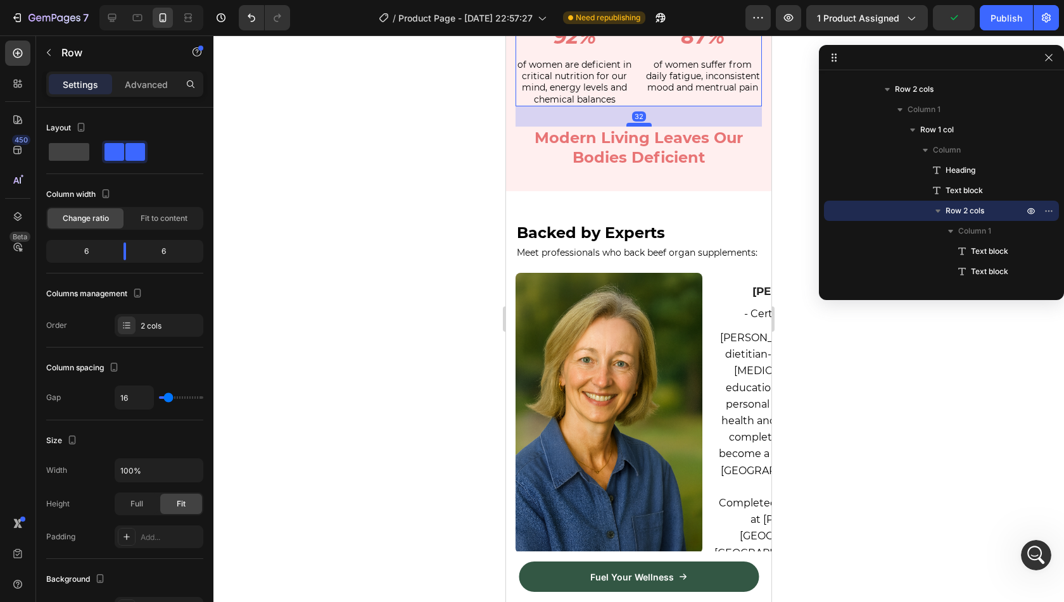
drag, startPoint x: 638, startPoint y: 330, endPoint x: 645, endPoint y: 350, distance: 21.2
click at [645, 127] on div at bounding box center [638, 125] width 25 height 4
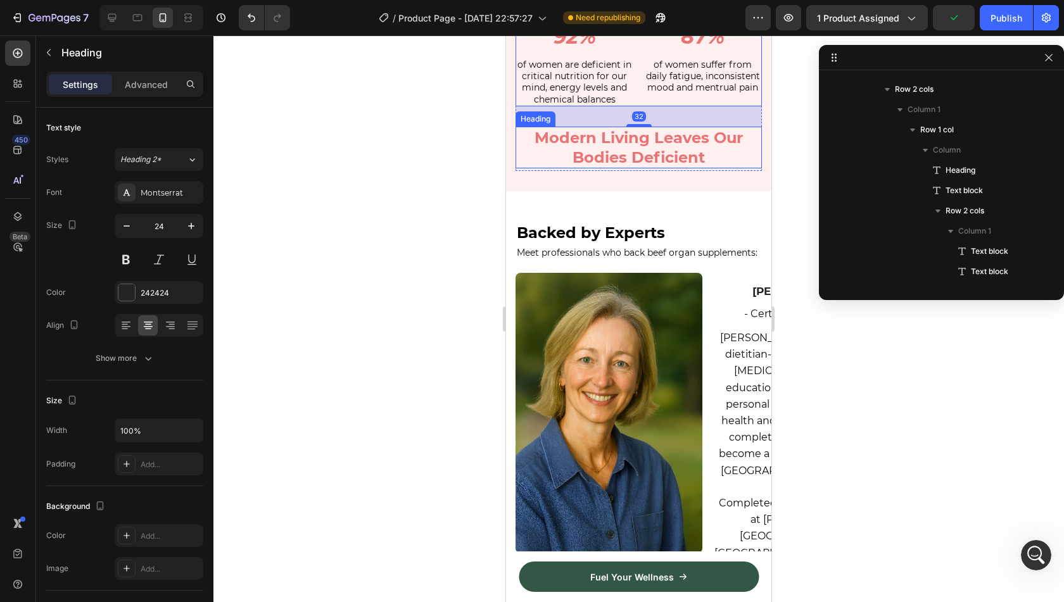
click at [680, 167] on strong "Modern Living Leaves Our Bodies Deficient" at bounding box center [639, 148] width 208 height 38
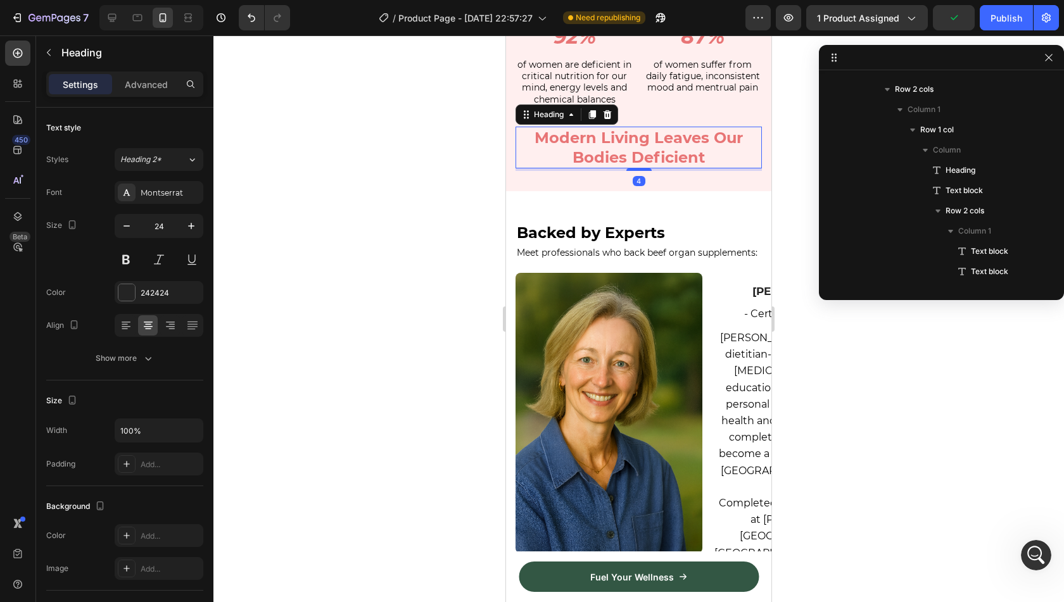
scroll to position [3401, 0]
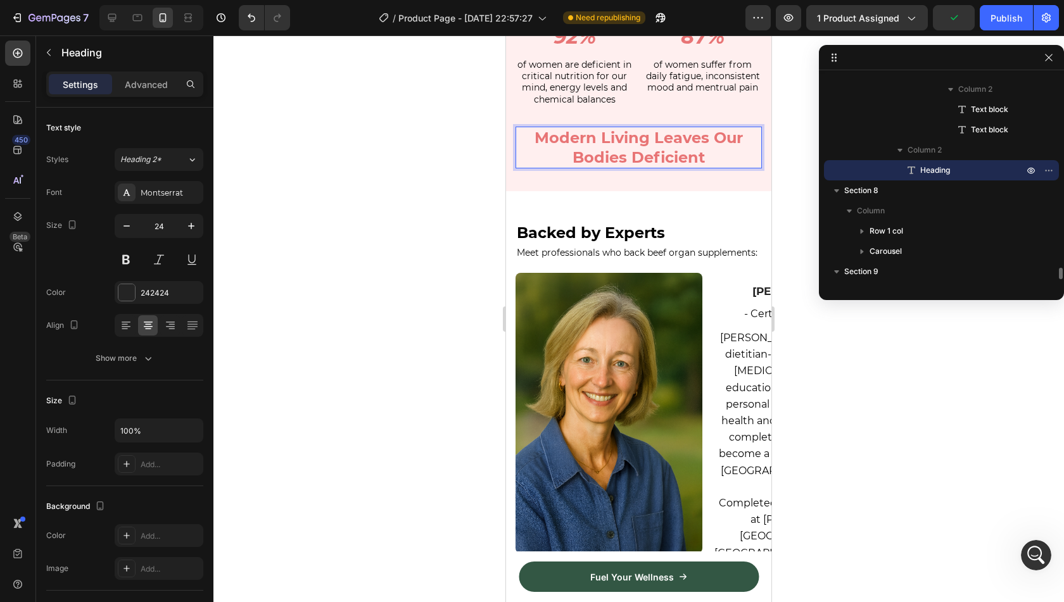
click at [680, 167] on strong "Modern Living Leaves Our Bodies Deficient" at bounding box center [639, 148] width 208 height 38
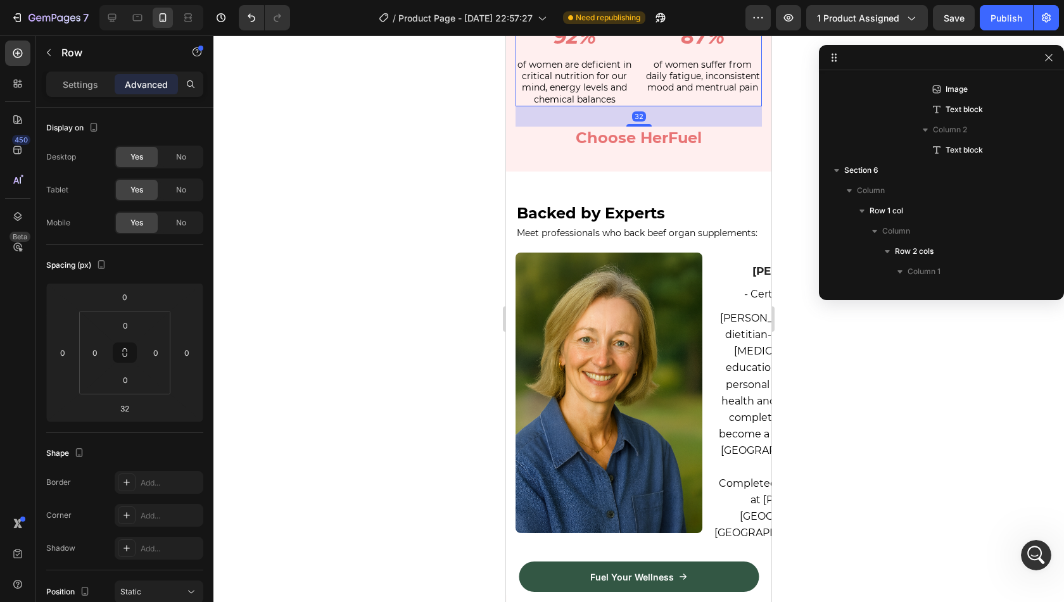
scroll to position [3239, 0]
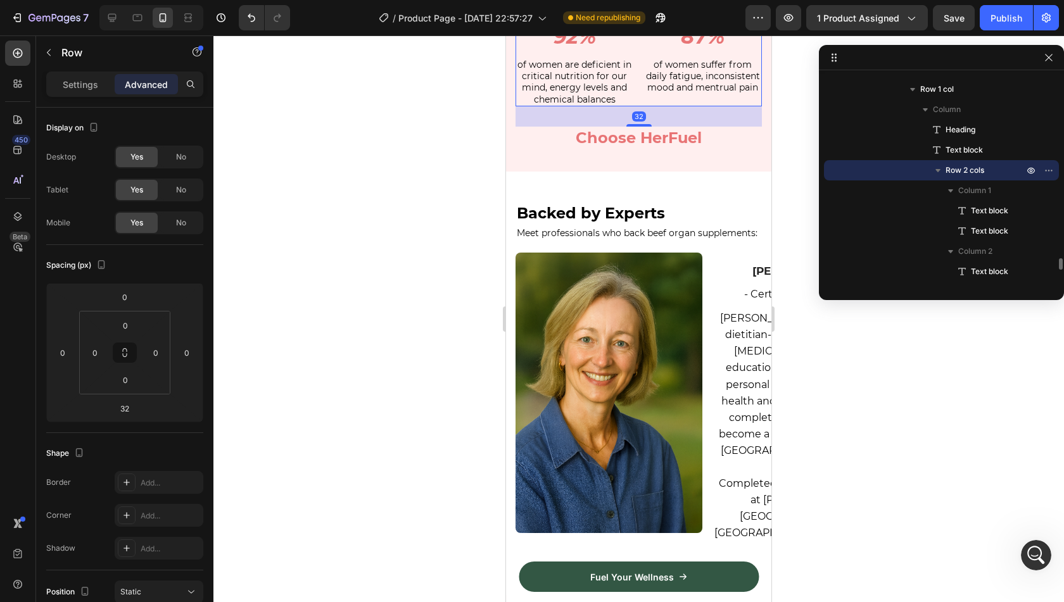
click at [632, 106] on div "92% Text block of women are deficient in critical nutrition for our mind, energ…" at bounding box center [639, 66] width 246 height 79
click at [579, 20] on icon at bounding box center [578, 15] width 7 height 9
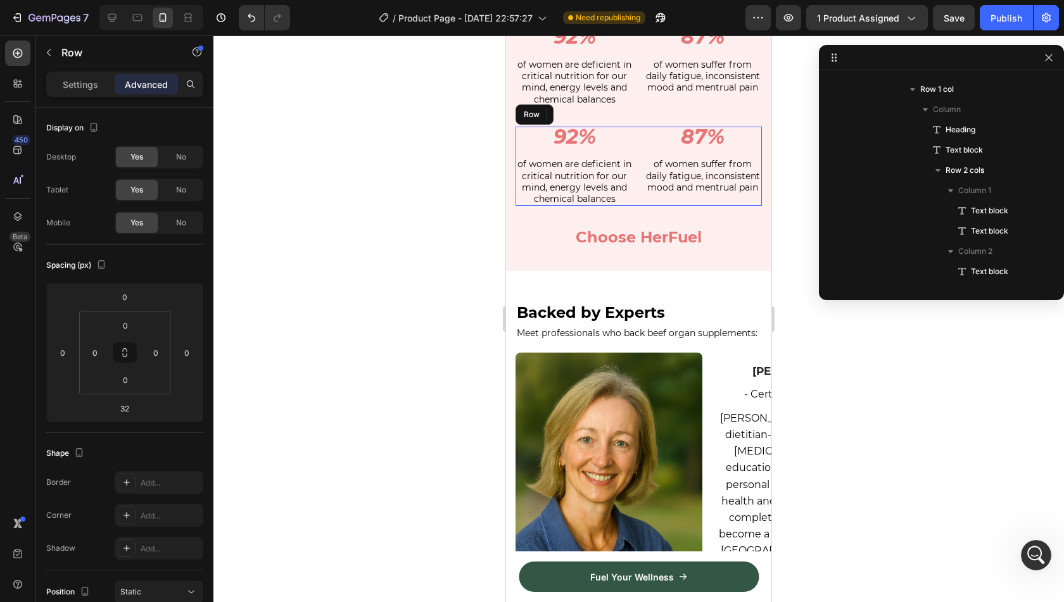
scroll to position [3381, 0]
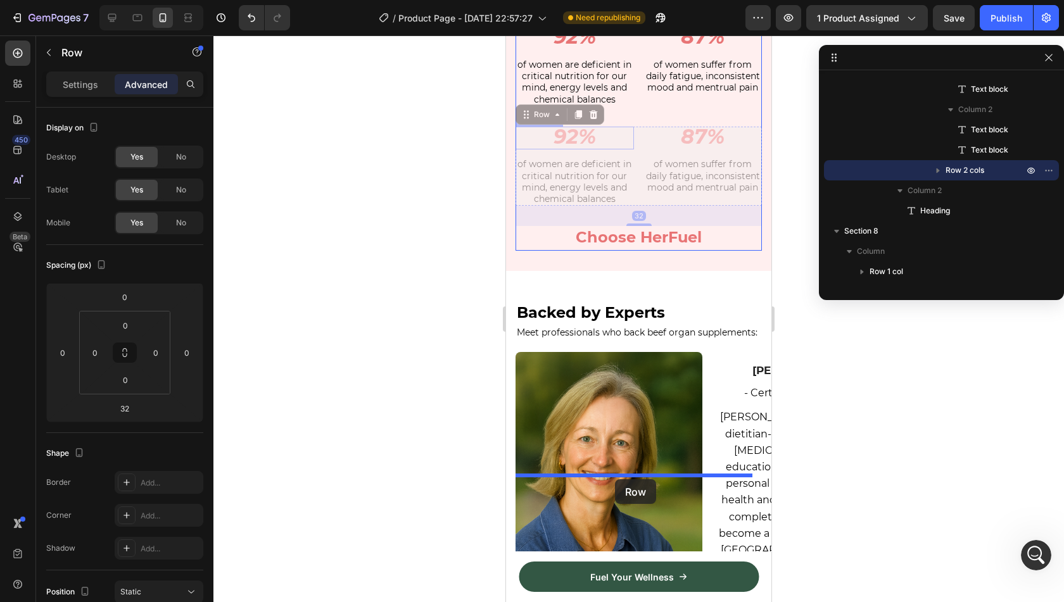
drag, startPoint x: 542, startPoint y: 340, endPoint x: 615, endPoint y: 479, distance: 157.2
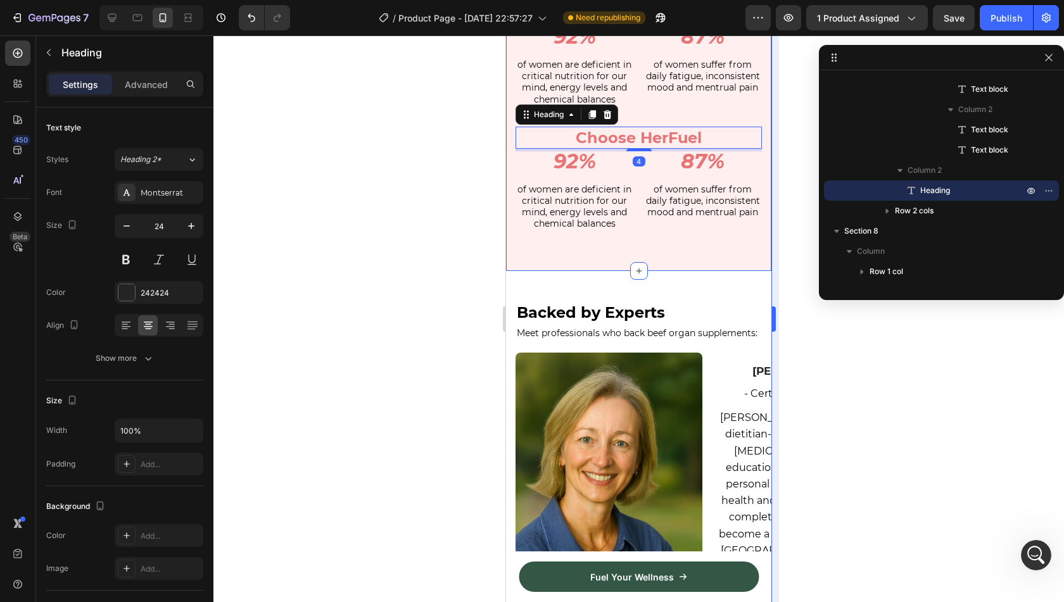
click at [809, 393] on div at bounding box center [638, 318] width 851 height 567
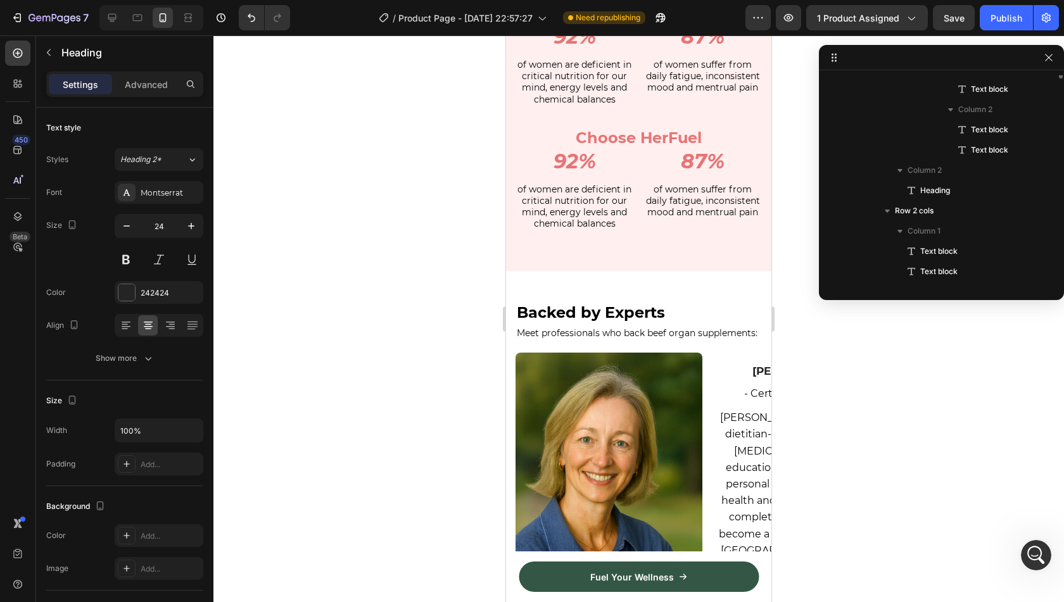
scroll to position [3199, 0]
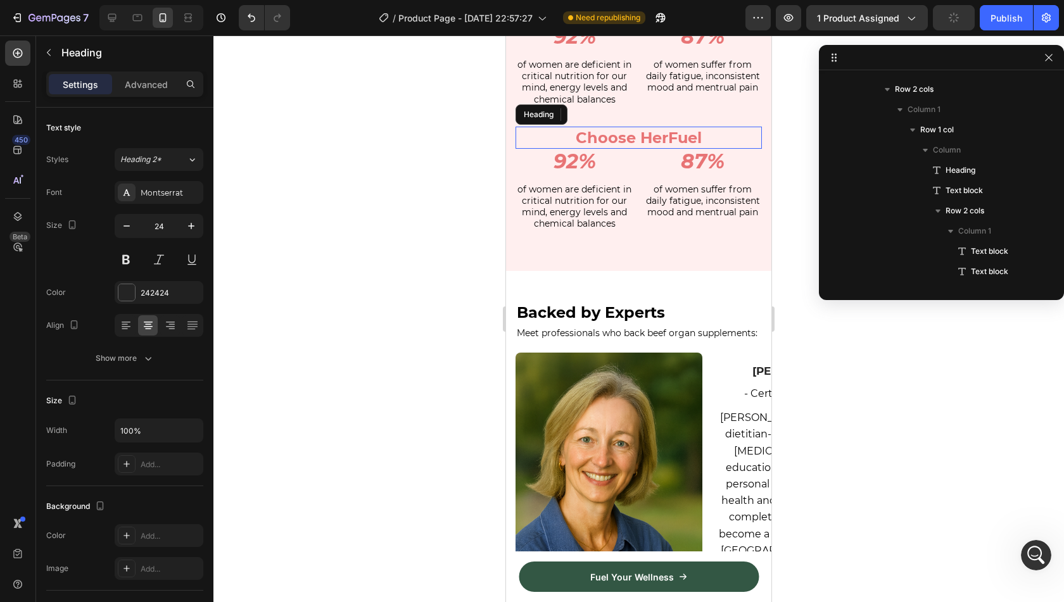
click at [680, 147] on strong "Choose HerFuel" at bounding box center [639, 138] width 126 height 18
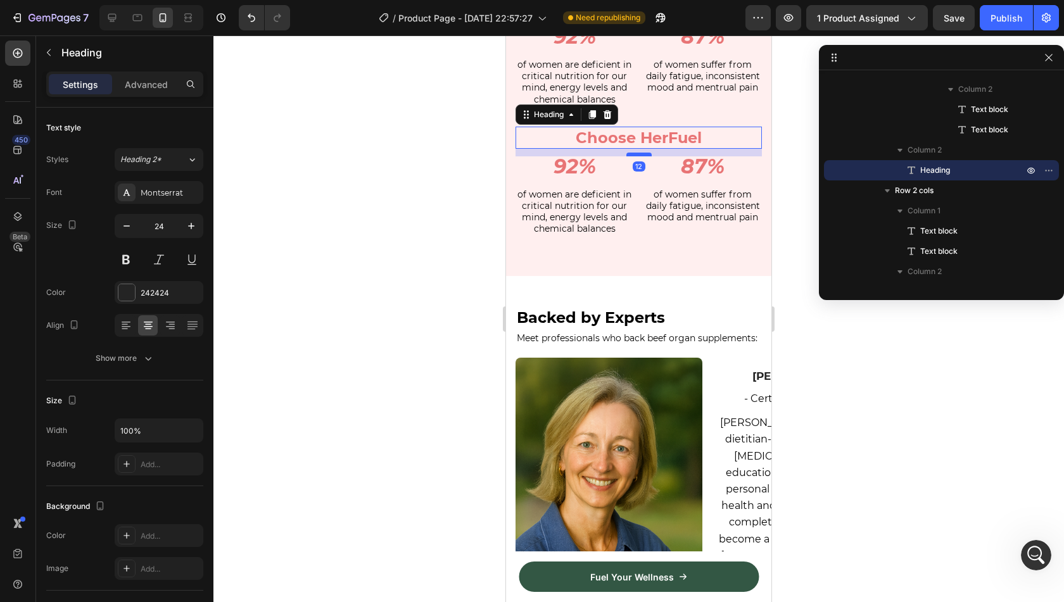
click at [642, 156] on div at bounding box center [638, 155] width 25 height 4
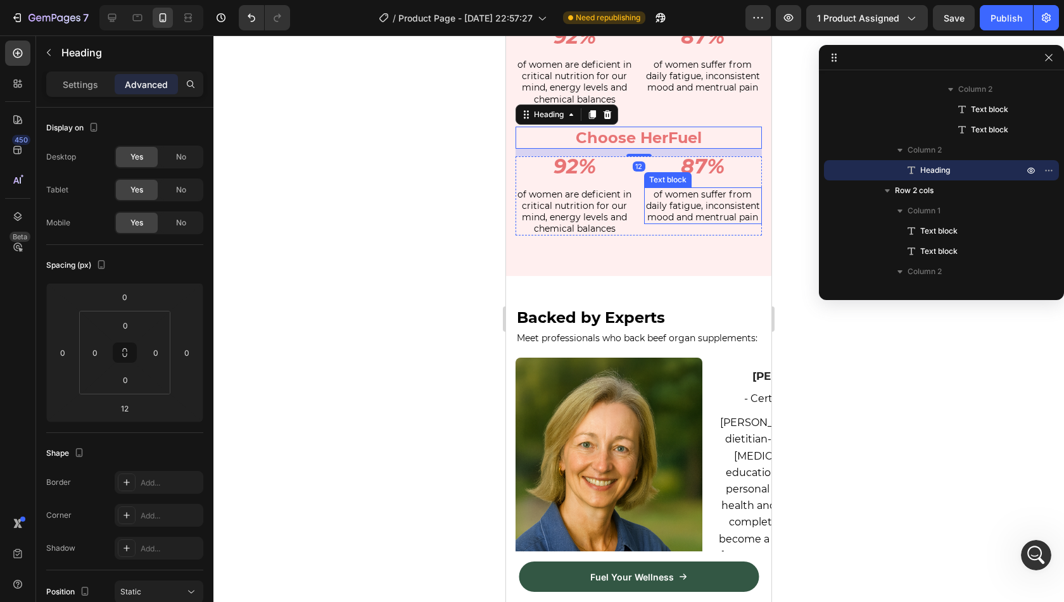
click at [652, 224] on p "of women suffer from daily fatigue, inconsistent mood and mentrual pain" at bounding box center [703, 206] width 116 height 35
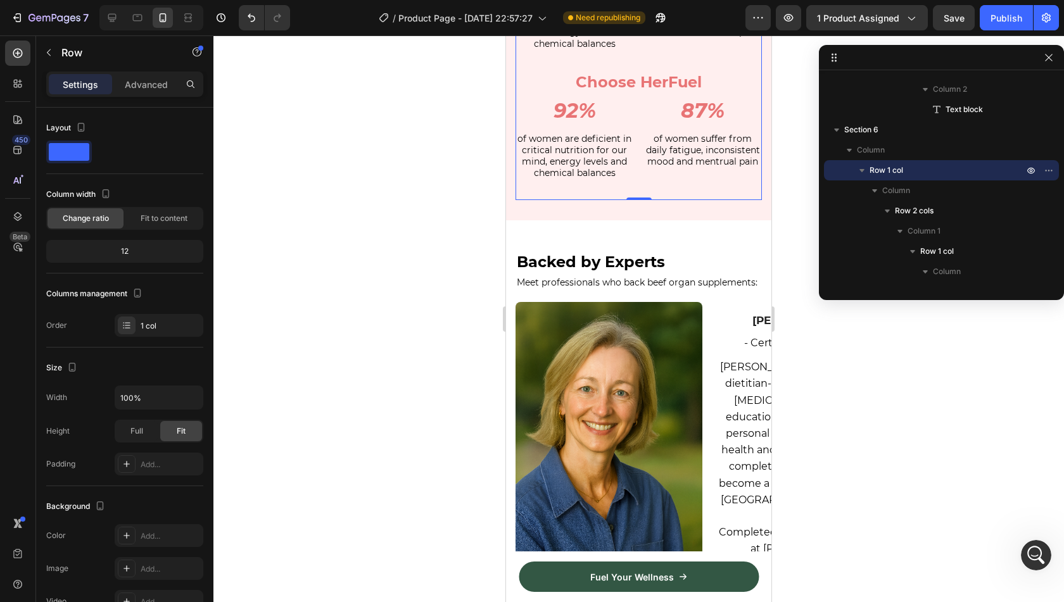
scroll to position [1732, 0]
click at [686, 37] on span "of women suffer from daily fatigue, inconsistent mood and mentrual pain" at bounding box center [703, 20] width 114 height 34
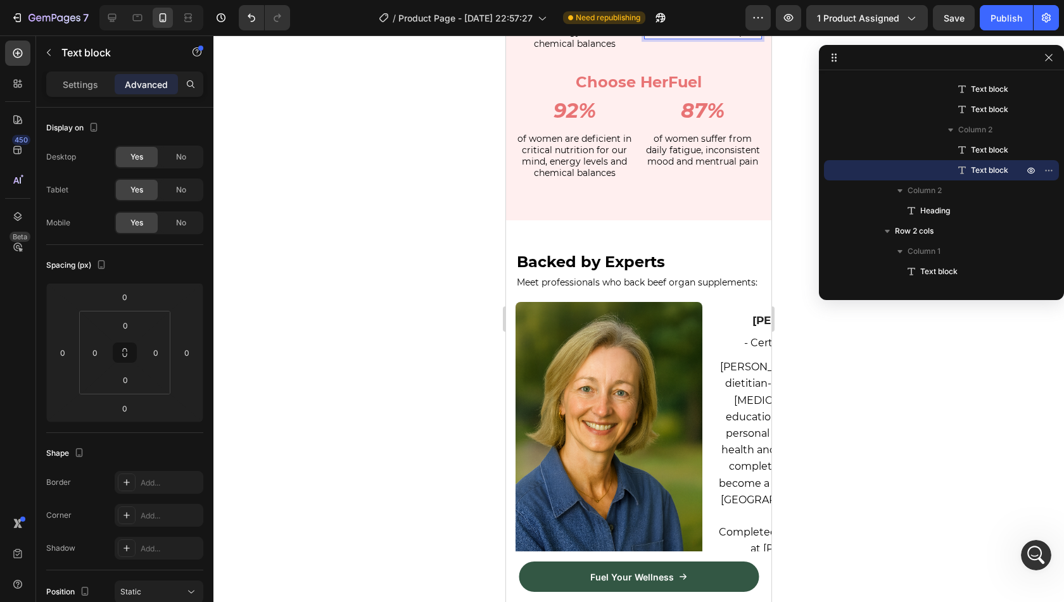
click at [686, 37] on span "of women suffer from daily fatigue, inconsistent mood and mentrual pain" at bounding box center [703, 20] width 114 height 34
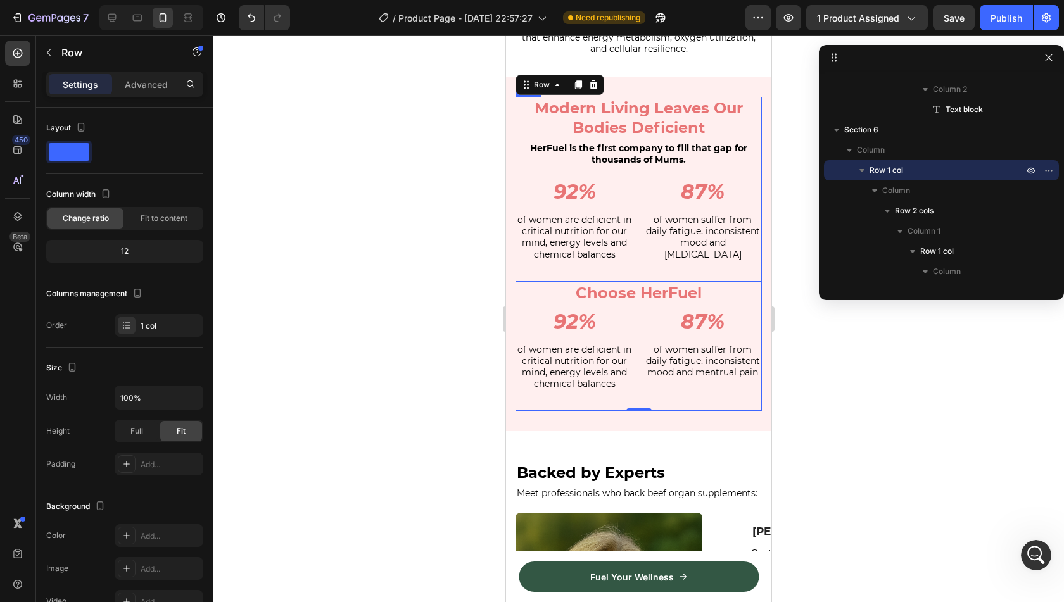
scroll to position [1799, 0]
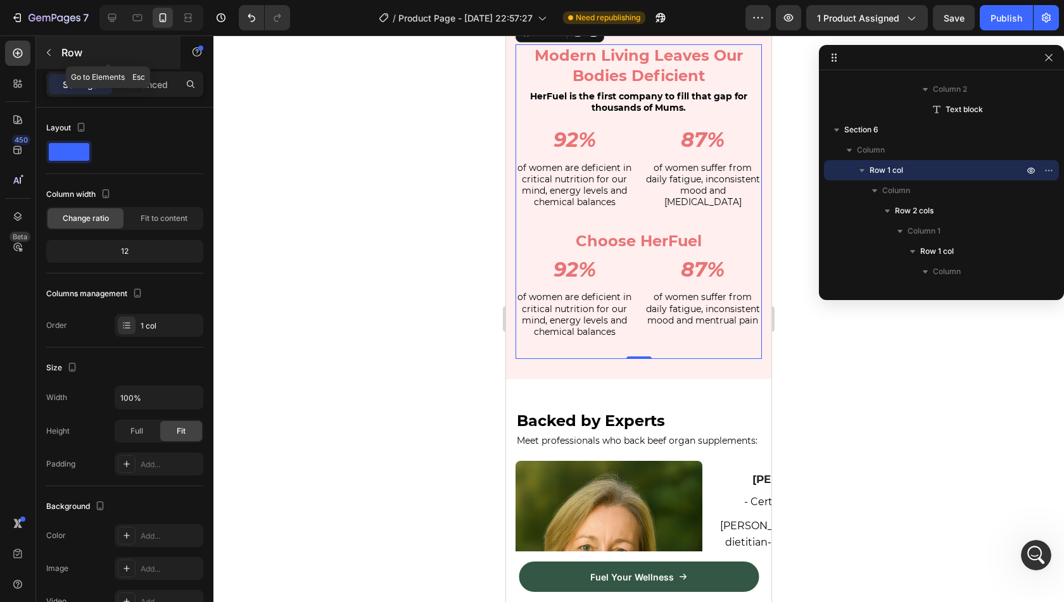
click at [70, 65] on div "Row" at bounding box center [108, 52] width 144 height 33
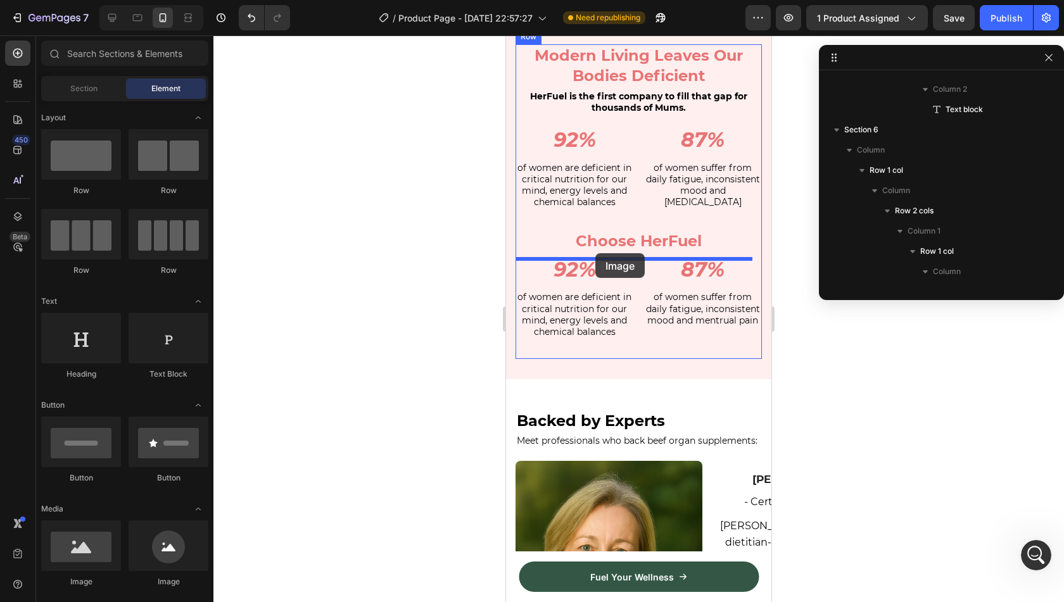
drag, startPoint x: 604, startPoint y: 585, endPoint x: 595, endPoint y: 253, distance: 332.0
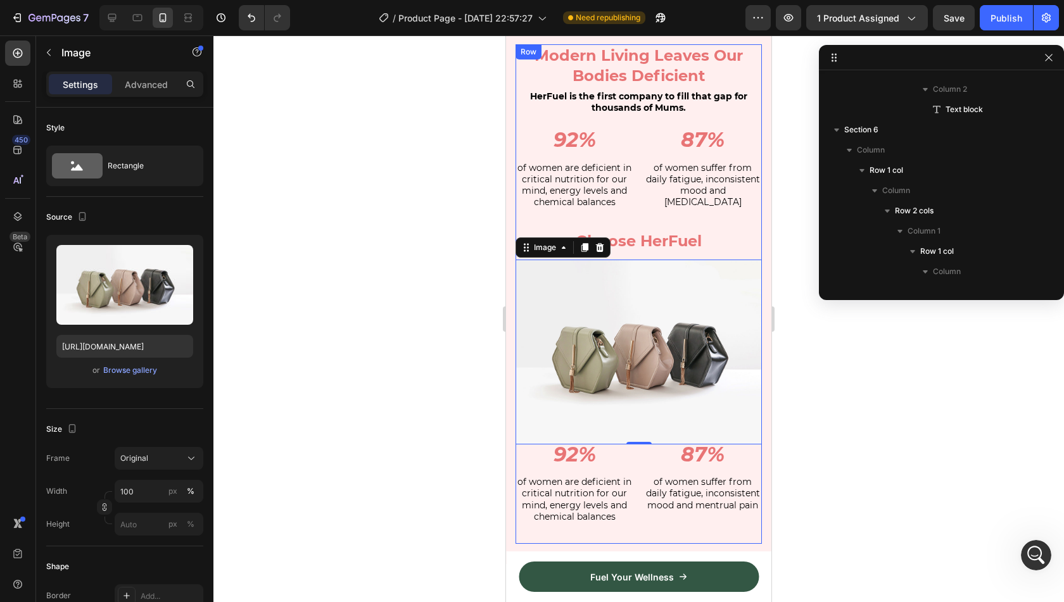
scroll to position [3422, 0]
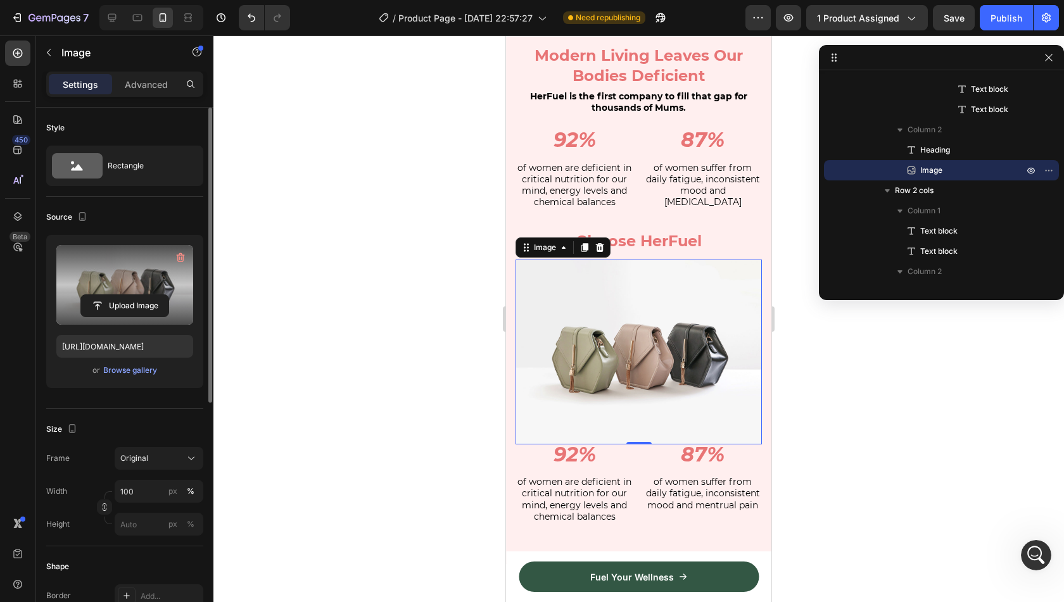
click at [118, 275] on label at bounding box center [124, 285] width 137 height 80
click at [118, 295] on input "file" at bounding box center [124, 306] width 87 height 22
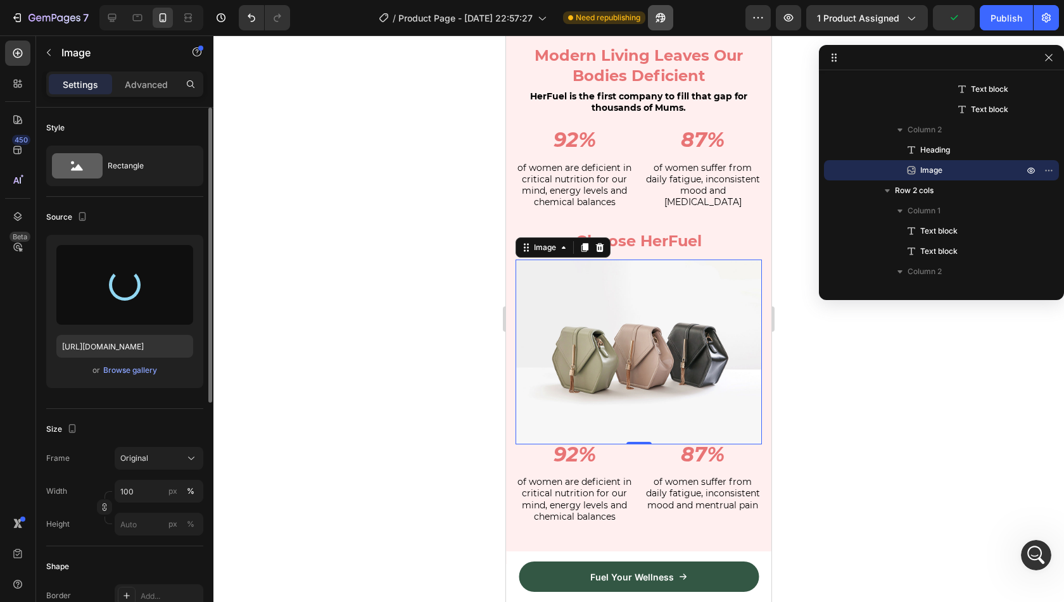
type input "[URL][DOMAIN_NAME]"
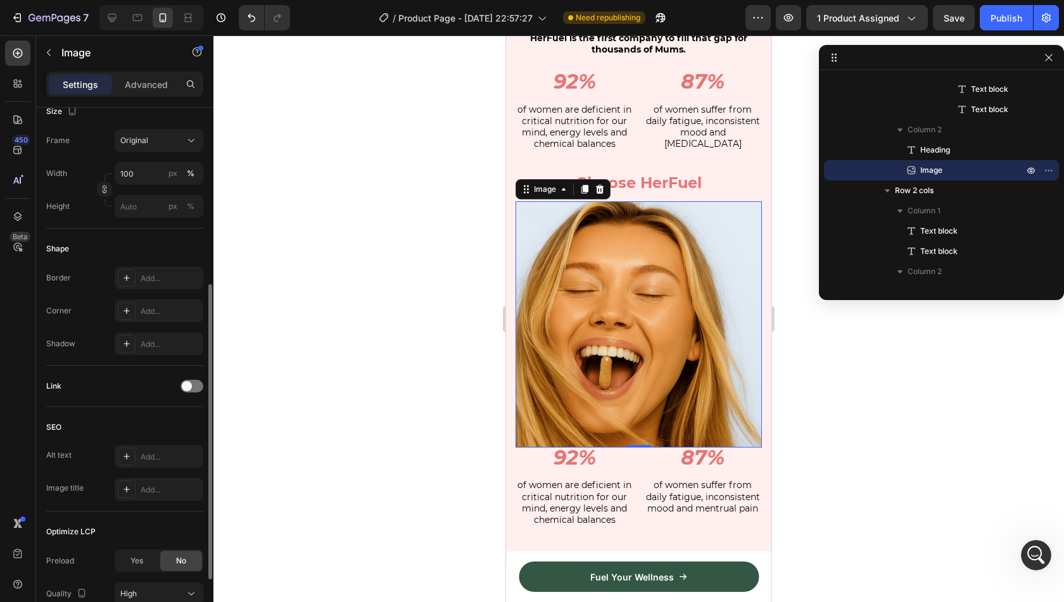
scroll to position [424, 0]
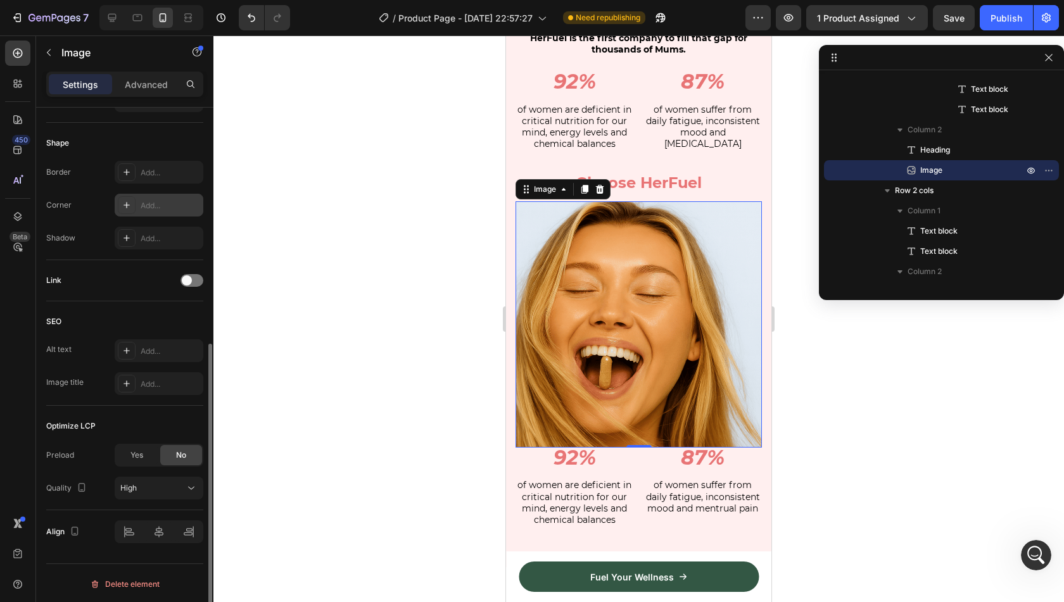
click at [160, 201] on div "Add..." at bounding box center [171, 205] width 60 height 11
click at [132, 146] on div "Shape" at bounding box center [124, 143] width 157 height 20
click at [397, 250] on div at bounding box center [638, 318] width 851 height 567
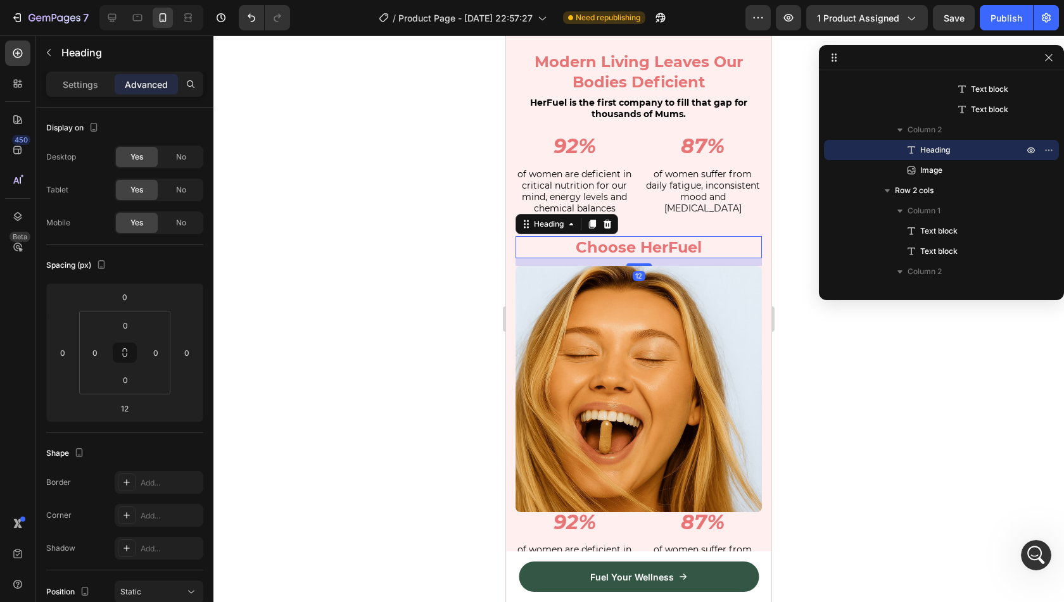
scroll to position [1891, 0]
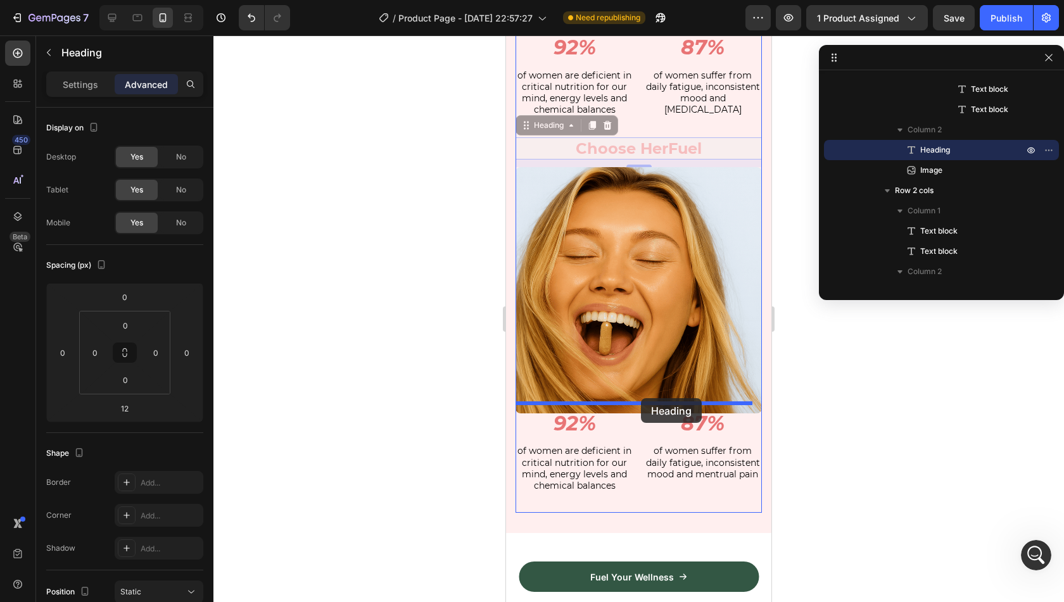
drag, startPoint x: 521, startPoint y: 119, endPoint x: 641, endPoint y: 398, distance: 303.9
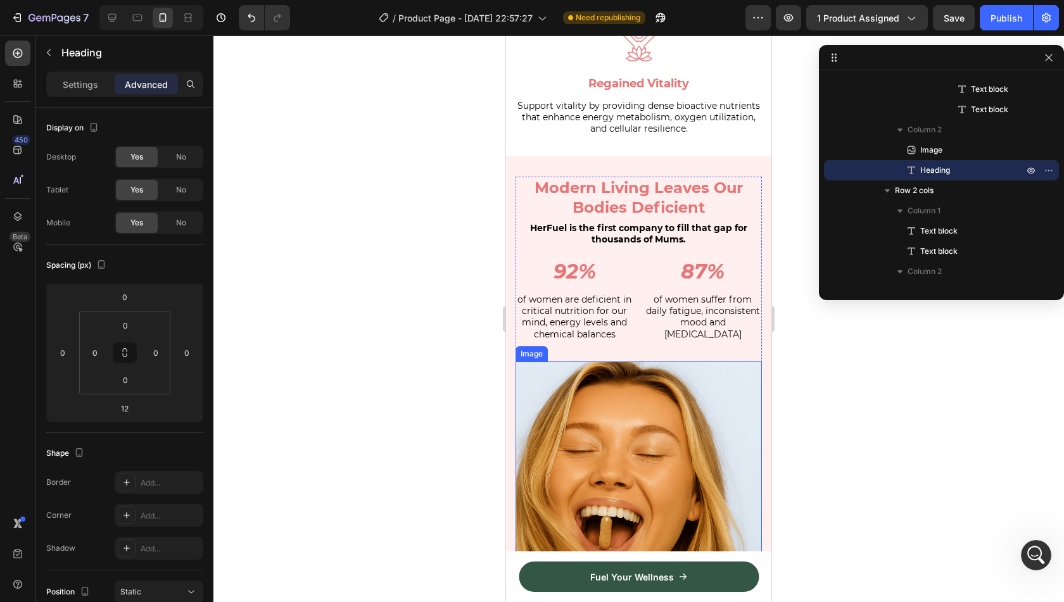
scroll to position [1685, 0]
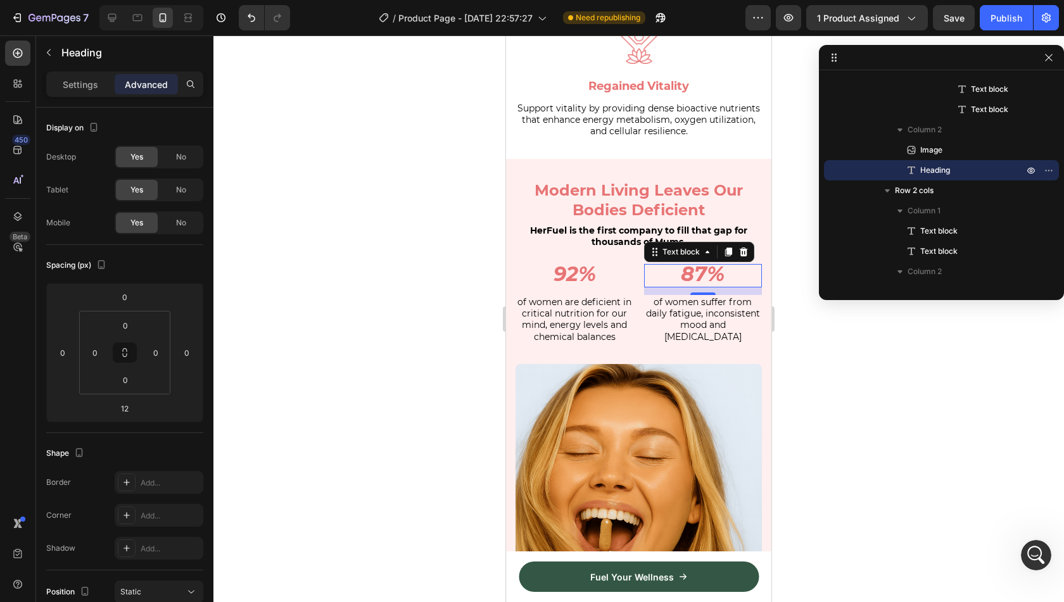
click at [642, 243] on div "Modern Living Leaves Our Bodies Deficient Heading HerFuel is the first company …" at bounding box center [639, 271] width 246 height 185
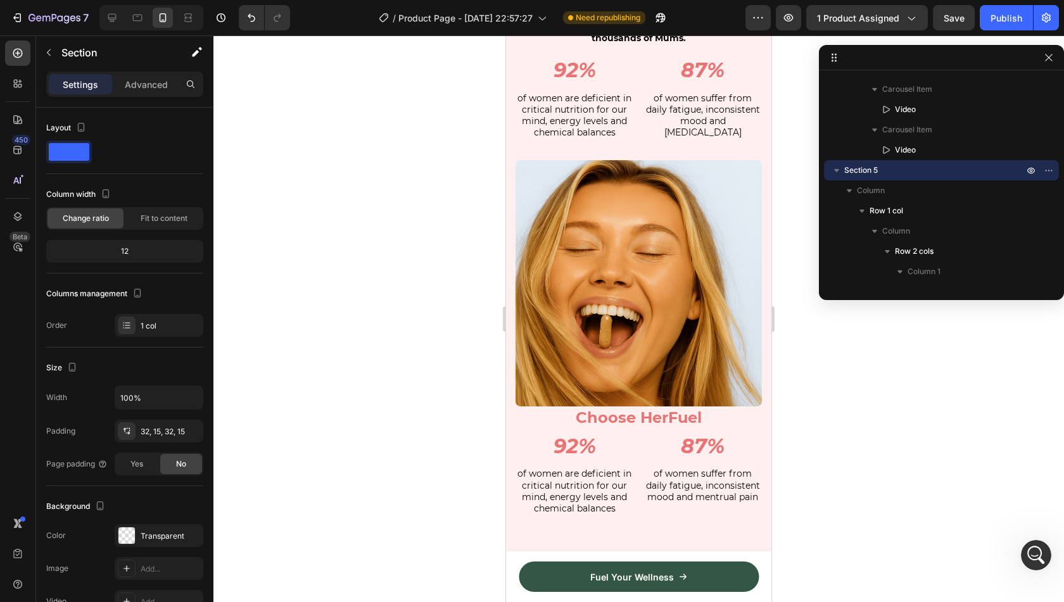
scroll to position [1869, 0]
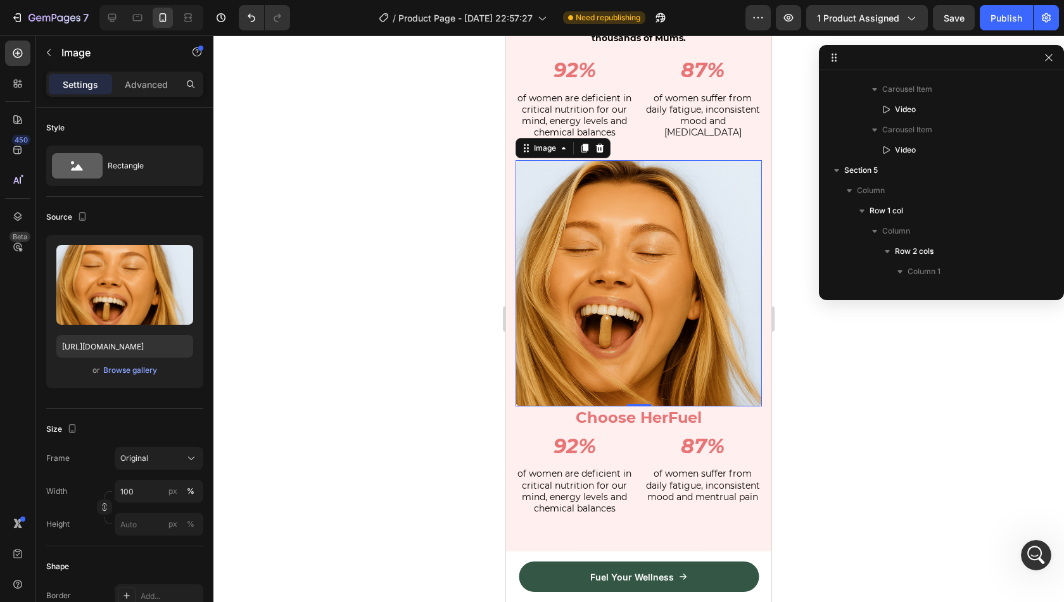
click at [702, 244] on img at bounding box center [639, 283] width 246 height 246
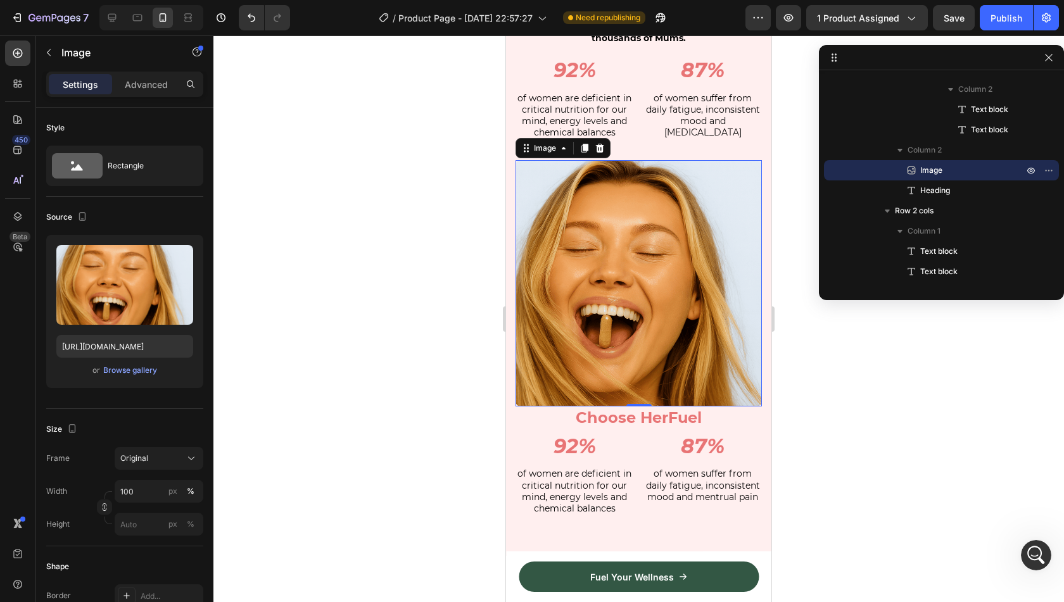
click at [431, 324] on div at bounding box center [638, 318] width 851 height 567
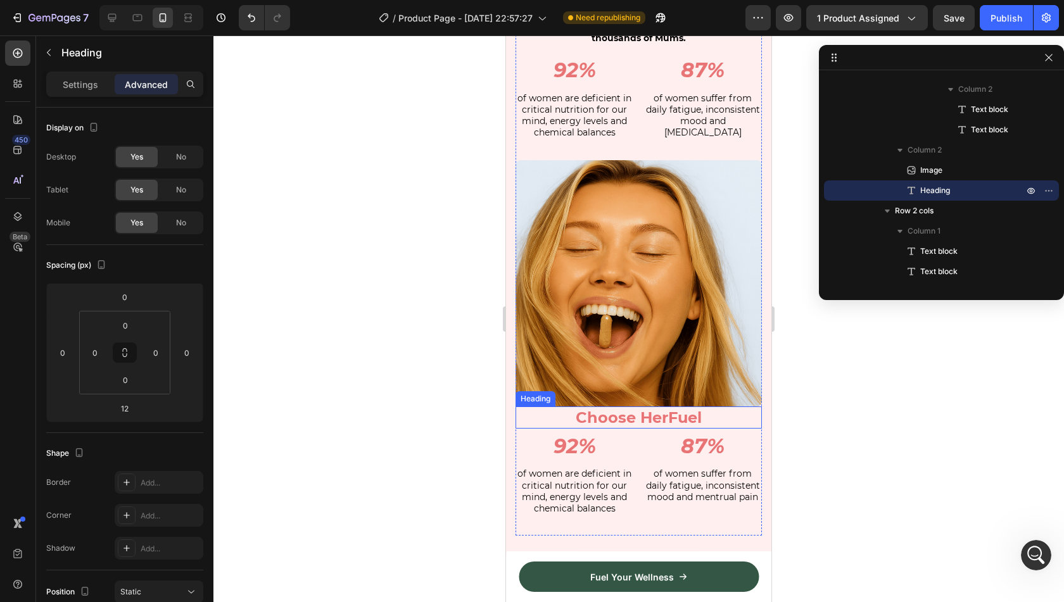
click at [613, 410] on strong "Choose HerFuel" at bounding box center [639, 418] width 126 height 18
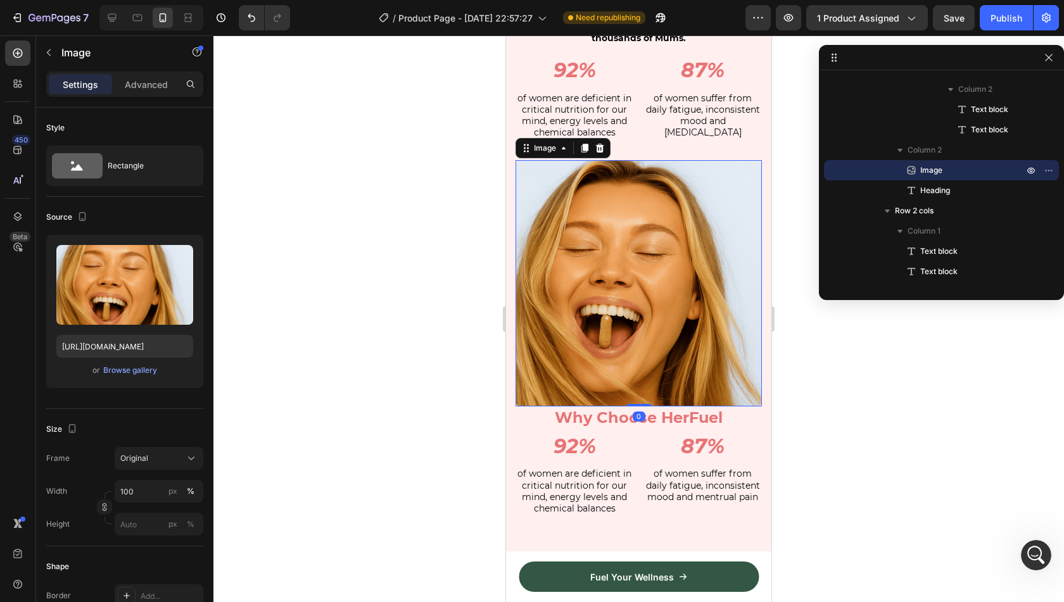
click at [688, 379] on img at bounding box center [639, 283] width 246 height 246
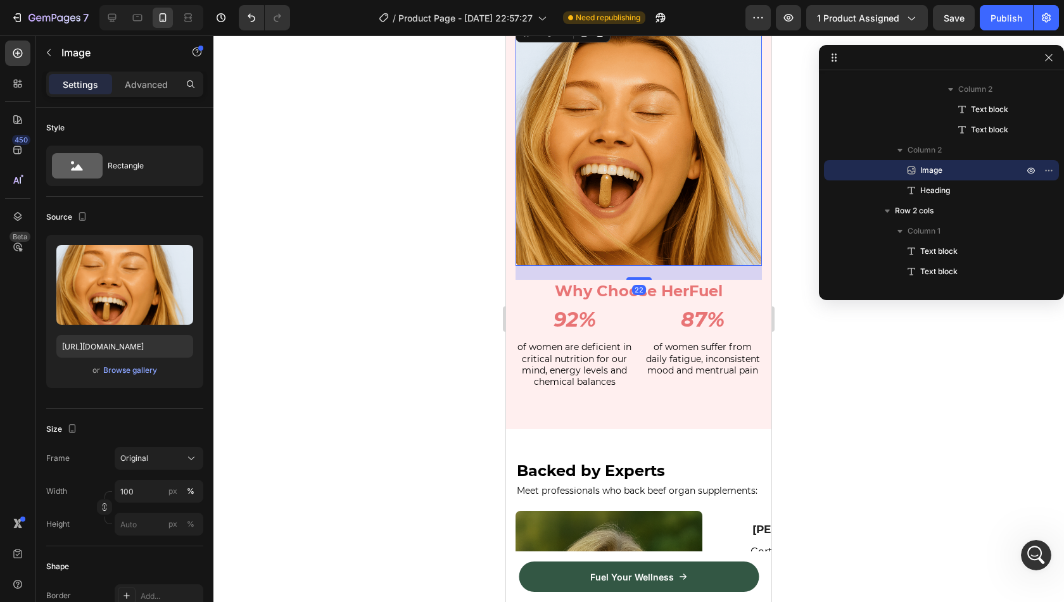
scroll to position [2010, 0]
drag, startPoint x: 638, startPoint y: 268, endPoint x: 644, endPoint y: 283, distance: 16.0
click at [644, 283] on div "Image 24 ⁠⁠⁠⁠⁠⁠⁠ Why Choose HerFuel Heading" at bounding box center [639, 163] width 246 height 291
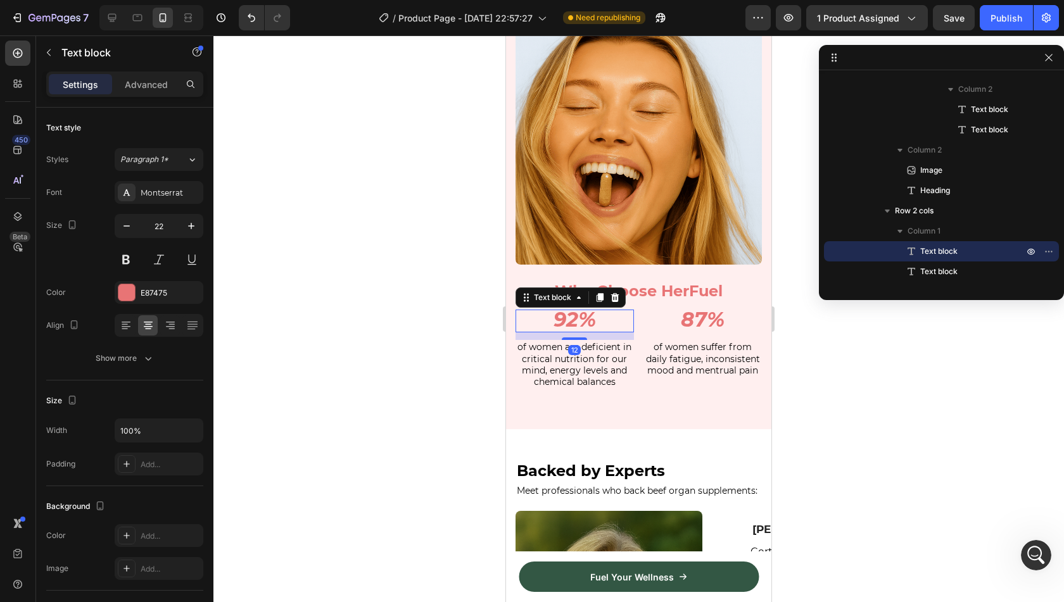
click at [570, 308] on icon "92%" at bounding box center [575, 319] width 42 height 25
click at [573, 313] on icon "92%" at bounding box center [575, 319] width 42 height 25
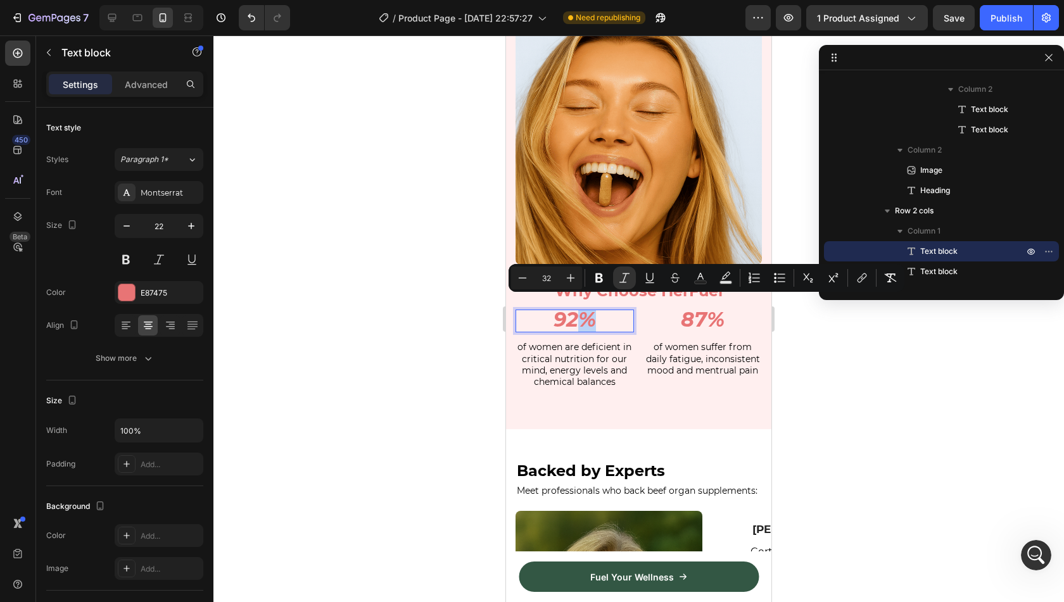
click at [576, 316] on icon "92%" at bounding box center [575, 319] width 42 height 25
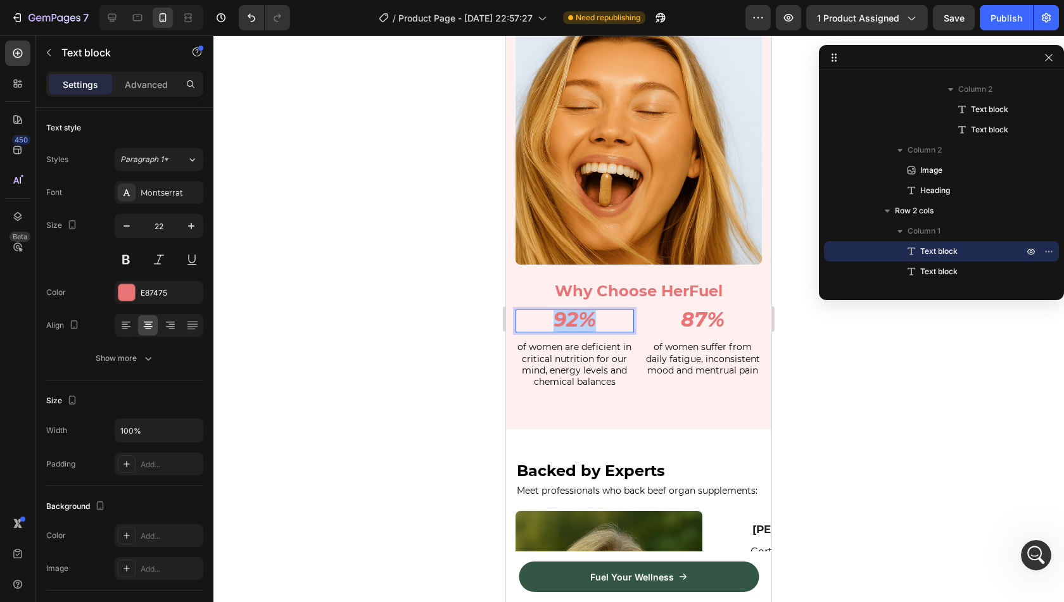
drag, startPoint x: 594, startPoint y: 314, endPoint x: 555, endPoint y: 314, distance: 38.6
click at [555, 314] on p "92%" at bounding box center [575, 321] width 116 height 21
click at [571, 350] on span "of women are deficient in critical nutrition for our mind, energy levels and ch…" at bounding box center [574, 364] width 114 height 46
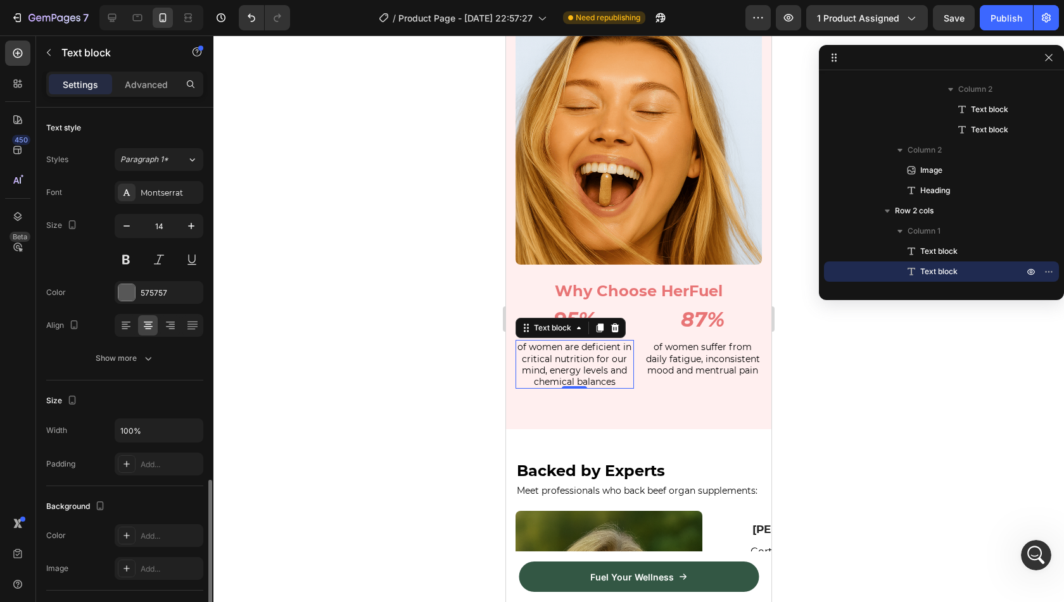
click at [571, 350] on span "of women are deficient in critical nutrition for our mind, energy levels and ch…" at bounding box center [574, 364] width 114 height 46
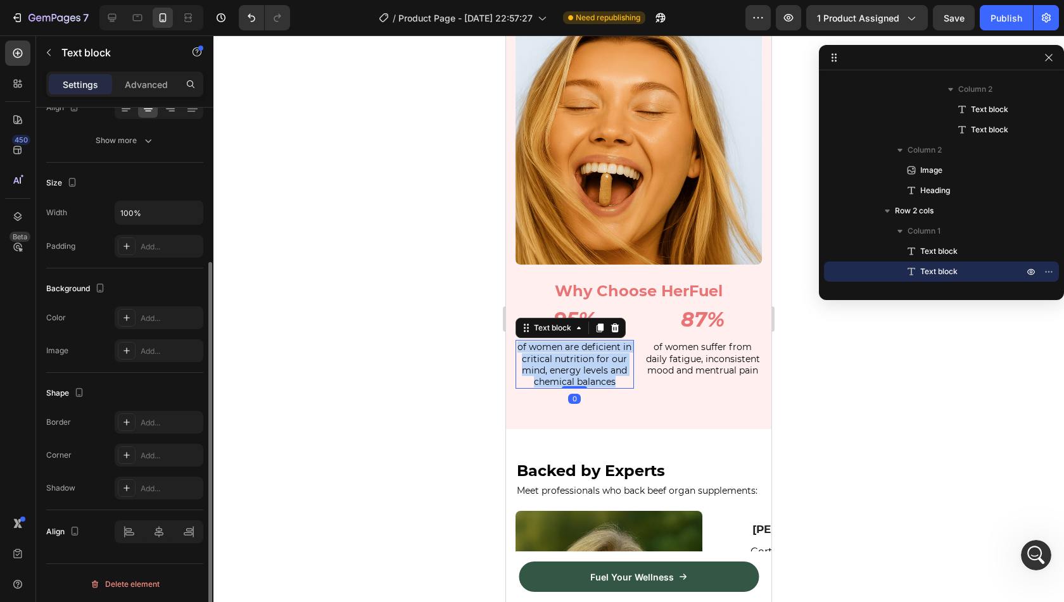
click at [571, 350] on span "of women are deficient in critical nutrition for our mind, energy levels and ch…" at bounding box center [574, 364] width 114 height 46
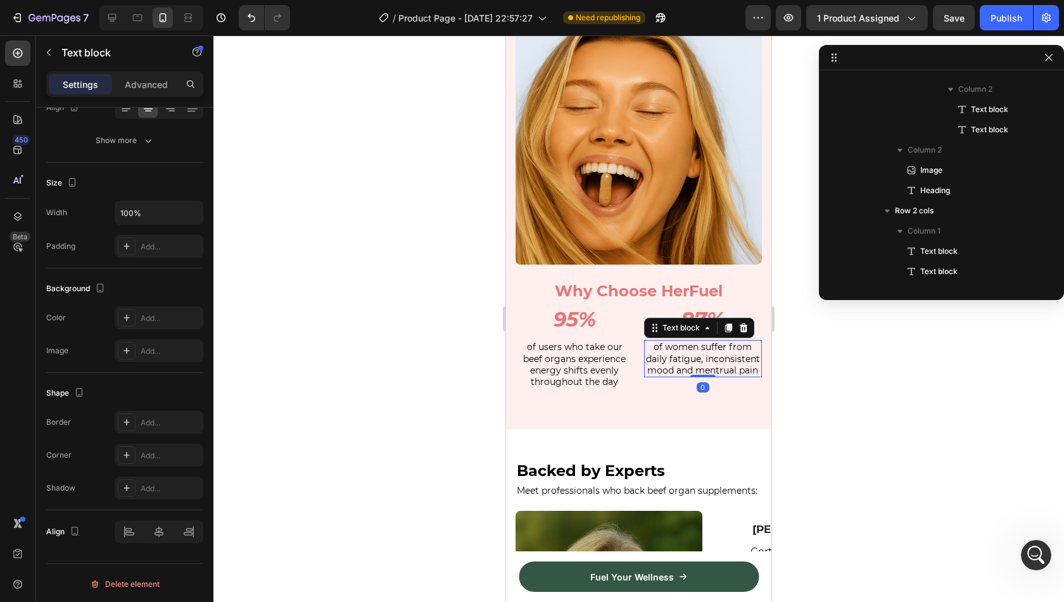
click at [698, 350] on span "of women suffer from daily fatigue, inconsistent mood and mentrual pain" at bounding box center [703, 358] width 114 height 34
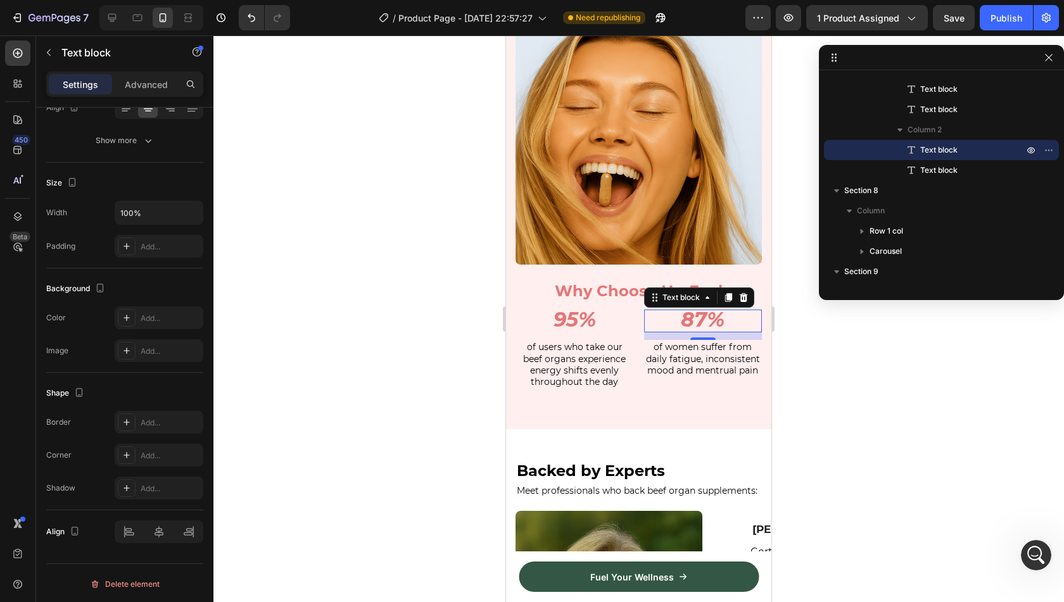
click at [698, 307] on icon "87%" at bounding box center [703, 319] width 44 height 25
click at [699, 364] on span "of women suffer from daily fatigue, inconsistent mood and mentrual pain" at bounding box center [703, 358] width 114 height 34
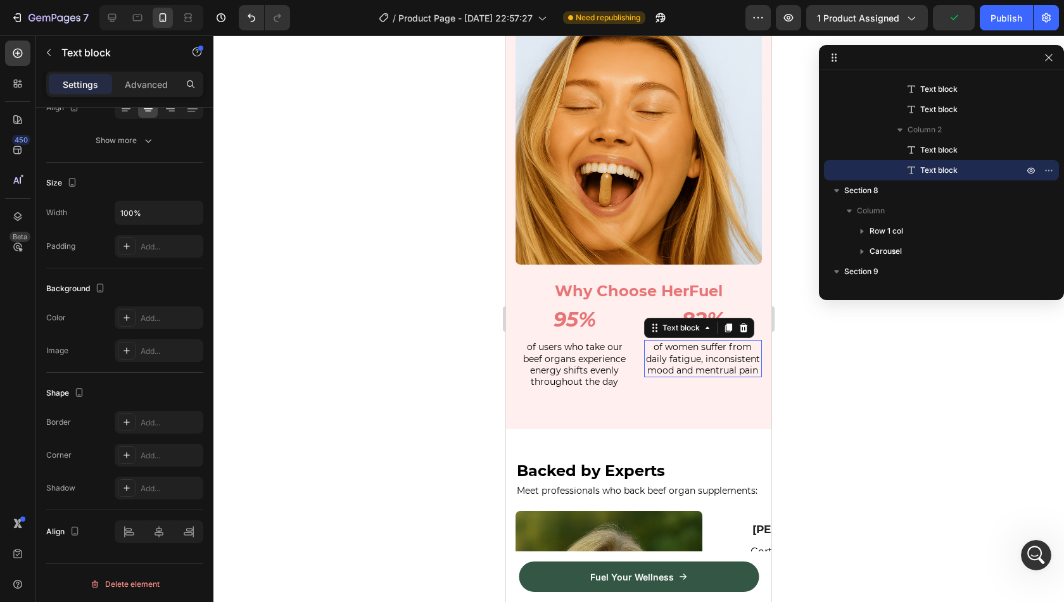
click at [699, 364] on span "of women suffer from daily fatigue, inconsistent mood and mentrual pain" at bounding box center [703, 358] width 114 height 34
click at [687, 364] on span "of users report feeling better overall with less mood" at bounding box center [702, 358] width 101 height 34
click at [685, 364] on span "of users report feeling better overall with less mood" at bounding box center [702, 358] width 101 height 34
click at [737, 364] on p "of users report feeling better overall with less unstable mood" at bounding box center [703, 358] width 116 height 35
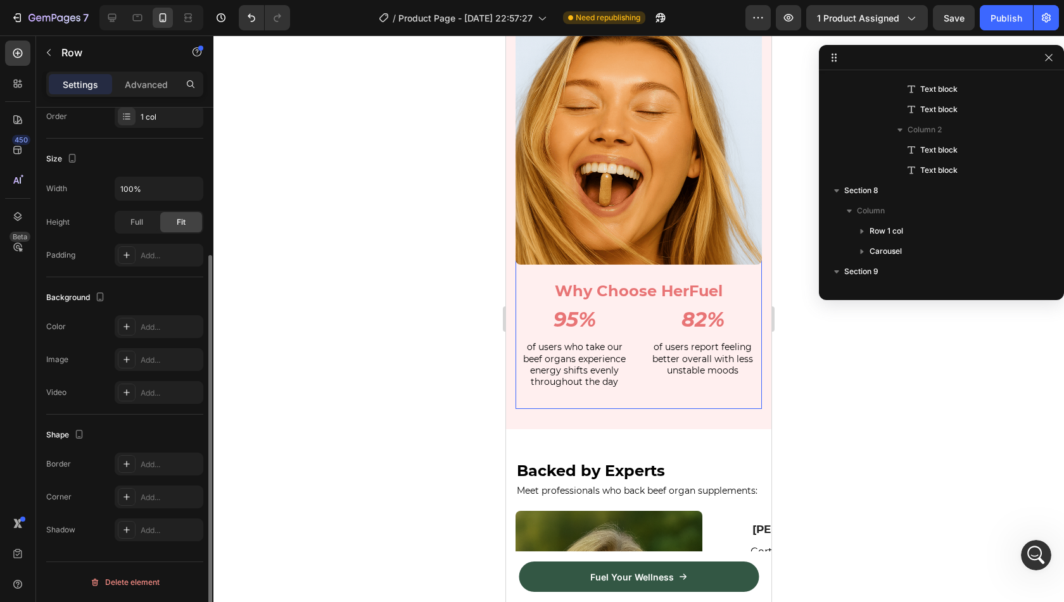
click at [726, 388] on div "Modern Living Leaves Our Bodies Deficient Heading HerFuel is the first company …" at bounding box center [639, 121] width 246 height 576
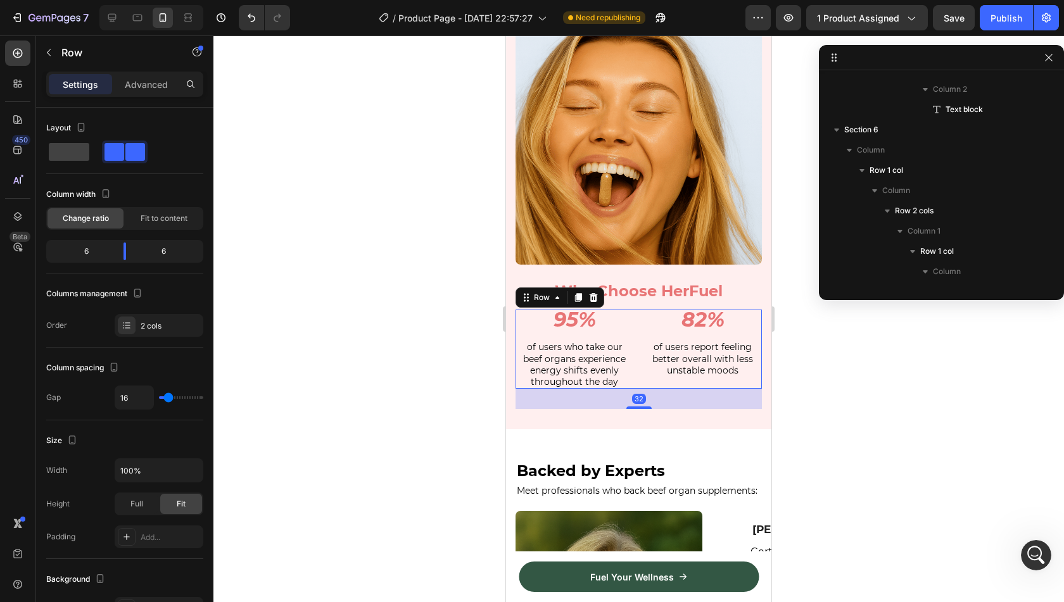
scroll to position [3442, 0]
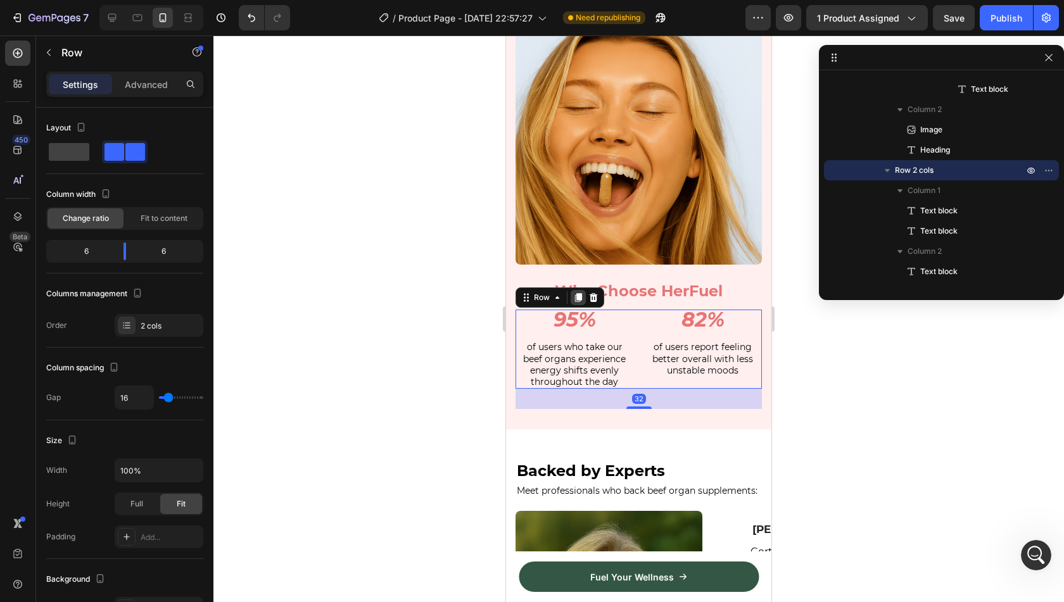
click at [576, 293] on icon at bounding box center [578, 298] width 10 height 10
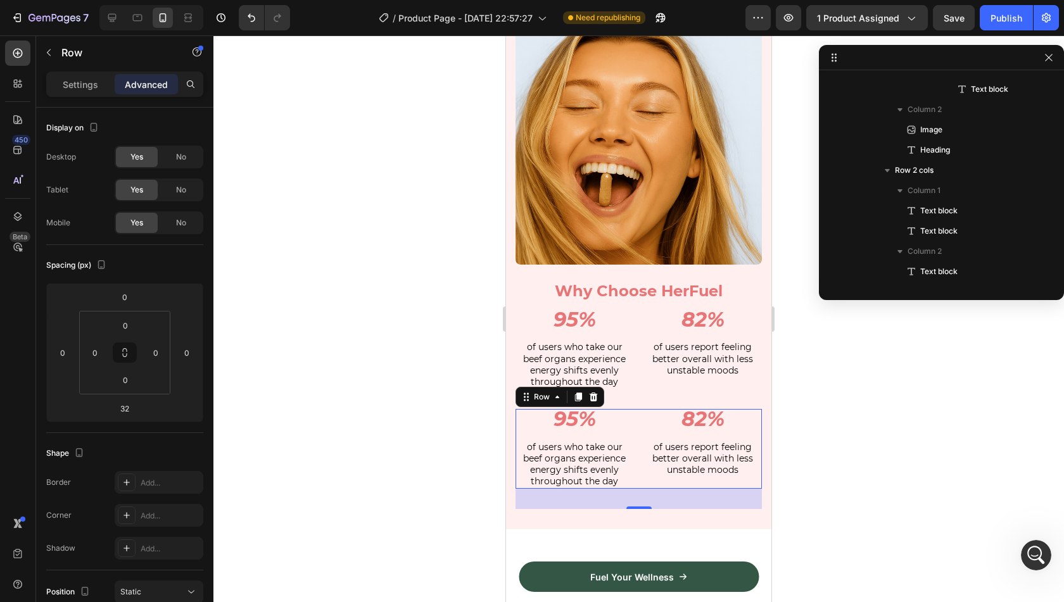
scroll to position [3584, 0]
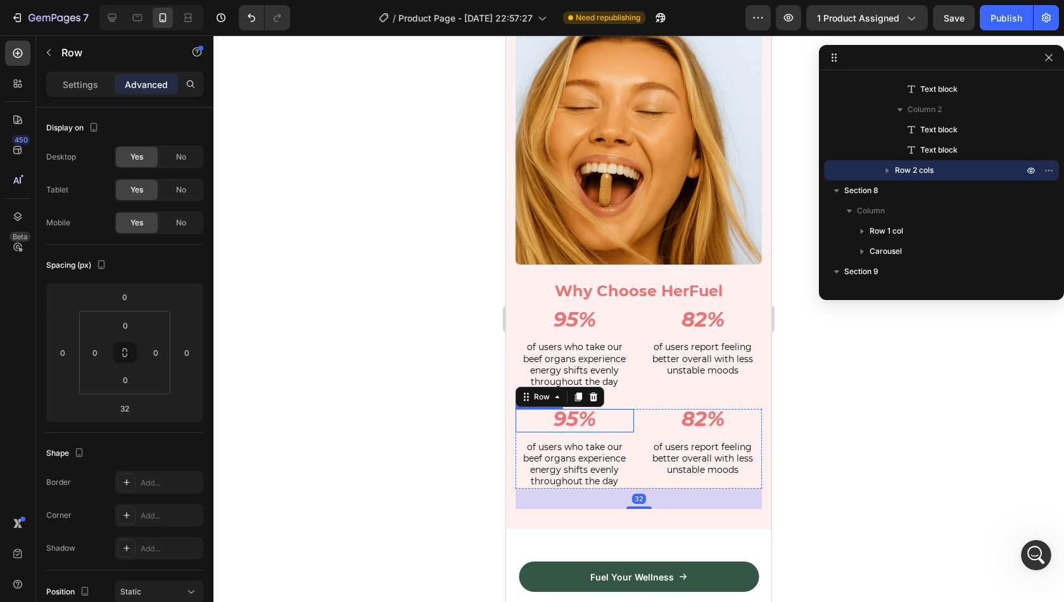
click at [571, 412] on icon "95%" at bounding box center [575, 419] width 42 height 25
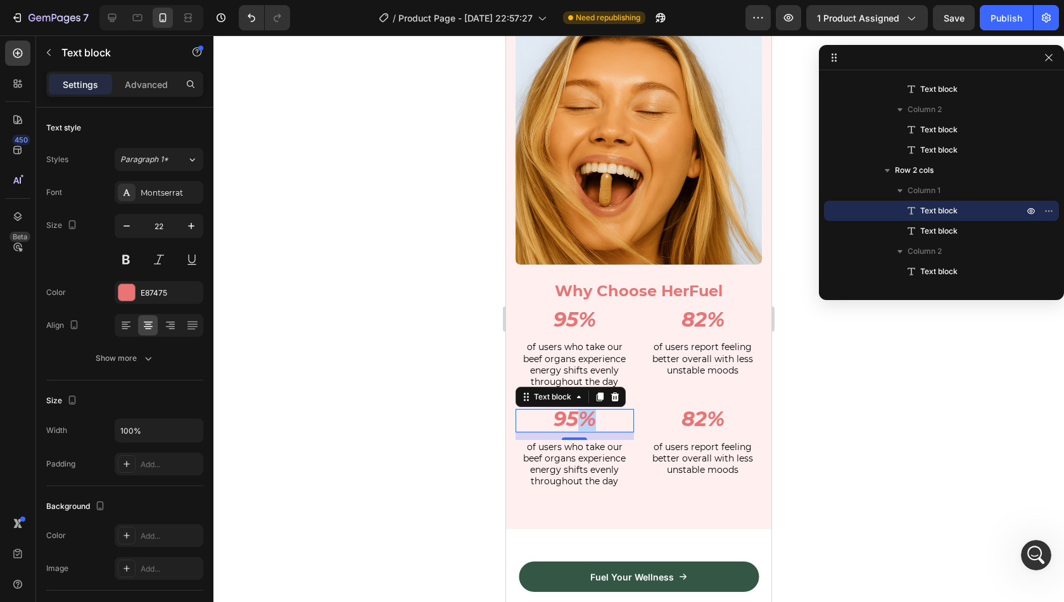
click at [571, 412] on icon "95%" at bounding box center [575, 419] width 42 height 25
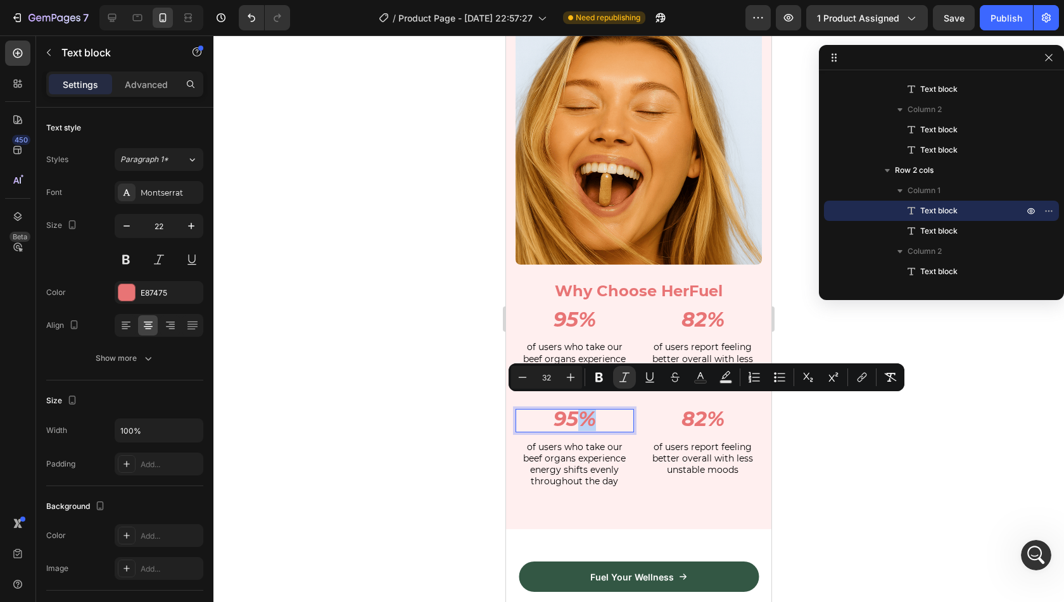
click at [574, 414] on icon "95%" at bounding box center [575, 419] width 42 height 25
drag, startPoint x: 574, startPoint y: 414, endPoint x: 555, endPoint y: 414, distance: 19.0
click at [555, 414] on icon "95%" at bounding box center [575, 419] width 42 height 25
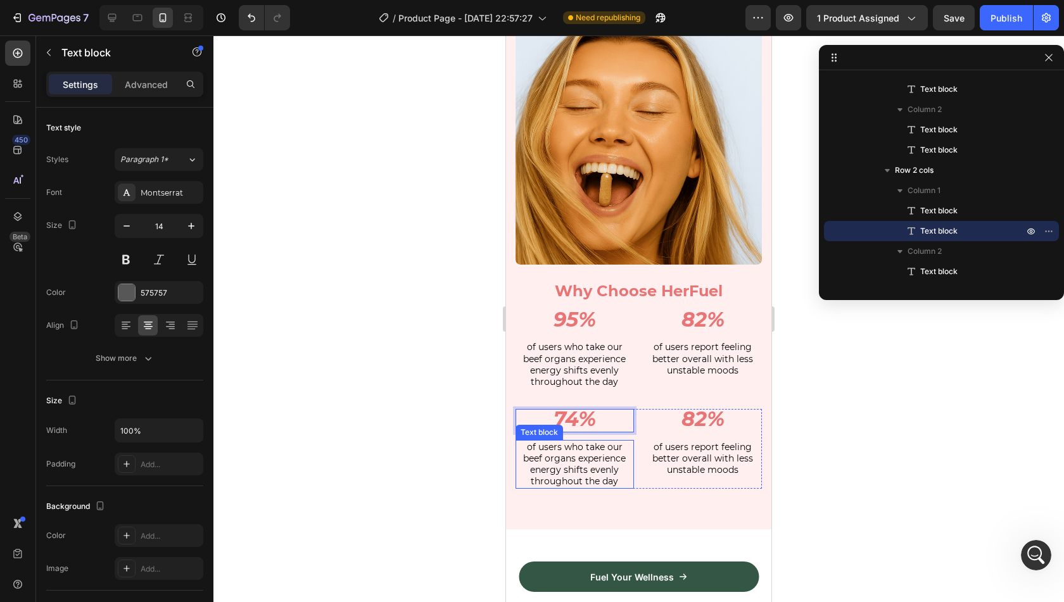
click at [577, 448] on span "of users who take our beef organs experience energy shifts evenly throughout th…" at bounding box center [574, 464] width 103 height 46
click at [583, 448] on span "of users who take our beef organs experience energy shifts evenly throughout th…" at bounding box center [574, 464] width 103 height 46
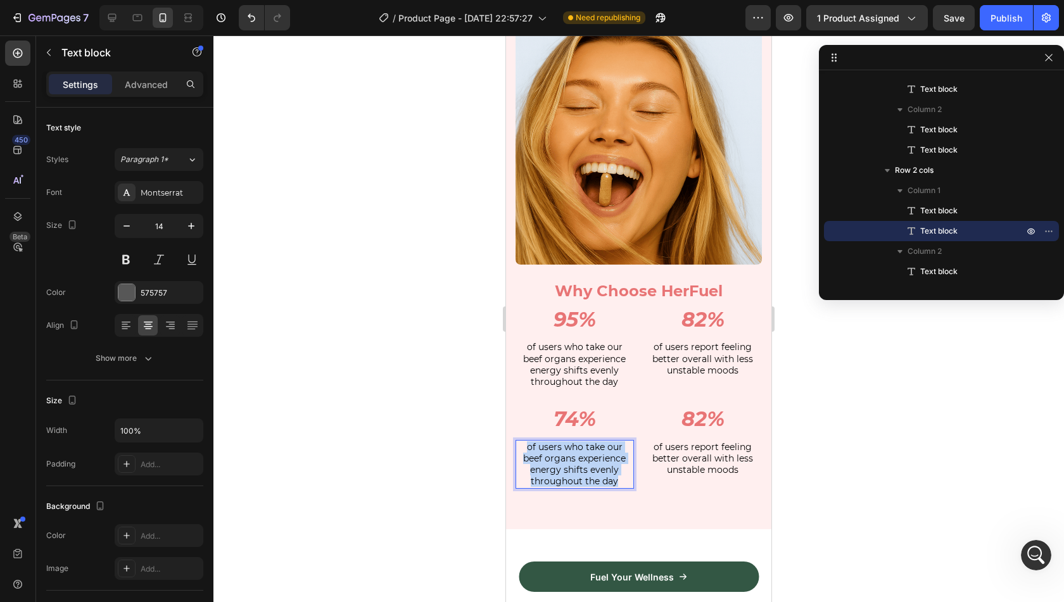
click at [583, 448] on span "of users who take our beef organs experience energy shifts evenly throughout th…" at bounding box center [574, 464] width 103 height 46
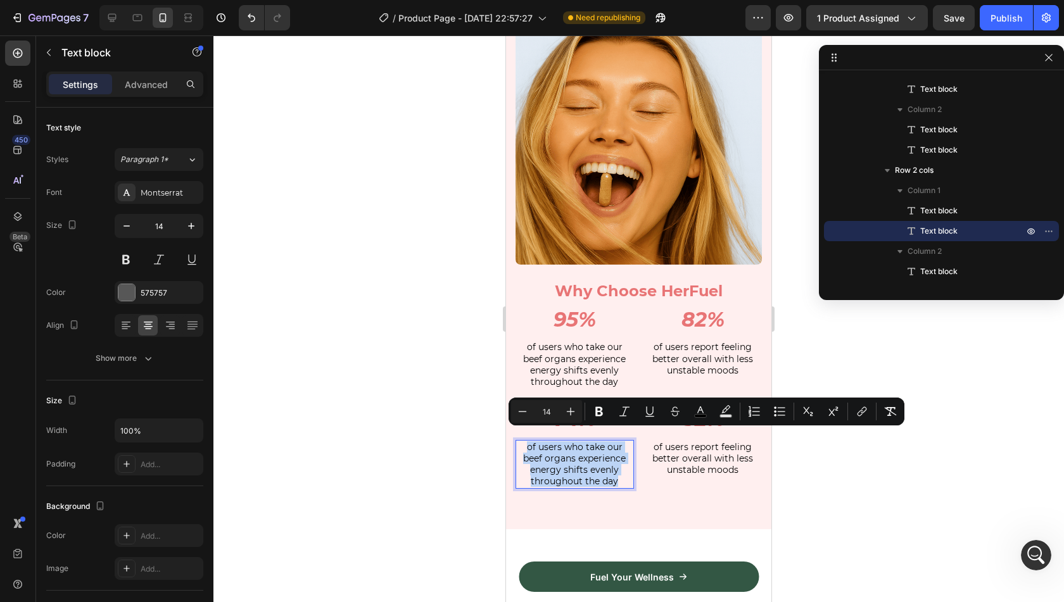
click at [583, 448] on span "of users who take our beef organs experience energy shifts evenly throughout th…" at bounding box center [574, 464] width 103 height 46
drag, startPoint x: 618, startPoint y: 474, endPoint x: 564, endPoint y: 438, distance: 65.4
click at [564, 441] on p "of users who take our beef organs experience energy shifts evenly throughout th…" at bounding box center [575, 464] width 116 height 46
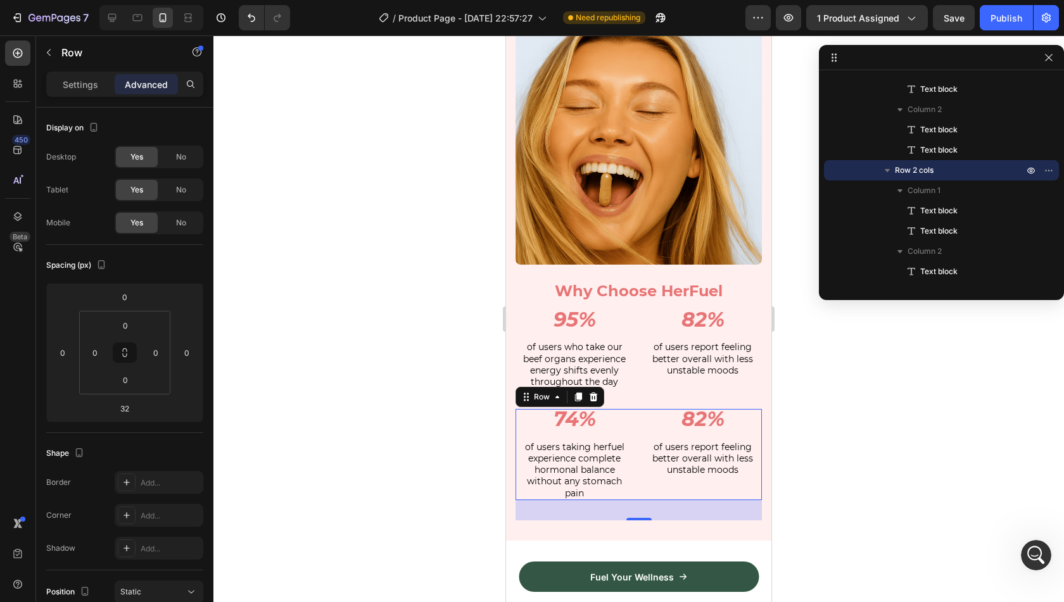
click at [683, 475] on div "82% Text block of users report feeling better overall with less unstable moods …" at bounding box center [703, 454] width 118 height 91
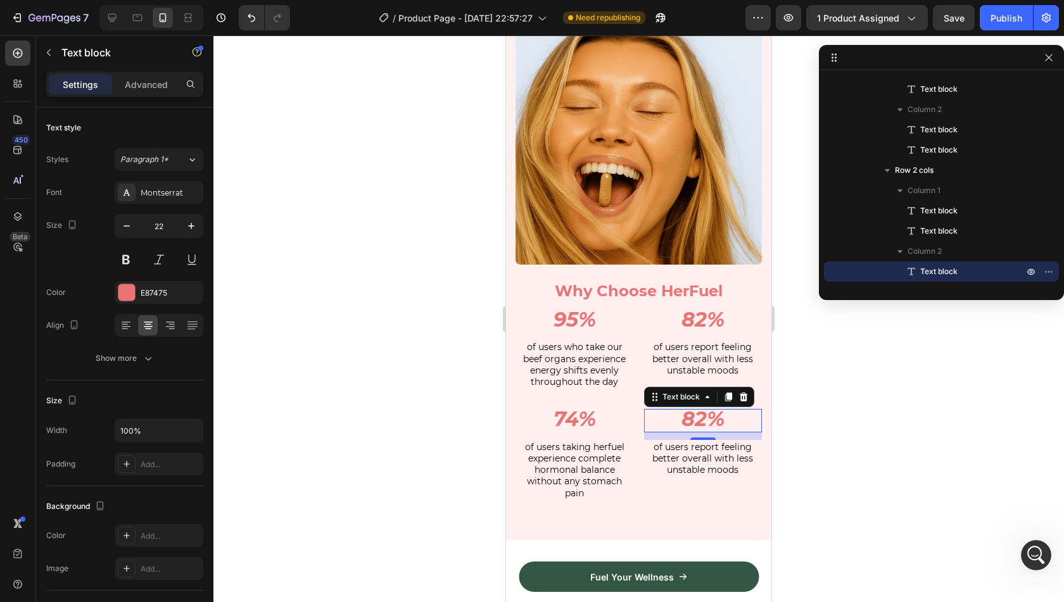
click at [701, 414] on icon "82%" at bounding box center [703, 419] width 43 height 25
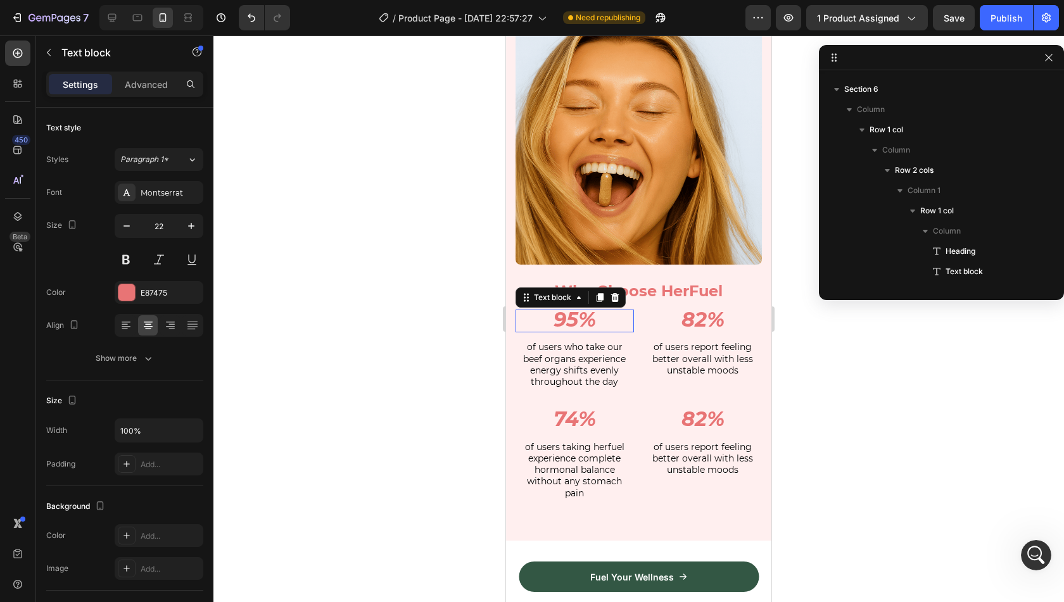
scroll to position [3482, 0]
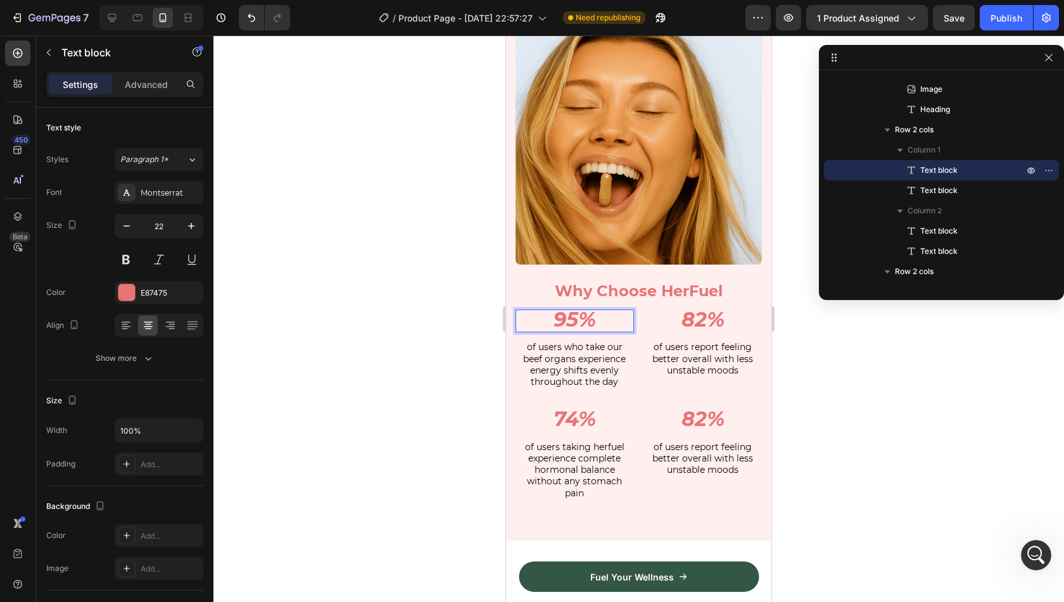
click at [564, 315] on icon "95%" at bounding box center [575, 319] width 42 height 25
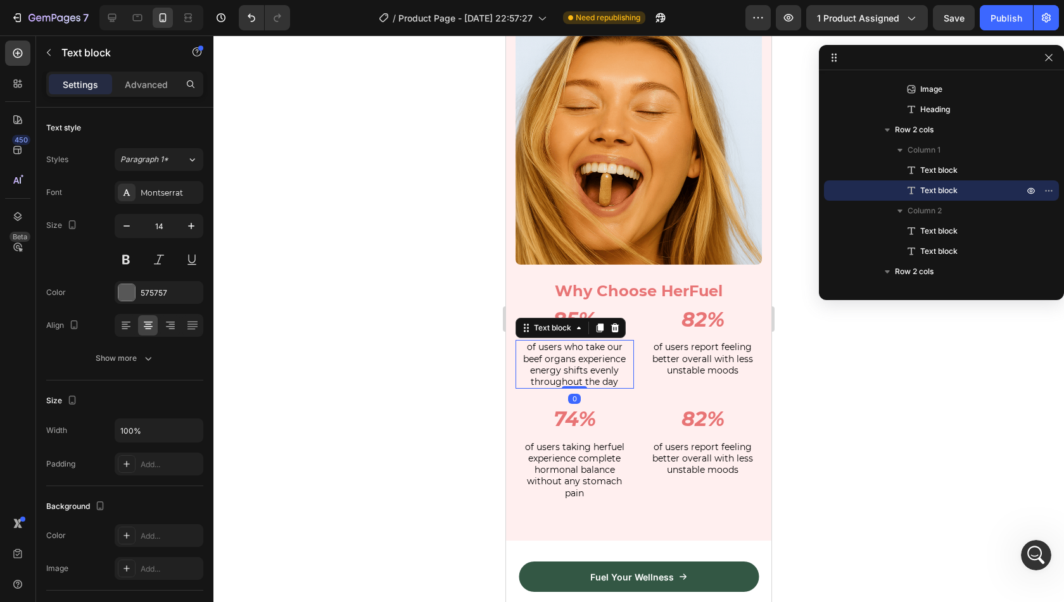
click at [588, 345] on span "of users who take our beef organs experience energy shifts evenly throughout th…" at bounding box center [574, 364] width 103 height 46
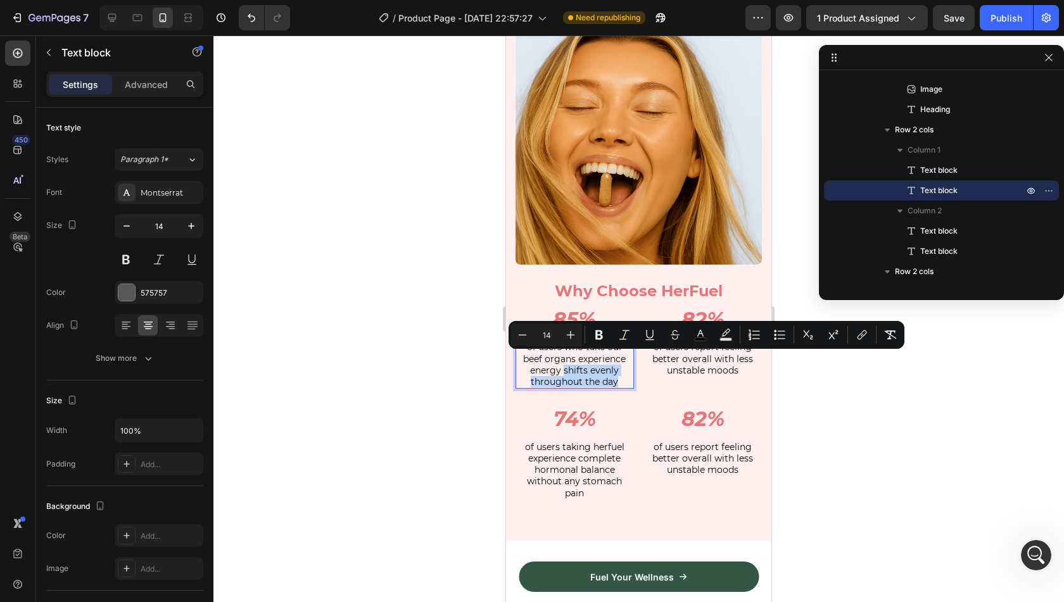
drag, startPoint x: 622, startPoint y: 373, endPoint x: 562, endPoint y: 362, distance: 61.1
click at [562, 362] on p "of users who take our beef organs experience energy shifts evenly throughout th…" at bounding box center [575, 364] width 116 height 46
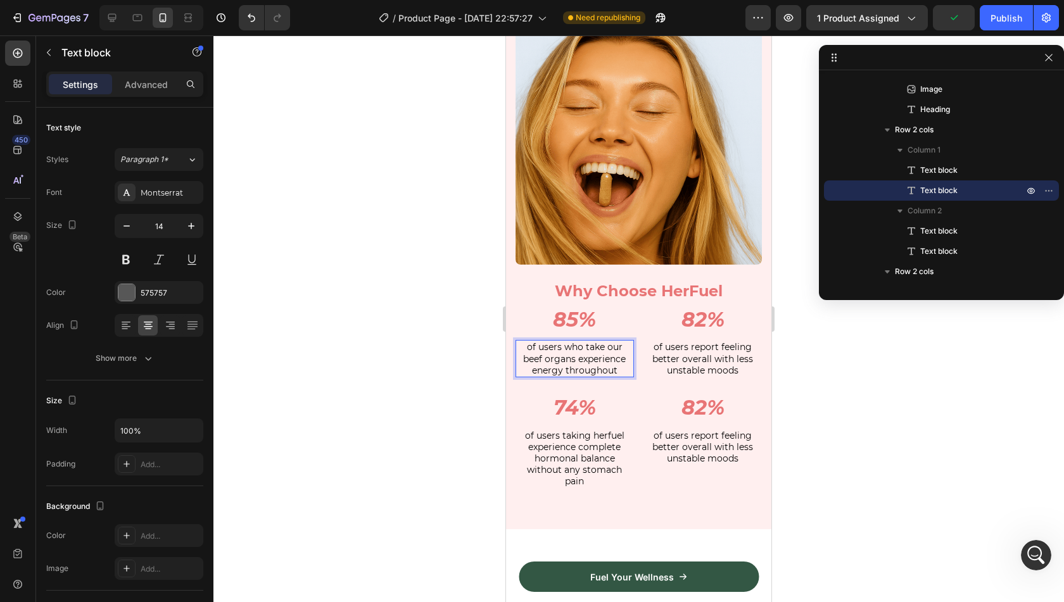
click at [524, 359] on p "of users who take our beef organs experience energy throughout" at bounding box center [575, 358] width 116 height 35
click at [606, 368] on p "of users who take our beef organs experience more energy throughout" at bounding box center [575, 358] width 116 height 35
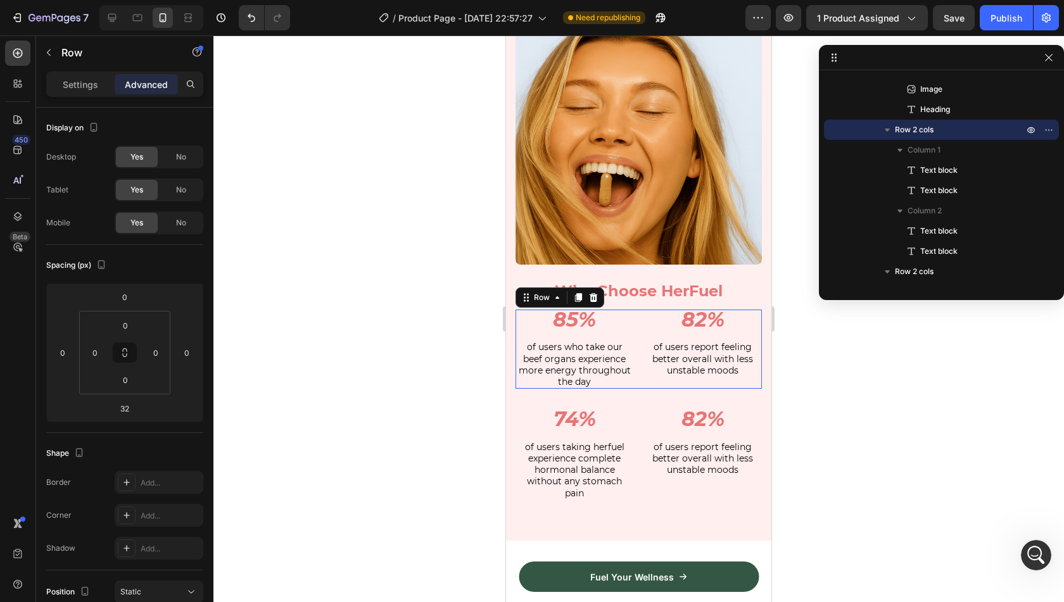
click at [644, 378] on div "85% Text block of users who take our beef organs experience more energy through…" at bounding box center [639, 349] width 246 height 79
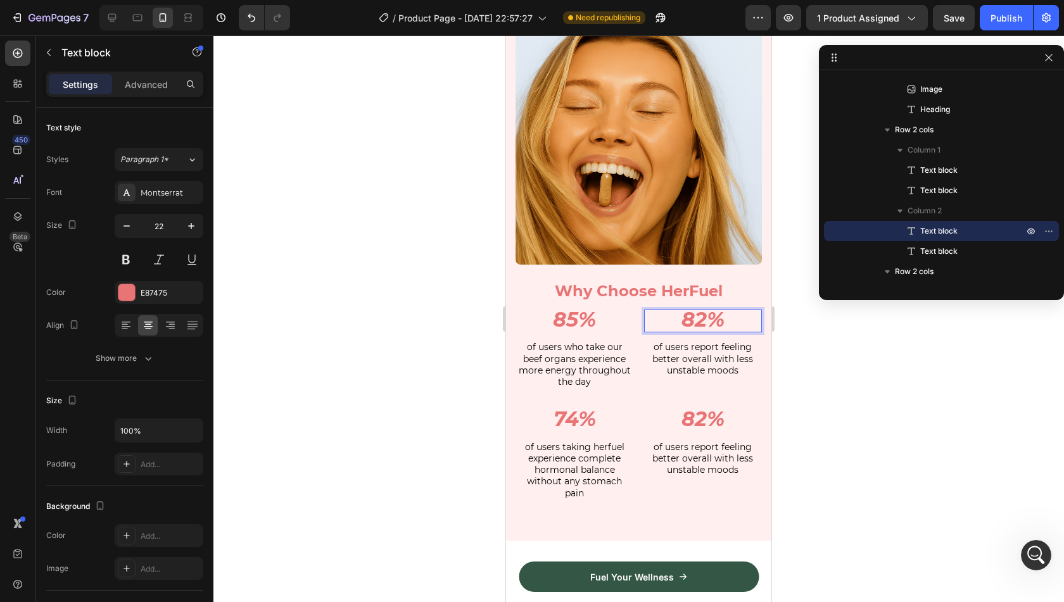
click at [699, 316] on icon "82%" at bounding box center [703, 319] width 43 height 25
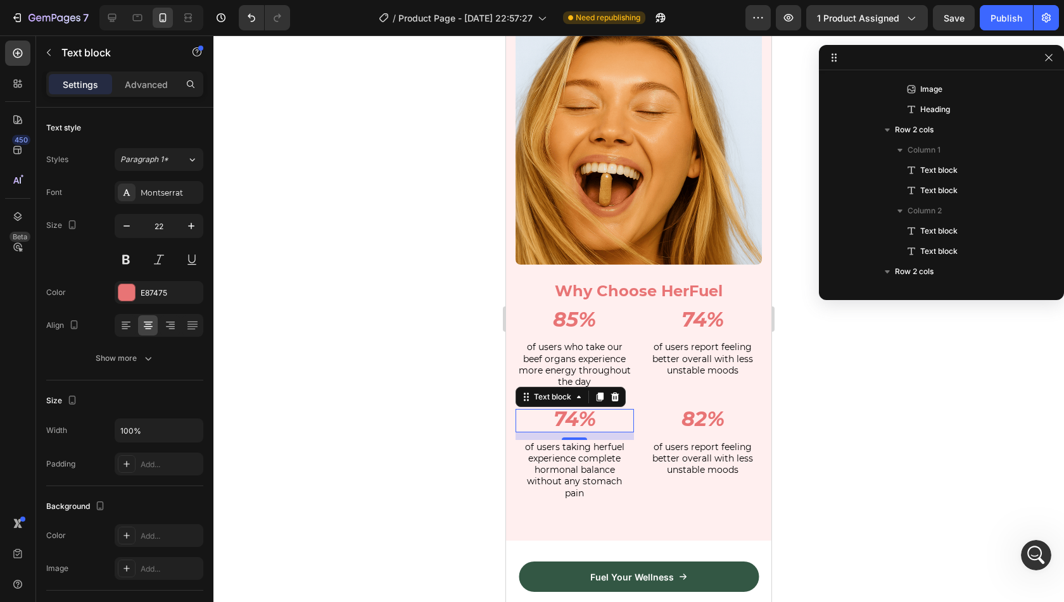
scroll to position [3624, 0]
click at [573, 412] on icon "74%" at bounding box center [575, 419] width 42 height 25
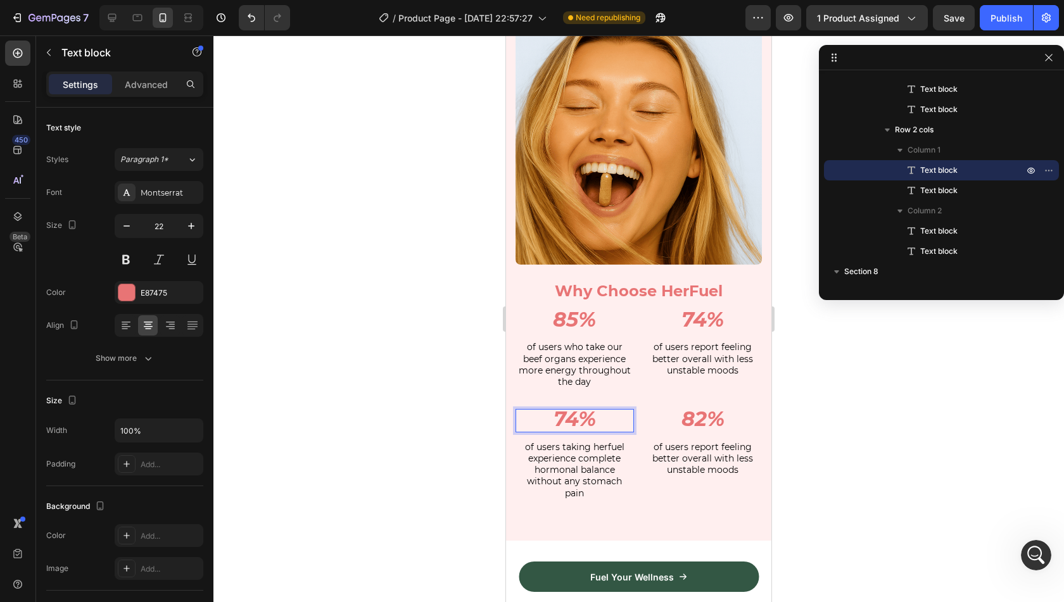
click at [579, 412] on icon "74%" at bounding box center [575, 419] width 42 height 25
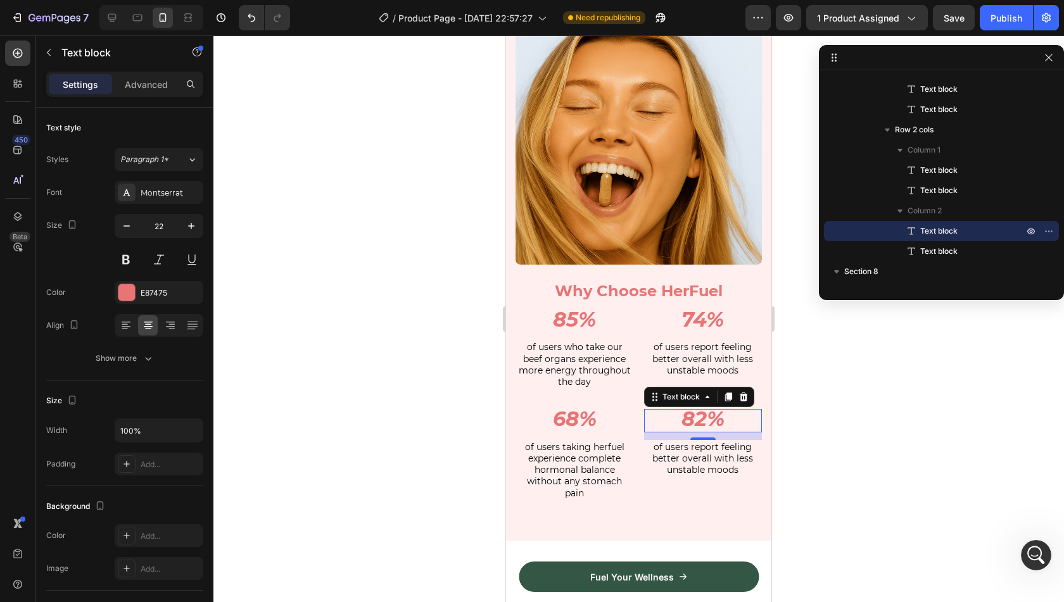
click at [682, 410] on icon "82%" at bounding box center [703, 419] width 43 height 25
click at [701, 415] on icon "82%" at bounding box center [703, 419] width 43 height 25
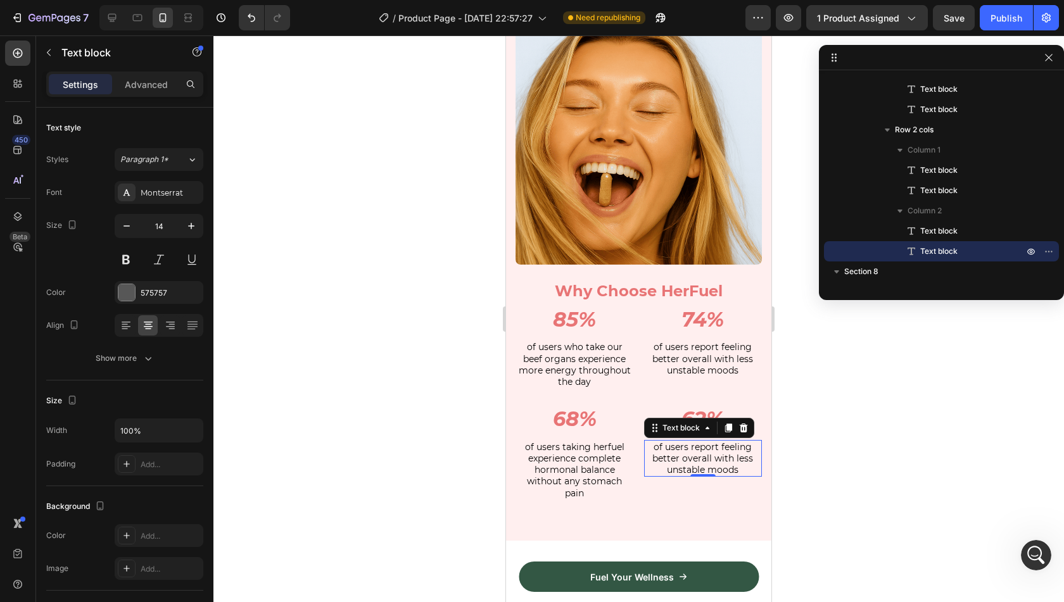
click at [699, 454] on span "of users report feeling better overall with less unstable moods" at bounding box center [702, 458] width 101 height 34
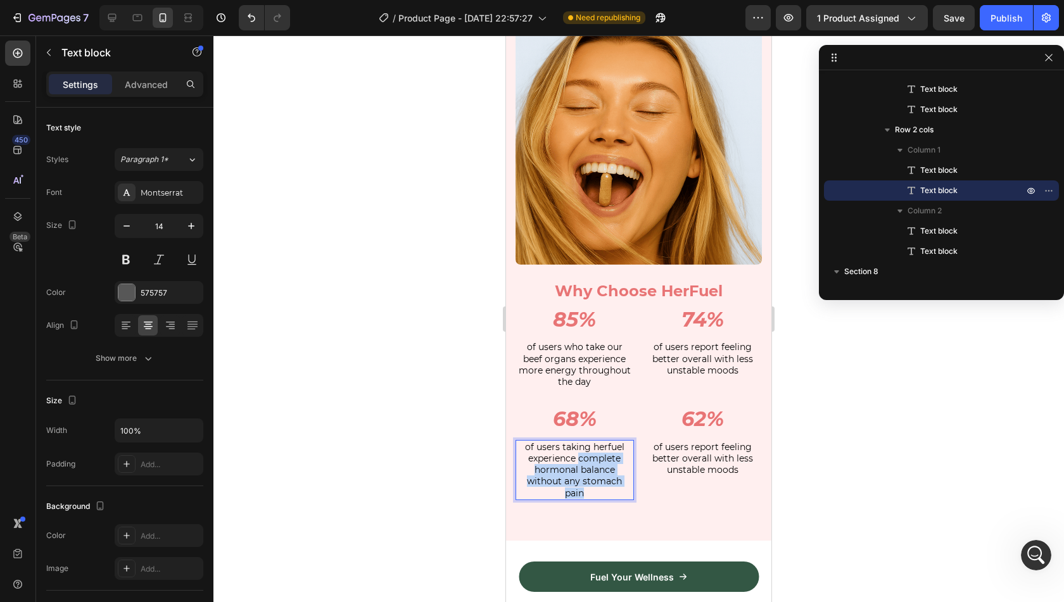
drag, startPoint x: 604, startPoint y: 486, endPoint x: 578, endPoint y: 448, distance: 46.9
click at [578, 448] on p "of users taking herfuel experience complete hormonal balance without any stomac…" at bounding box center [575, 470] width 116 height 58
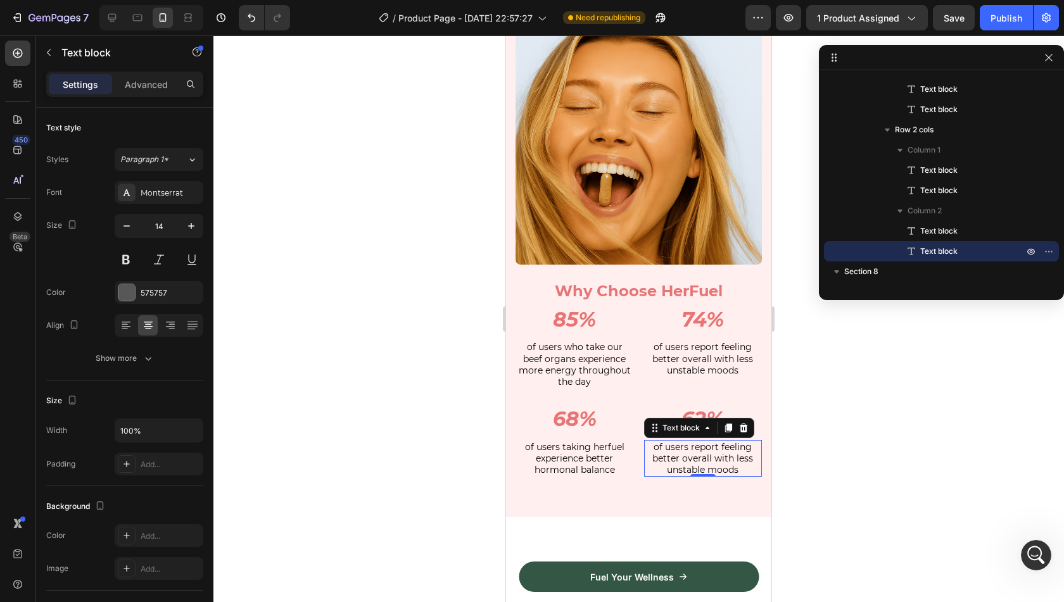
click at [710, 450] on span "of users report feeling better overall with less unstable moods" at bounding box center [702, 458] width 101 height 34
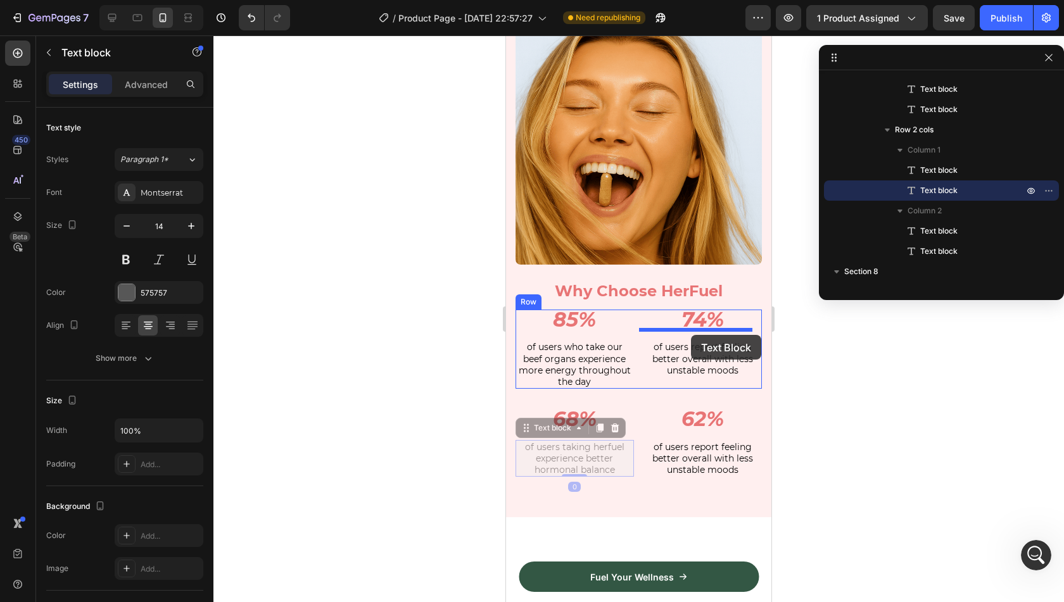
drag, startPoint x: 544, startPoint y: 419, endPoint x: 691, endPoint y: 335, distance: 169.4
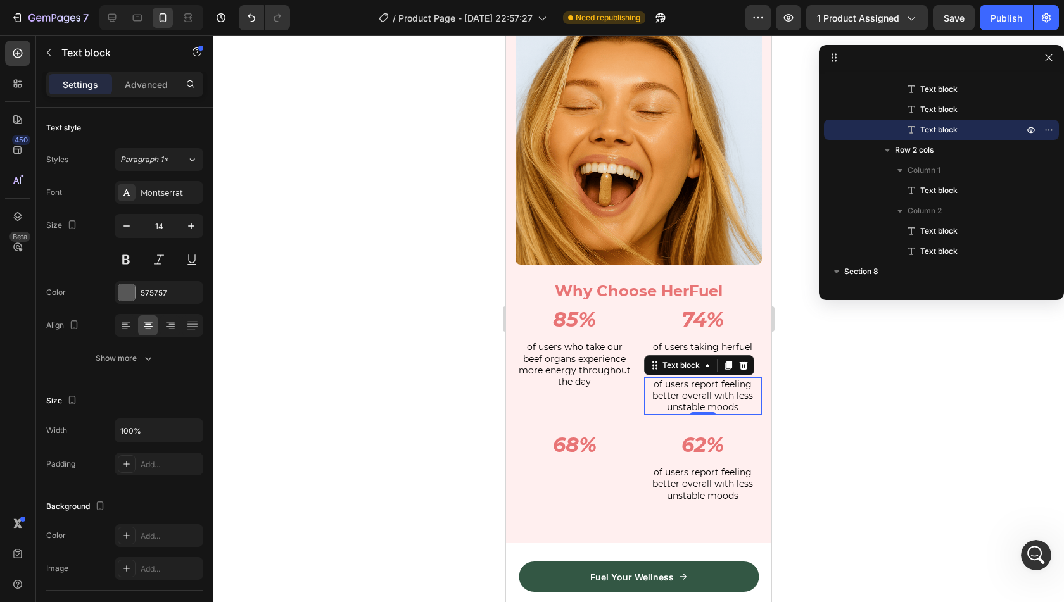
click at [688, 387] on span "of users report feeling better overall with less unstable moods" at bounding box center [702, 396] width 101 height 34
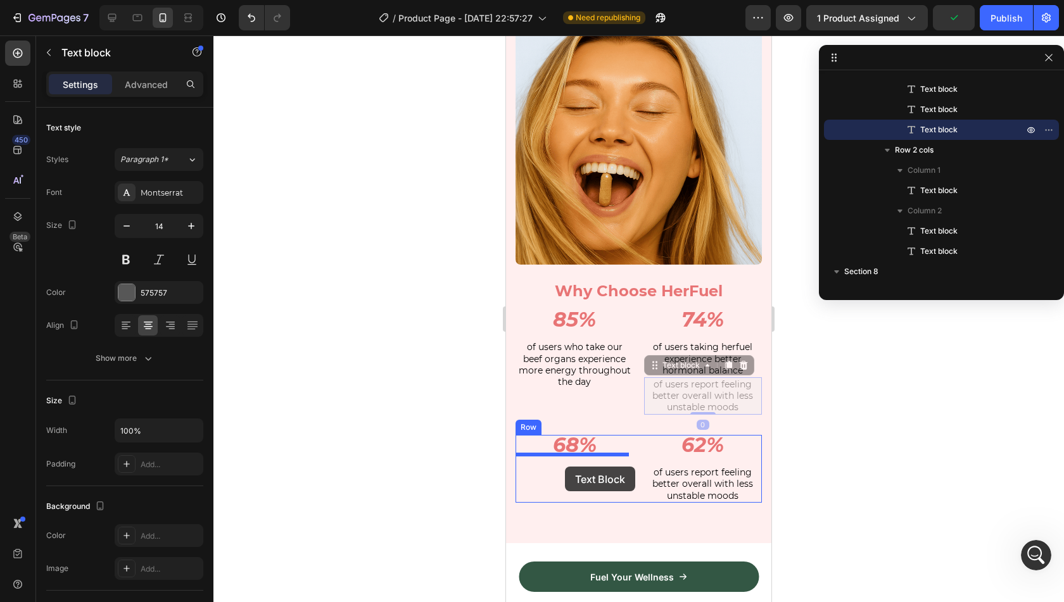
drag, startPoint x: 673, startPoint y: 360, endPoint x: 565, endPoint y: 467, distance: 151.8
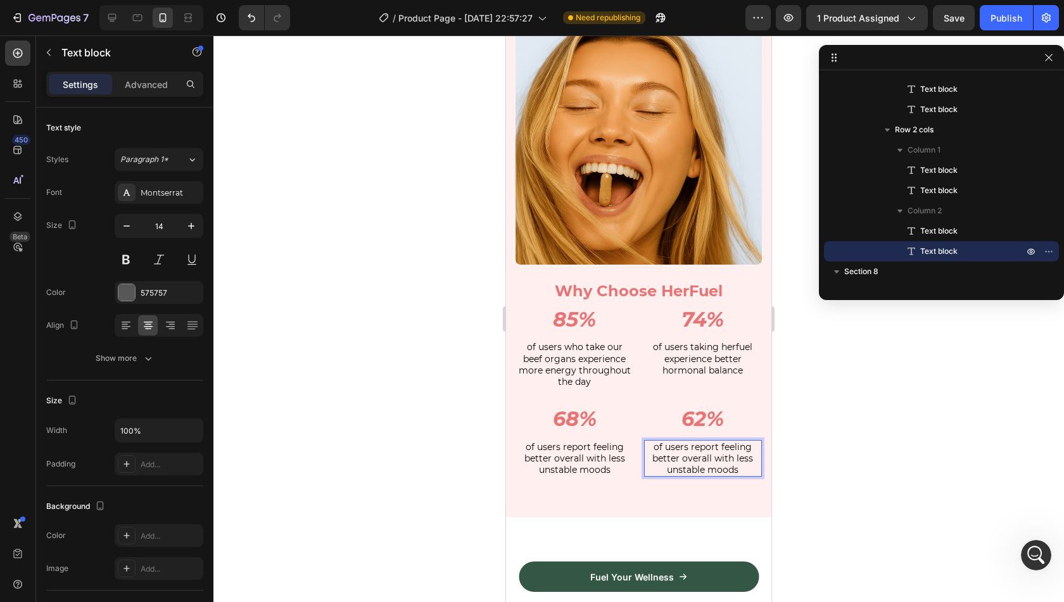
click at [680, 443] on span "of users report feeling better overall with less unstable moods" at bounding box center [702, 458] width 101 height 34
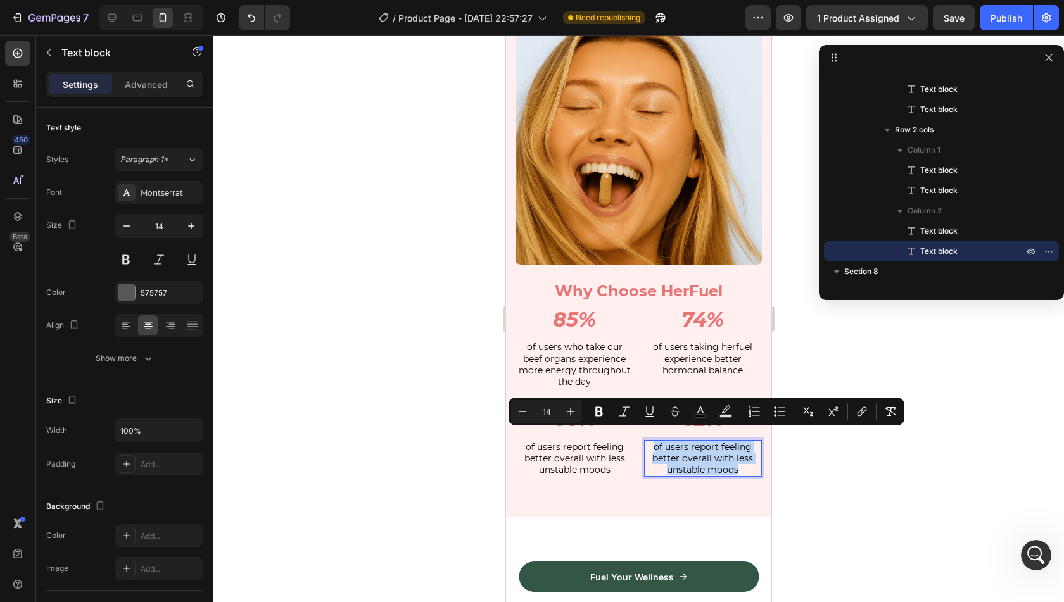
click at [680, 443] on span "of users report feeling better overall with less unstable moods" at bounding box center [702, 458] width 101 height 34
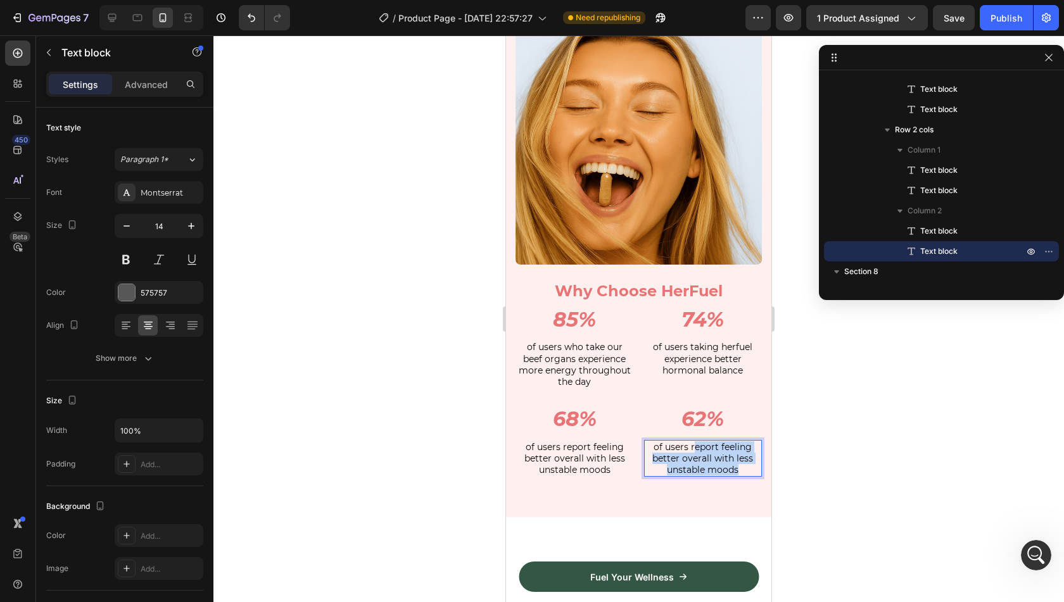
drag, startPoint x: 732, startPoint y: 463, endPoint x: 687, endPoint y: 438, distance: 51.9
click at [687, 441] on p "of users report feeling better overall with less unstable moods" at bounding box center [703, 458] width 116 height 35
click at [687, 449] on span "of users felt more confident in themselves" at bounding box center [702, 452] width 107 height 23
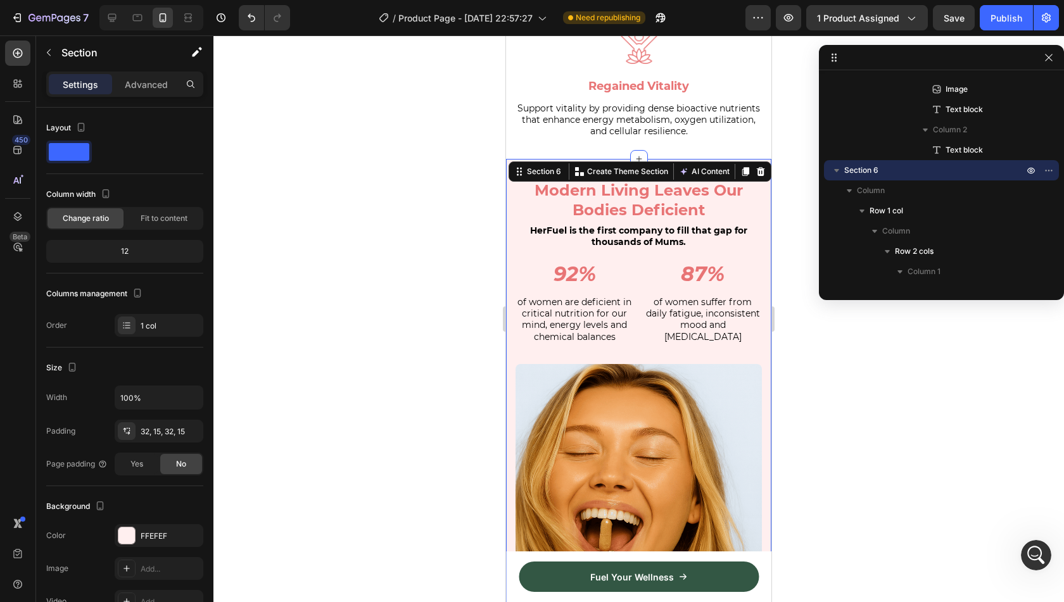
scroll to position [1684, 0]
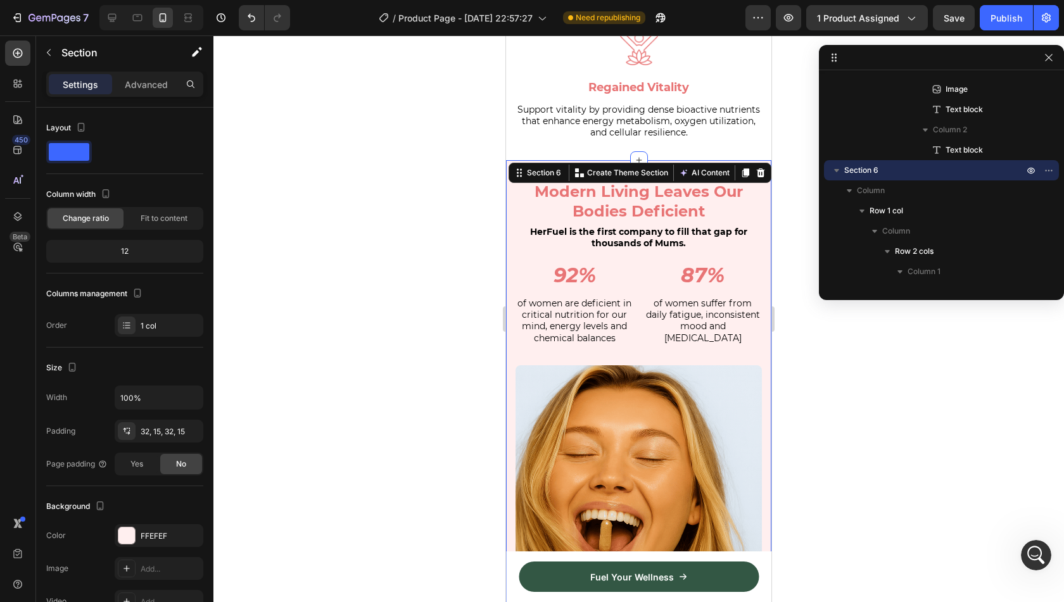
click at [838, 387] on div at bounding box center [638, 318] width 851 height 567
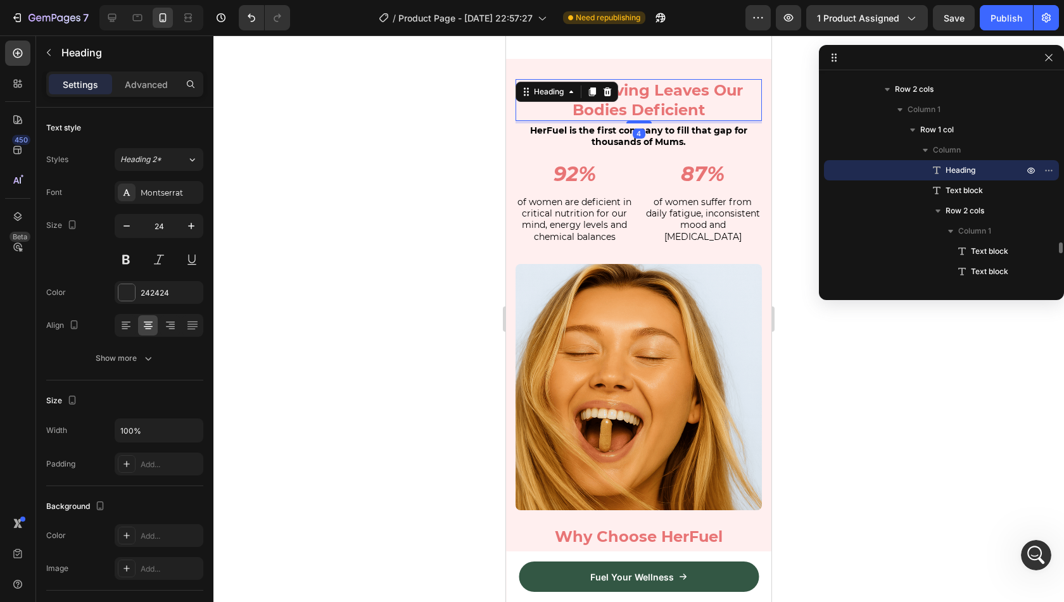
scroll to position [1991, 0]
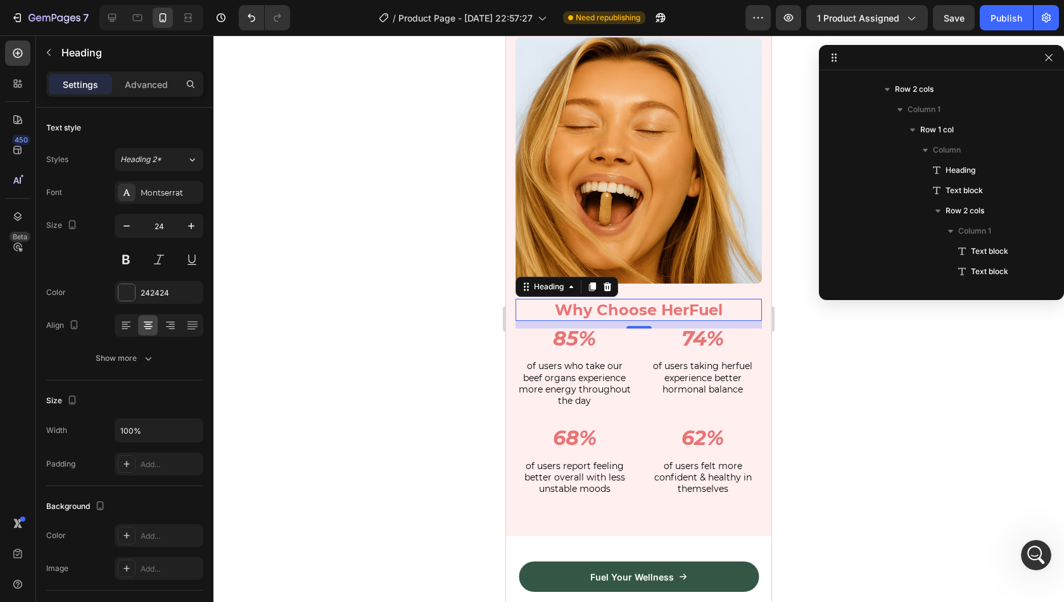
click at [656, 301] on strong "Why Choose HerFuel" at bounding box center [639, 310] width 168 height 18
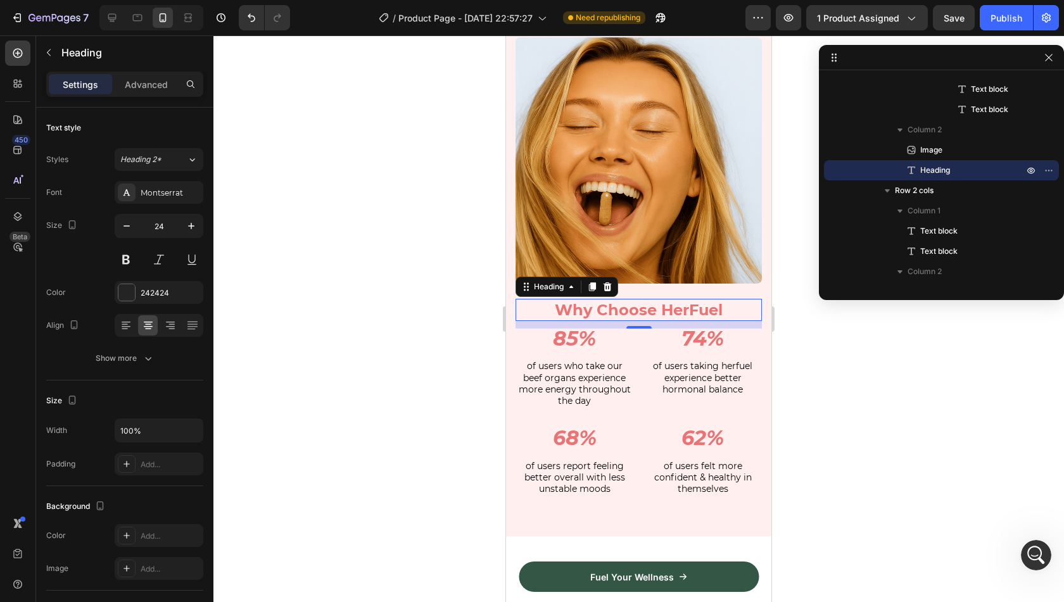
click at [831, 424] on div at bounding box center [638, 318] width 851 height 567
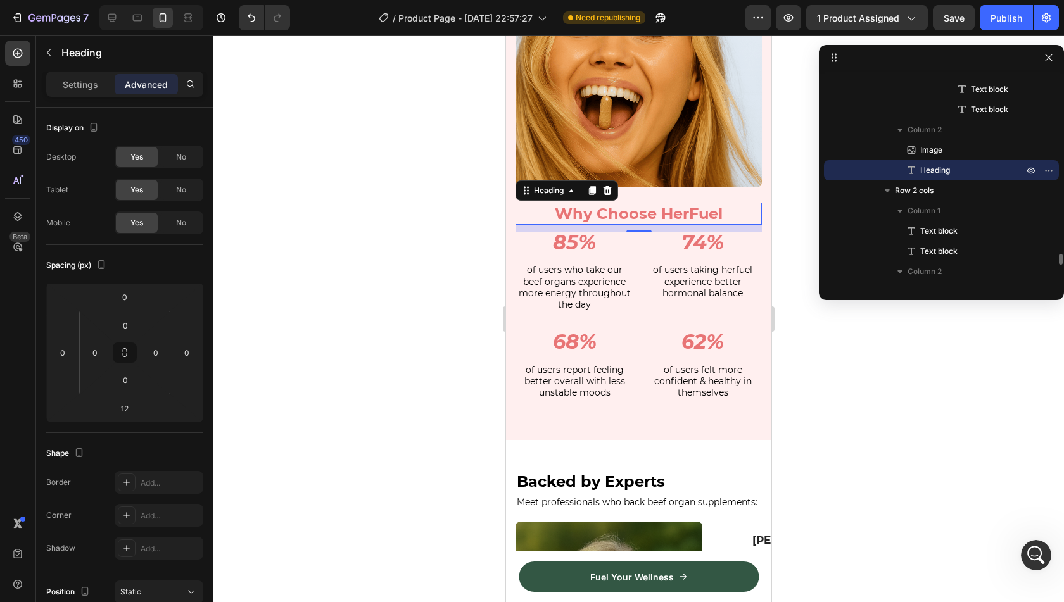
click at [665, 208] on strong "Why Choose HerFuel" at bounding box center [639, 214] width 168 height 18
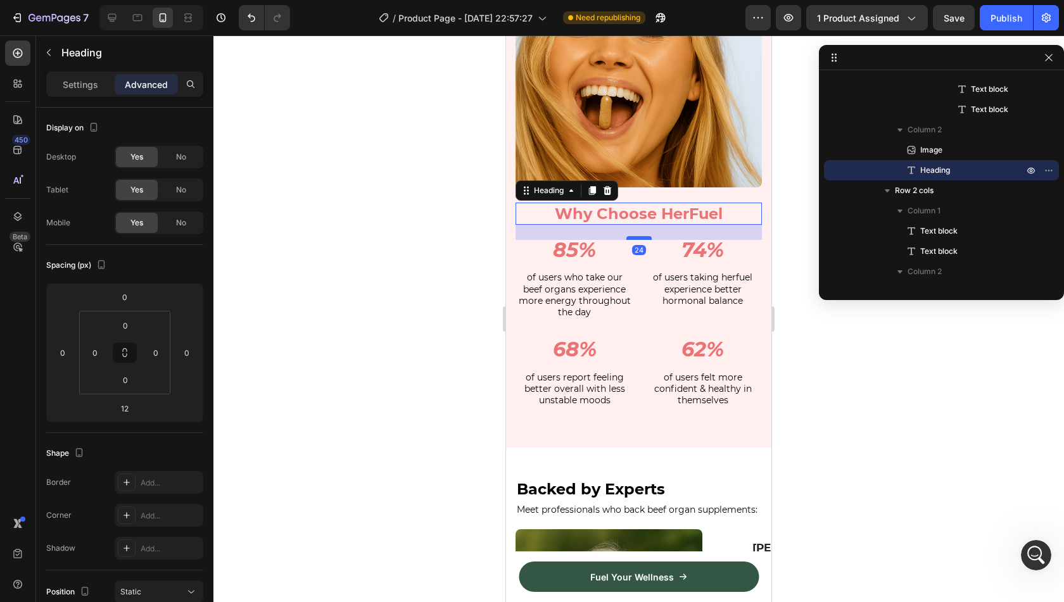
drag, startPoint x: 636, startPoint y: 220, endPoint x: 638, endPoint y: 228, distance: 8.0
click at [638, 236] on div at bounding box center [638, 238] width 25 height 4
type input "24"
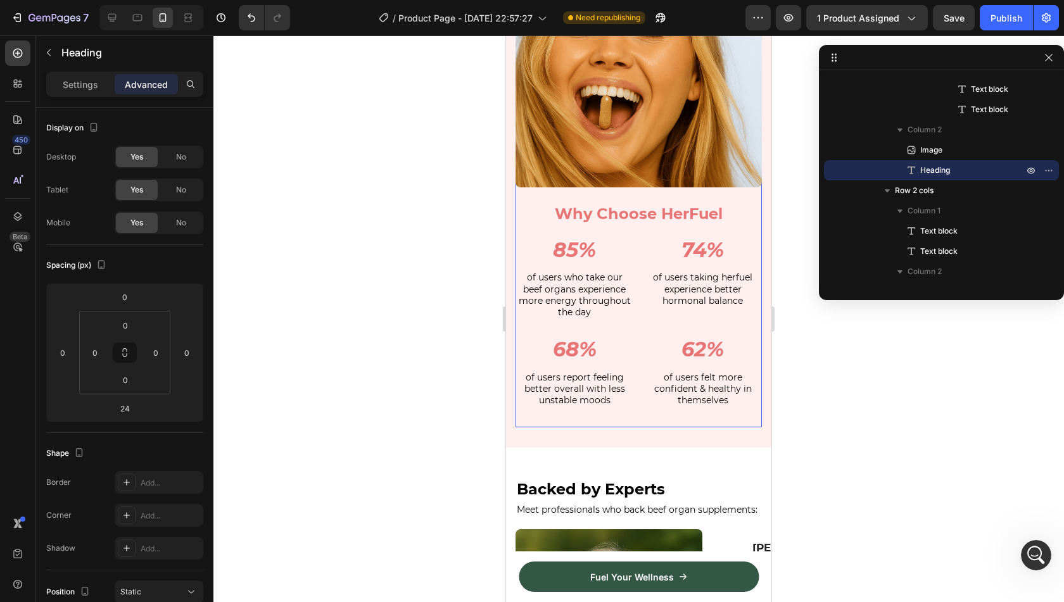
scroll to position [3077, 0]
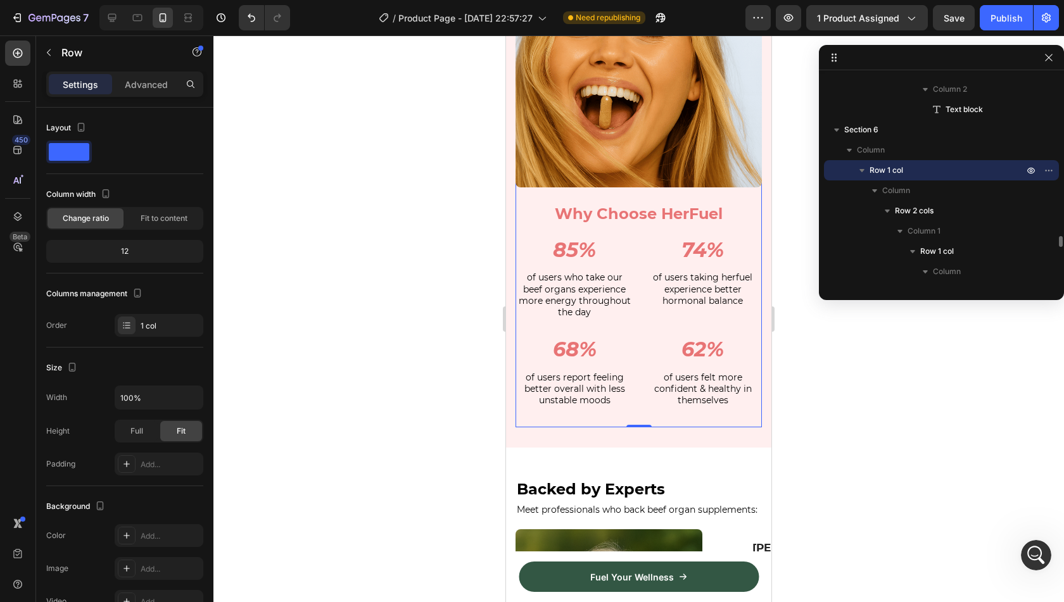
click at [836, 398] on div at bounding box center [638, 318] width 851 height 567
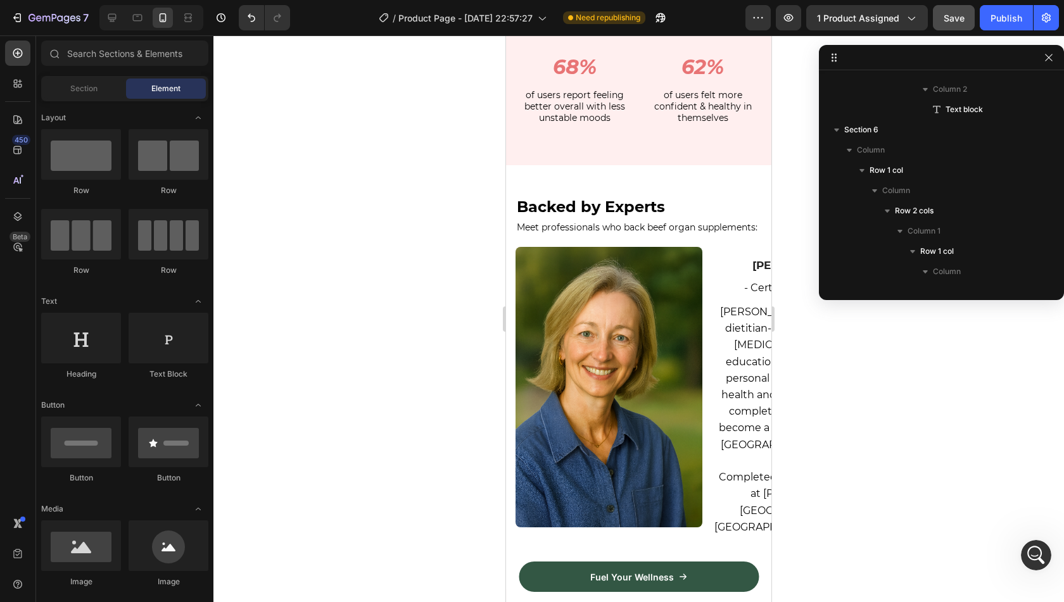
scroll to position [2383, 0]
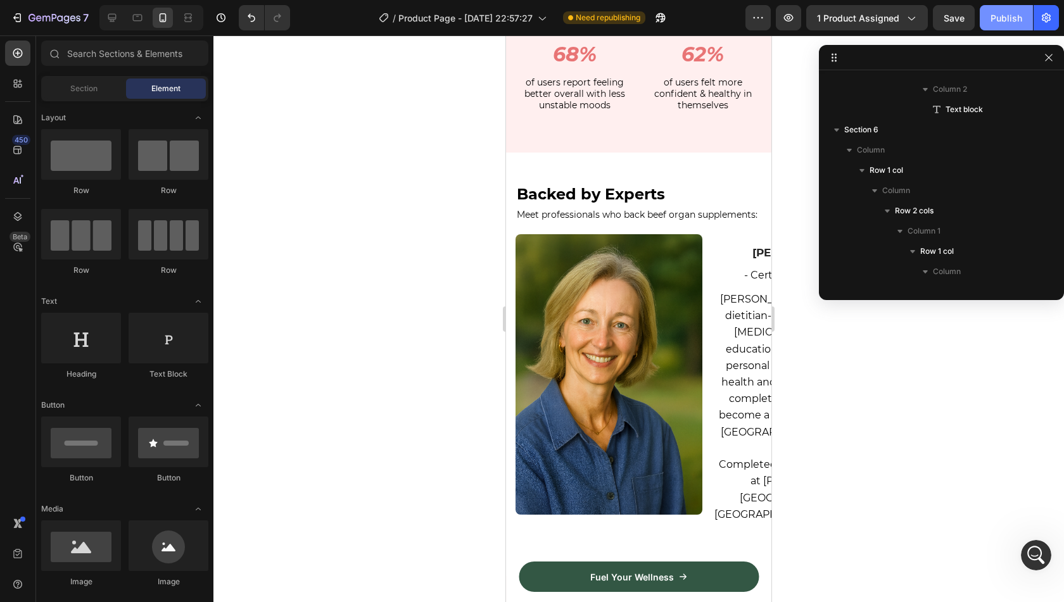
click at [1003, 18] on div "Publish" at bounding box center [1007, 17] width 32 height 13
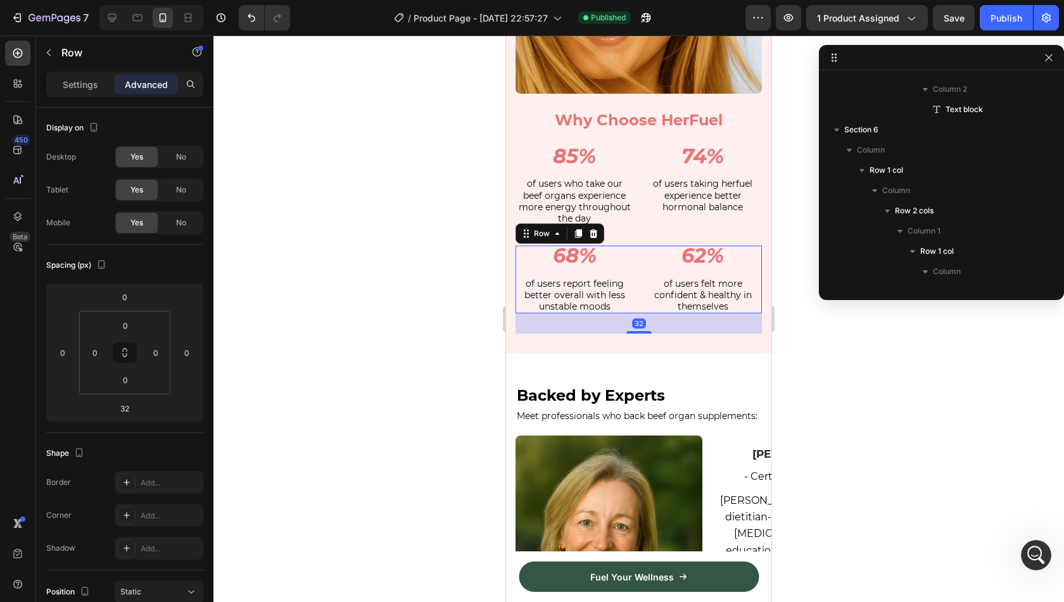
scroll to position [3584, 0]
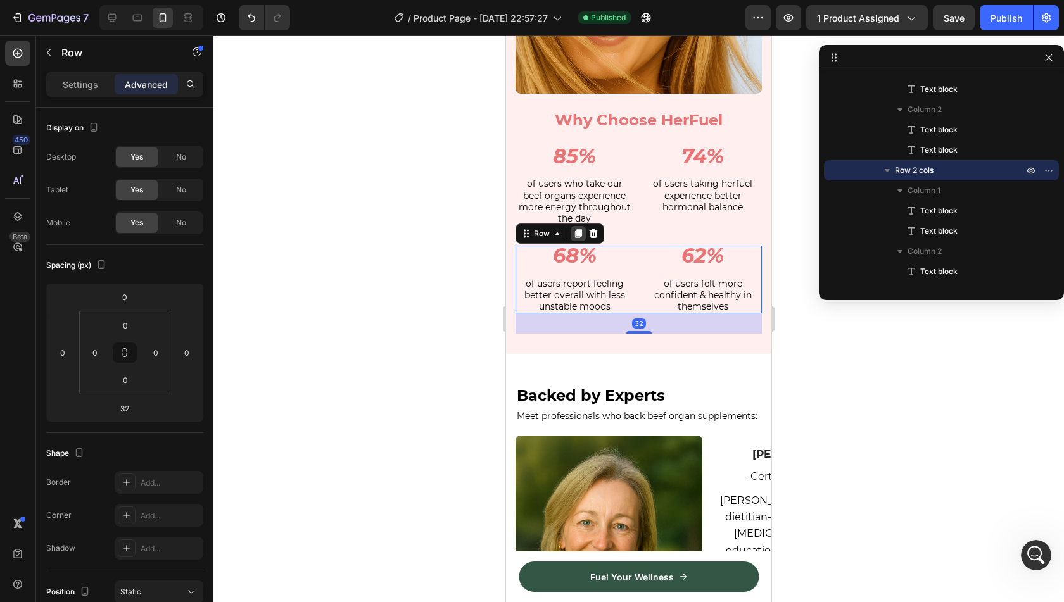
click at [575, 229] on icon at bounding box center [578, 233] width 7 height 9
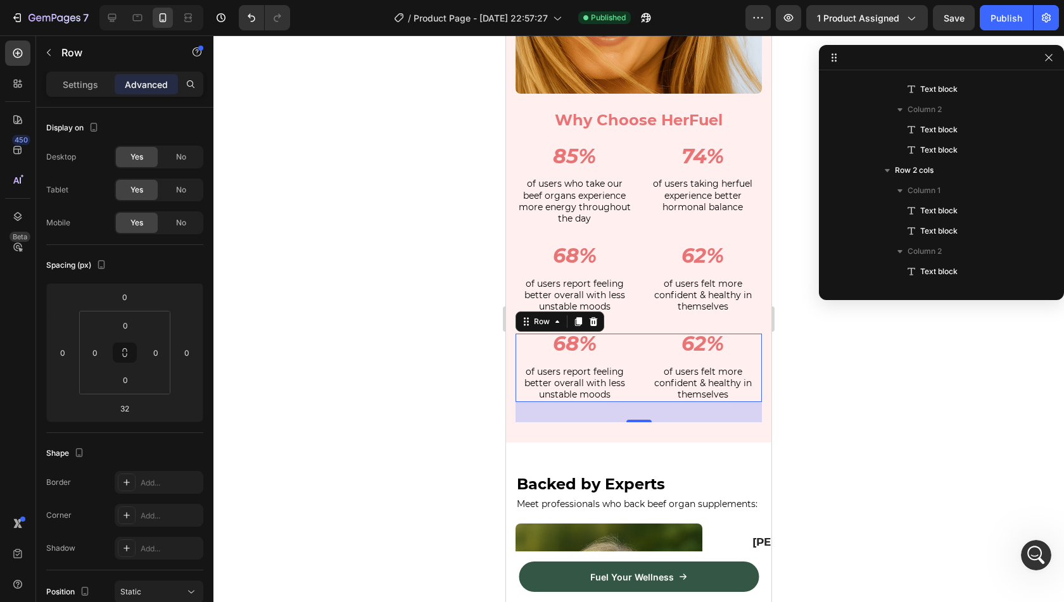
scroll to position [3726, 0]
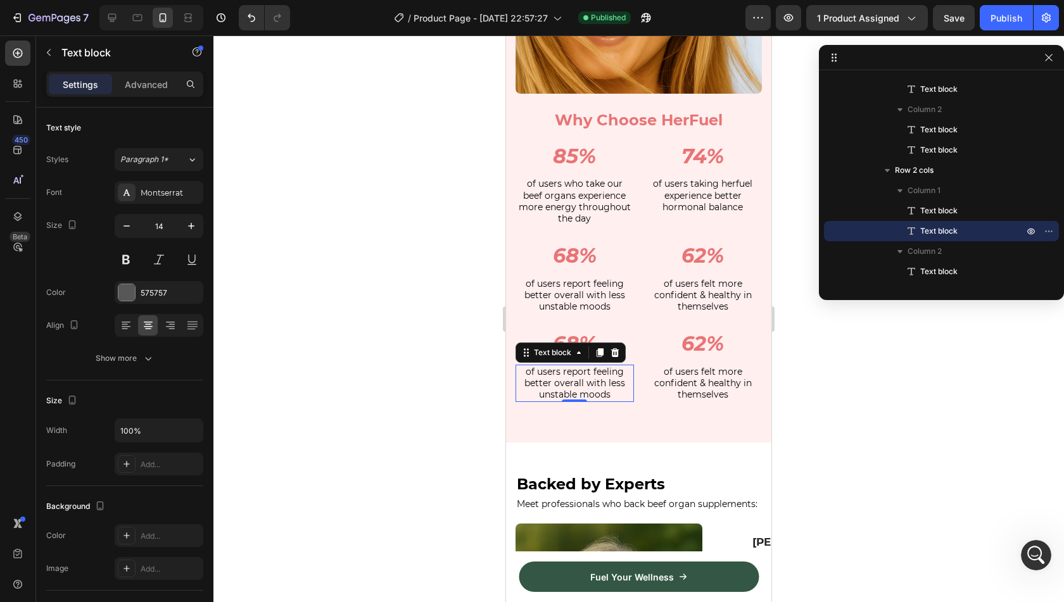
click at [593, 366] on span "of users report feeling better overall with less unstable moods" at bounding box center [574, 383] width 101 height 34
click at [614, 348] on icon at bounding box center [615, 352] width 8 height 9
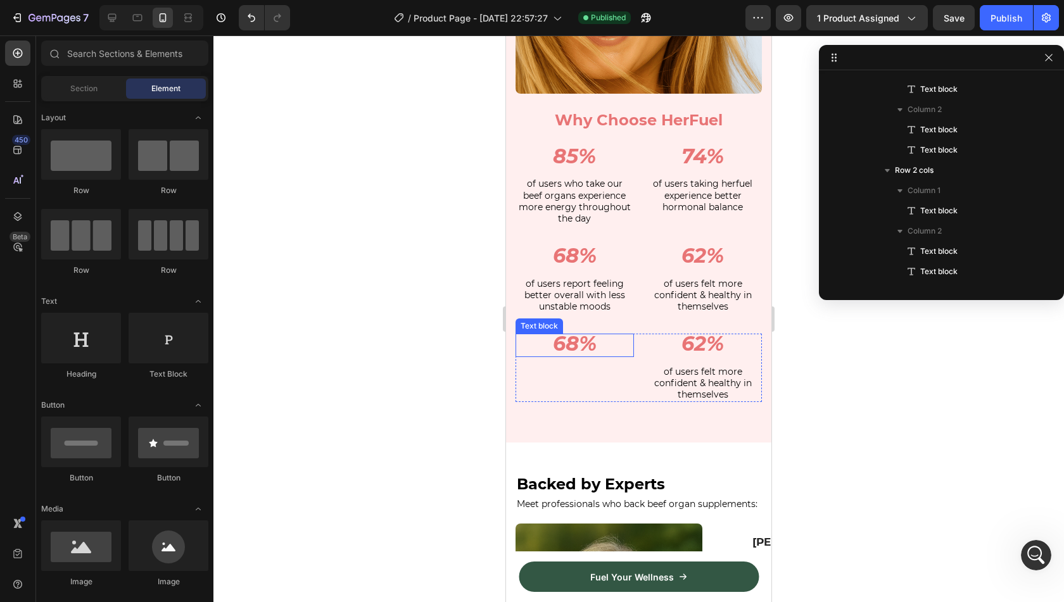
click at [573, 336] on icon "68%" at bounding box center [575, 343] width 44 height 25
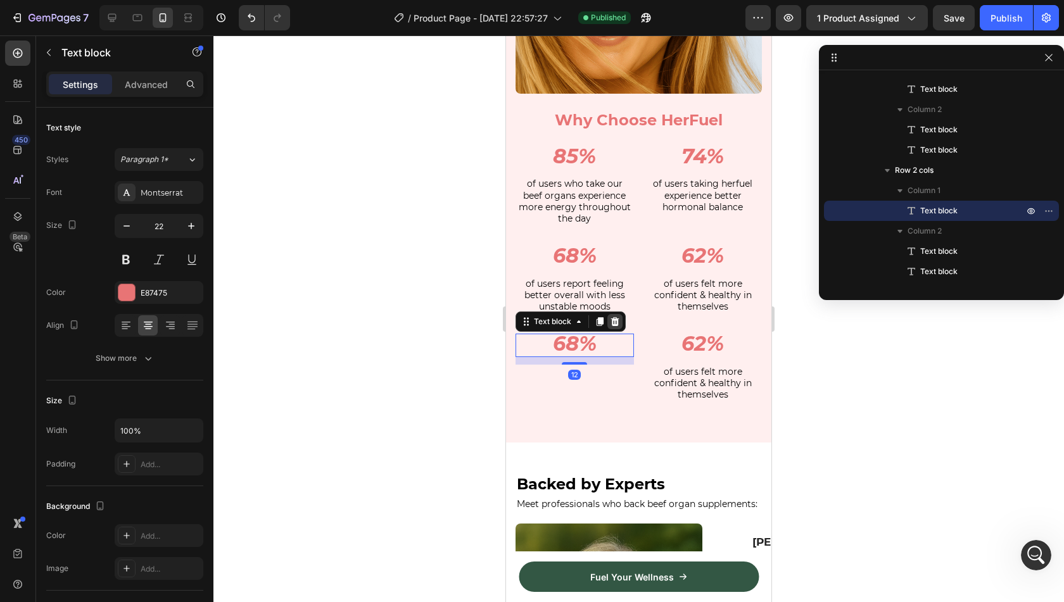
click at [613, 317] on icon at bounding box center [615, 321] width 8 height 9
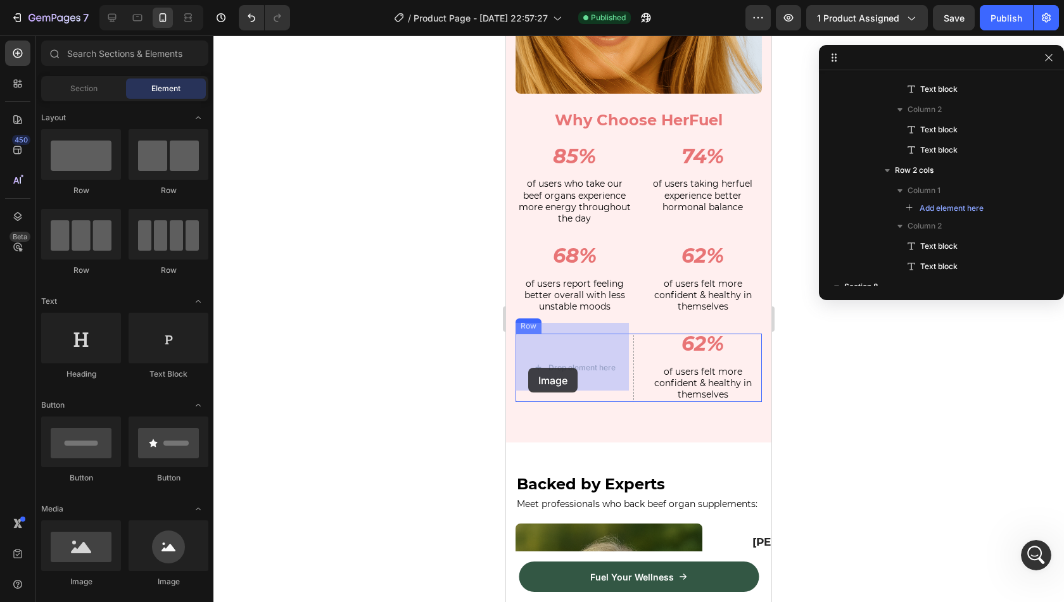
drag, startPoint x: 601, startPoint y: 586, endPoint x: 528, endPoint y: 367, distance: 230.9
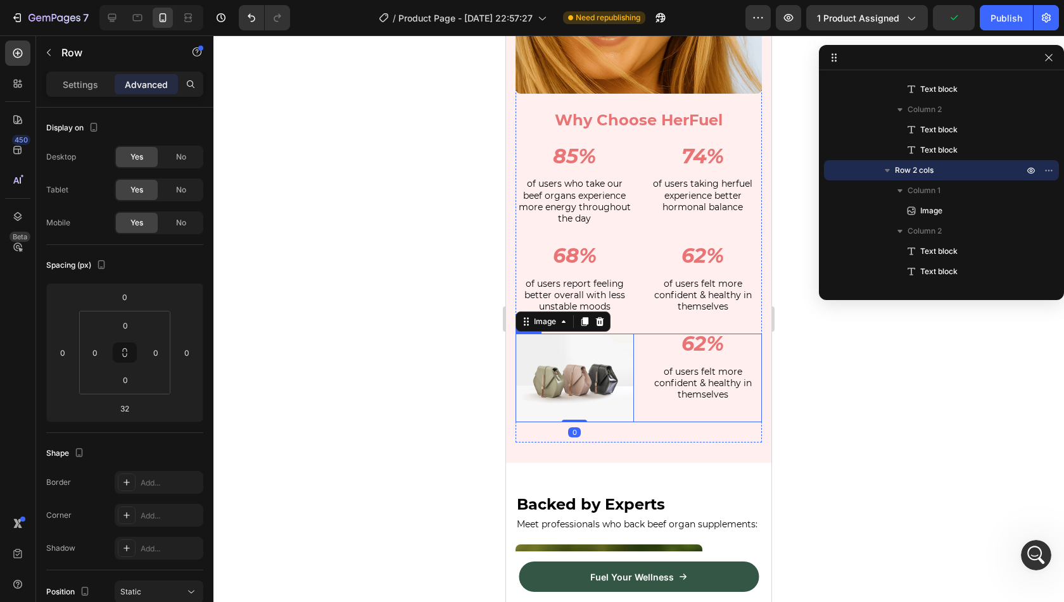
click at [635, 390] on div "Image 0 62% Text block of users felt more confident & healthy in themselves Tex…" at bounding box center [639, 378] width 246 height 89
click at [74, 78] on p "Settings" at bounding box center [80, 84] width 35 height 13
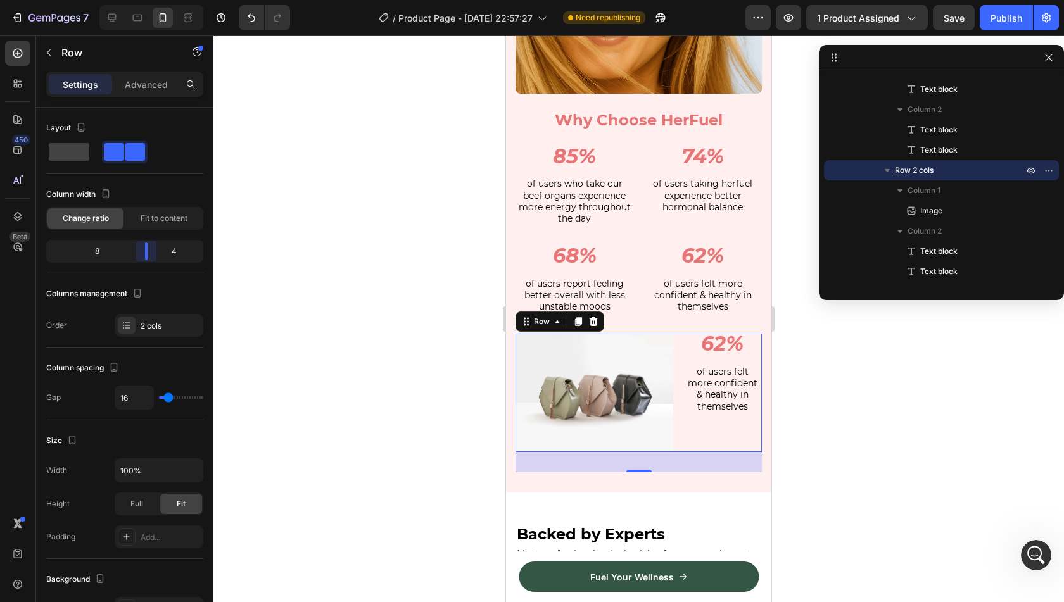
drag, startPoint x: 126, startPoint y: 243, endPoint x: 157, endPoint y: 242, distance: 31.0
click at [157, 0] on body "7 Version history / Product Page - [DATE] 22:57:27 Need republishing Preview 1 …" at bounding box center [532, 0] width 1064 height 0
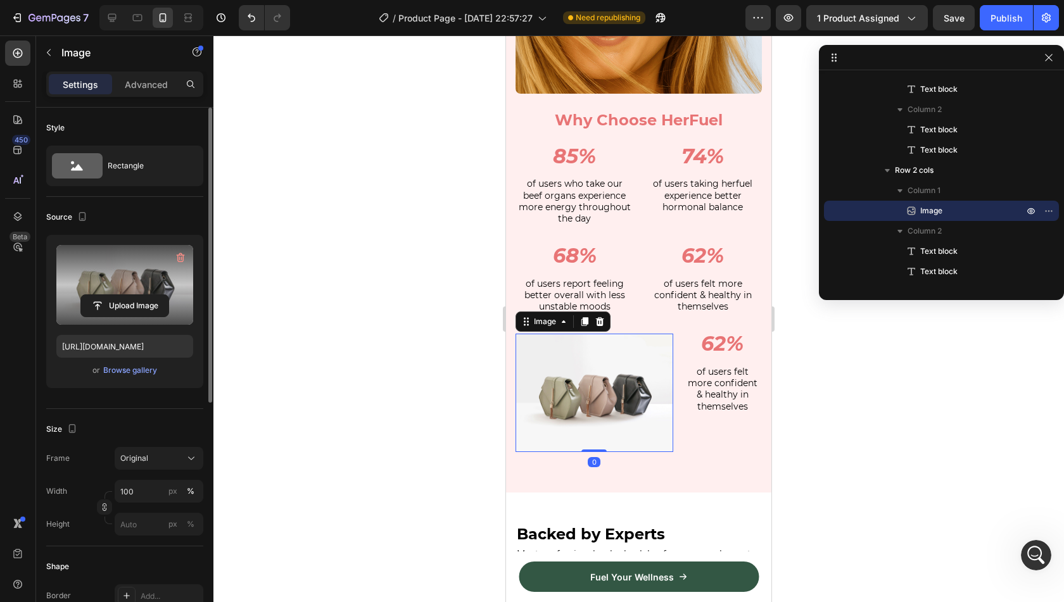
click at [93, 263] on label at bounding box center [124, 285] width 137 height 80
click at [93, 295] on input "file" at bounding box center [124, 306] width 87 height 22
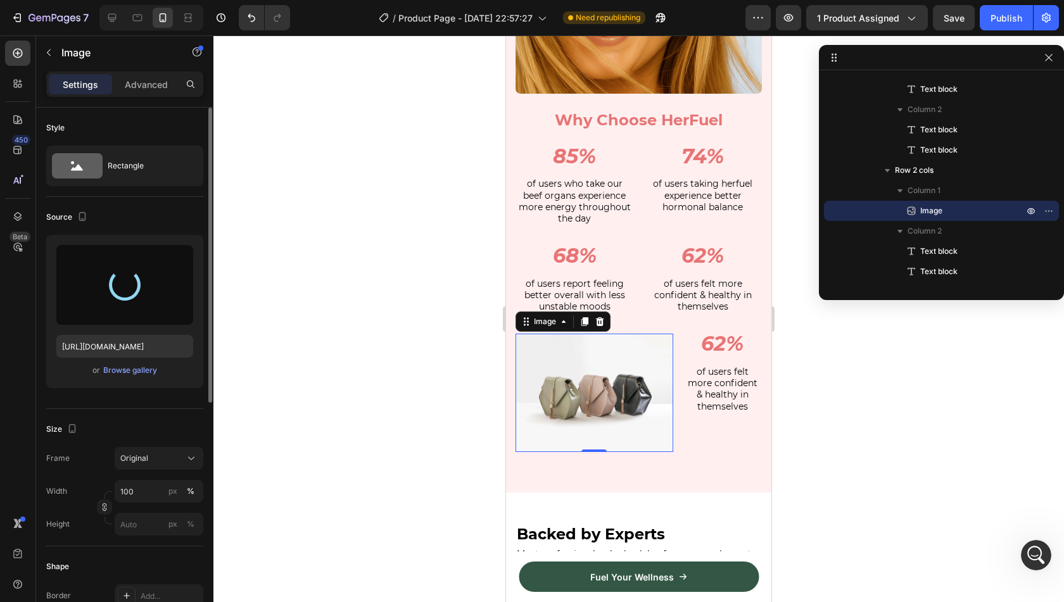
type input "[URL][DOMAIN_NAME]"
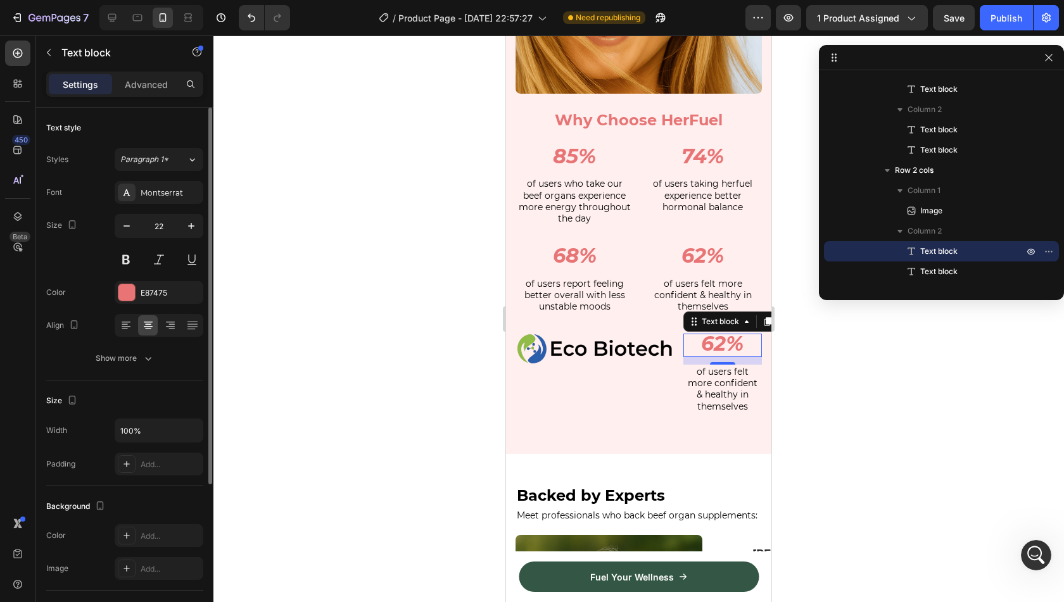
click at [722, 331] on icon "62%" at bounding box center [722, 343] width 42 height 25
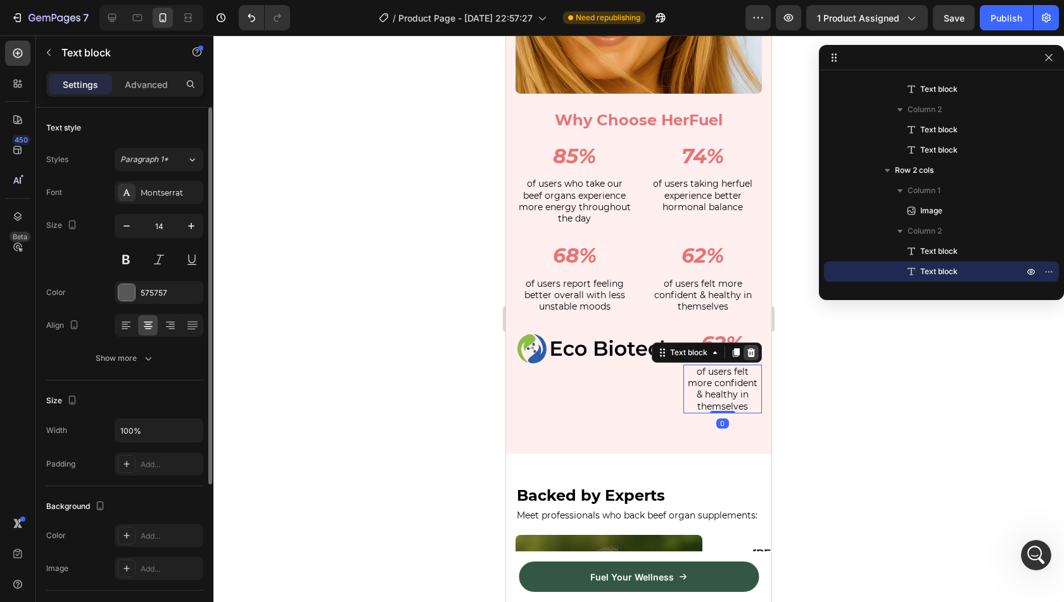
click at [747, 348] on icon at bounding box center [751, 352] width 8 height 9
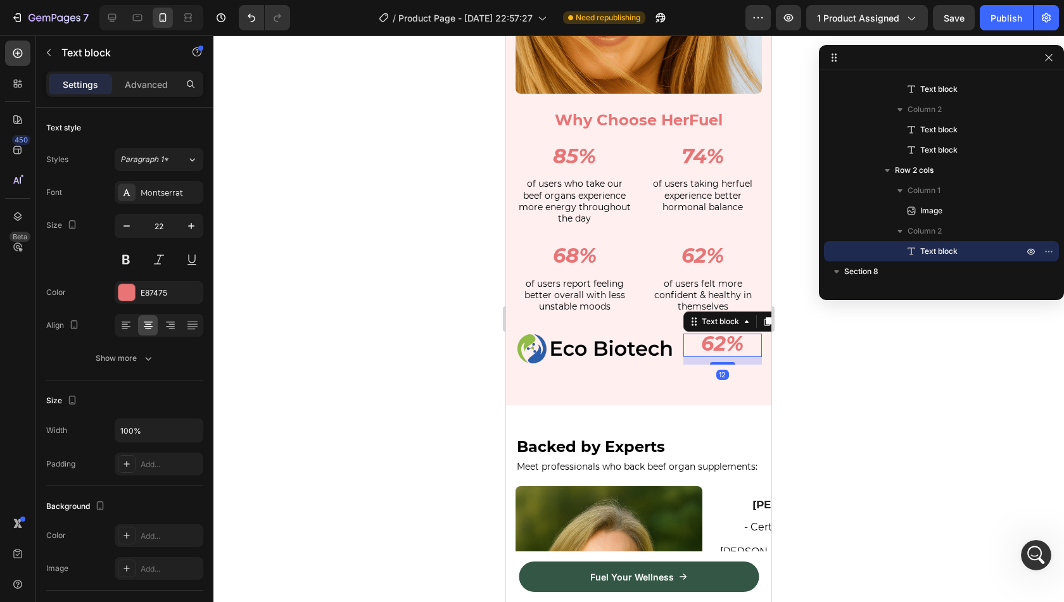
click at [709, 337] on icon "62%" at bounding box center [722, 343] width 42 height 25
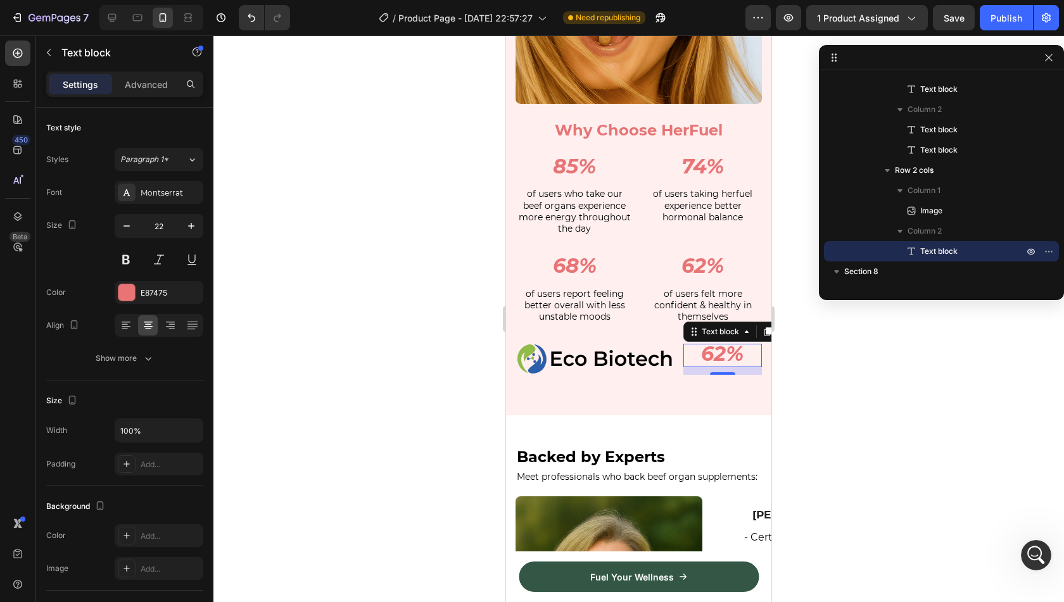
scroll to position [2170, 0]
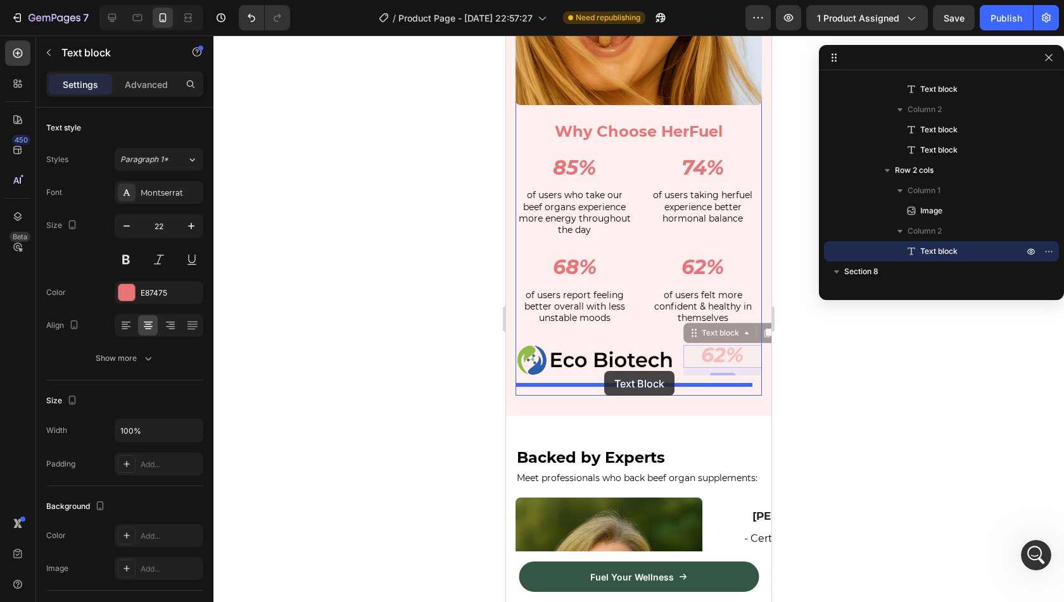
drag, startPoint x: 723, startPoint y: 327, endPoint x: 604, endPoint y: 371, distance: 127.1
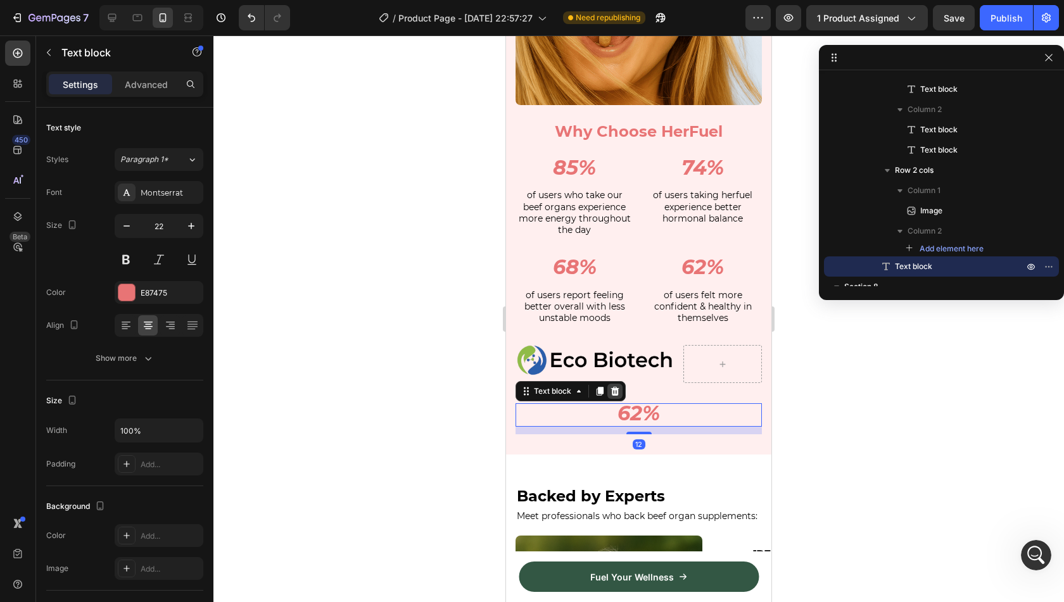
click at [621, 384] on div at bounding box center [614, 391] width 15 height 15
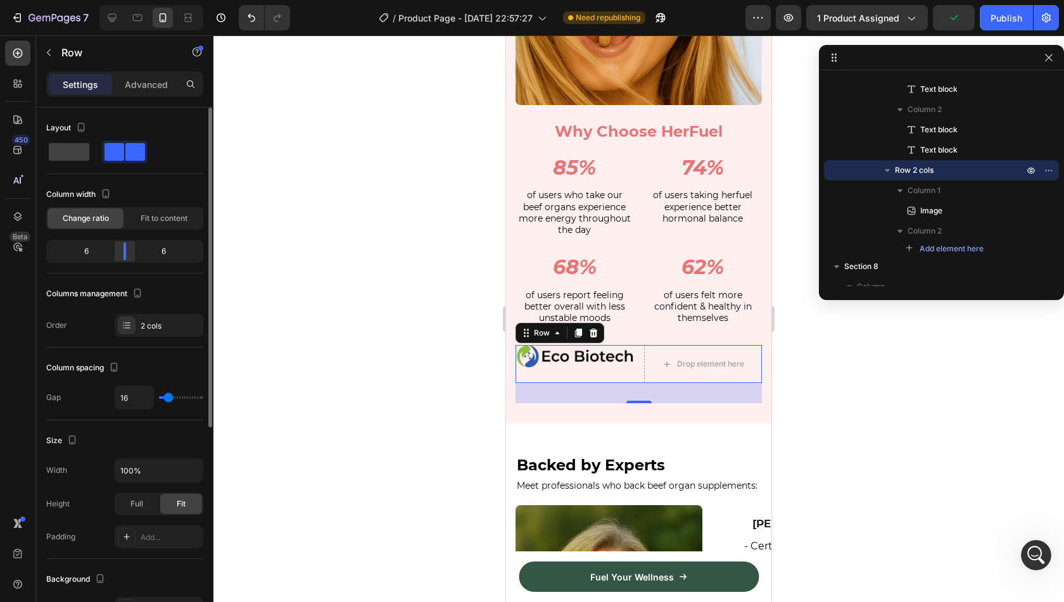
drag, startPoint x: 138, startPoint y: 251, endPoint x: 125, endPoint y: 251, distance: 12.7
click at [125, 0] on body "7 Version history / Product Page - [DATE] 22:57:27 Need republishing Preview 1 …" at bounding box center [532, 0] width 1064 height 0
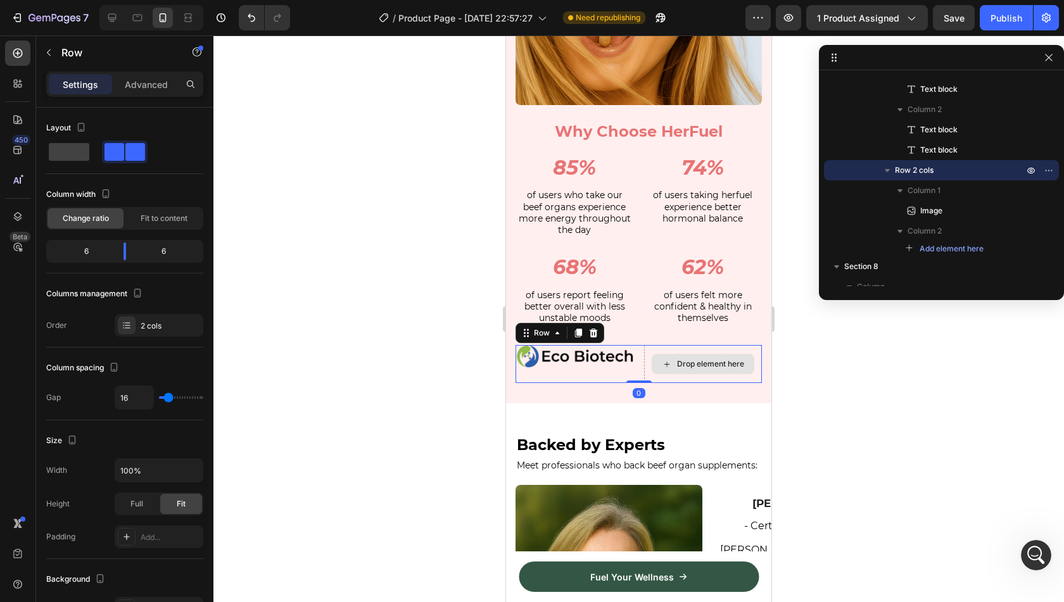
drag, startPoint x: 644, startPoint y: 390, endPoint x: 645, endPoint y: 353, distance: 36.8
click at [645, 353] on div "Image Drop element here Row 0" at bounding box center [639, 364] width 246 height 38
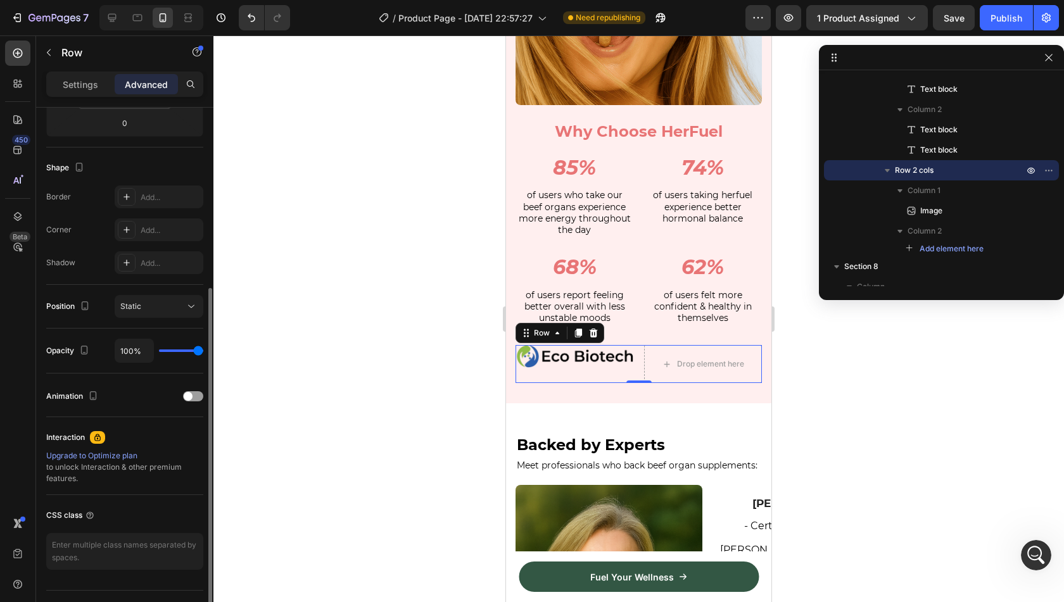
scroll to position [312, 0]
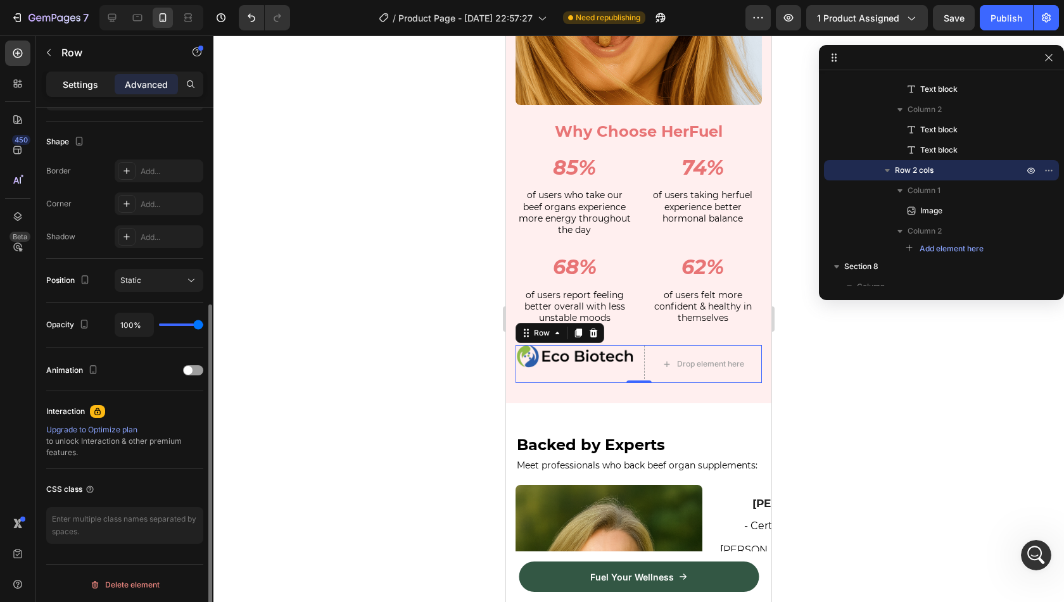
click at [86, 84] on p "Settings" at bounding box center [80, 84] width 35 height 13
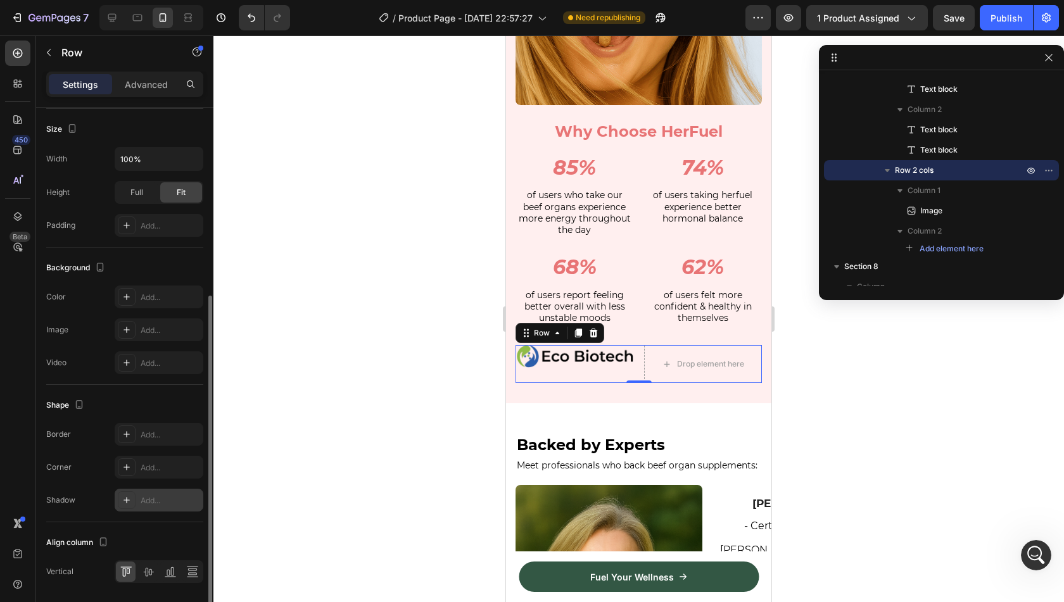
scroll to position [351, 0]
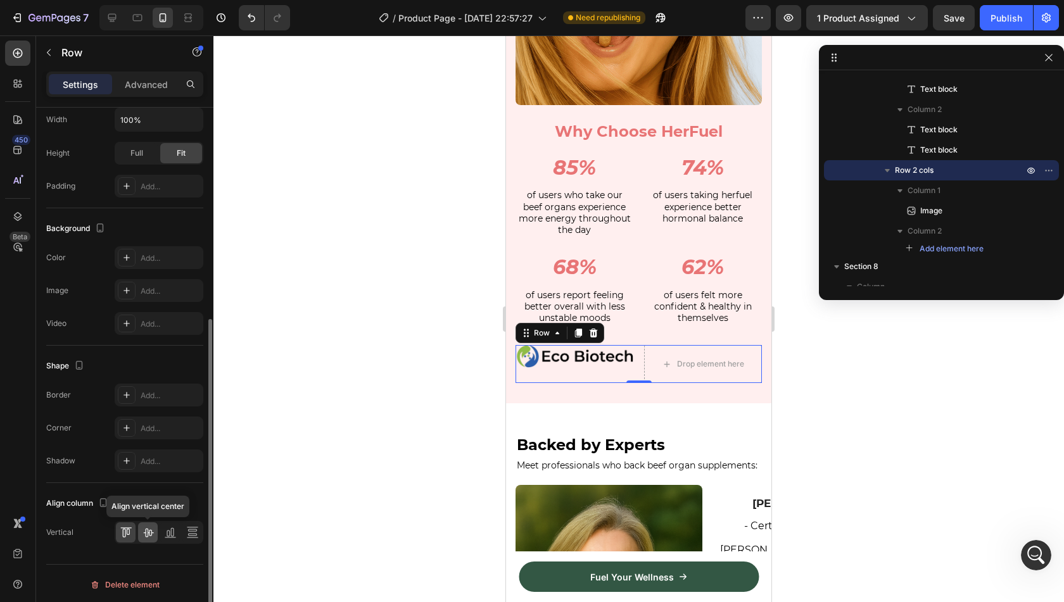
click at [151, 529] on icon at bounding box center [148, 533] width 10 height 9
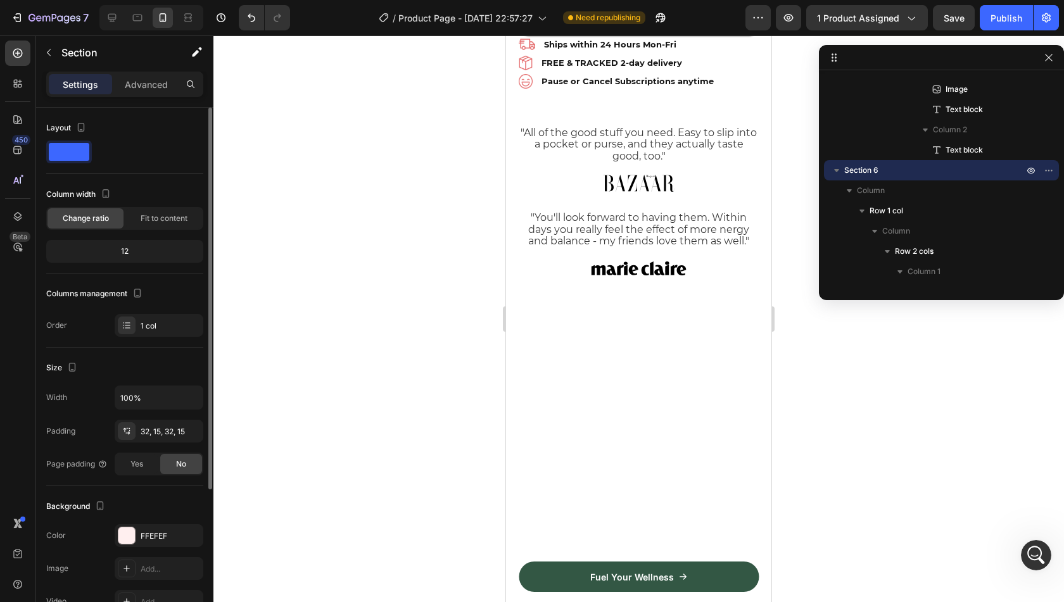
scroll to position [224, 0]
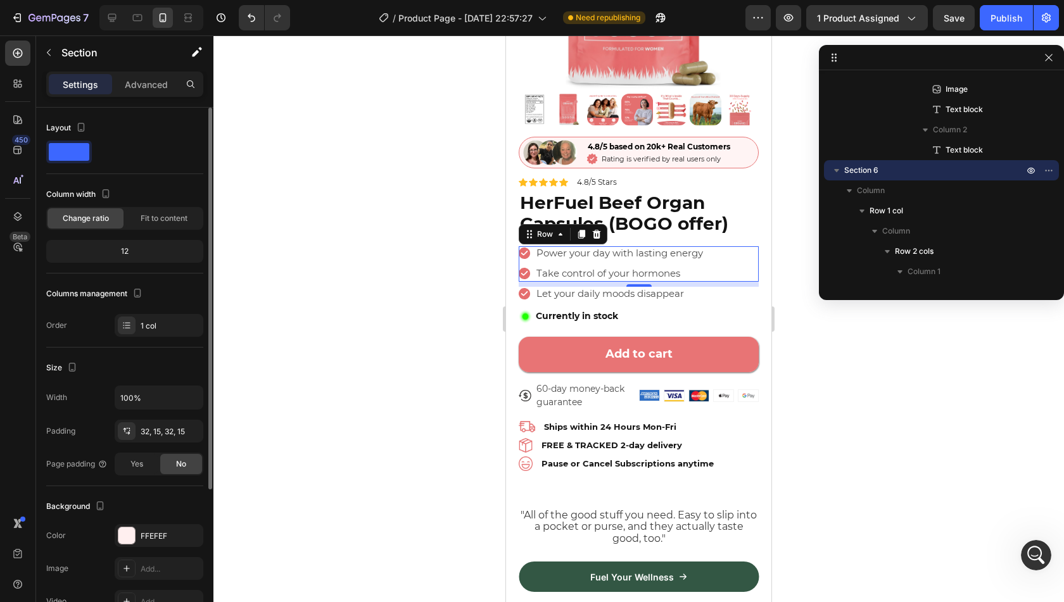
click at [733, 262] on div "Icon Power your day with lasting energy Text Block Row Icon Take control of you…" at bounding box center [639, 263] width 240 height 35
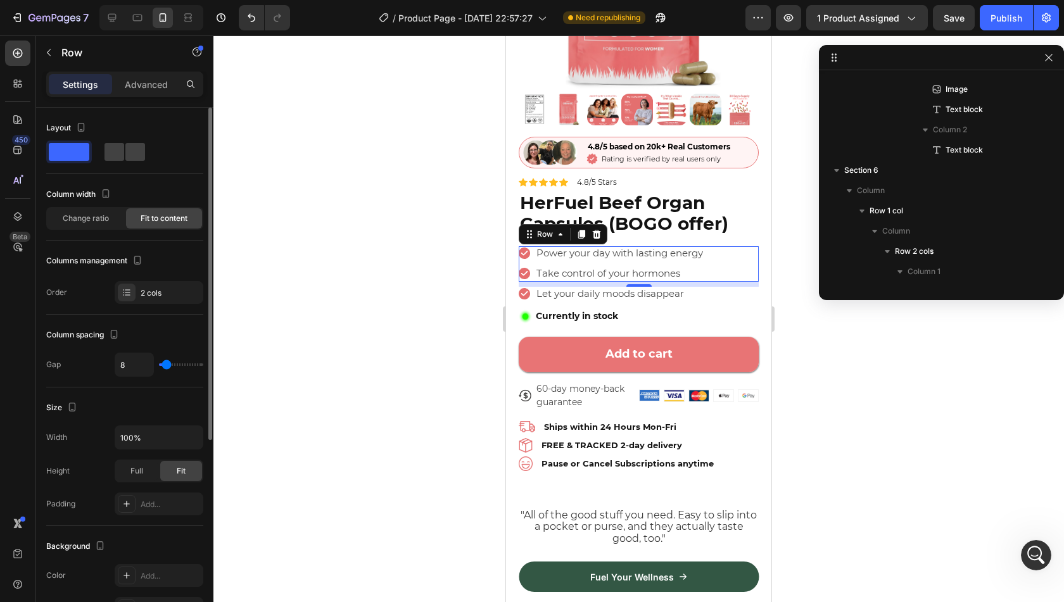
scroll to position [645, 0]
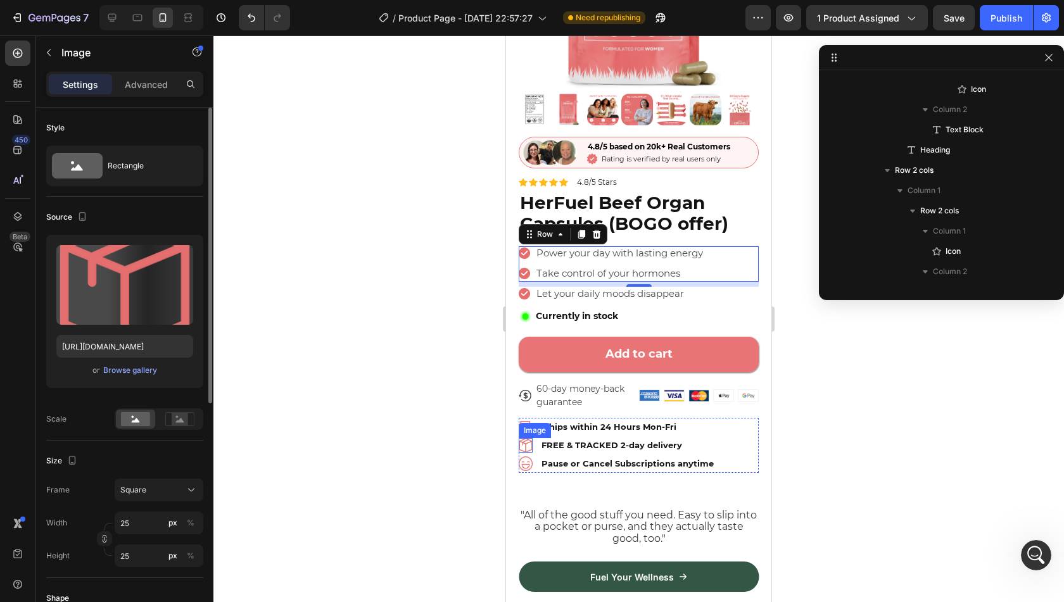
click at [528, 441] on img at bounding box center [526, 445] width 14 height 14
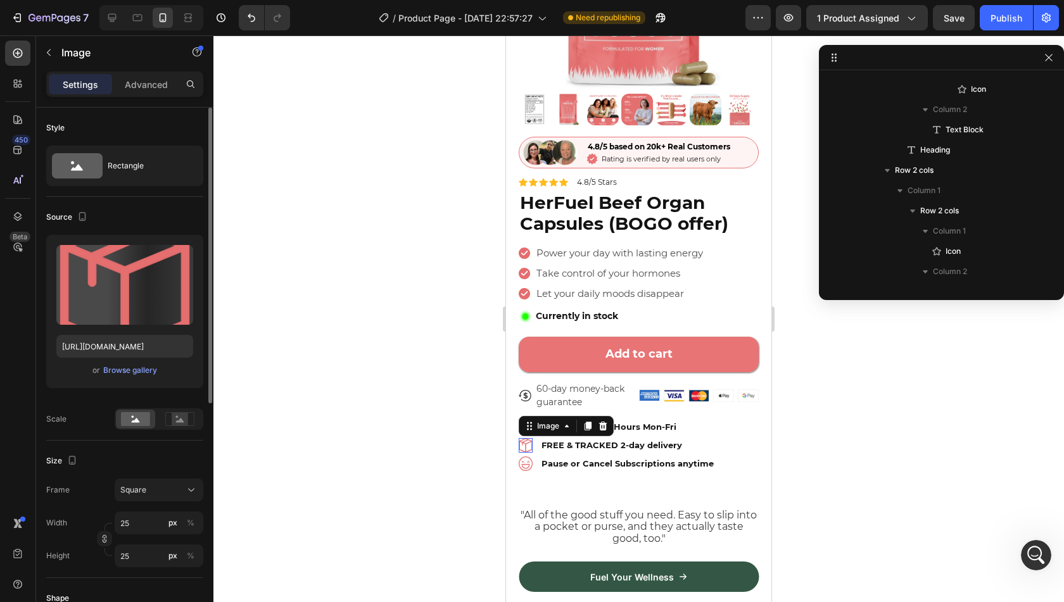
scroll to position [1800, 0]
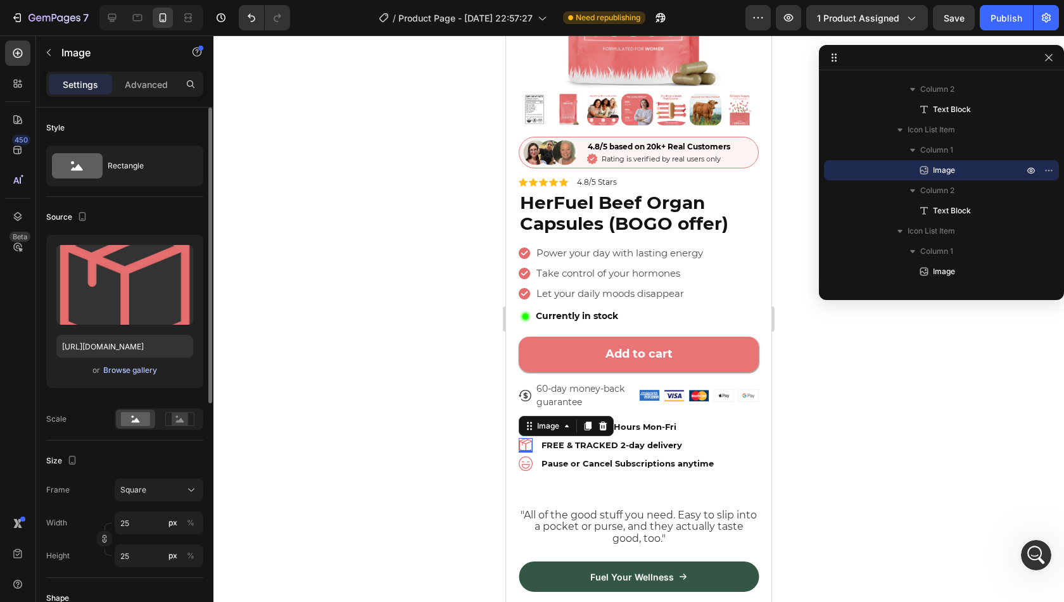
click at [144, 376] on button "Browse gallery" at bounding box center [130, 370] width 55 height 13
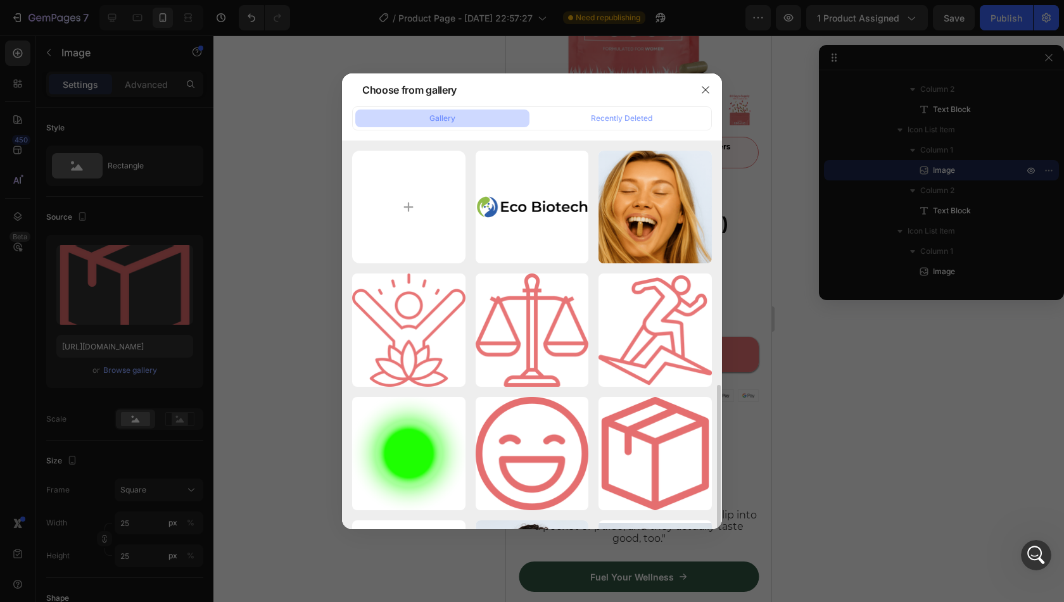
scroll to position [250, 0]
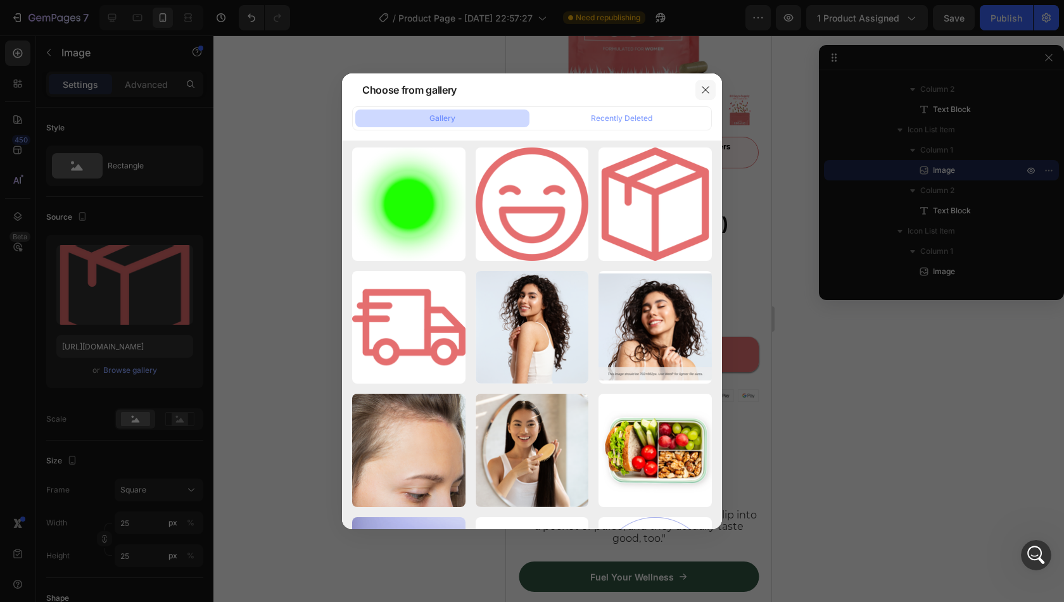
click at [709, 94] on icon "button" at bounding box center [706, 90] width 10 height 10
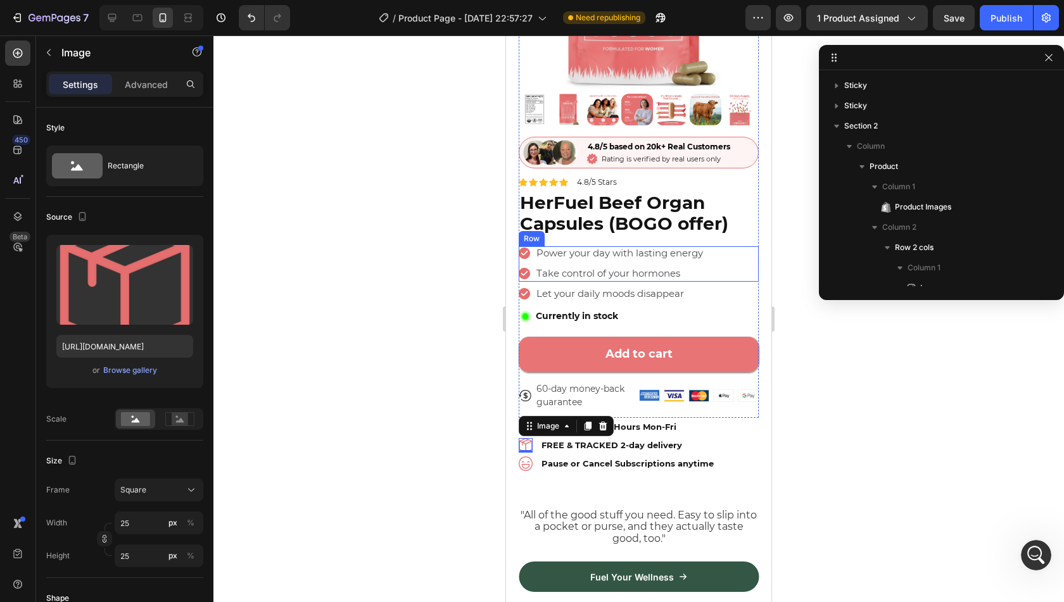
scroll to position [1800, 0]
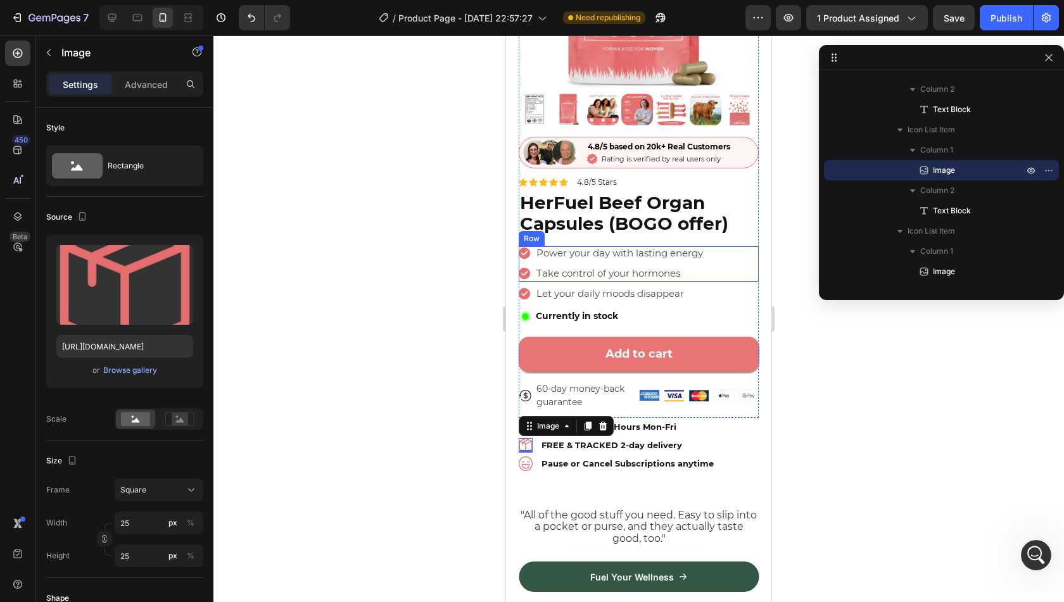
click at [720, 260] on div "Icon Power your day with lasting energy Text Block Row Icon Take control of you…" at bounding box center [639, 263] width 240 height 35
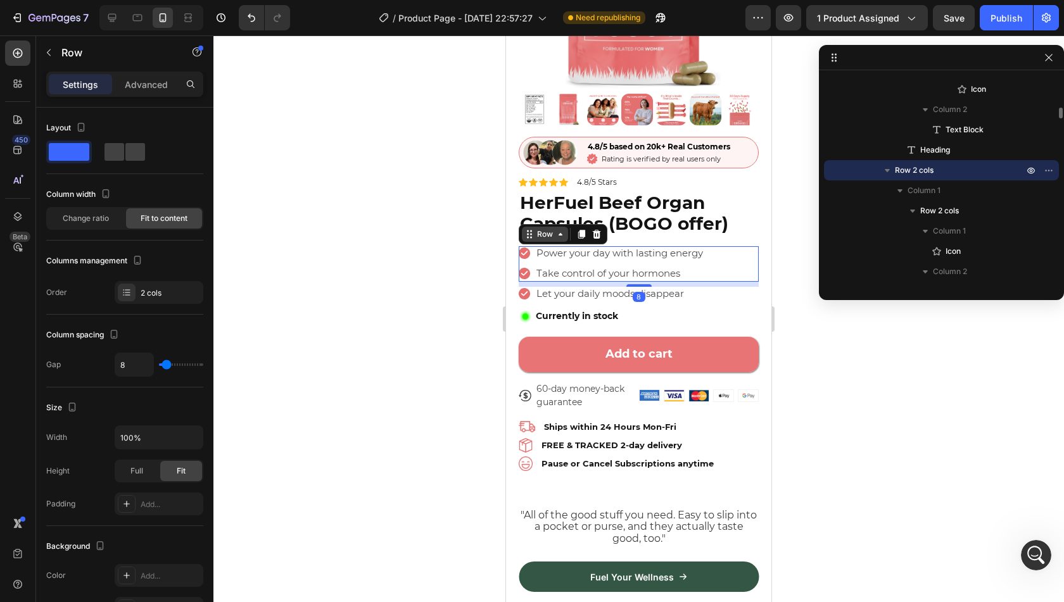
scroll to position [2413, 0]
click at [580, 229] on icon at bounding box center [581, 234] width 10 height 10
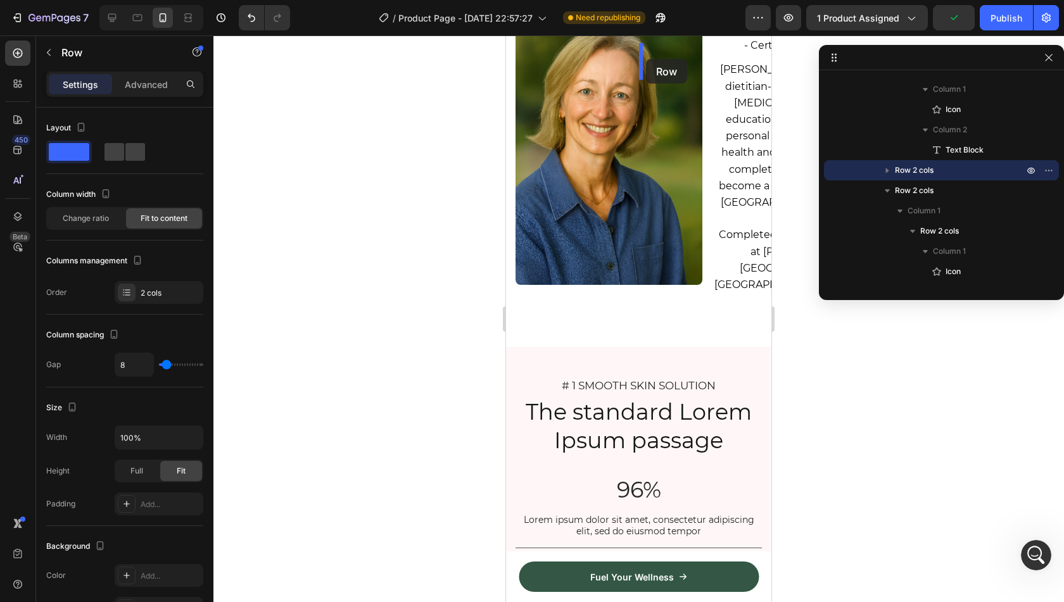
scroll to position [2435, 0]
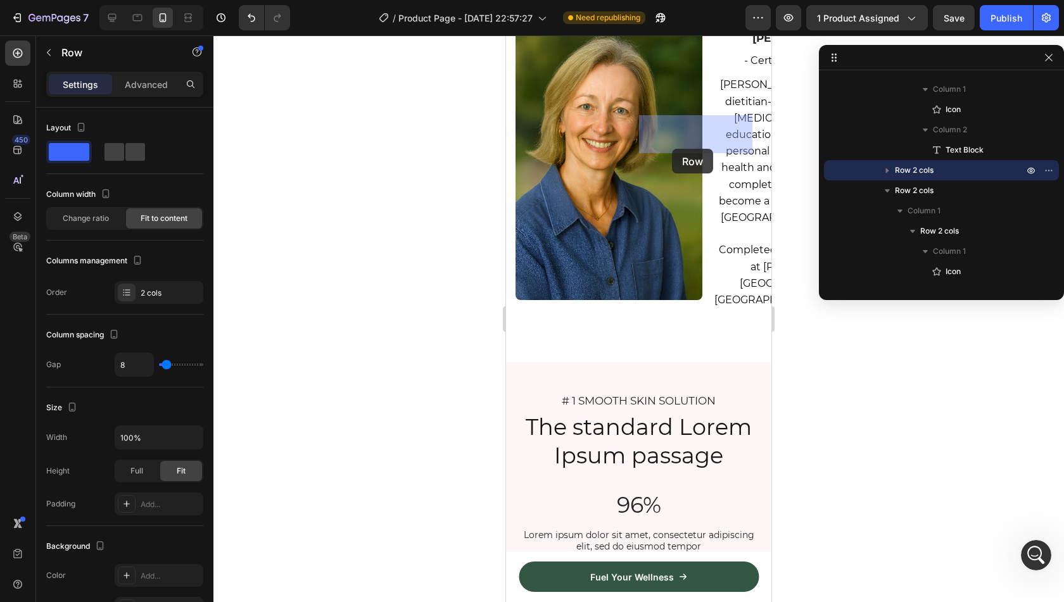
drag, startPoint x: 539, startPoint y: 270, endPoint x: 672, endPoint y: 149, distance: 180.2
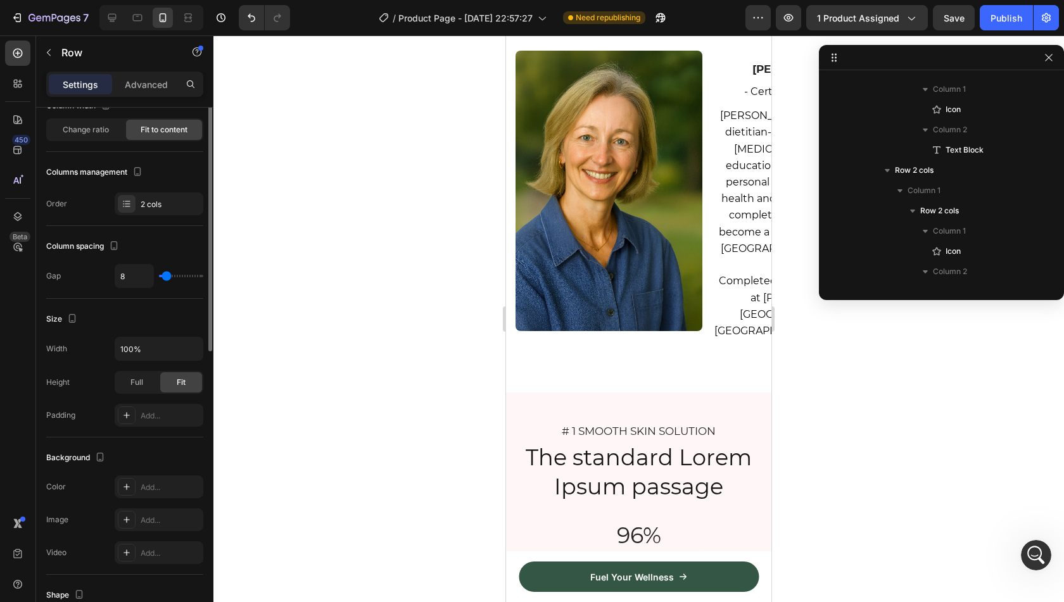
scroll to position [0, 0]
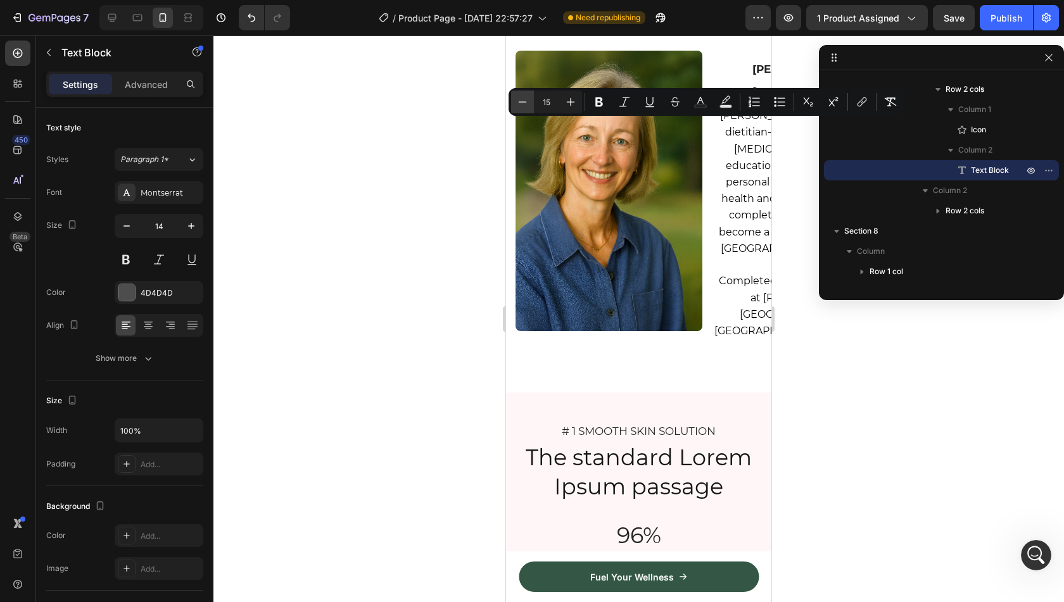
click at [521, 104] on icon "Editor contextual toolbar" at bounding box center [522, 102] width 13 height 13
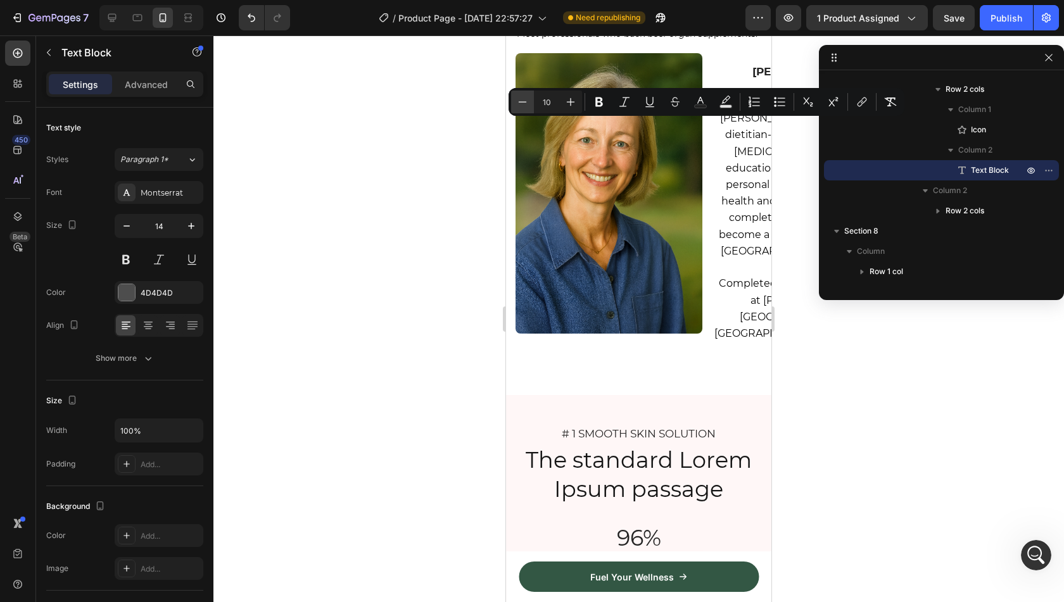
click at [521, 104] on icon "Editor contextual toolbar" at bounding box center [522, 102] width 13 height 13
type input "9"
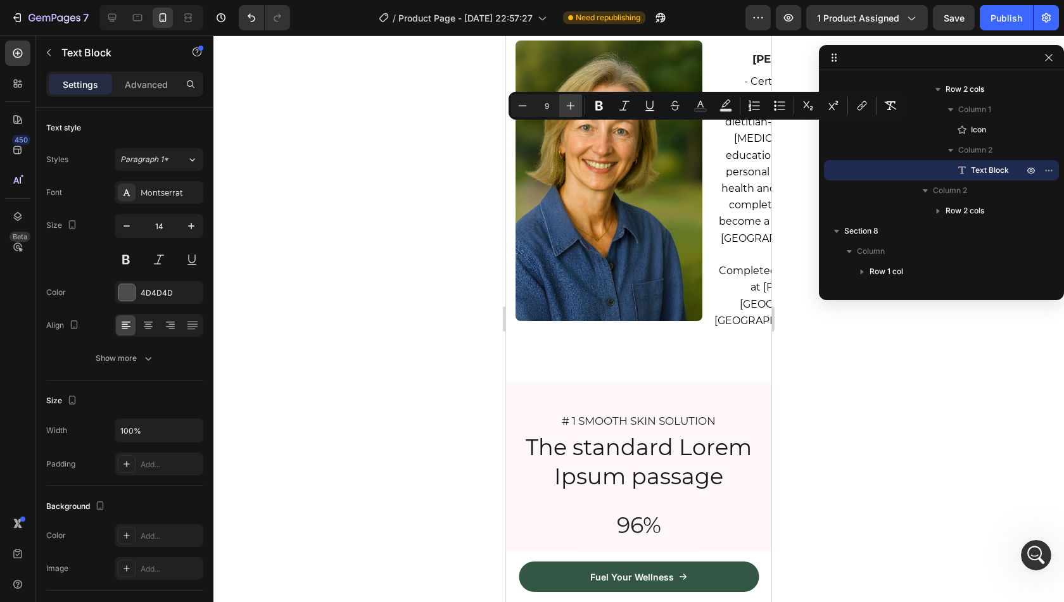
click at [569, 103] on icon "Editor contextual toolbar" at bounding box center [570, 105] width 13 height 13
type input "12"
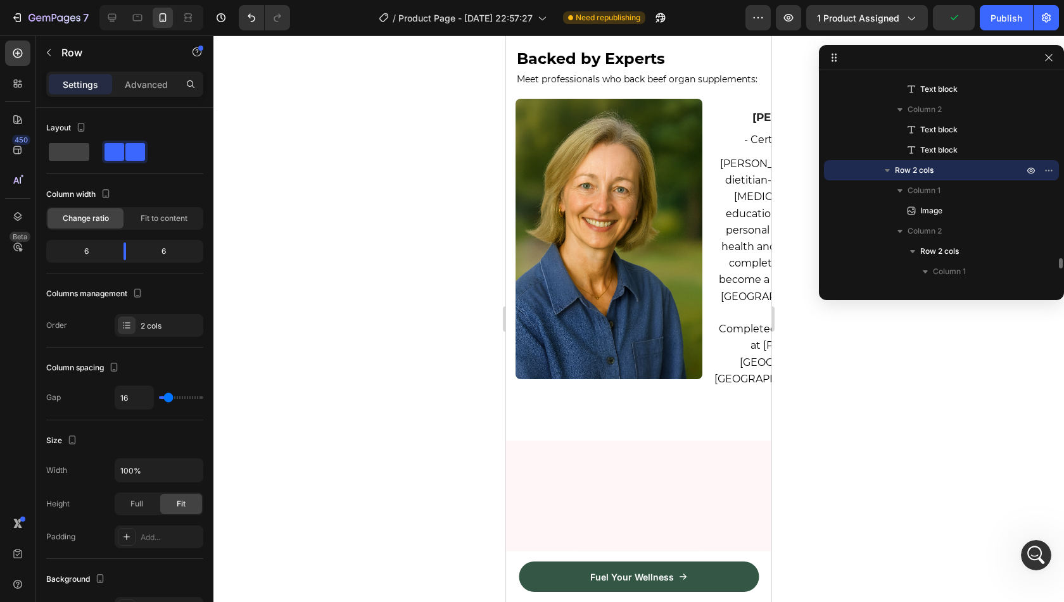
scroll to position [2375, 0]
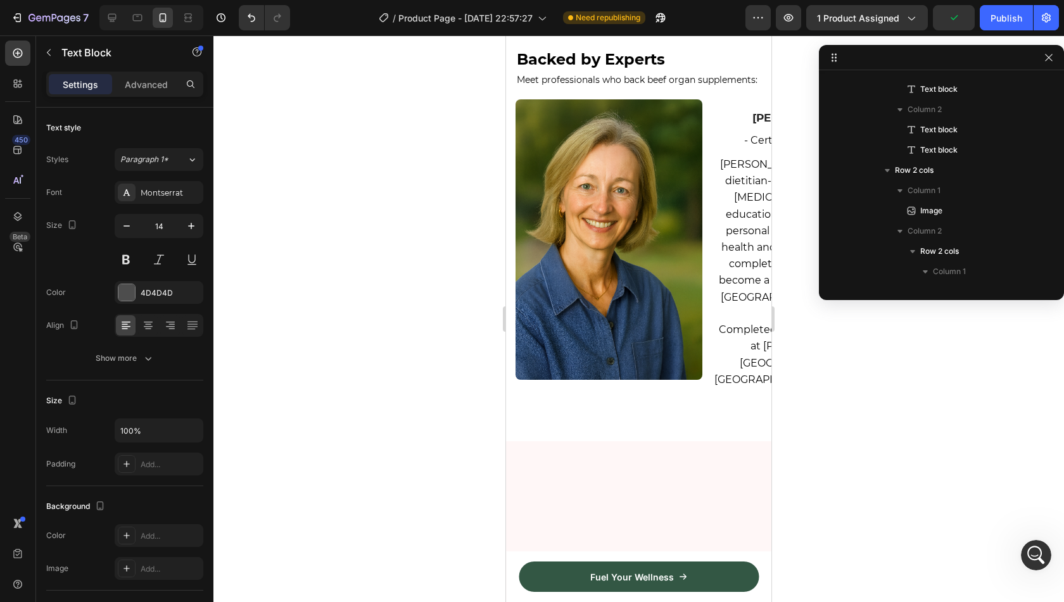
scroll to position [4050, 0]
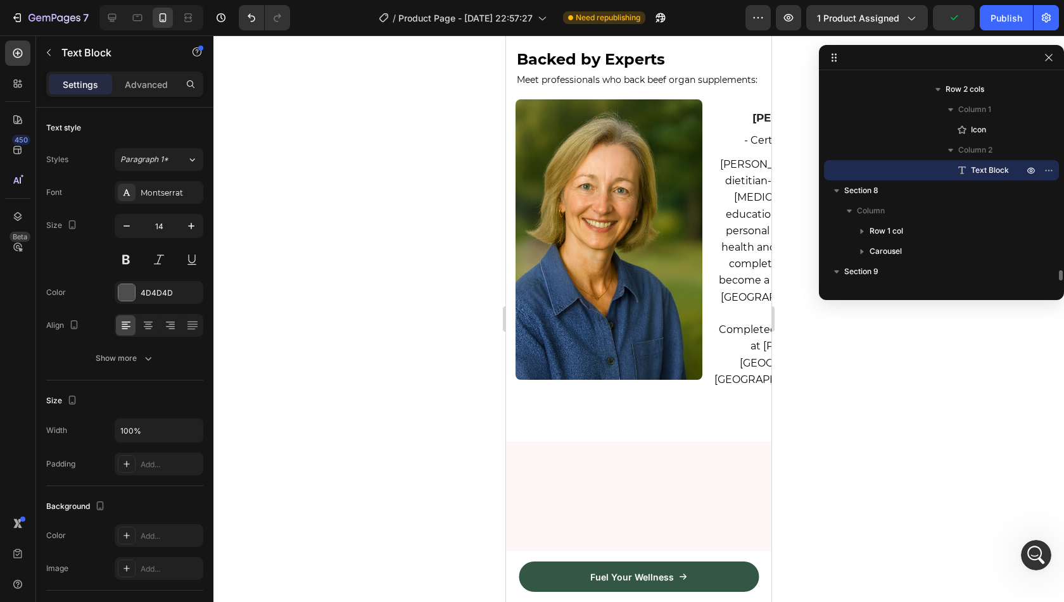
drag, startPoint x: 687, startPoint y: 208, endPoint x: 657, endPoint y: 209, distance: 30.4
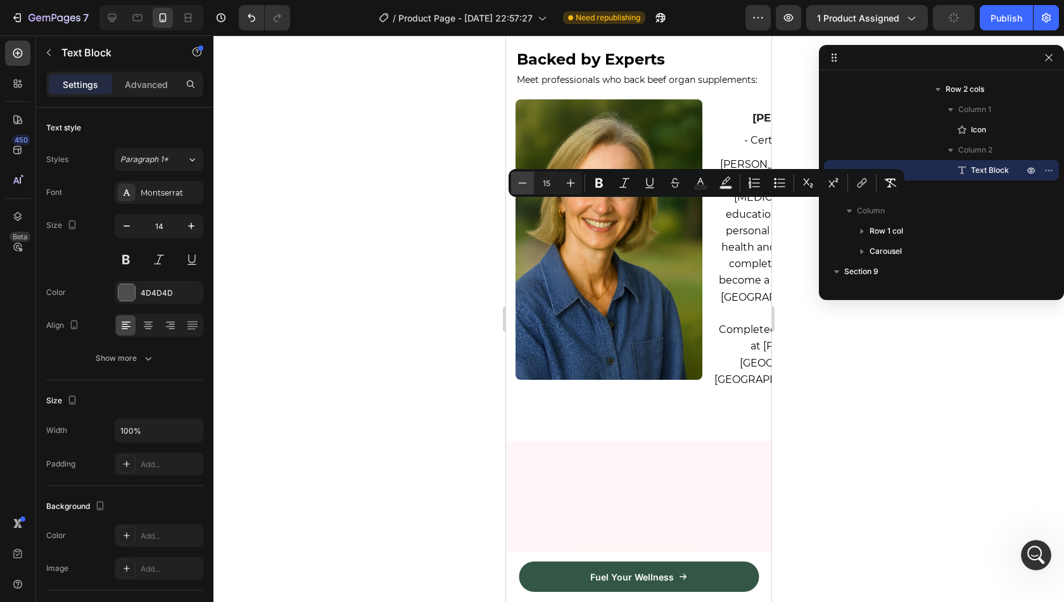
click at [520, 181] on icon "Editor contextual toolbar" at bounding box center [522, 183] width 13 height 13
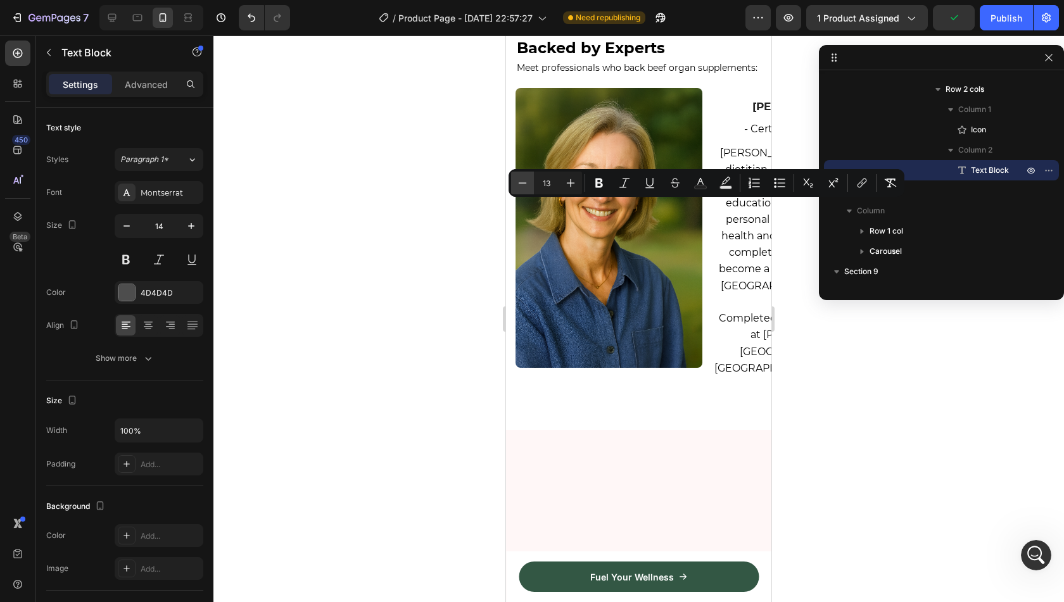
click at [520, 181] on icon "Editor contextual toolbar" at bounding box center [522, 183] width 13 height 13
type input "11"
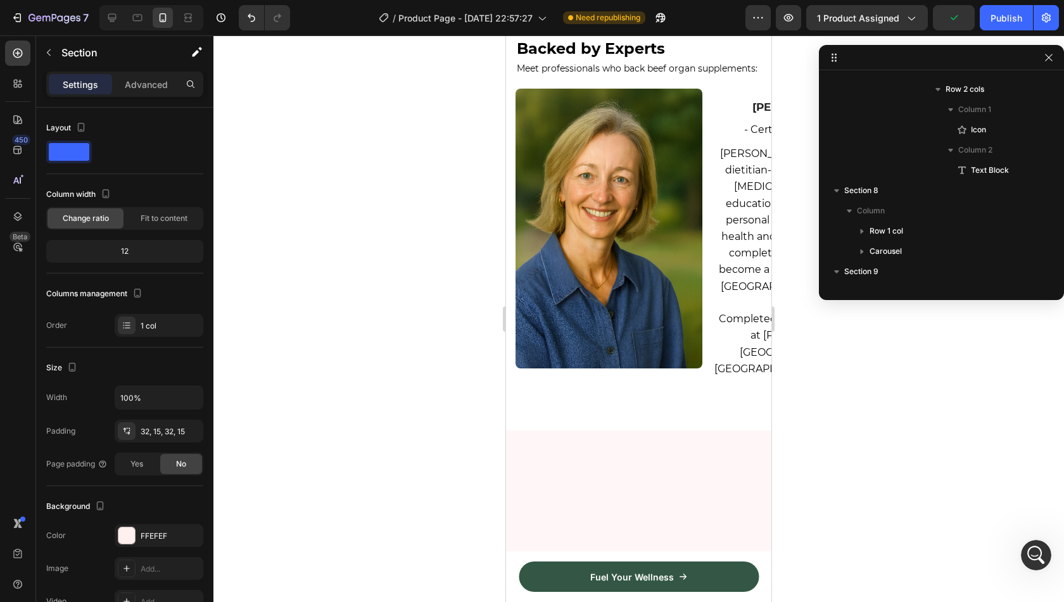
scroll to position [3037, 0]
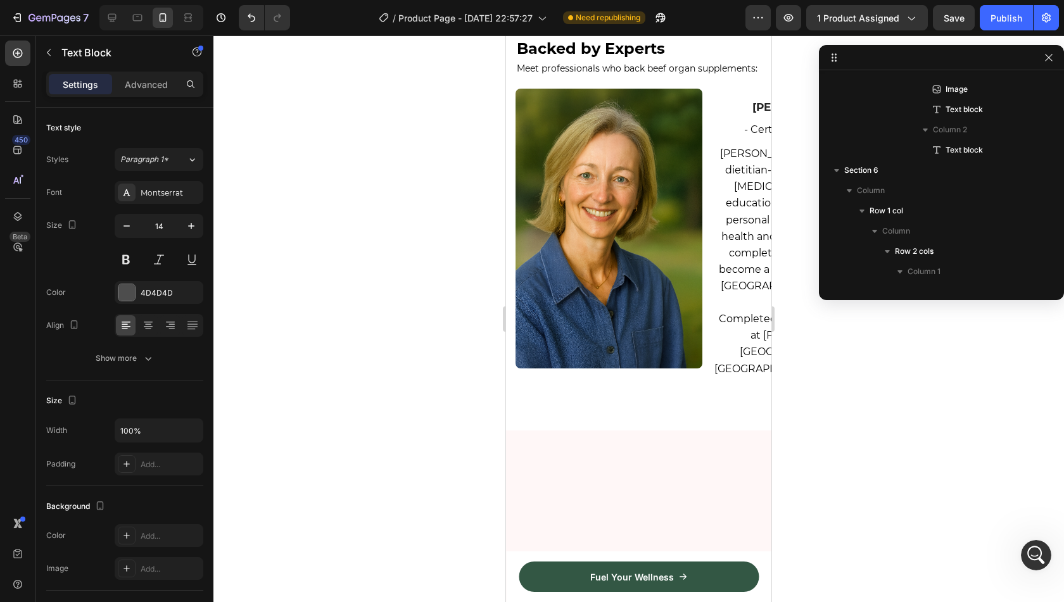
scroll to position [3928, 0]
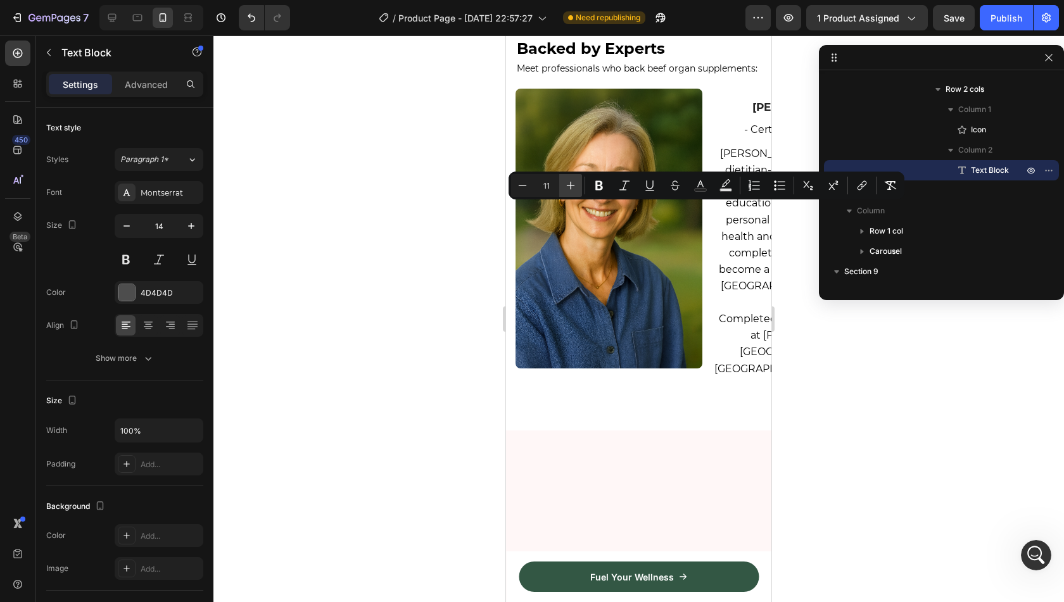
click at [573, 186] on icon "Editor contextual toolbar" at bounding box center [571, 186] width 8 height 8
type input "12"
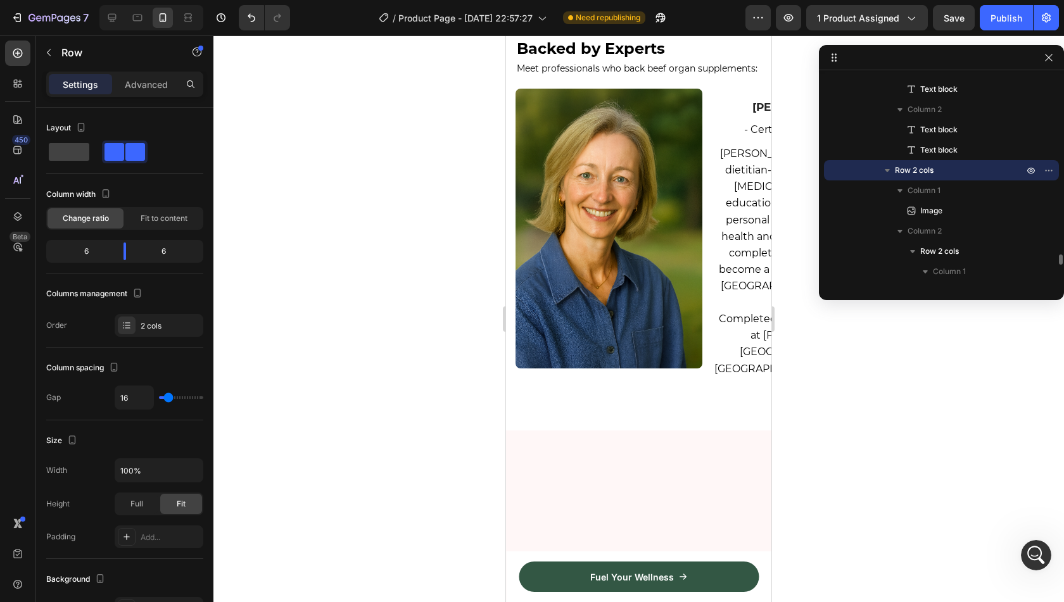
scroll to position [2358, 0]
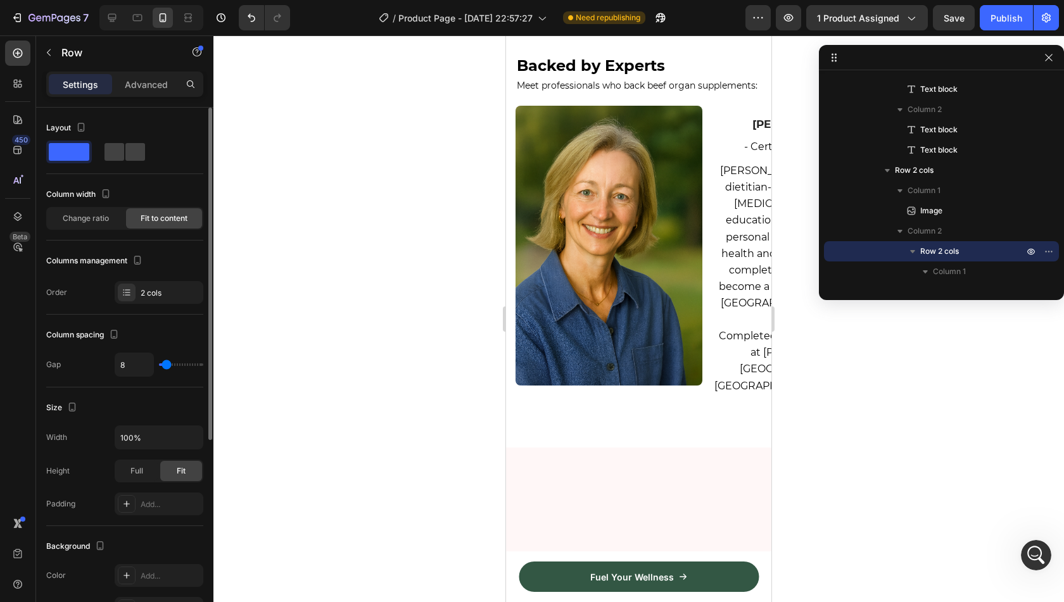
type input "7"
type input "4"
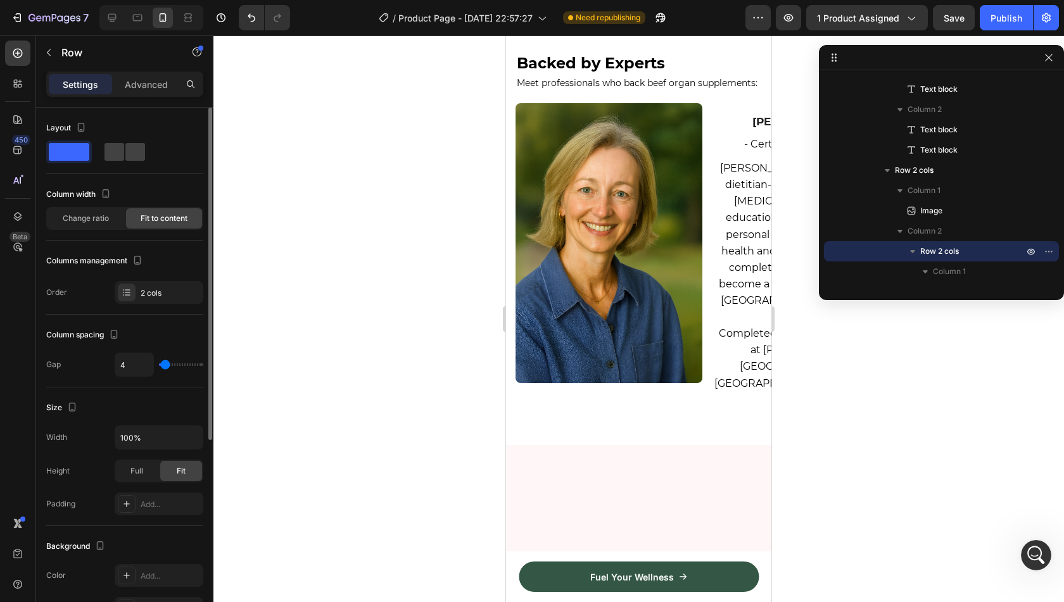
type input "1"
type input "0"
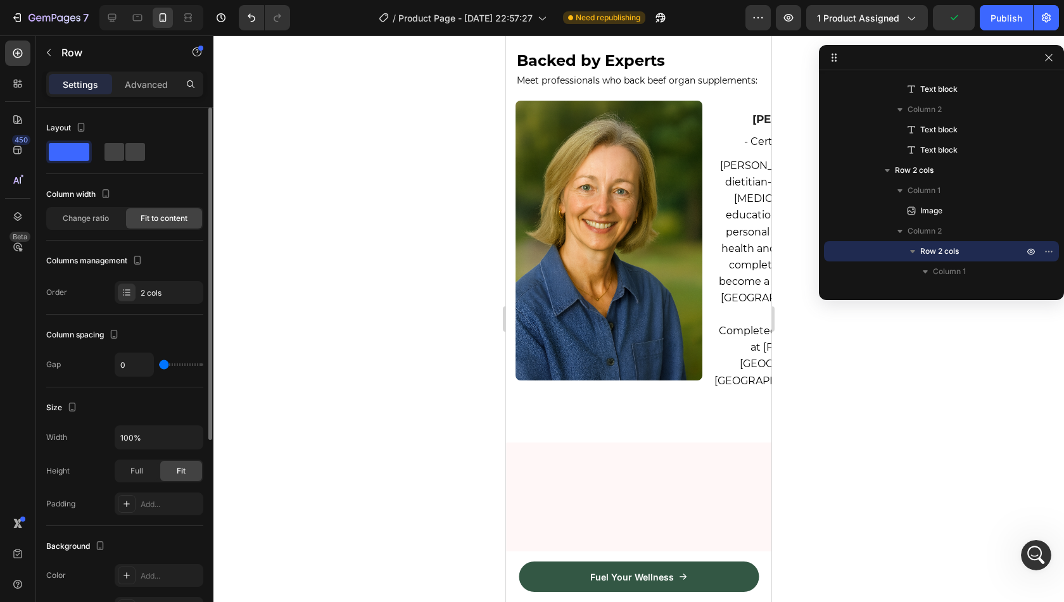
drag, startPoint x: 168, startPoint y: 360, endPoint x: 162, endPoint y: 360, distance: 7.0
type input "0"
click at [162, 364] on input "range" at bounding box center [181, 365] width 44 height 3
click at [140, 362] on input "0" at bounding box center [134, 364] width 38 height 23
type input "4"
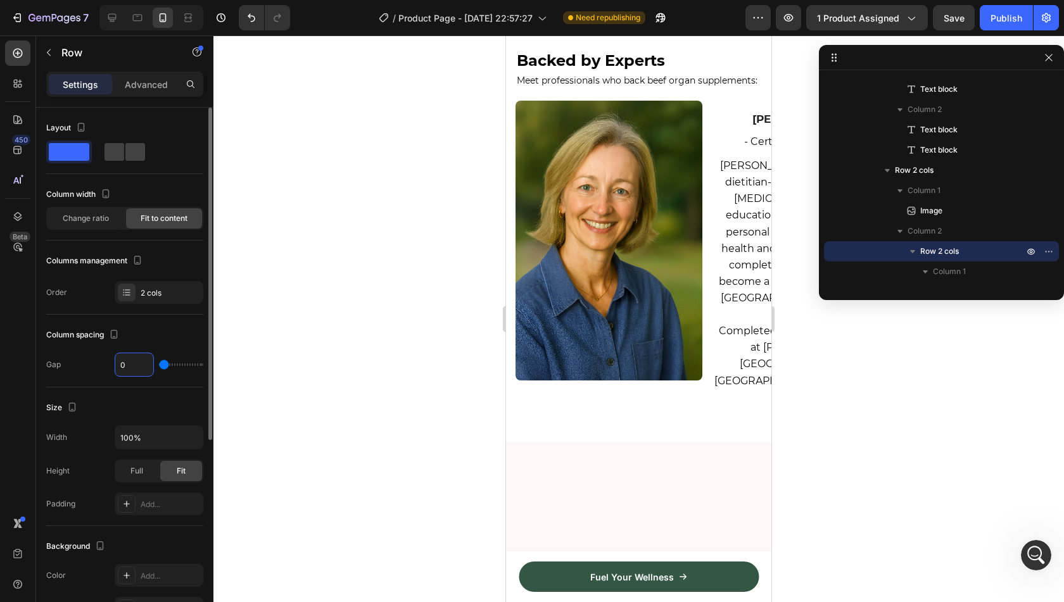
type input "4"
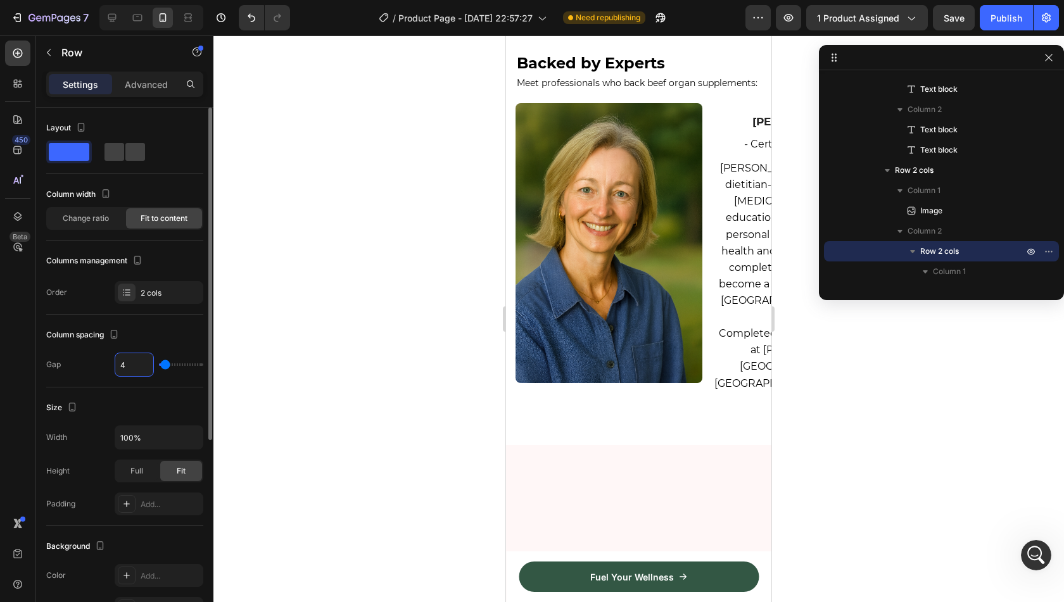
type input "4"
click at [163, 336] on div "Column spacing" at bounding box center [124, 335] width 157 height 20
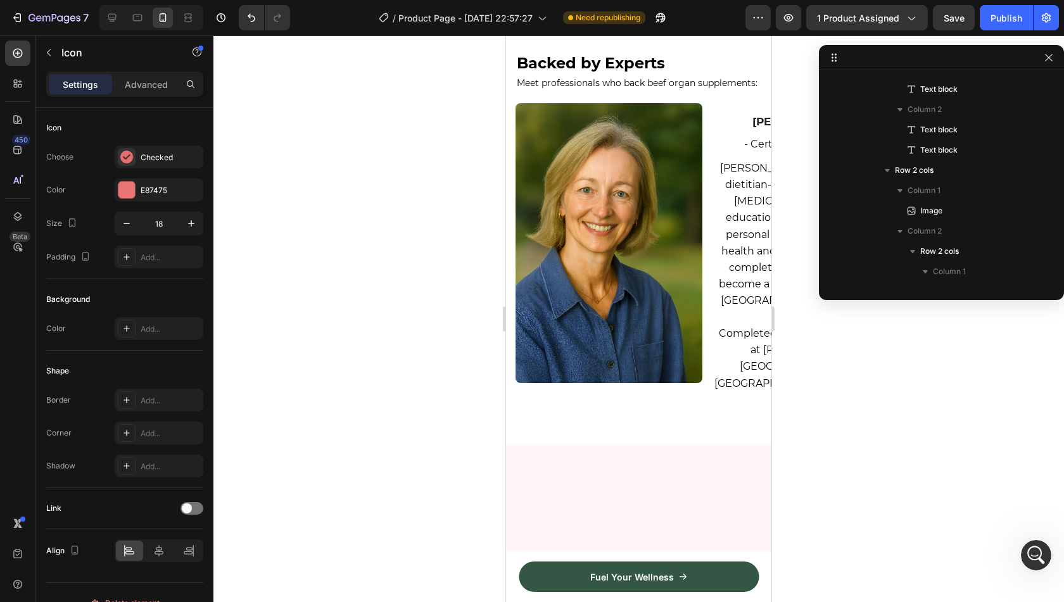
scroll to position [3888, 0]
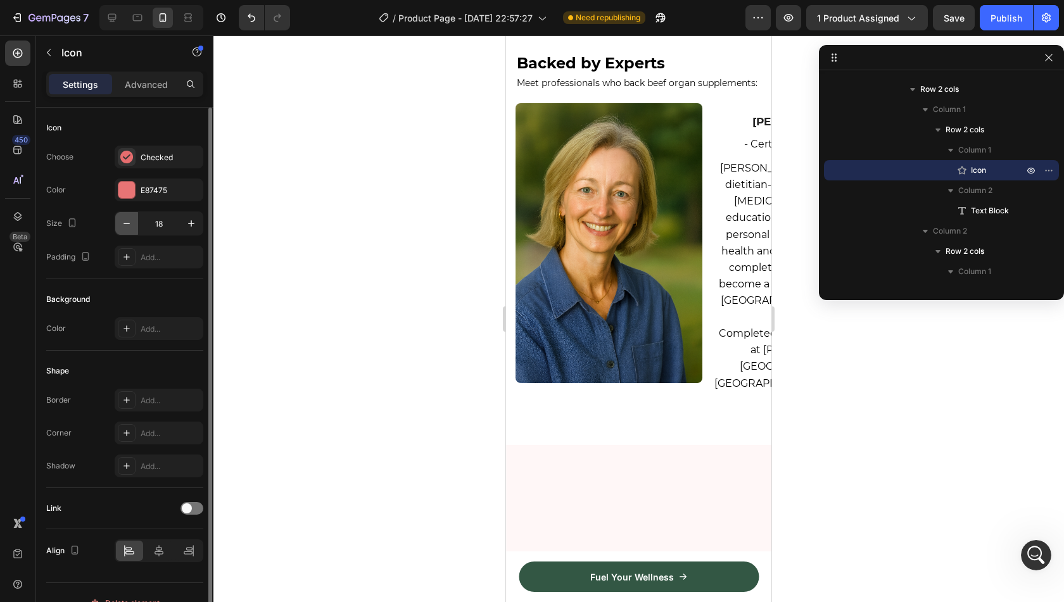
click at [120, 219] on icon "button" at bounding box center [126, 223] width 13 height 13
type input "14"
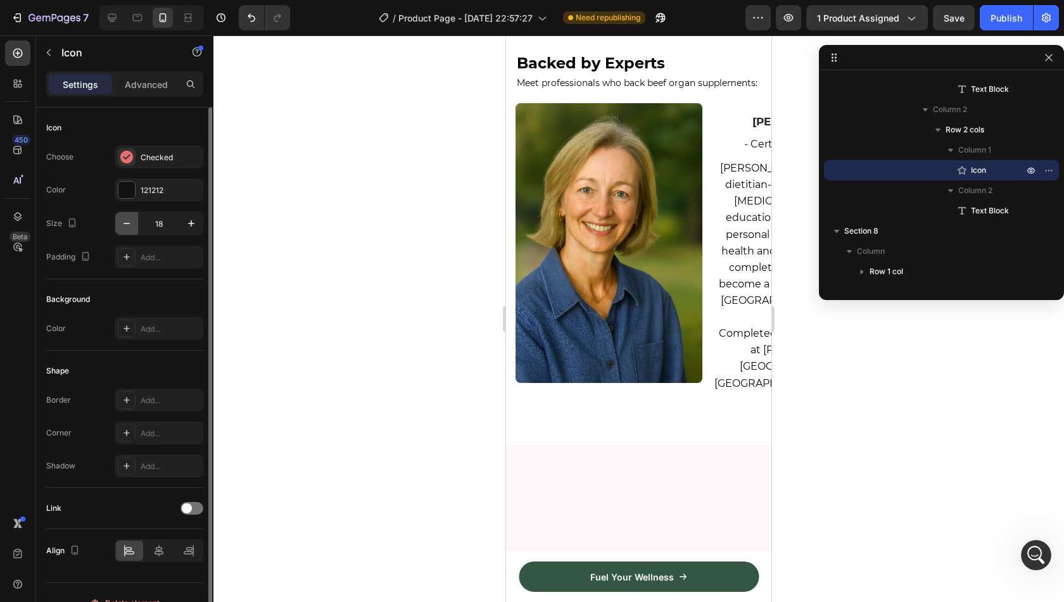
click at [129, 220] on icon "button" at bounding box center [126, 223] width 13 height 13
type input "15"
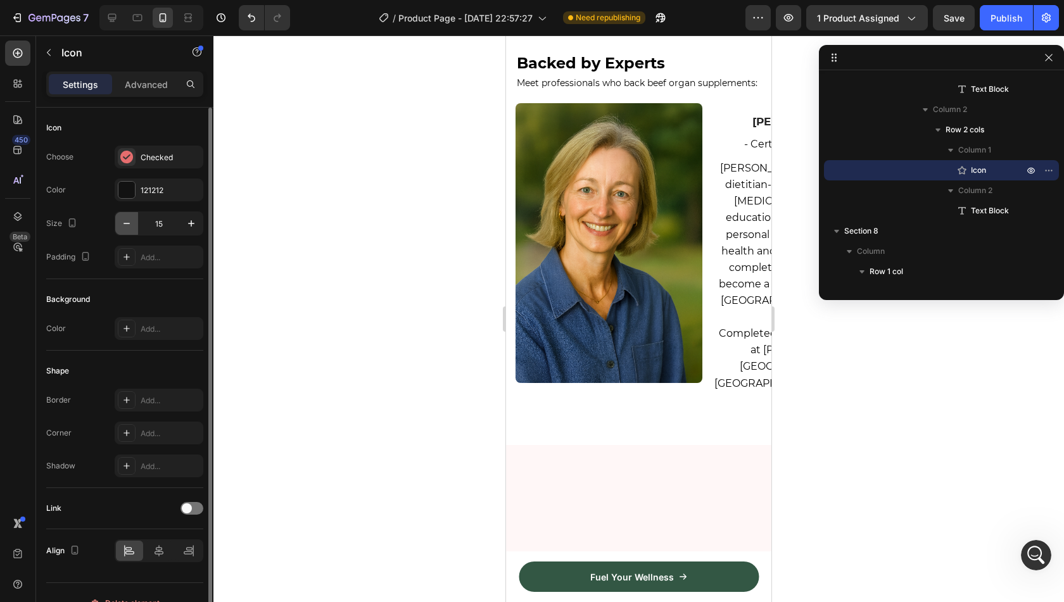
click at [115, 217] on button "button" at bounding box center [126, 223] width 23 height 23
type input "14"
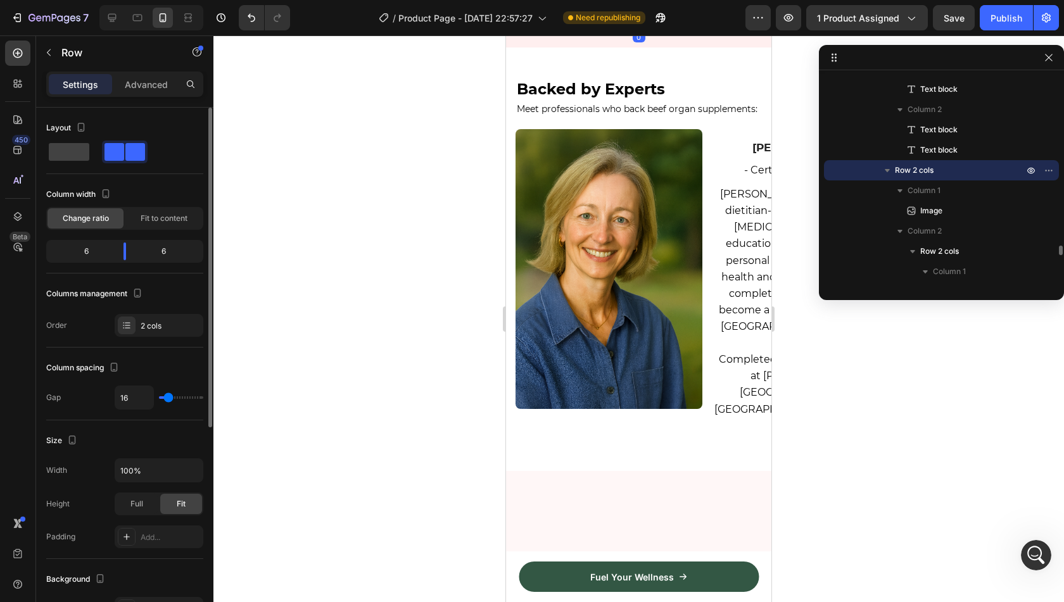
scroll to position [2332, 0]
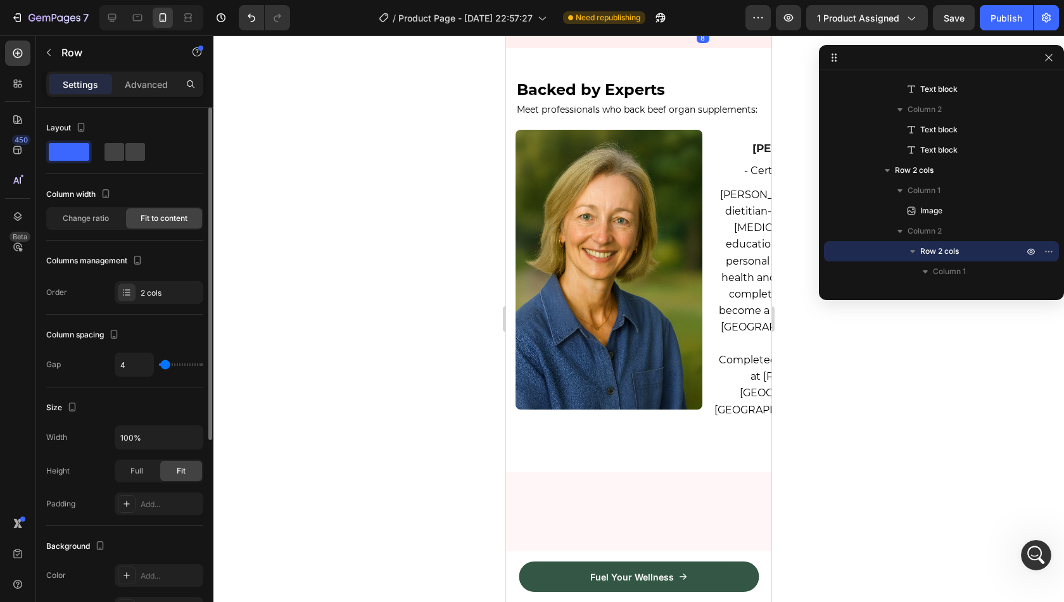
click at [745, 23] on div "Icon 3rd Party Tested Text Block Row Icon New Zealand Sourced Text Block Row Ro…" at bounding box center [703, 6] width 118 height 34
type input "2"
click at [97, 369] on div "Gap 2" at bounding box center [124, 365] width 157 height 24
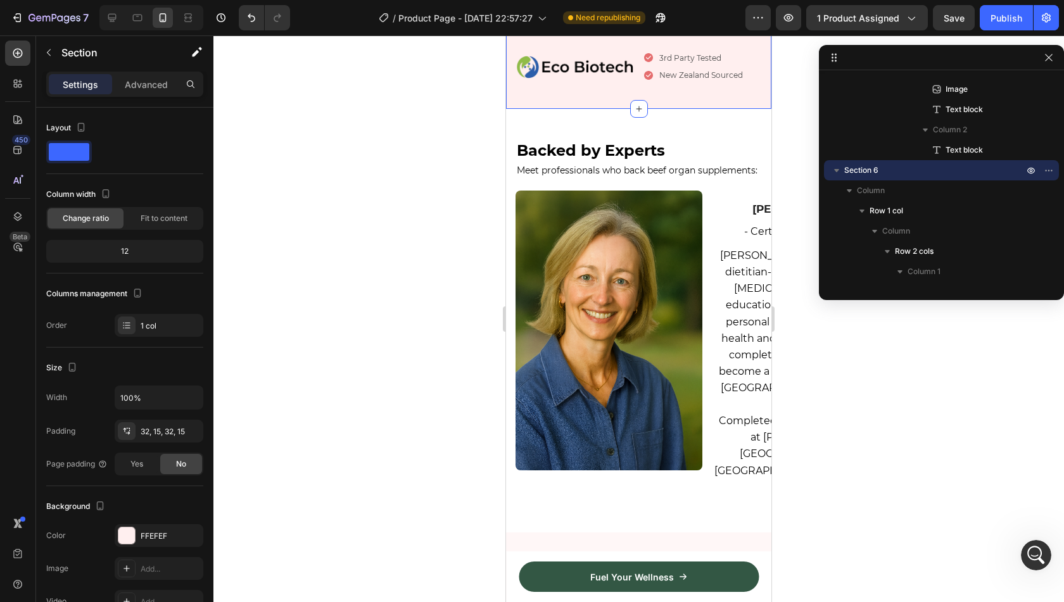
scroll to position [2267, 0]
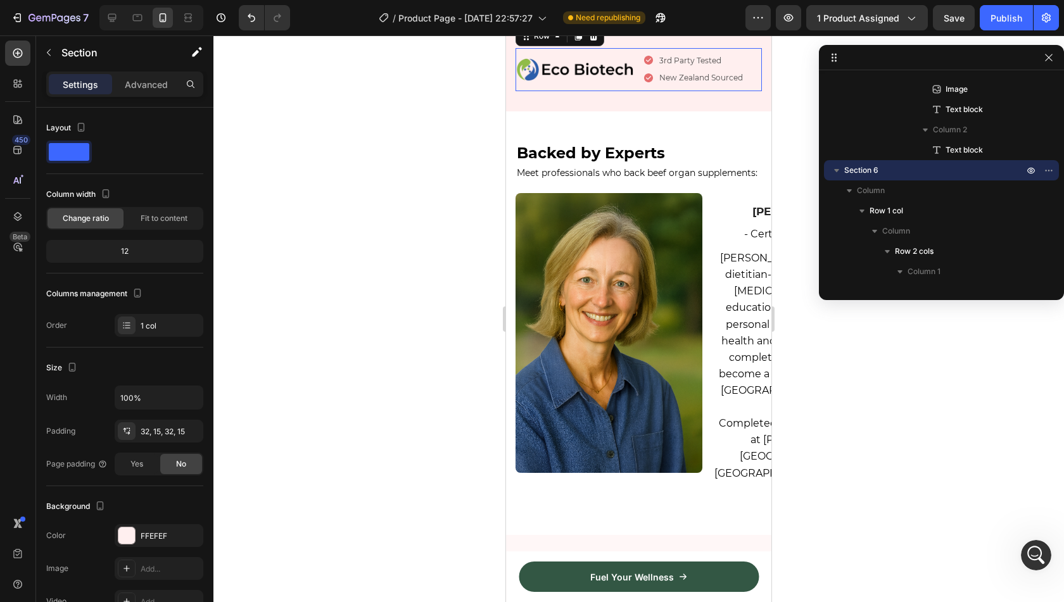
click at [633, 91] on div "Image Icon 3rd Party Tested Text Block Row Icon New Zealand Sourced Text Block …" at bounding box center [639, 69] width 246 height 43
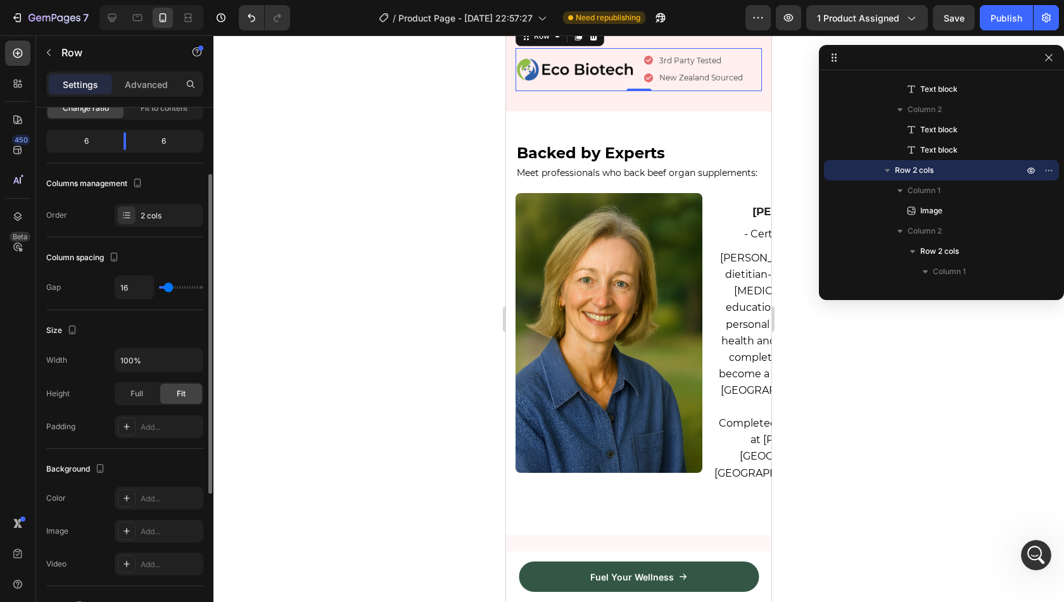
scroll to position [0, 0]
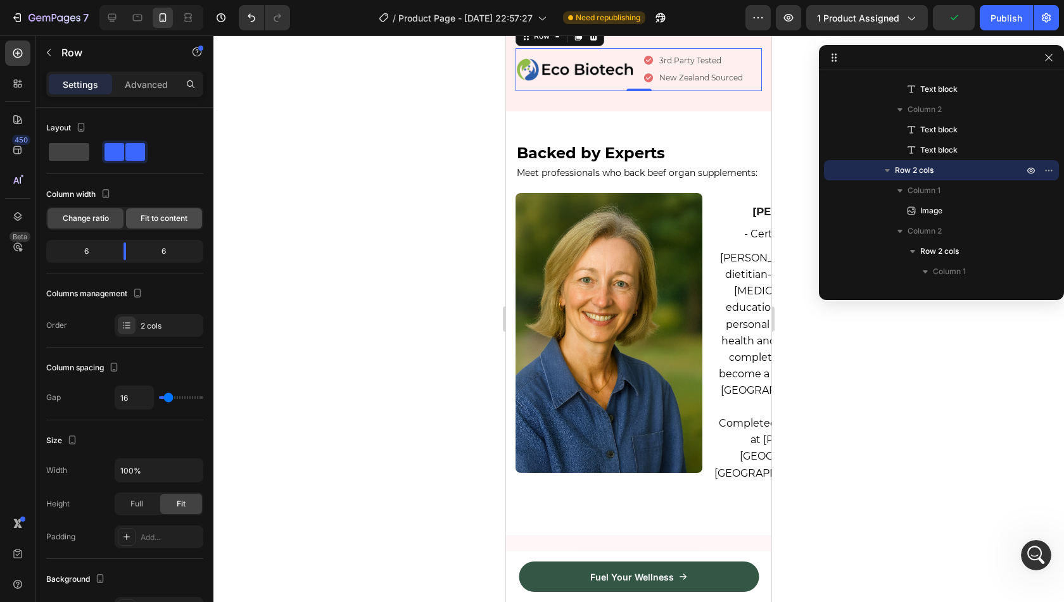
click at [169, 217] on span "Fit to content" at bounding box center [164, 218] width 47 height 11
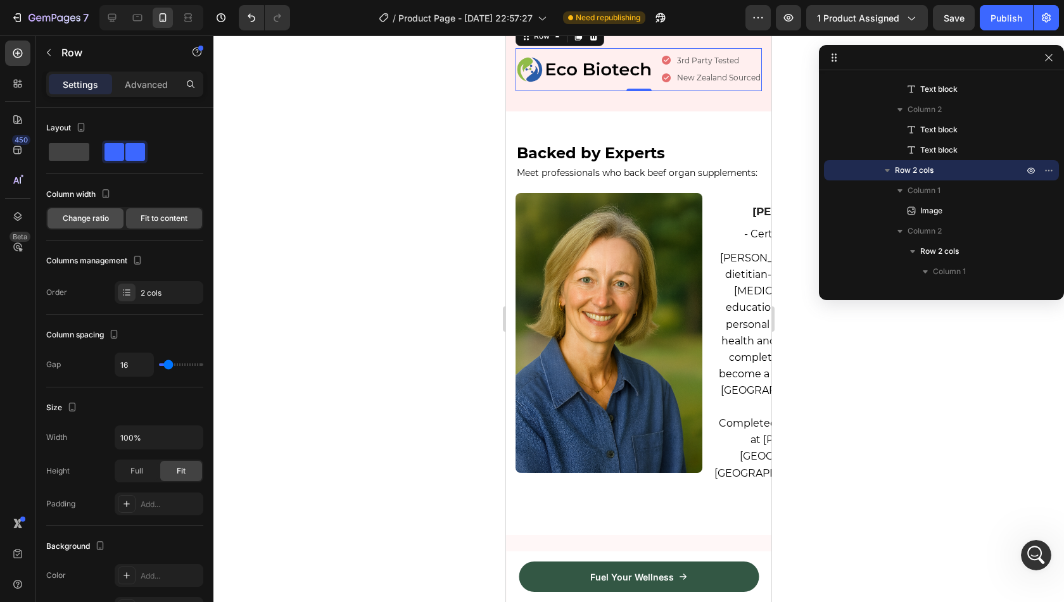
click at [98, 217] on span "Change ratio" at bounding box center [86, 218] width 46 height 11
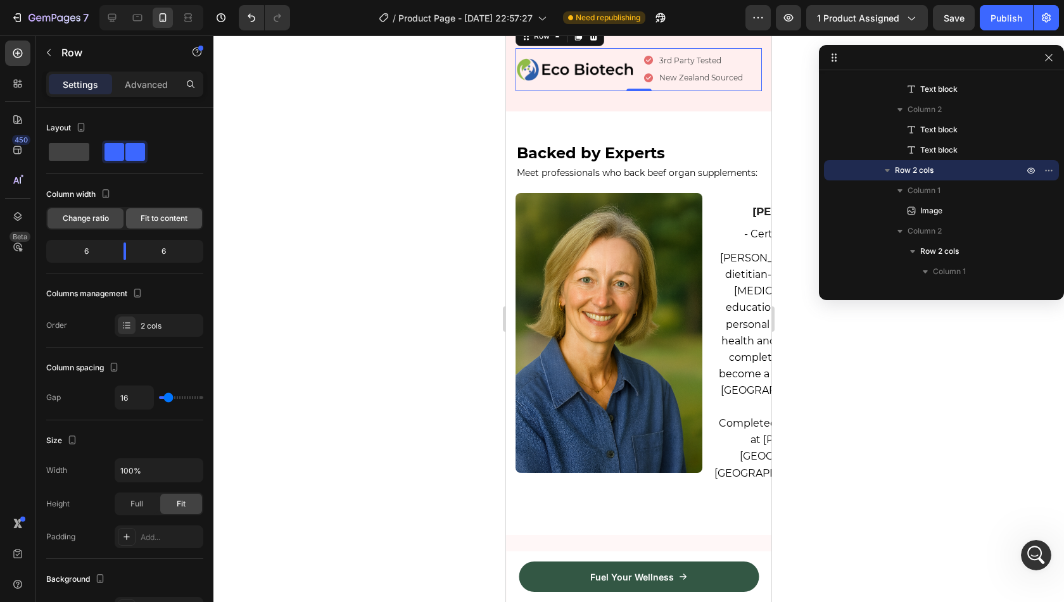
click at [132, 220] on div "Fit to content" at bounding box center [164, 218] width 76 height 20
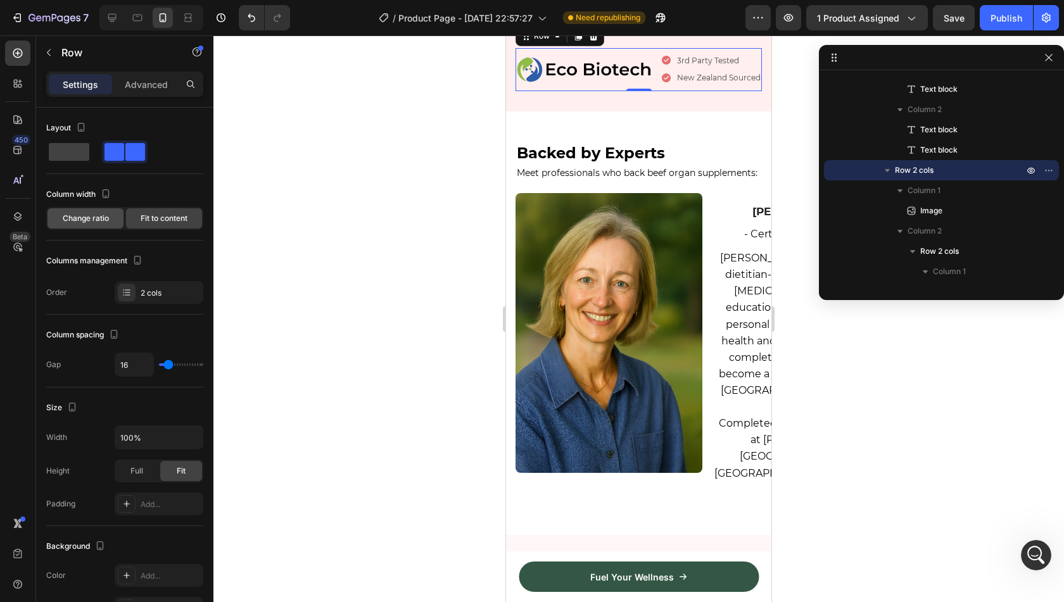
click at [83, 220] on span "Change ratio" at bounding box center [86, 218] width 46 height 11
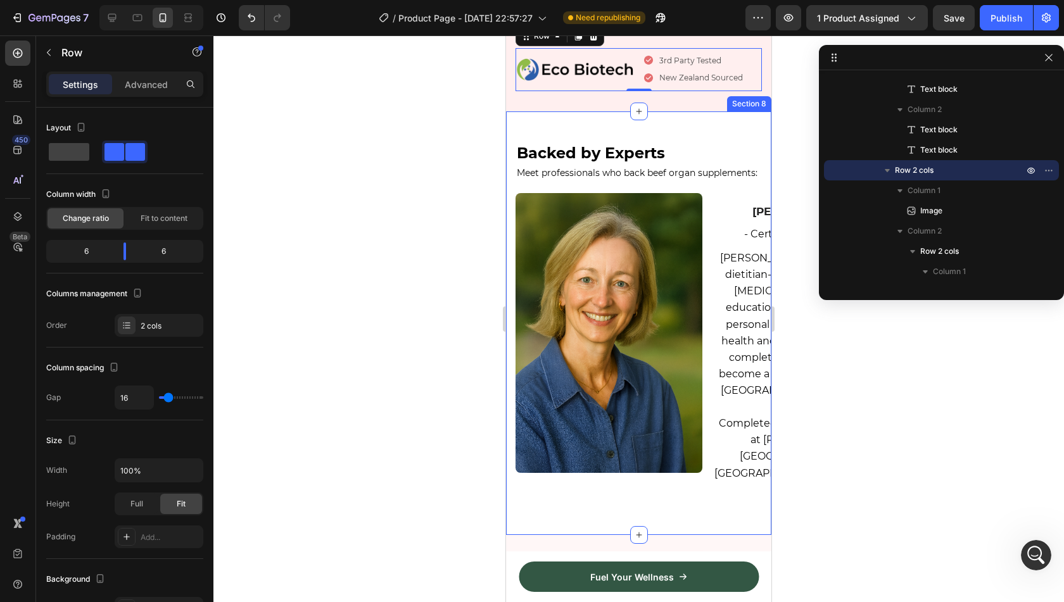
click at [729, 353] on div "Backed by Experts Heading Meet professionals who back beef organ supplements: T…" at bounding box center [638, 323] width 265 height 424
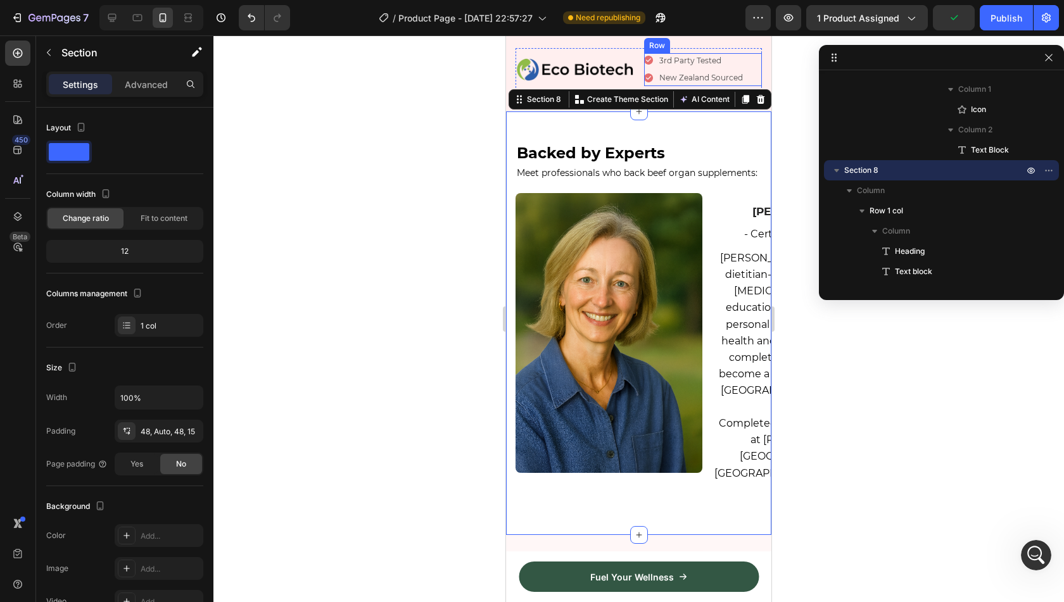
scroll to position [2226, 0]
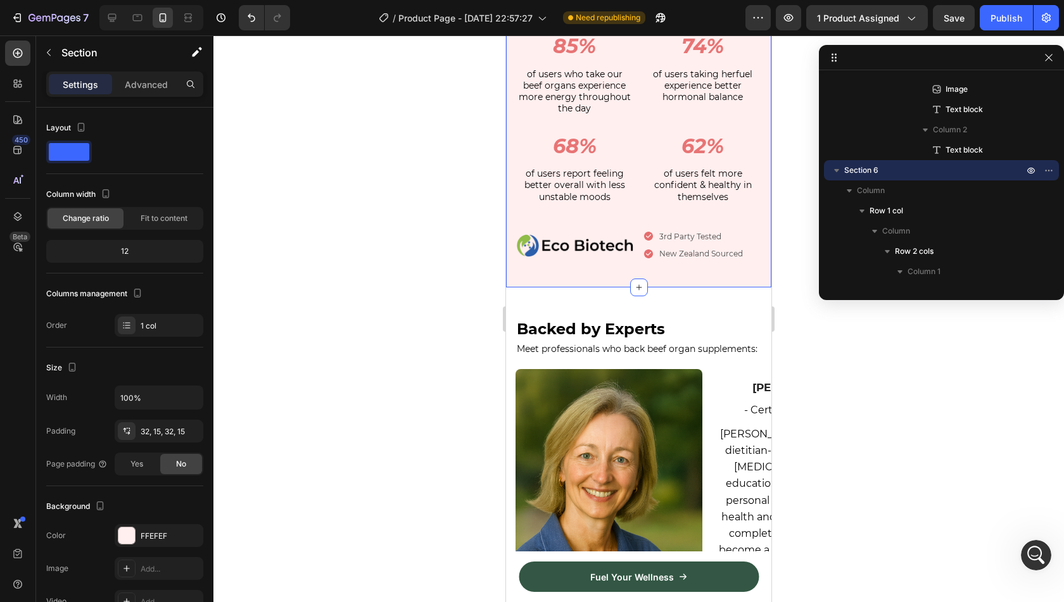
scroll to position [2085, 0]
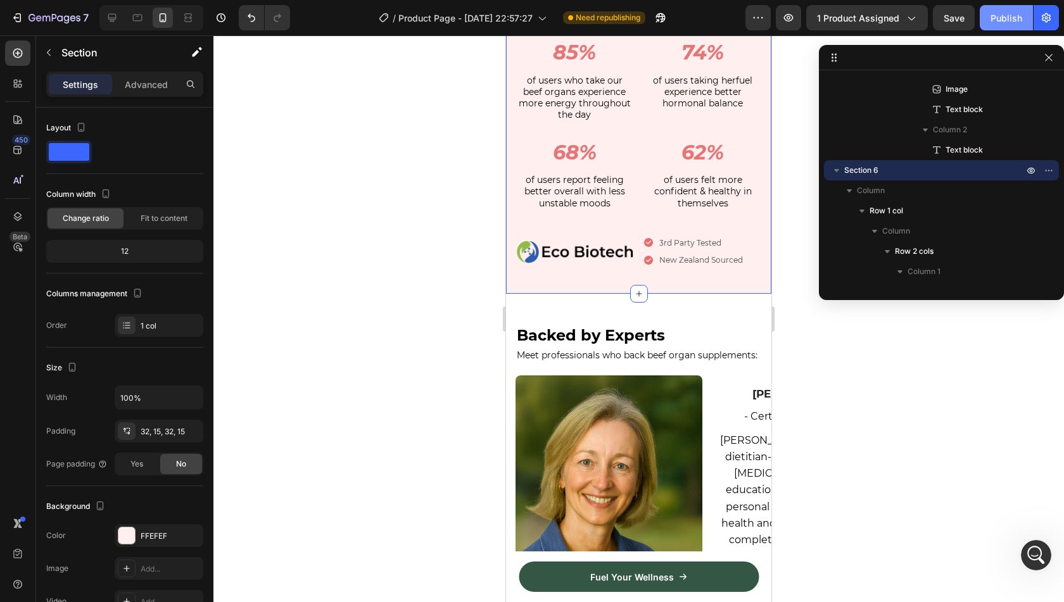
click at [1000, 17] on div "Publish" at bounding box center [1007, 17] width 32 height 13
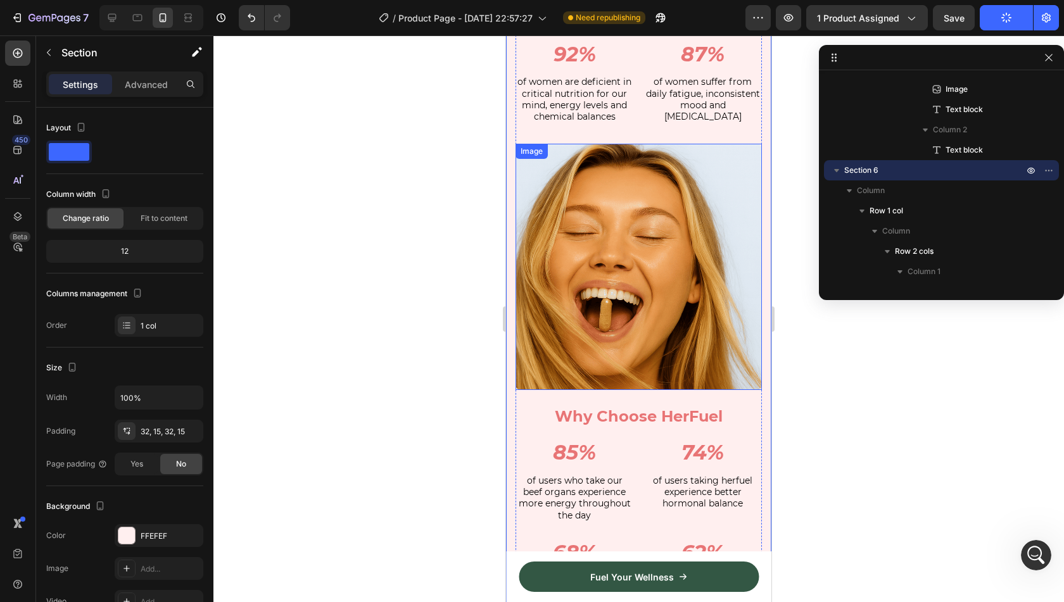
scroll to position [1703, 0]
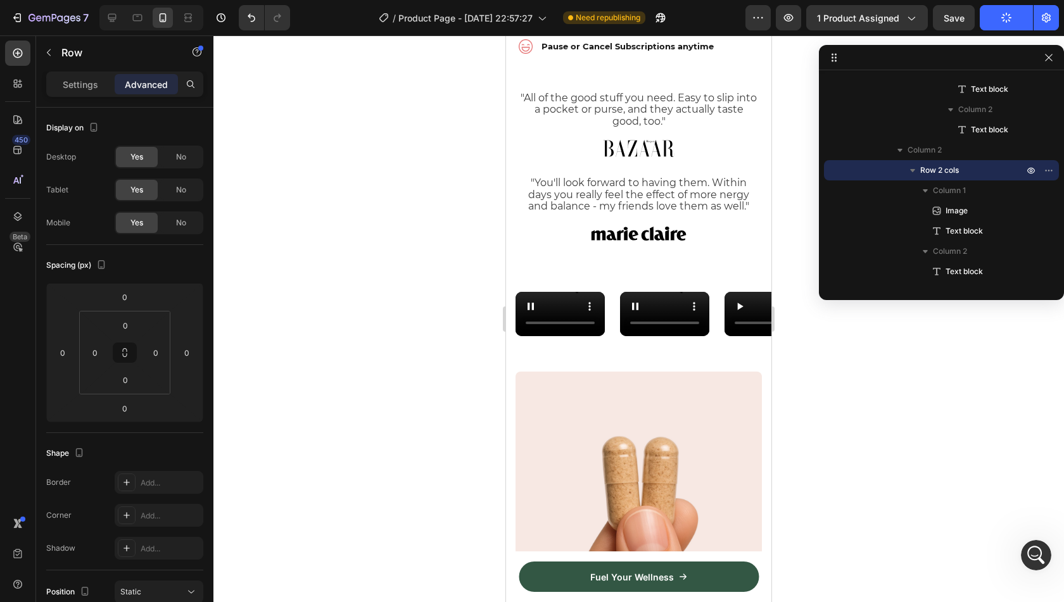
scroll to position [732, 0]
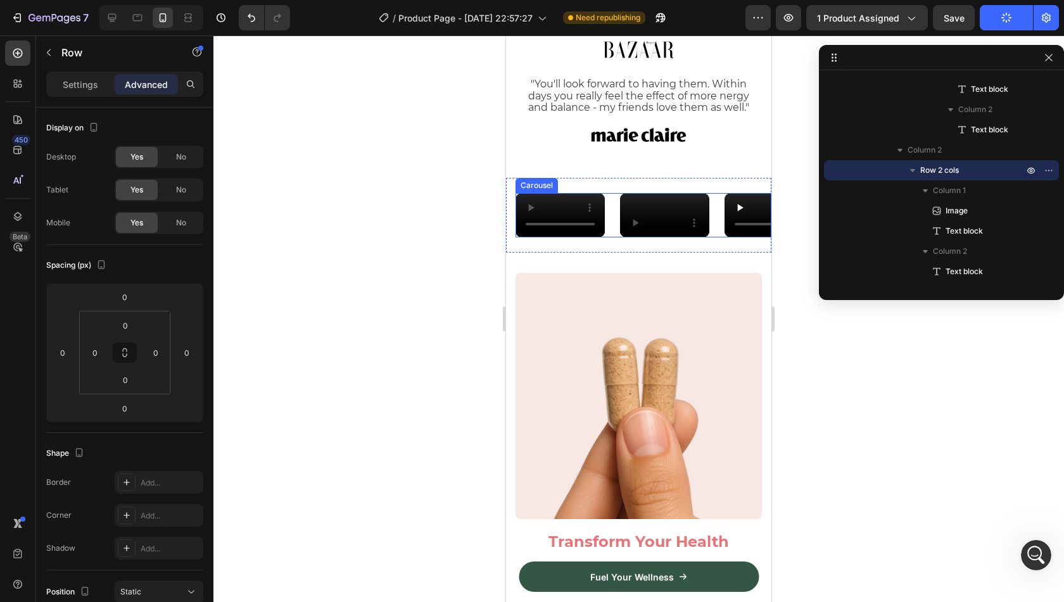
click at [710, 204] on div "Video Video Video Video Video" at bounding box center [644, 215] width 256 height 45
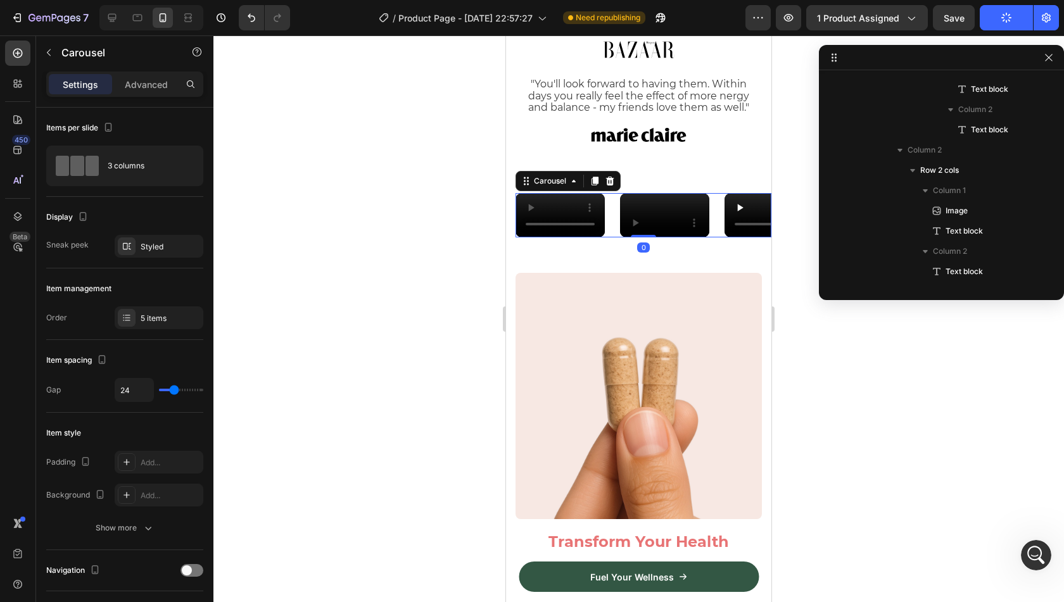
scroll to position [2206, 0]
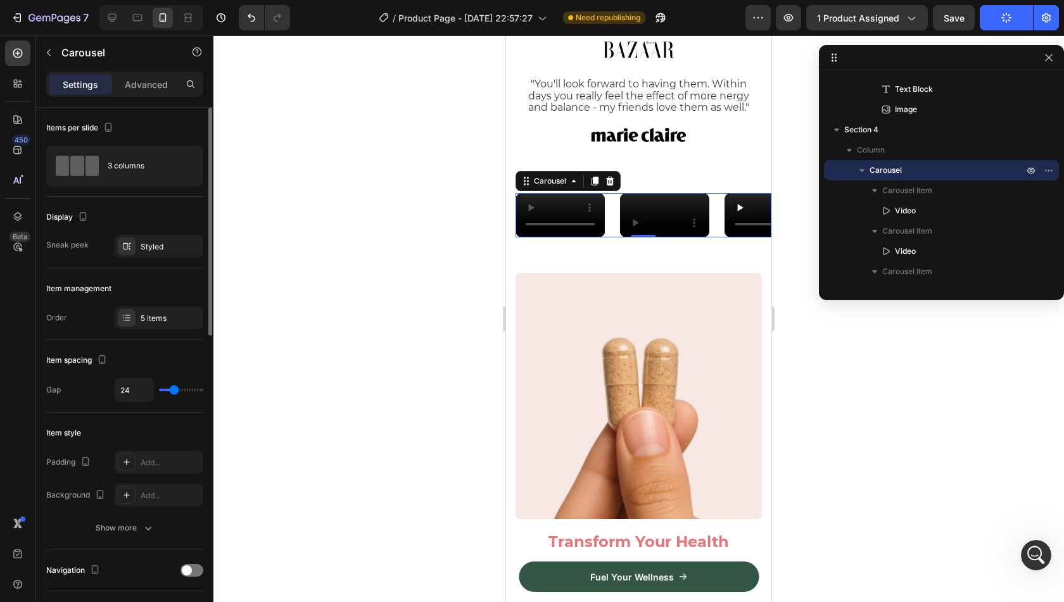
drag, startPoint x: 170, startPoint y: 392, endPoint x: 160, endPoint y: 392, distance: 10.1
click at [160, 392] on div "24" at bounding box center [159, 390] width 89 height 24
click at [168, 392] on div "24" at bounding box center [159, 390] width 89 height 24
type input "17"
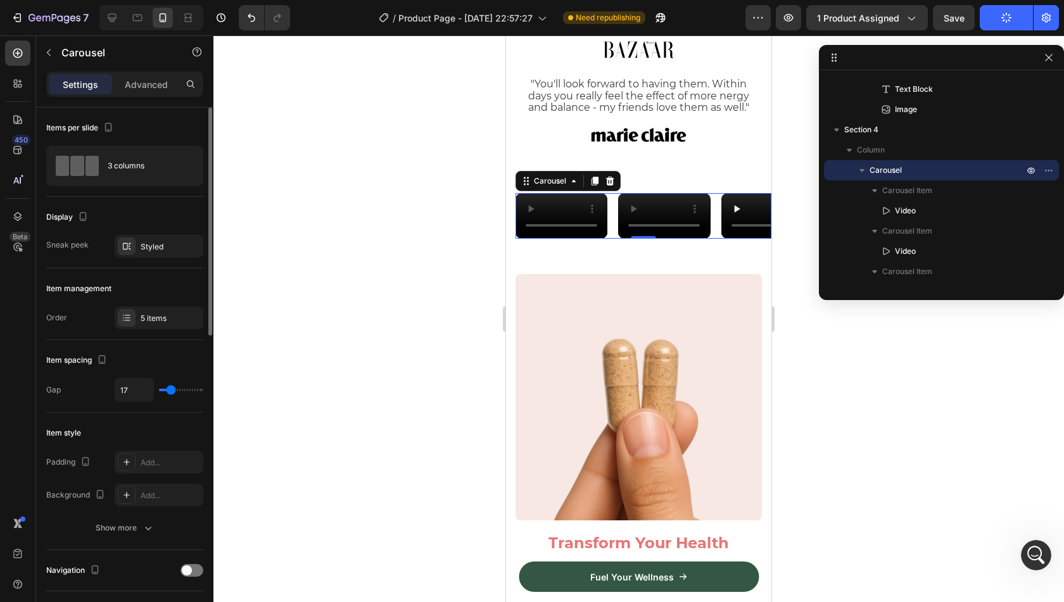
type input "16"
type input "15"
type input "7"
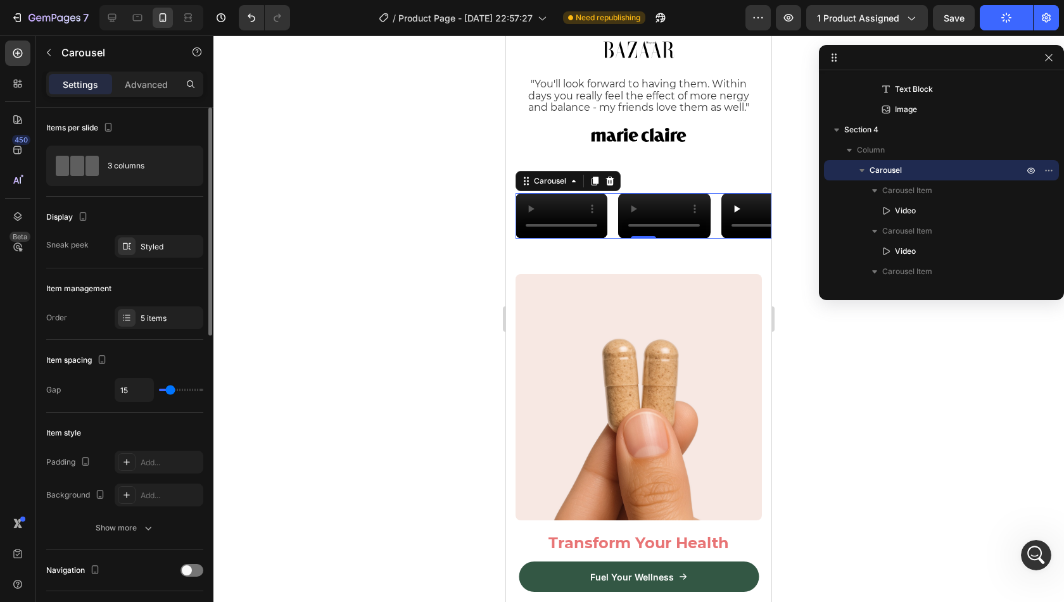
type input "7"
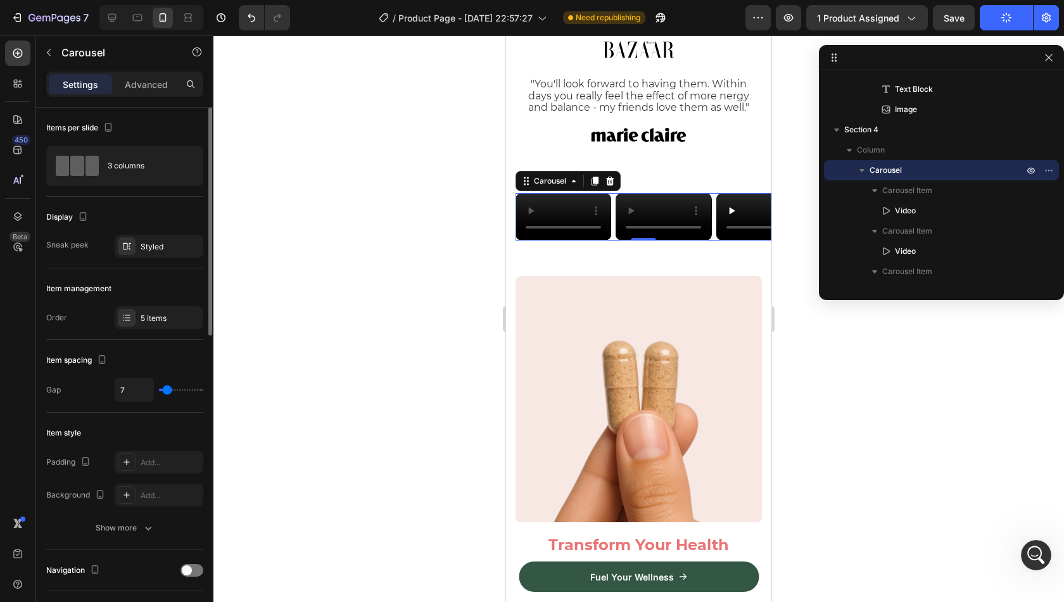
type input "6"
type input "7"
type input "10"
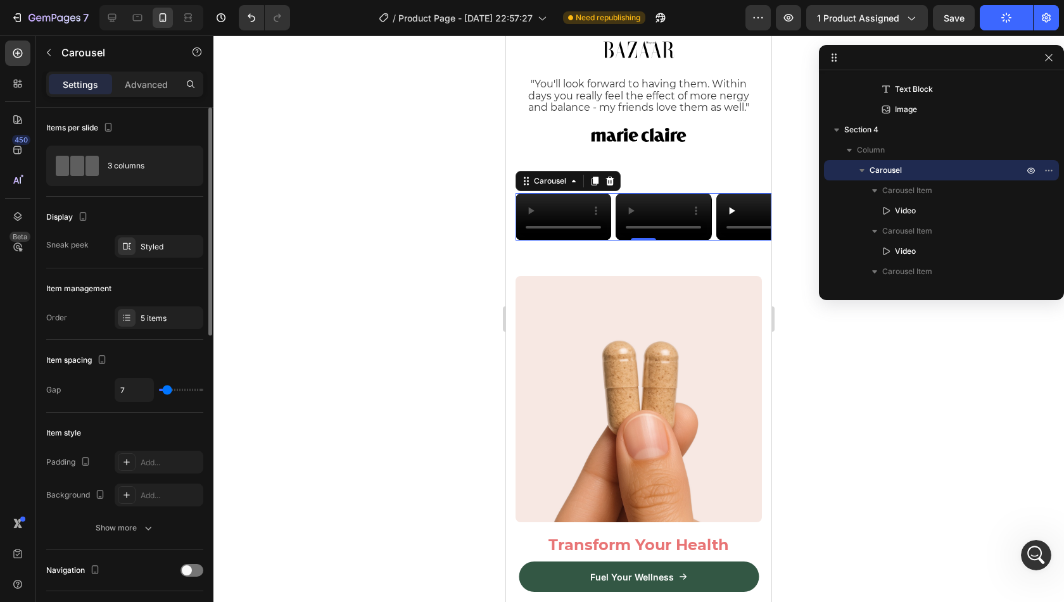
type input "10"
type input "9"
type input "8"
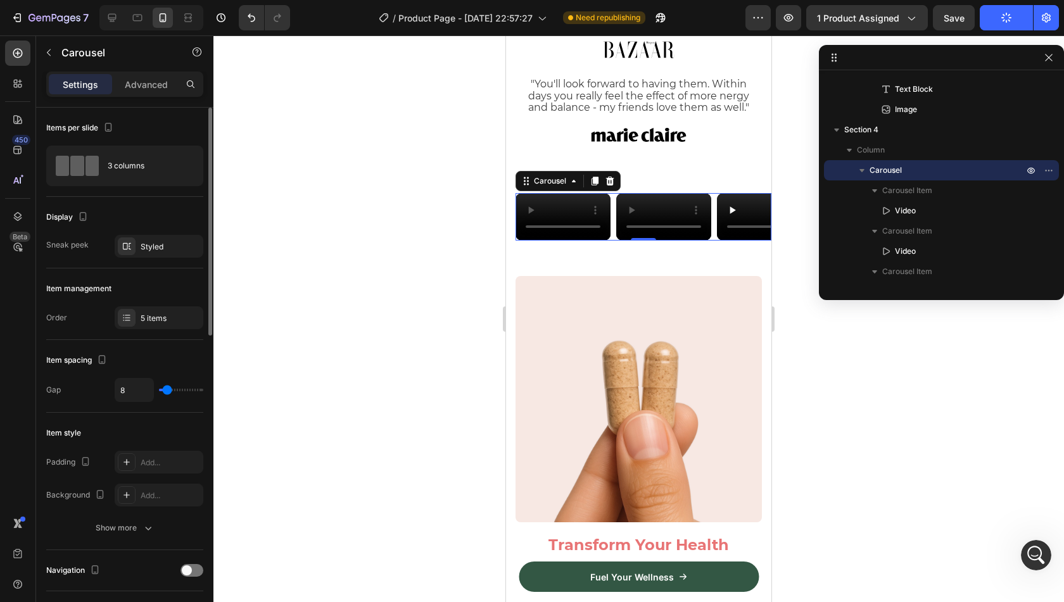
type input "7"
drag, startPoint x: 174, startPoint y: 390, endPoint x: 167, endPoint y: 387, distance: 6.8
type input "7"
click at [167, 389] on input "range" at bounding box center [181, 390] width 44 height 3
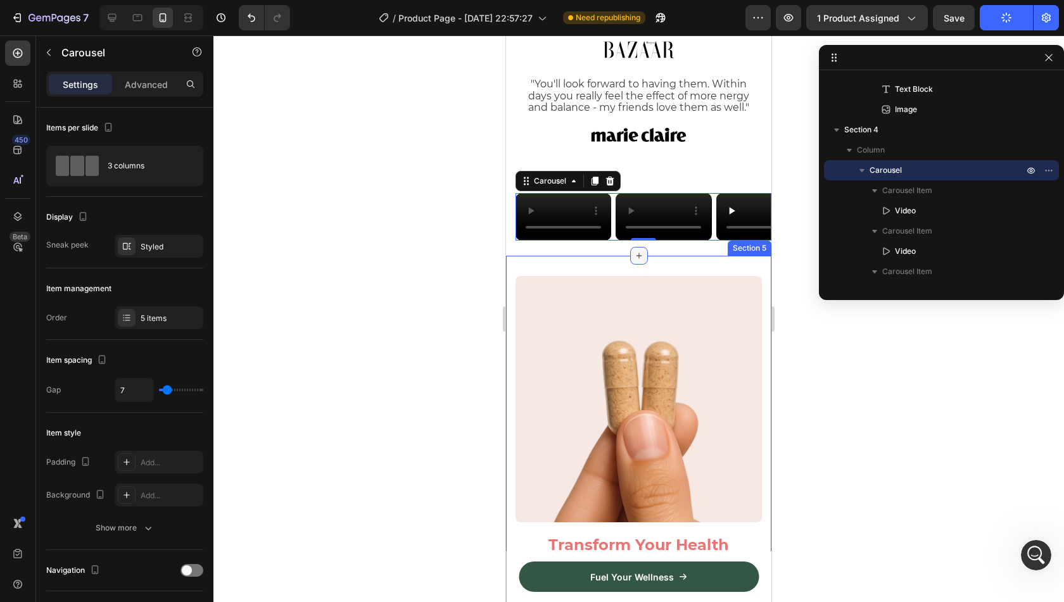
click at [637, 265] on div at bounding box center [639, 256] width 18 height 18
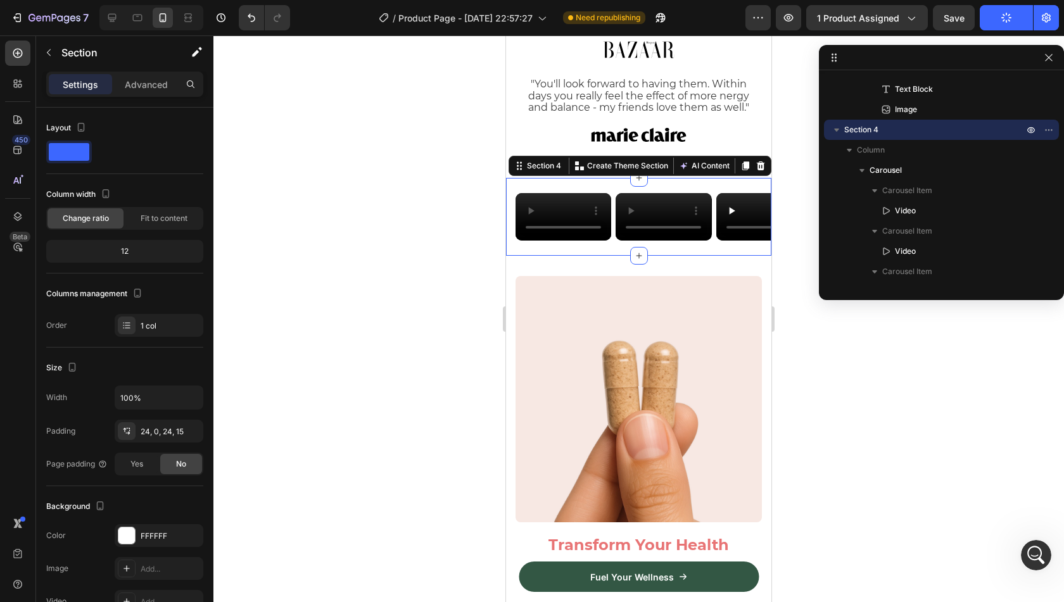
click at [1003, 19] on icon "button" at bounding box center [1007, 18] width 12 height 12
click at [963, 22] on span "Save" at bounding box center [954, 18] width 21 height 11
click at [1007, 21] on icon "button" at bounding box center [1007, 18] width 14 height 14
click at [1007, 21] on icon "button" at bounding box center [1006, 17] width 13 height 13
